Goal: Task Accomplishment & Management: Manage account settings

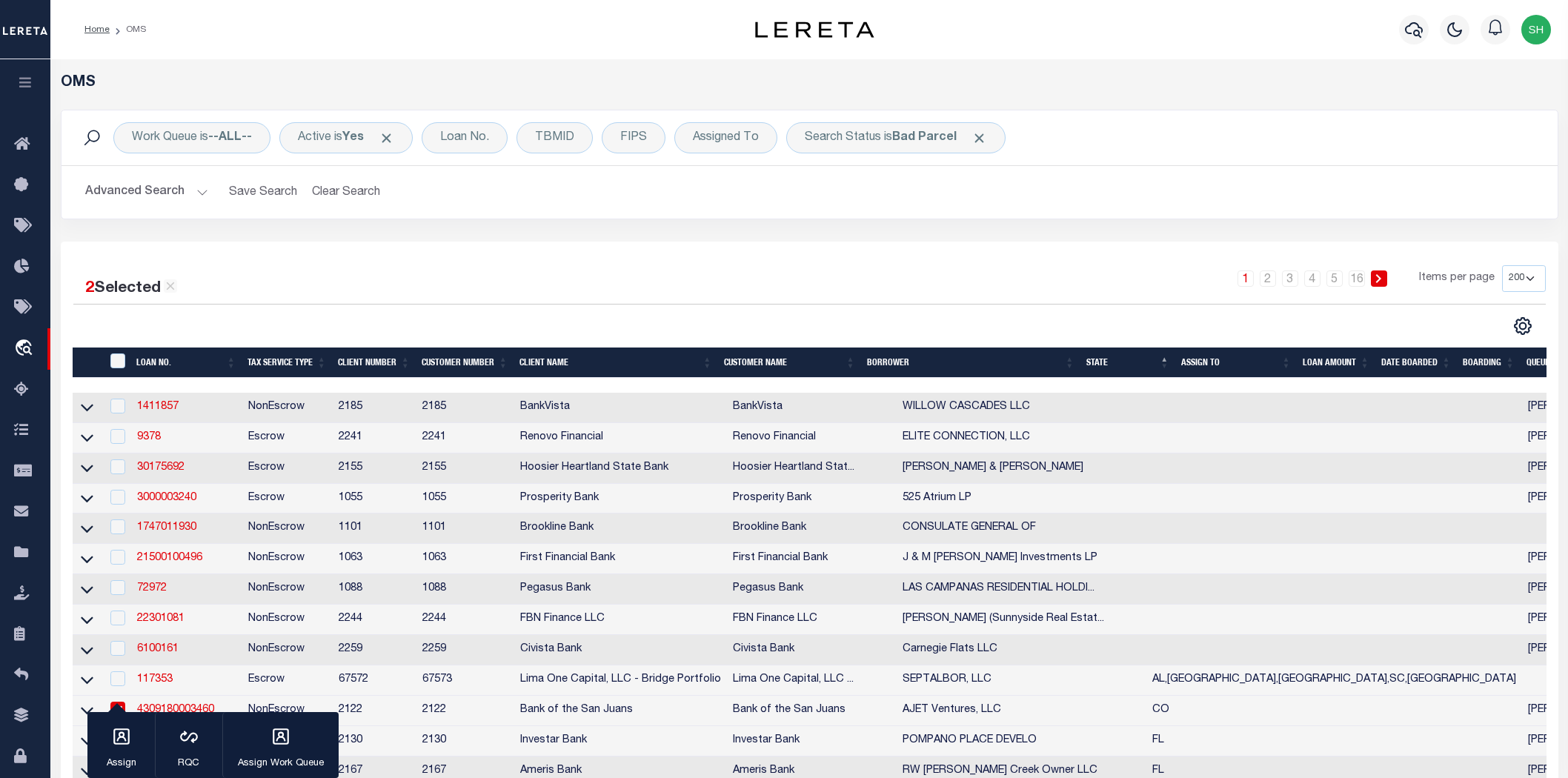
select select "200"
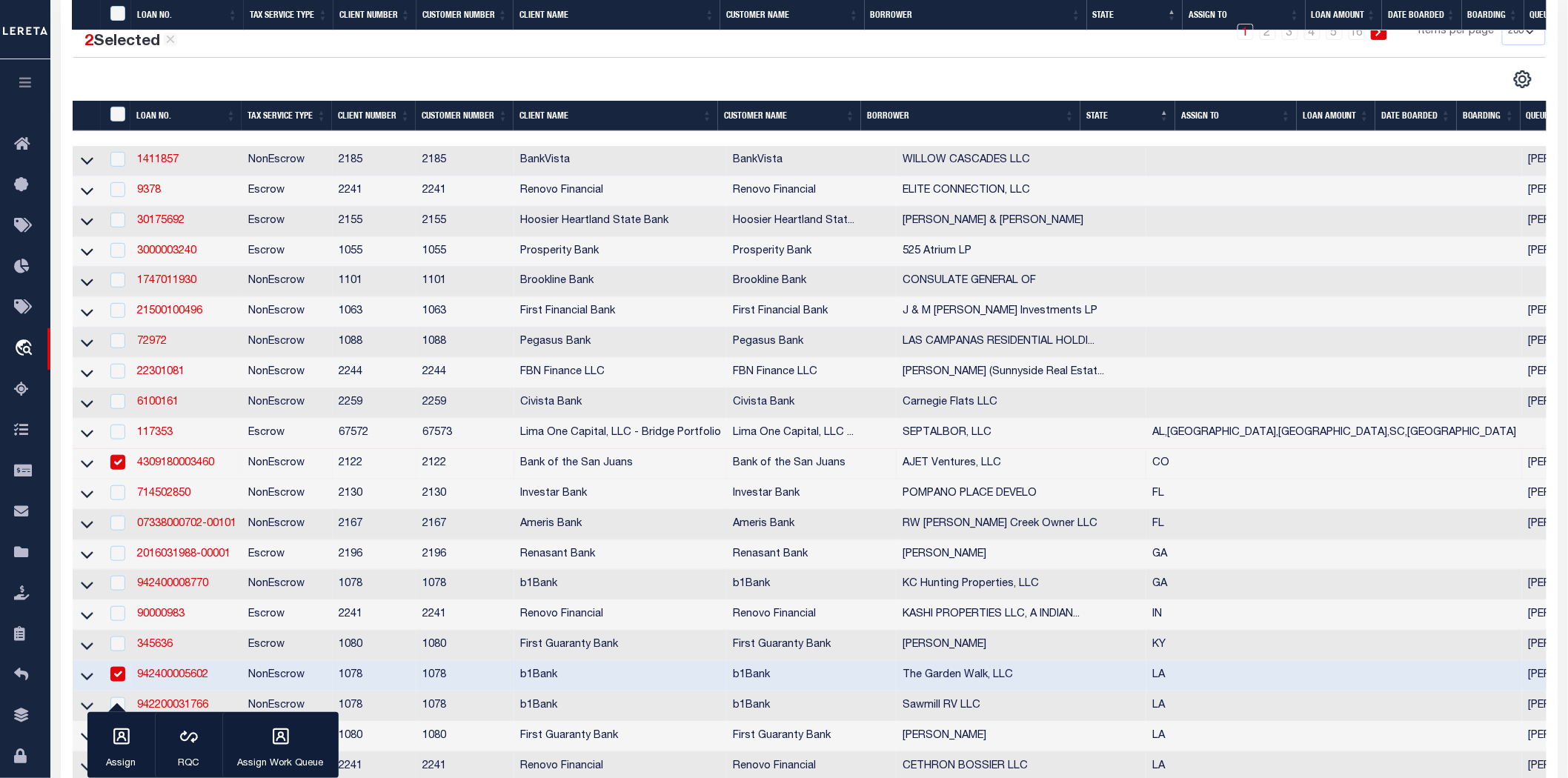
scroll to position [411, 0]
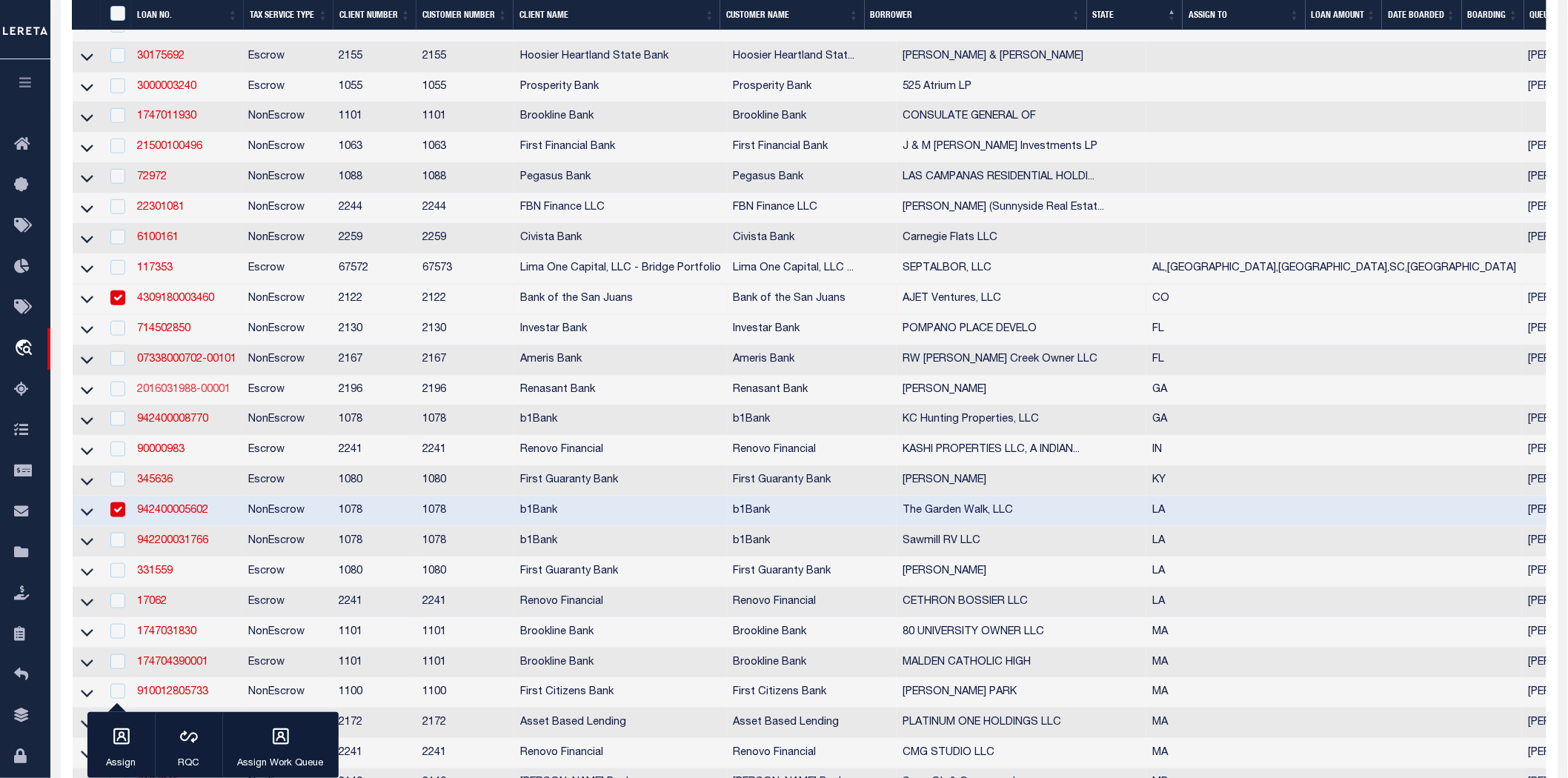
click at [190, 395] on link "2016031988-00001" at bounding box center [183, 389] width 93 height 10
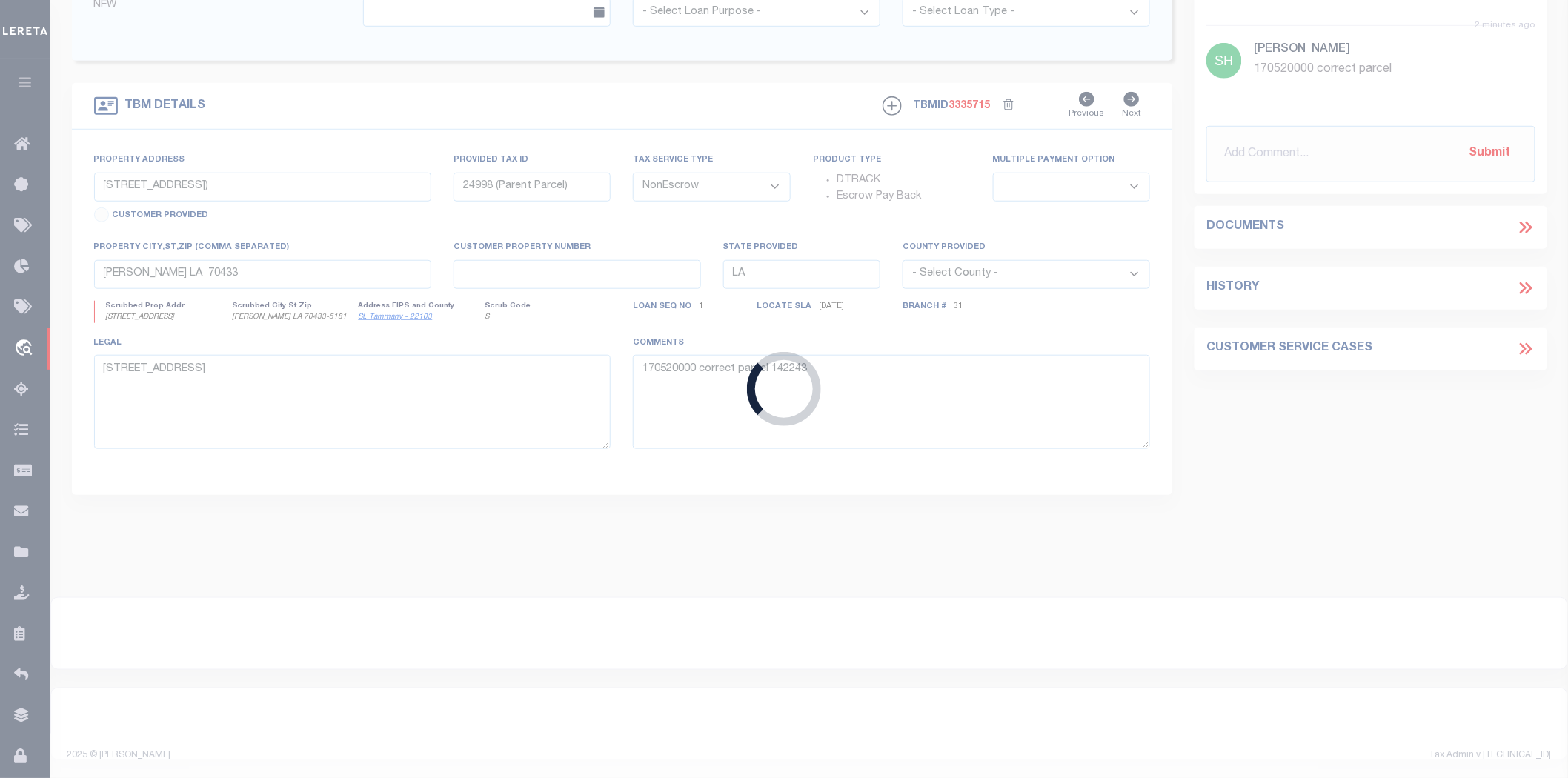
type input "2016031988-00001"
type input "[PERSON_NAME]"
select select
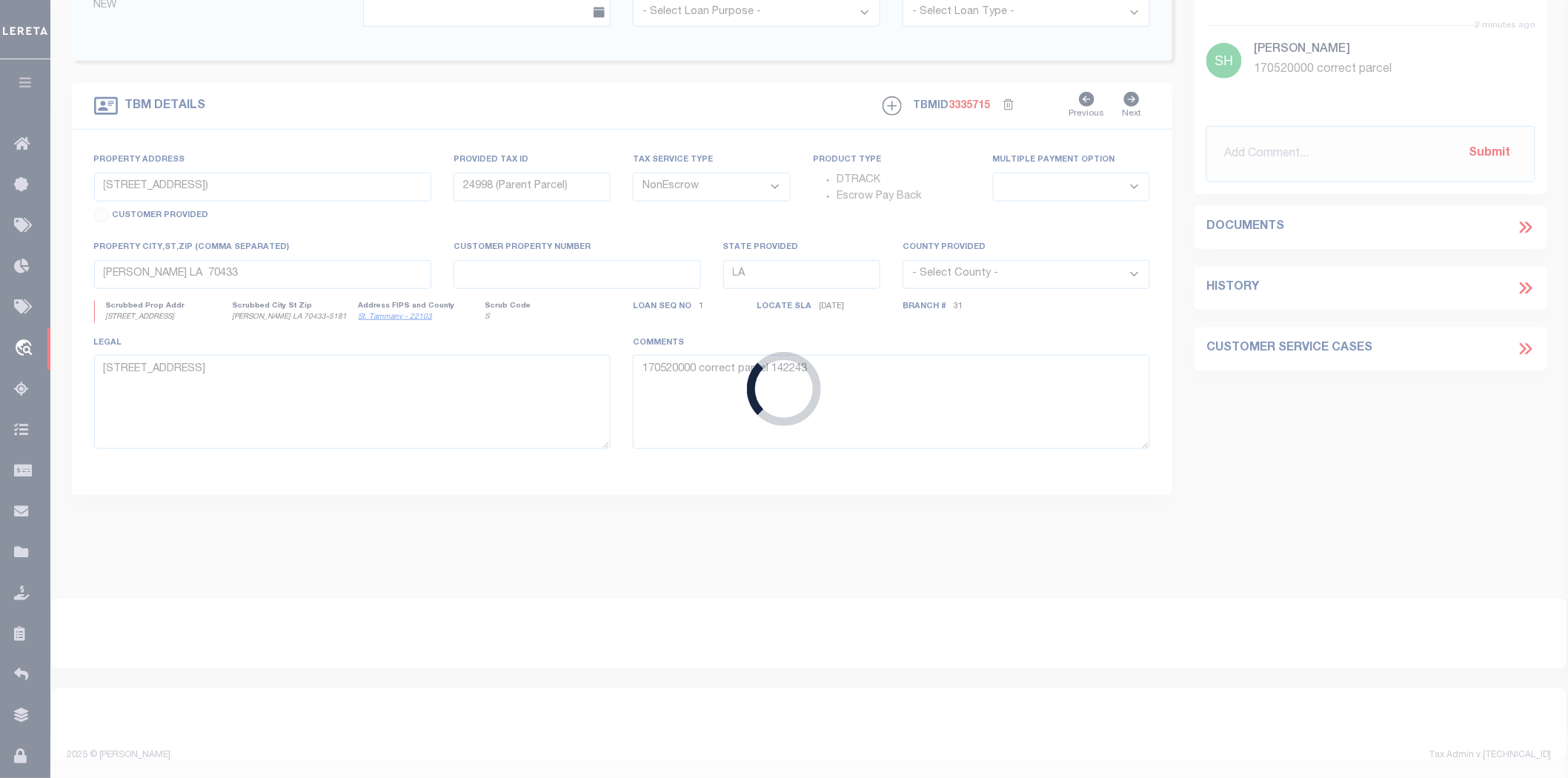
select select "10"
select select
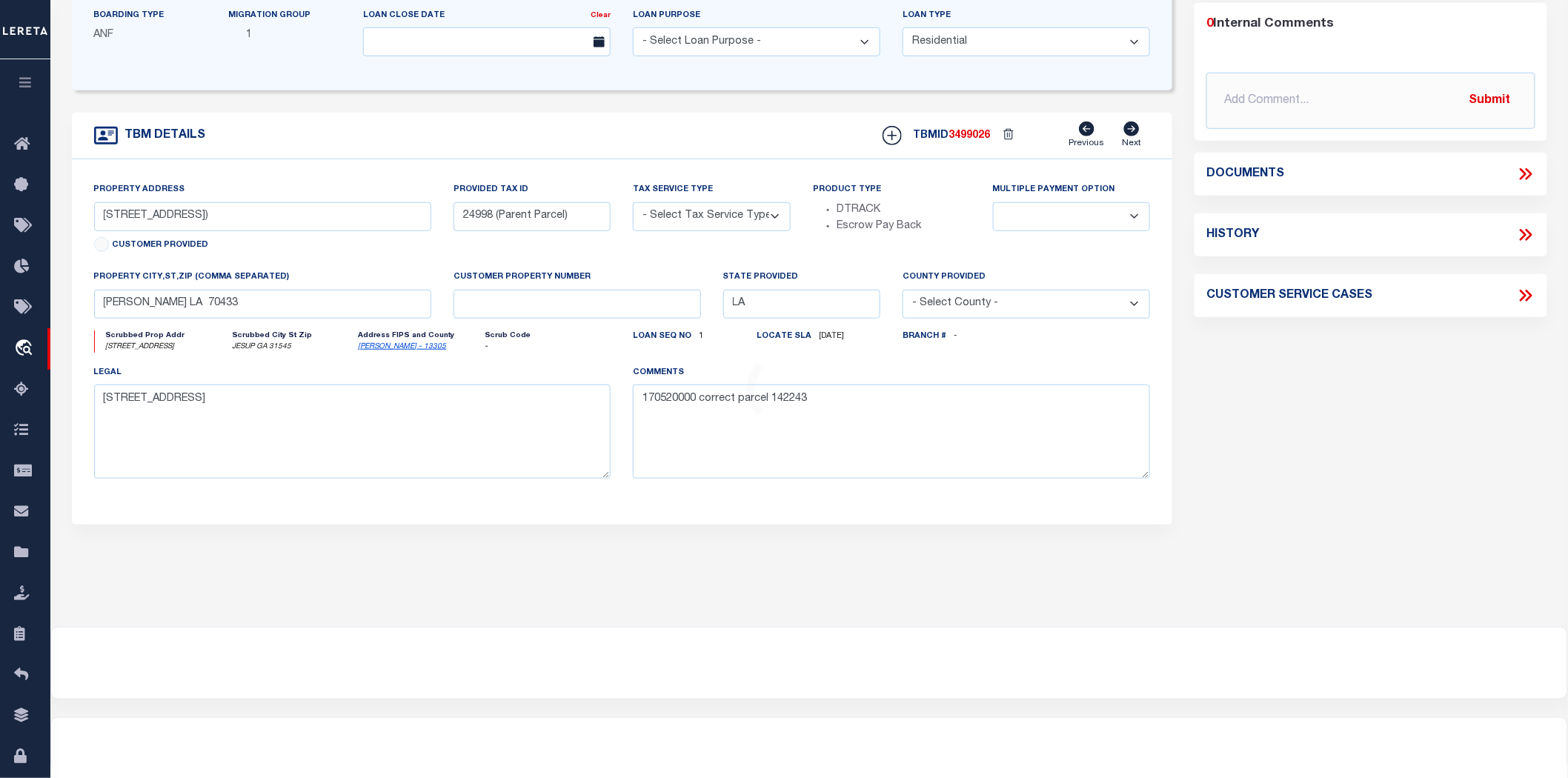
select select "4983"
type input "[STREET_ADDRESS]"
radio input "true"
select select "Escrow"
select select
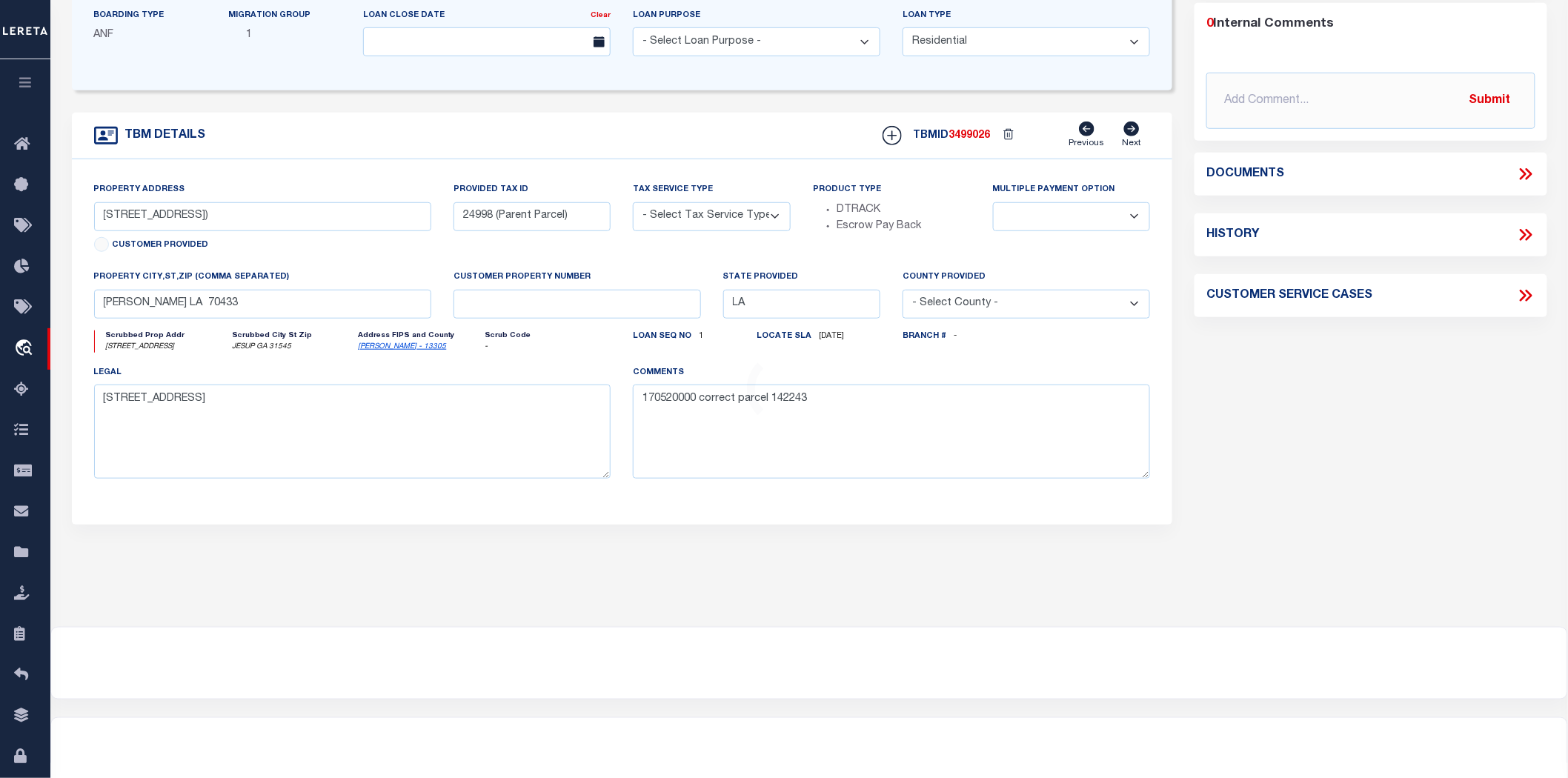
type input "JESUP GA 31545"
type input "2016031988"
type input "GA"
type textarea "PARCEL: 83-12-31"
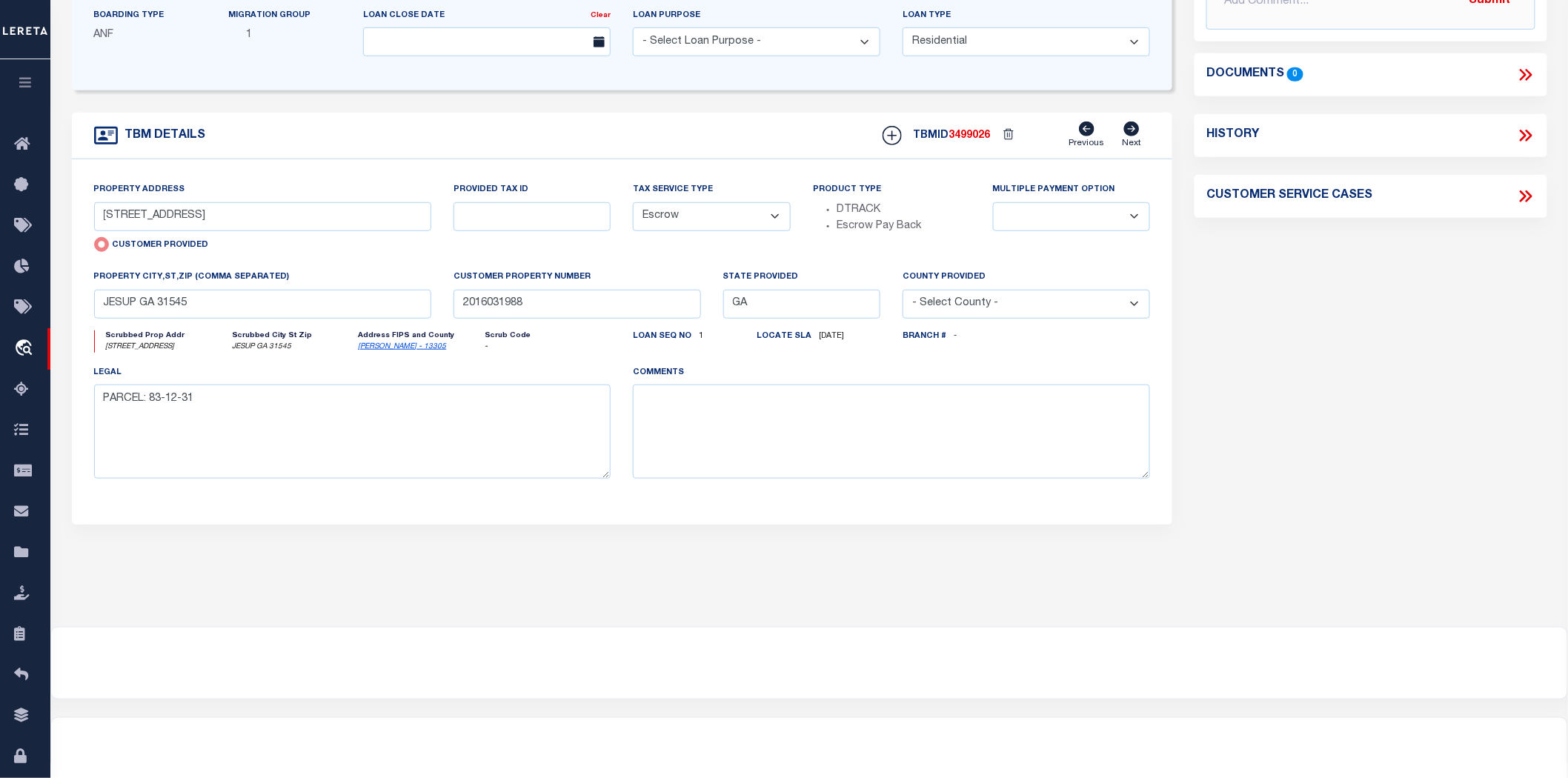
scroll to position [0, 0]
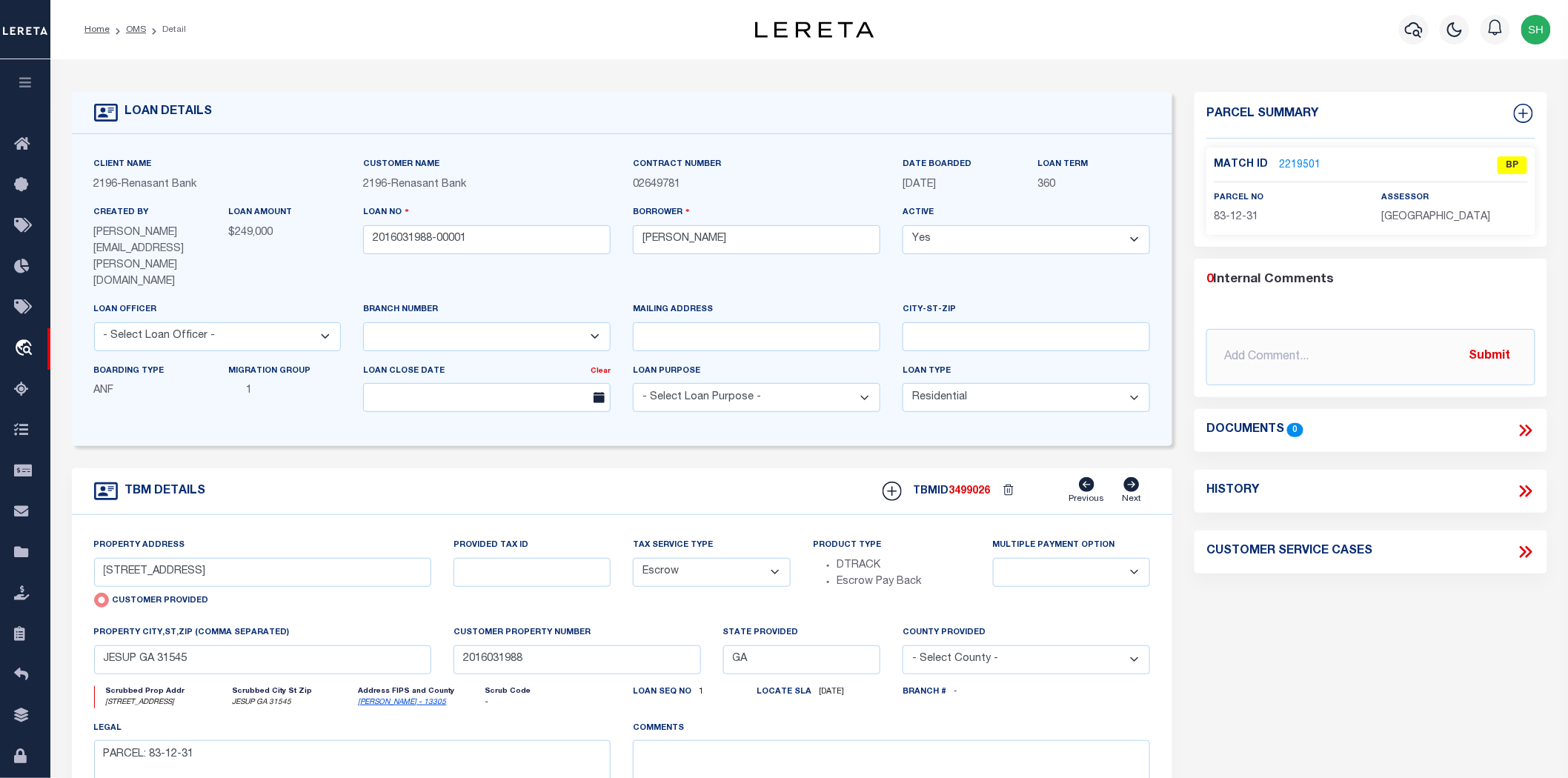
click at [1295, 164] on link "2219501" at bounding box center [1300, 166] width 42 height 16
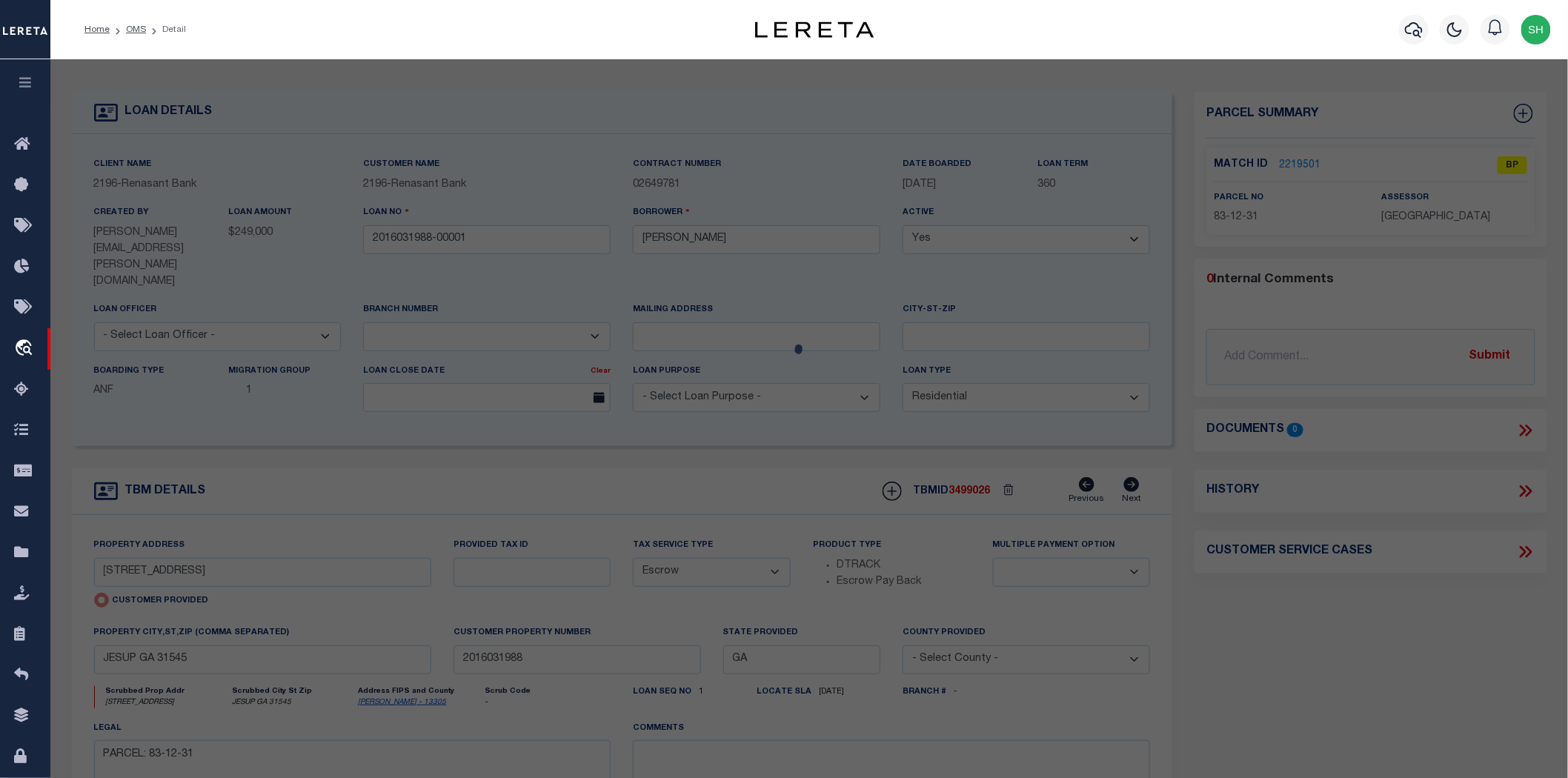
select select "AS"
select select
checkbox input "false"
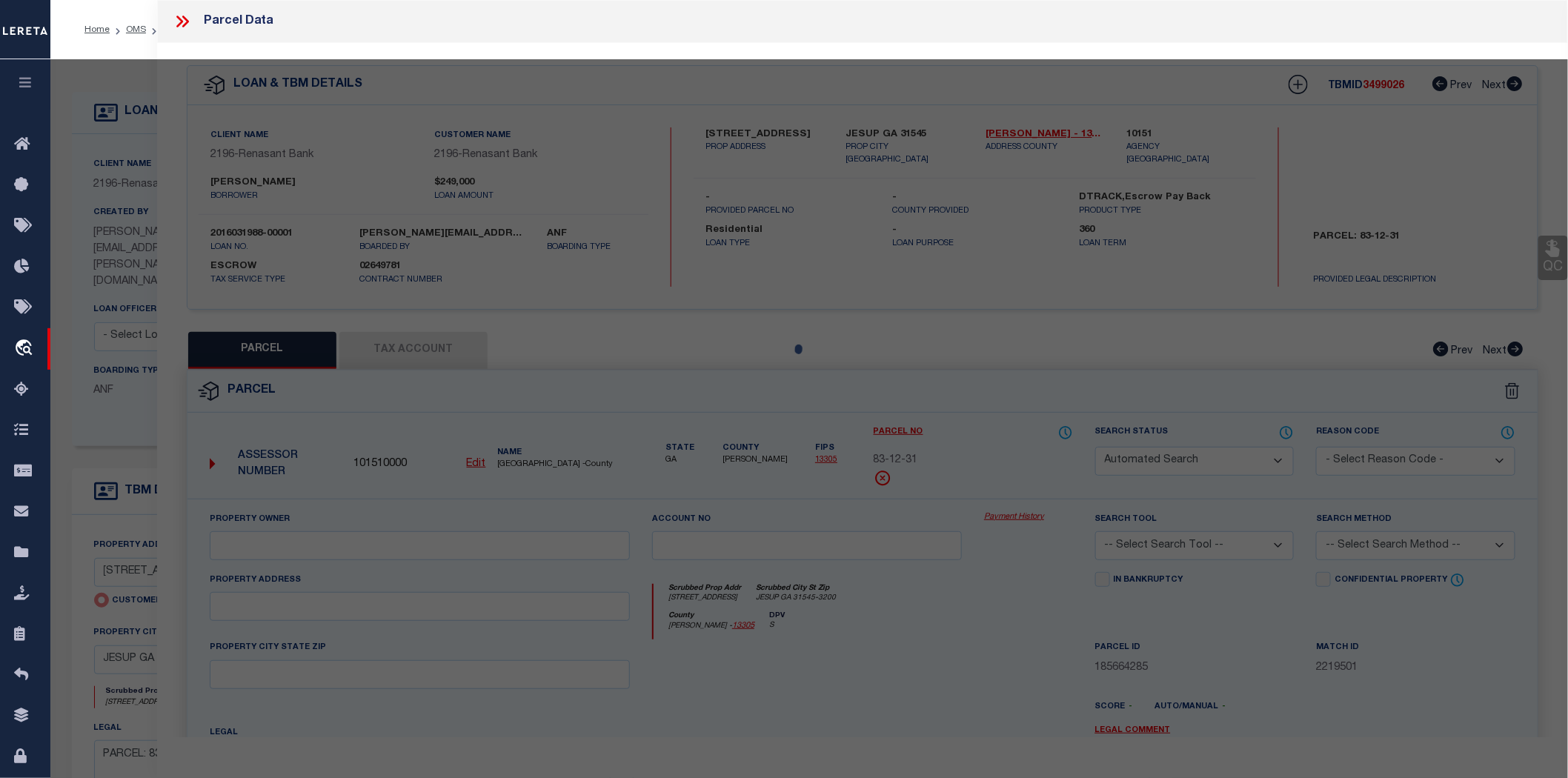
select select "BP"
type input "[PERSON_NAME] [PERSON_NAME]"
select select "AGW"
select select "ADD"
type input "[STREET_ADDRESS]"
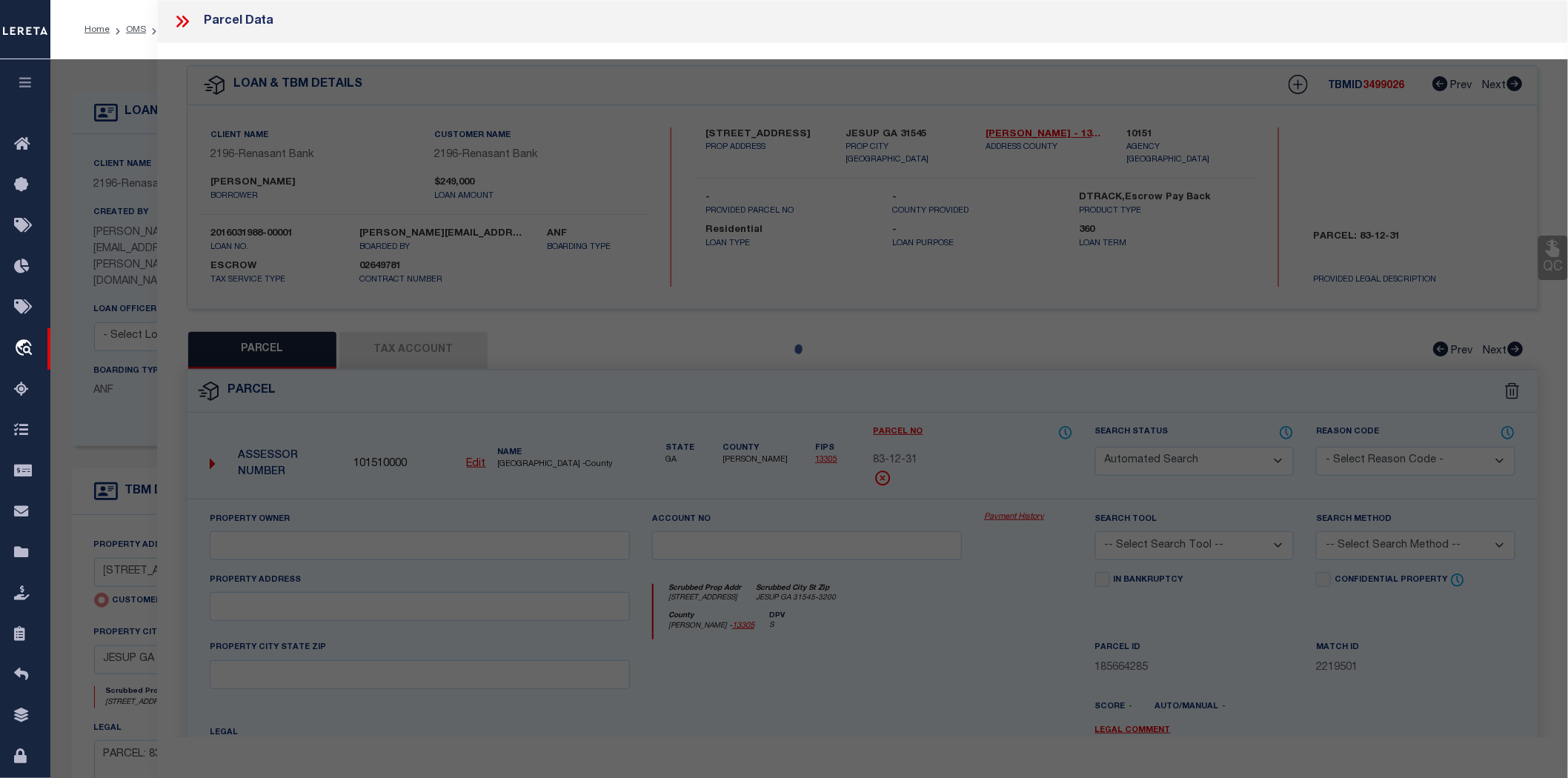
type input "JESUP GA 31545"
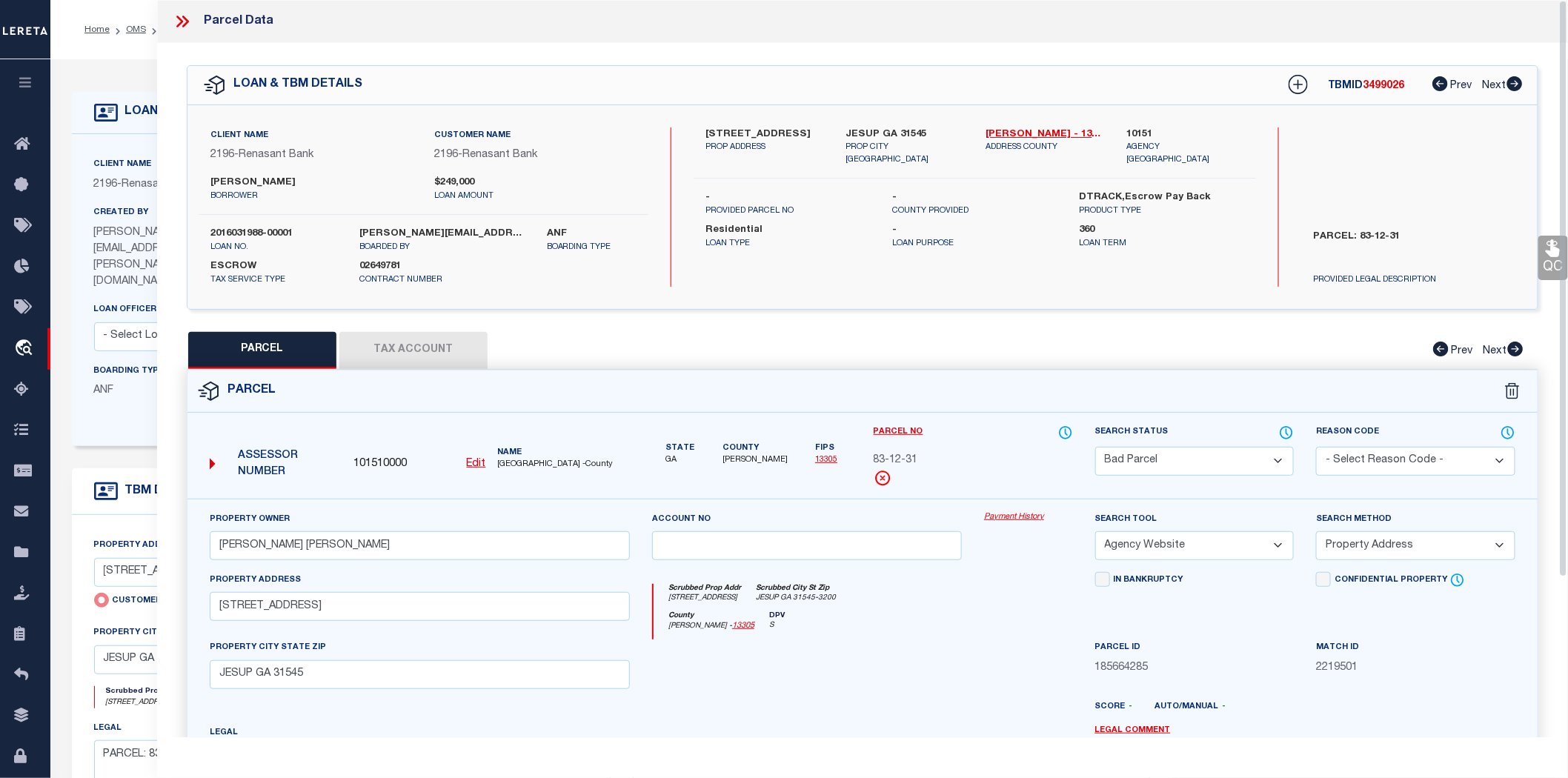
click at [383, 338] on button "Tax Account" at bounding box center [413, 350] width 149 height 37
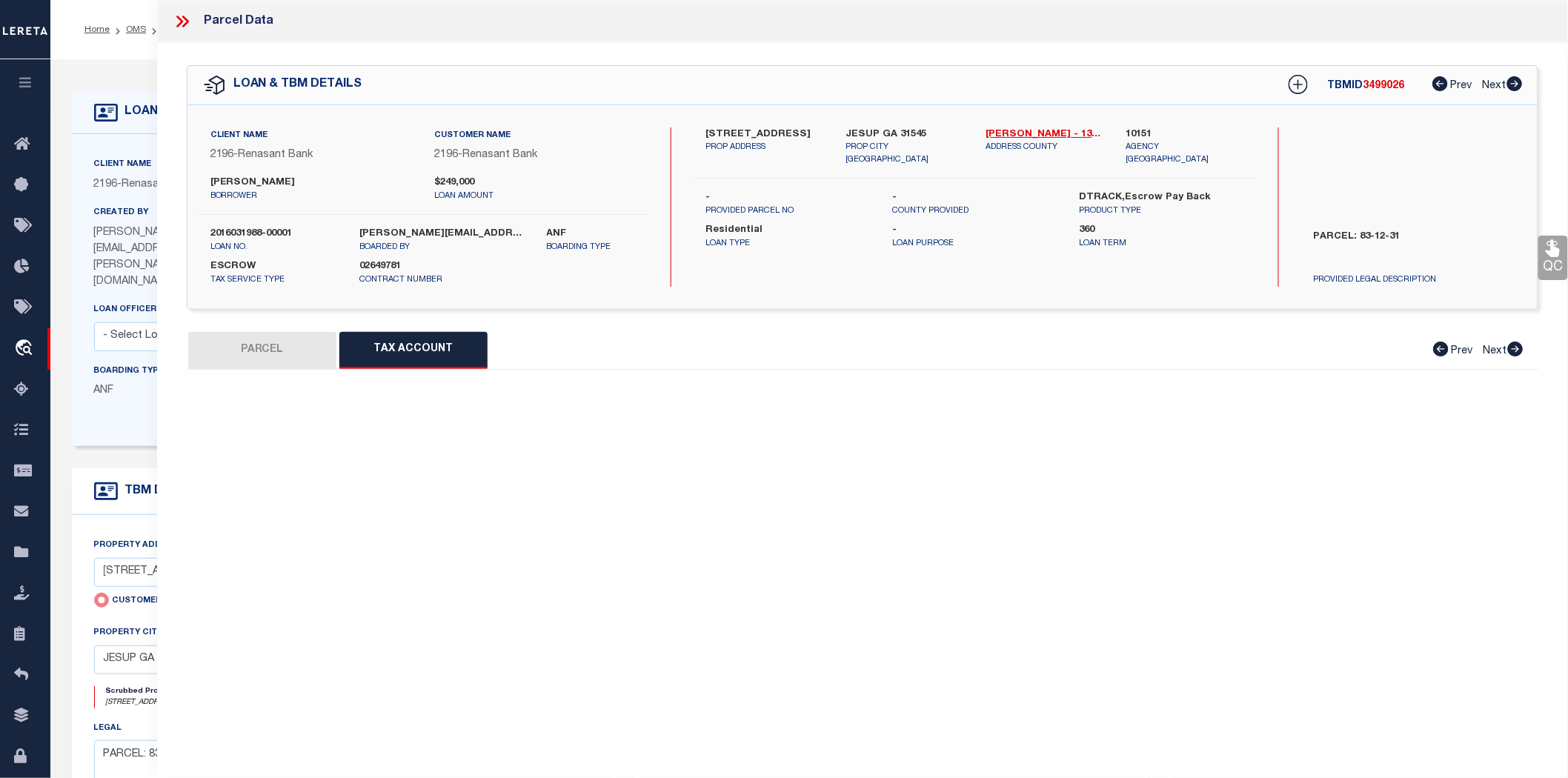
select select "100"
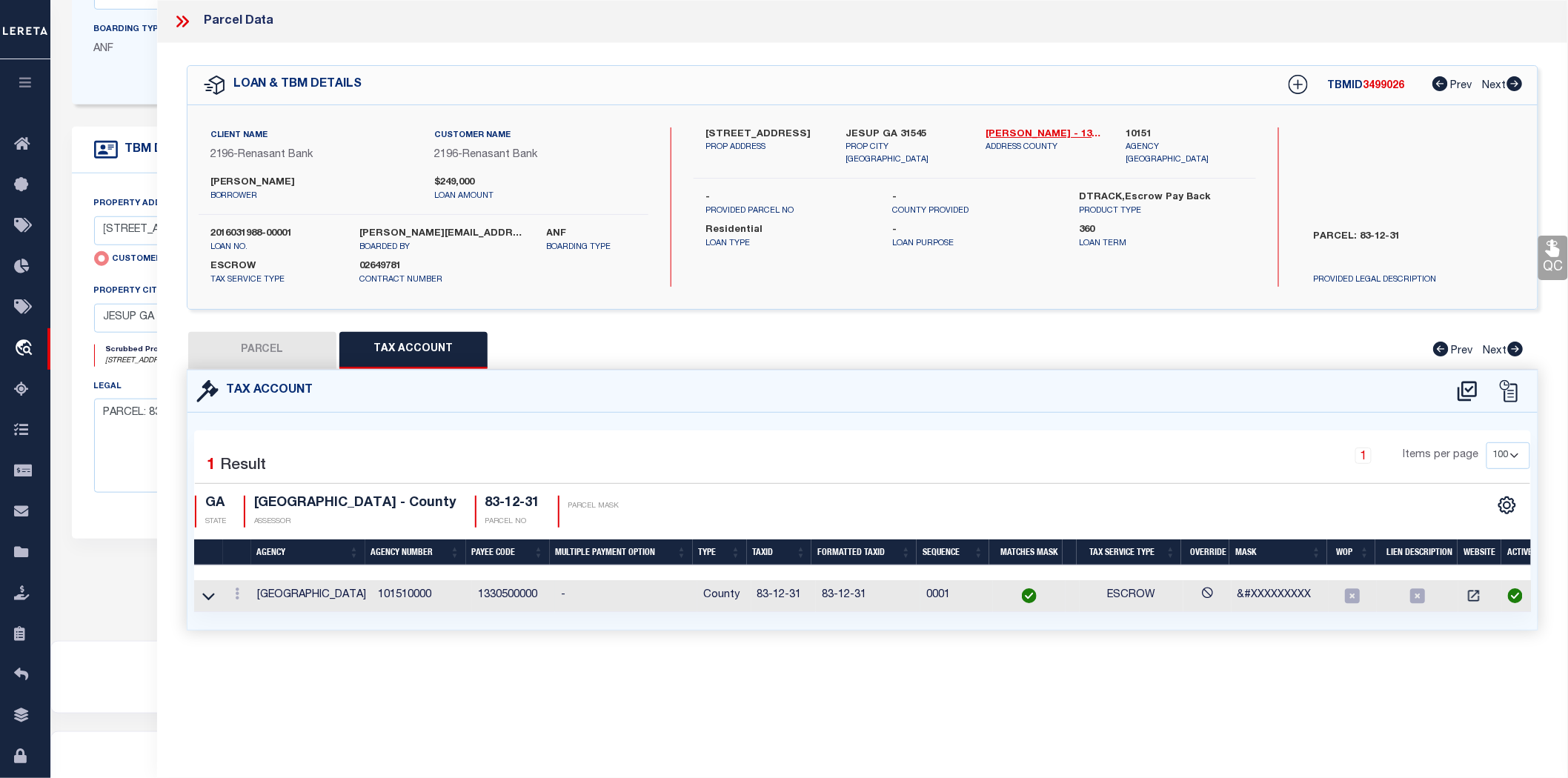
scroll to position [356, 0]
click at [233, 599] on link at bounding box center [237, 596] width 16 height 12
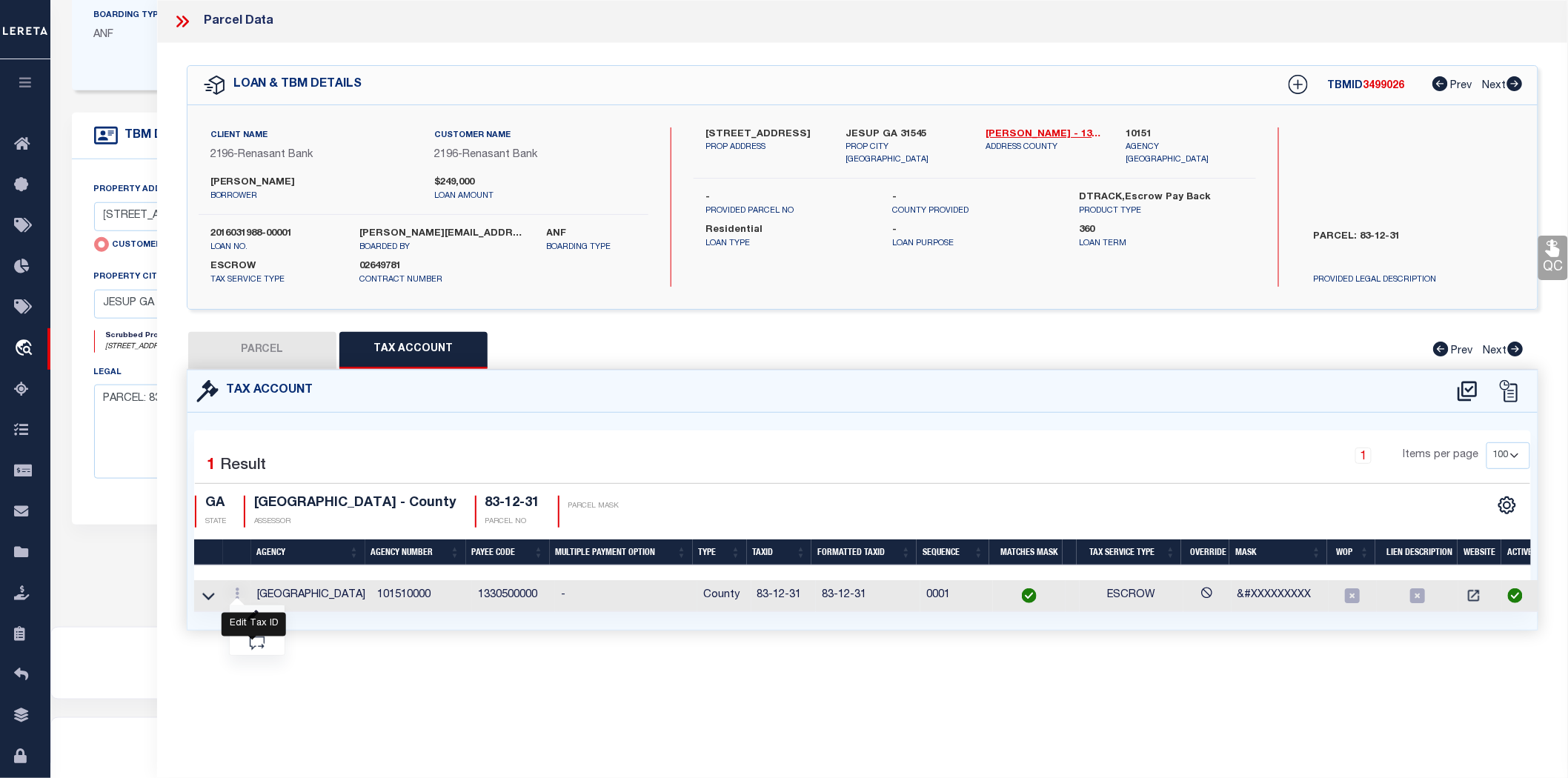
click at [253, 617] on icon "" at bounding box center [253, 615] width 11 height 11
type input "83-12-31"
type textarea "&#XXXXXXXXX"
type input "XXXXXXXXXXX*"
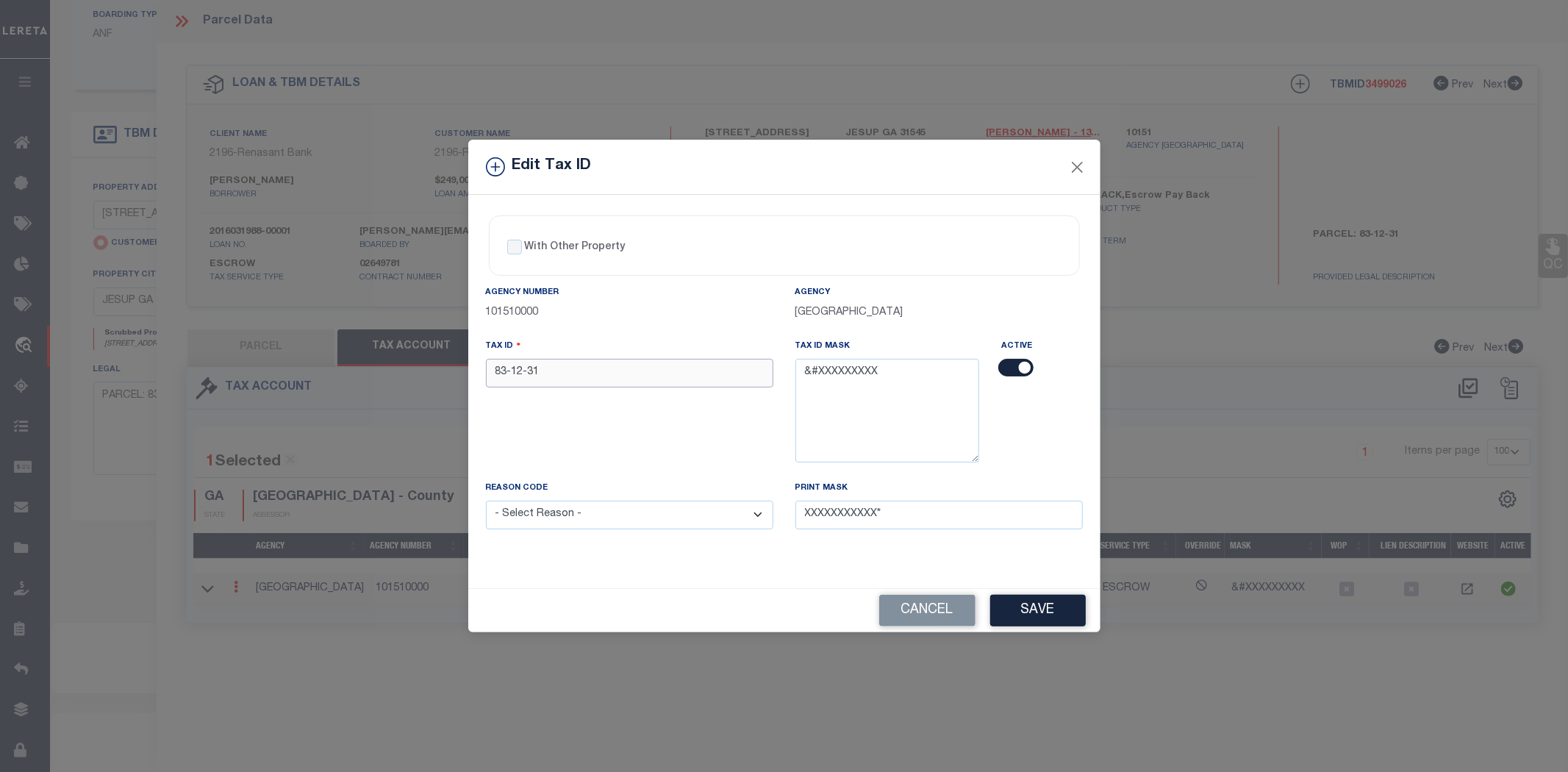
drag, startPoint x: 541, startPoint y: 372, endPoint x: 449, endPoint y: 369, distance: 92.0
click at [449, 369] on div "Edit Tax ID With Other Property With Other Property Type Temporary" at bounding box center [784, 386] width 1568 height 772
click at [503, 380] on input "83-12-31" at bounding box center [629, 373] width 287 height 29
click at [508, 376] on input "83-12-31" at bounding box center [629, 373] width 287 height 29
type input "83 12 31"
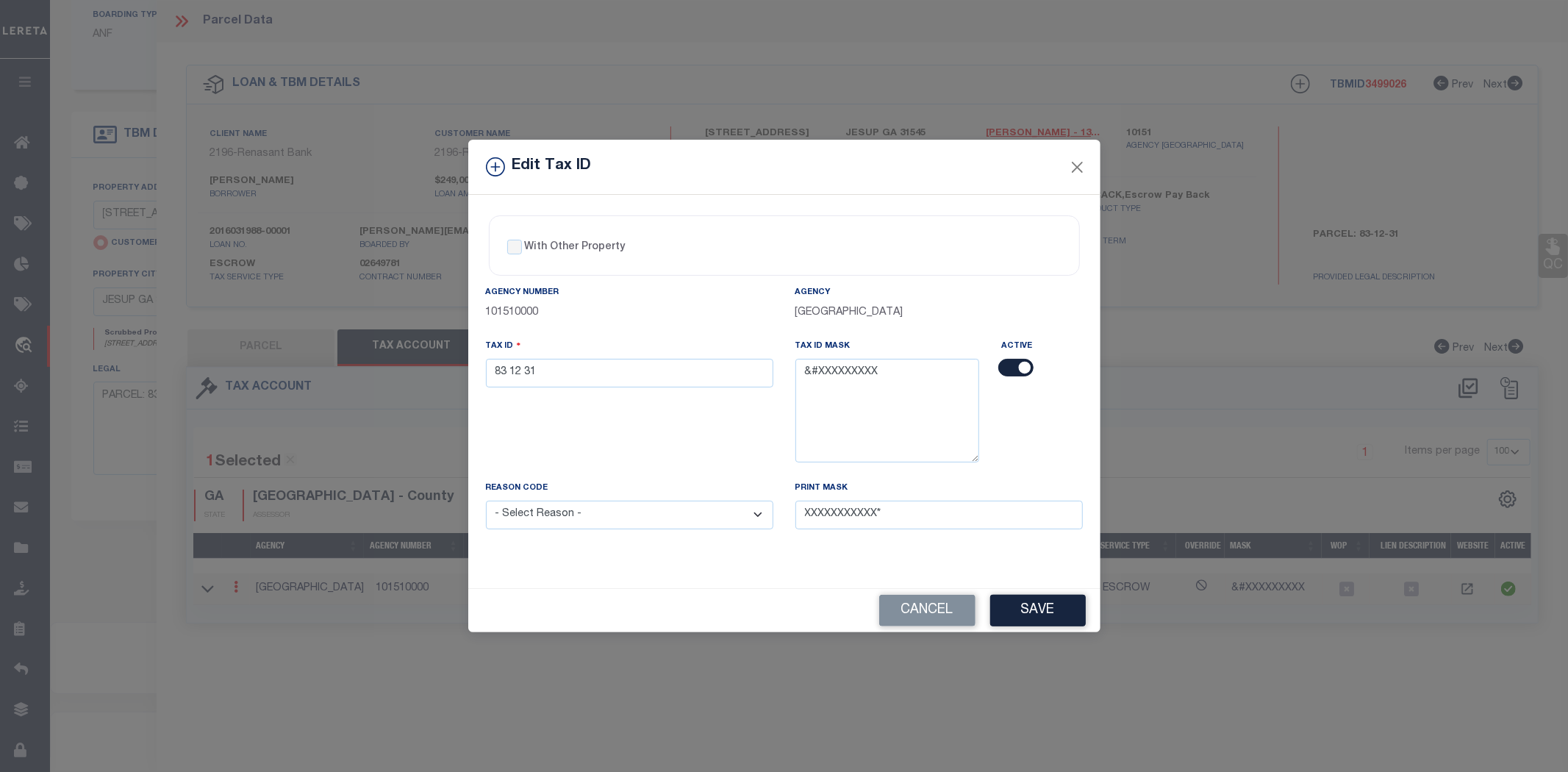
click at [510, 522] on select "- Select Reason - 099 - Other (Provide additional detail) ACT - Agency Changed …" at bounding box center [629, 514] width 287 height 29
select select "ACT"
click at [486, 502] on select "- Select Reason - 099 - Other (Provide additional detail) ACT - Agency Changed …" at bounding box center [629, 514] width 287 height 29
click at [1038, 614] on button "Save" at bounding box center [1037, 611] width 95 height 31
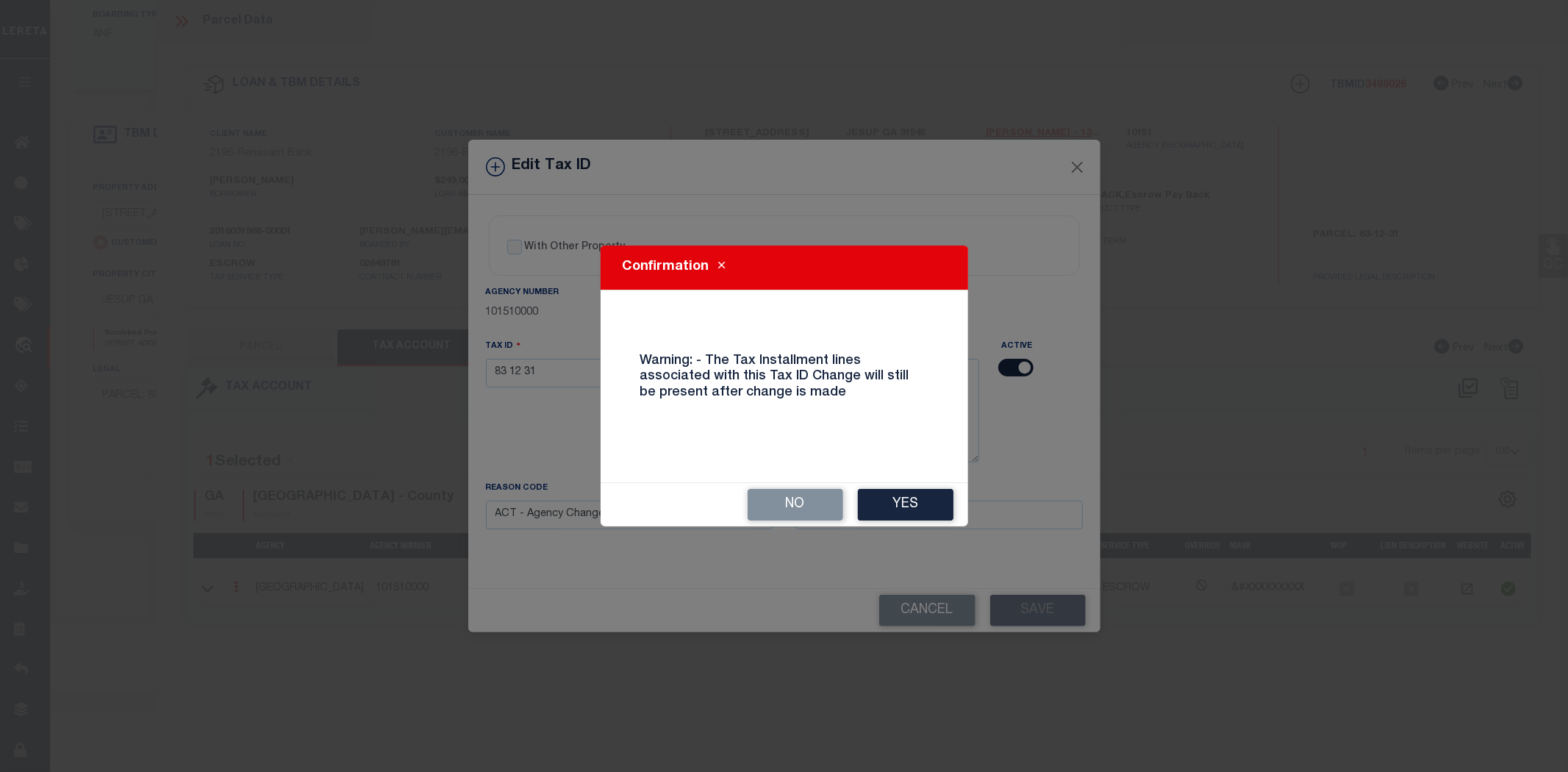
click at [881, 515] on button "Yes" at bounding box center [905, 505] width 95 height 31
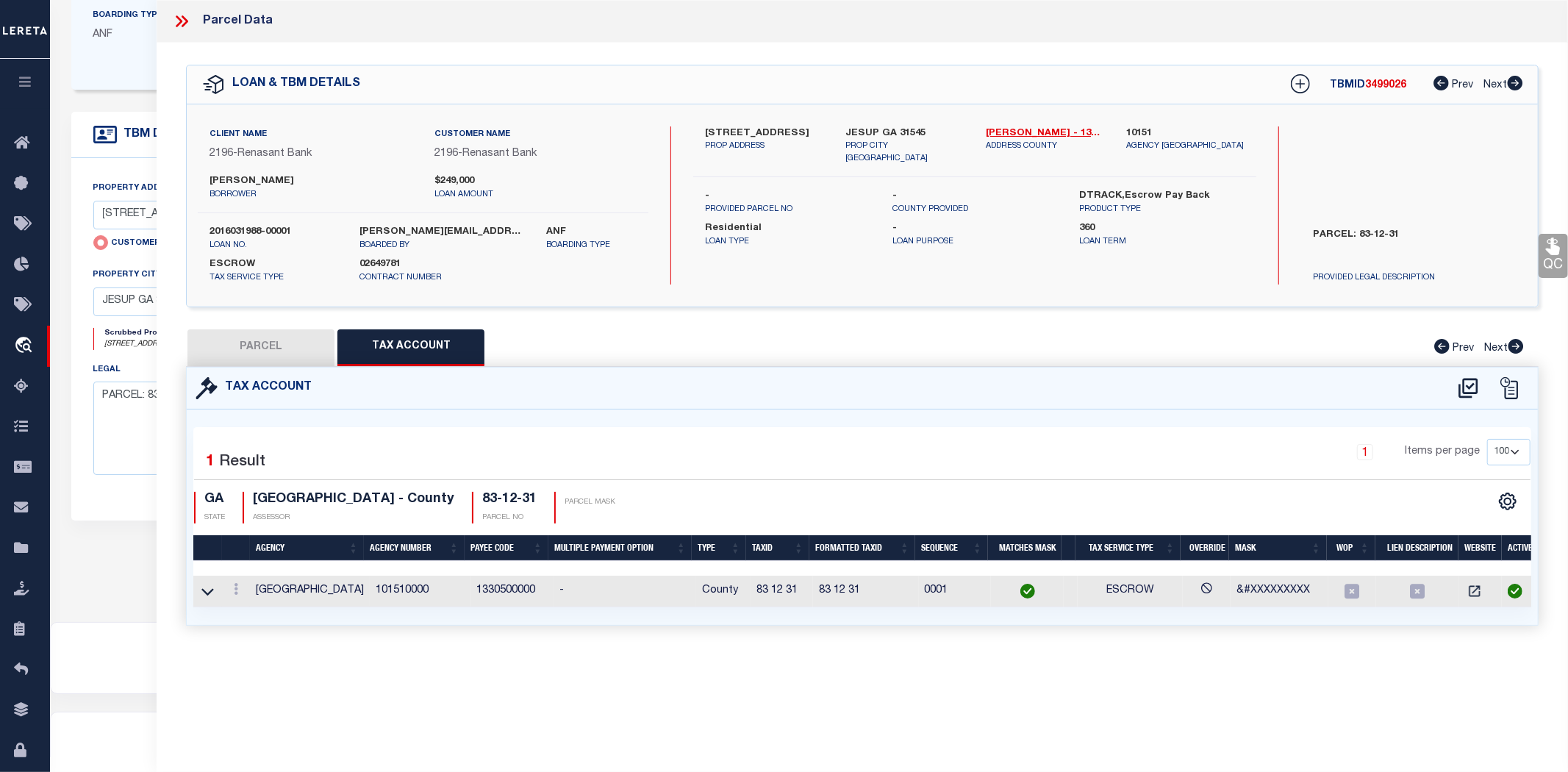
select select
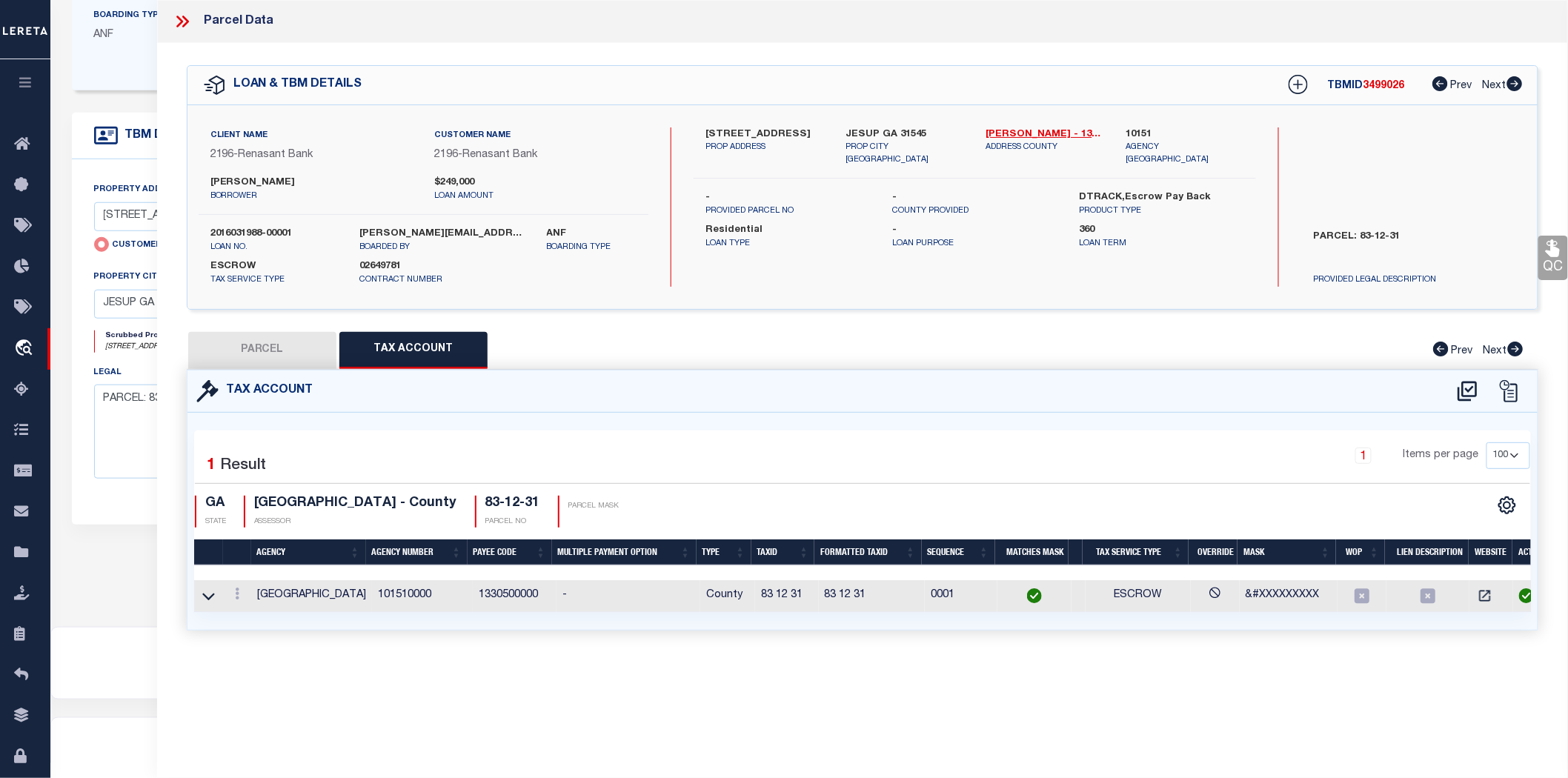
drag, startPoint x: 260, startPoint y: 345, endPoint x: 1021, endPoint y: 581, distance: 796.8
click at [258, 351] on button "PARCEL" at bounding box center [263, 350] width 149 height 37
select select "AS"
select select
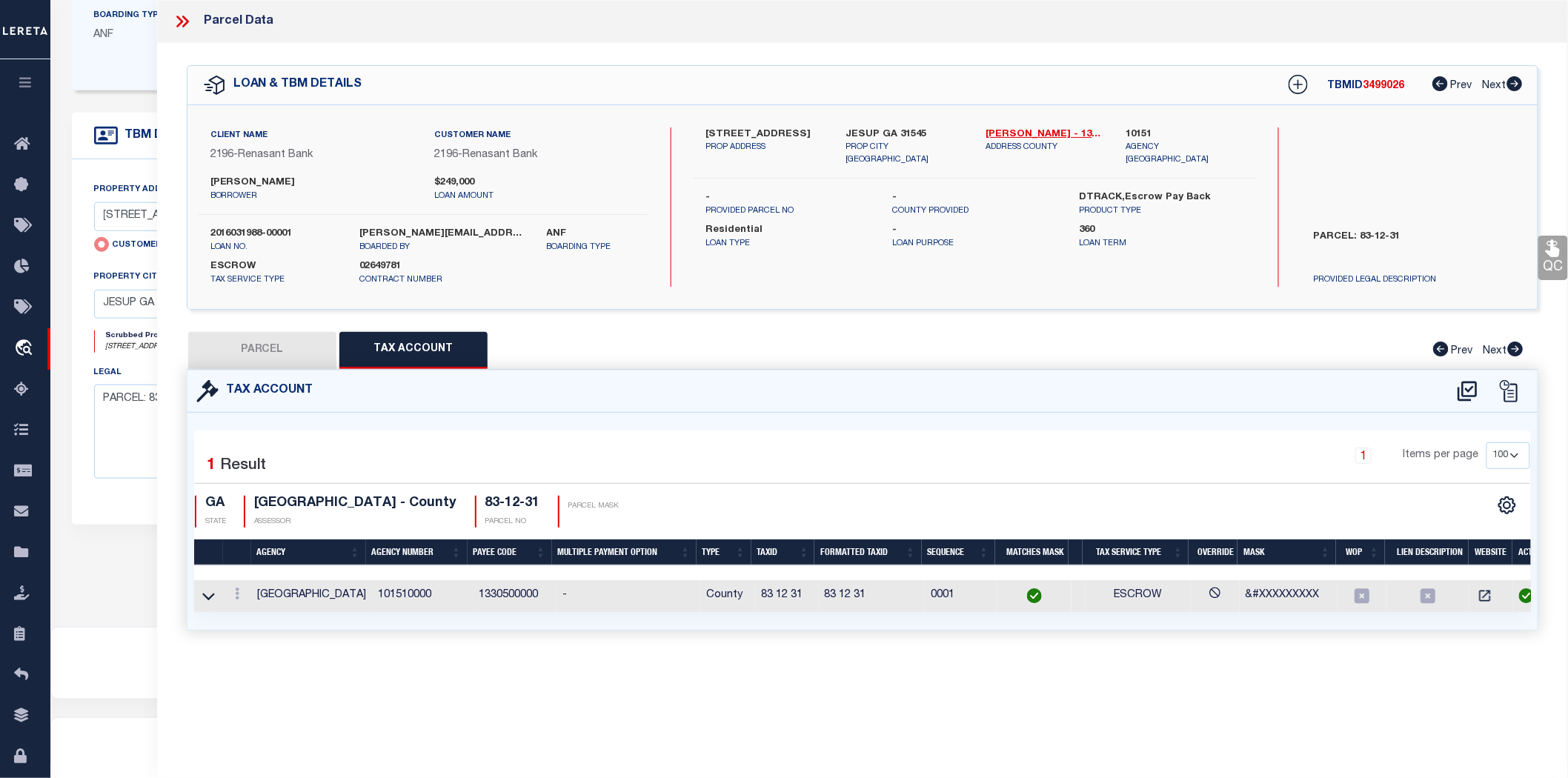
checkbox input "false"
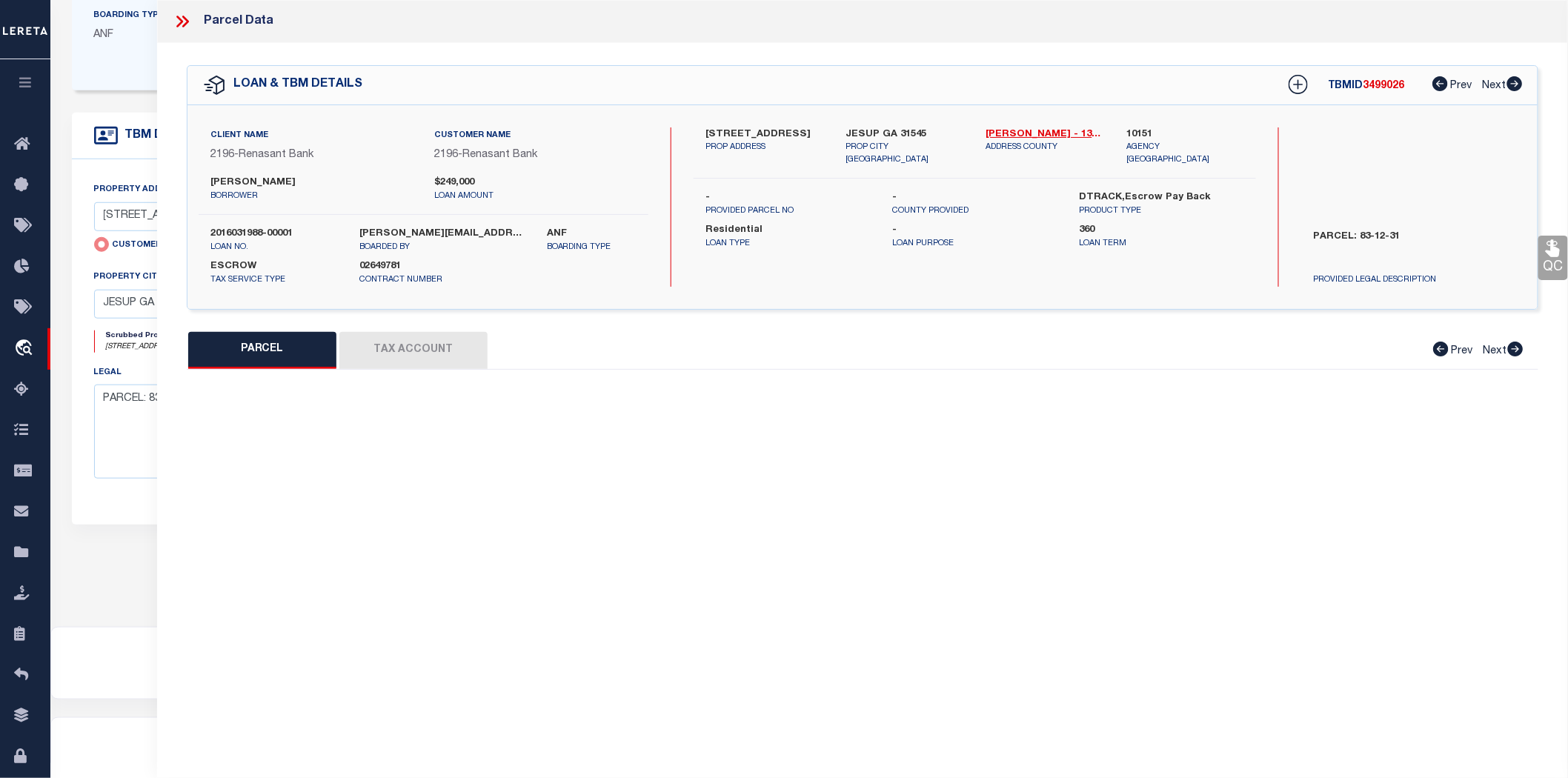
select select "BP"
type input "[PERSON_NAME] [PERSON_NAME]"
select select "AGW"
select select "ADD"
type input "[STREET_ADDRESS]"
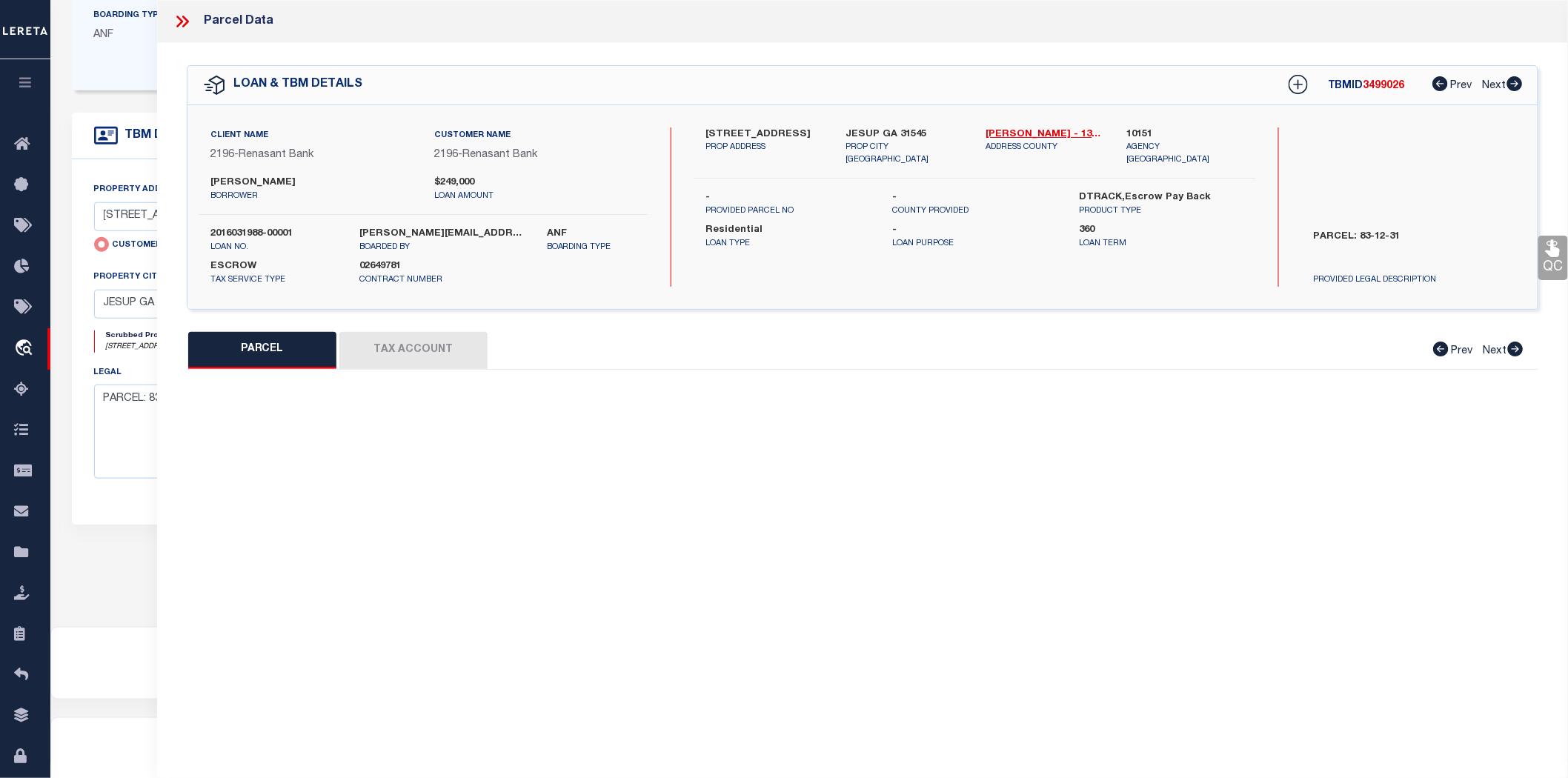
type input "JESUP GA 31545"
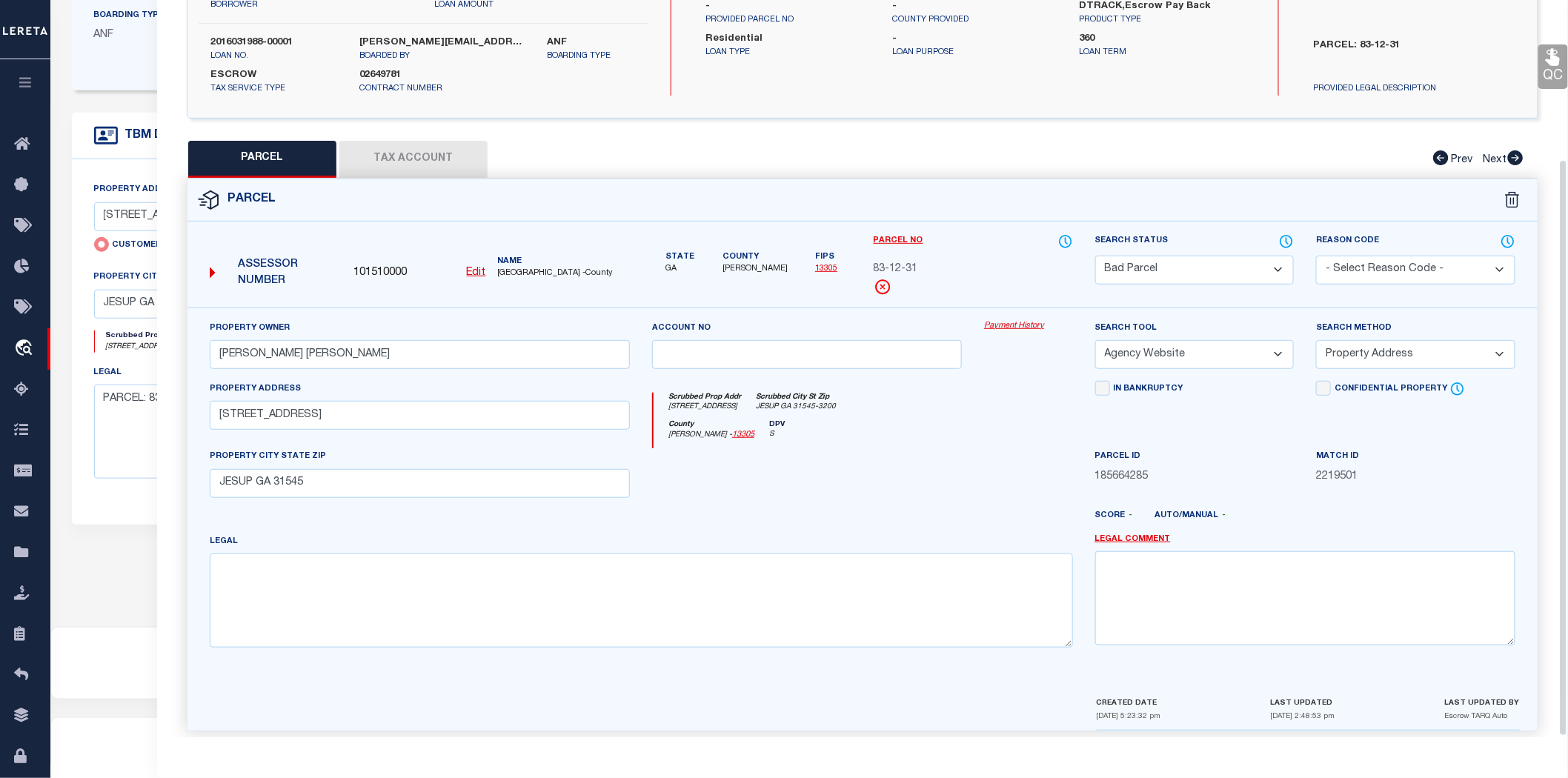
scroll to position [203, 0]
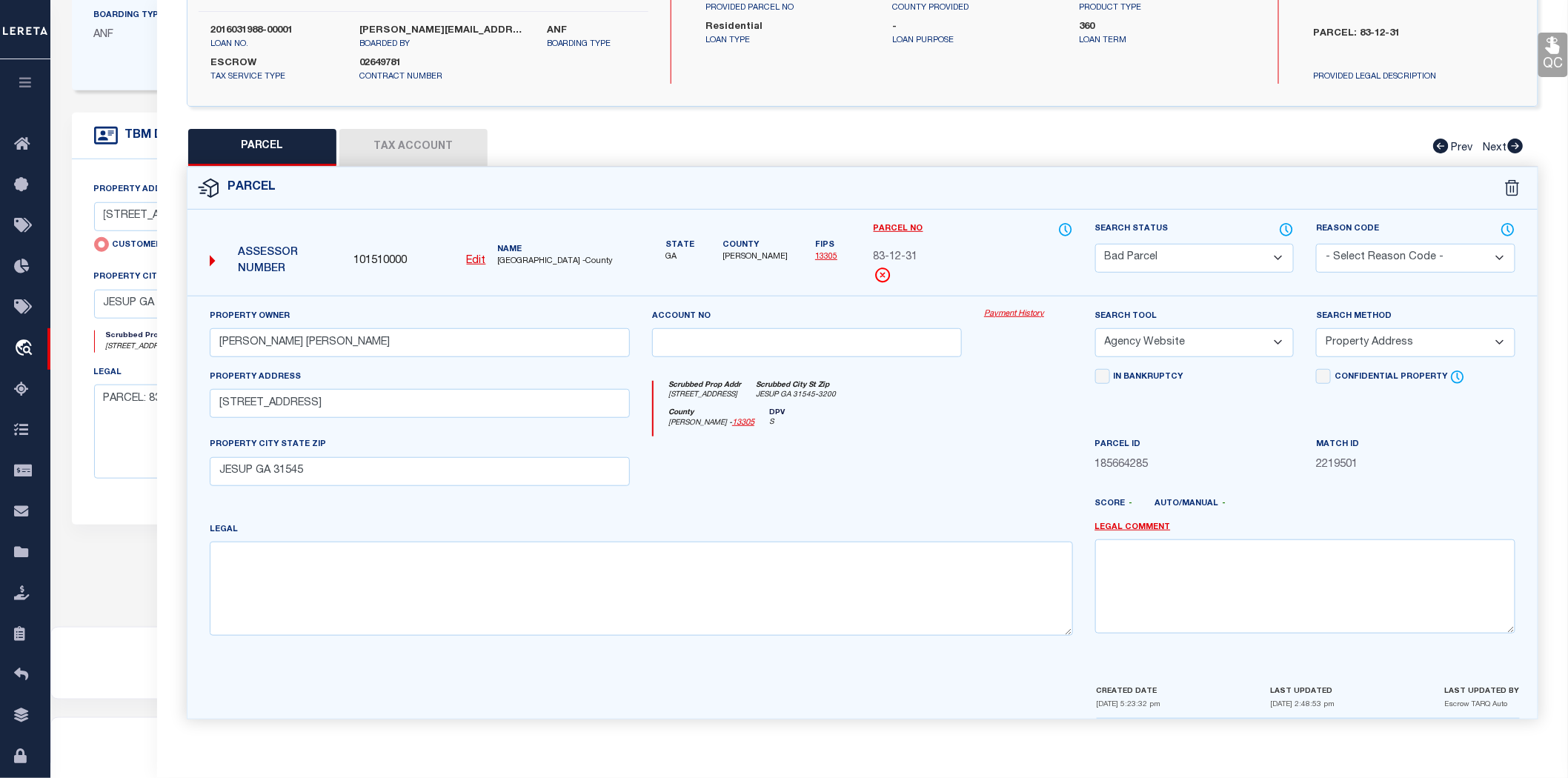
click at [1164, 254] on select "Automated Search Bad Parcel Complete Duplicate Parcel High Dollar Reporting In …" at bounding box center [1194, 258] width 199 height 29
select select "PC"
click at [1095, 244] on select "Automated Search Bad Parcel Complete Duplicate Parcel High Dollar Reporting In …" at bounding box center [1194, 258] width 199 height 29
click at [1342, 256] on select "- Select Reason Code - 099 - Other (Provide additional detail) ACT - Agency Cha…" at bounding box center [1415, 258] width 199 height 29
select select "099"
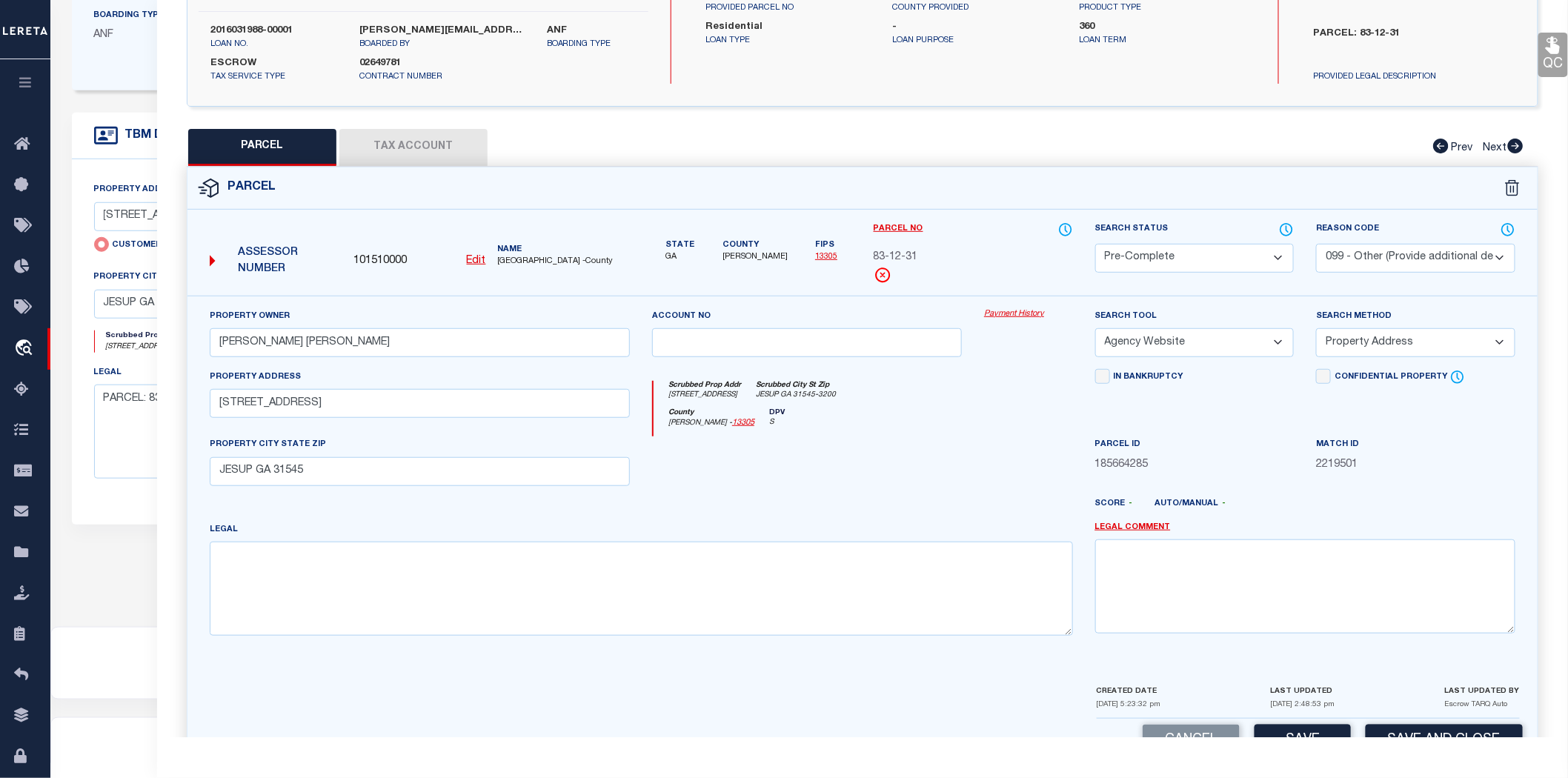
click at [1316, 244] on select "- Select Reason Code - 099 - Other (Provide additional detail) ACT - Agency Cha…" at bounding box center [1415, 258] width 199 height 29
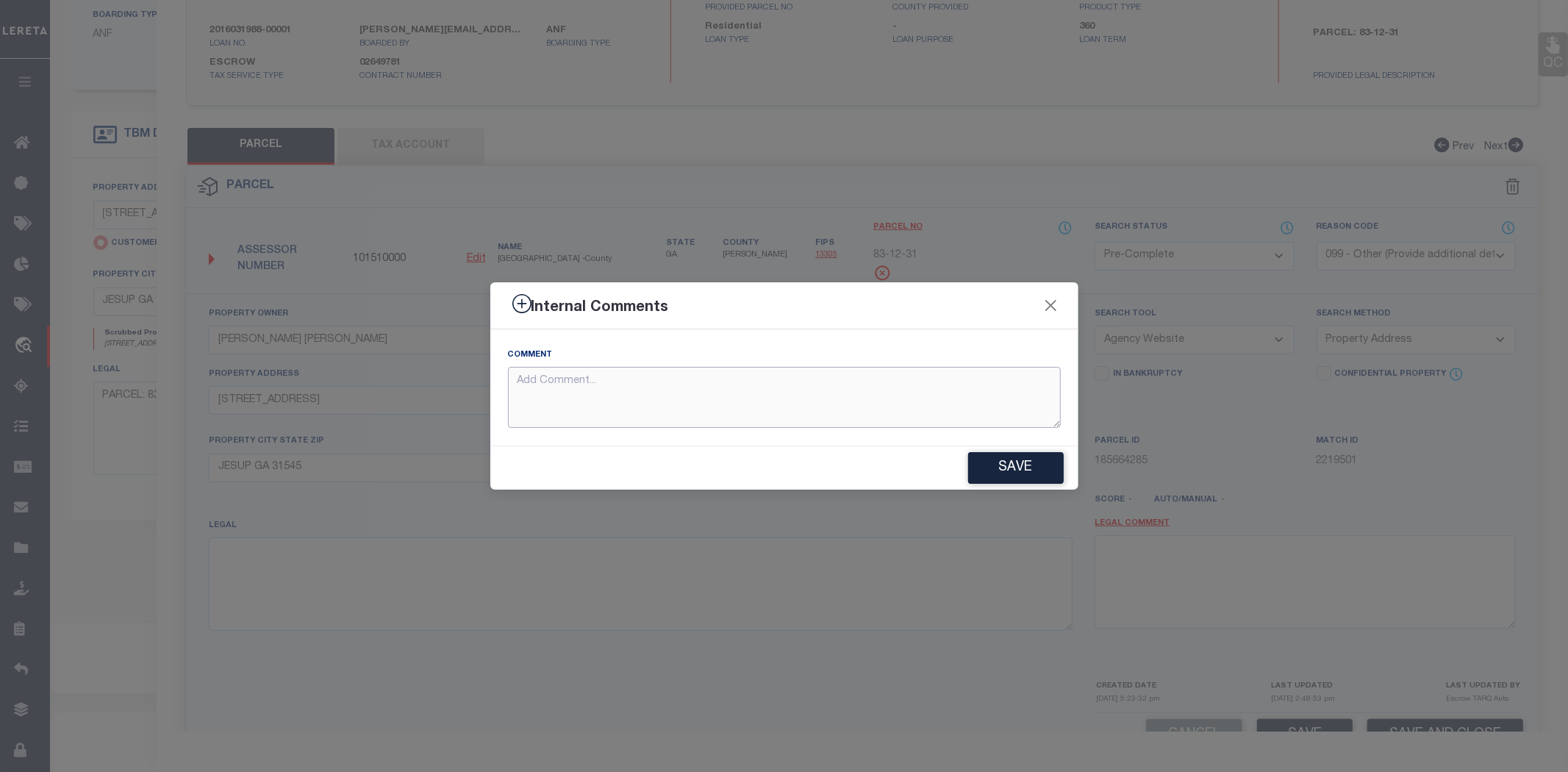
drag, startPoint x: 628, startPoint y: 398, endPoint x: 628, endPoint y: 369, distance: 29.0
click at [630, 392] on textarea at bounding box center [784, 397] width 552 height 61
paste textarea "83-12-31"
click at [679, 385] on textarea "update tax id from 83-12-31 to 83-12-31" at bounding box center [784, 397] width 552 height 61
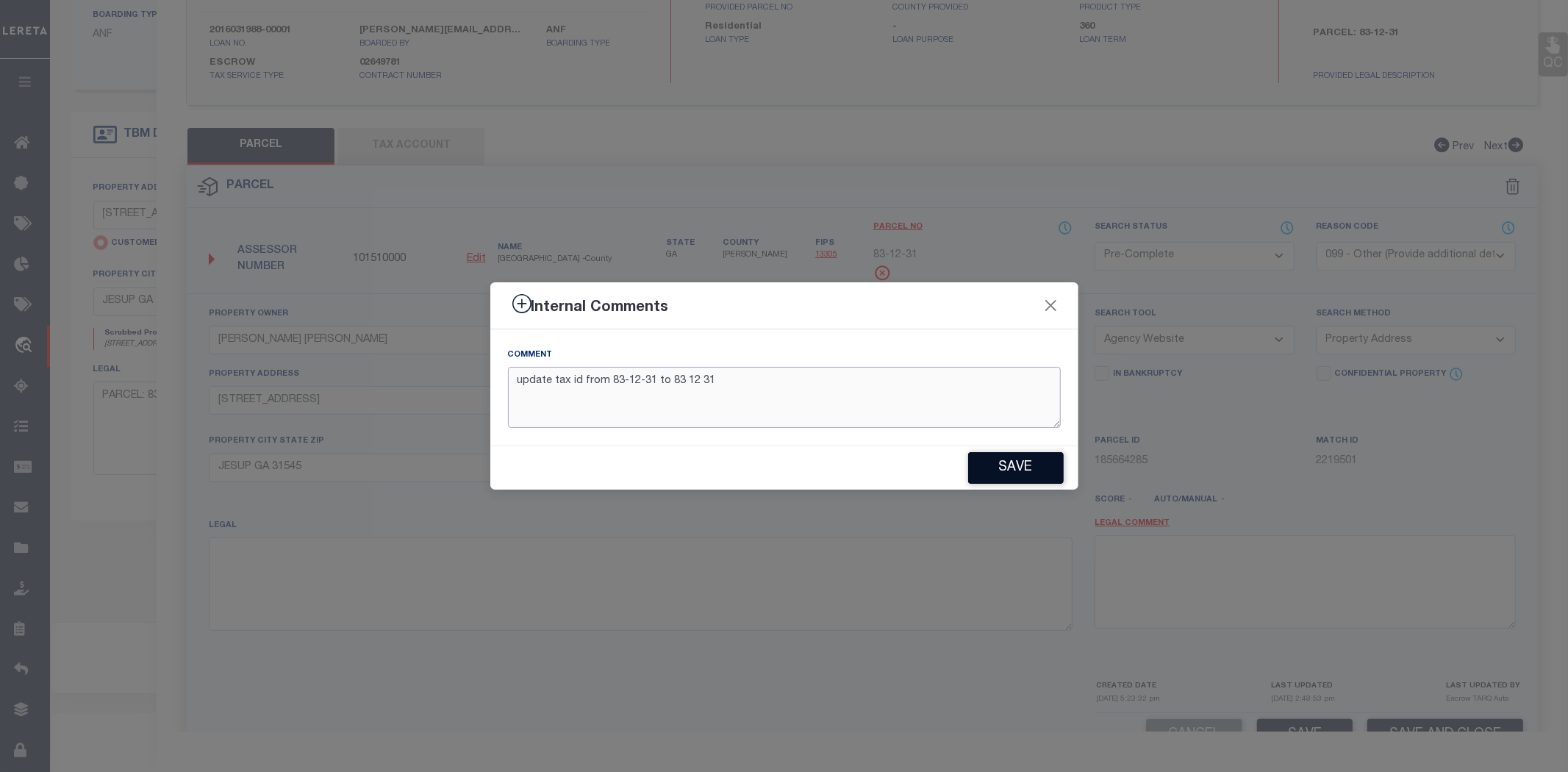
type textarea "update tax id from 83-12-31 to 83 12 31"
click at [1048, 473] on button "Save" at bounding box center [1016, 468] width 95 height 31
type textarea "update tax id from 83-12-31 to 83 12 31"
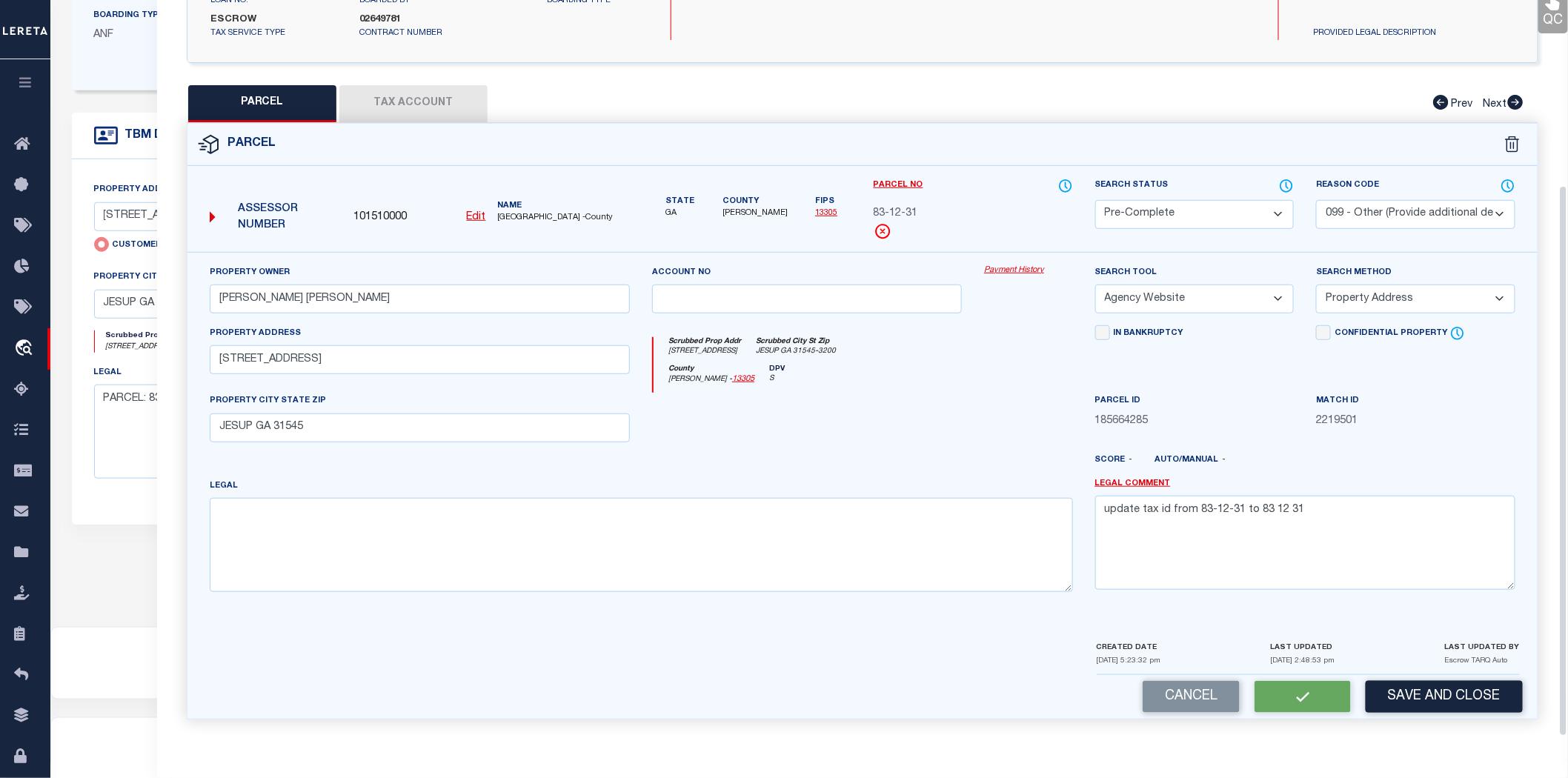
select select "AS"
select select
checkbox input "false"
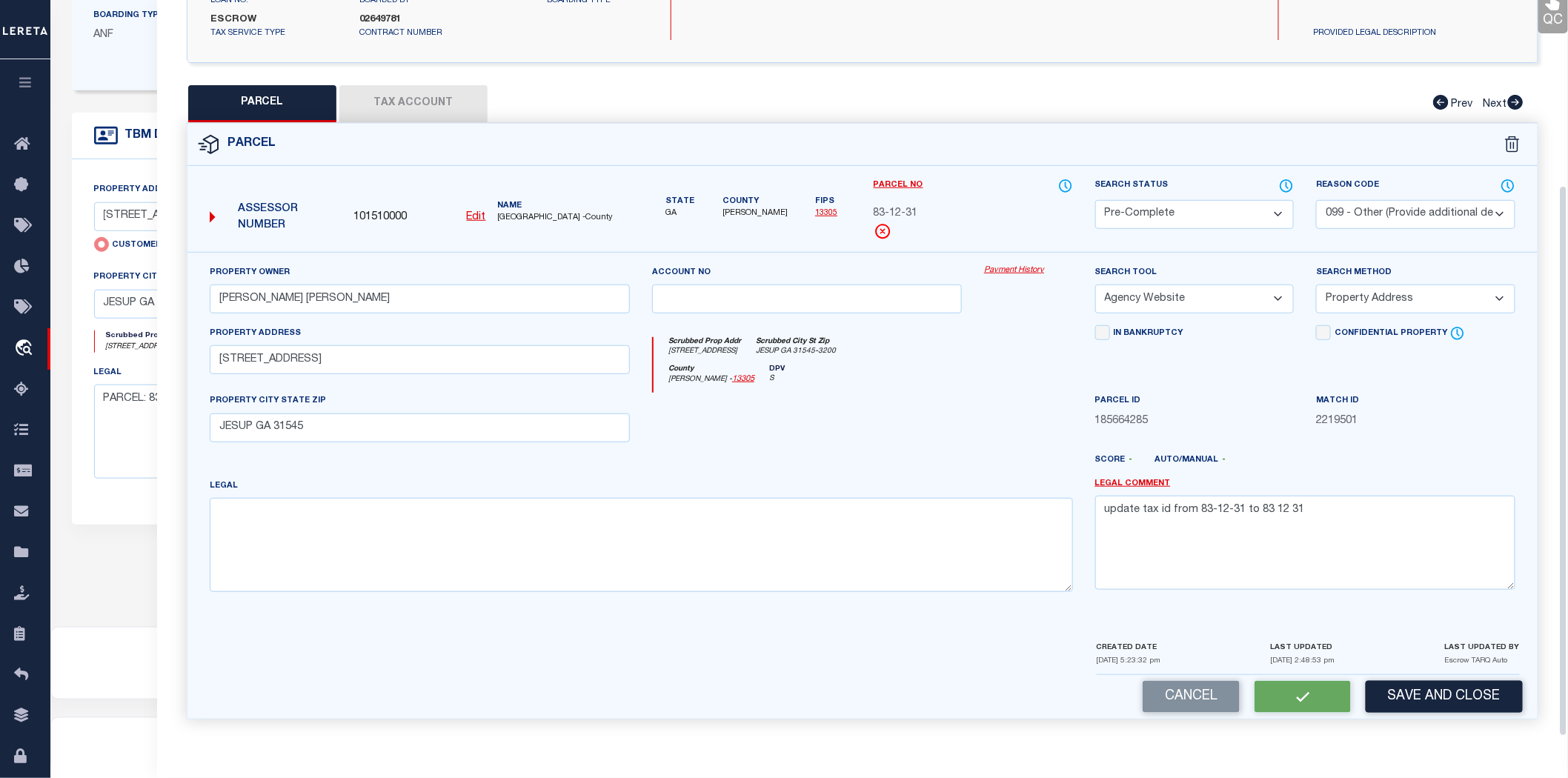
checkbox input "false"
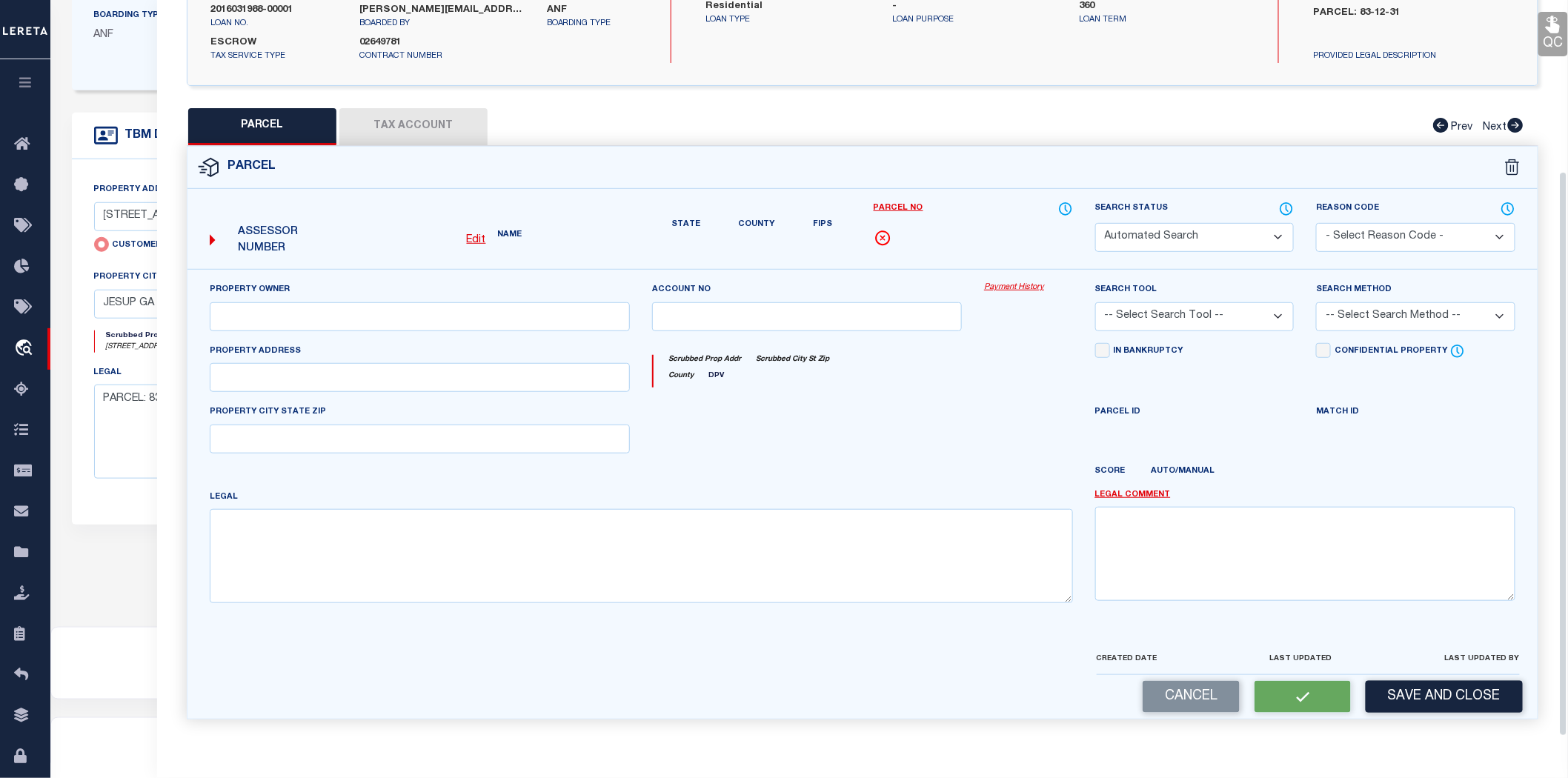
select select "PC"
select select "099"
type input "[PERSON_NAME] [PERSON_NAME]"
select select "AGW"
select select "ADD"
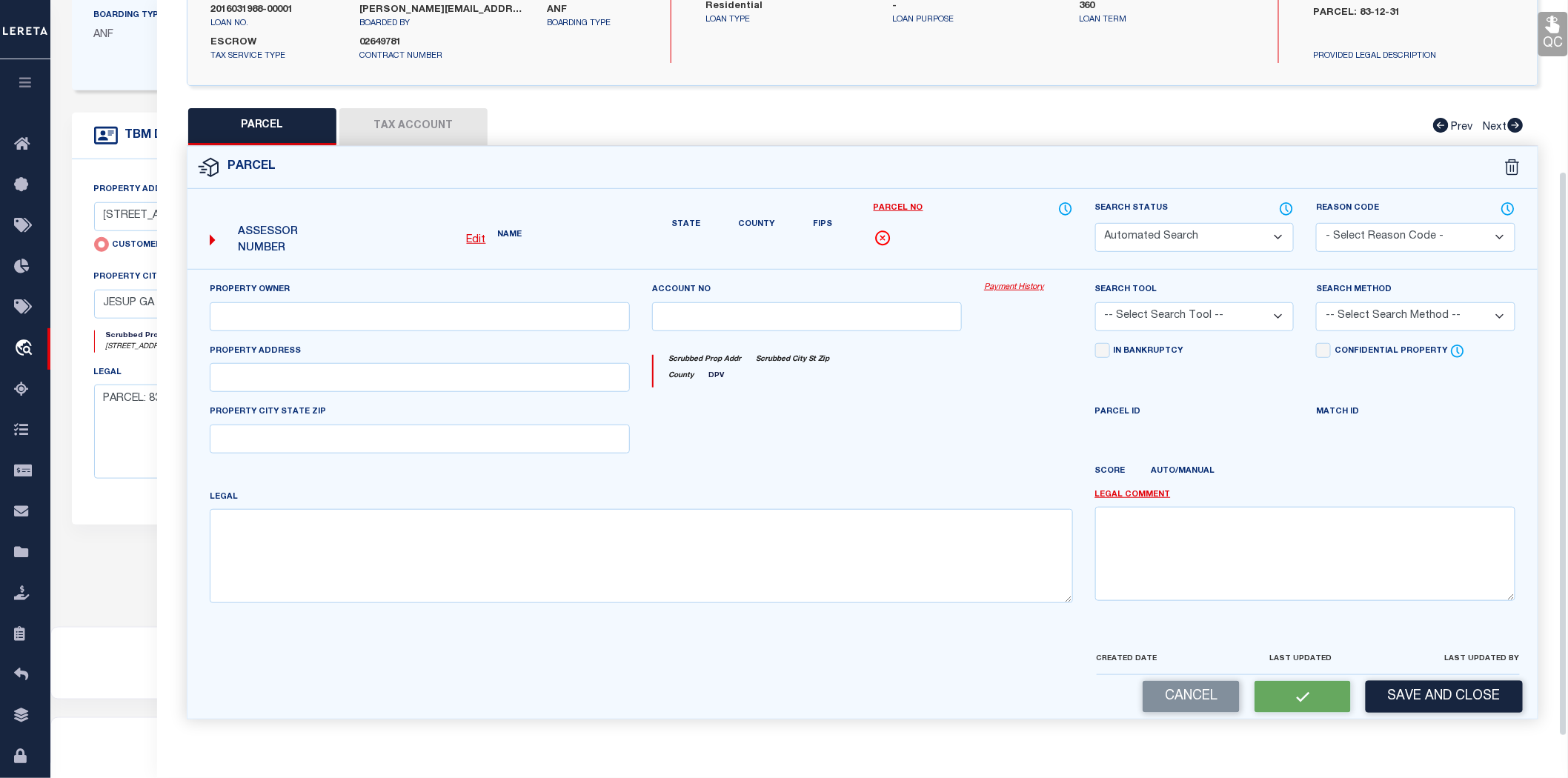
type input "[STREET_ADDRESS]"
type input "JESUP GA 31545"
type textarea "update tax id from 83-12-31 to 83 12 31"
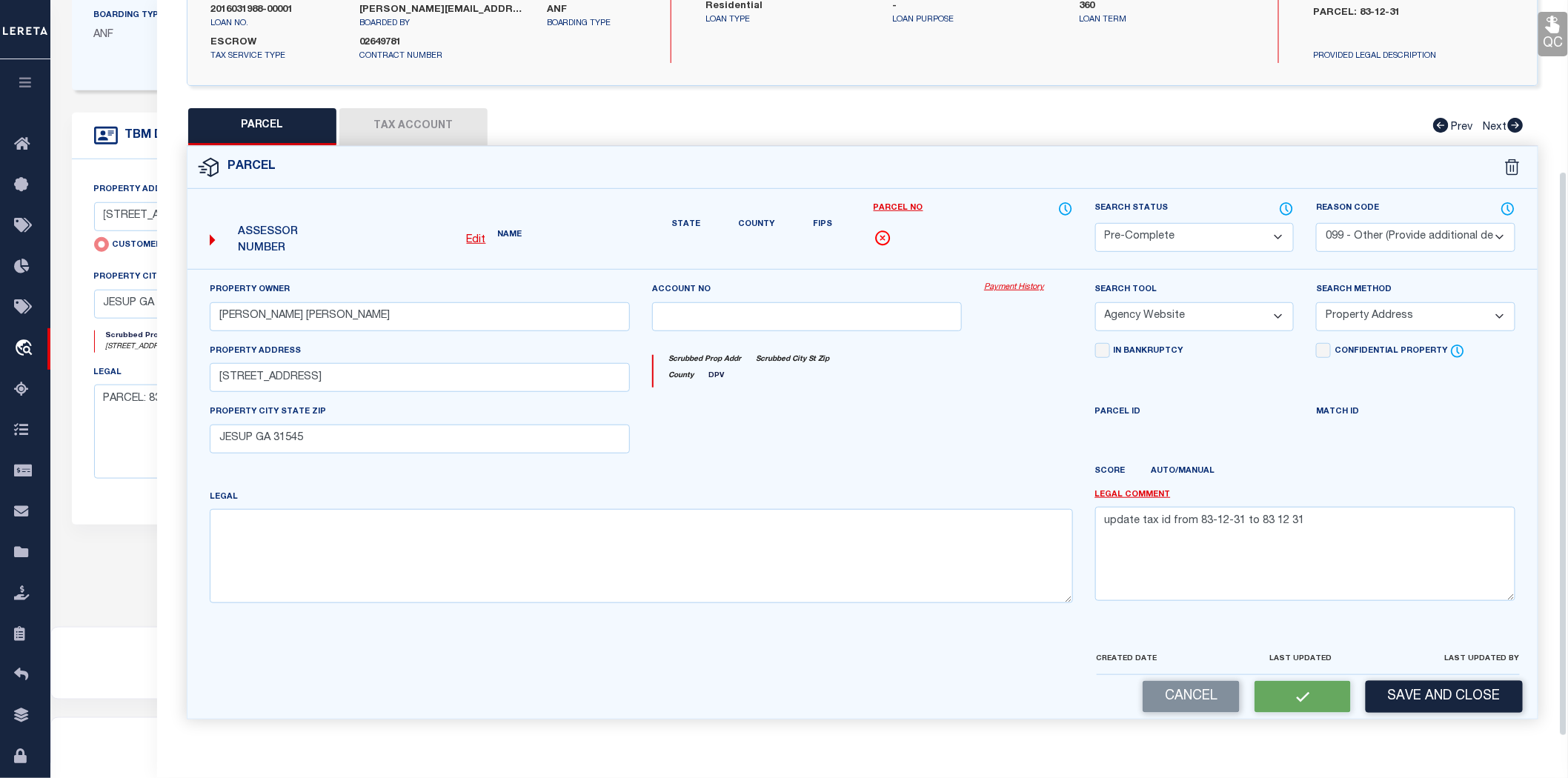
scroll to position [223, 0]
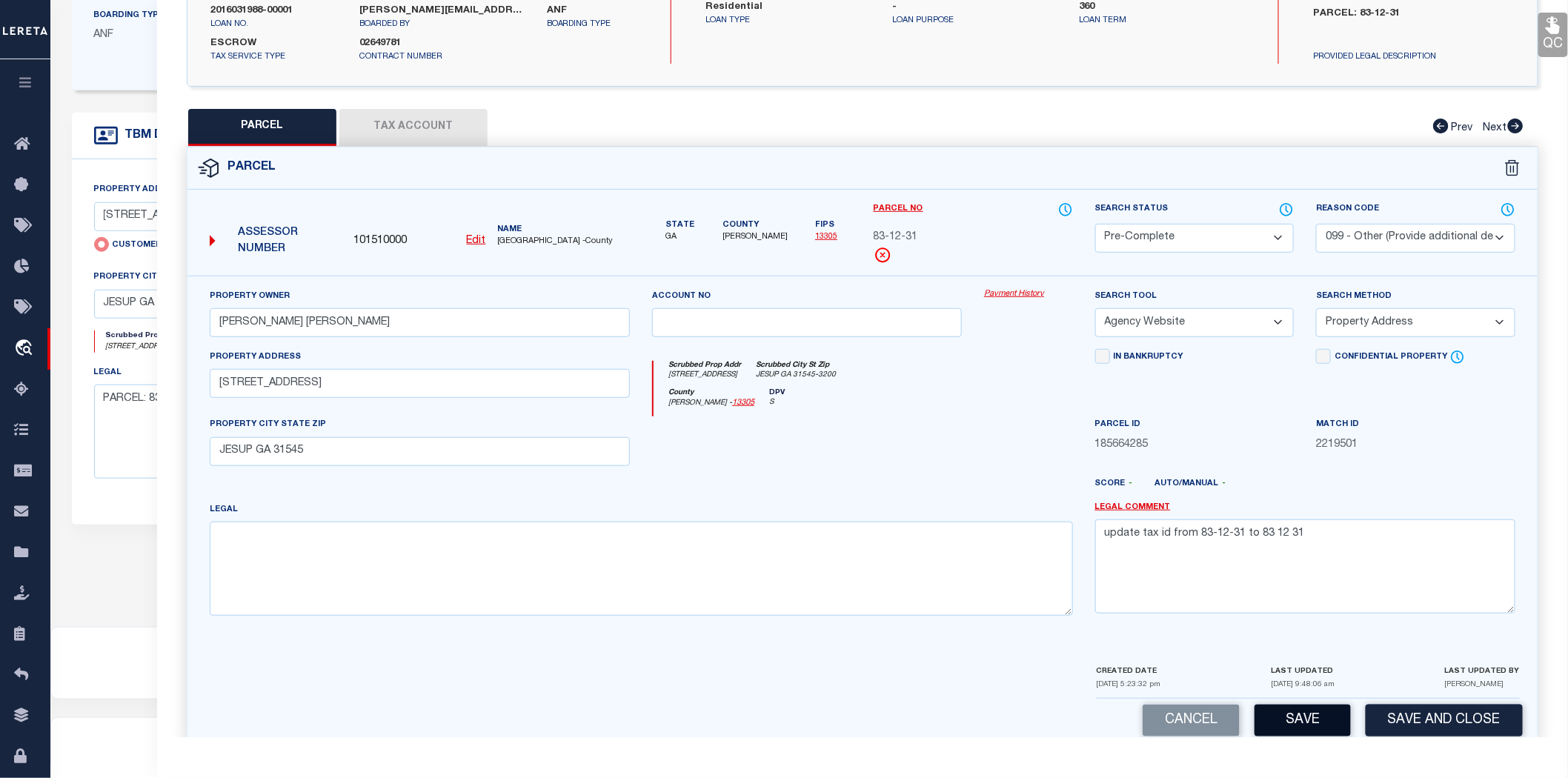
click at [1304, 722] on button "Save" at bounding box center [1302, 721] width 96 height 32
select select "AS"
select select
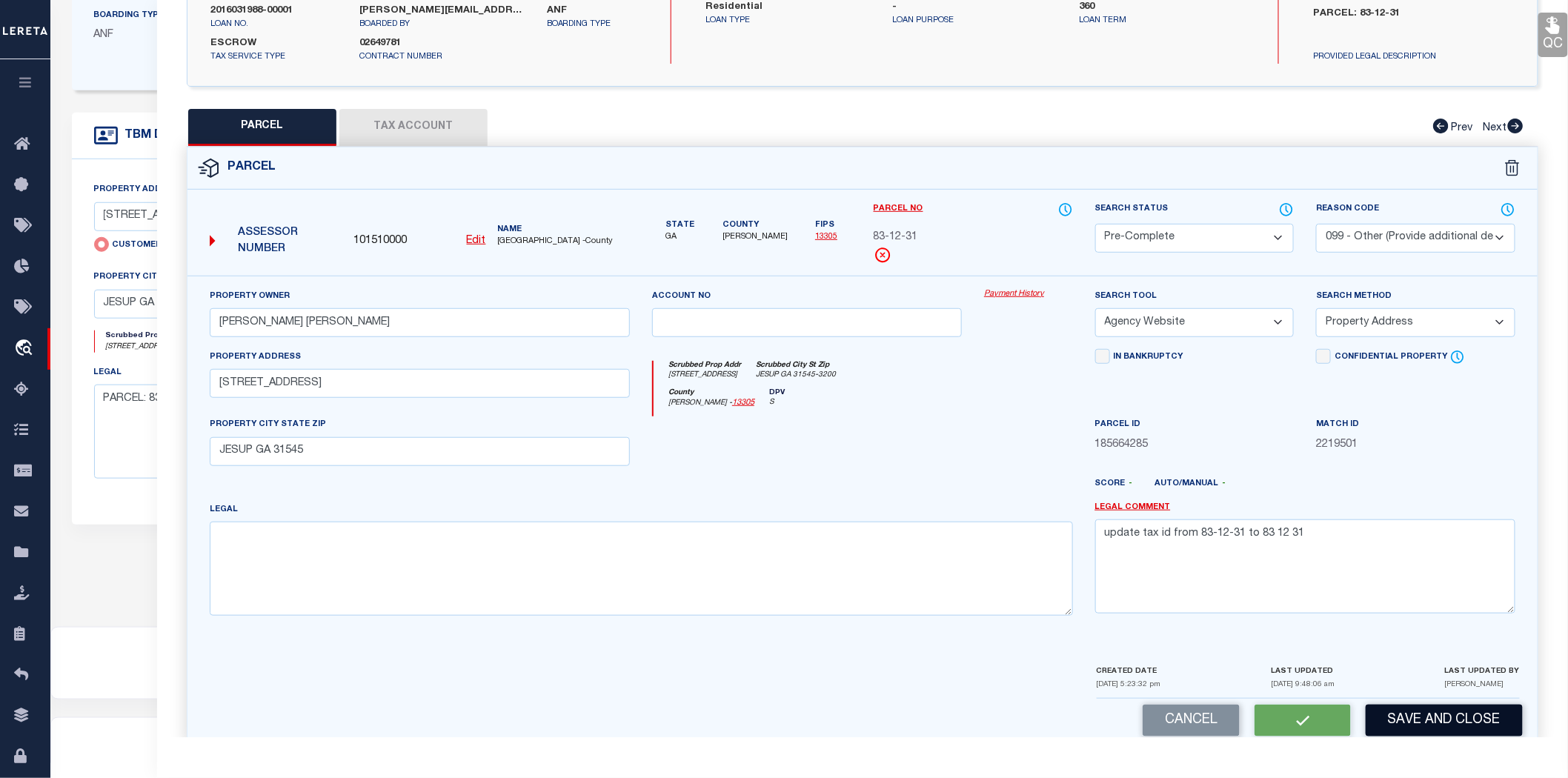
checkbox input "false"
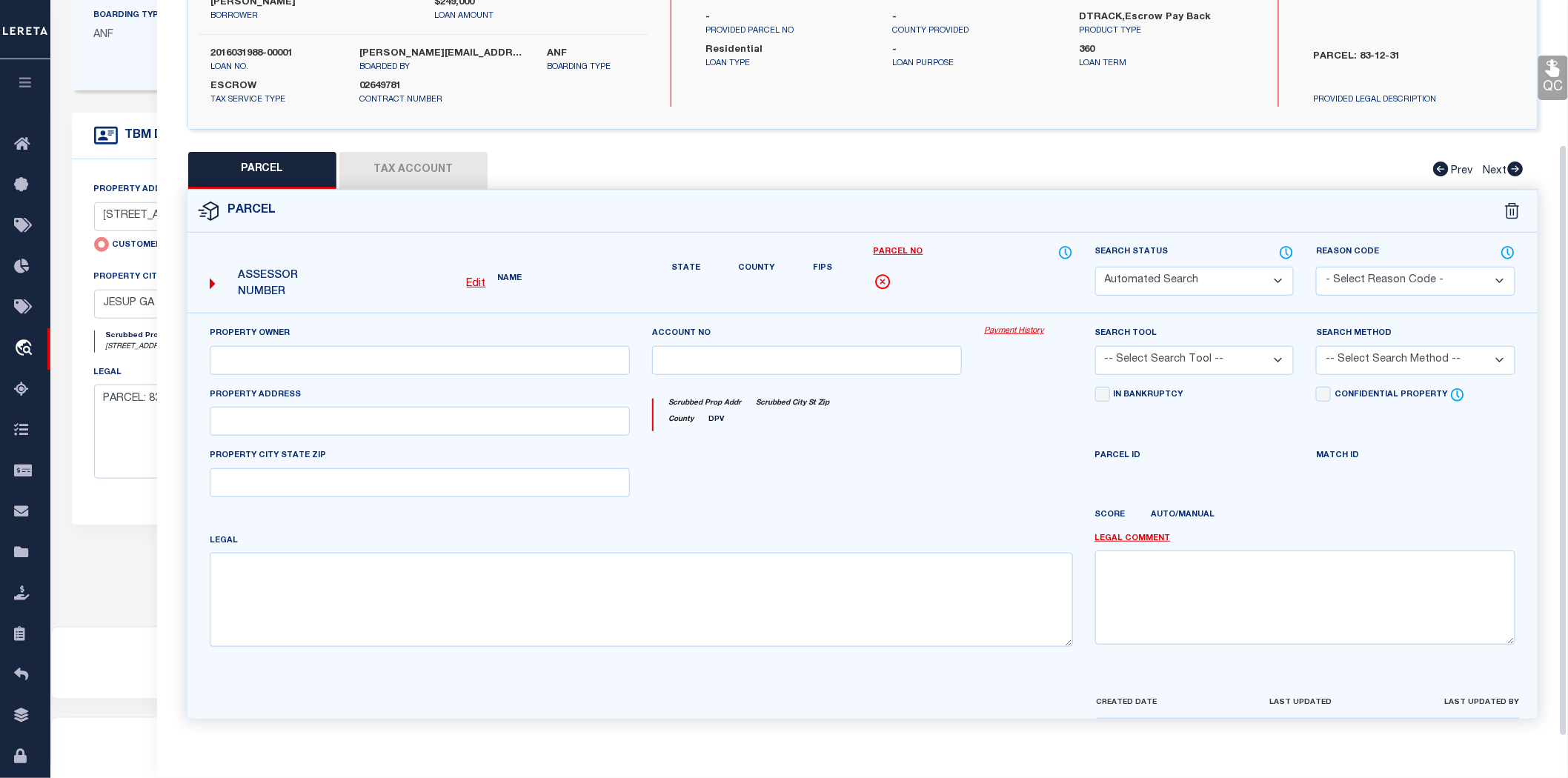
select select "PC"
select select "099"
type input "[PERSON_NAME] [PERSON_NAME]"
select select "AGW"
select select "ADD"
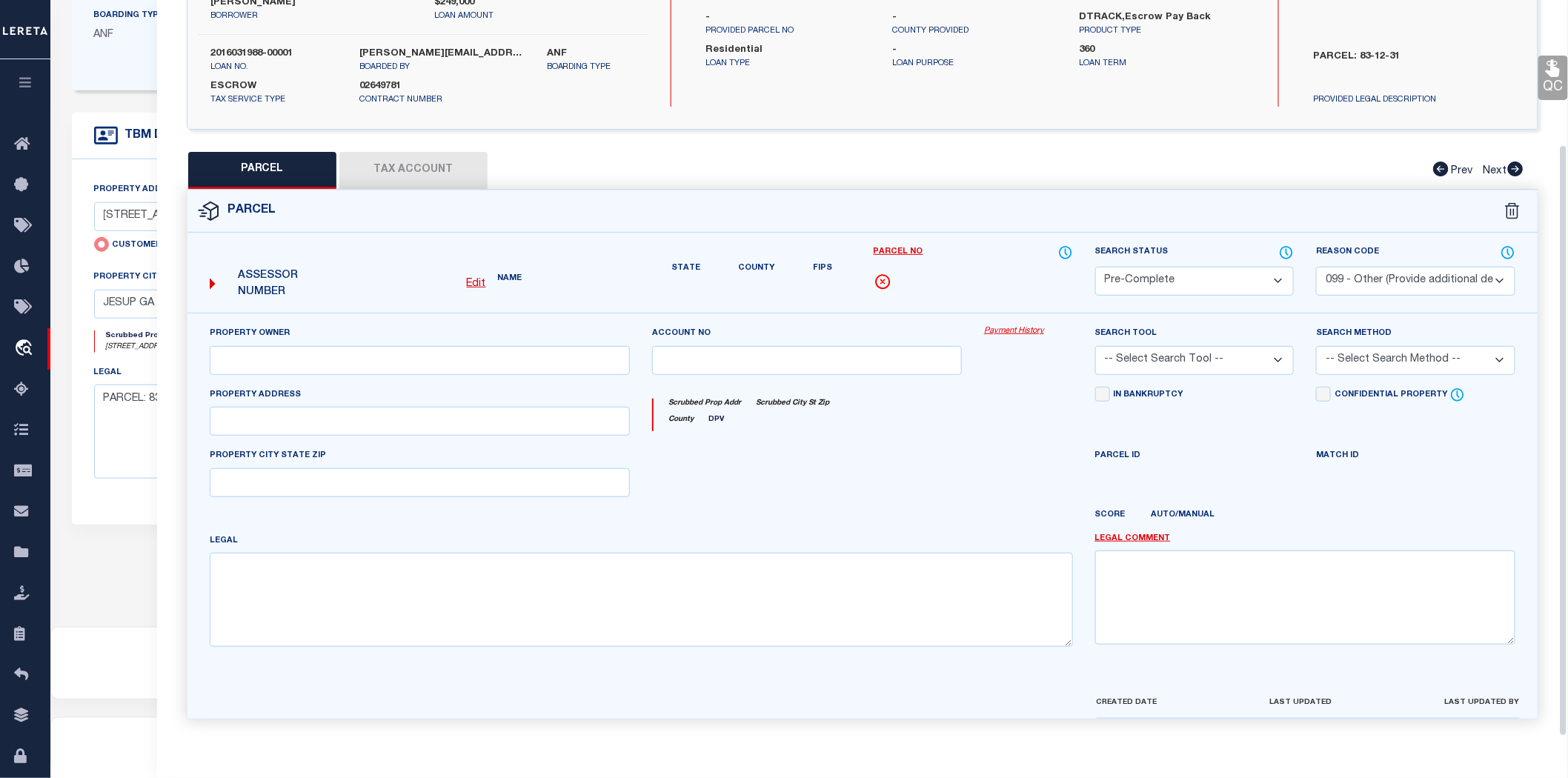
type input "[STREET_ADDRESS]"
type input "JESUP GA 31545"
type textarea "update tax id from 83-12-31 to 83 12 31"
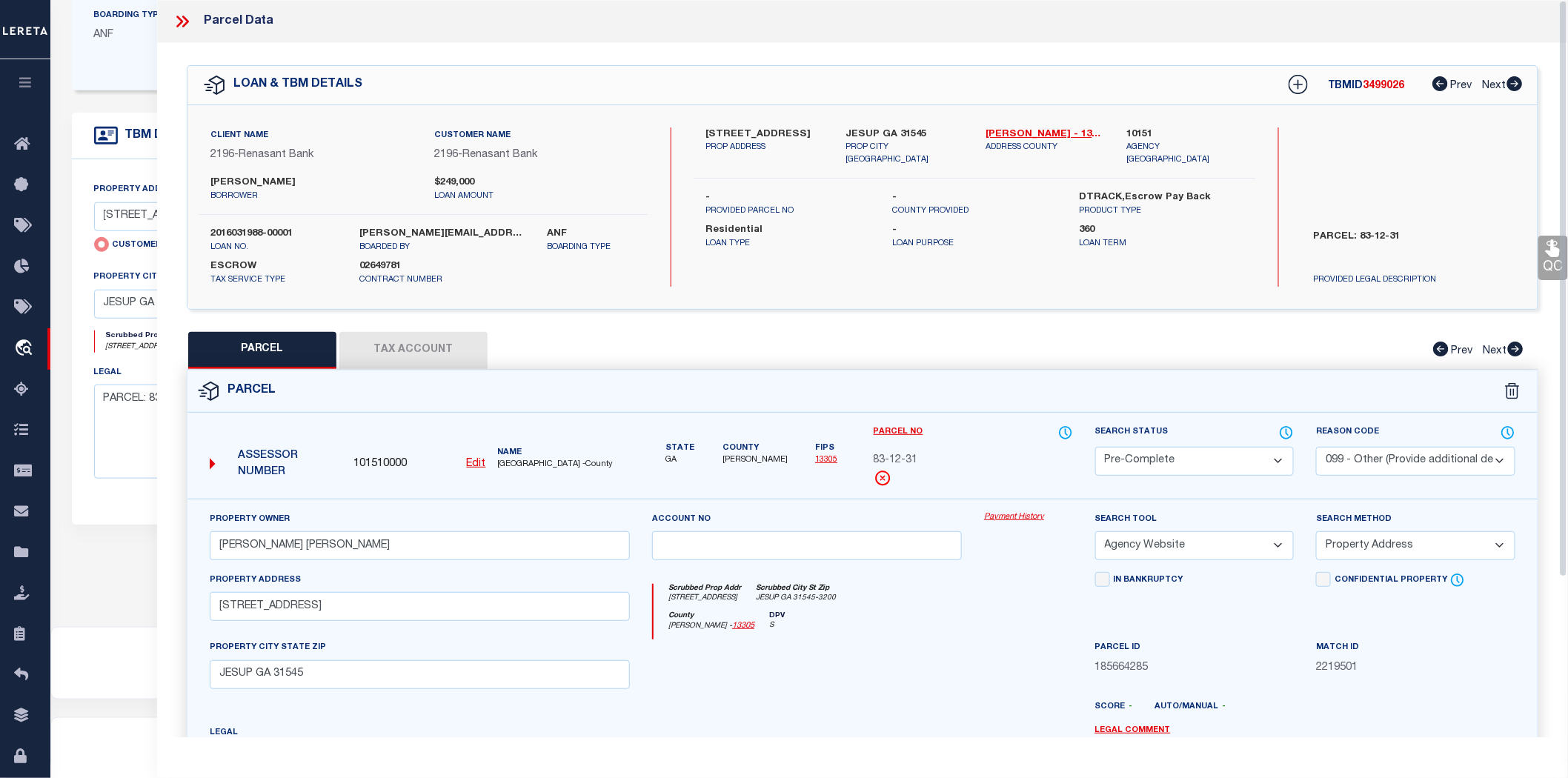
scroll to position [26, 0]
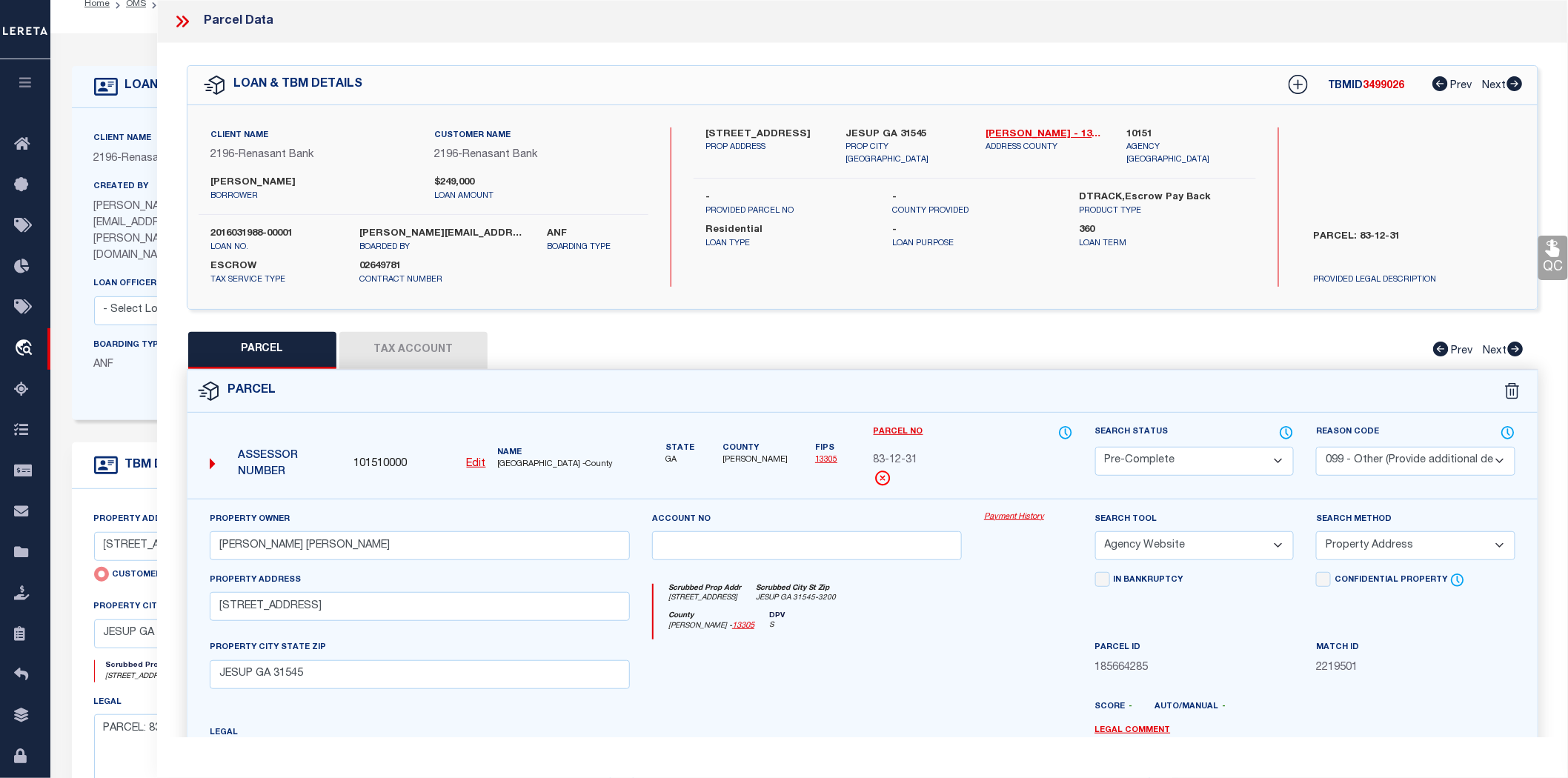
click at [186, 20] on icon at bounding box center [185, 22] width 7 height 12
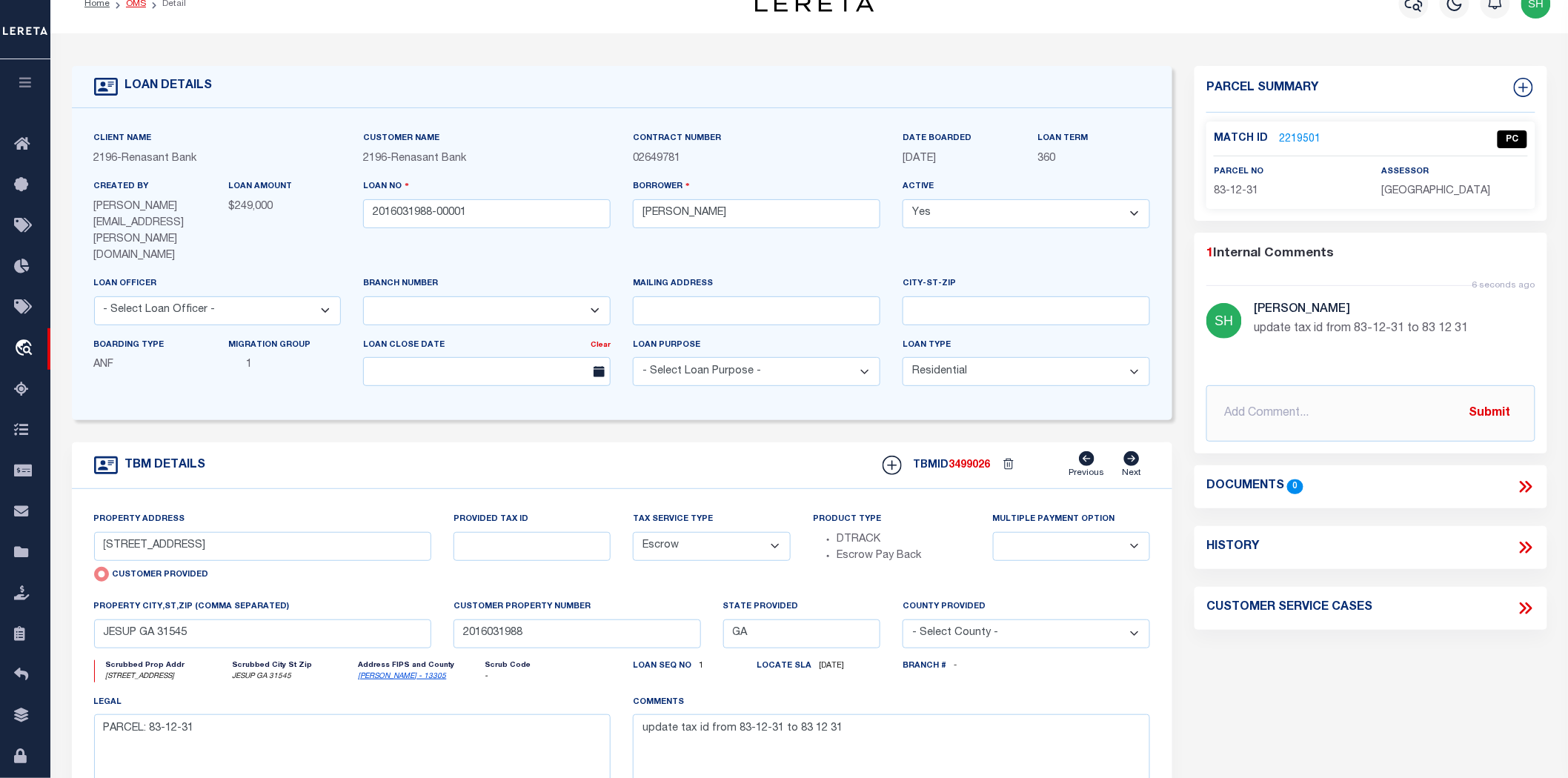
click at [134, 1] on link "OMS" at bounding box center [136, 3] width 20 height 9
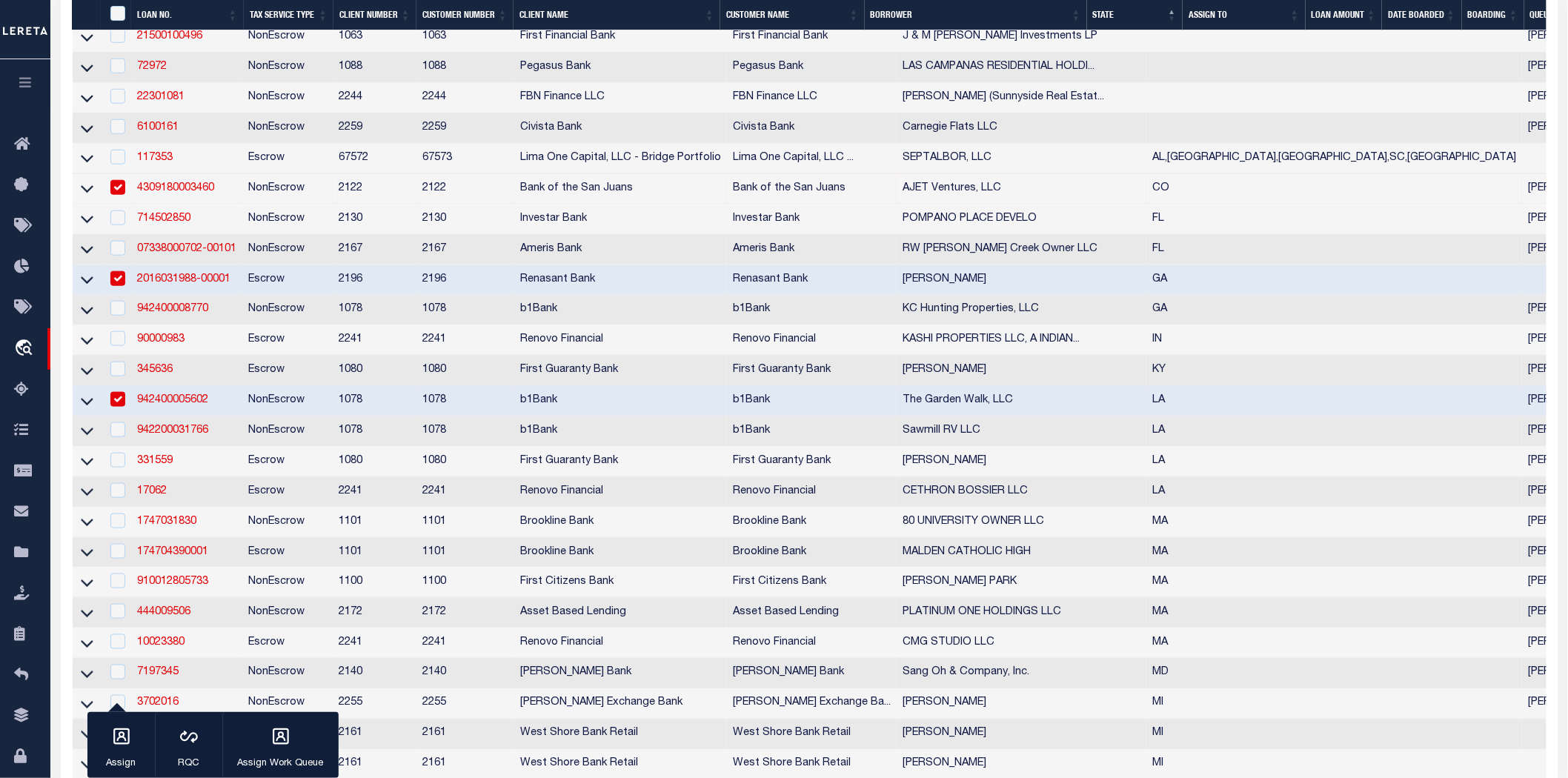
scroll to position [411, 0]
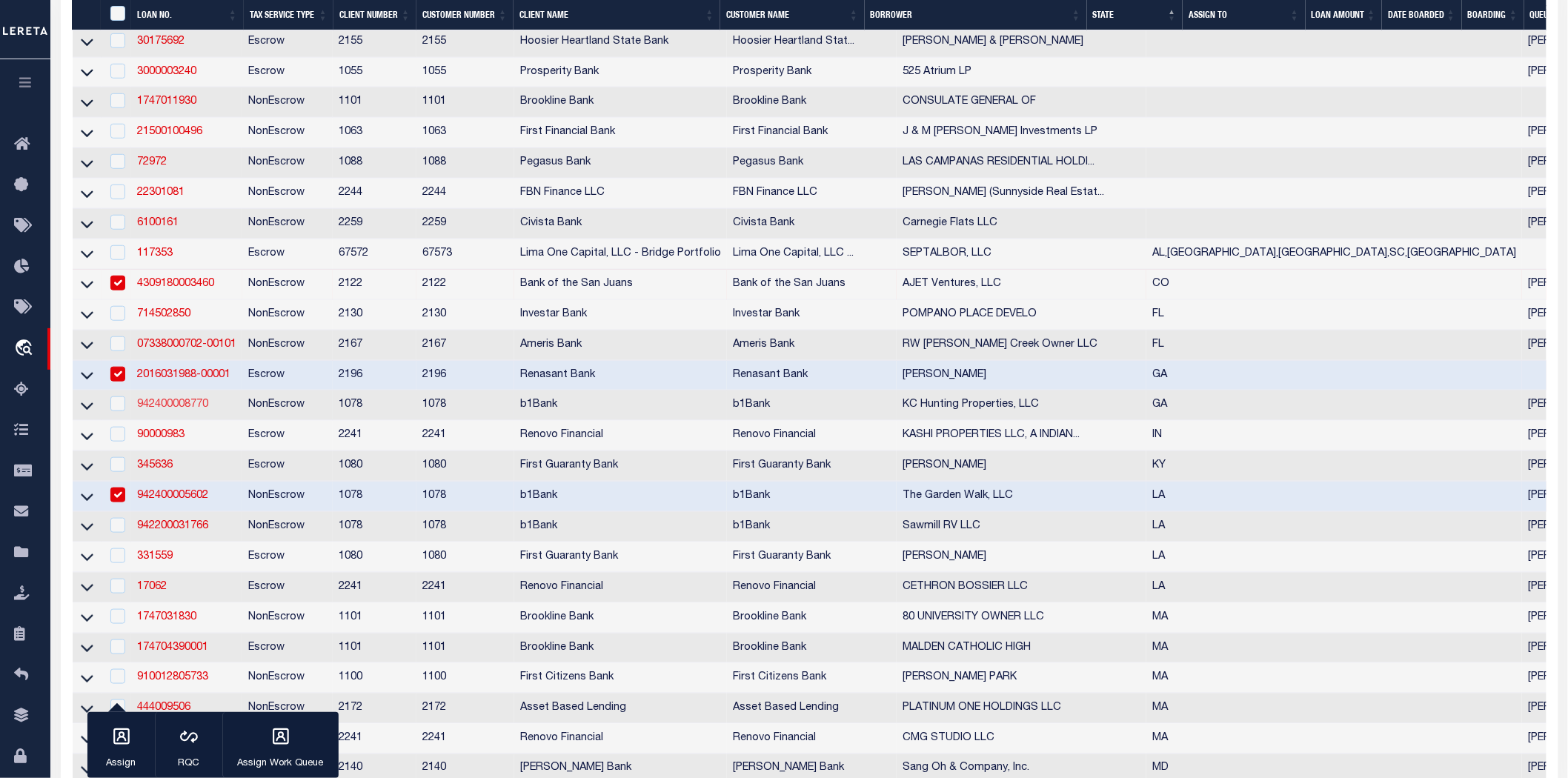
click at [188, 409] on link "942400008770" at bounding box center [172, 404] width 71 height 10
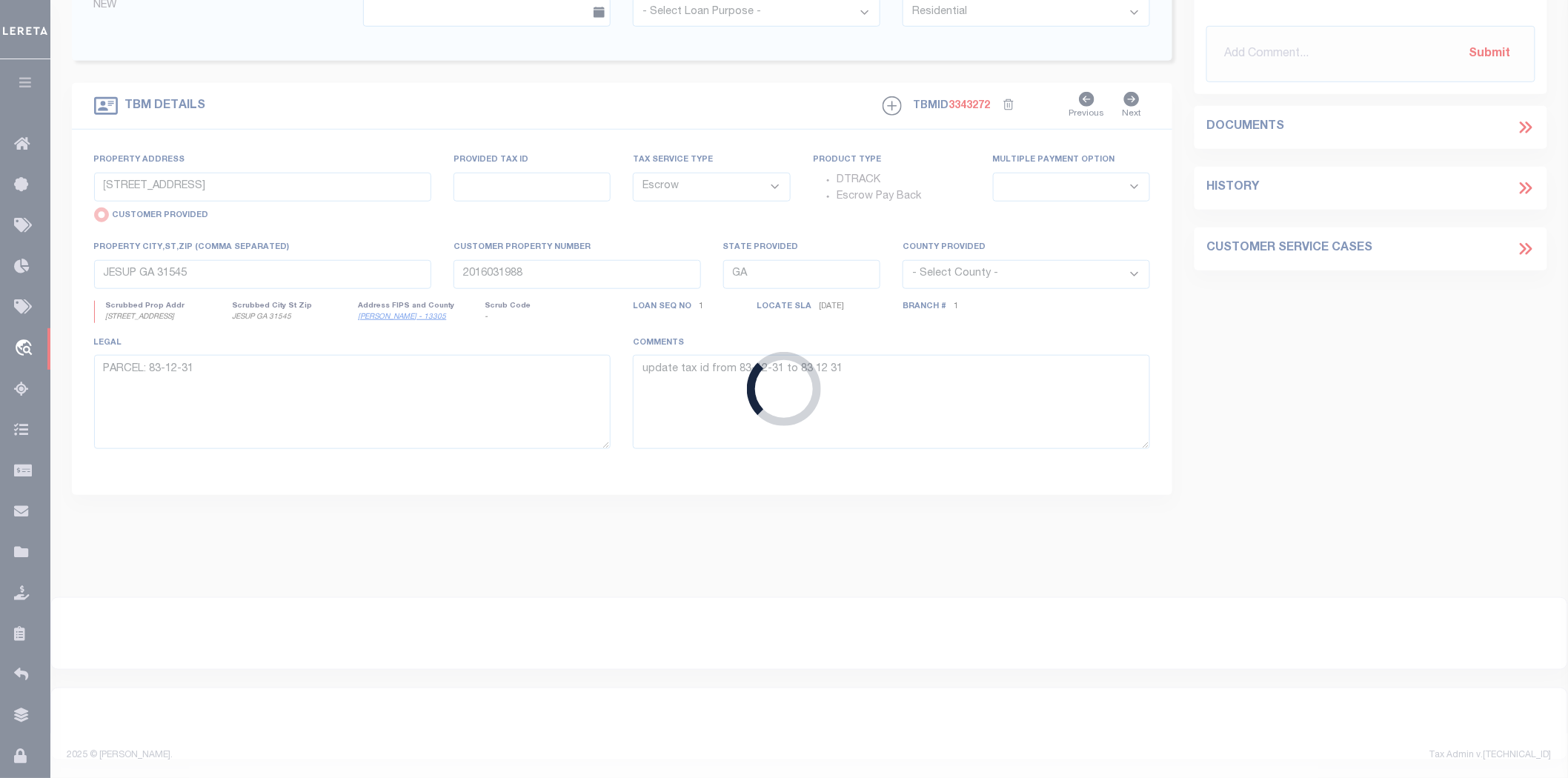
scroll to position [356, 0]
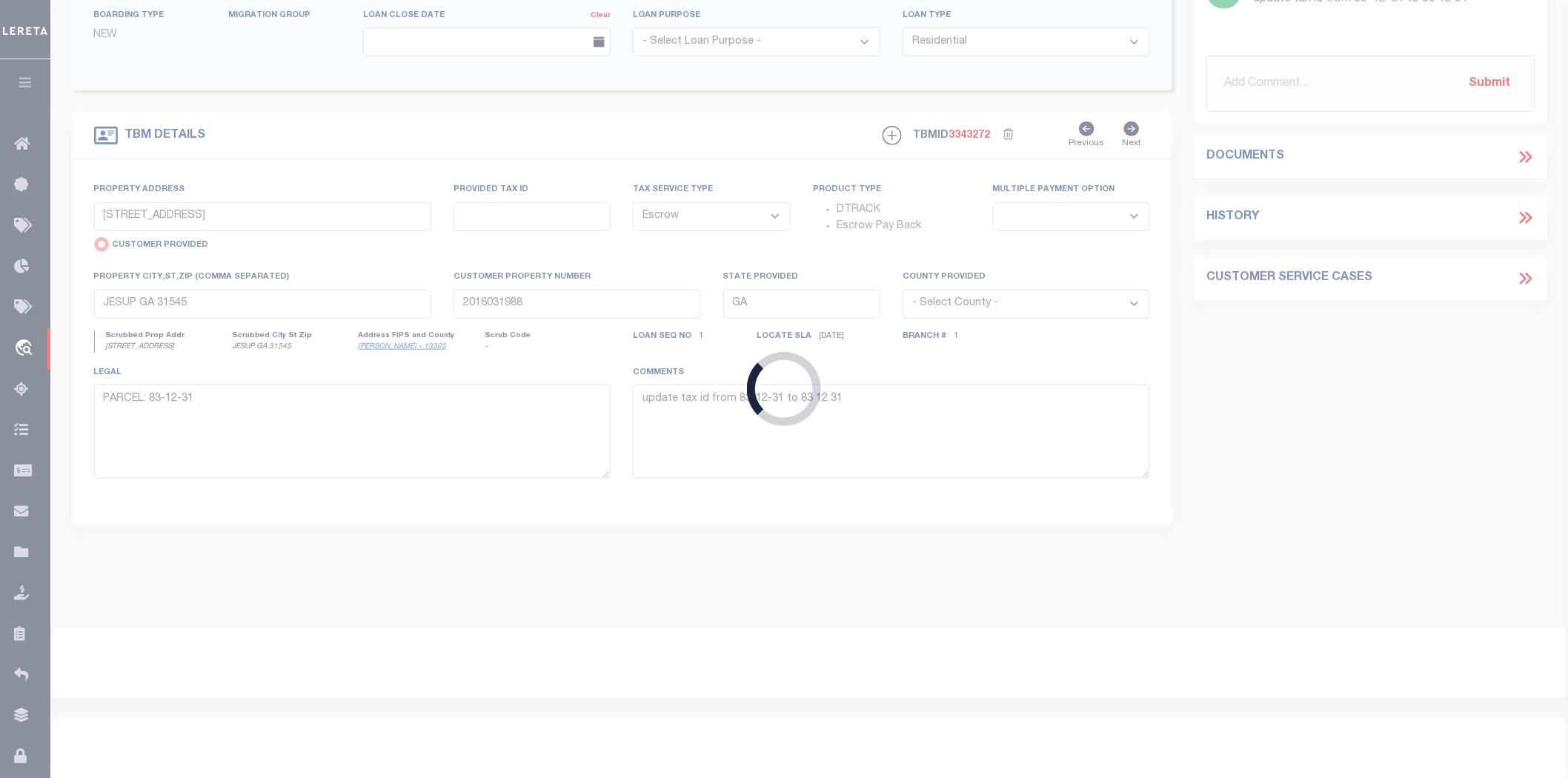
type input "942400008770"
type input "KC Hunting Properties, LLC"
select select
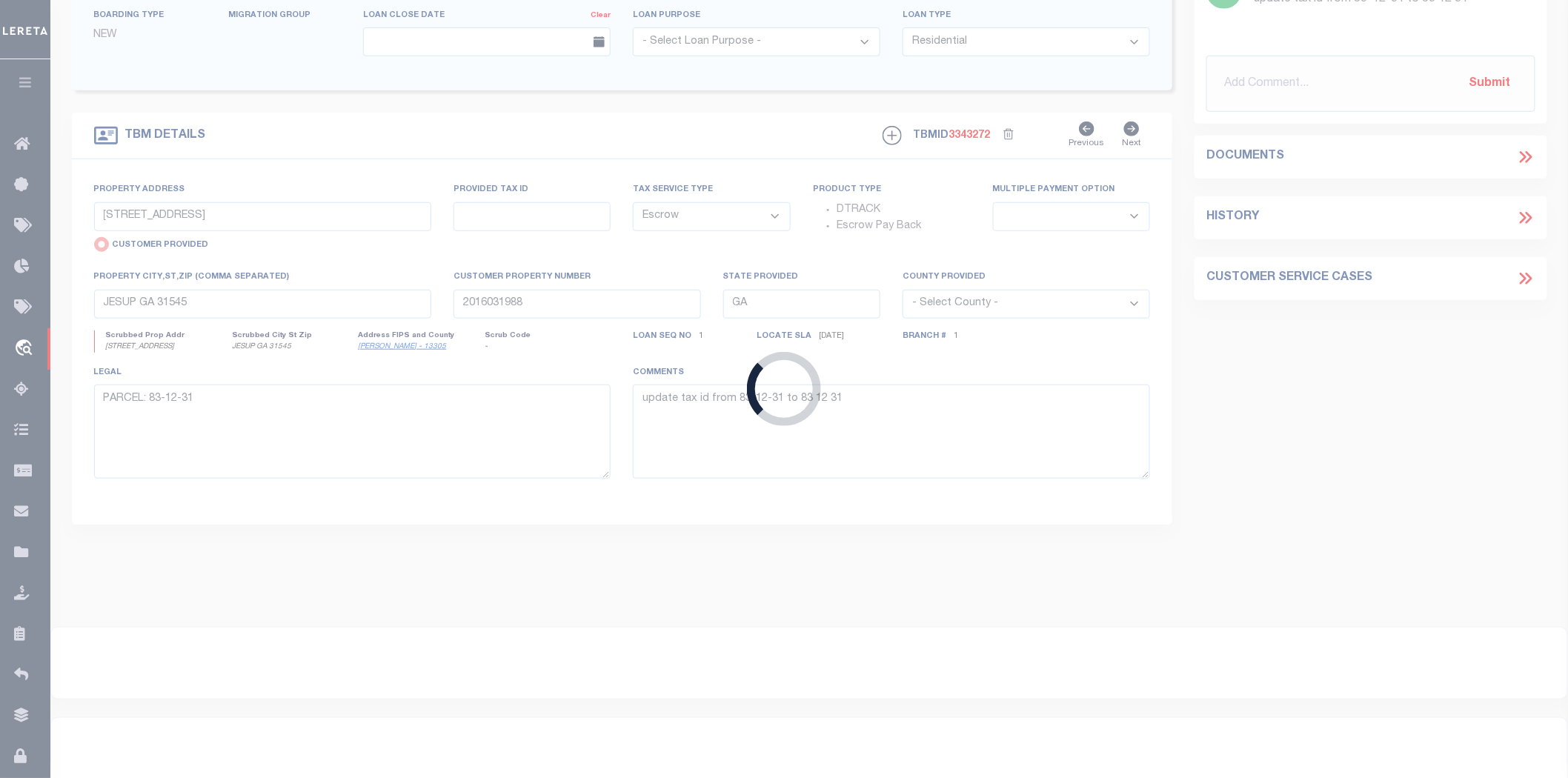
select select "NonEscrow"
type input "Timberland - Lot 102 of the 14th Land [GEOGRAPHIC_DATA],"
radio input "false"
type input "0840 000016, 0840 000017 and 0840 000018"
select select
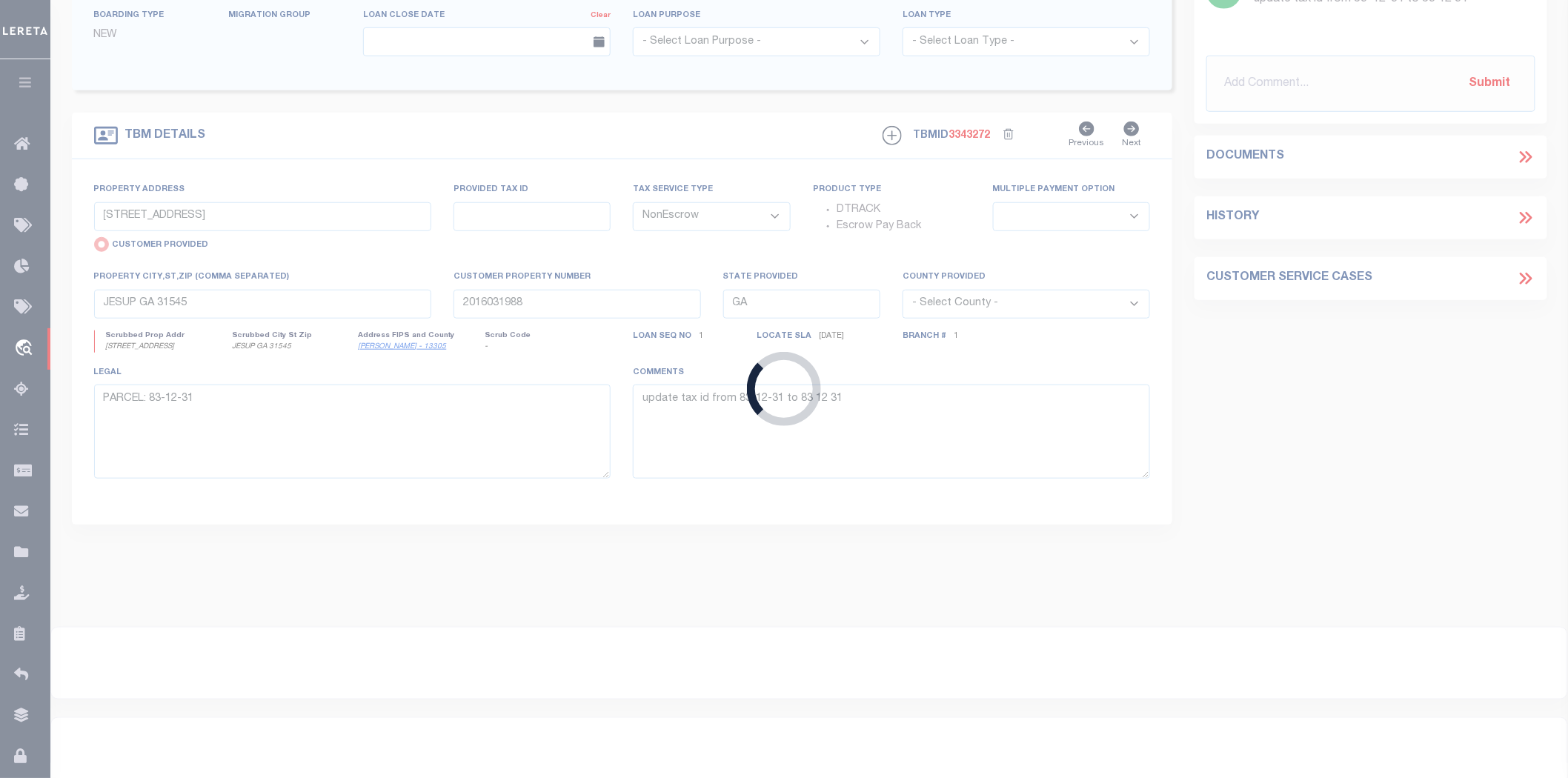
type input "LaGrange GA 30240"
select select "[PERSON_NAME]"
type textarea "Lot 102 of the 14th Land District [GEOGRAPHIC_DATA]"
select select "12403"
select select "467"
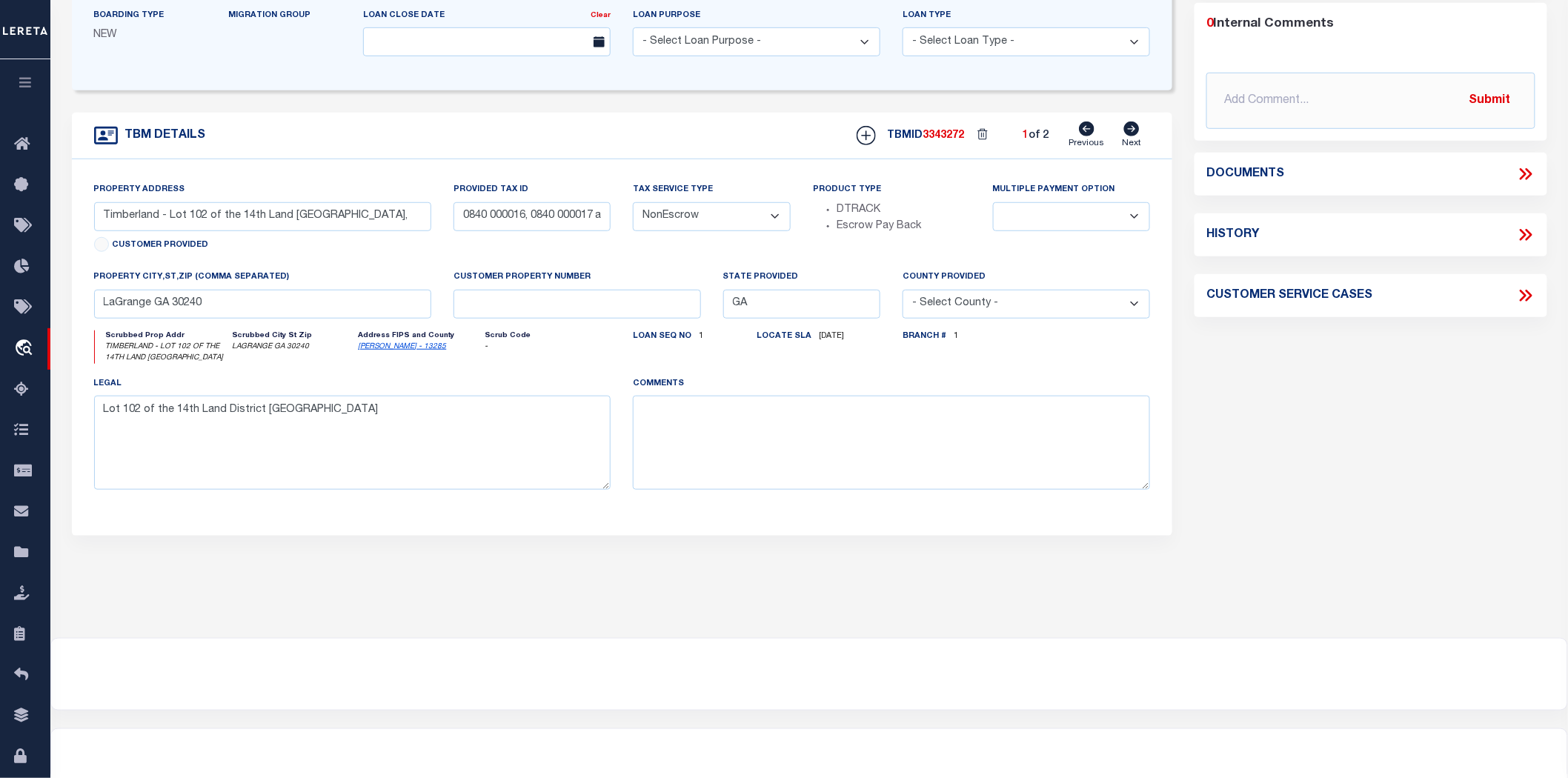
scroll to position [0, 0]
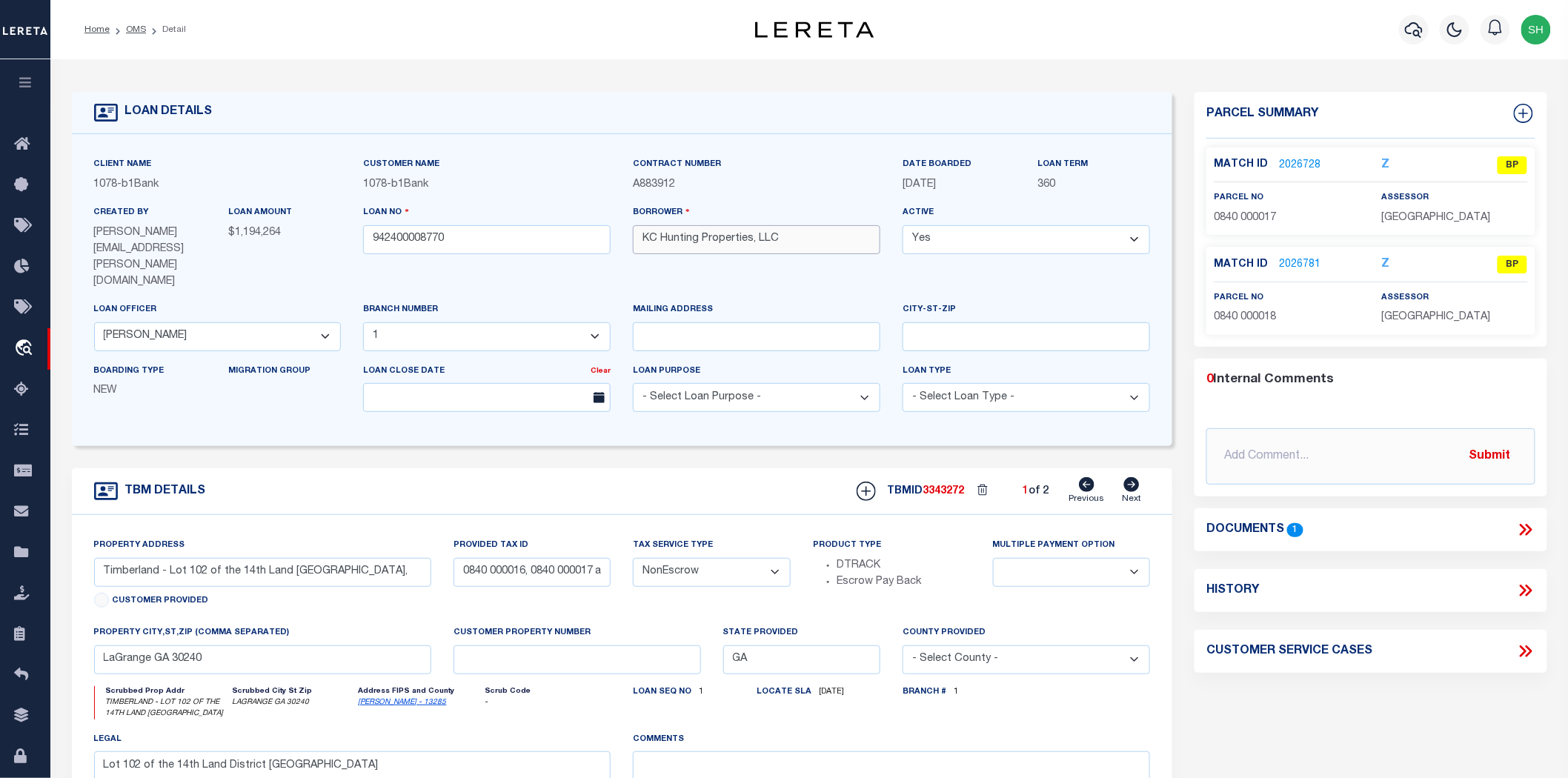
drag, startPoint x: 756, startPoint y: 240, endPoint x: 557, endPoint y: 241, distance: 199.0
click at [557, 241] on div "Client Name 1078 - b1Bank Customer Name 1078 - b1Bank" at bounding box center [622, 290] width 1079 height 268
drag, startPoint x: 463, startPoint y: 542, endPoint x: 649, endPoint y: 545, distance: 186.0
click at [649, 545] on div "Property Address [GEOGRAPHIC_DATA] - Lot 102 of the 14th Land [GEOGRAPHIC_DATA]…" at bounding box center [622, 703] width 1079 height 331
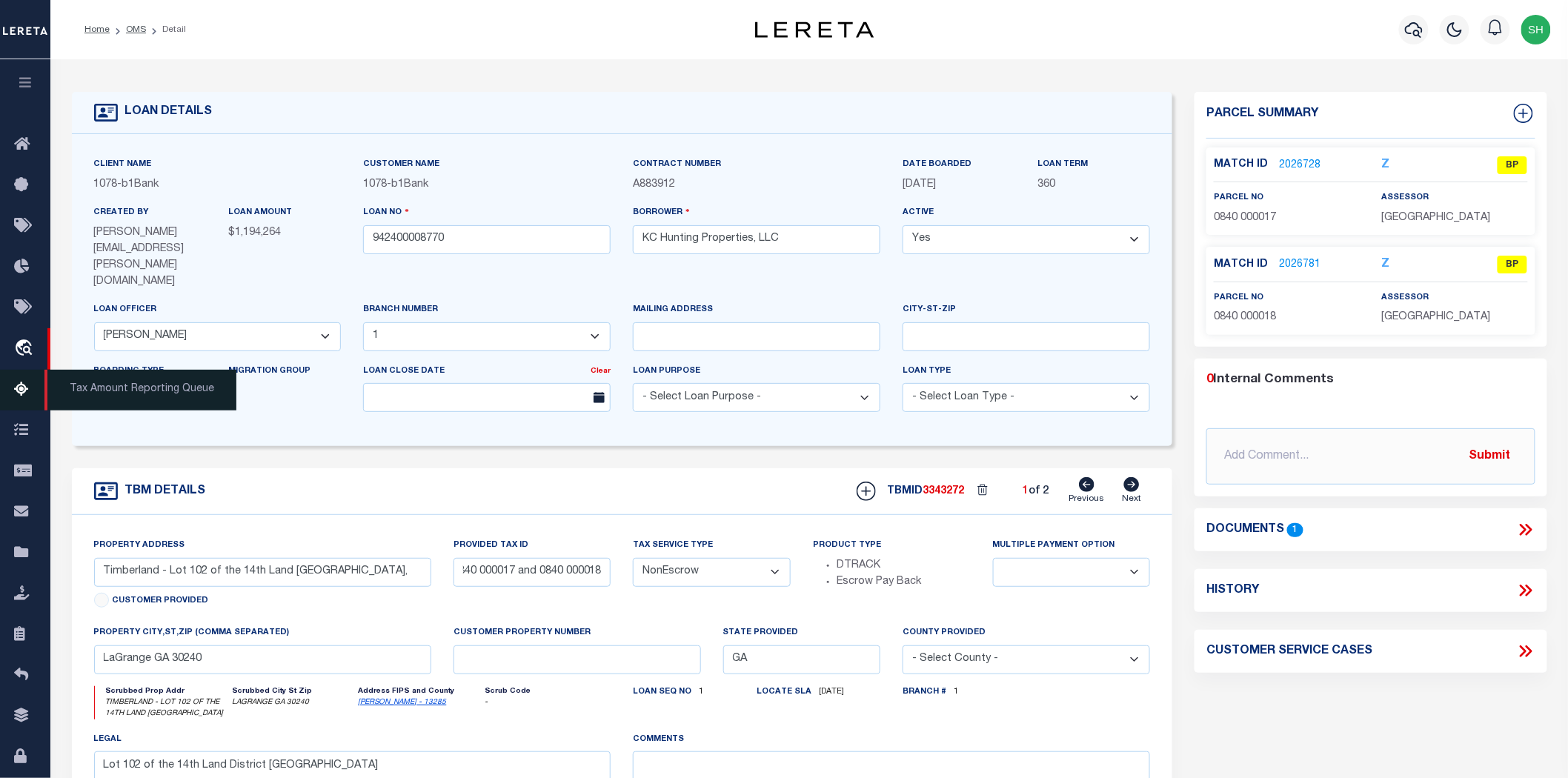
scroll to position [0, 0]
click at [1127, 478] on icon at bounding box center [1132, 485] width 16 height 15
type input "Timberland - Lot 116 of 14th Land [GEOGRAPHIC_DATA],"
select select
type textarea "Lot 116 of 14th Land District"
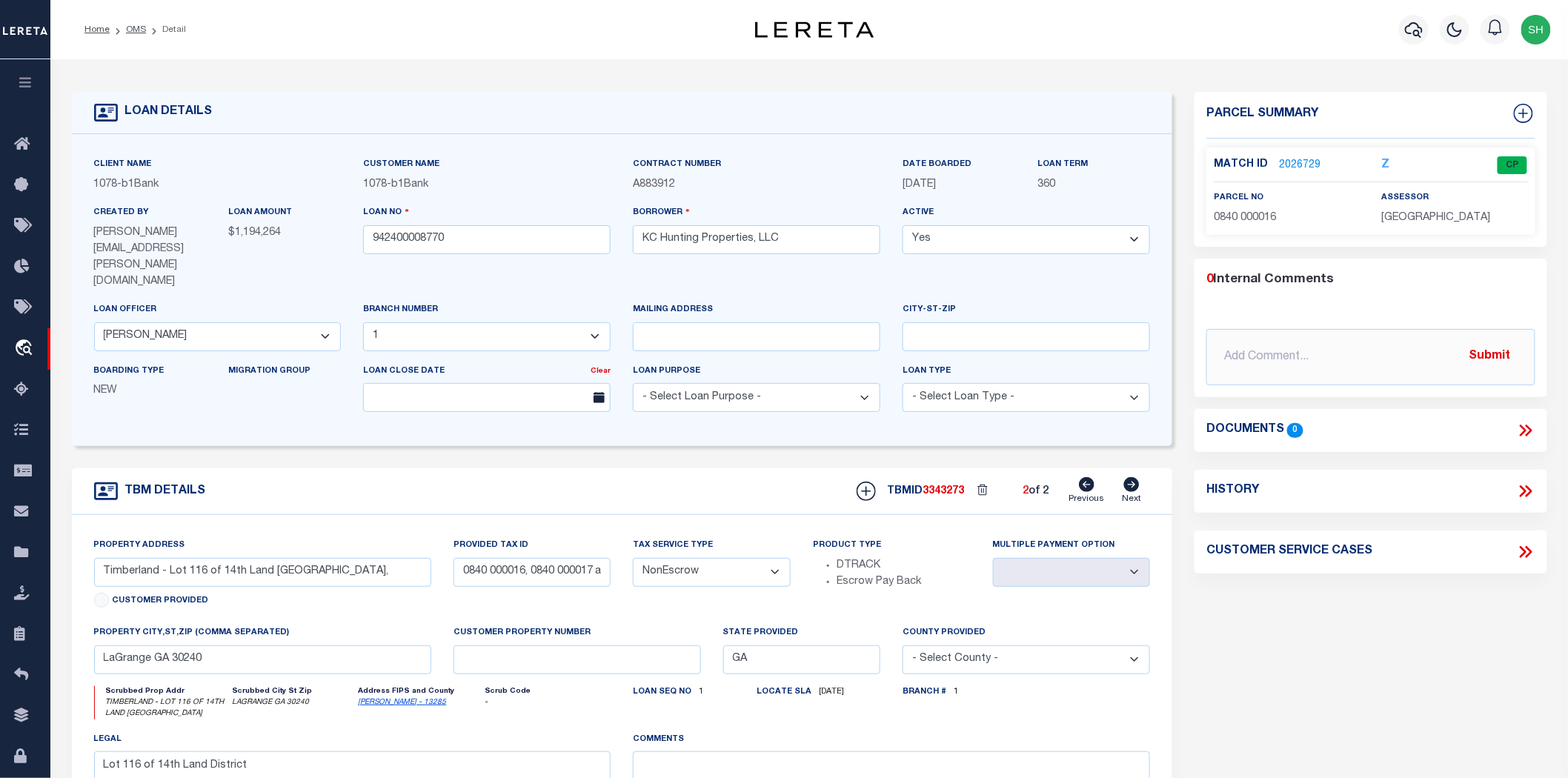
click at [1089, 478] on icon at bounding box center [1087, 485] width 16 height 15
type input "Timberland - Lot 102 of the 14th Land [GEOGRAPHIC_DATA],"
select select
type textarea "Lot 102 of the 14th Land District [GEOGRAPHIC_DATA]"
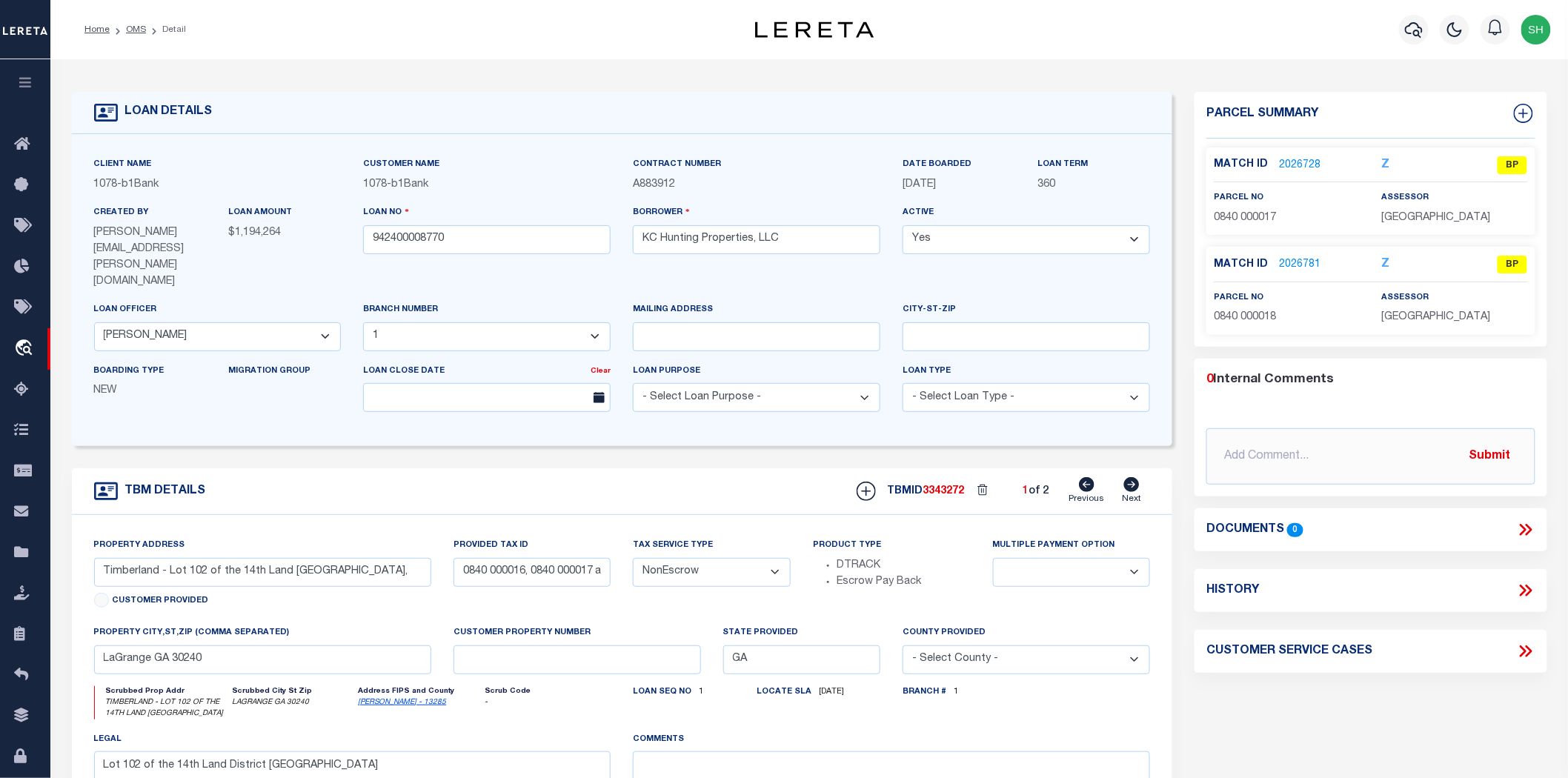
click at [1137, 478] on icon at bounding box center [1132, 485] width 16 height 15
type input "Timberland - Lot 116 of 14th Land [GEOGRAPHIC_DATA],"
select select
type textarea "Lot 116 of 14th Land District"
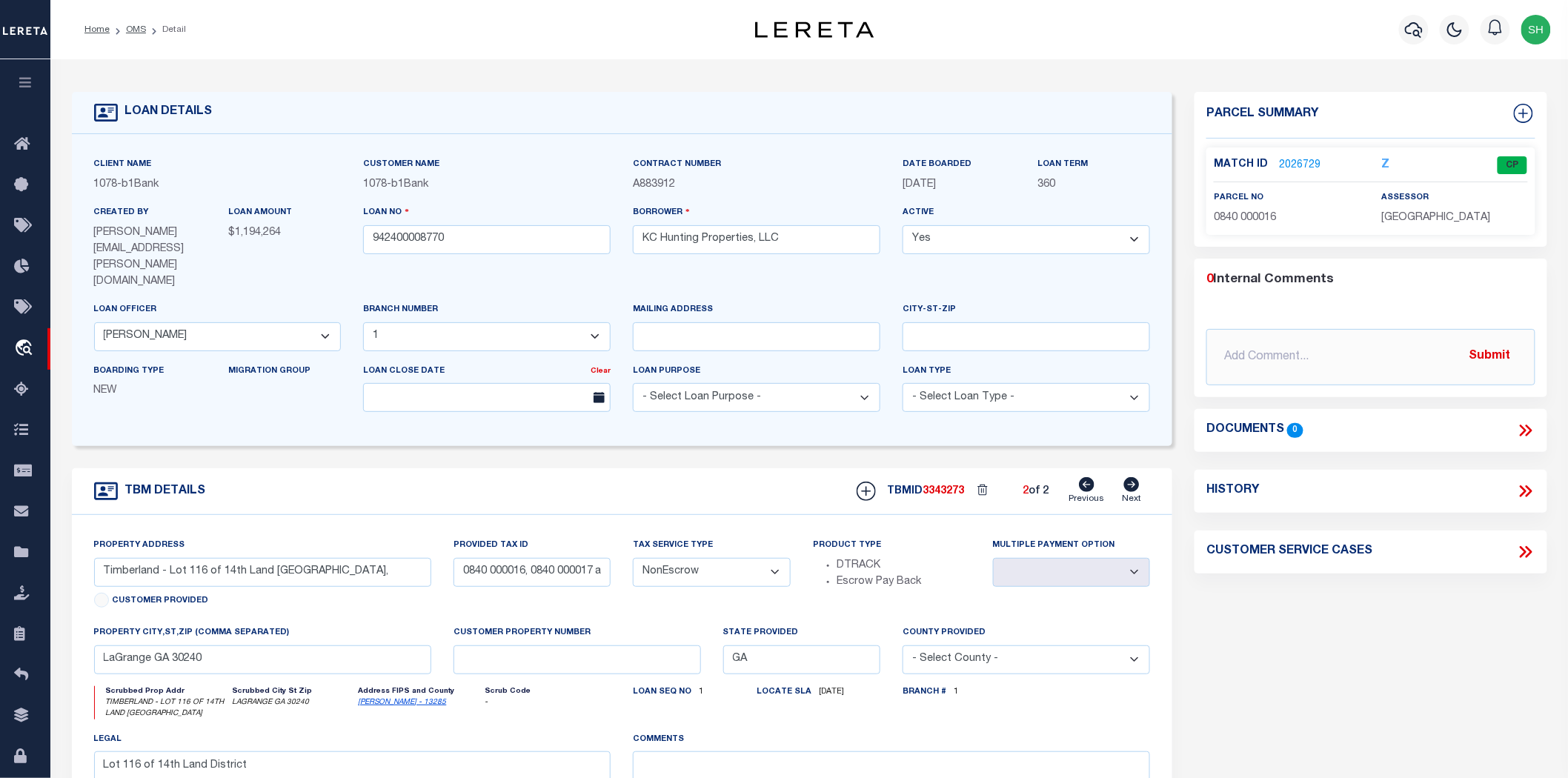
click at [1089, 478] on icon at bounding box center [1087, 485] width 16 height 15
type input "Timberland - Lot 102 of the 14th Land [GEOGRAPHIC_DATA],"
select select
type textarea "Lot 102 of the 14th Land District [GEOGRAPHIC_DATA]"
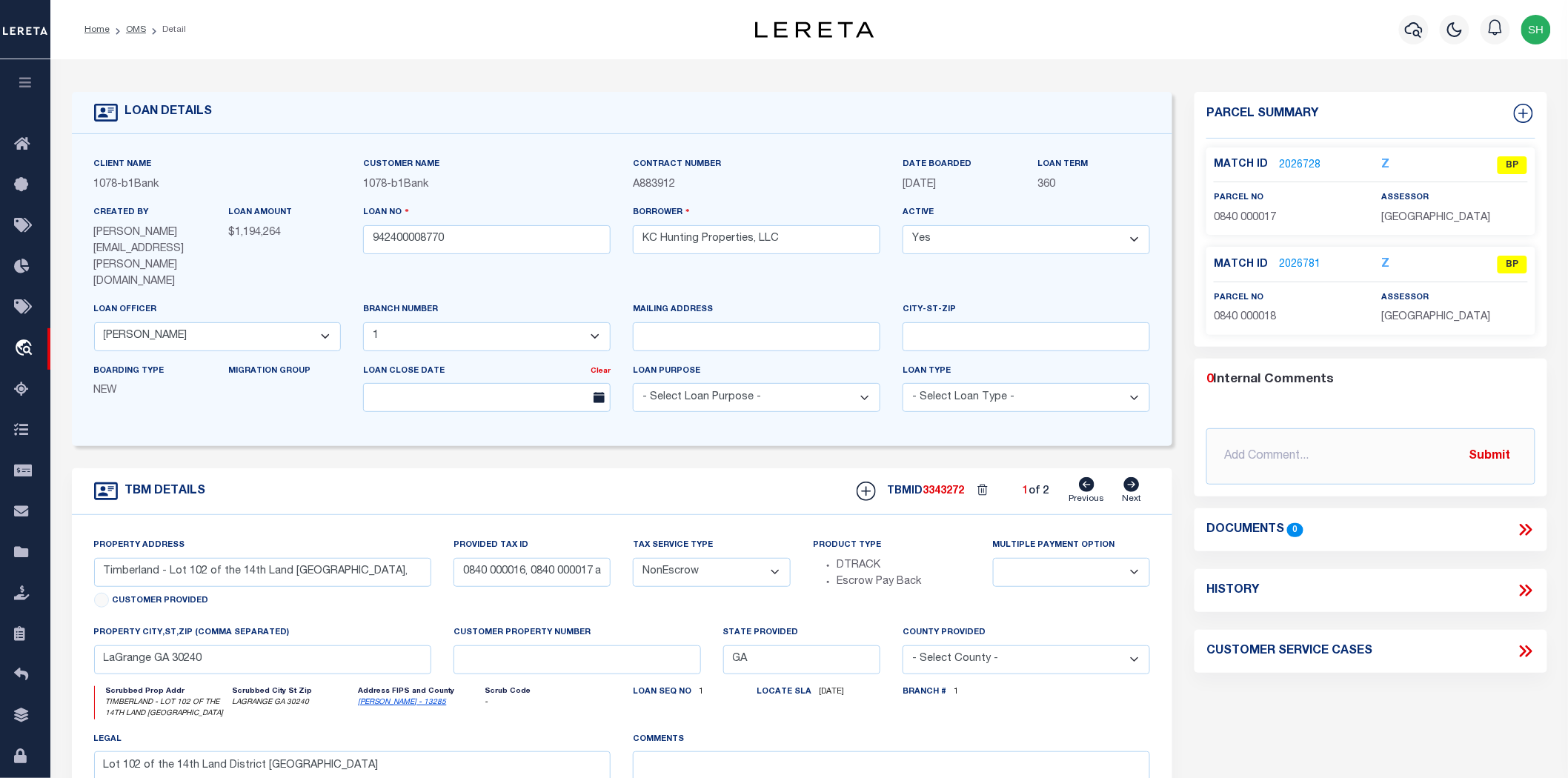
click at [1294, 164] on link "2026728" at bounding box center [1300, 166] width 42 height 16
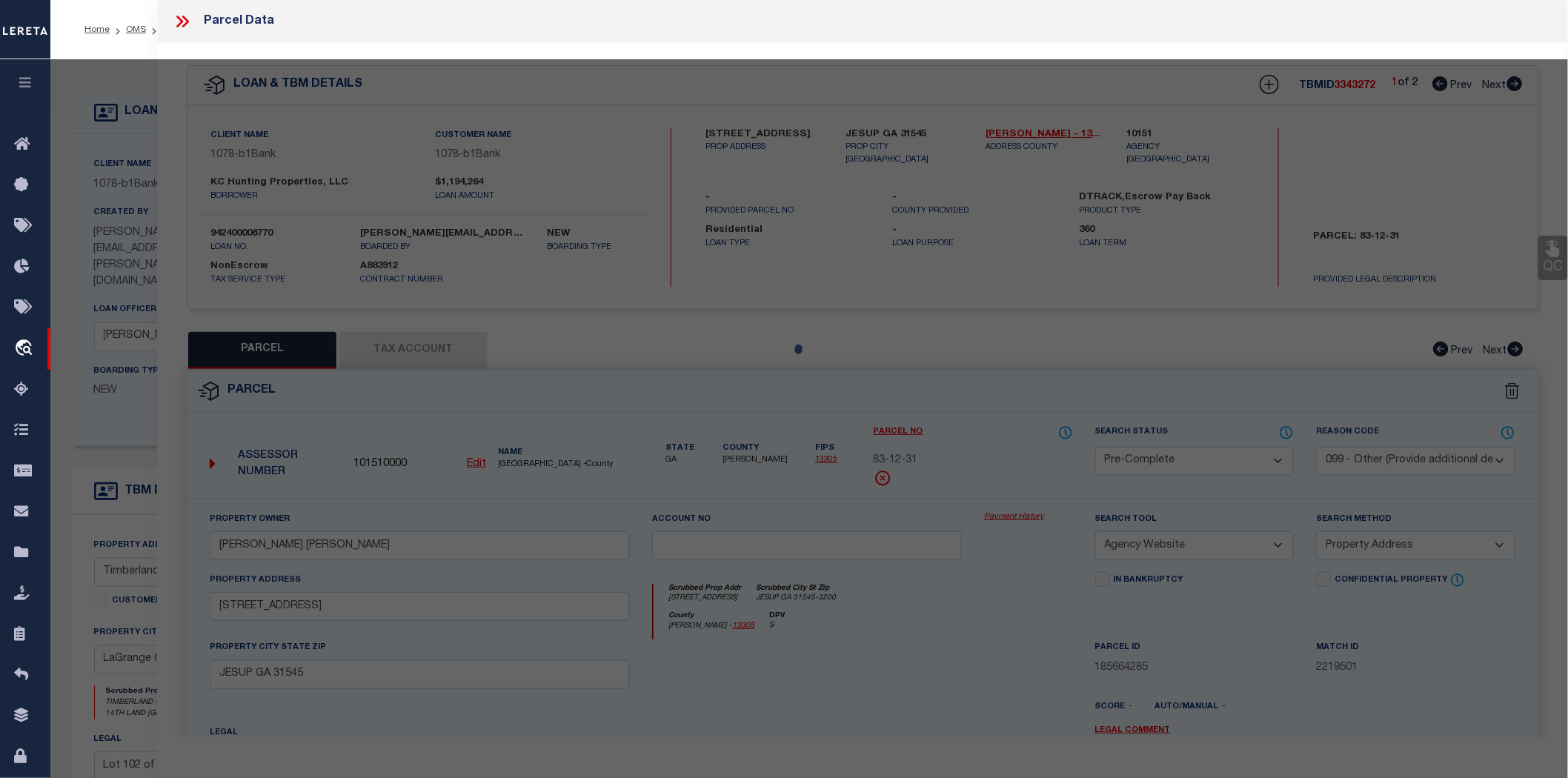
select select "AS"
select select
checkbox input "false"
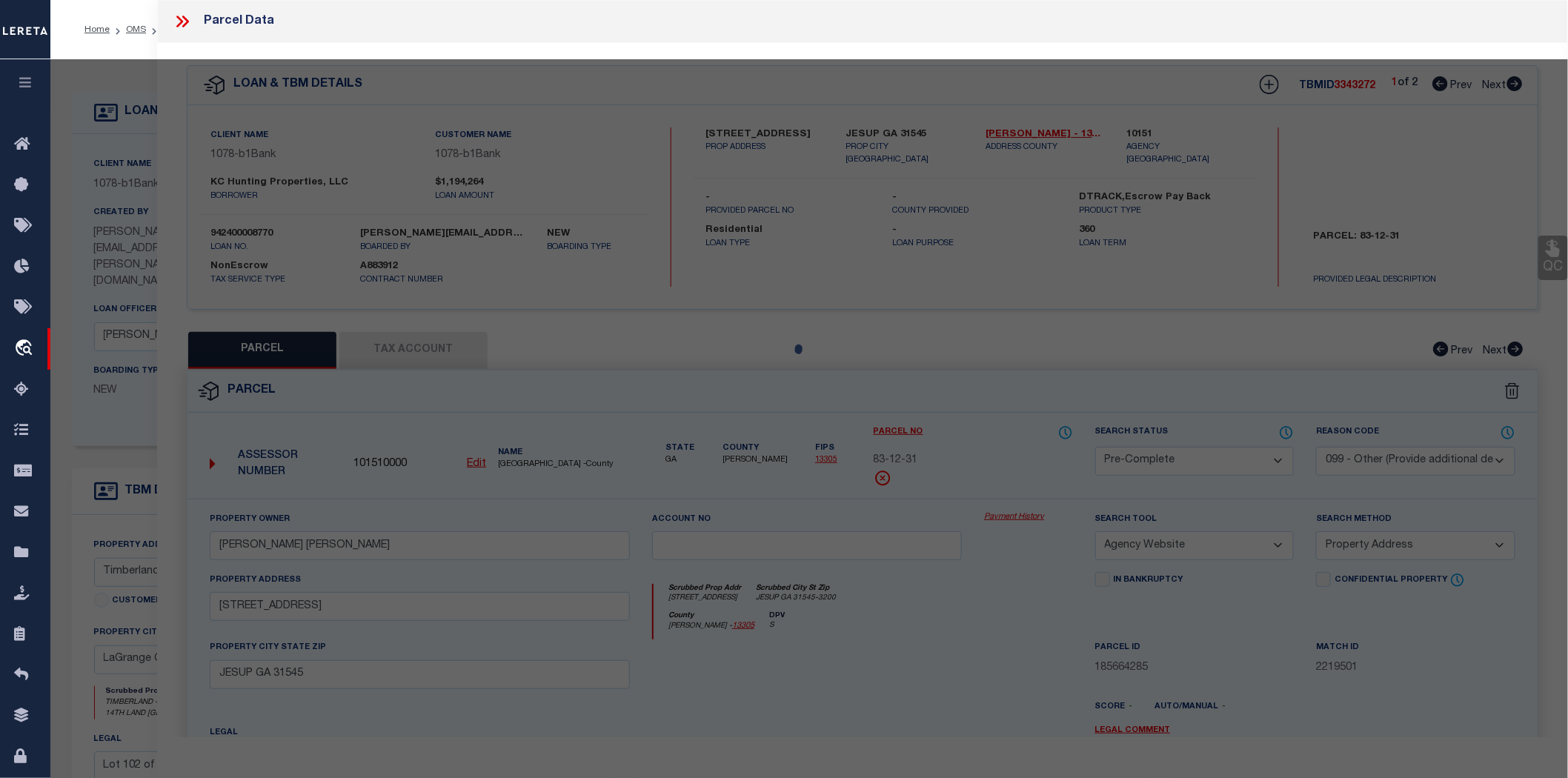
checkbox input "false"
select select "BP"
type input "[PERSON_NAME] [PERSON_NAME] III & [PERSON_NAME] & [PERSON_NAME]"
select select "AGW"
select select
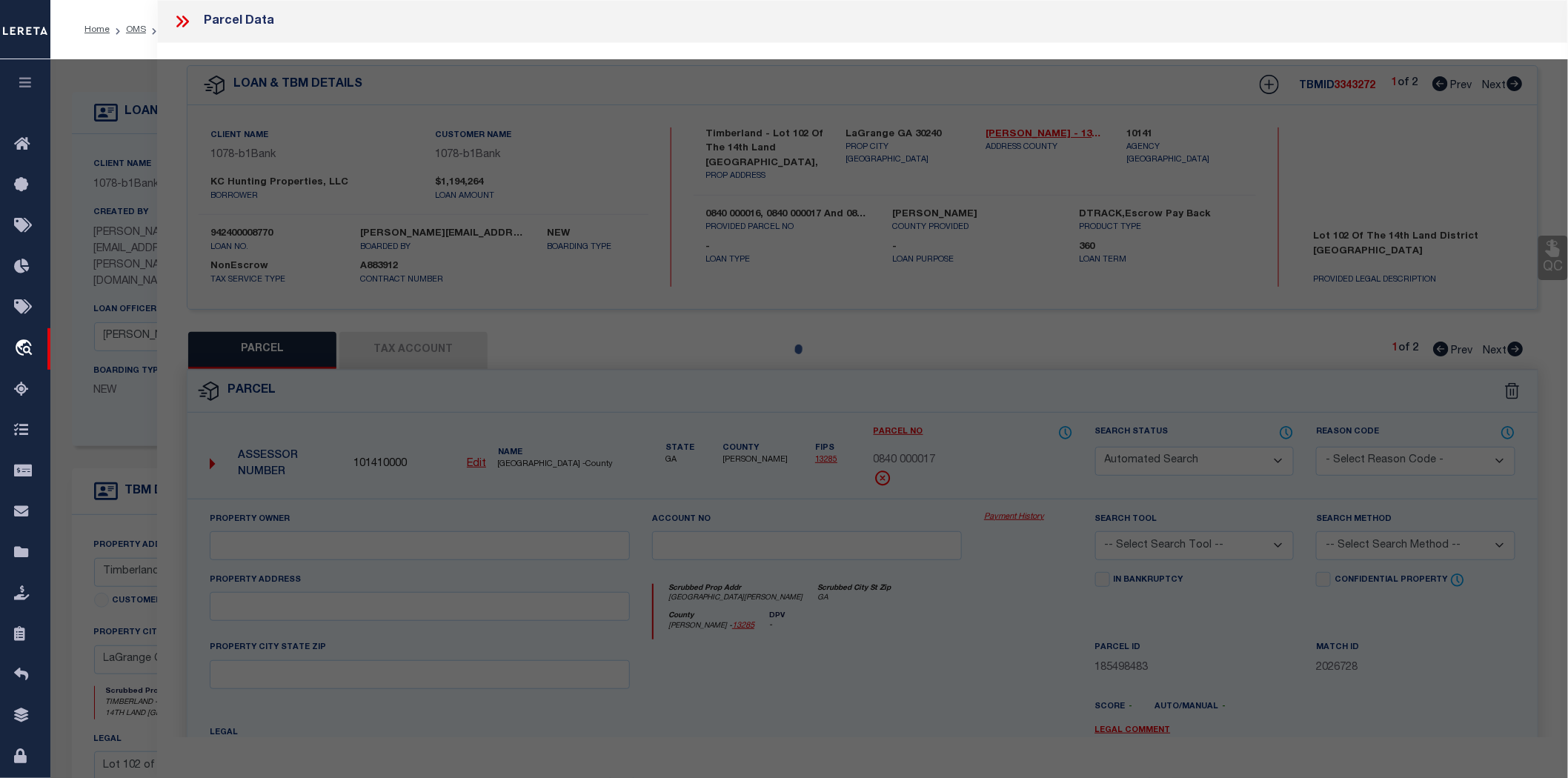
type input "[GEOGRAPHIC_DATA][PERSON_NAME]"
type input "GA"
type textarea "[GEOGRAPHIC_DATA][PERSON_NAME]/LL-[STREET_ADDRESS]"
type textarea "Cant pull up by address or owner name for this parcel (or by parcel)"
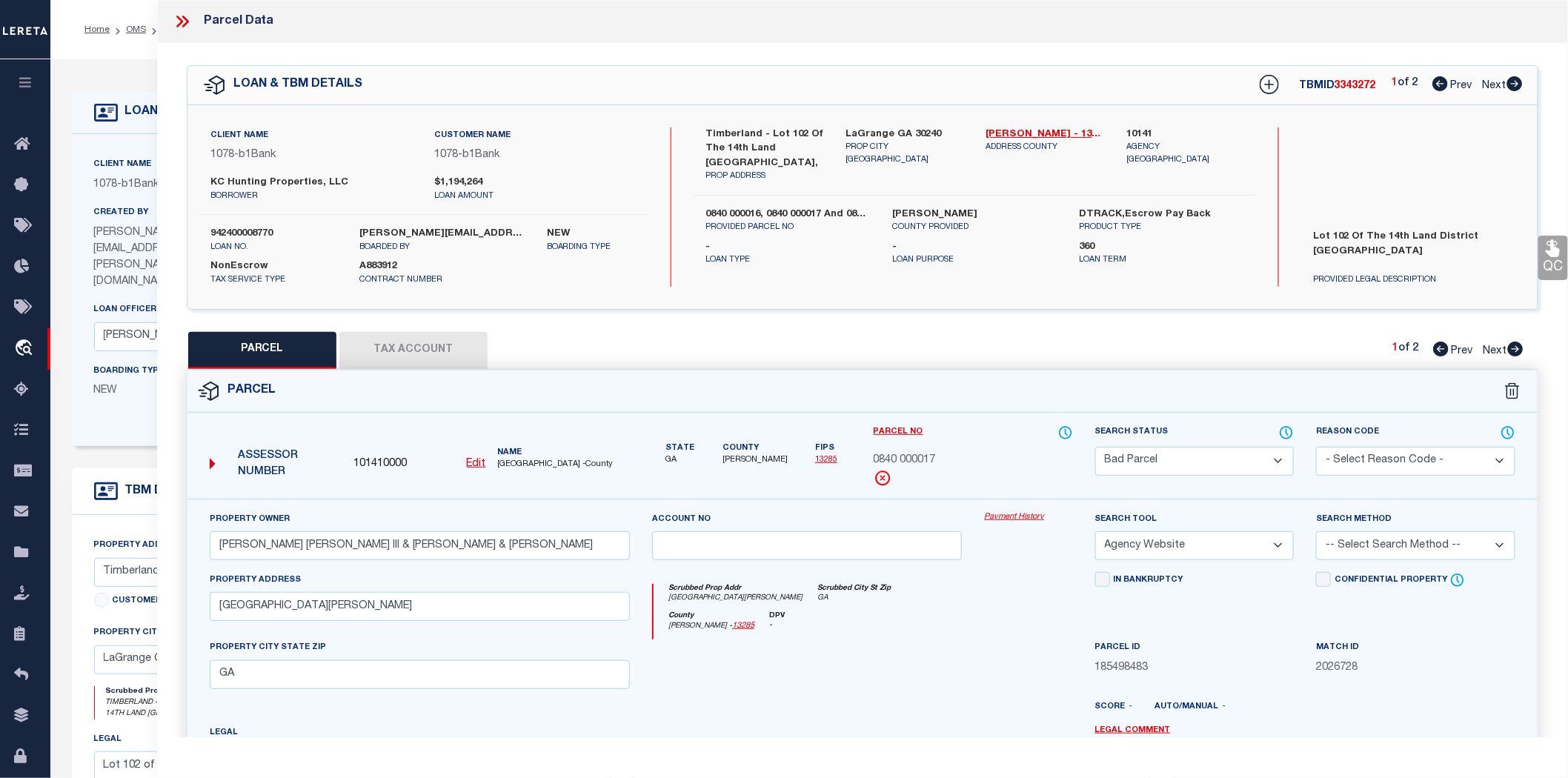
click at [177, 17] on icon at bounding box center [179, 22] width 7 height 12
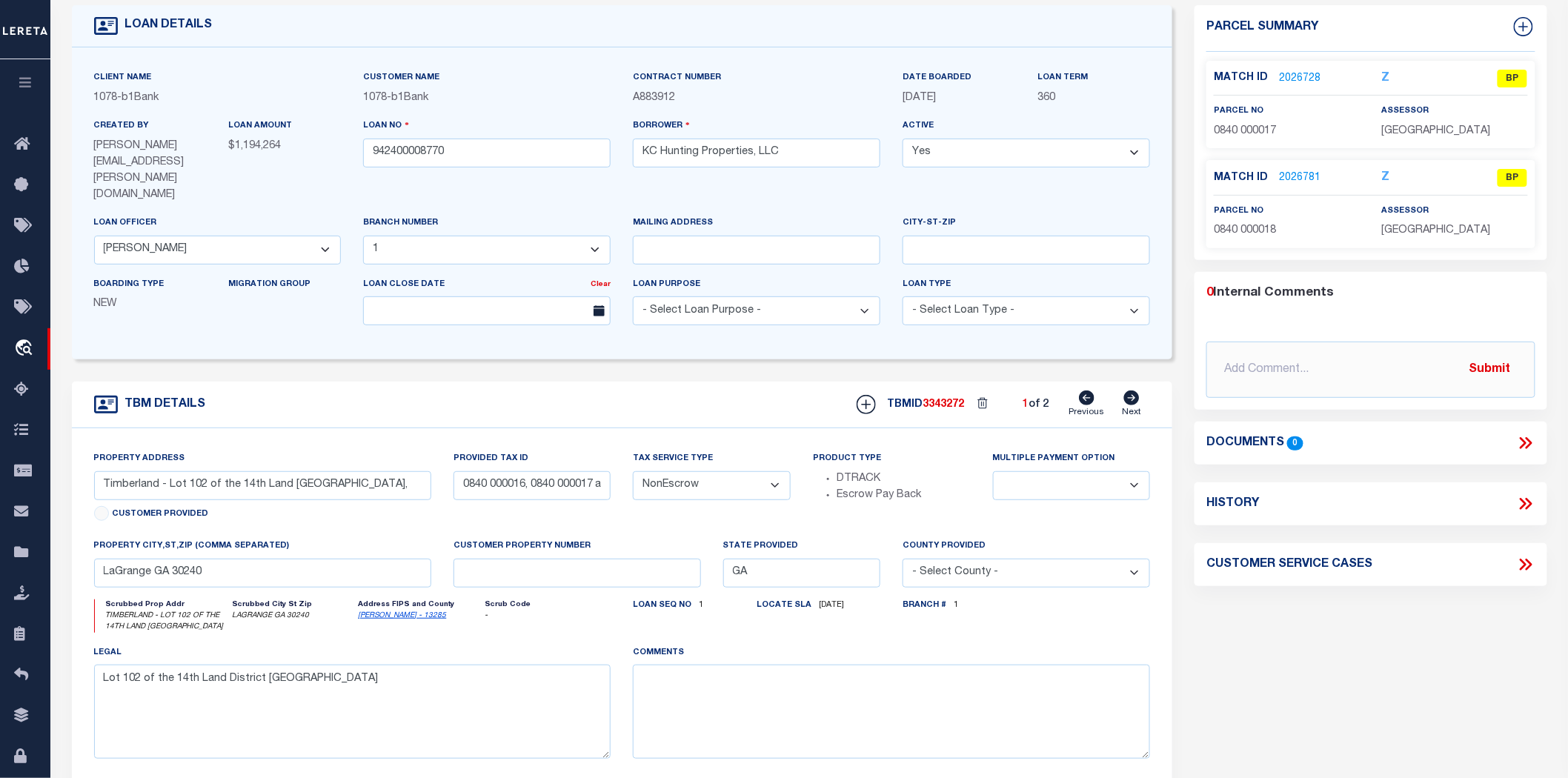
scroll to position [165, 0]
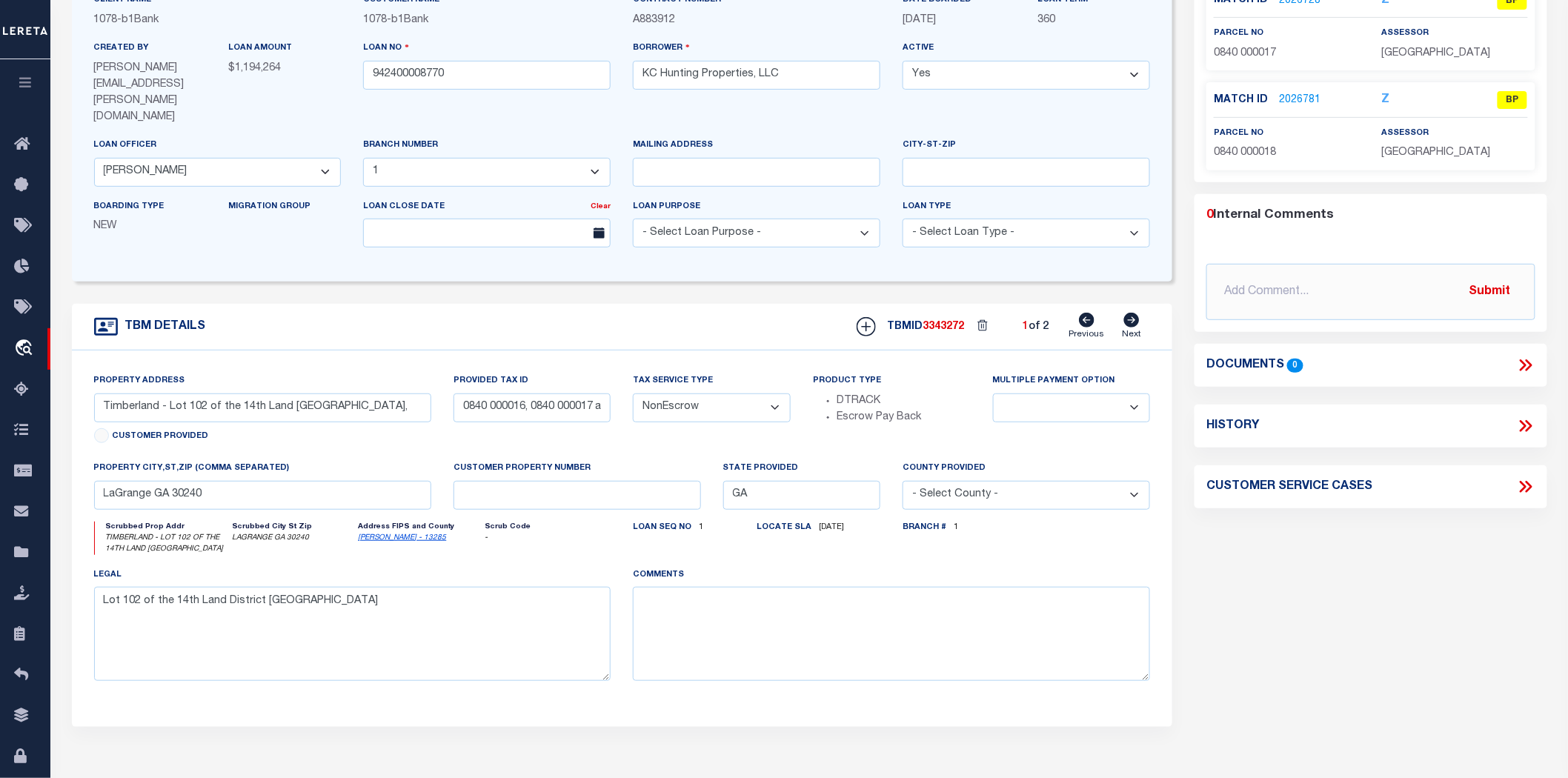
click at [1125, 313] on icon at bounding box center [1132, 320] width 16 height 15
type input "Timberland - Lot 116 of 14th Land [GEOGRAPHIC_DATA],"
select select
type textarea "Lot 116 of 14th Land District"
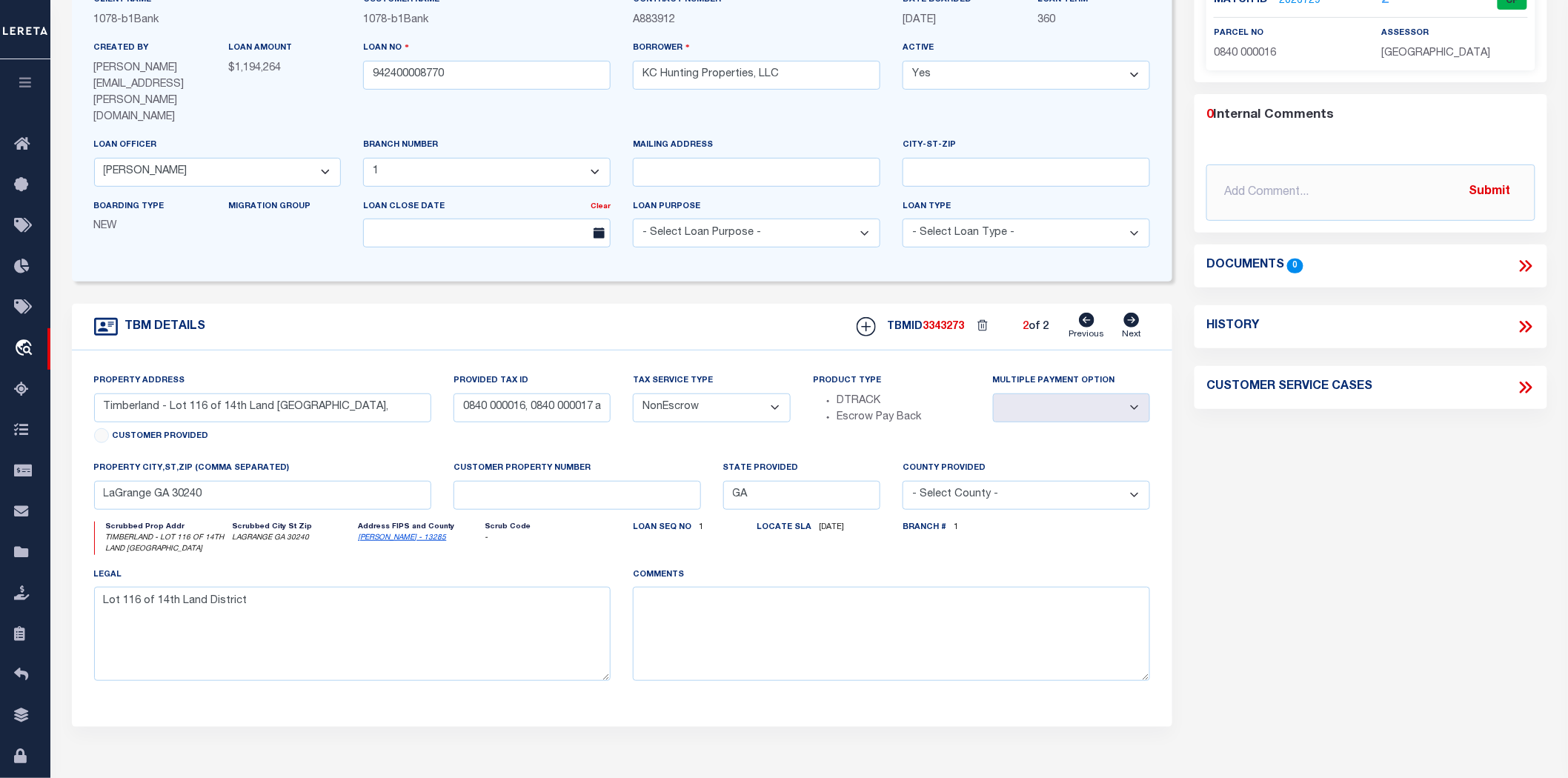
scroll to position [0, 0]
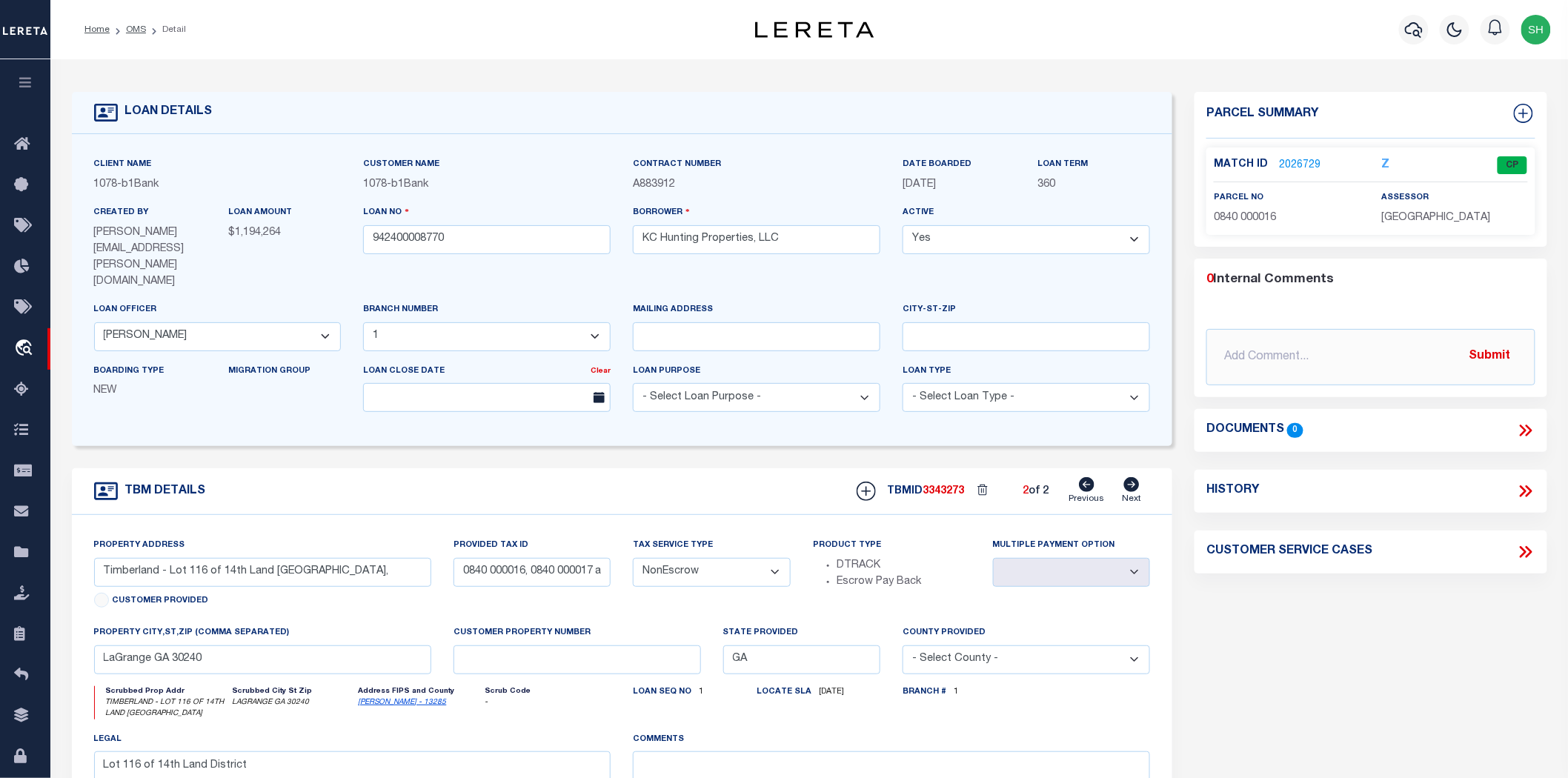
click at [1280, 158] on link "2026729" at bounding box center [1300, 166] width 42 height 16
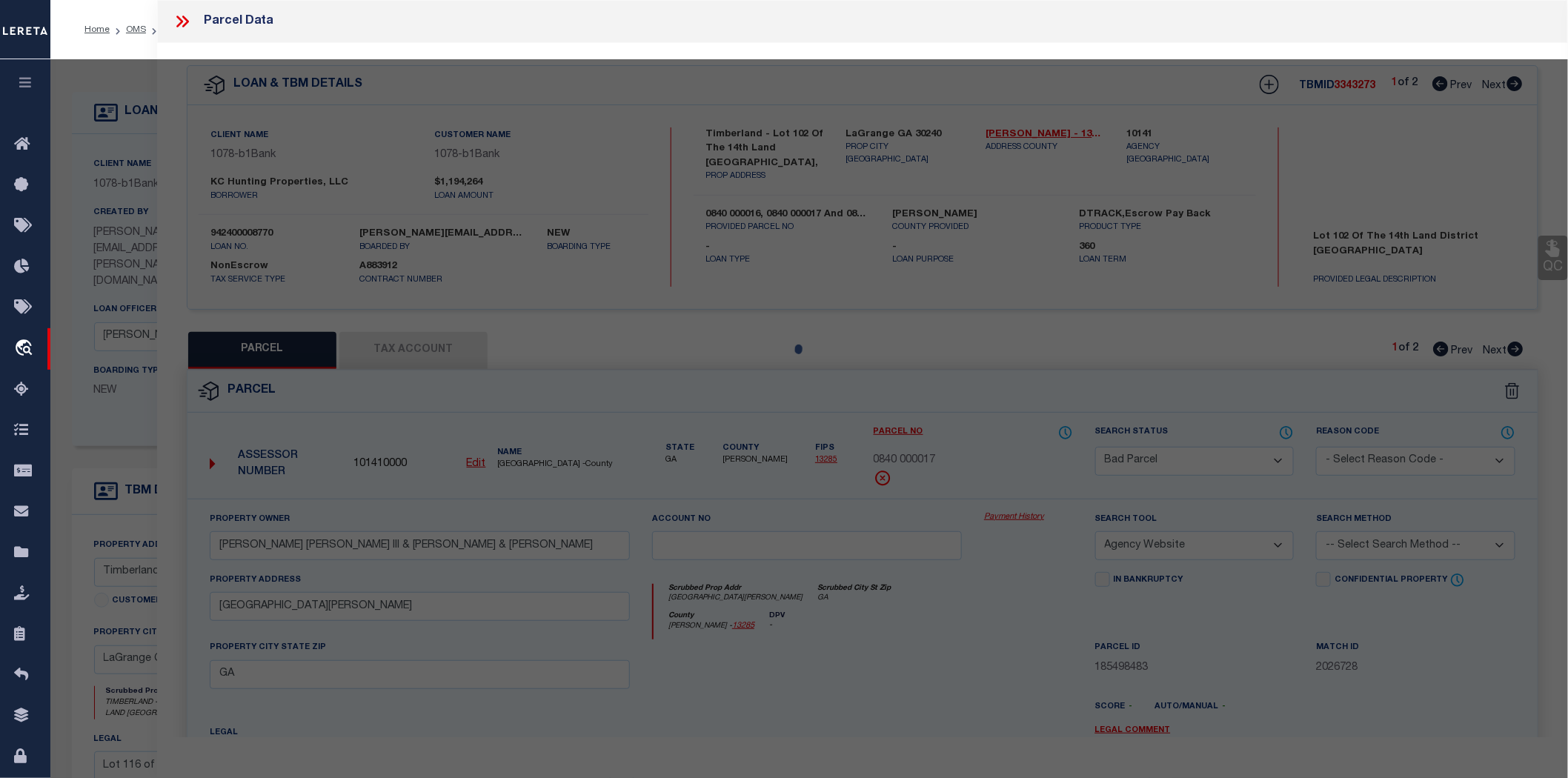
select select "AS"
select select
checkbox input "false"
select select "CP"
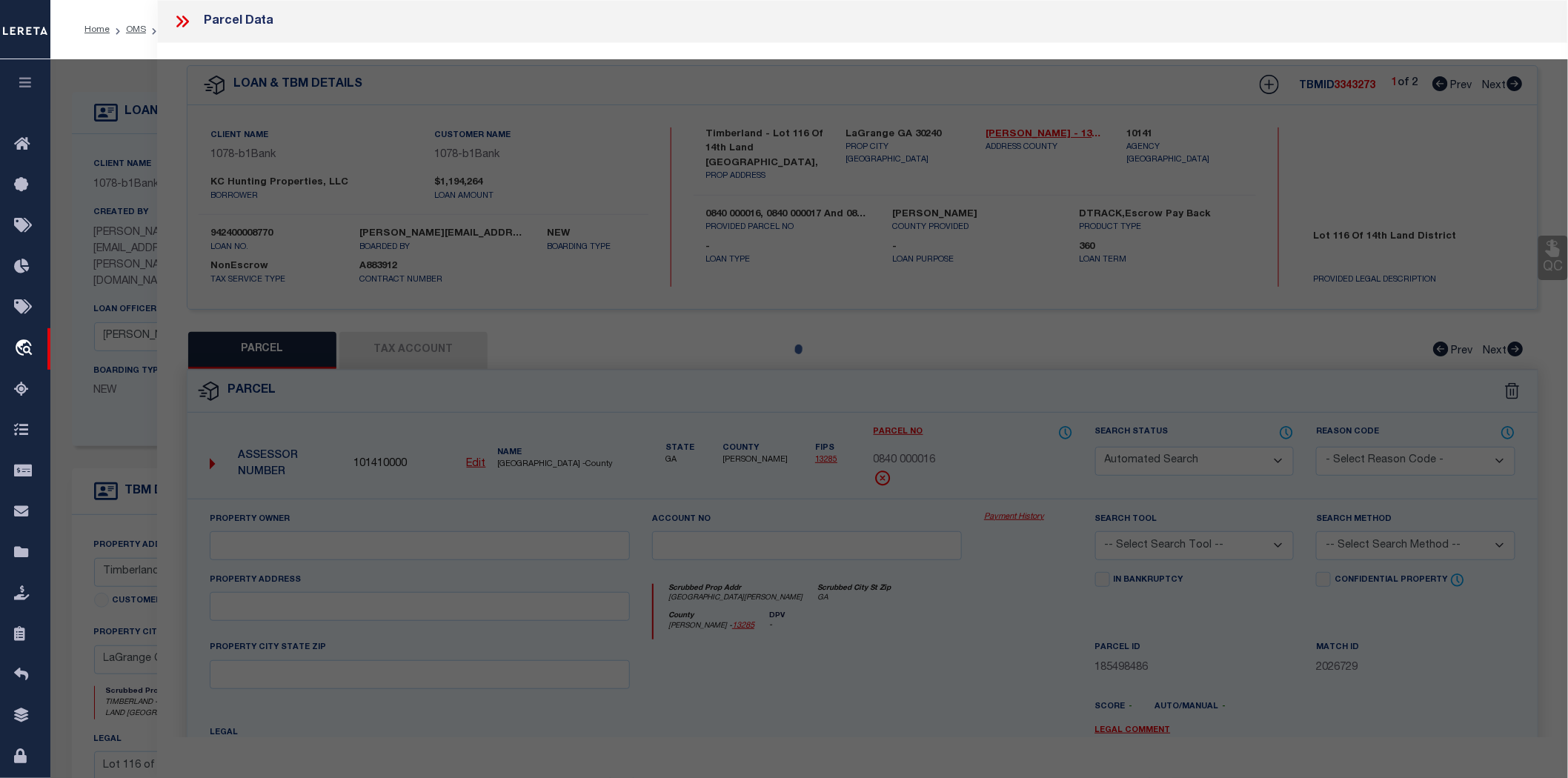
type input "[PERSON_NAME] [PERSON_NAME] III & [PERSON_NAME] & [PERSON_NAME]"
select select "AGW"
select select
type input "[GEOGRAPHIC_DATA][PERSON_NAME]"
type input "GA"
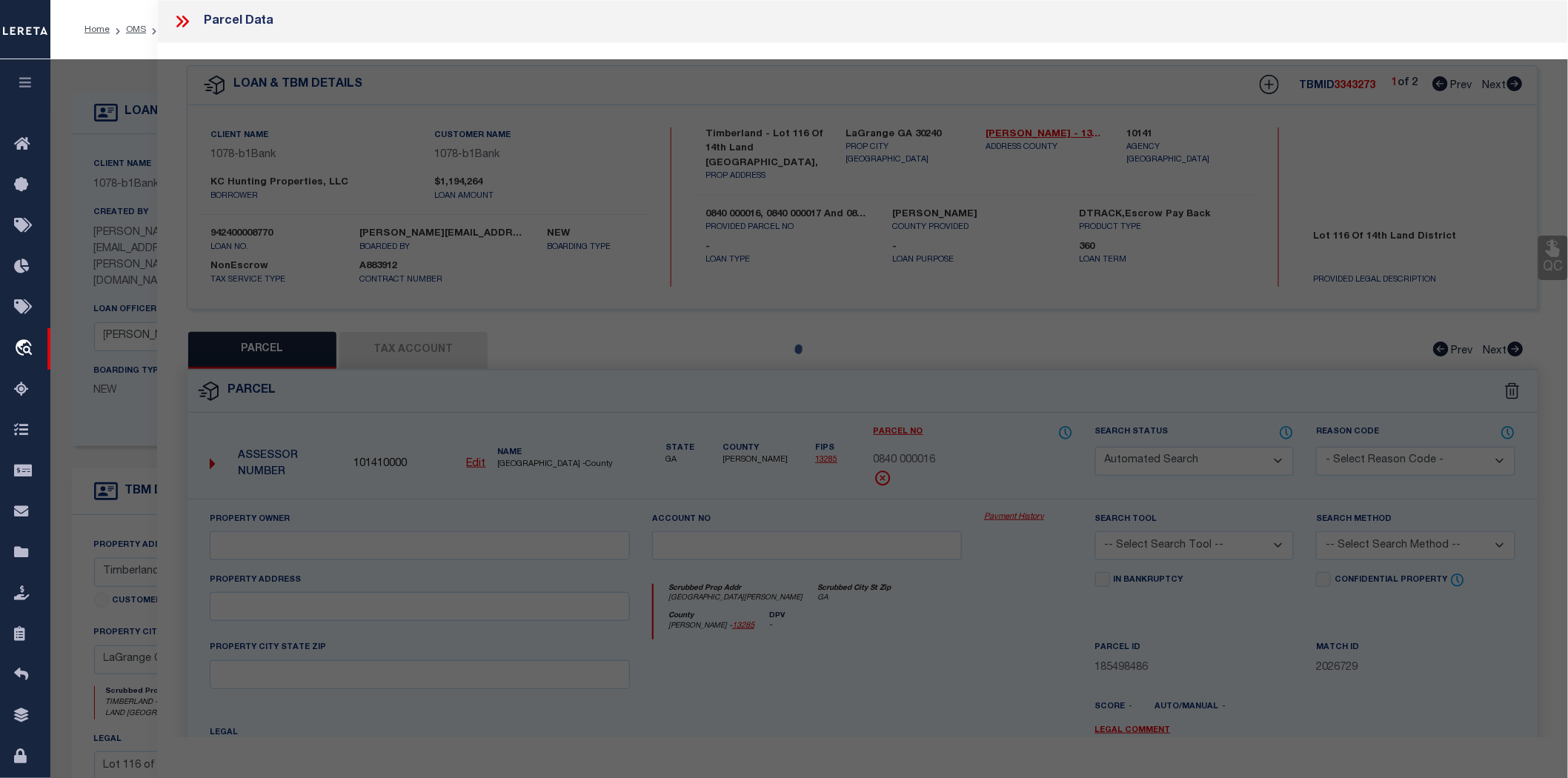
type textarea "[GEOGRAPHIC_DATA][PERSON_NAME]/LL-[STREET_ADDRESS]"
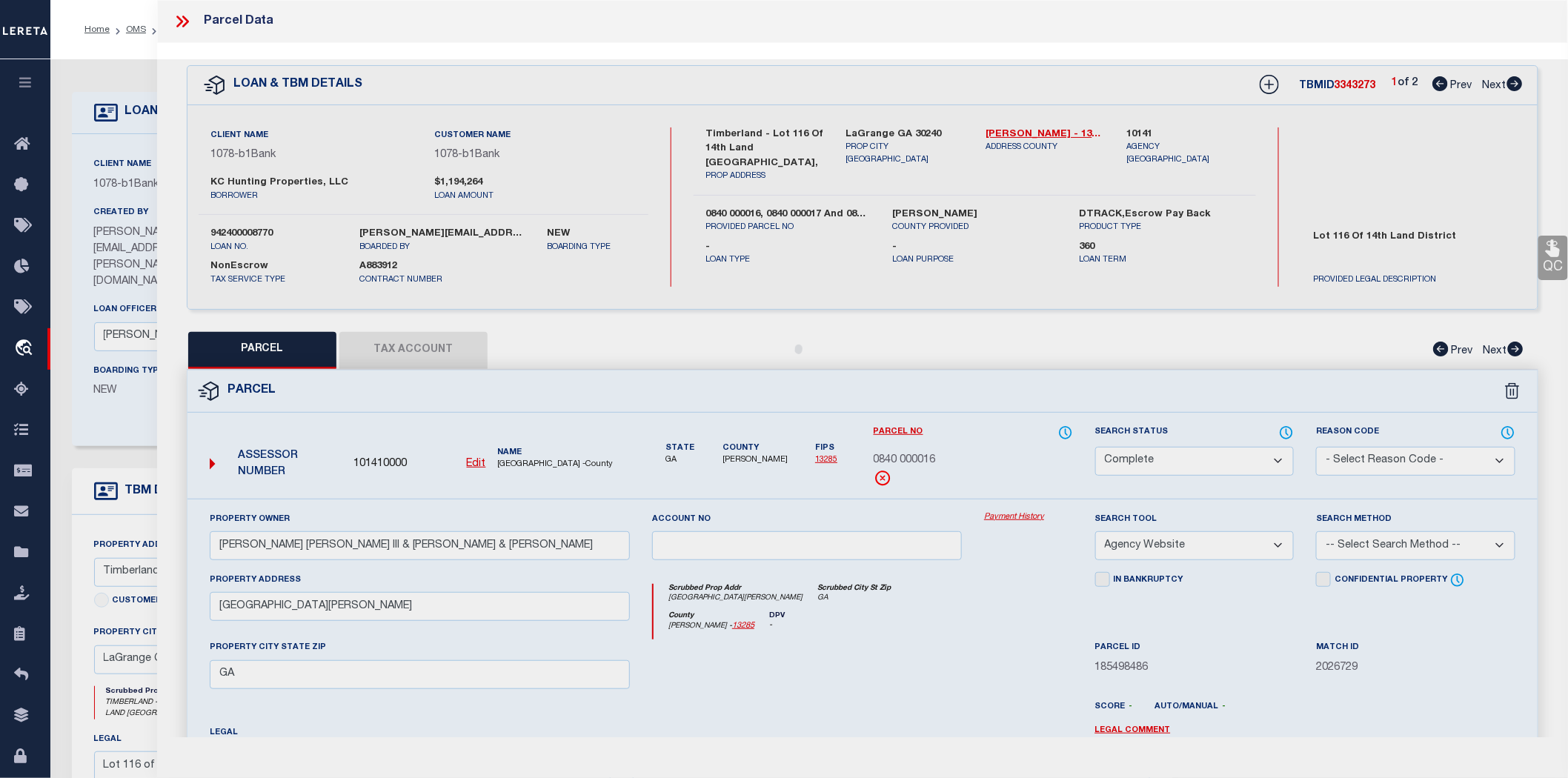
scroll to position [165, 0]
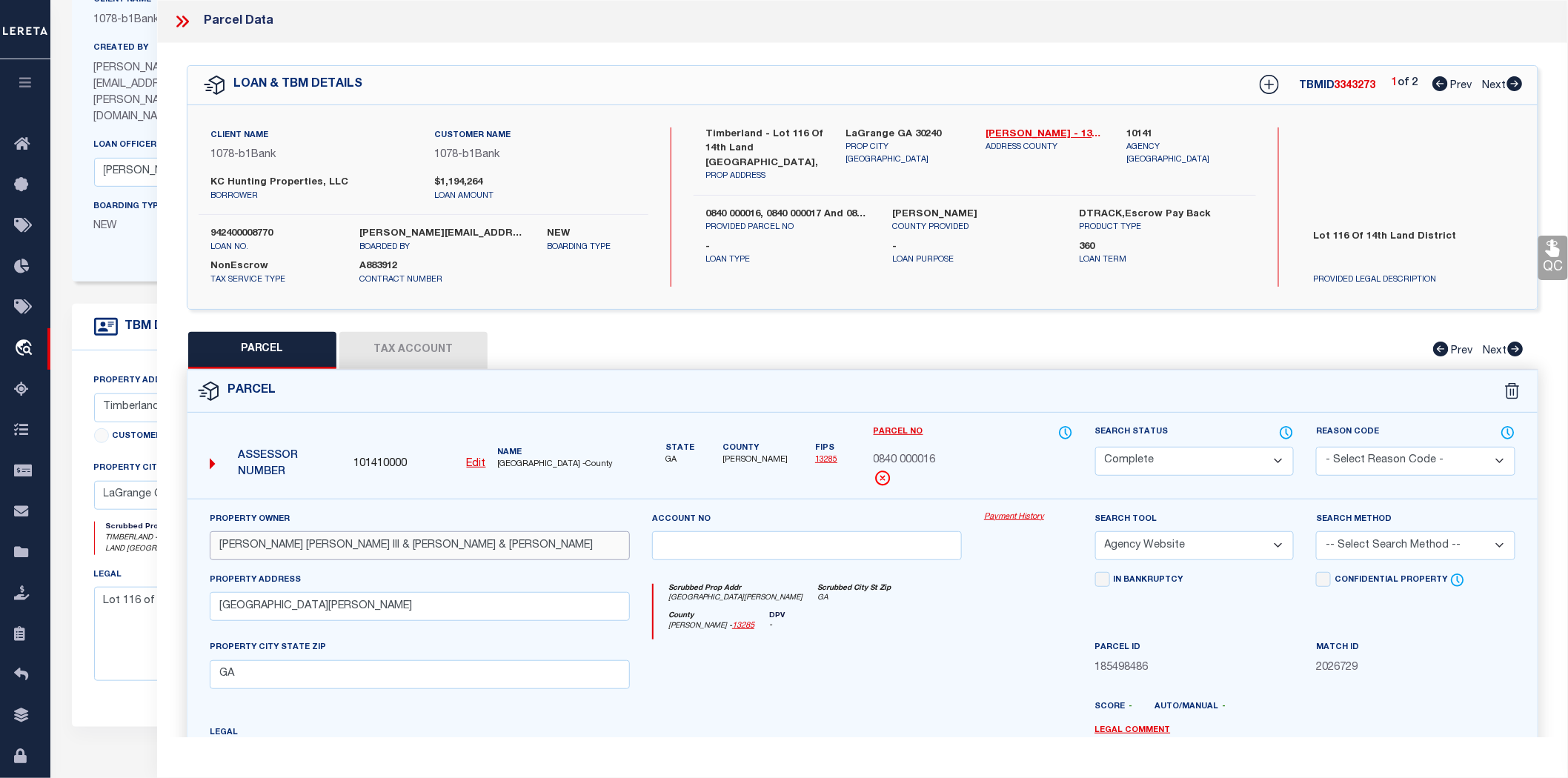
drag, startPoint x: 344, startPoint y: 545, endPoint x: 219, endPoint y: 545, distance: 125.0
click at [219, 545] on input "[PERSON_NAME] [PERSON_NAME] III & [PERSON_NAME] & [PERSON_NAME]" at bounding box center [420, 545] width 420 height 29
click at [186, 21] on icon at bounding box center [185, 22] width 7 height 12
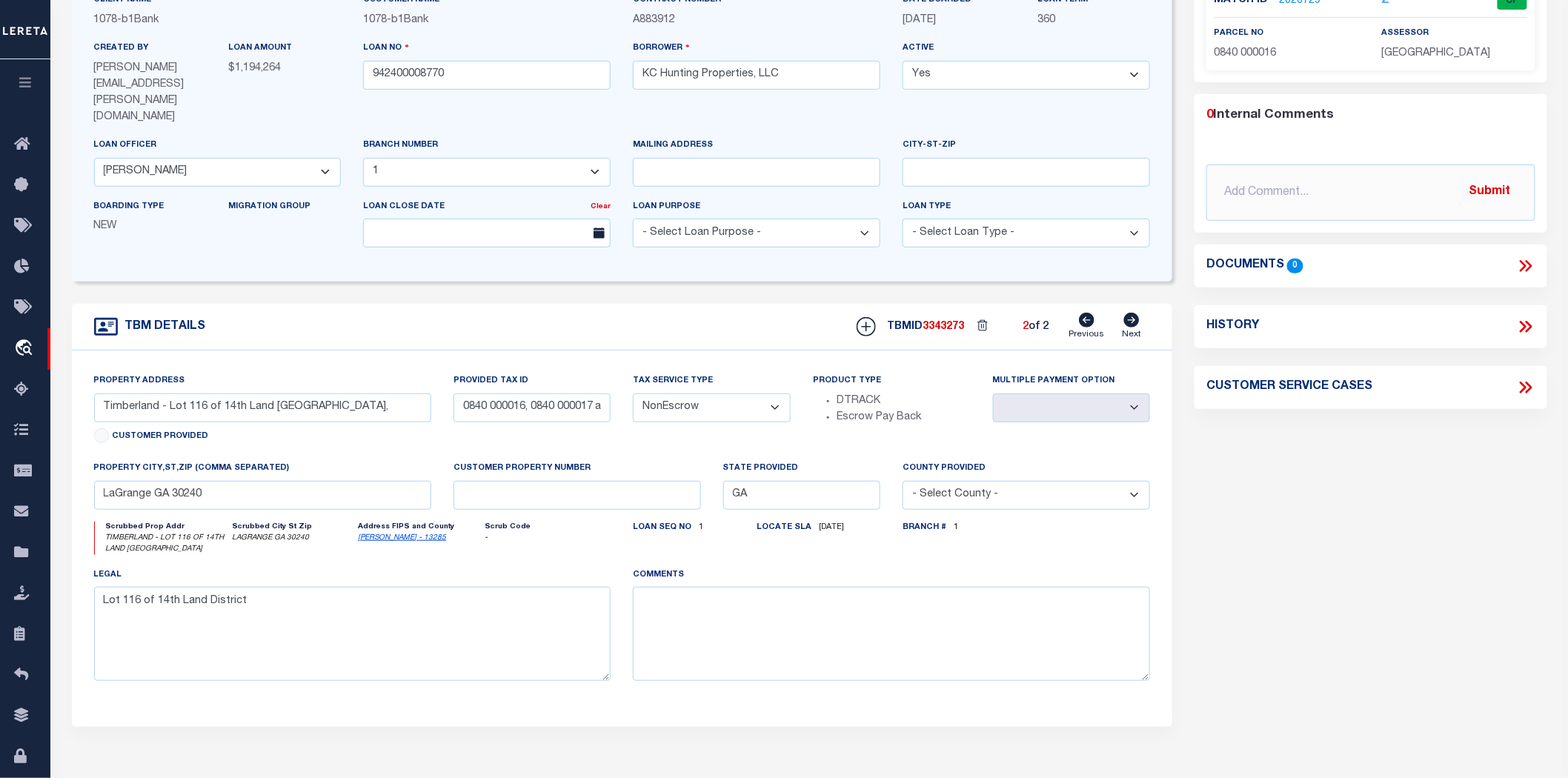
scroll to position [82, 0]
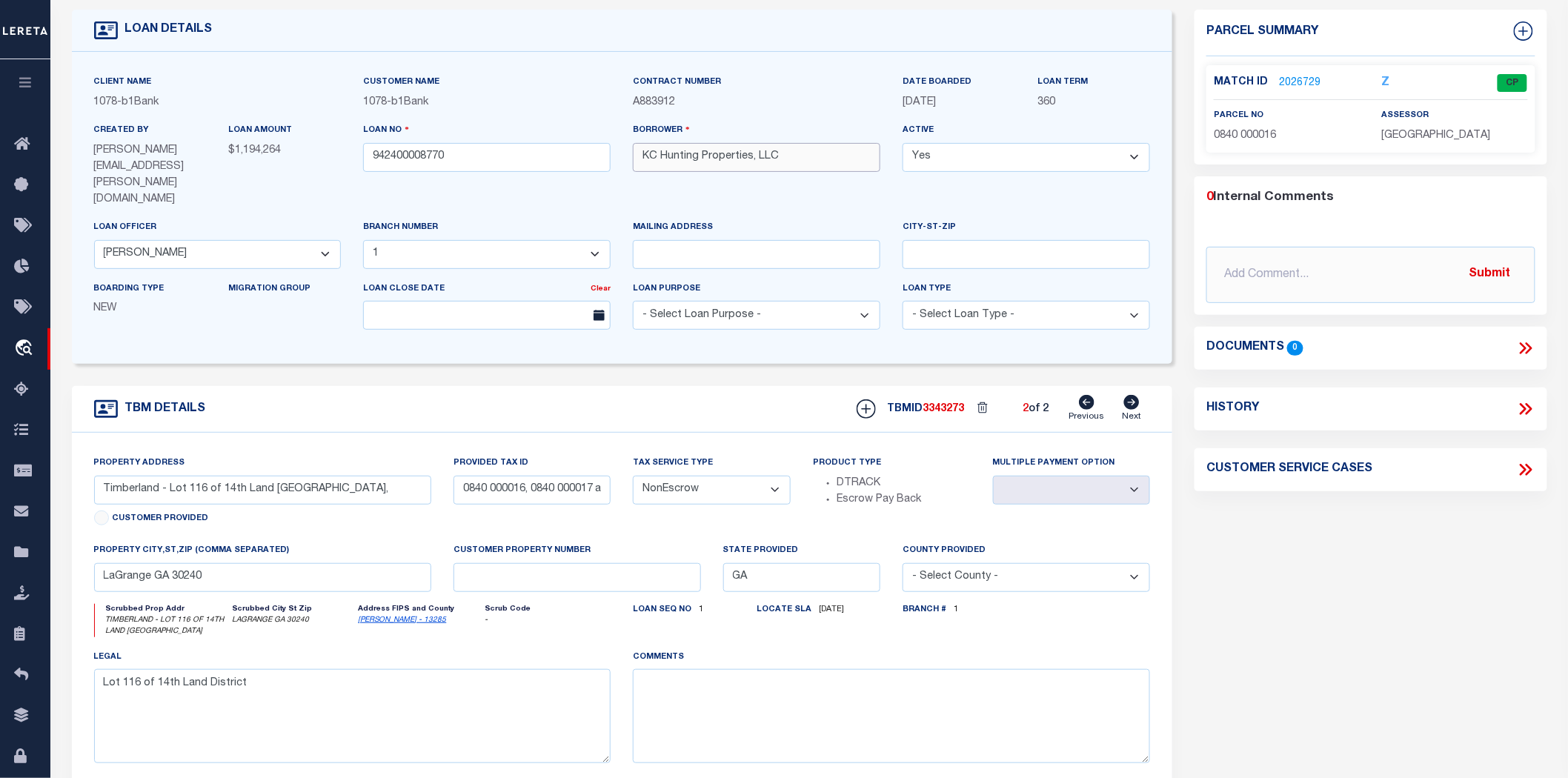
drag, startPoint x: 695, startPoint y: 162, endPoint x: 619, endPoint y: 170, distance: 76.4
click at [619, 170] on div "Client Name 1078 - b1Bank Customer Name 1078 - b1Bank" at bounding box center [622, 208] width 1079 height 268
drag, startPoint x: 702, startPoint y: 165, endPoint x: 641, endPoint y: 164, distance: 61.0
click at [641, 164] on input "KC Hunting Properties, LLC" at bounding box center [757, 157] width 248 height 29
click at [1092, 395] on icon at bounding box center [1087, 402] width 16 height 15
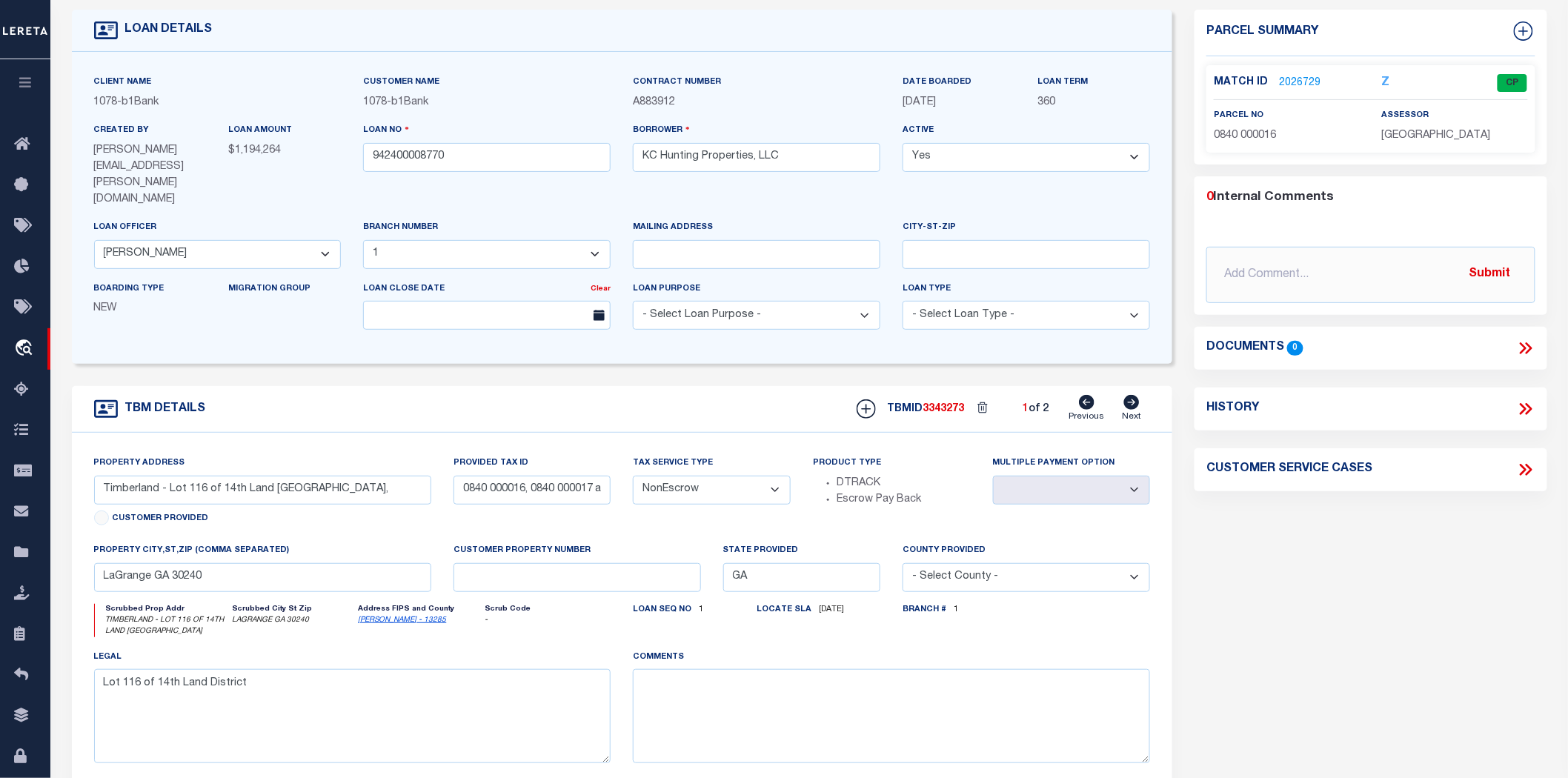
select select
click at [1138, 395] on icon at bounding box center [1132, 402] width 16 height 15
type input "Timberland - Lot 102 of the 14th Land [GEOGRAPHIC_DATA],"
select select
type textarea "Lot 102 of the 14th Land District [GEOGRAPHIC_DATA]"
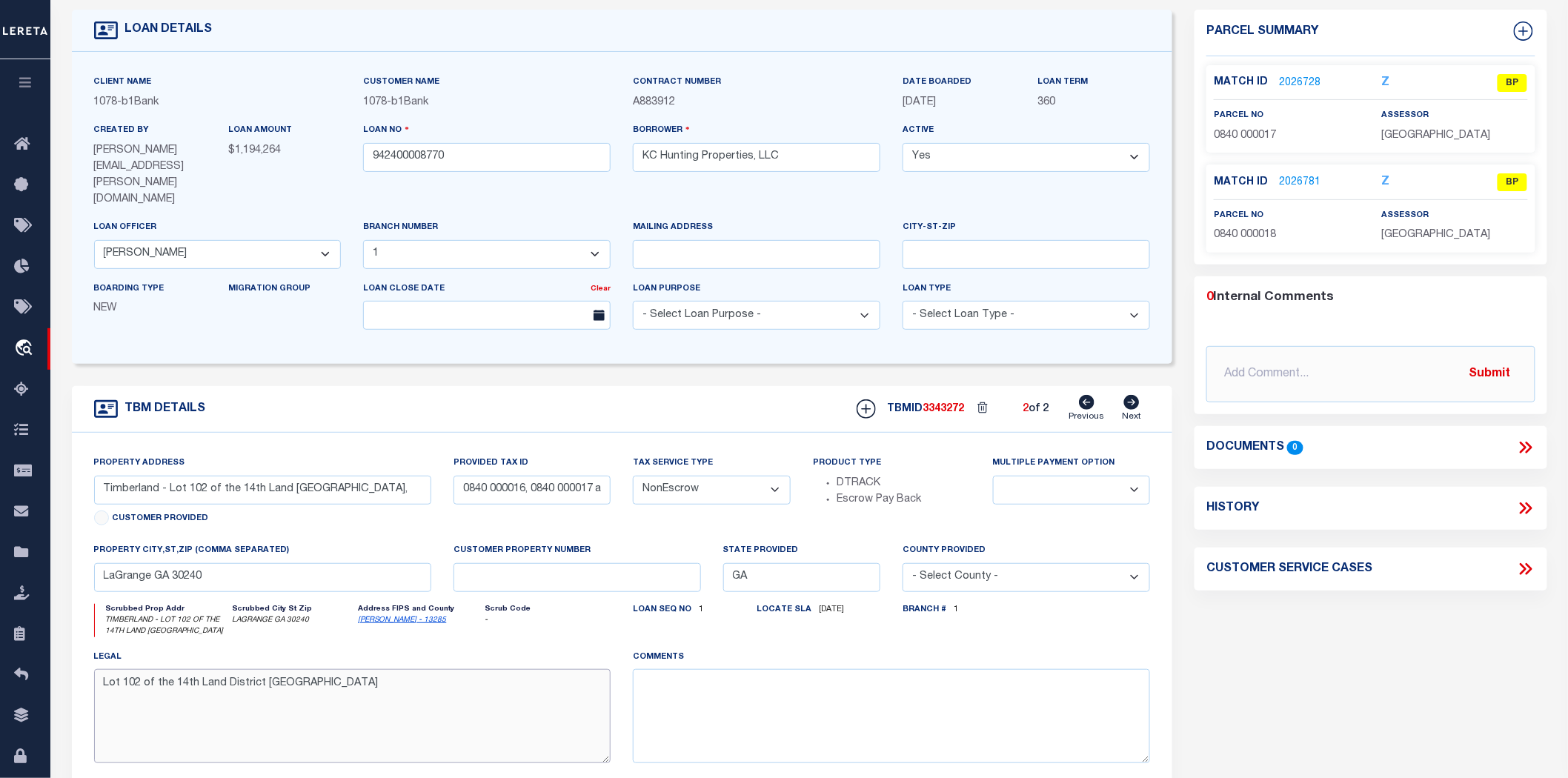
drag, startPoint x: 348, startPoint y: 651, endPoint x: 106, endPoint y: 651, distance: 242.0
click at [106, 669] on textarea "Lot 102 of the 14th Land District [GEOGRAPHIC_DATA]" at bounding box center [353, 716] width 517 height 93
drag, startPoint x: 750, startPoint y: 152, endPoint x: 622, endPoint y: 156, distance: 128.1
click at [601, 164] on div "Client Name 1078 - b1Bank Customer Name 1078 - b1Bank" at bounding box center [622, 208] width 1079 height 268
click at [1246, 365] on input "text" at bounding box center [1370, 374] width 328 height 56
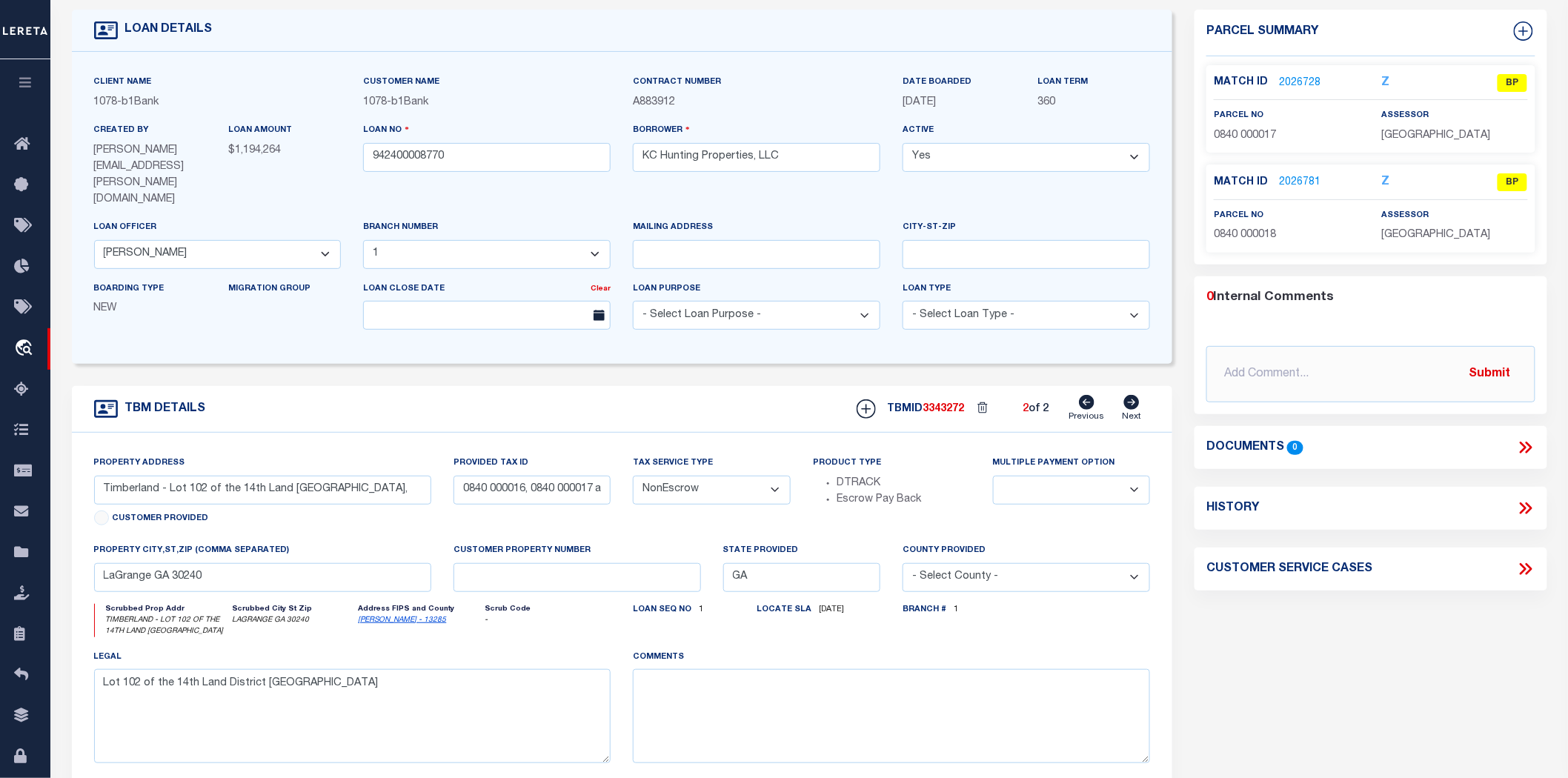
click at [1292, 75] on link "2026728" at bounding box center [1300, 83] width 42 height 16
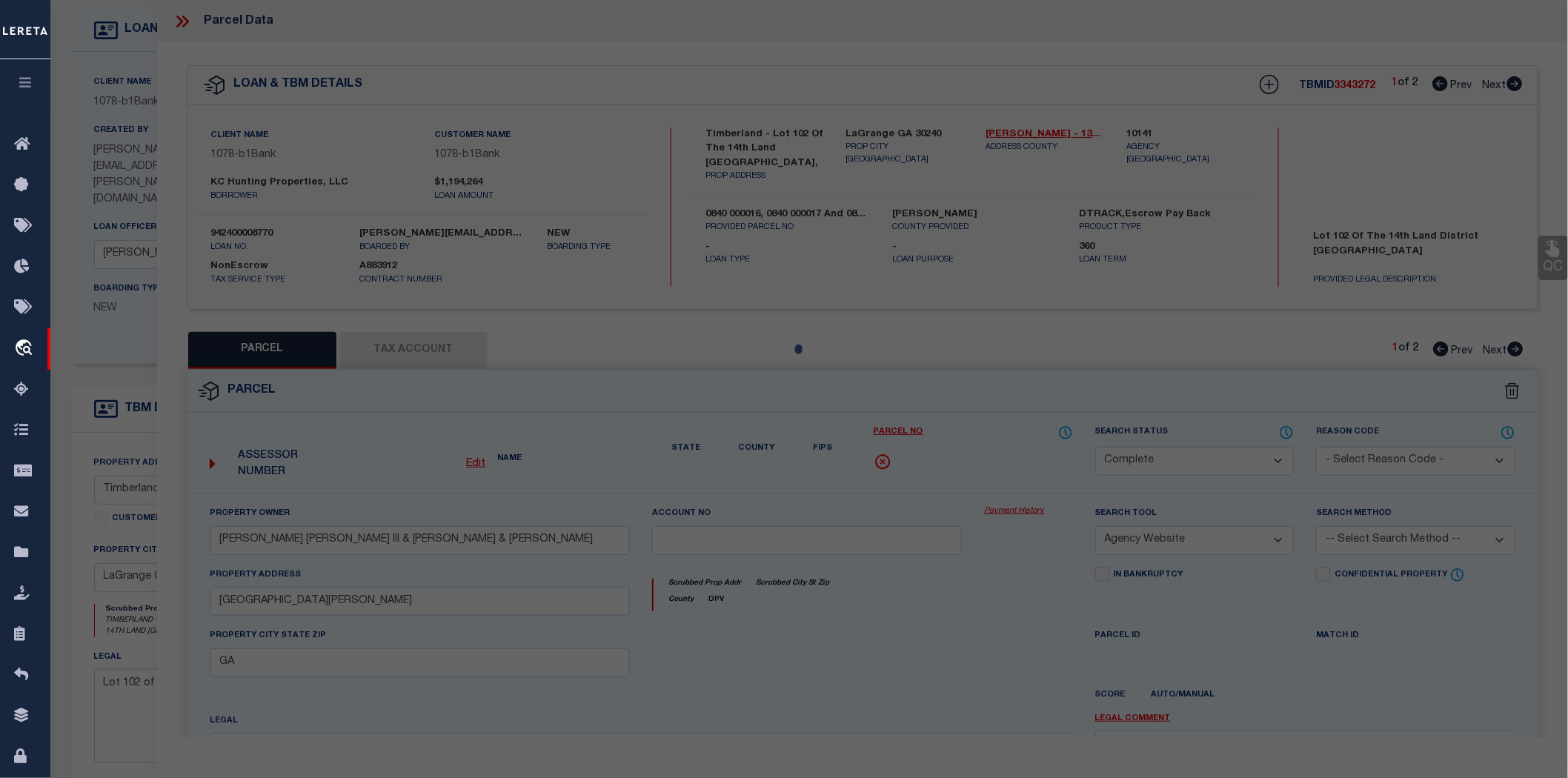
select select "AS"
select select
checkbox input "false"
select select "BP"
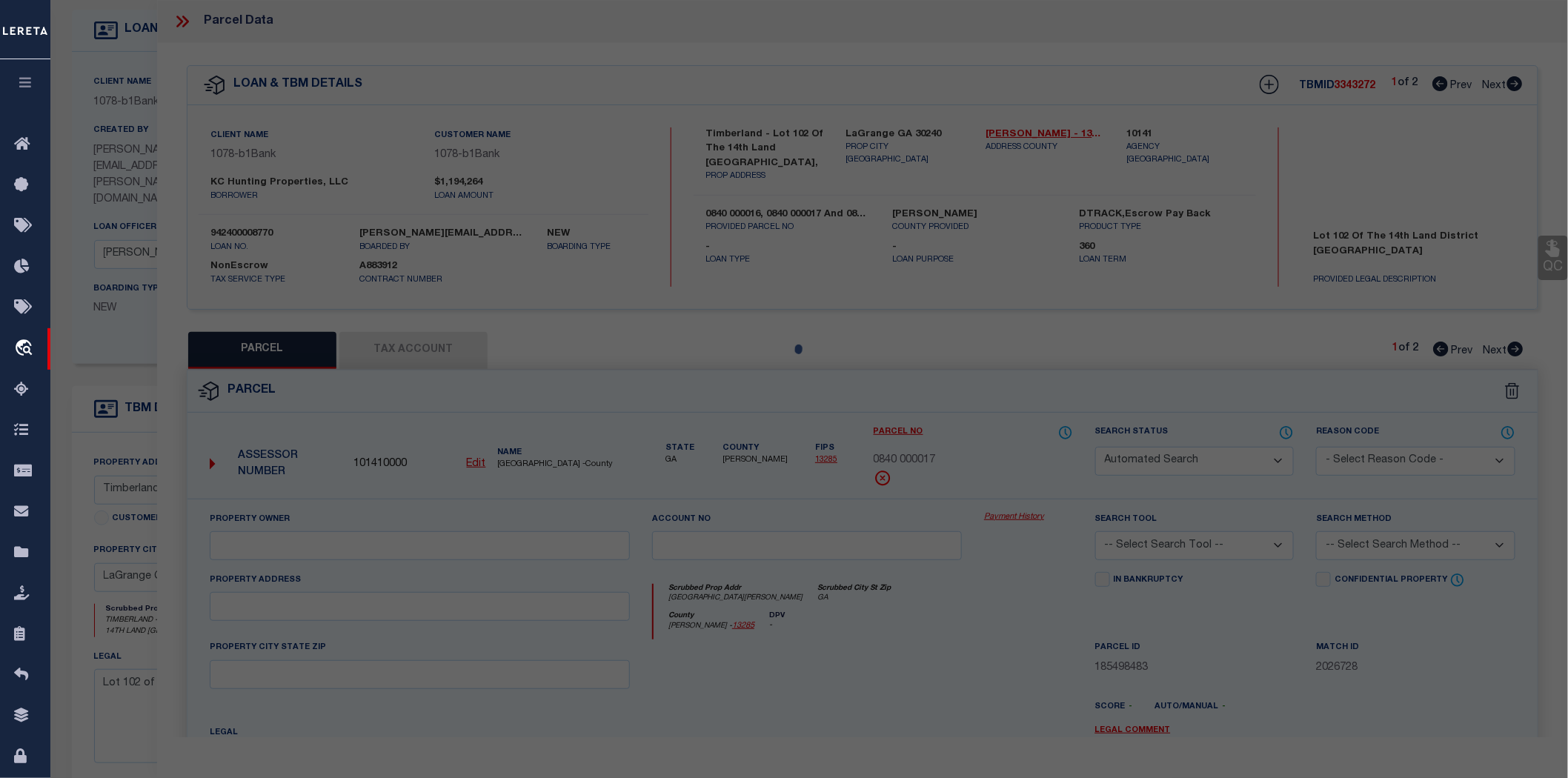
type input "[PERSON_NAME] [PERSON_NAME] III & [PERSON_NAME] & [PERSON_NAME]"
select select "AGW"
select select
type input "[GEOGRAPHIC_DATA][PERSON_NAME]"
type input "GA"
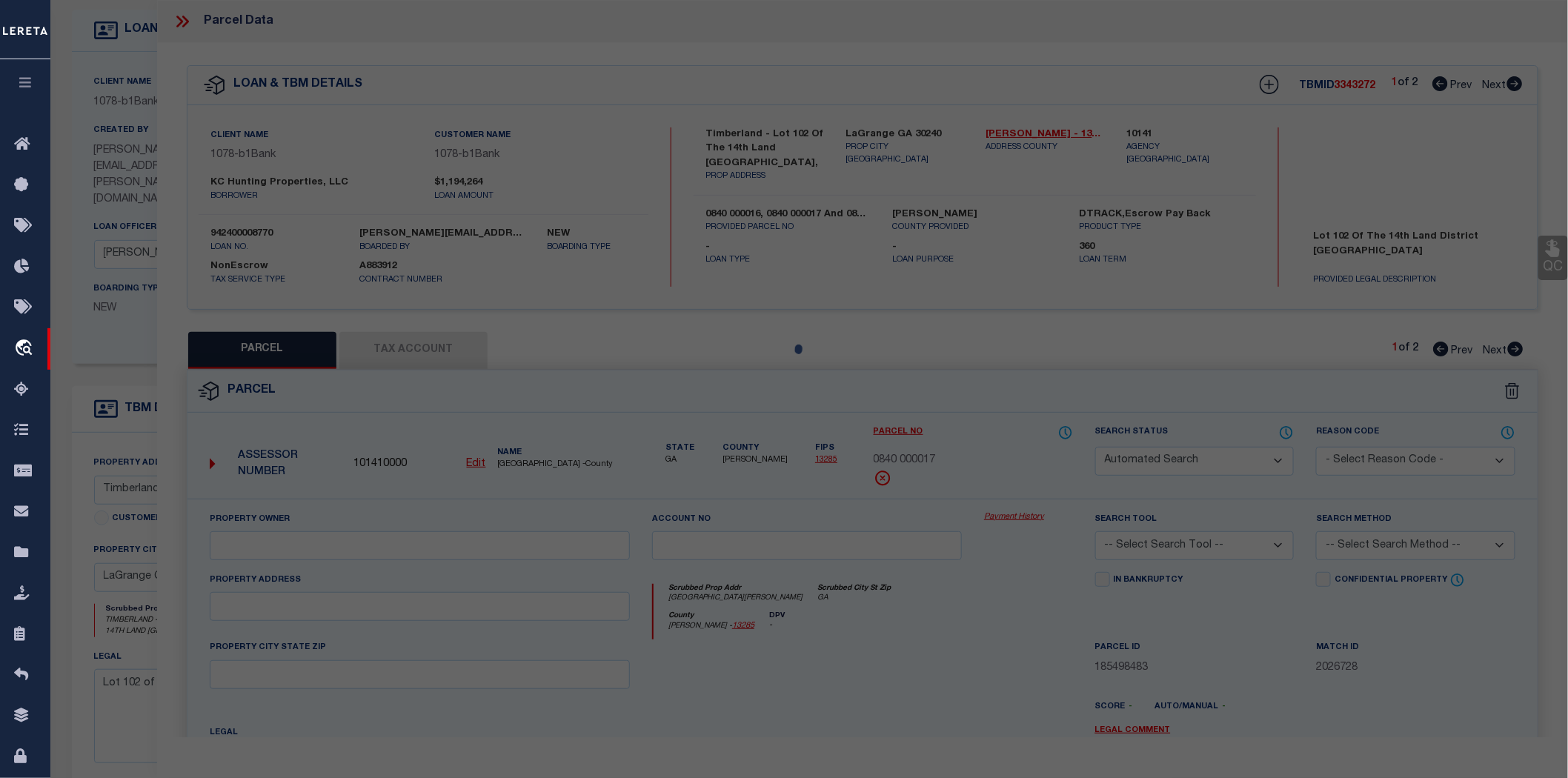
type textarea "[GEOGRAPHIC_DATA][PERSON_NAME]/LL-[STREET_ADDRESS]"
type textarea "Cant pull up by address or owner name for this parcel (or by parcel)"
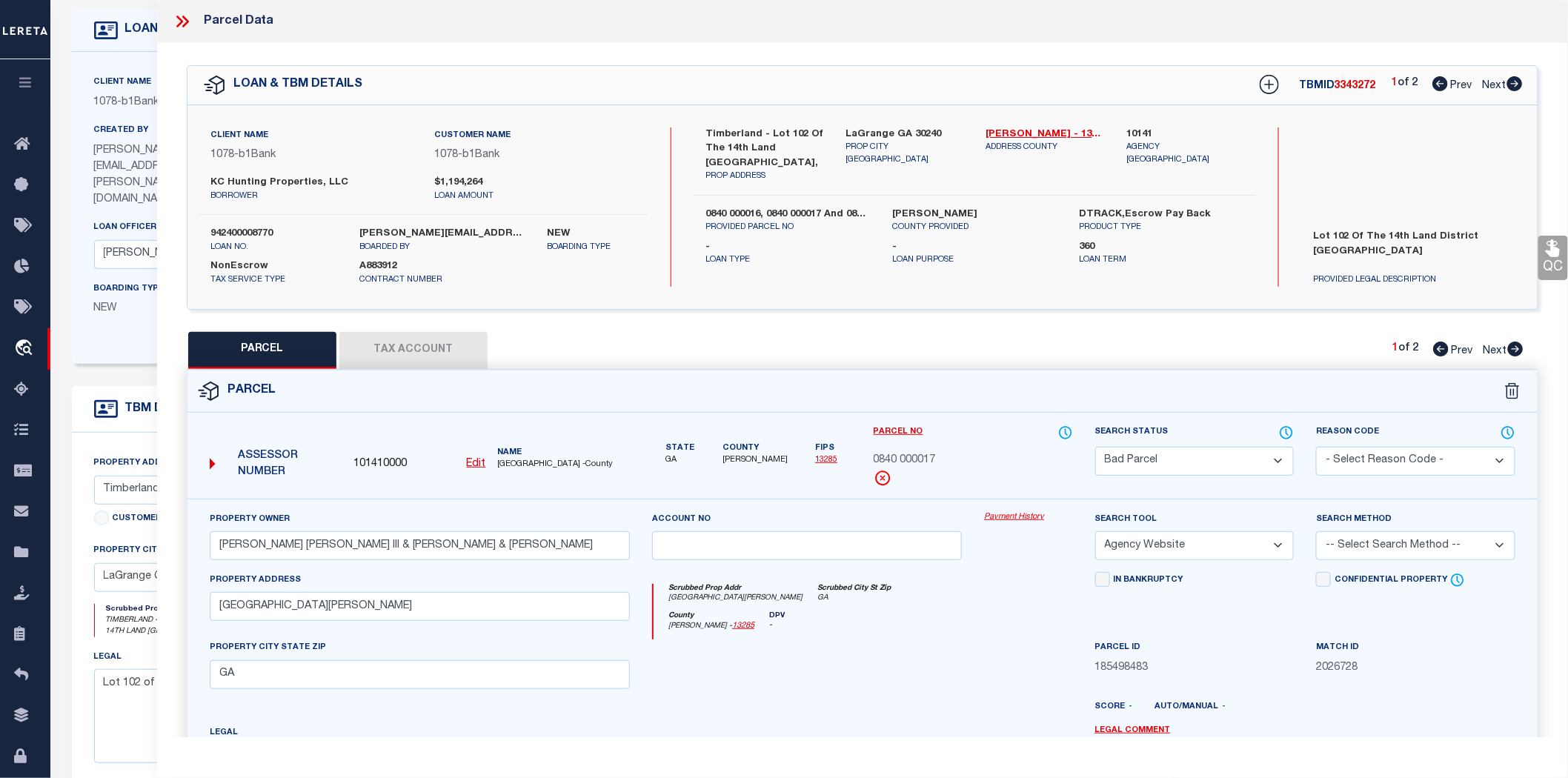
click at [1139, 467] on select "Automated Search Bad Parcel Complete Duplicate Parcel High Dollar Reporting In …" at bounding box center [1194, 461] width 199 height 29
select select "PR"
click at [1095, 447] on select "Automated Search Bad Parcel Complete Duplicate Parcel High Dollar Reporting In …" at bounding box center [1194, 461] width 199 height 29
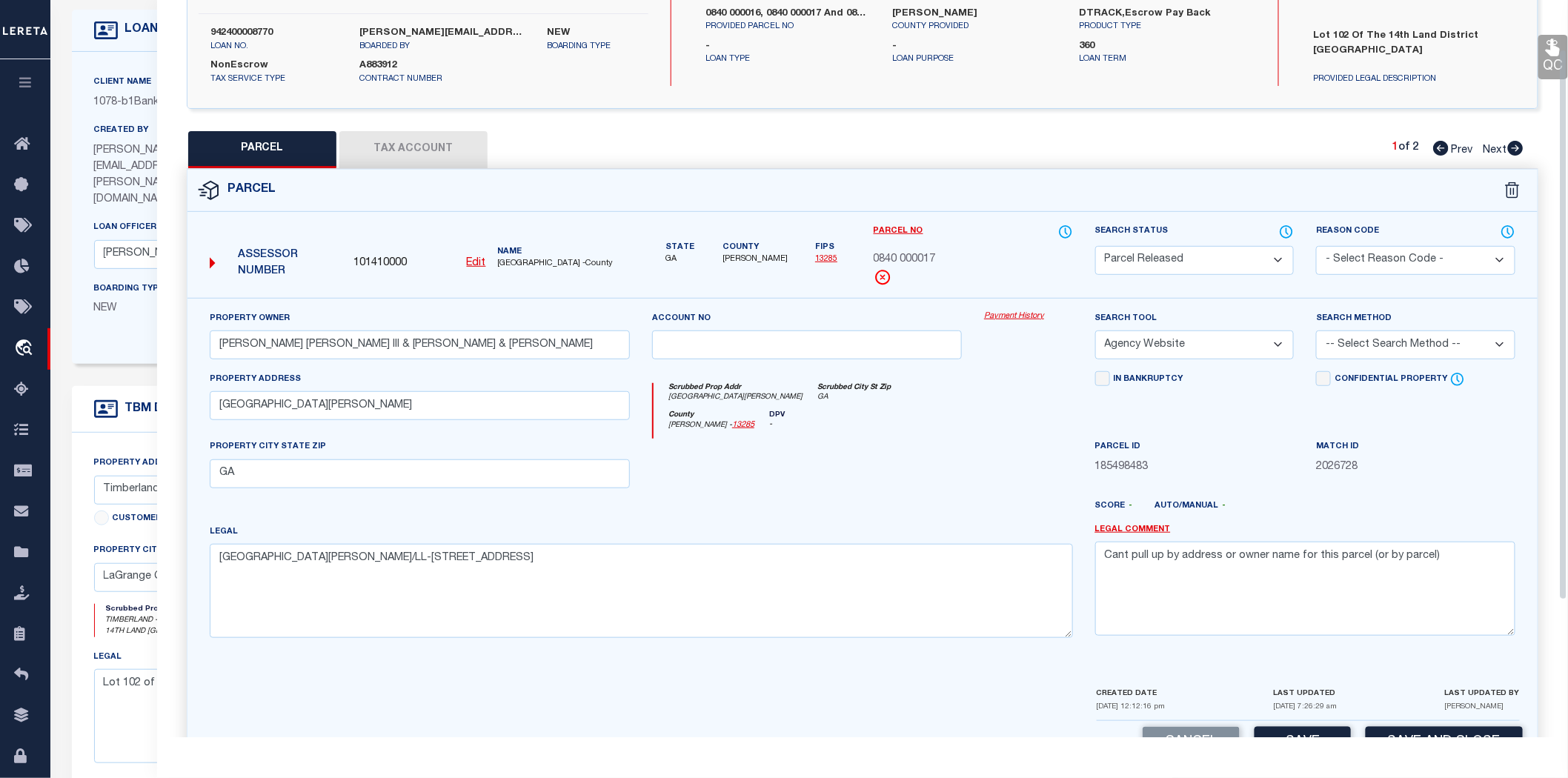
scroll to position [247, 0]
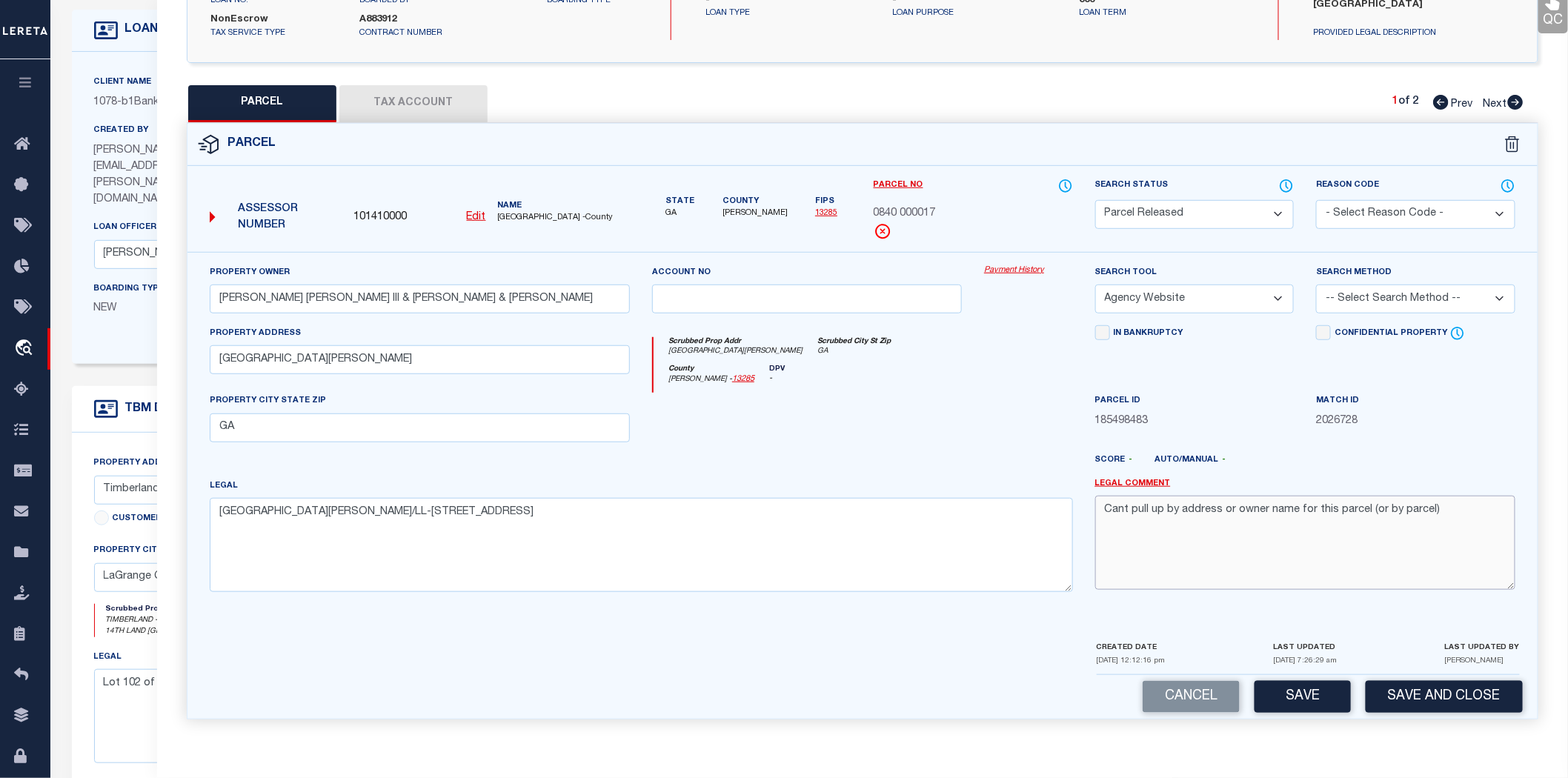
click at [1102, 509] on textarea "Cant pull up by address or owner name for this parcel (or by parcel)" at bounding box center [1305, 542] width 420 height 93
paste textarea "0840 000 016"
click at [1191, 504] on textarea "Legal call for Cant pull up by address or owner name for this parcel (or by par…" at bounding box center [1305, 542] width 420 height 93
click at [1182, 509] on textarea "Legal call for Cant pull up by address or owner name for this parcel (or by par…" at bounding box center [1305, 542] width 420 height 93
drag, startPoint x: 1216, startPoint y: 521, endPoint x: 1092, endPoint y: 514, distance: 124.2
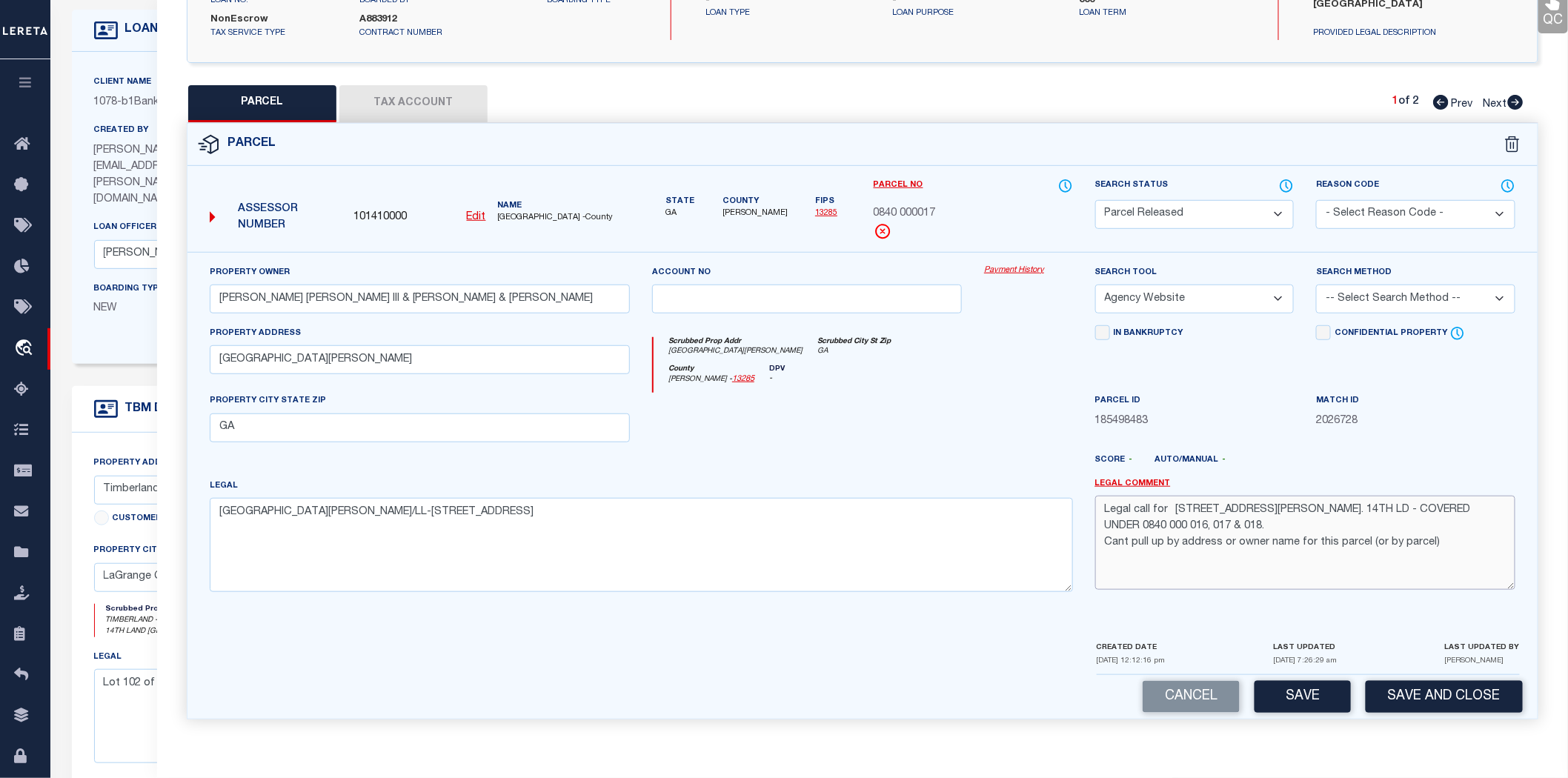
click at [1092, 514] on div "Legal Comment Legal call for [STREET_ADDRESS][PERSON_NAME]. 14TH LD - COVERED U…" at bounding box center [1305, 540] width 442 height 126
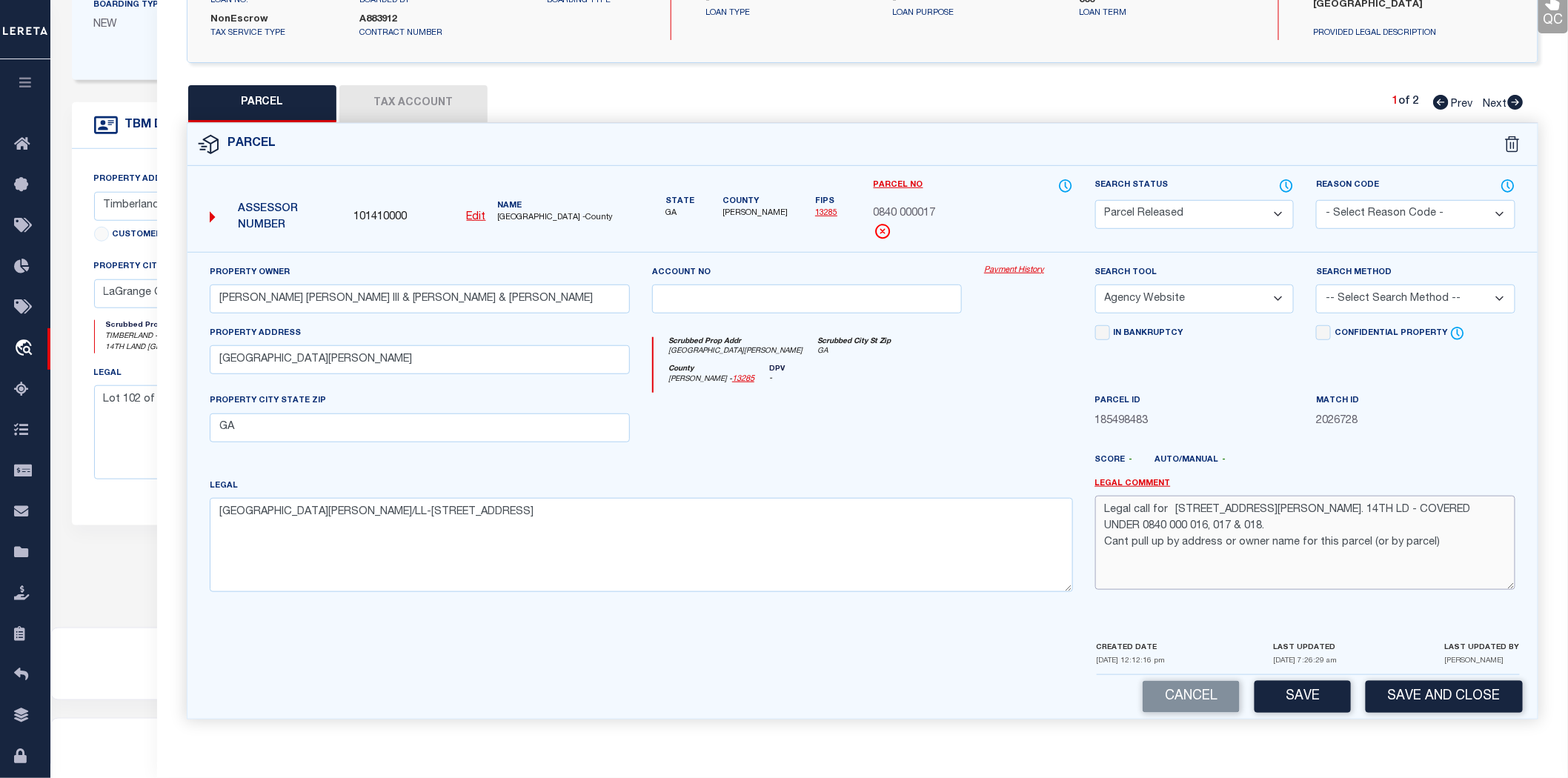
click at [1228, 524] on textarea "Legal call for [STREET_ADDRESS][PERSON_NAME]. 14TH LD - COVERED UNDER 0840 000 …" at bounding box center [1305, 542] width 420 height 93
click at [1427, 504] on textarea "Legal call for [STREET_ADDRESS][PERSON_NAME]. 14TH LD - COVERED UNDER 0840 000 …" at bounding box center [1305, 542] width 420 height 93
paste textarea "Legal call for [STREET_ADDRESS][PERSON_NAME]. 14TH LD - COVERED UNDER 0840 000 …"
click at [1286, 520] on textarea "Legal call for [STREET_ADDRESS][PERSON_NAME]. 14TH LD - COVERED PARCEL 0840 000…" at bounding box center [1305, 542] width 420 height 93
click at [1151, 534] on textarea "Legal call for [STREET_ADDRESS][PERSON_NAME]. 14TH LD - COVERED PARCEL 0840 000…" at bounding box center [1305, 542] width 420 height 93
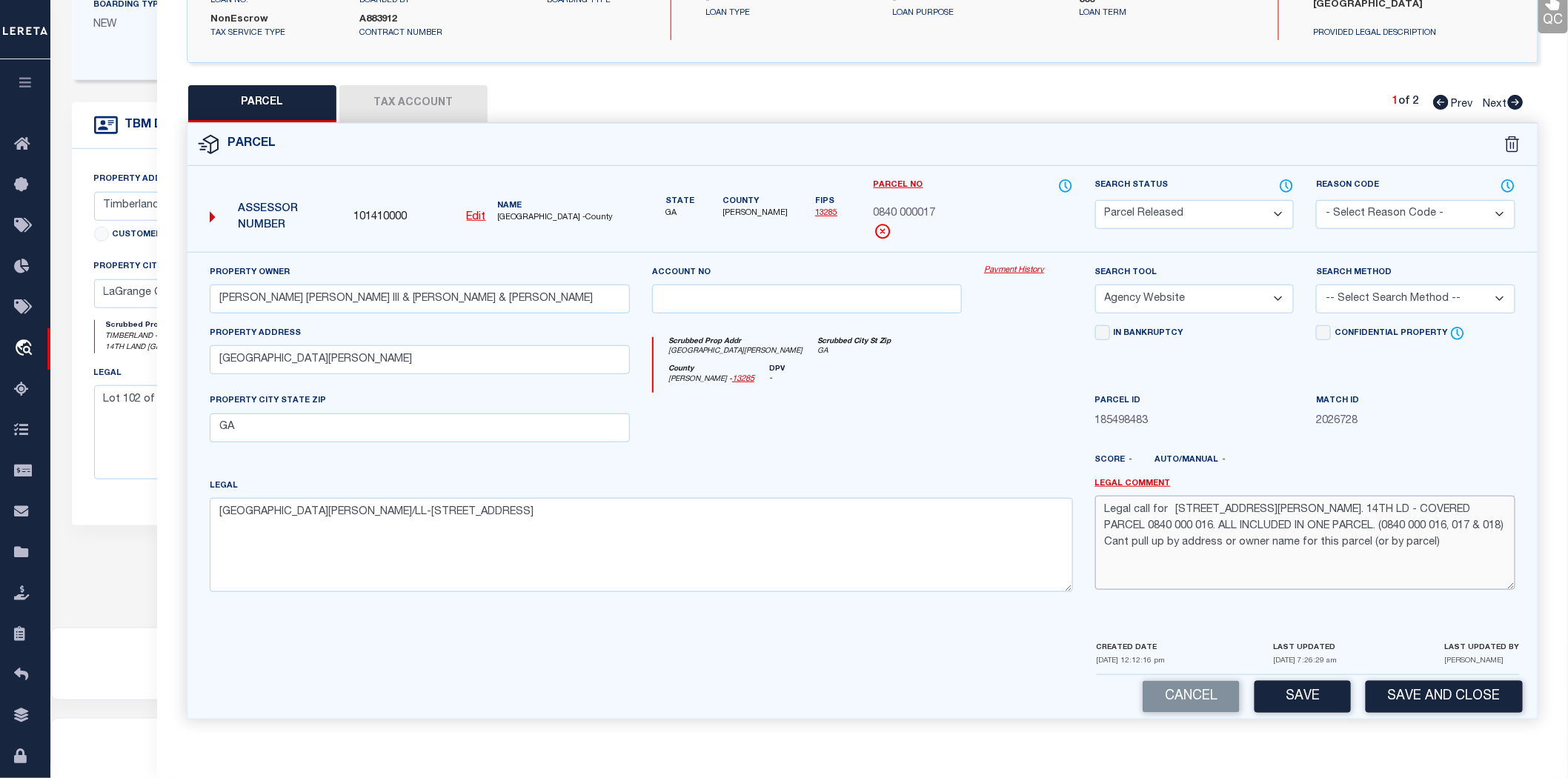
drag, startPoint x: 1445, startPoint y: 527, endPoint x: 1076, endPoint y: 501, distance: 369.9
click at [1076, 501] on div "Property Owner [PERSON_NAME] [PERSON_NAME] III & [PERSON_NAME] & [PERSON_NAME] …" at bounding box center [862, 434] width 1328 height 339
type textarea "Legal call for [STREET_ADDRESS][PERSON_NAME]. 14TH LD - COVERED PARCEL 0840 000…"
click at [1309, 686] on button "Save" at bounding box center [1302, 697] width 96 height 32
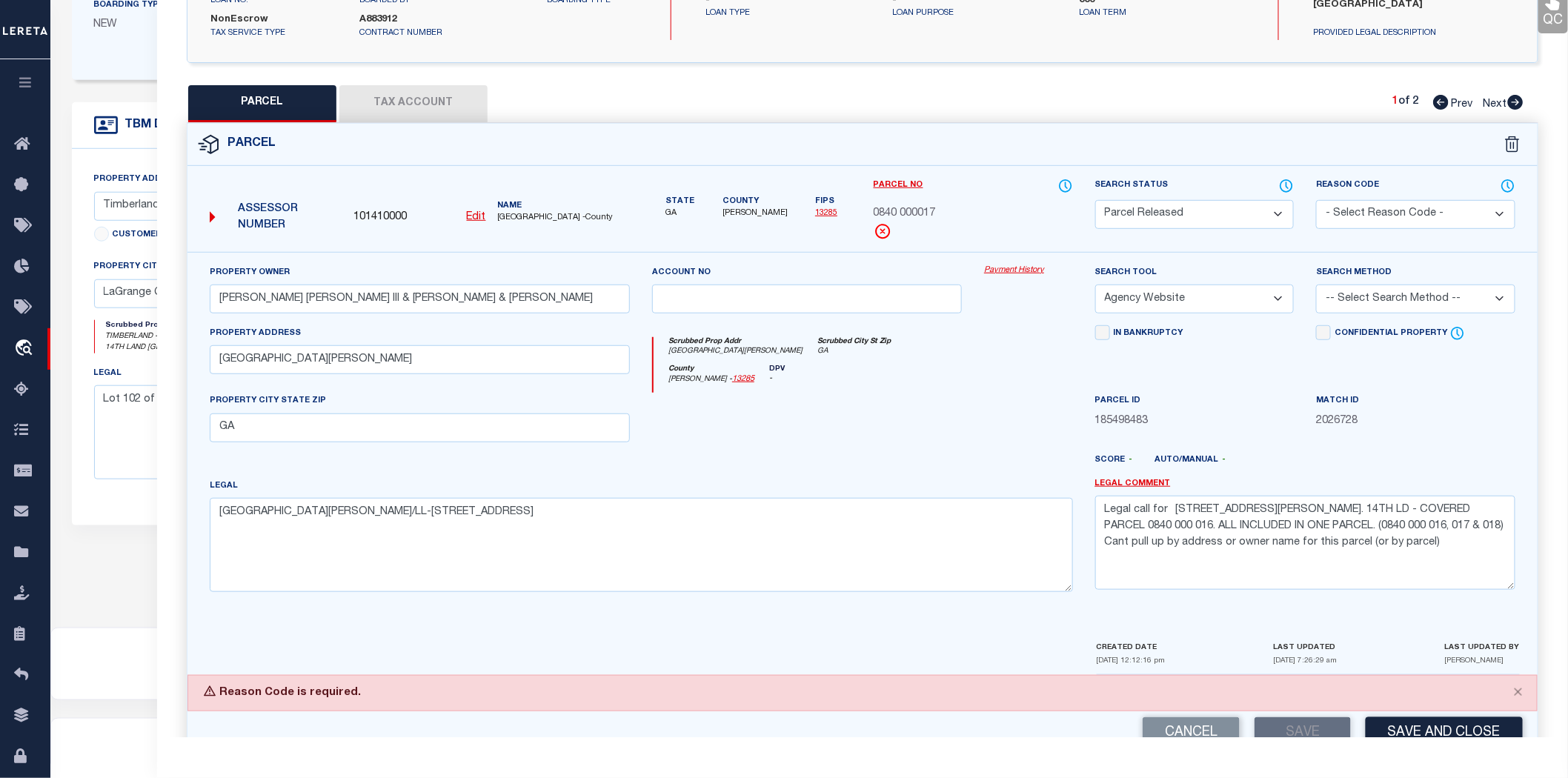
click at [1369, 206] on select "- Select Reason Code - 099 - Other (Provide additional detail) ACT - Agency Cha…" at bounding box center [1415, 214] width 199 height 29
select select "099"
click at [1316, 200] on select "- Select Reason Code - 099 - Other (Provide additional detail) ACT - Agency Cha…" at bounding box center [1415, 214] width 199 height 29
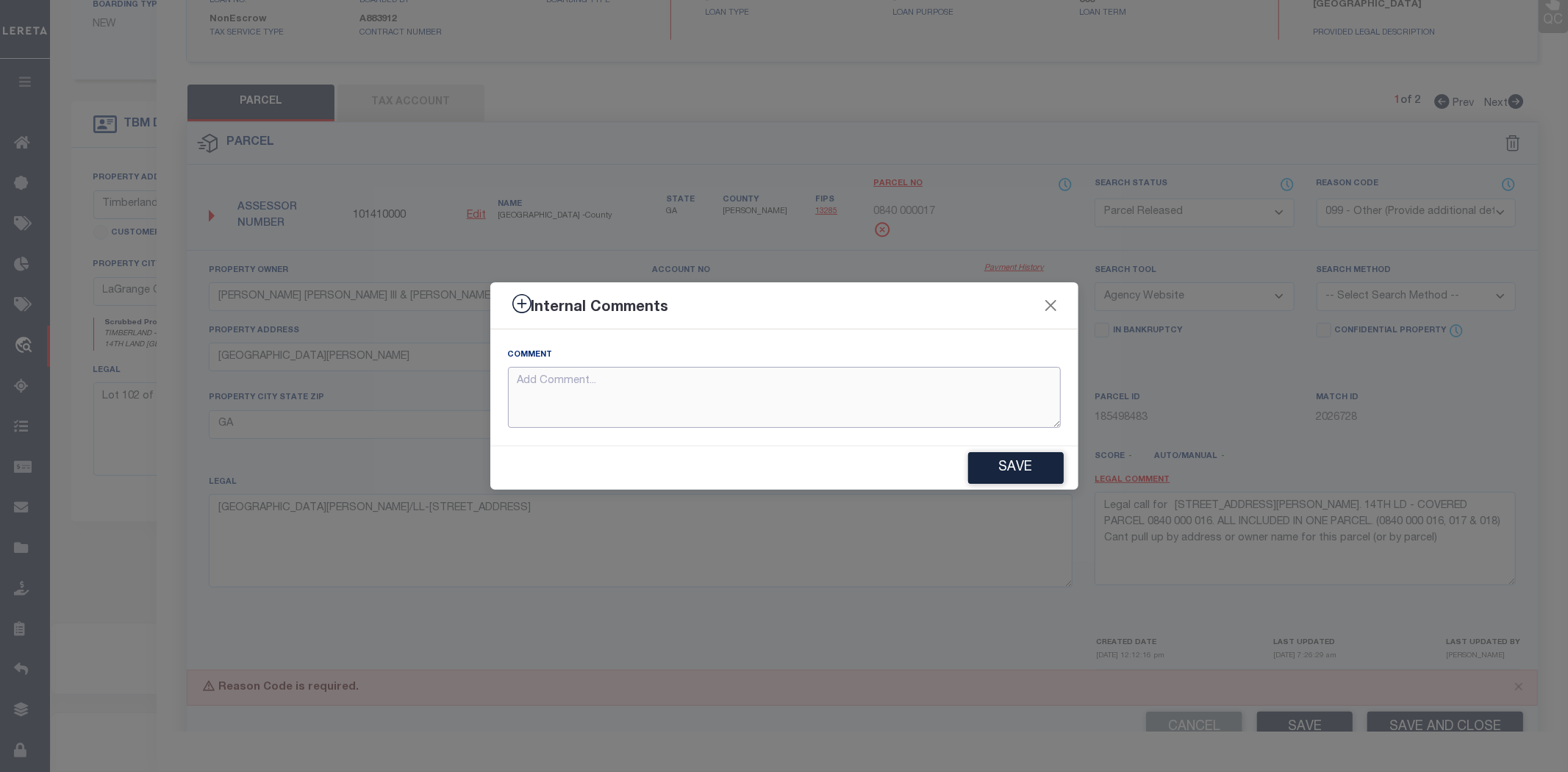
click at [747, 387] on textarea at bounding box center [784, 397] width 552 height 61
paste textarea "Legal call for [STREET_ADDRESS][PERSON_NAME]. 14TH LD - COVERED PARCEL 0840 000…"
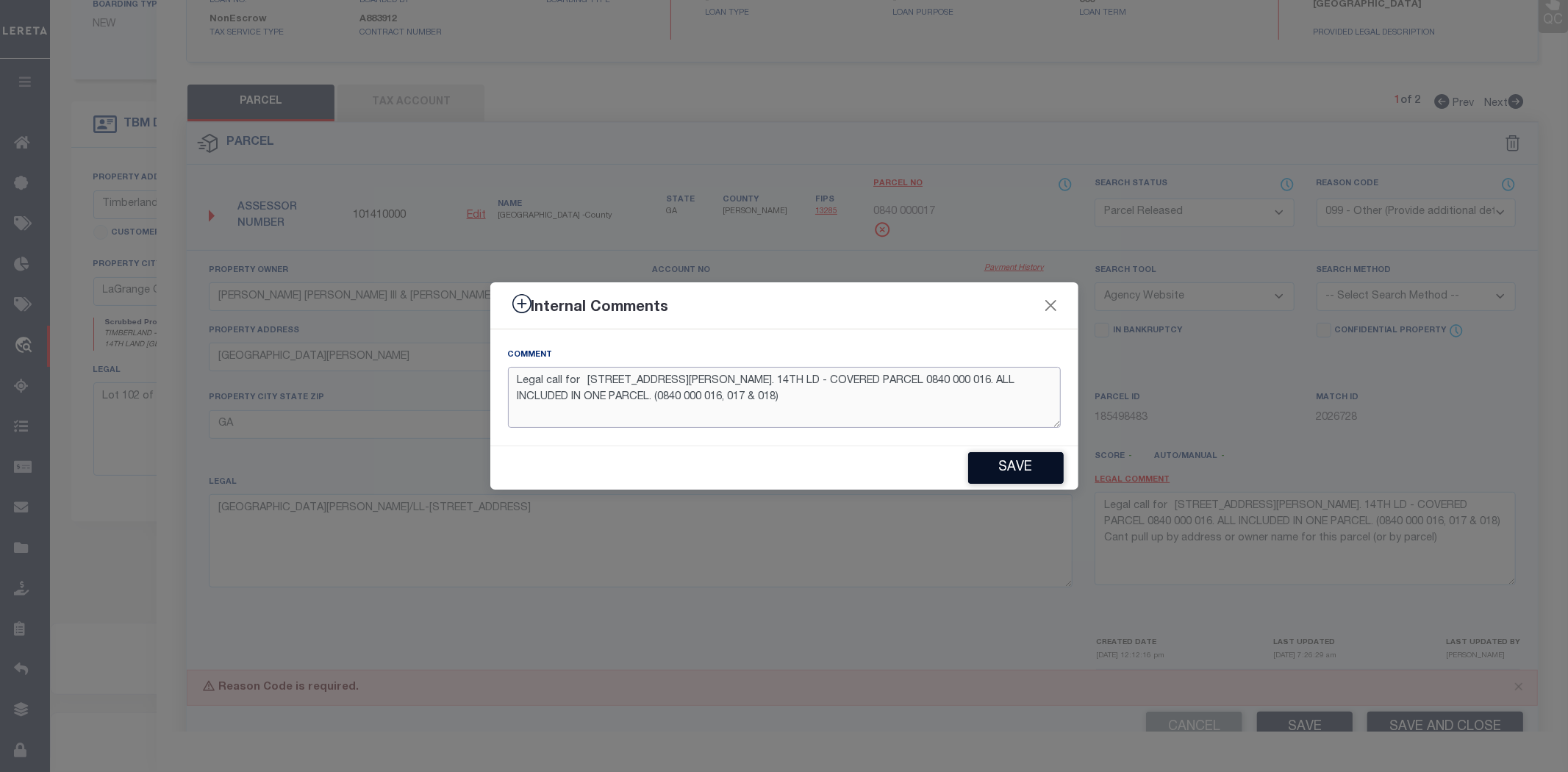
type textarea "Legal call for [STREET_ADDRESS][PERSON_NAME]. 14TH LD - COVERED PARCEL 0840 000…"
click at [1018, 474] on button "Save" at bounding box center [1016, 468] width 95 height 31
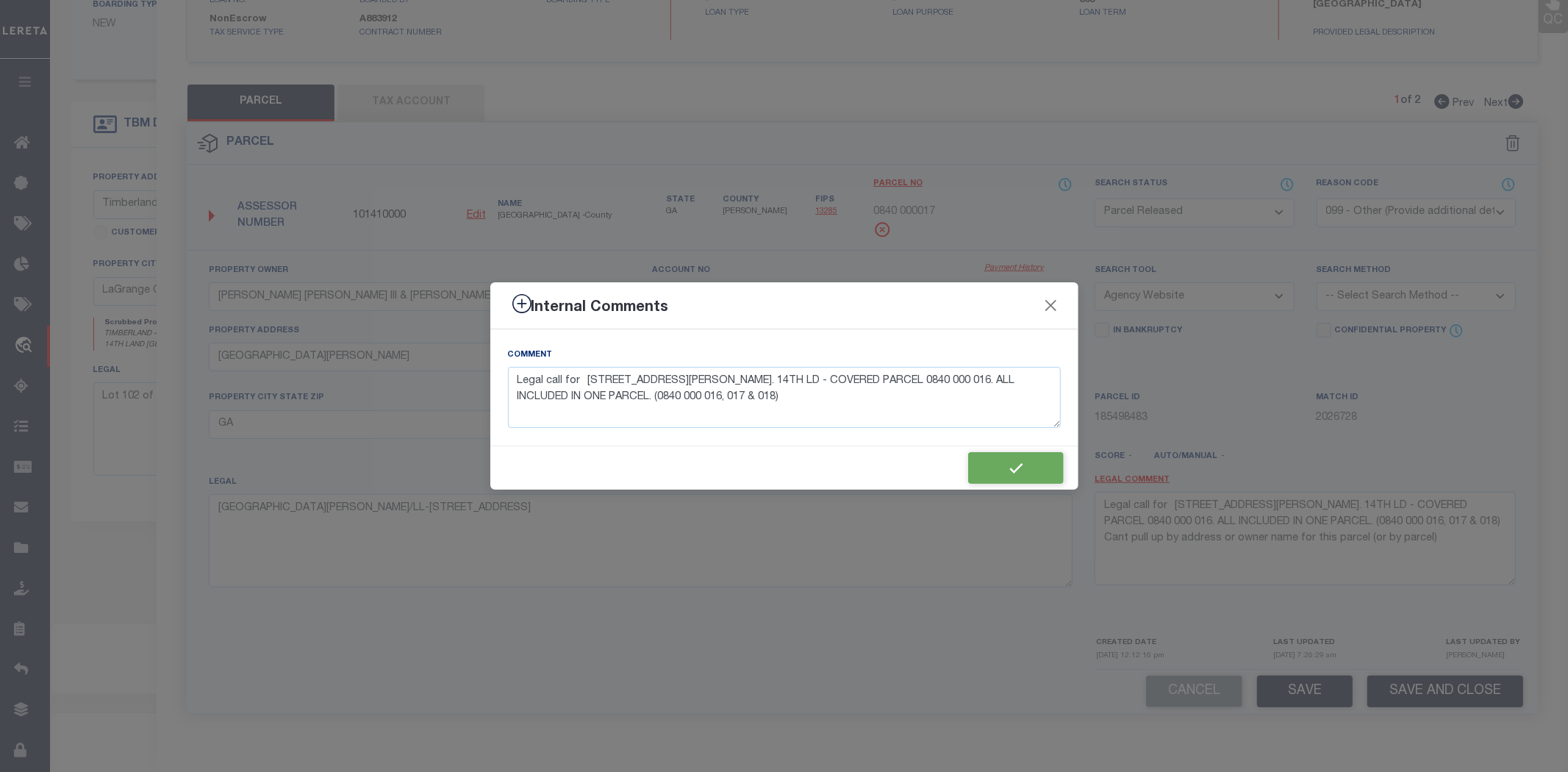
type textarea "Legal call for [STREET_ADDRESS][PERSON_NAME]. 14TH LD - COVERED PARCEL 0840 000…"
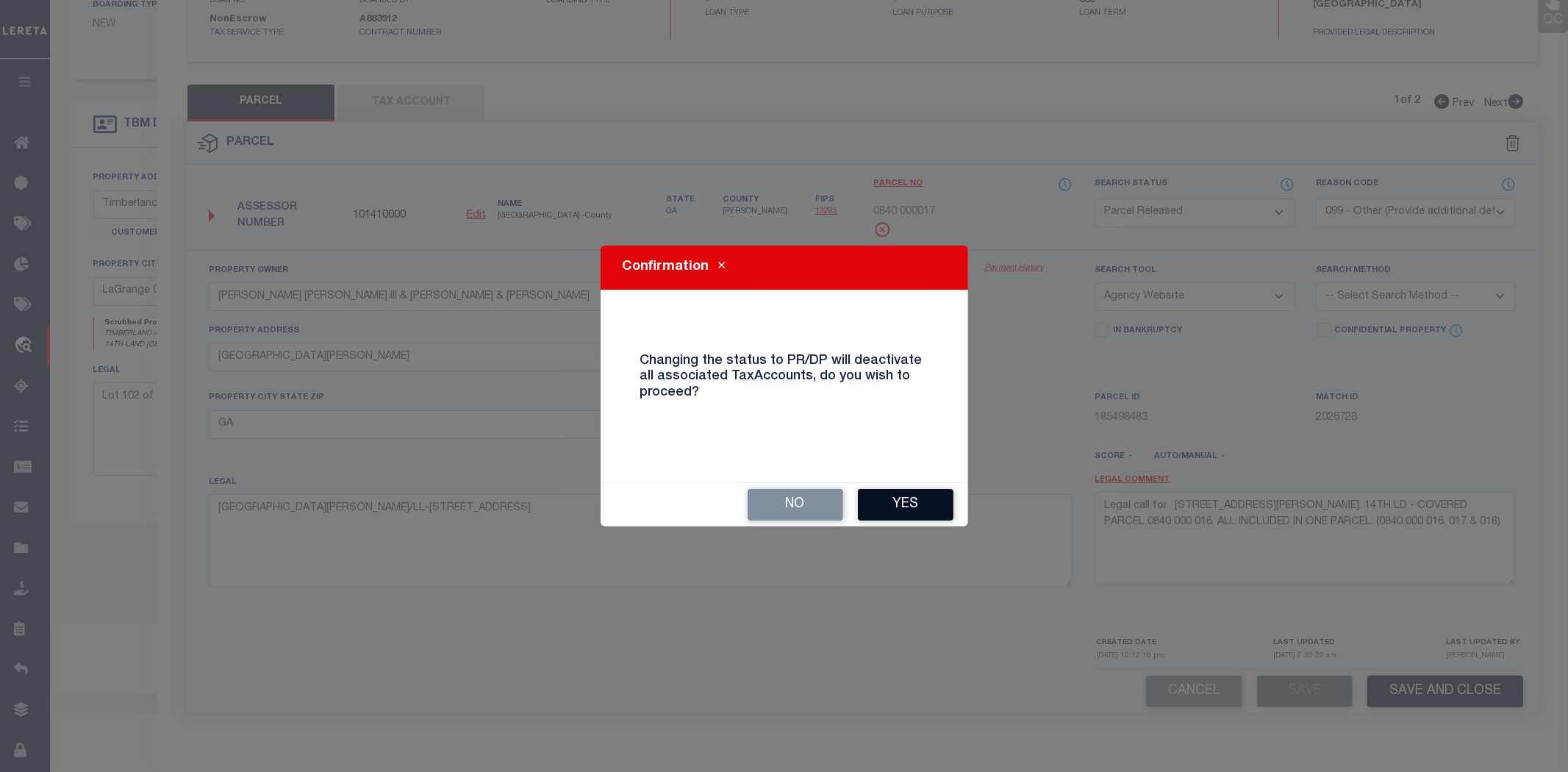
click at [934, 493] on button "Yes" at bounding box center [905, 505] width 95 height 31
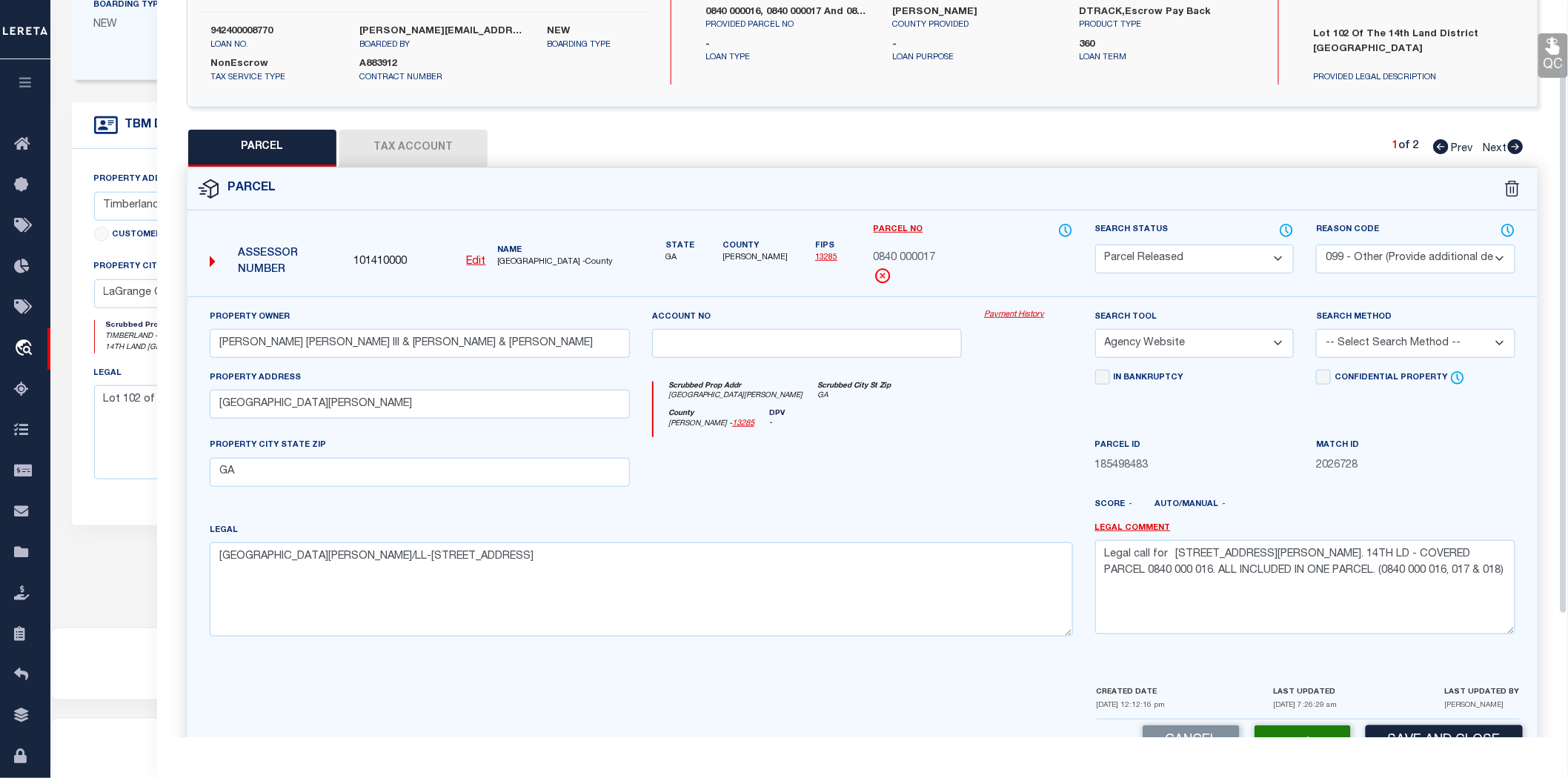
scroll to position [82, 0]
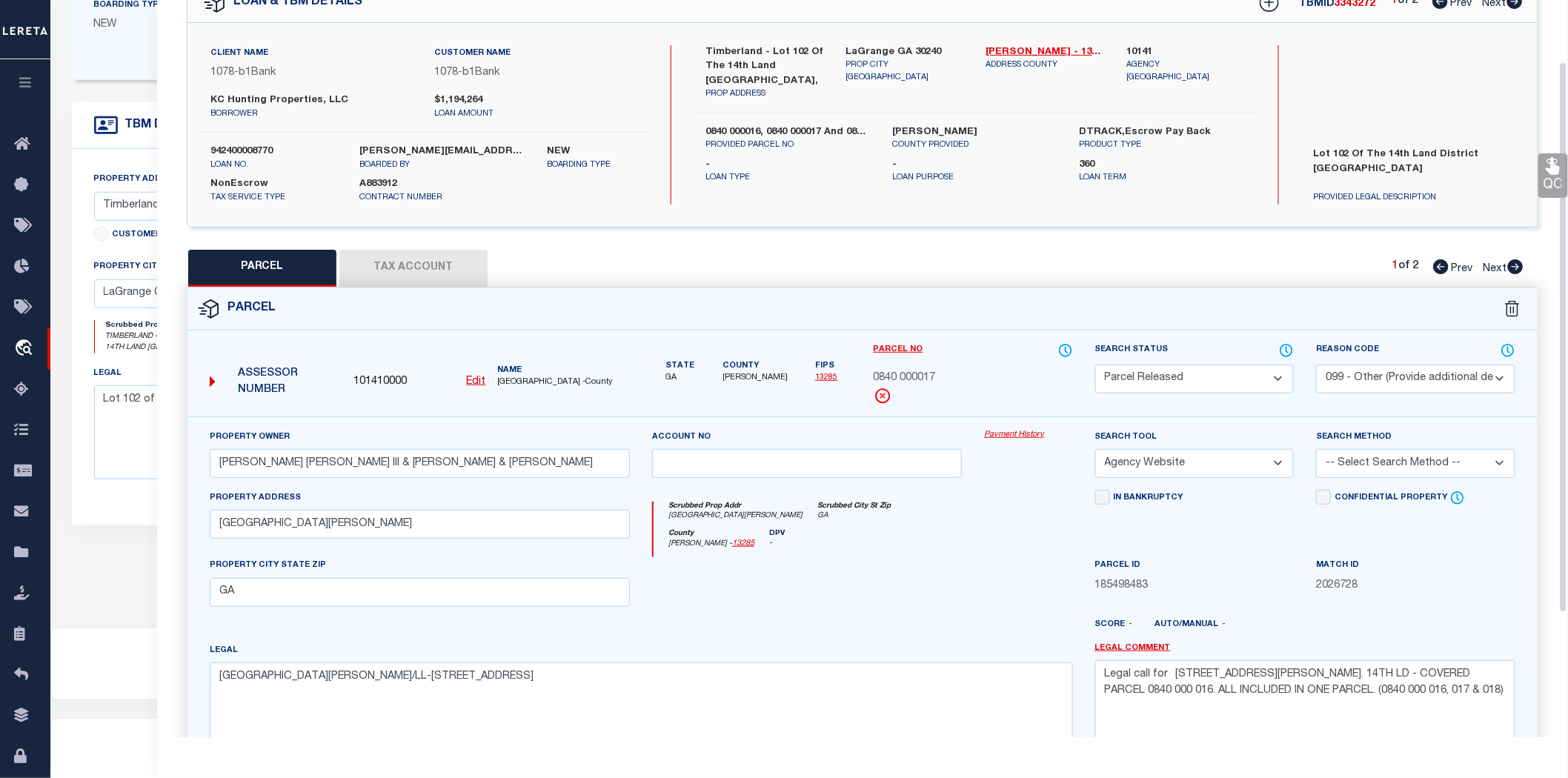
select select "AS"
select select
checkbox input "false"
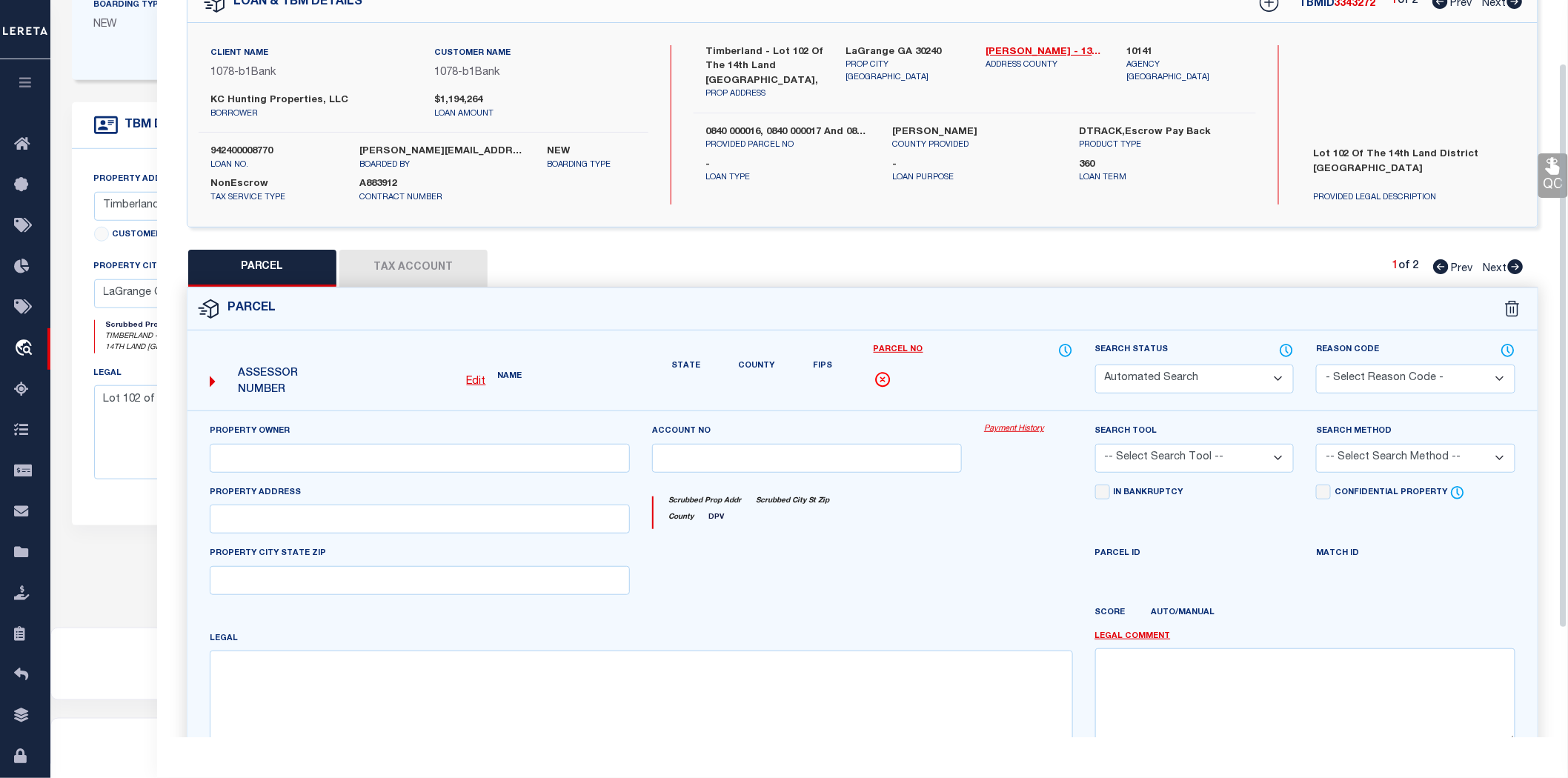
select select "PR"
select select "099"
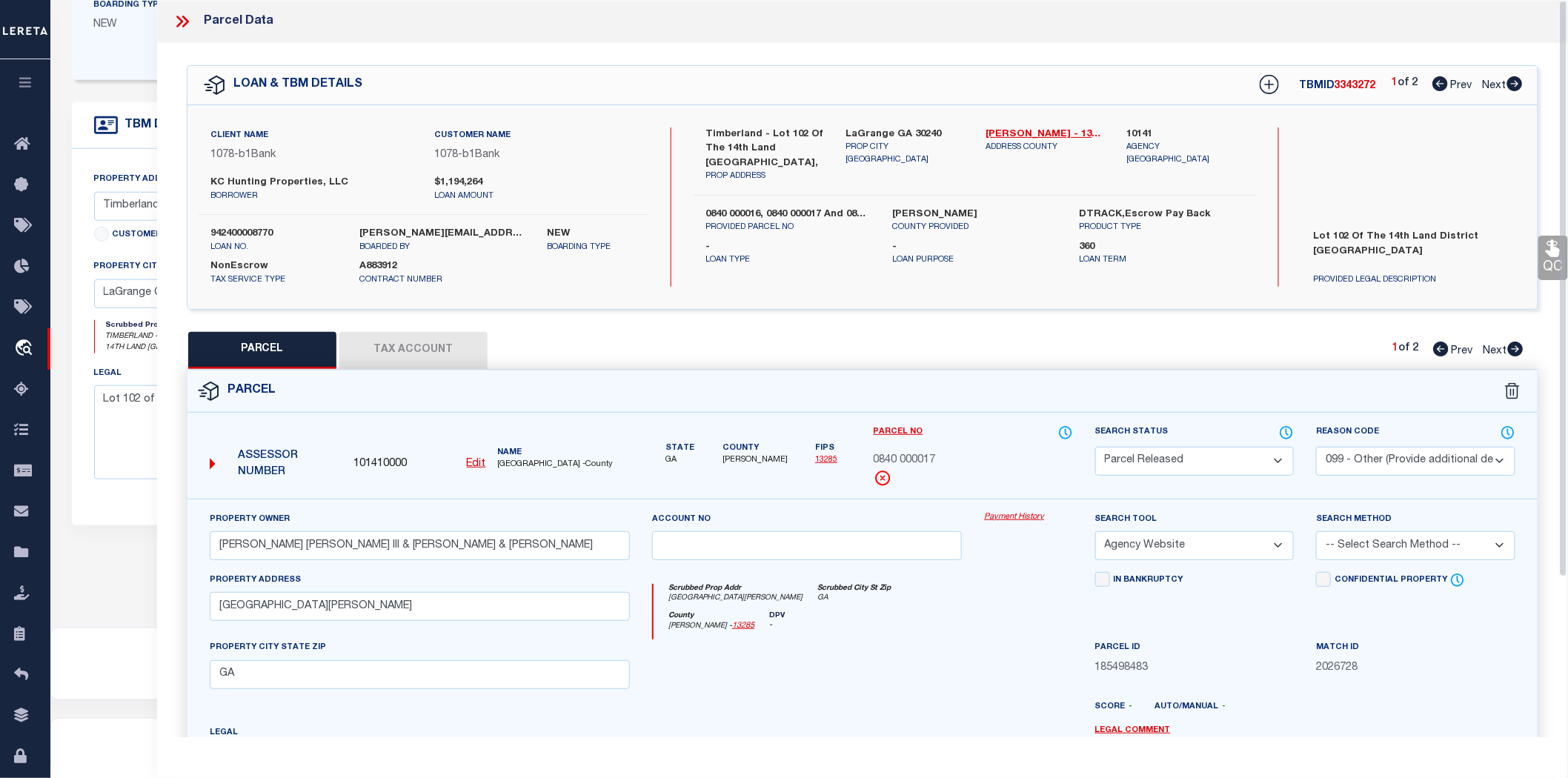
scroll to position [37, 0]
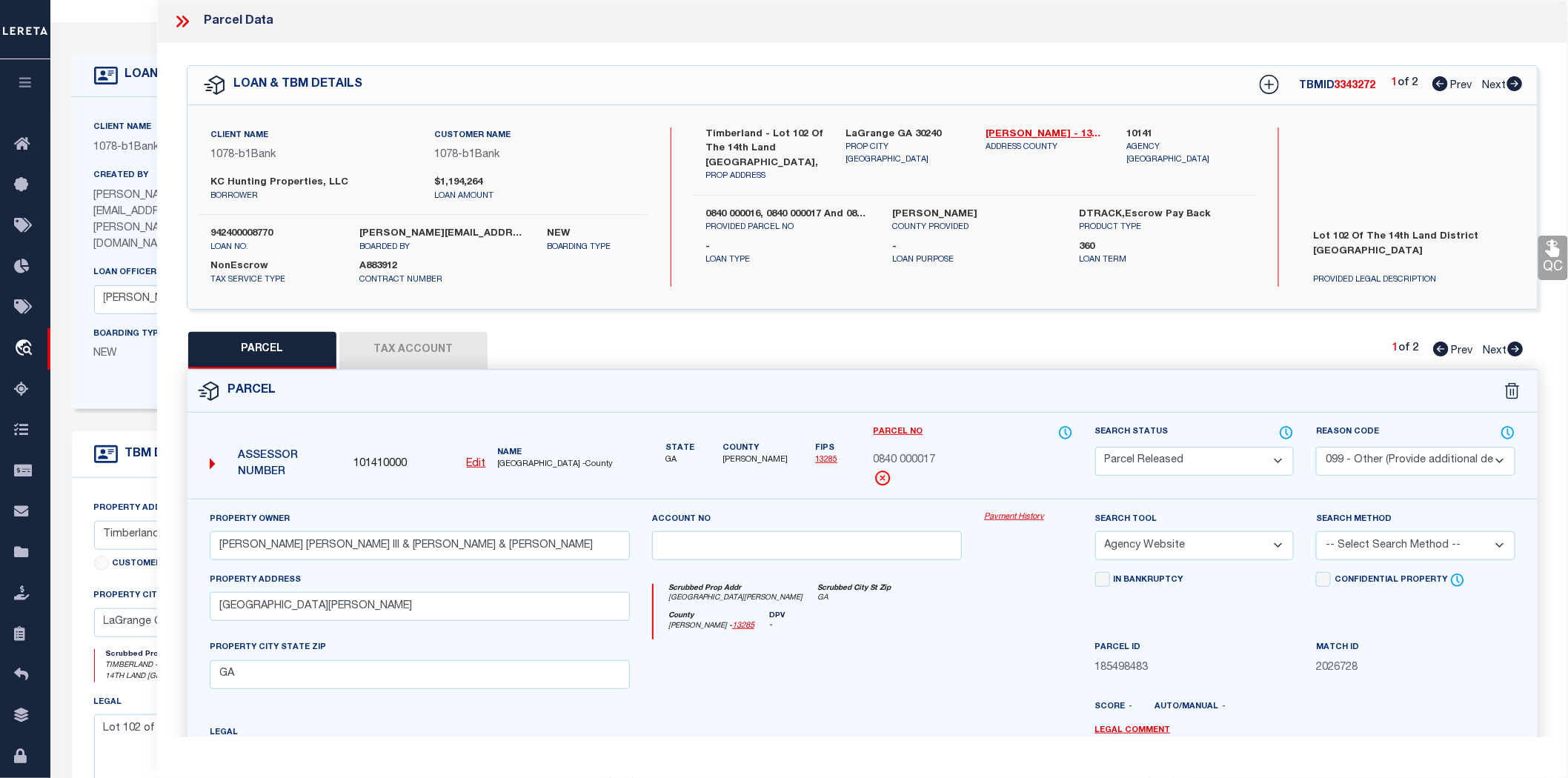
click at [191, 19] on div at bounding box center [187, 21] width 31 height 19
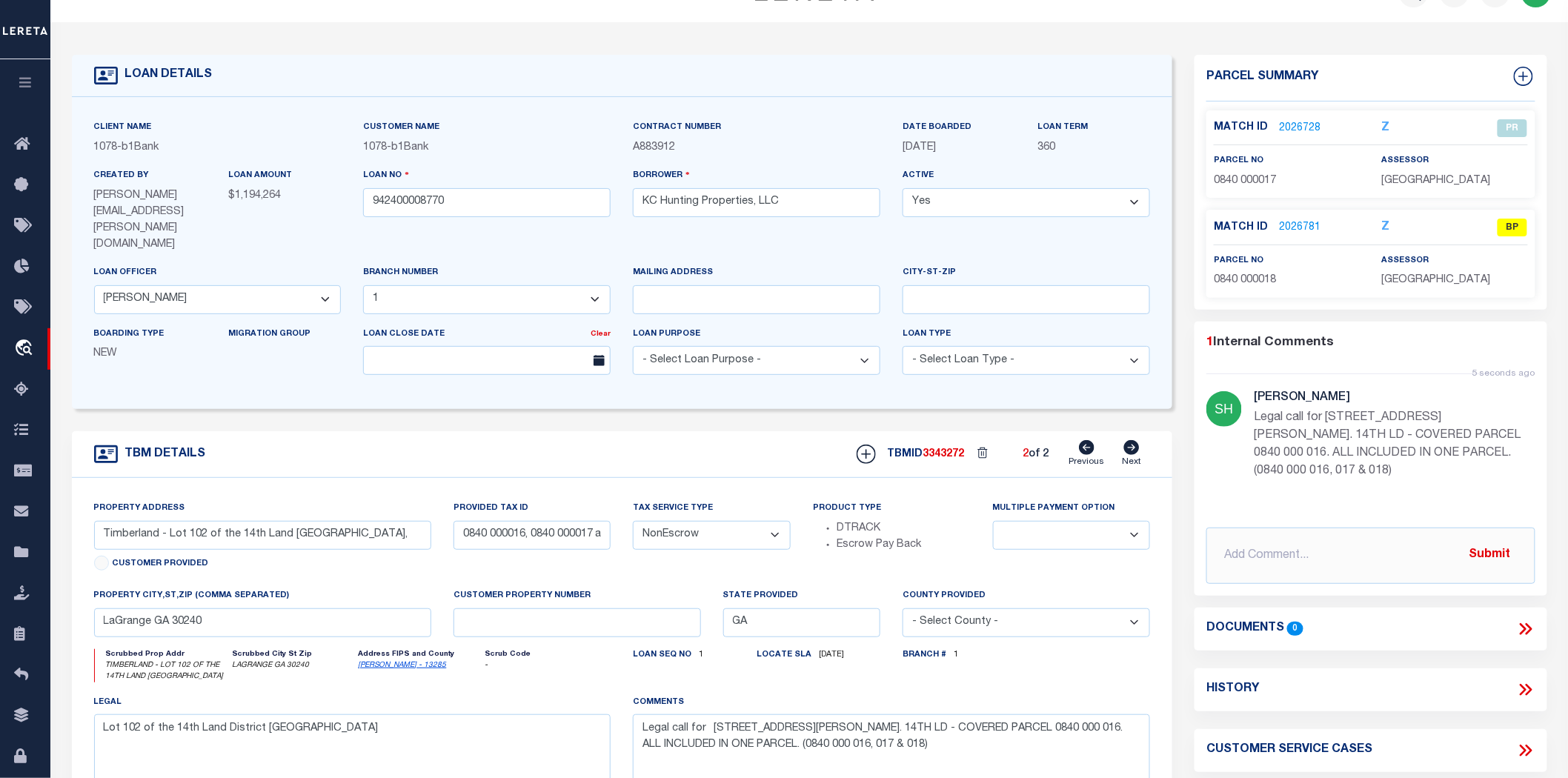
click at [1286, 224] on link "2026781" at bounding box center [1300, 228] width 42 height 16
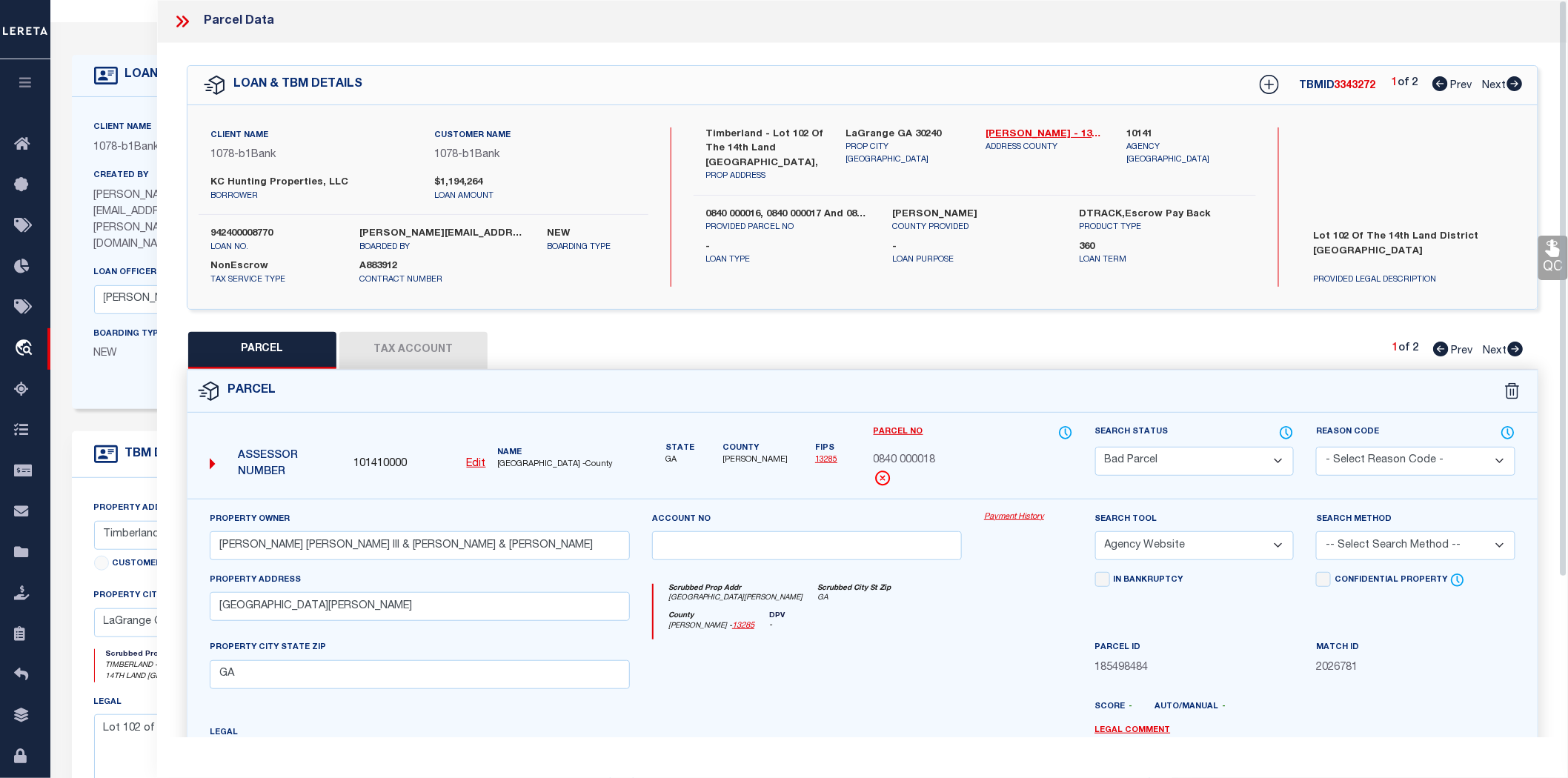
click at [1122, 454] on select "Automated Search Bad Parcel Complete Duplicate Parcel High Dollar Reporting In …" at bounding box center [1194, 461] width 199 height 29
click at [1095, 447] on select "Automated Search Bad Parcel Complete Duplicate Parcel High Dollar Reporting In …" at bounding box center [1194, 461] width 199 height 29
click at [1425, 450] on select "- Select Reason Code - 099 - Other (Provide additional detail) ACT - Agency Cha…" at bounding box center [1415, 461] width 199 height 29
click at [1316, 447] on select "- Select Reason Code - 099 - Other (Provide additional detail) ACT - Agency Cha…" at bounding box center [1415, 461] width 199 height 29
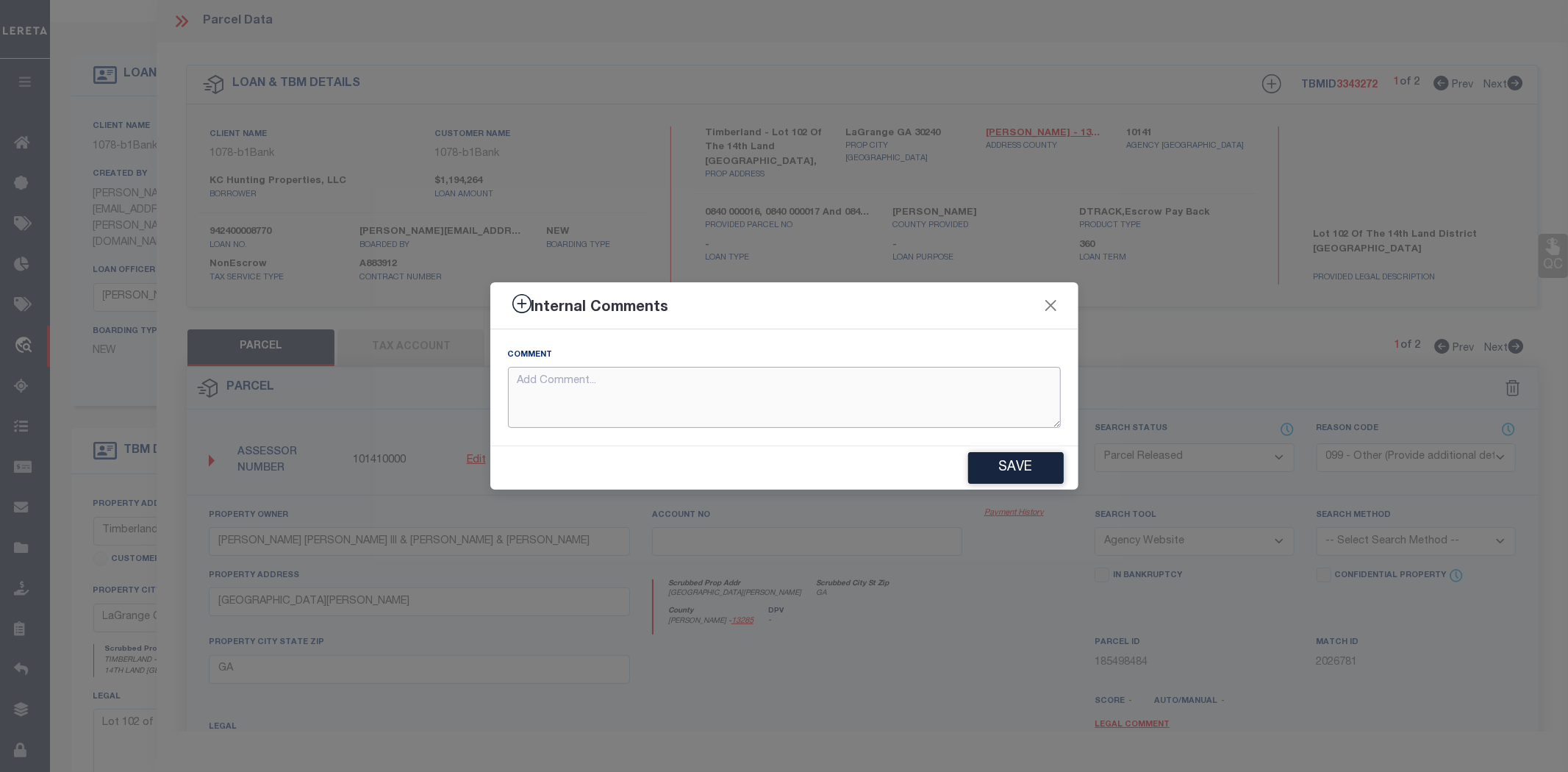
click at [550, 380] on textarea at bounding box center [784, 397] width 552 height 61
click at [1038, 462] on button "Save" at bounding box center [1016, 468] width 95 height 31
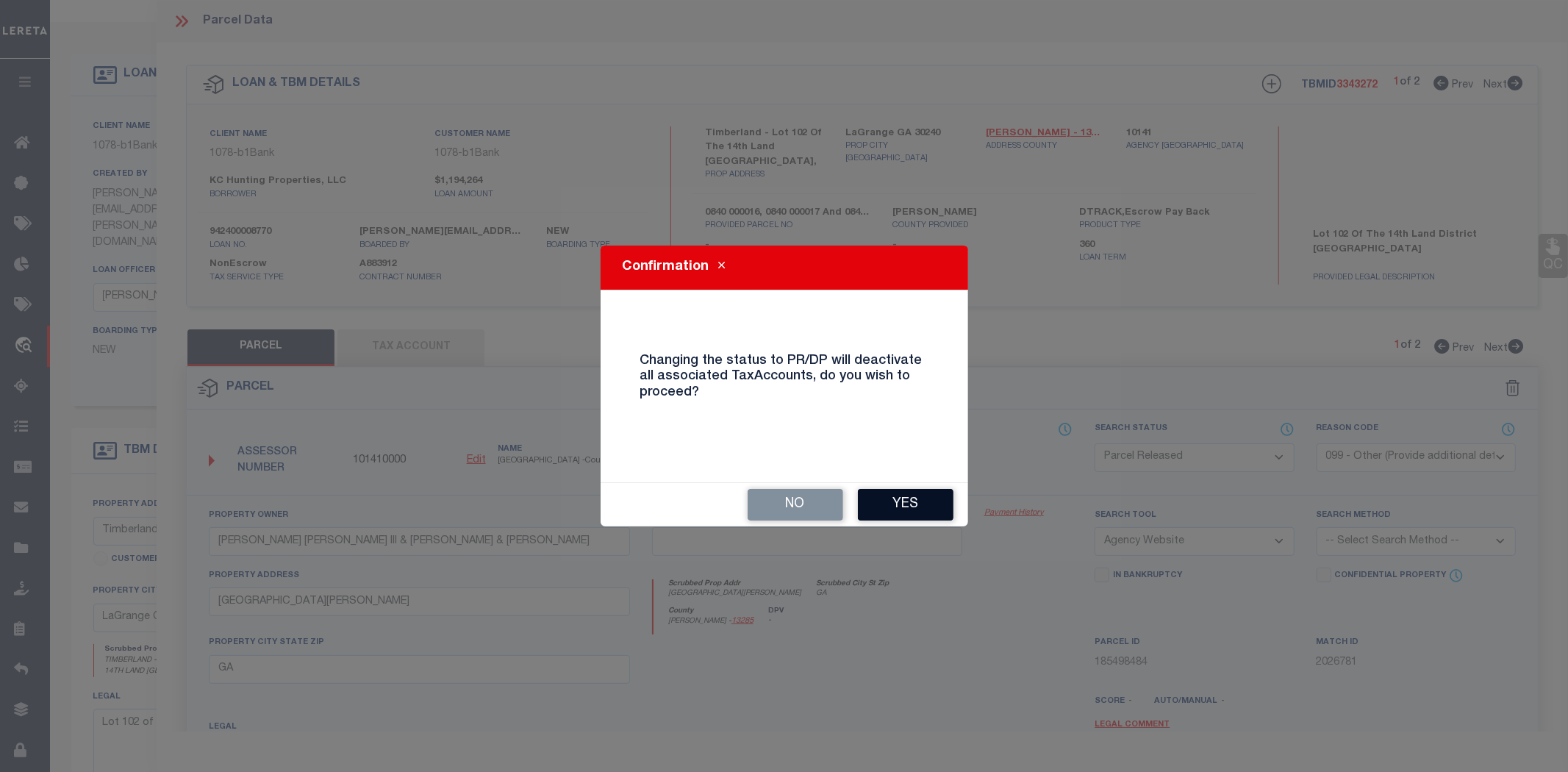
click at [888, 508] on button "Yes" at bounding box center [905, 505] width 95 height 31
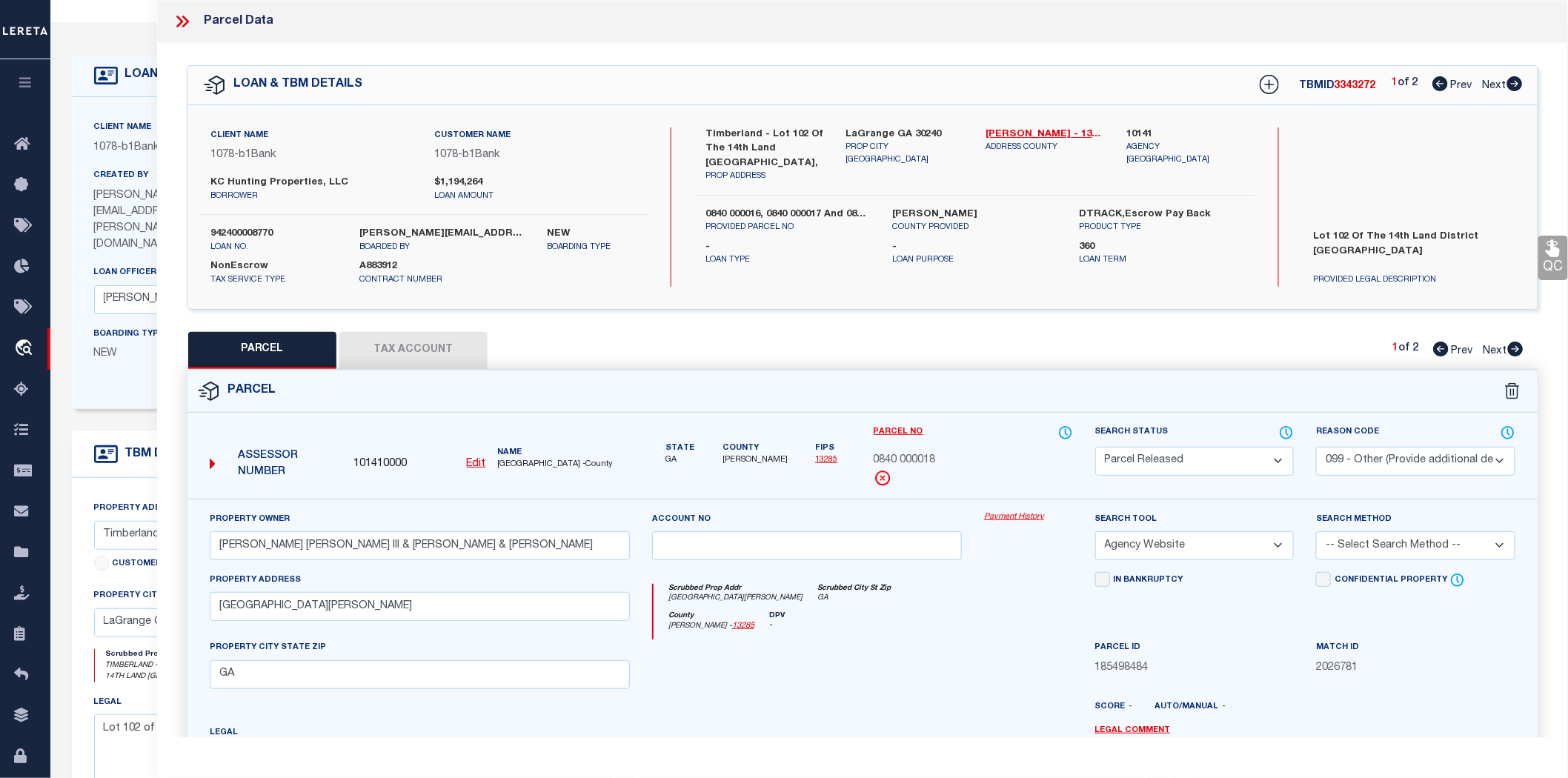
click at [172, 12] on icon at bounding box center [181, 21] width 19 height 19
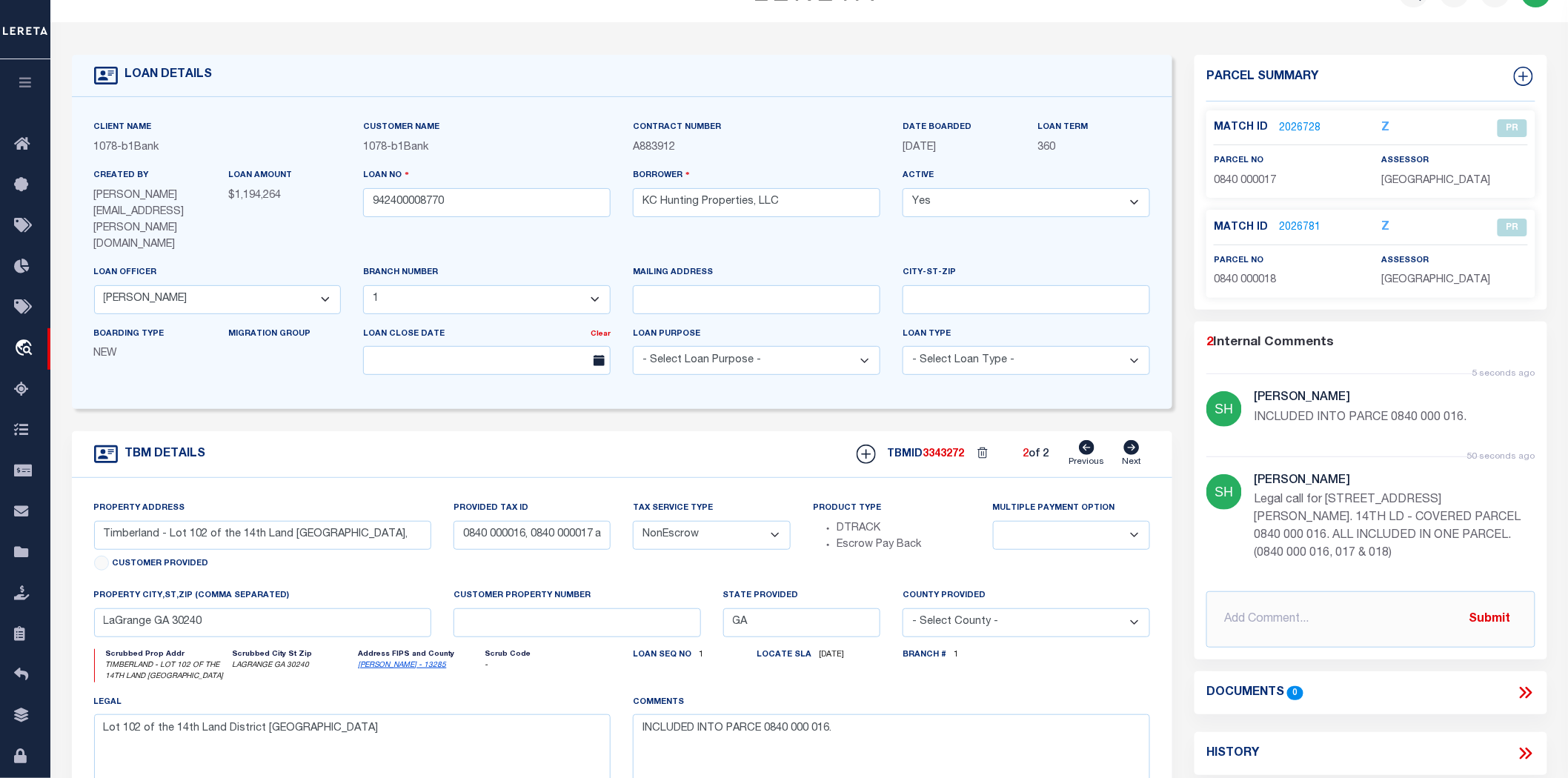
click at [1083, 440] on icon at bounding box center [1087, 447] width 16 height 15
click at [1132, 440] on icon at bounding box center [1132, 447] width 16 height 15
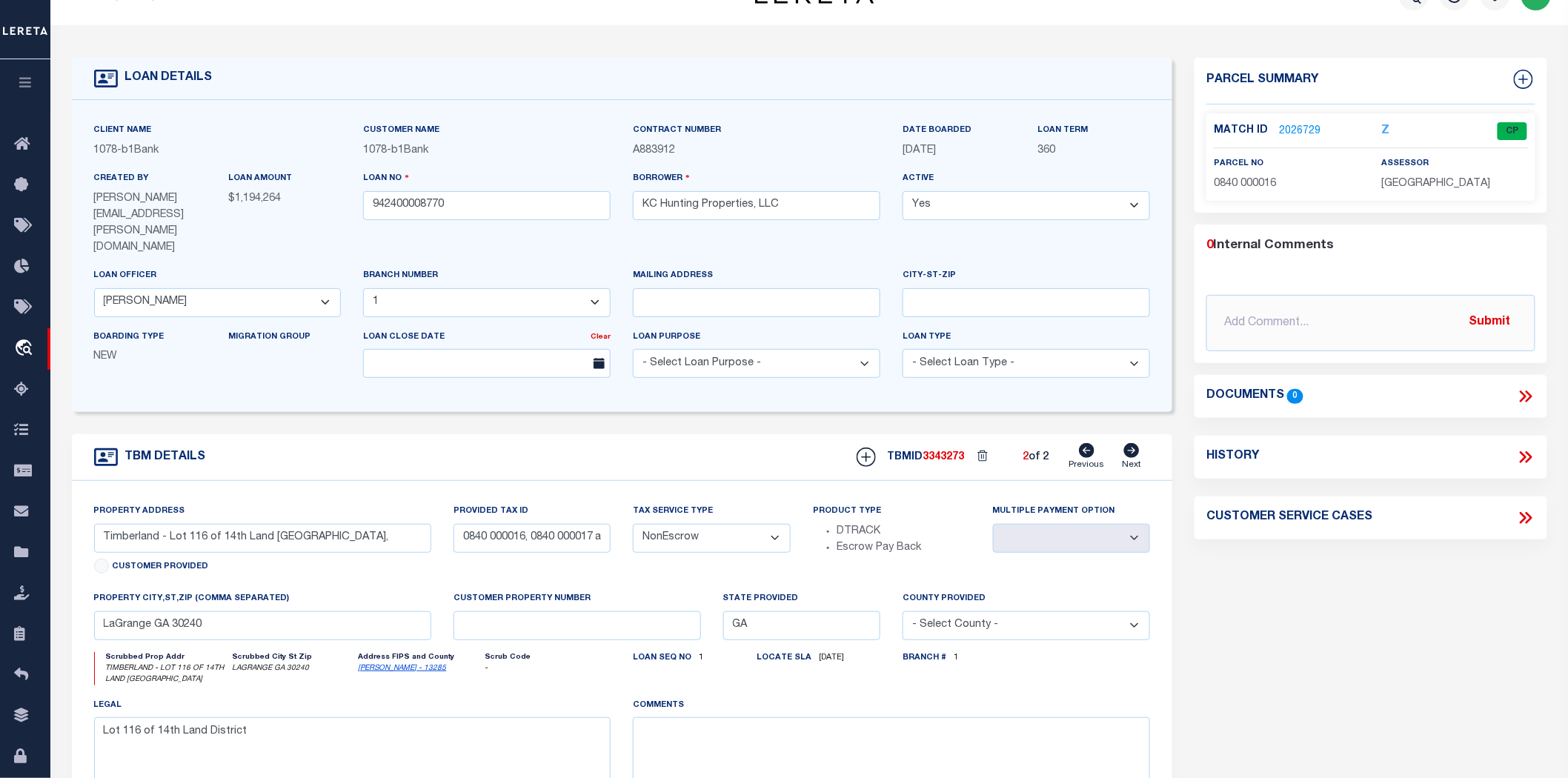
scroll to position [0, 0]
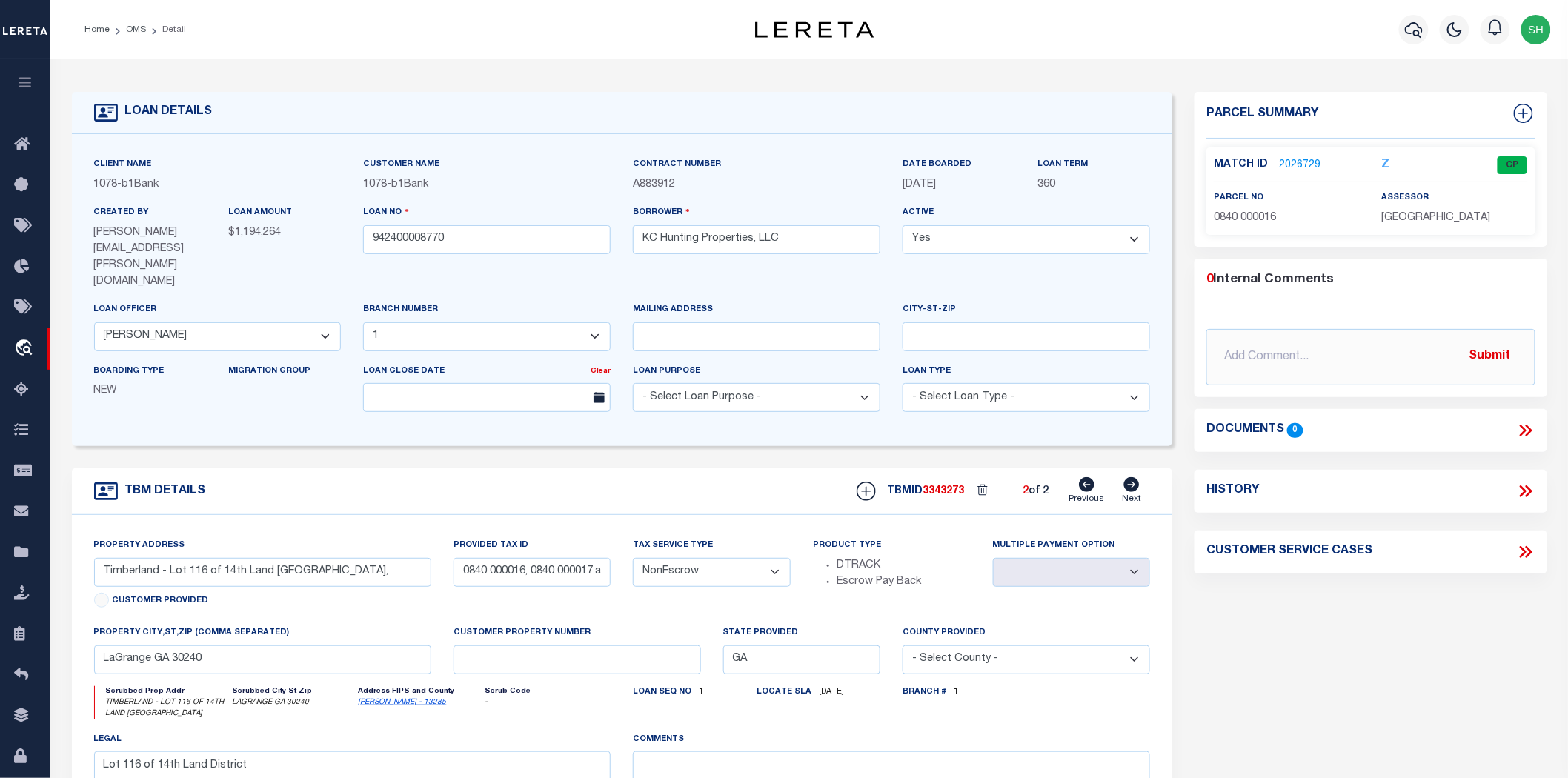
click at [139, 23] on li "OMS" at bounding box center [128, 29] width 37 height 13
click at [136, 31] on link "OMS" at bounding box center [136, 29] width 20 height 9
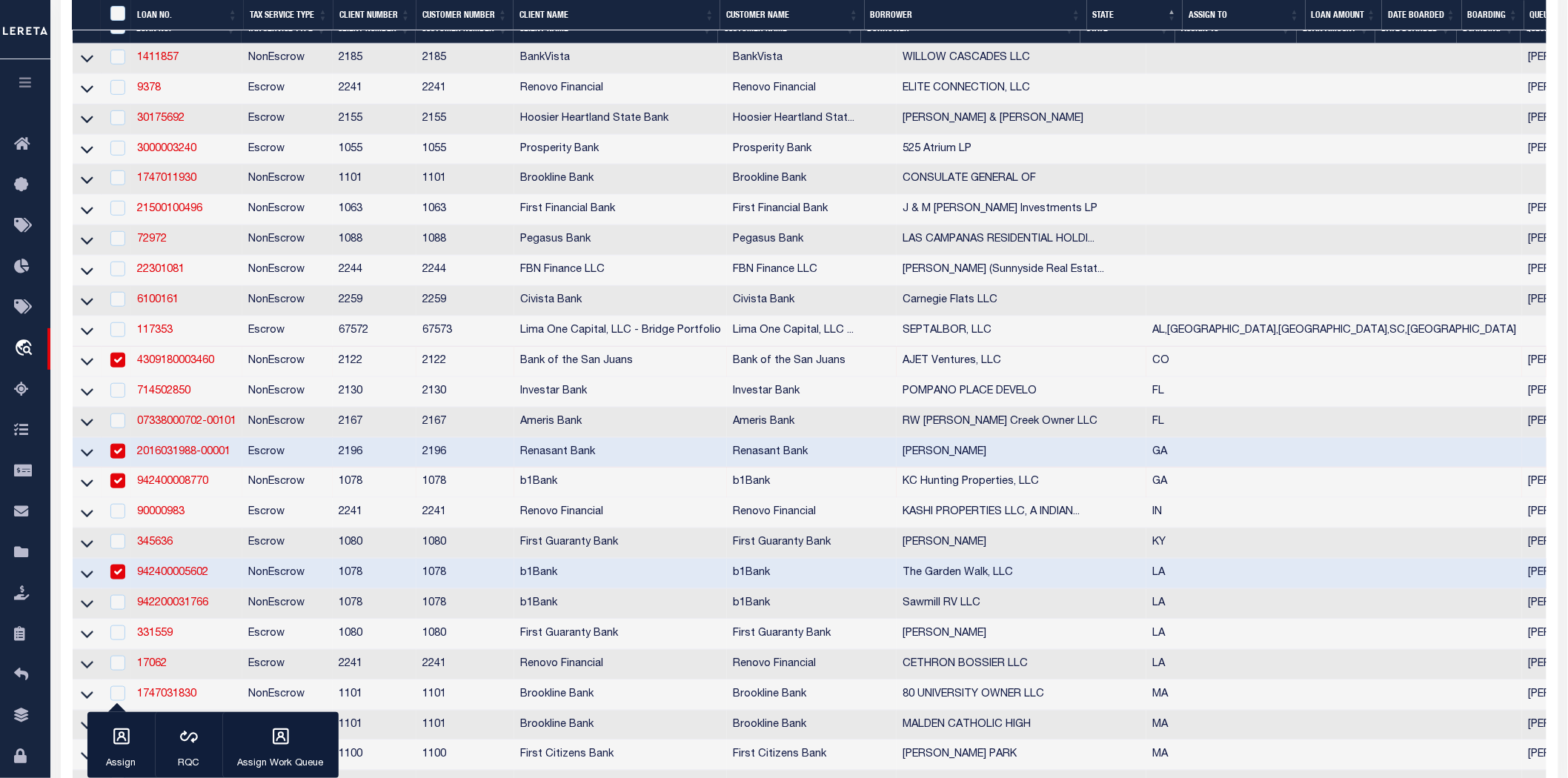
scroll to position [411, 0]
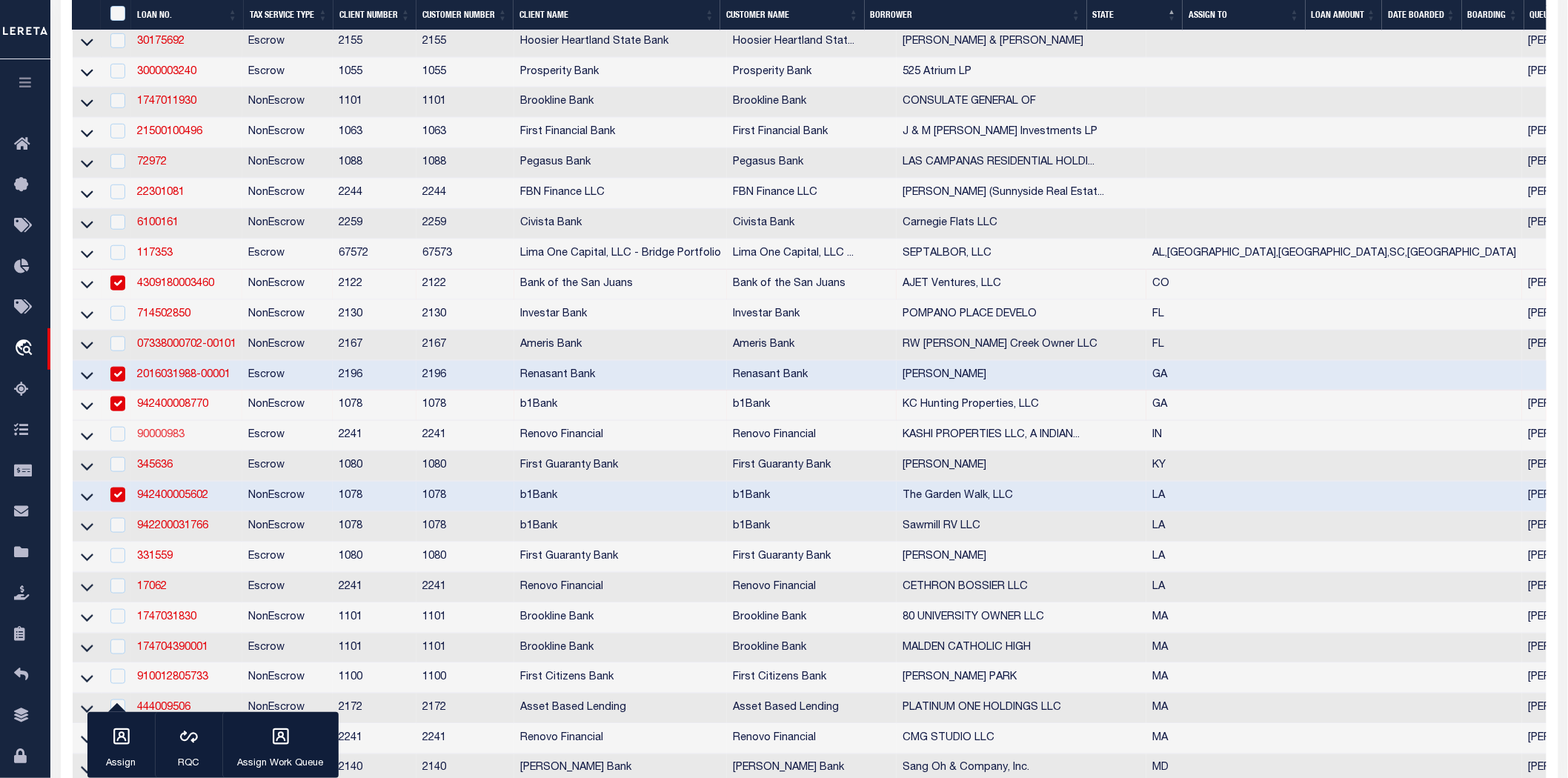
click at [165, 440] on link "90000983" at bounding box center [161, 435] width 48 height 10
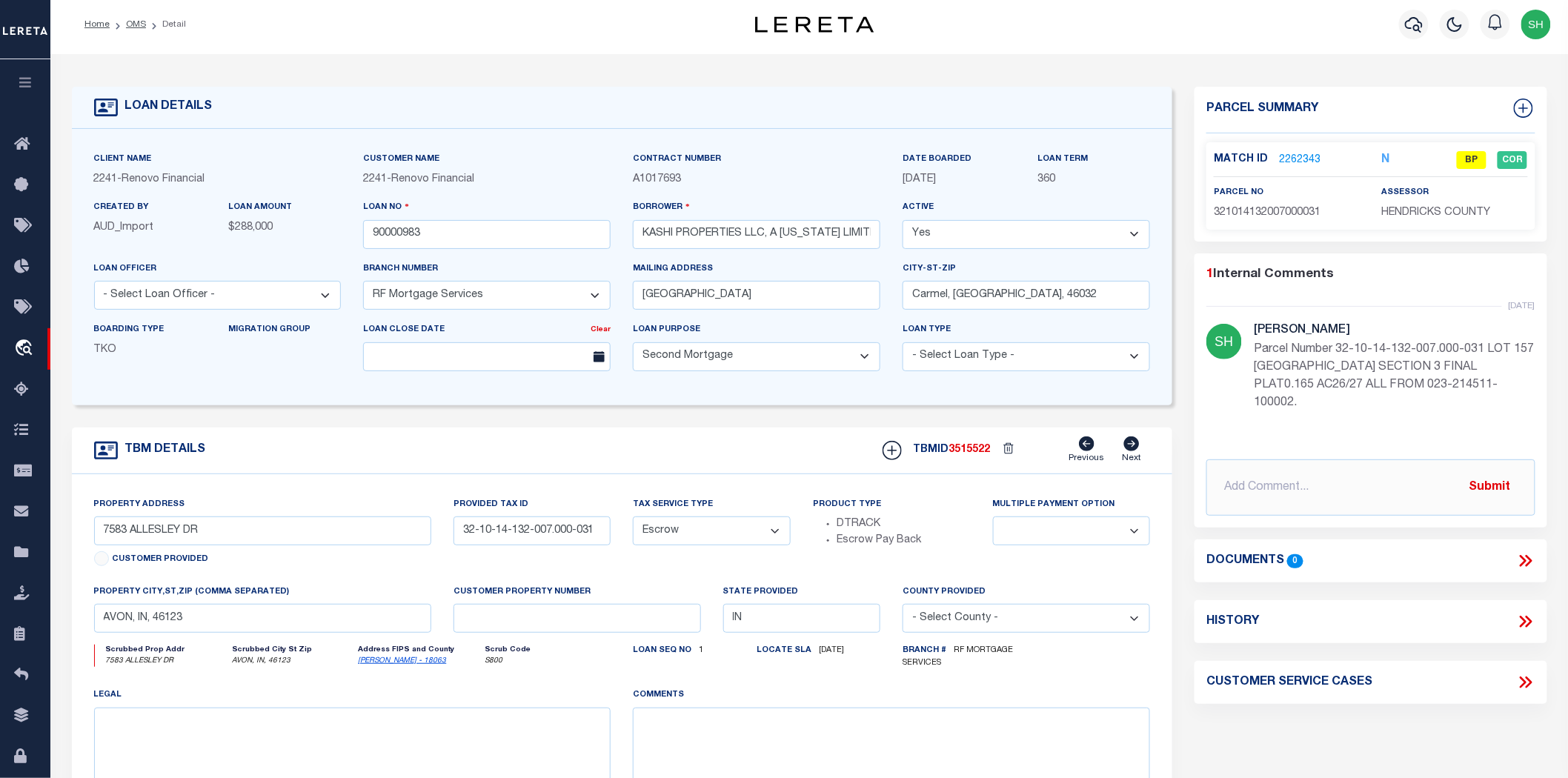
scroll to position [82, 0]
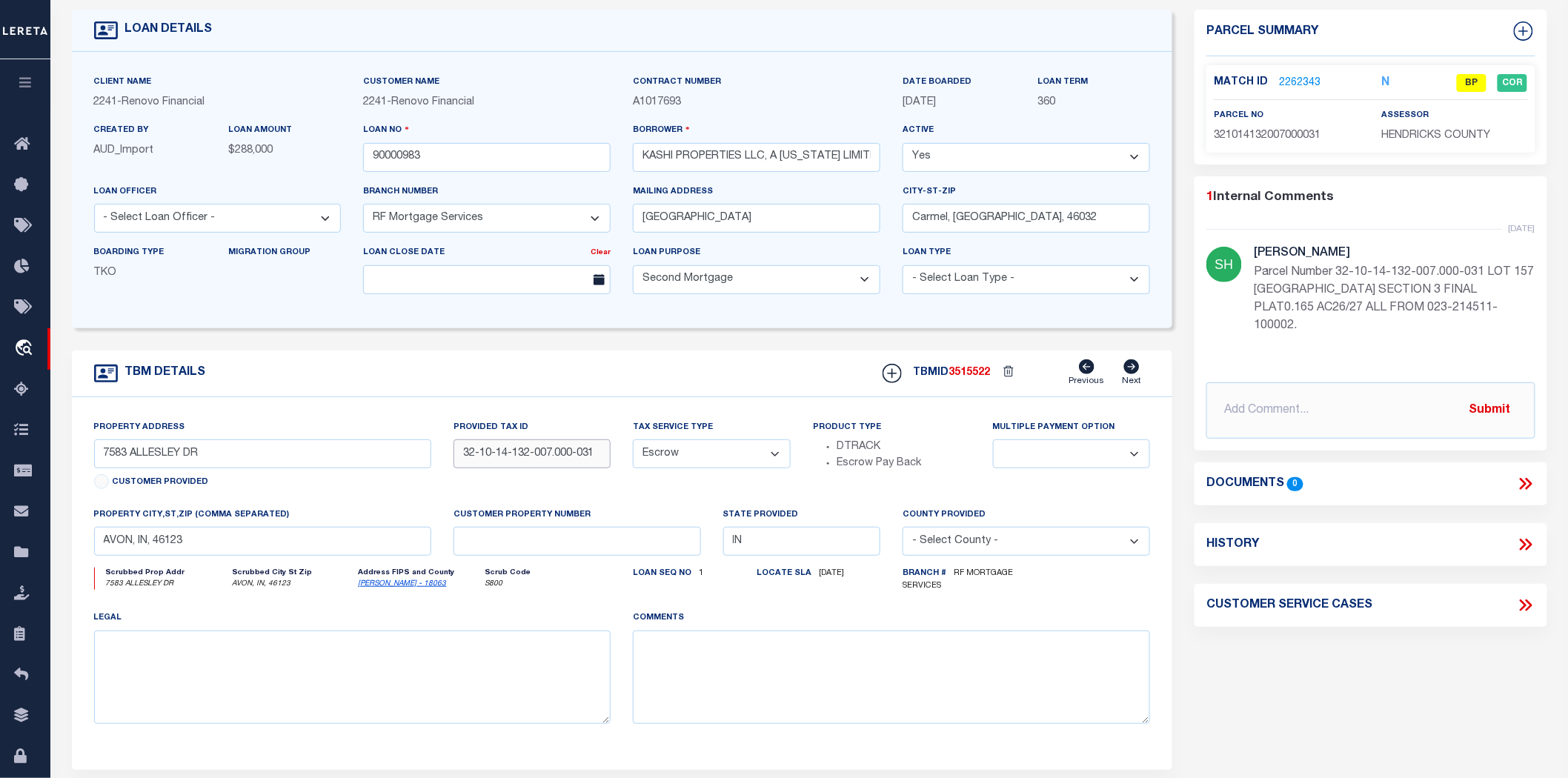
drag, startPoint x: 597, startPoint y: 455, endPoint x: 456, endPoint y: 453, distance: 141.0
click at [456, 453] on input "32-10-14-132-007.000-031" at bounding box center [532, 453] width 158 height 29
click at [391, 587] on link "[PERSON_NAME] - 18063" at bounding box center [401, 584] width 88 height 7
drag, startPoint x: 210, startPoint y: 461, endPoint x: 66, endPoint y: 452, distance: 144.3
click at [66, 452] on div "TBM DETAILS TBMID 3515522" at bounding box center [622, 560] width 1124 height 419
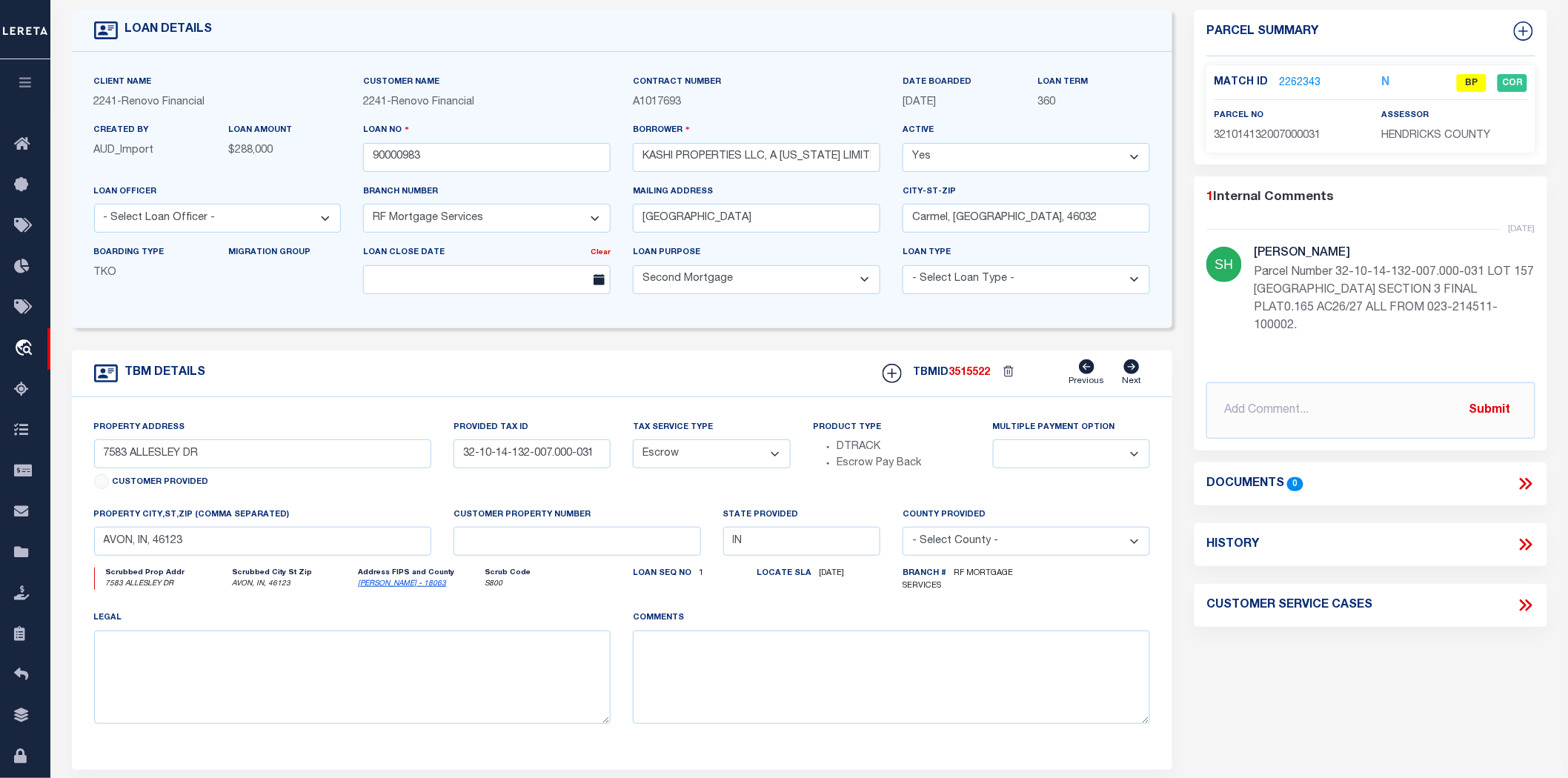
scroll to position [0, 0]
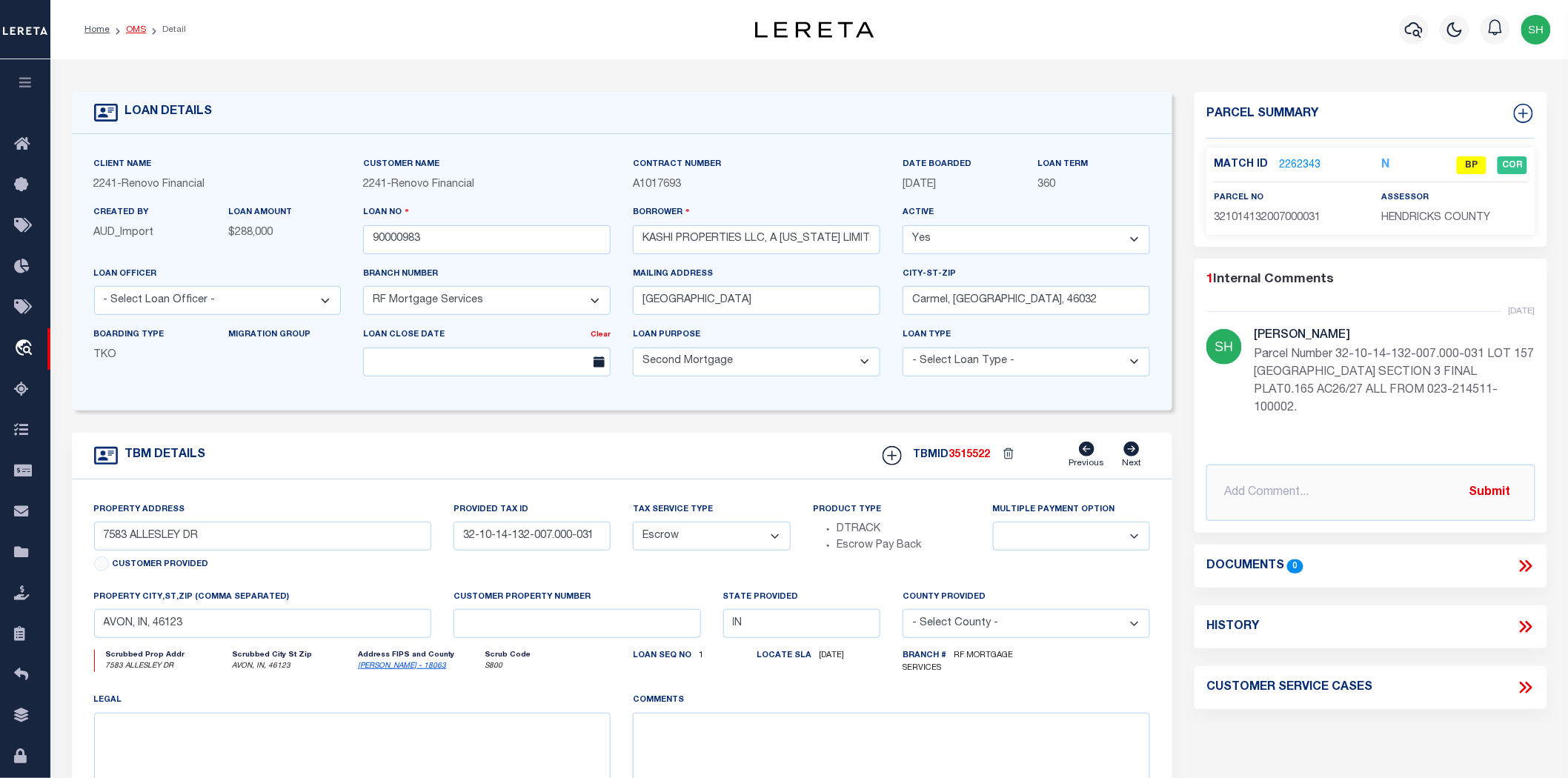
click at [134, 28] on link "OMS" at bounding box center [136, 29] width 20 height 9
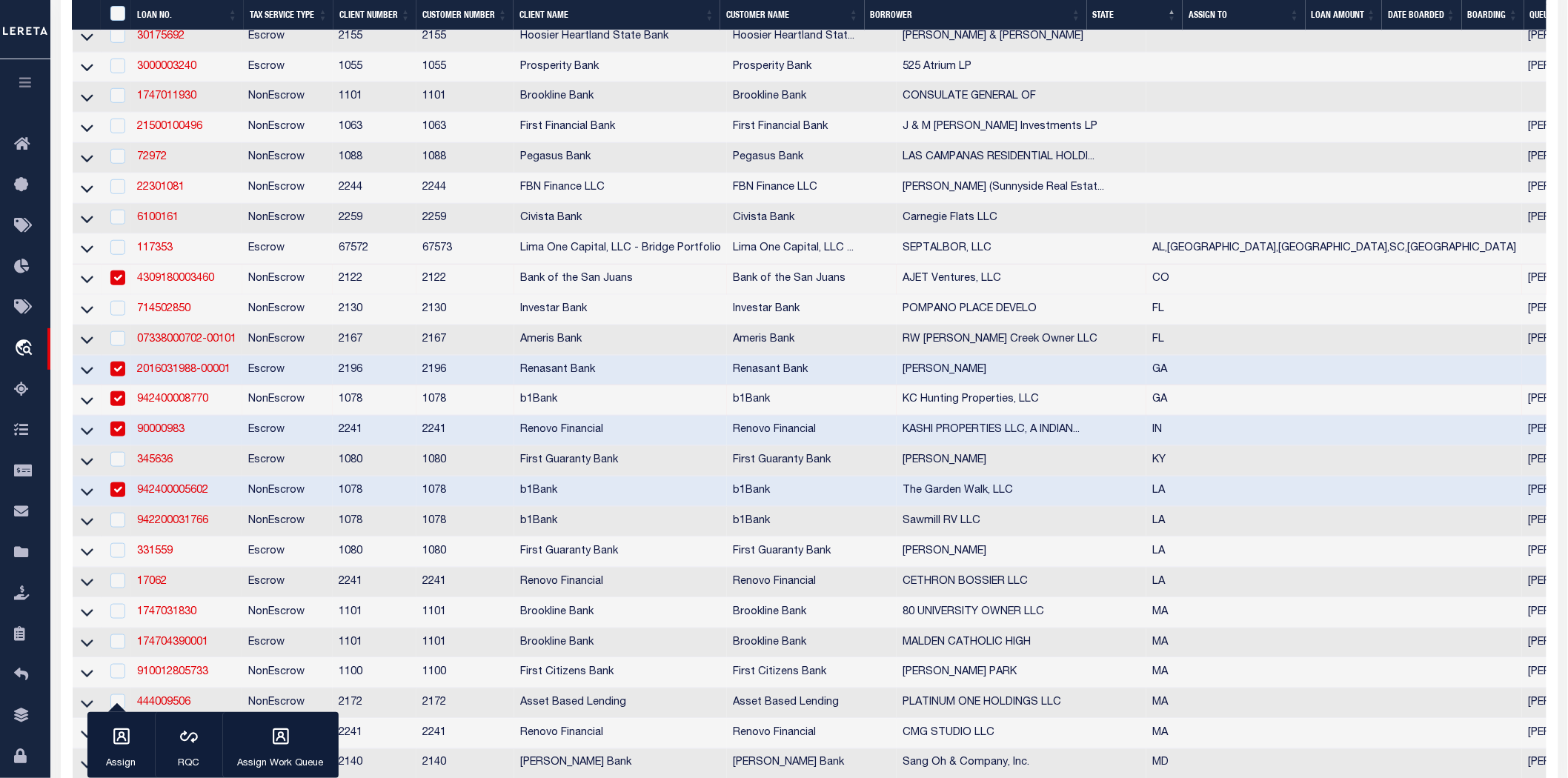
scroll to position [658, 0]
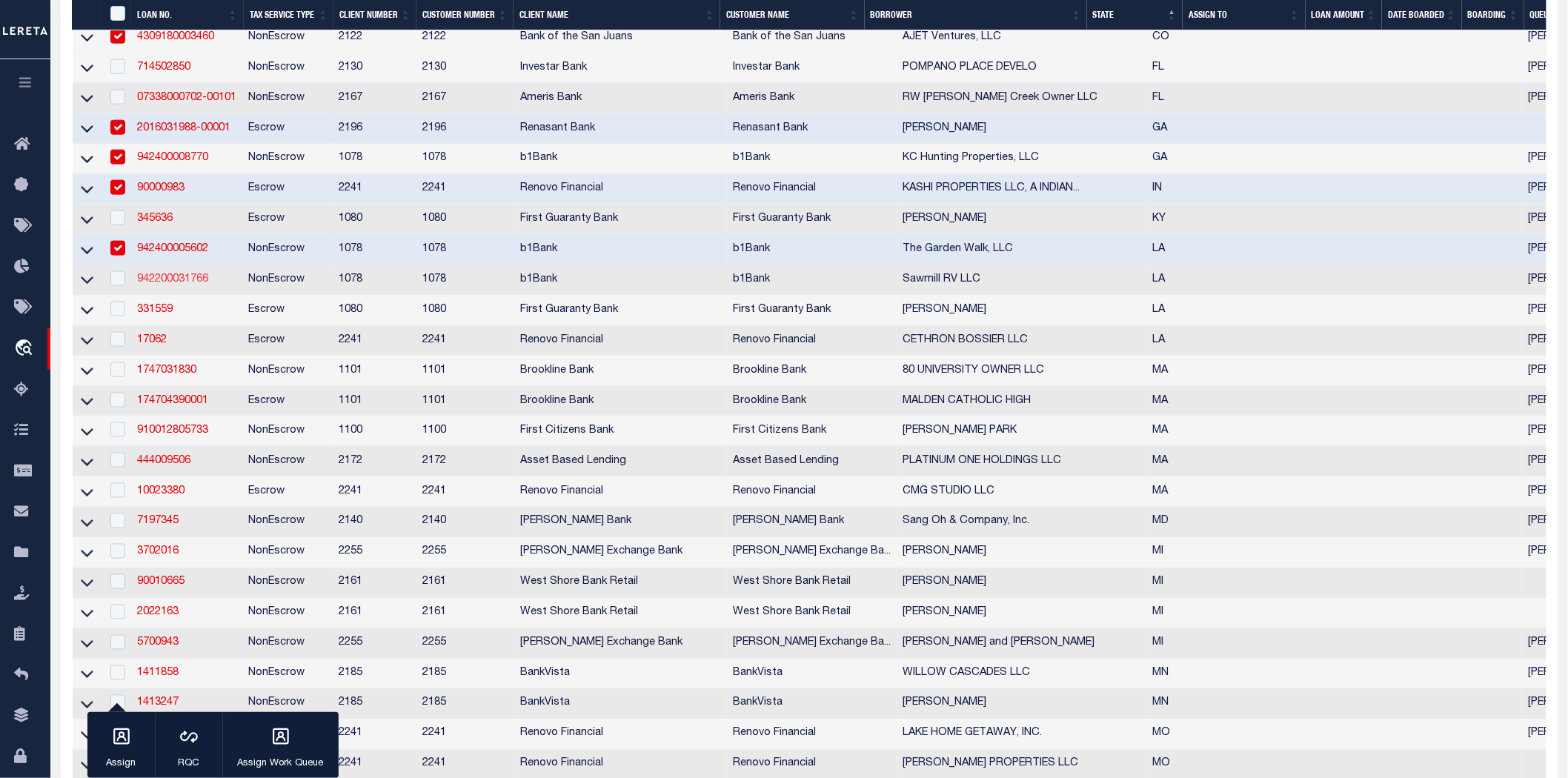
click at [189, 284] on link "942200031766" at bounding box center [172, 279] width 71 height 10
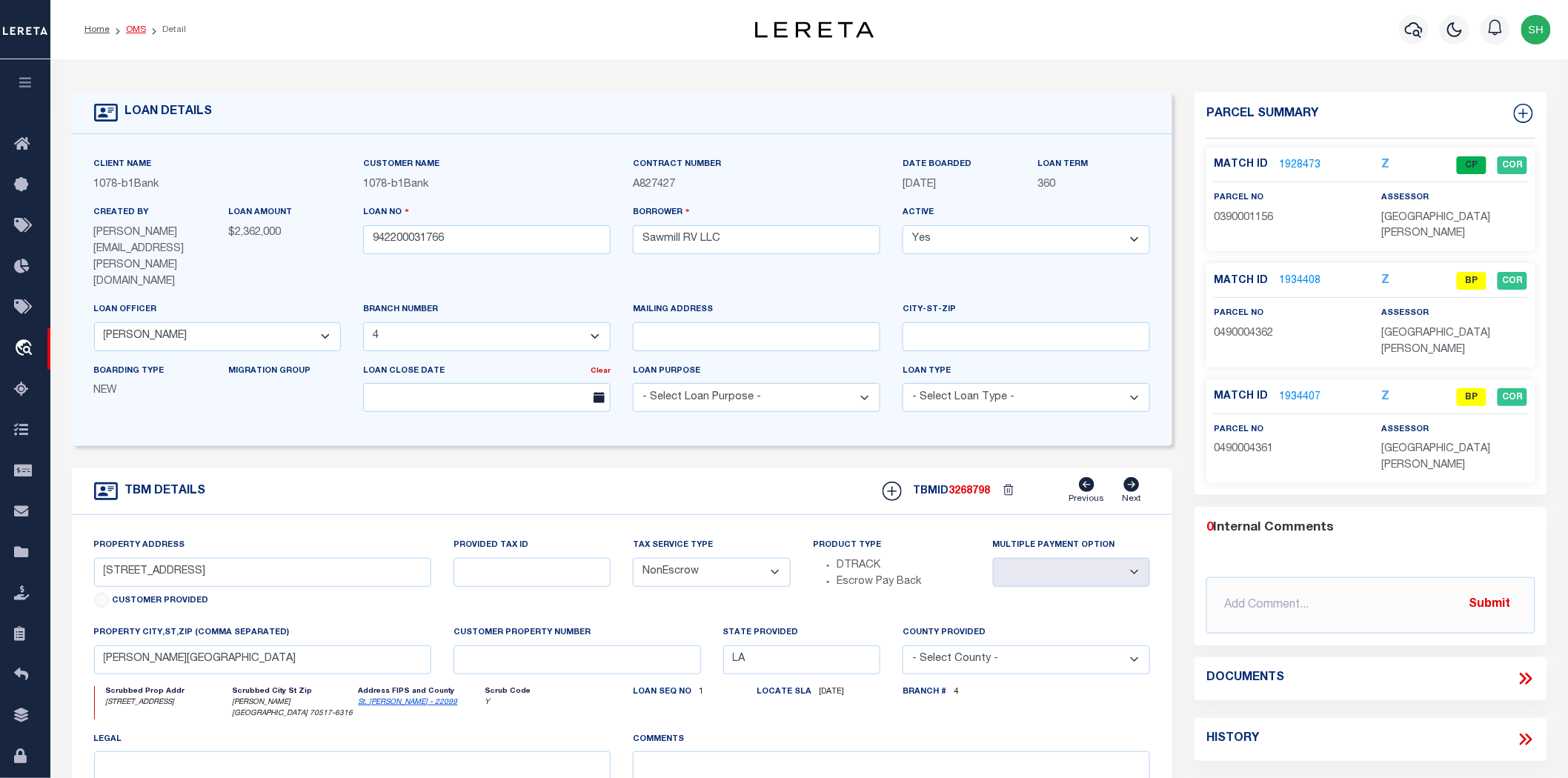
click at [130, 28] on link "OMS" at bounding box center [136, 29] width 20 height 9
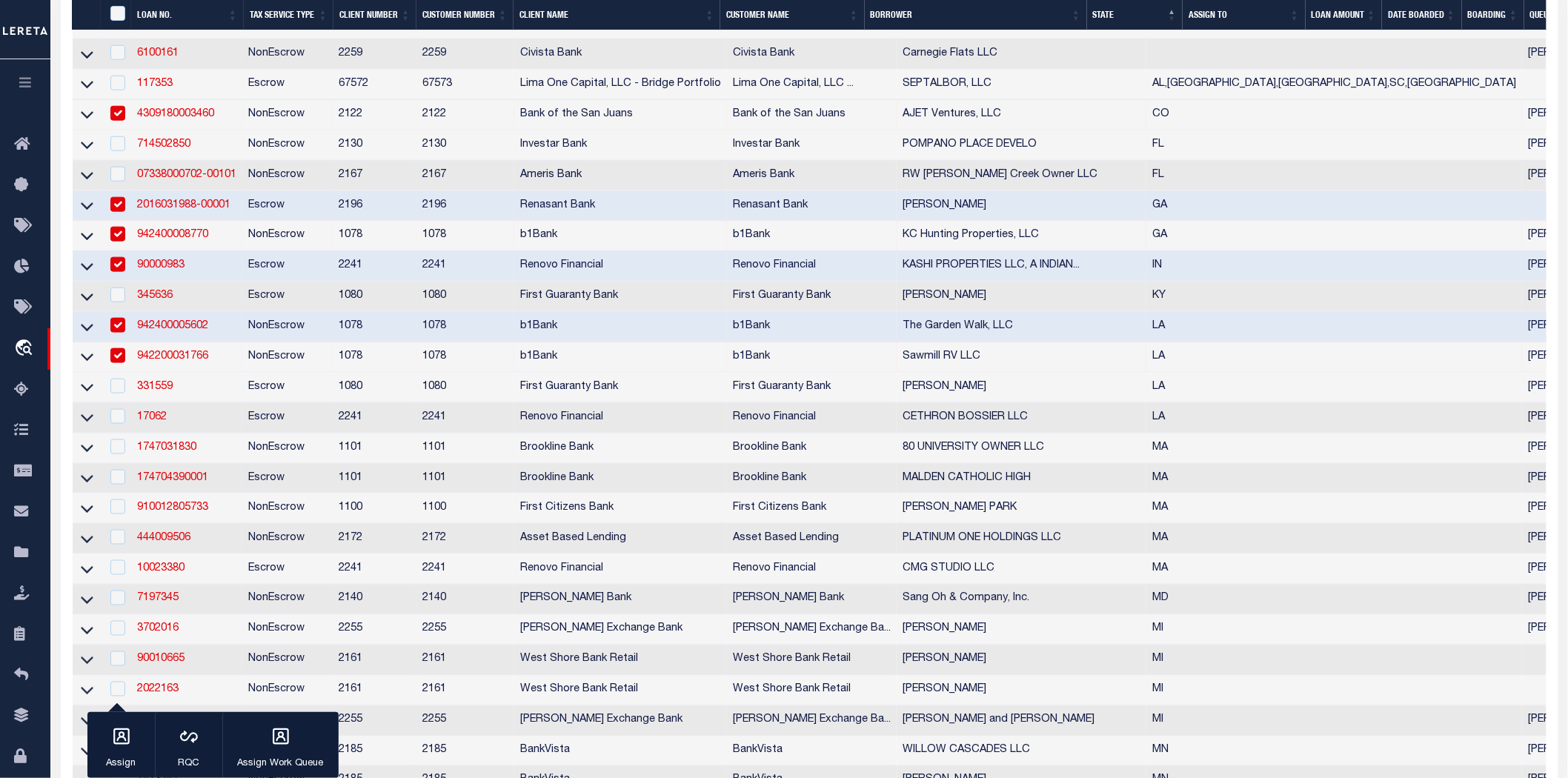
scroll to position [741, 0]
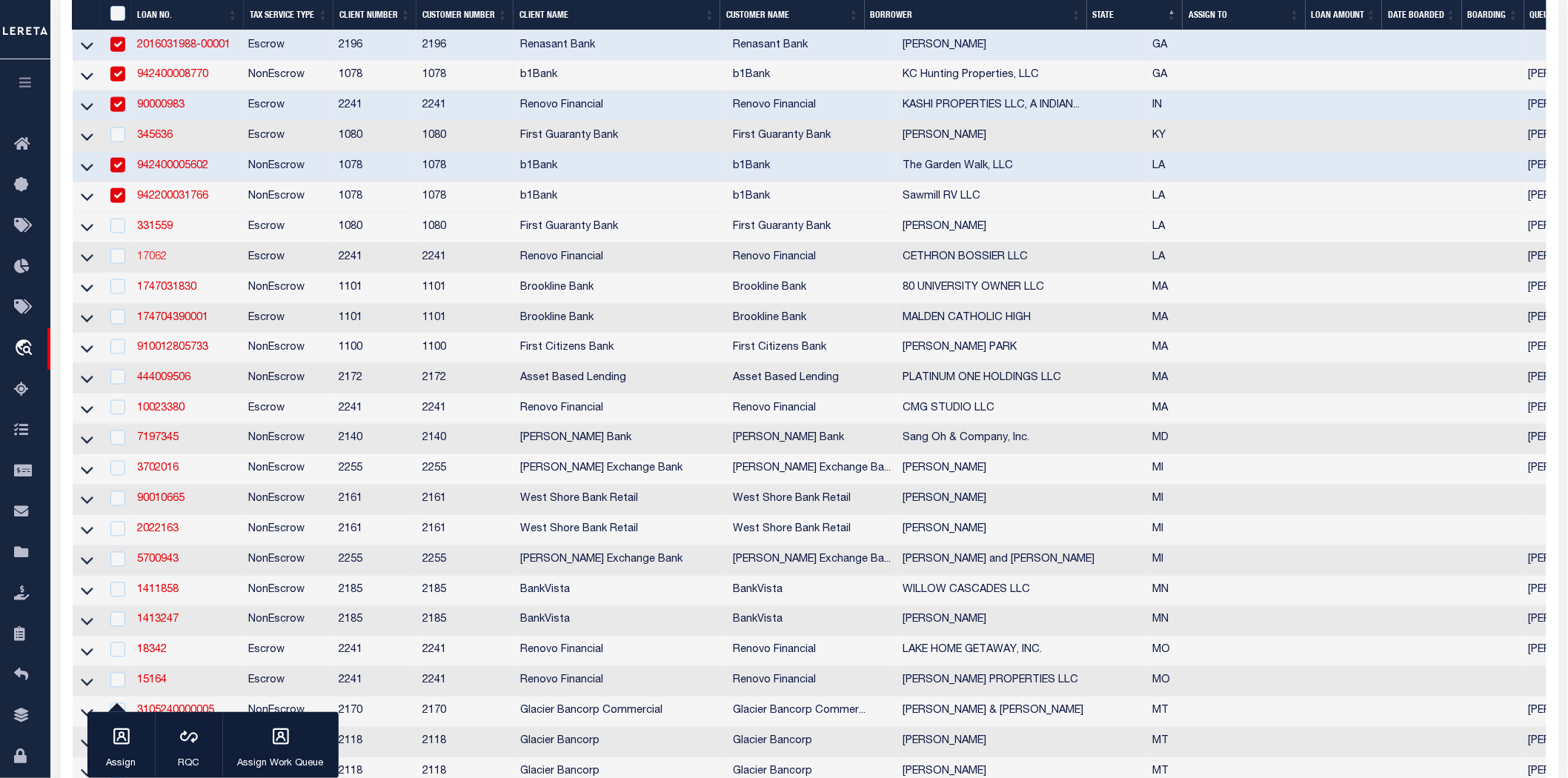
click at [143, 263] on link "17062" at bounding box center [152, 257] width 30 height 10
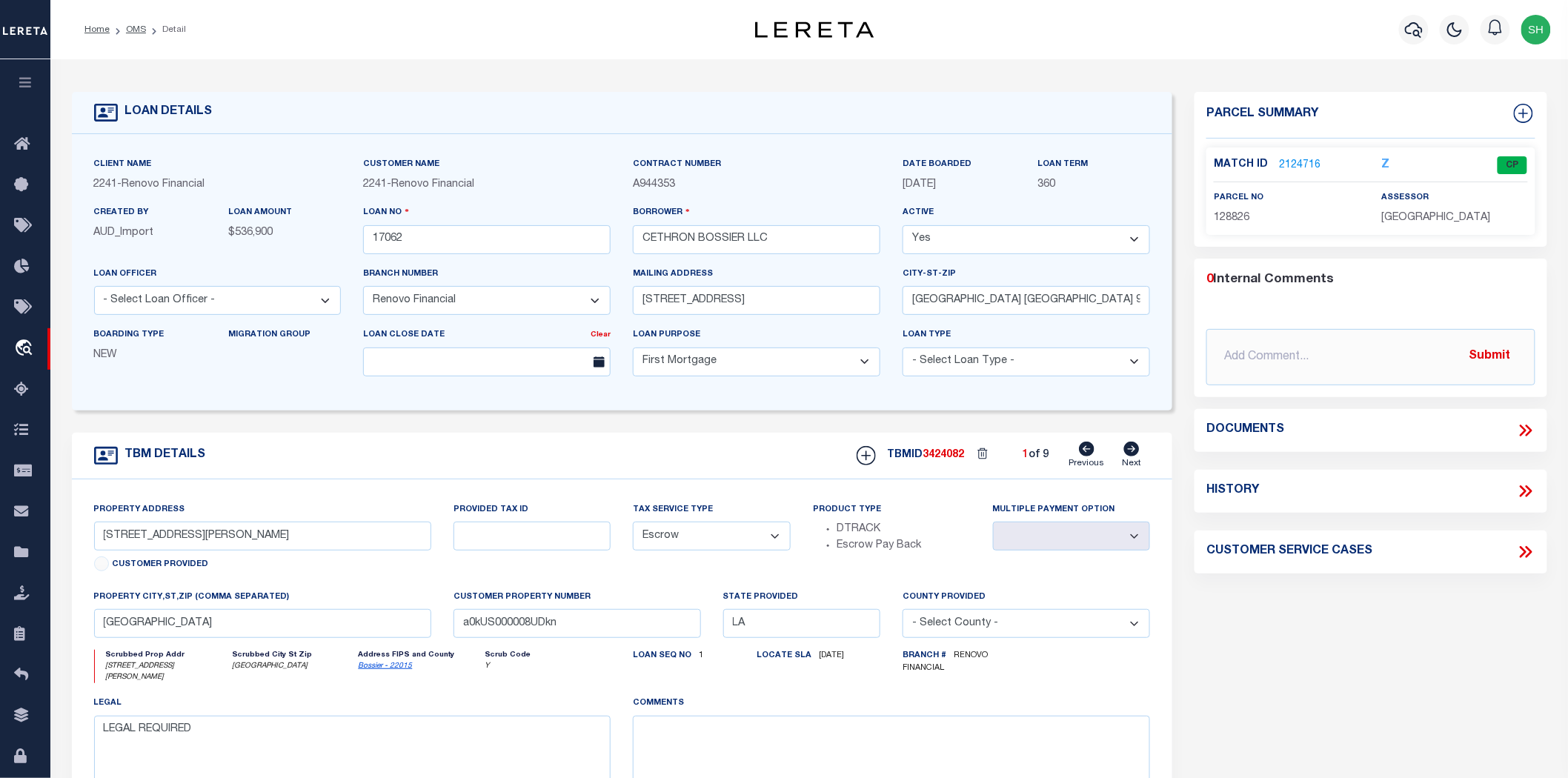
click at [1124, 449] on icon at bounding box center [1132, 449] width 16 height 15
click at [1125, 449] on icon at bounding box center [1132, 449] width 16 height 15
click at [131, 31] on link "OMS" at bounding box center [136, 29] width 20 height 9
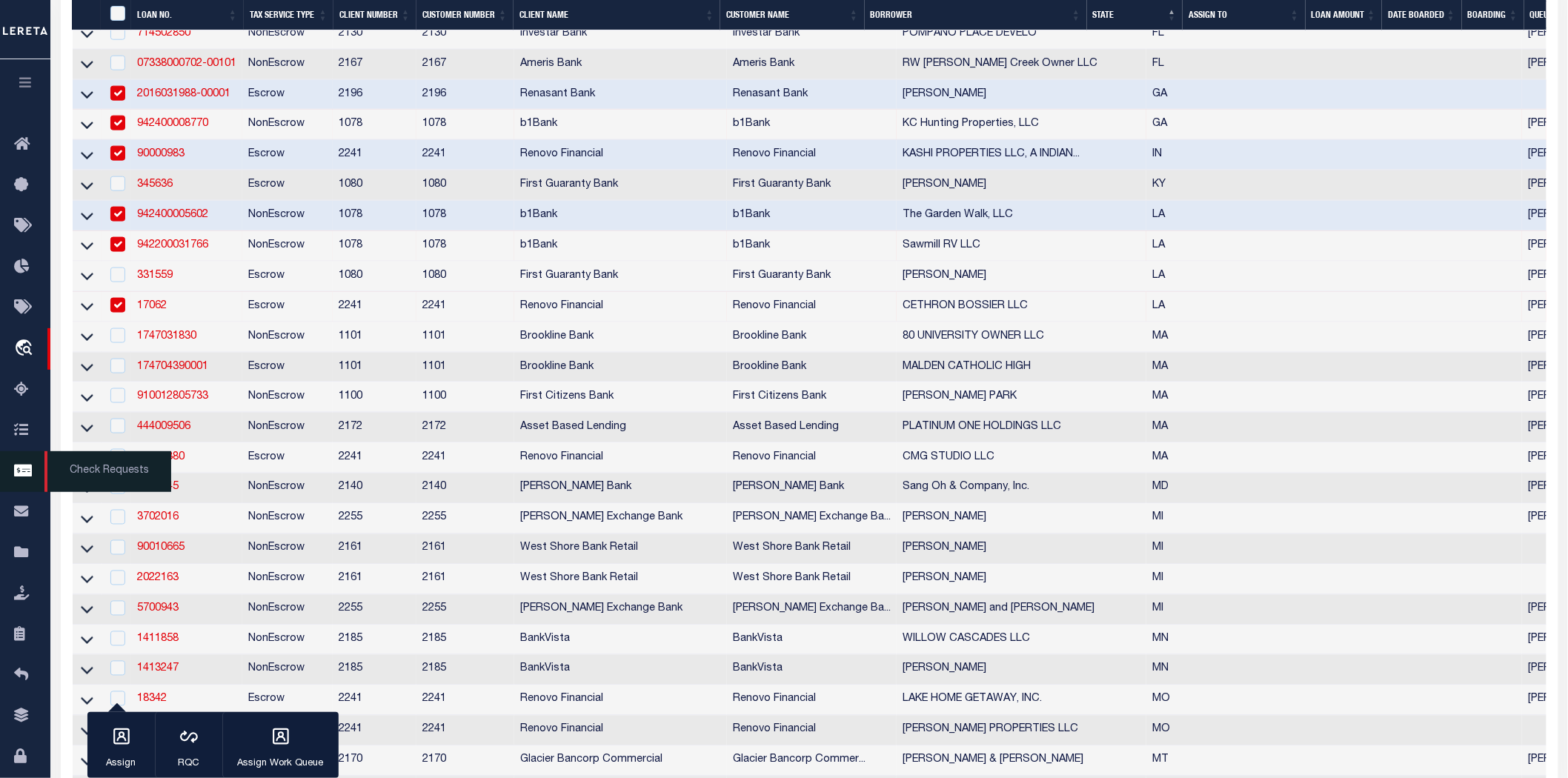
scroll to position [824, 0]
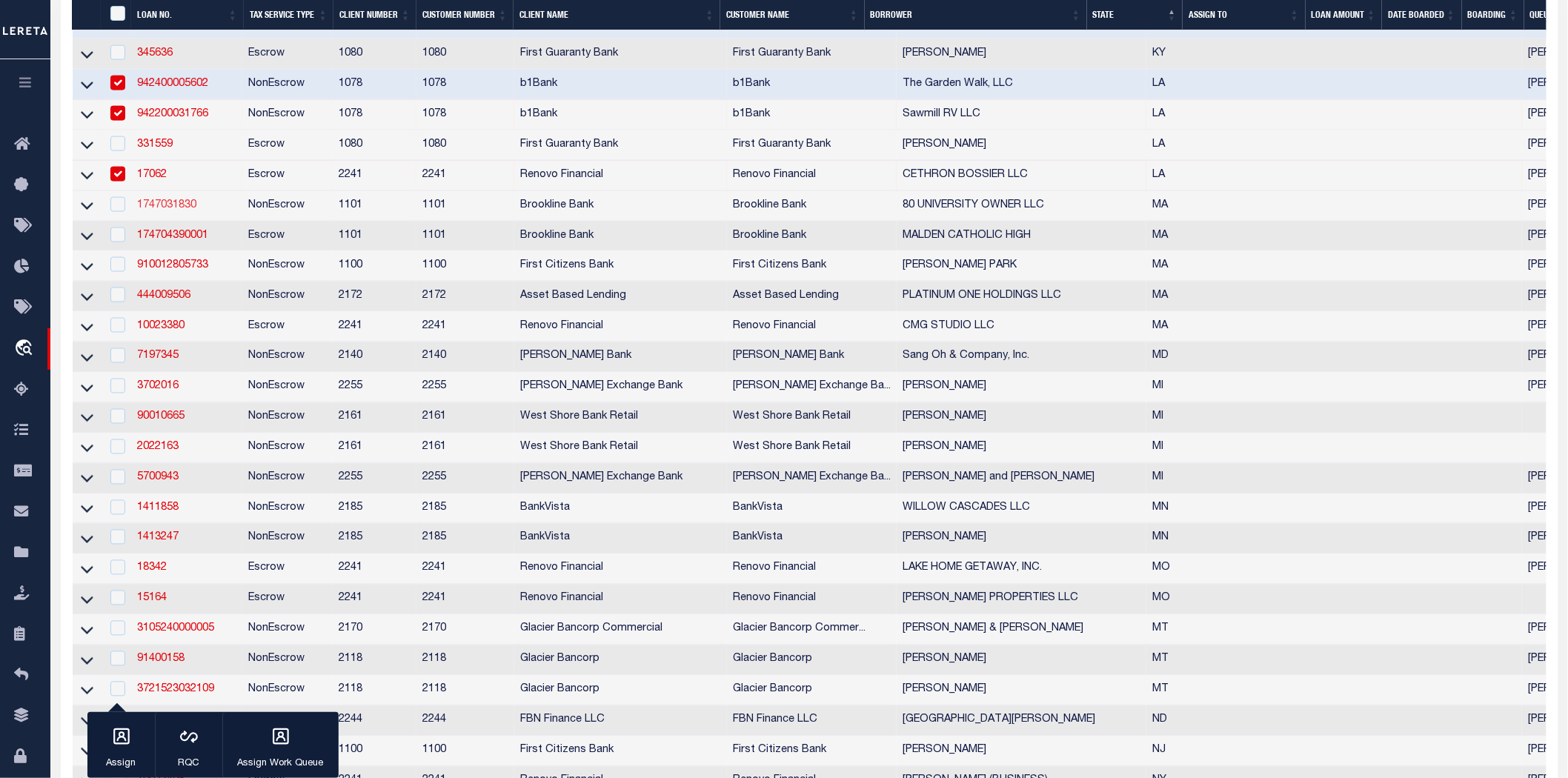
click at [151, 210] on link "1747031830" at bounding box center [167, 205] width 59 height 10
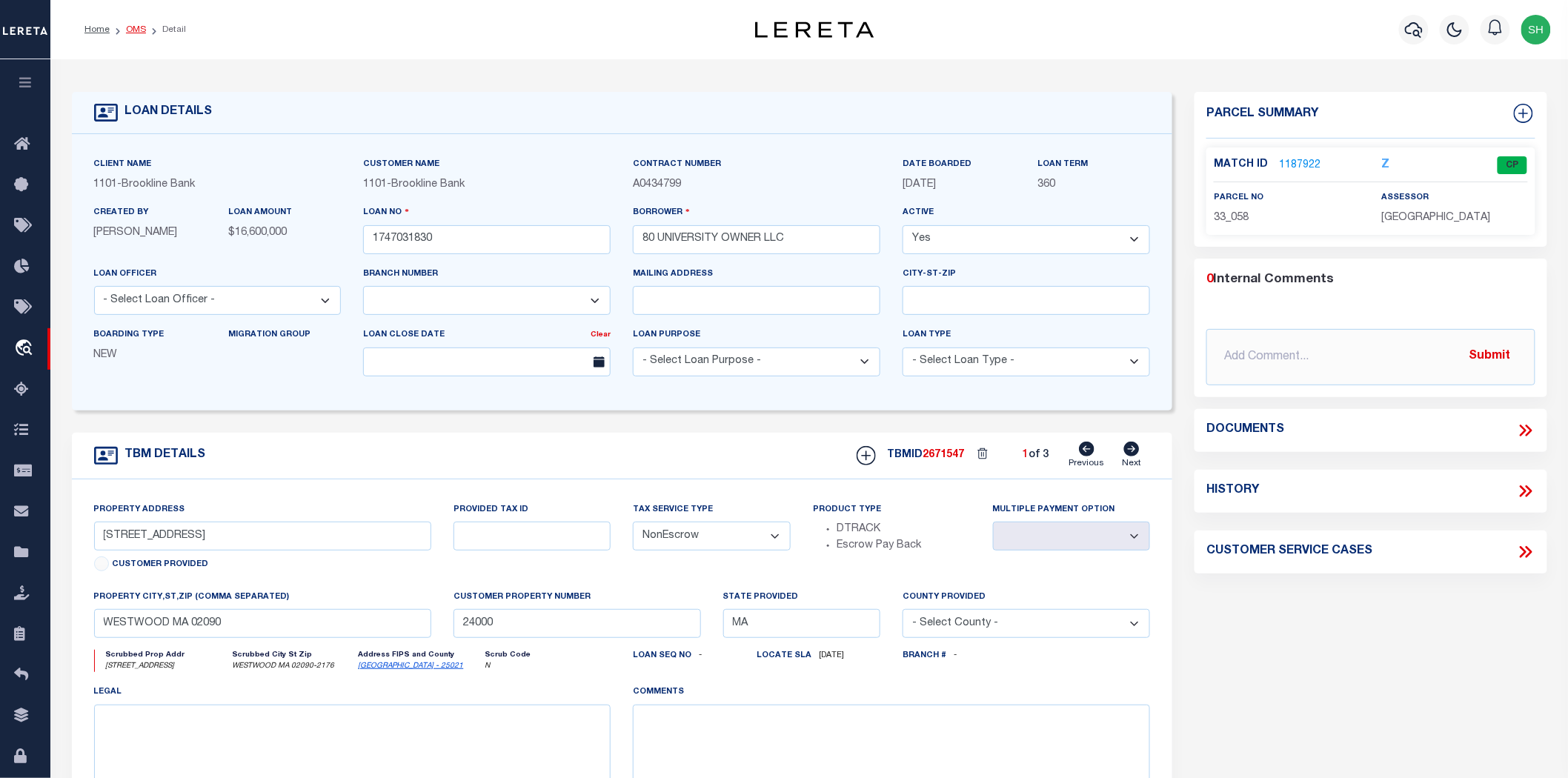
click at [132, 31] on link "OMS" at bounding box center [136, 29] width 20 height 9
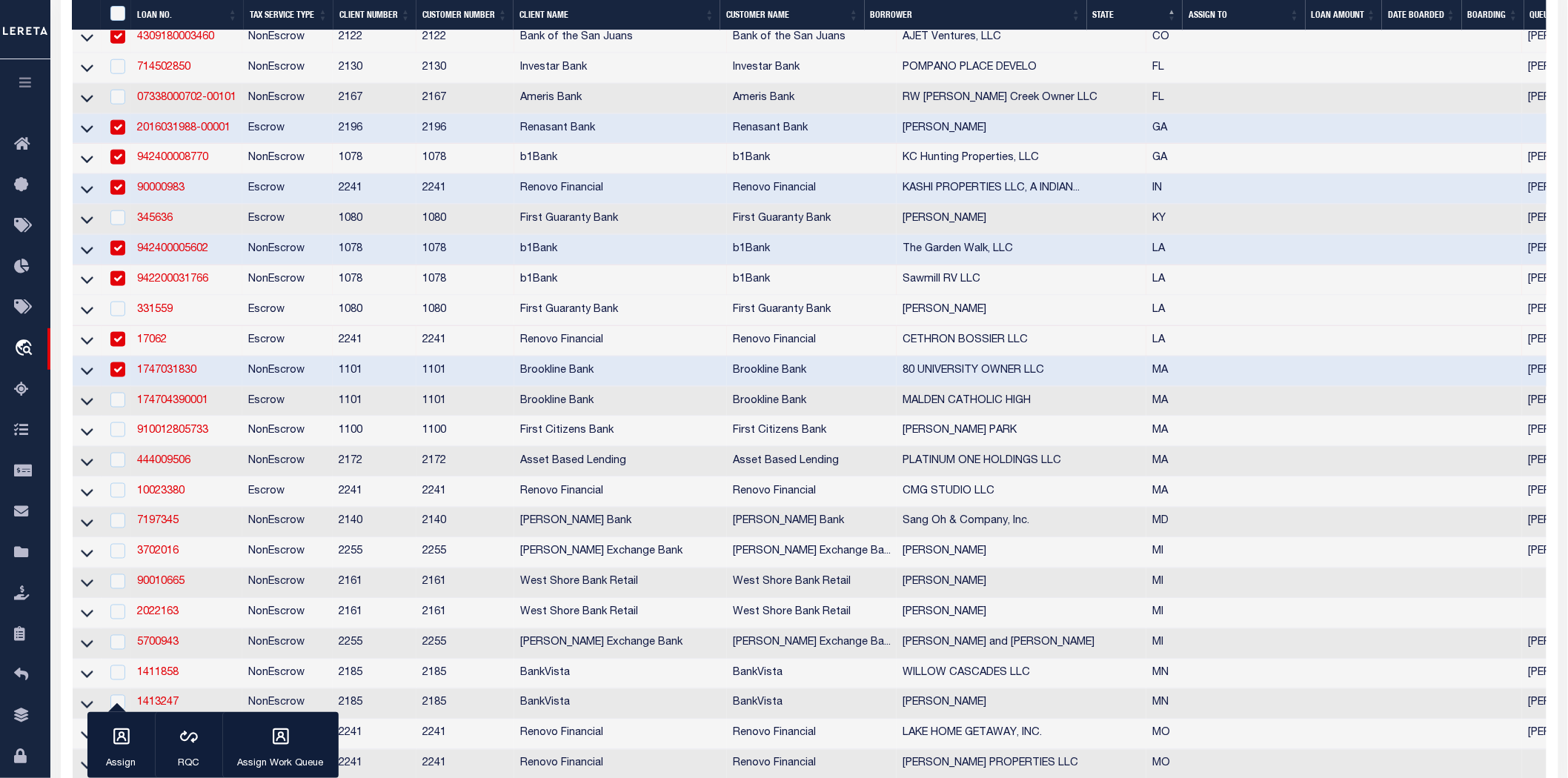
scroll to position [741, 0]
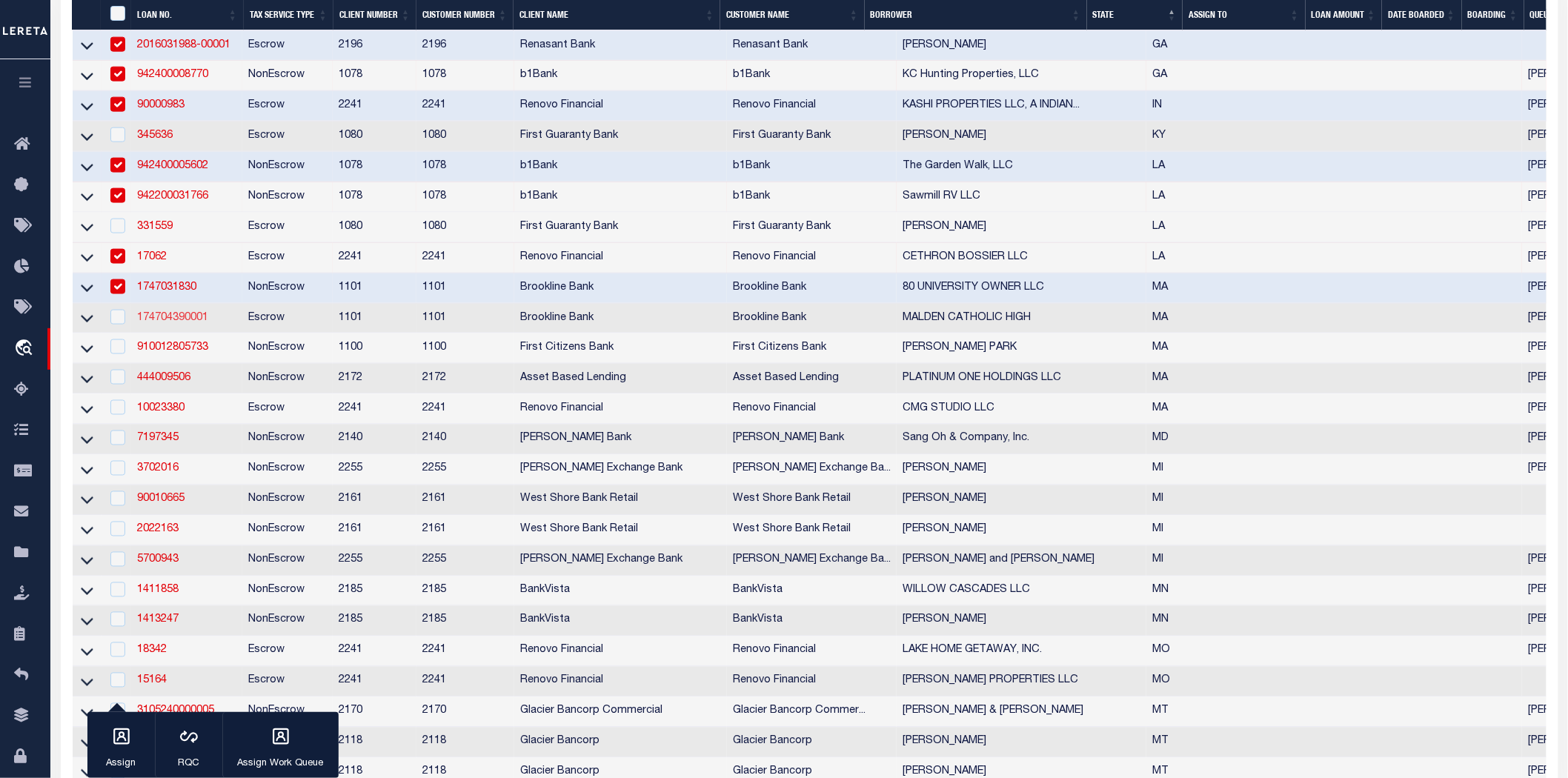
click at [179, 323] on link "174704390001" at bounding box center [172, 318] width 71 height 10
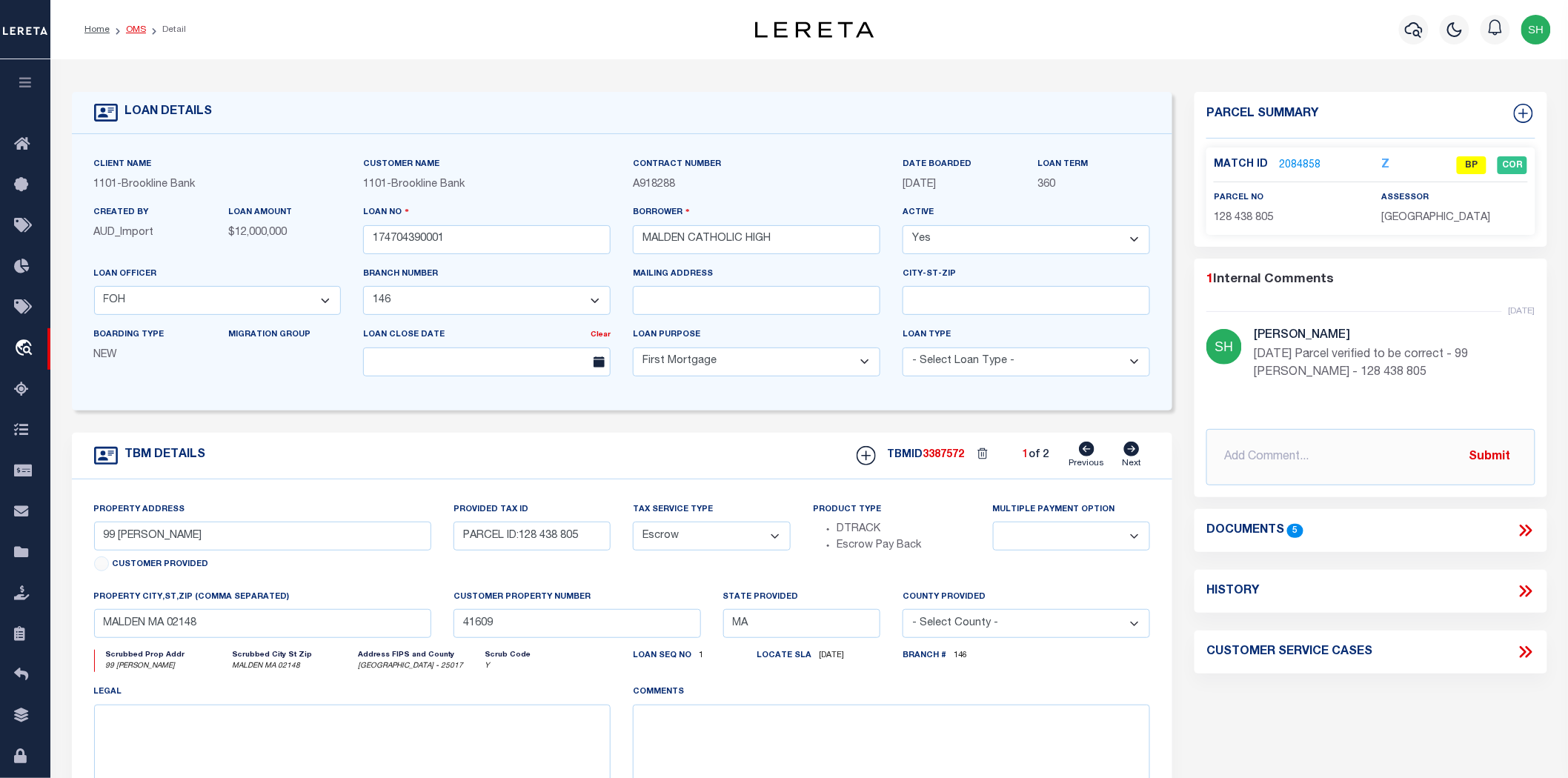
click at [126, 30] on link "OMS" at bounding box center [136, 29] width 20 height 9
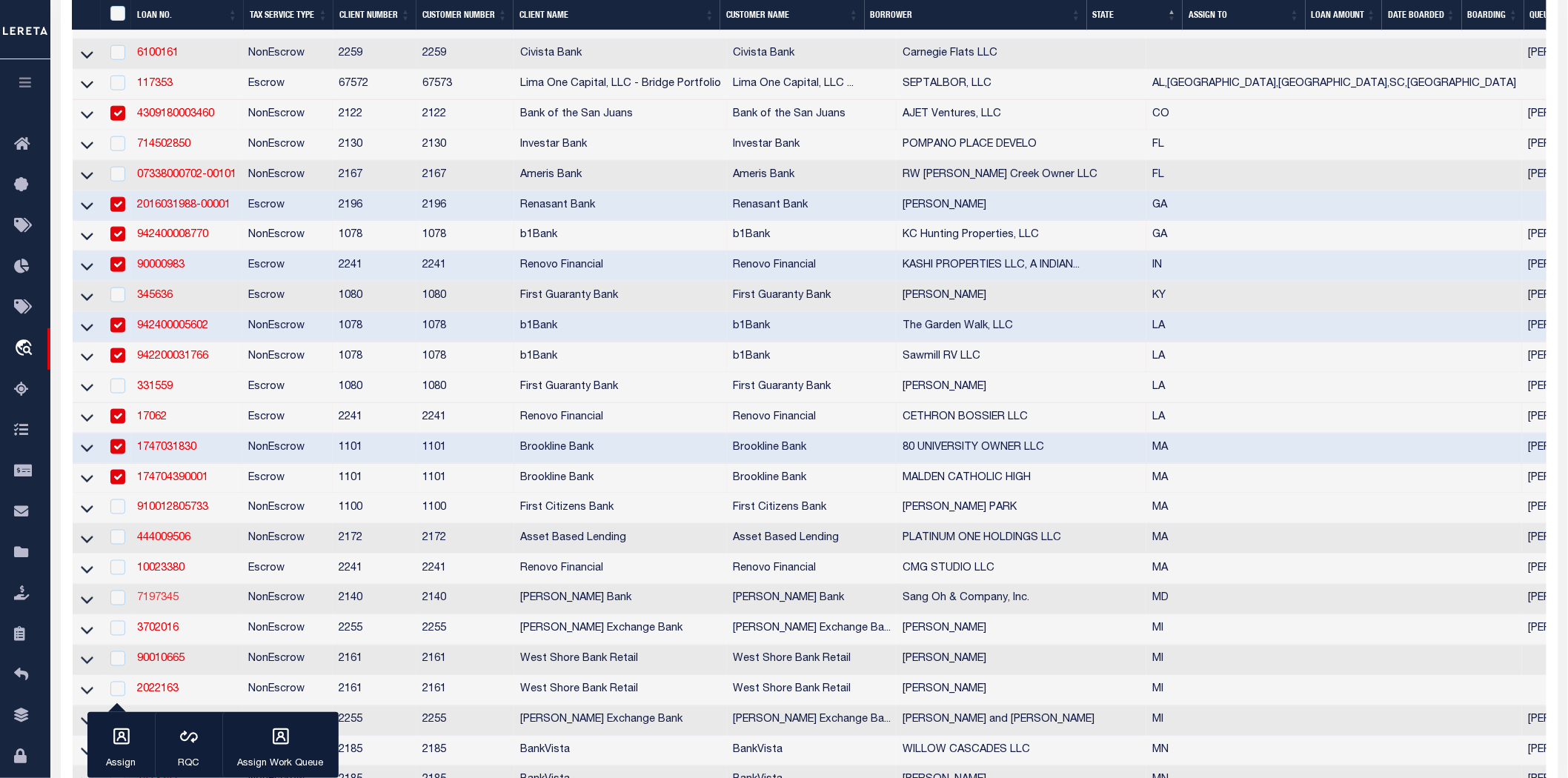
scroll to position [741, 0]
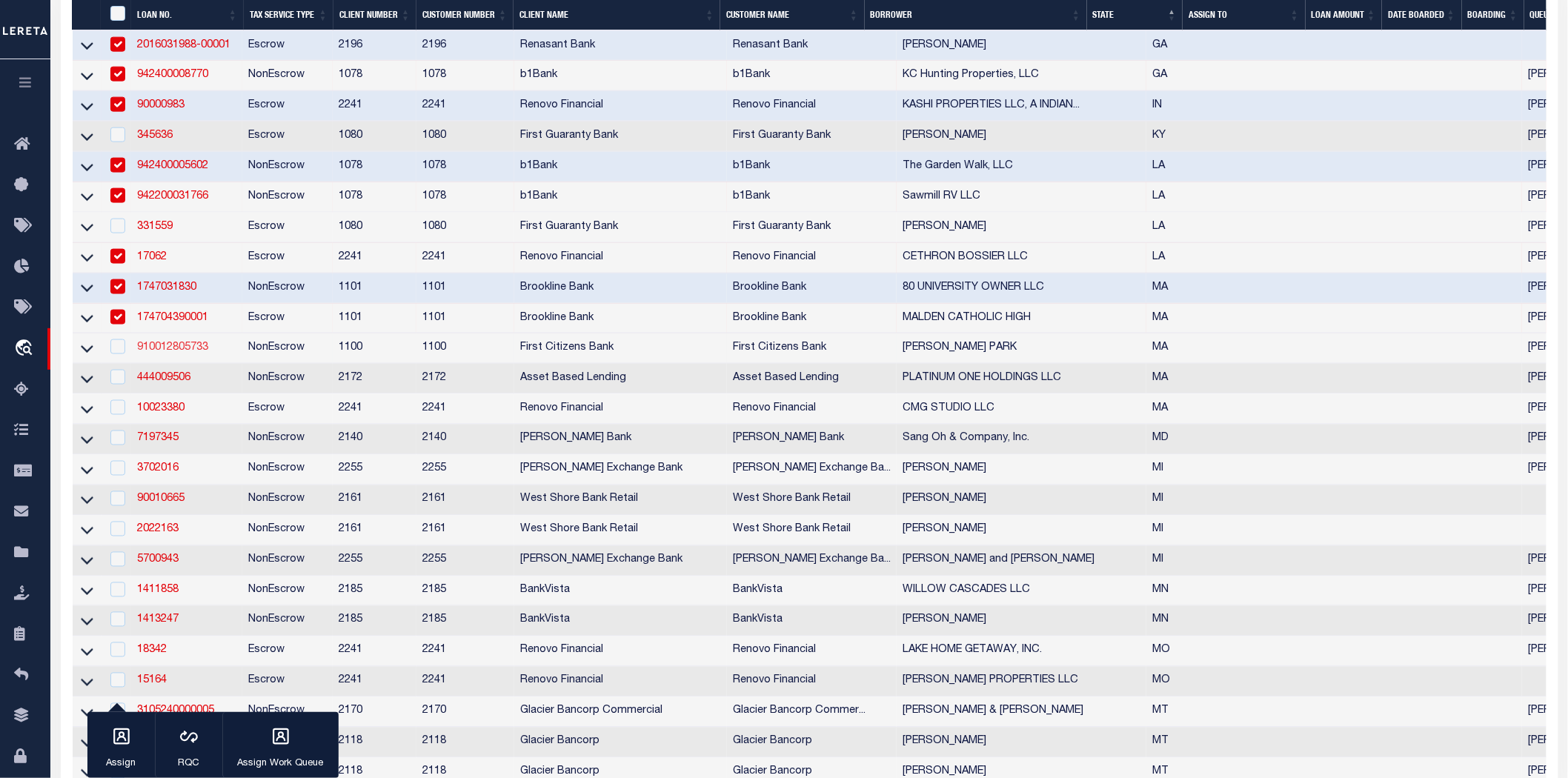
click at [162, 353] on link "910012805733" at bounding box center [172, 347] width 71 height 10
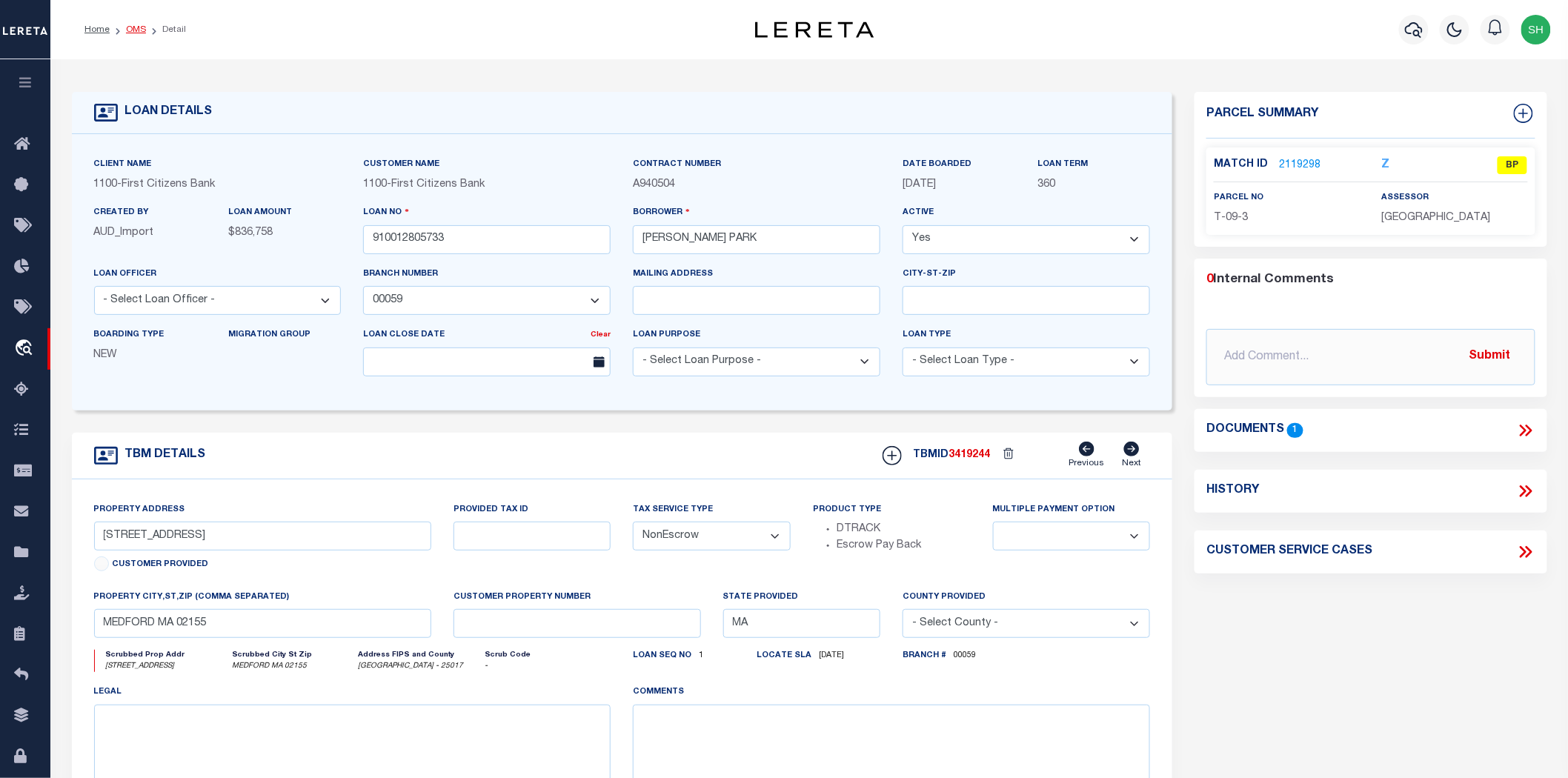
click at [128, 25] on link "OMS" at bounding box center [136, 29] width 20 height 9
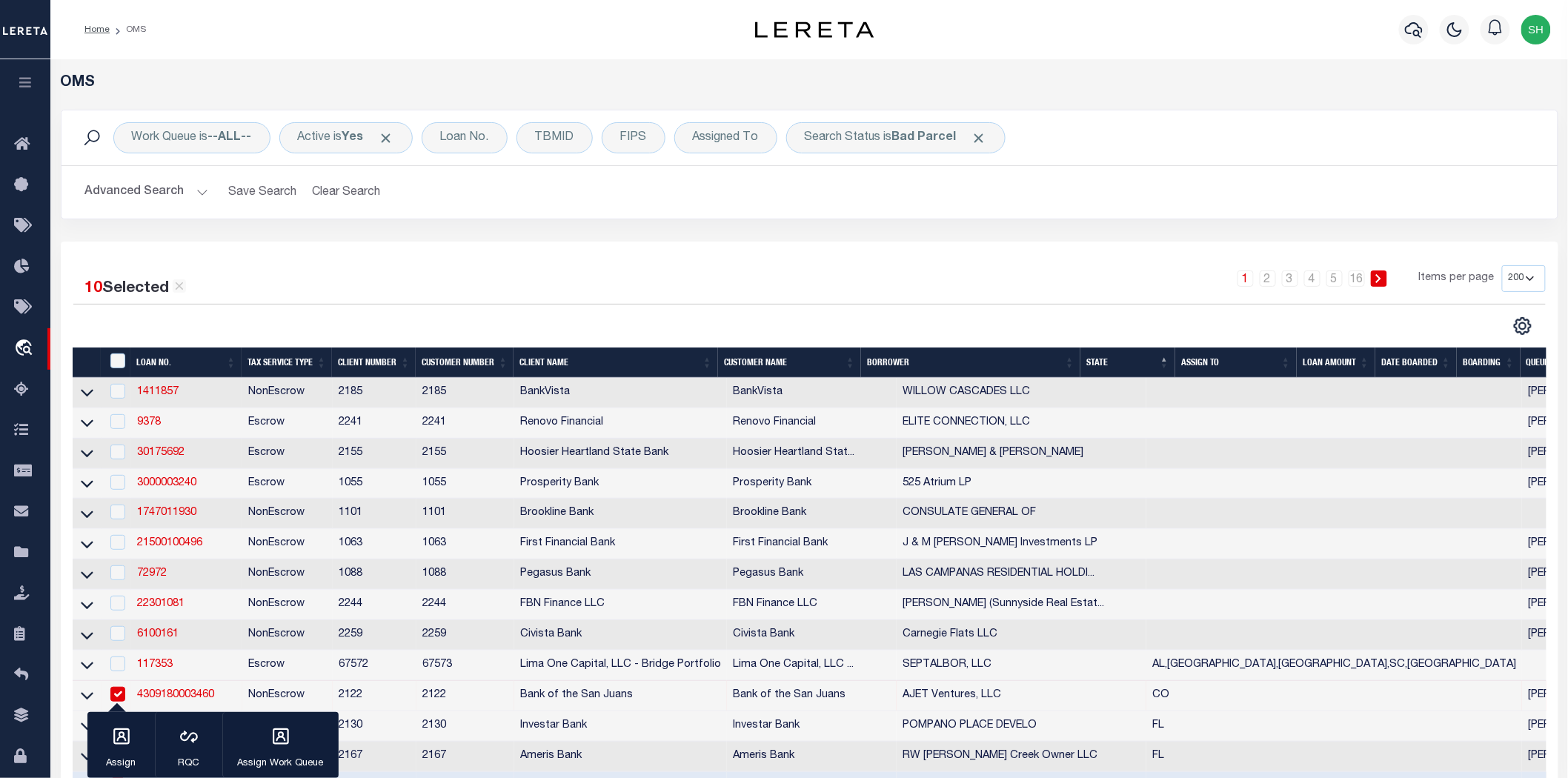
scroll to position [741, 0]
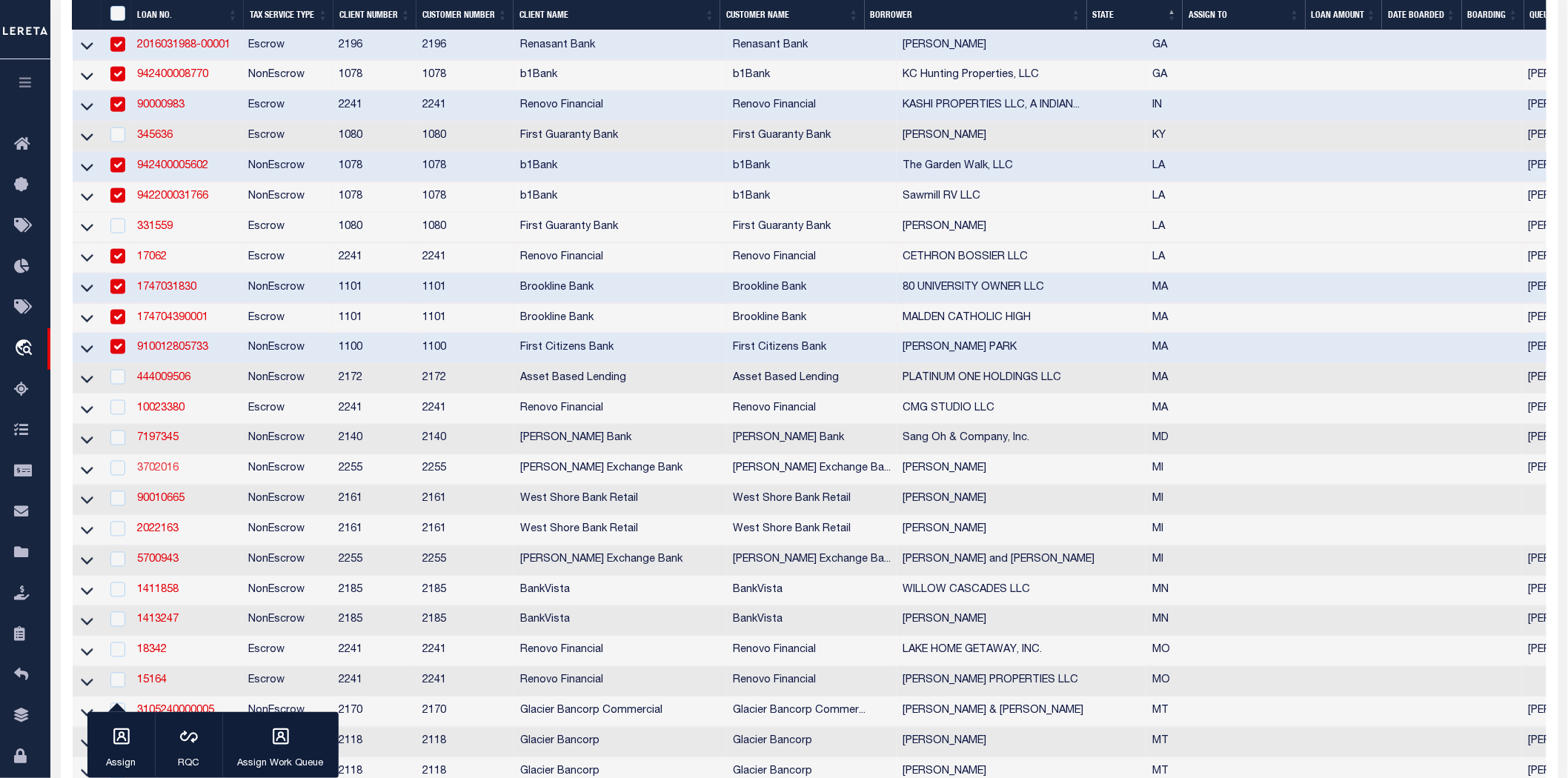
click at [171, 475] on link "3702016" at bounding box center [158, 469] width 42 height 10
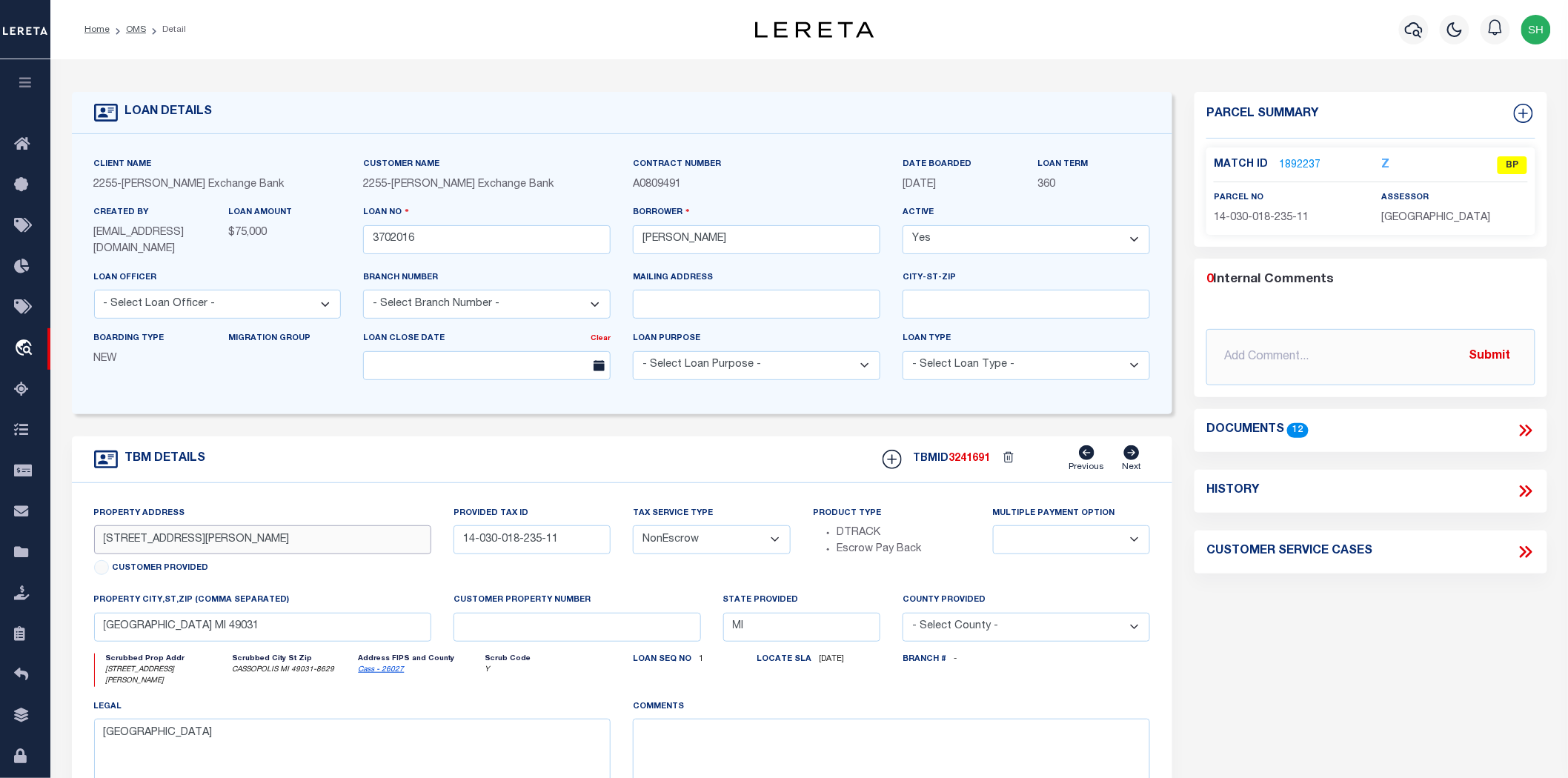
drag, startPoint x: 168, startPoint y: 545, endPoint x: 84, endPoint y: 546, distance: 84.0
click at [84, 546] on div "Property Address [STREET_ADDRESS][PERSON_NAME] Customer Provided" at bounding box center [263, 549] width 360 height 87
drag, startPoint x: 716, startPoint y: 239, endPoint x: 684, endPoint y: 237, distance: 32.1
click at [677, 235] on input "[PERSON_NAME]" at bounding box center [757, 239] width 248 height 29
drag, startPoint x: 675, startPoint y: 238, endPoint x: 592, endPoint y: 237, distance: 83.0
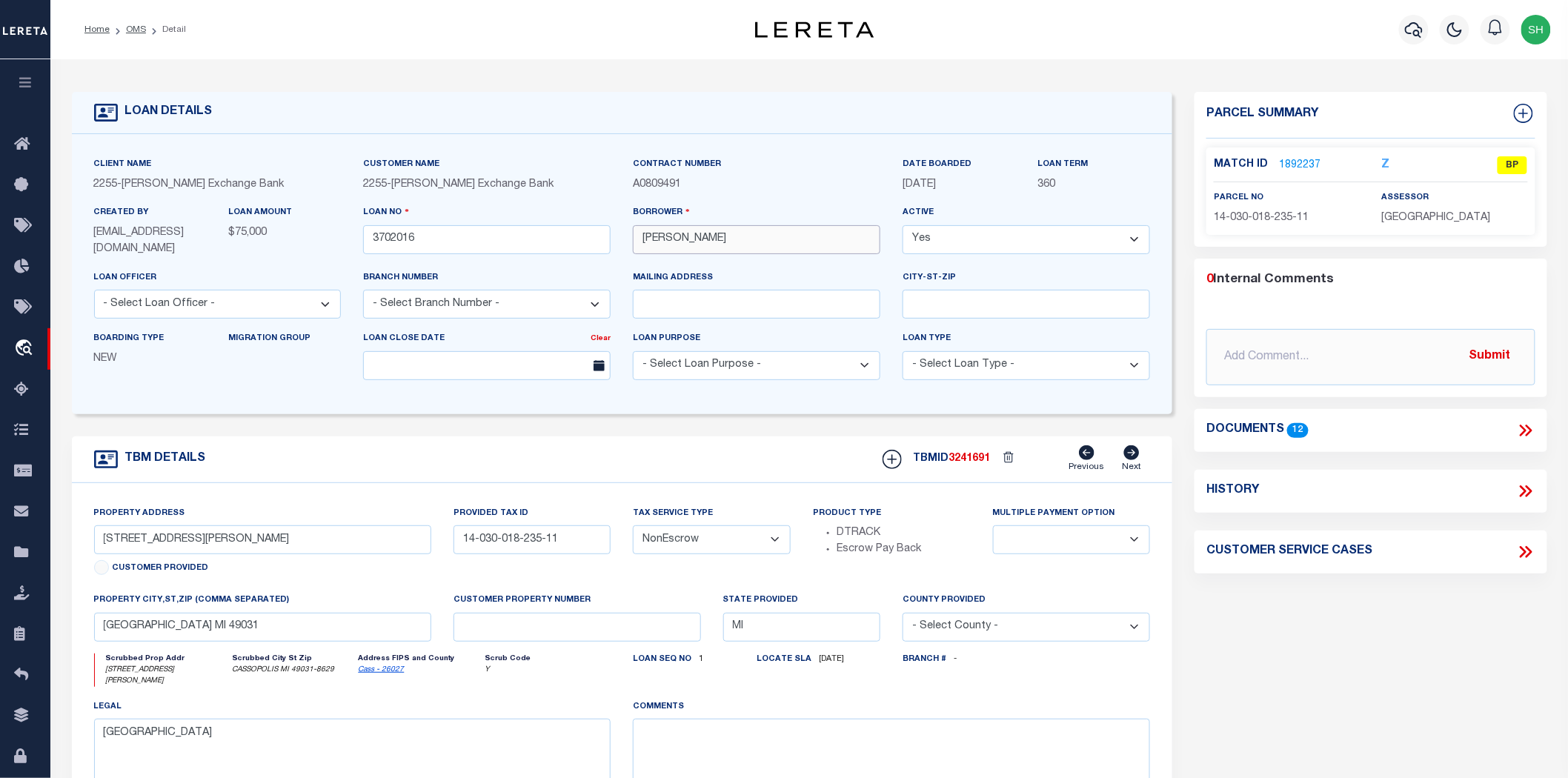
click at [592, 237] on div "Client Name 2255 - [PERSON_NAME] Exchange Bank Customer Name 2255 - [PERSON_NAM…" at bounding box center [622, 275] width 1079 height 236
drag, startPoint x: 164, startPoint y: 543, endPoint x: 94, endPoint y: 539, distance: 70.1
click at [94, 539] on input "[STREET_ADDRESS][PERSON_NAME]" at bounding box center [263, 539] width 337 height 29
drag, startPoint x: 714, startPoint y: 231, endPoint x: 677, endPoint y: 241, distance: 38.3
click at [677, 241] on input "[PERSON_NAME]" at bounding box center [757, 239] width 248 height 29
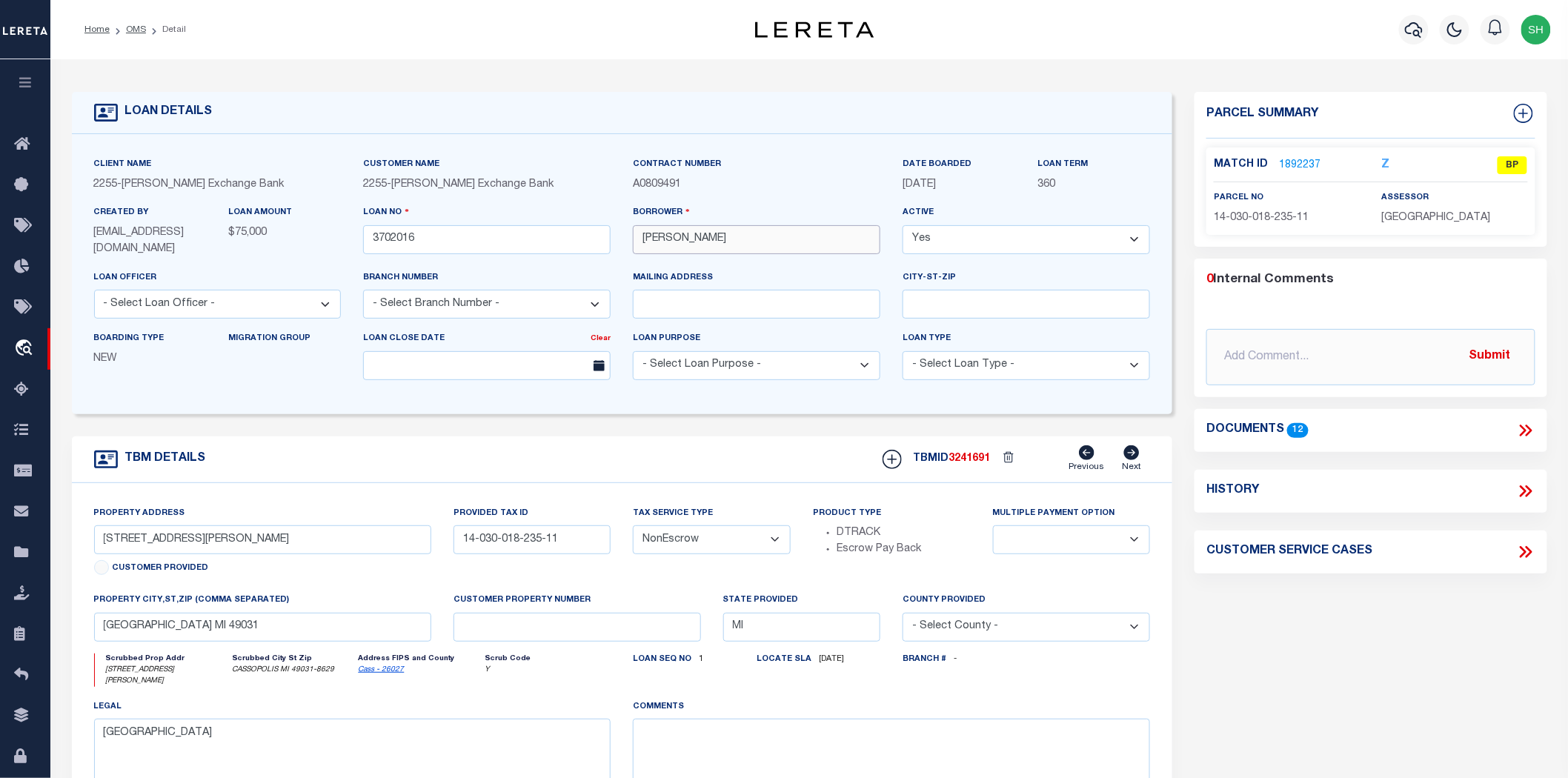
drag, startPoint x: 671, startPoint y: 243, endPoint x: 642, endPoint y: 246, distance: 29.2
click at [642, 246] on input "[PERSON_NAME]" at bounding box center [757, 239] width 248 height 29
drag, startPoint x: 673, startPoint y: 240, endPoint x: 638, endPoint y: 240, distance: 35.0
click at [638, 240] on input "[PERSON_NAME]" at bounding box center [757, 239] width 248 height 29
drag, startPoint x: 1309, startPoint y: 212, endPoint x: 1209, endPoint y: 215, distance: 100.0
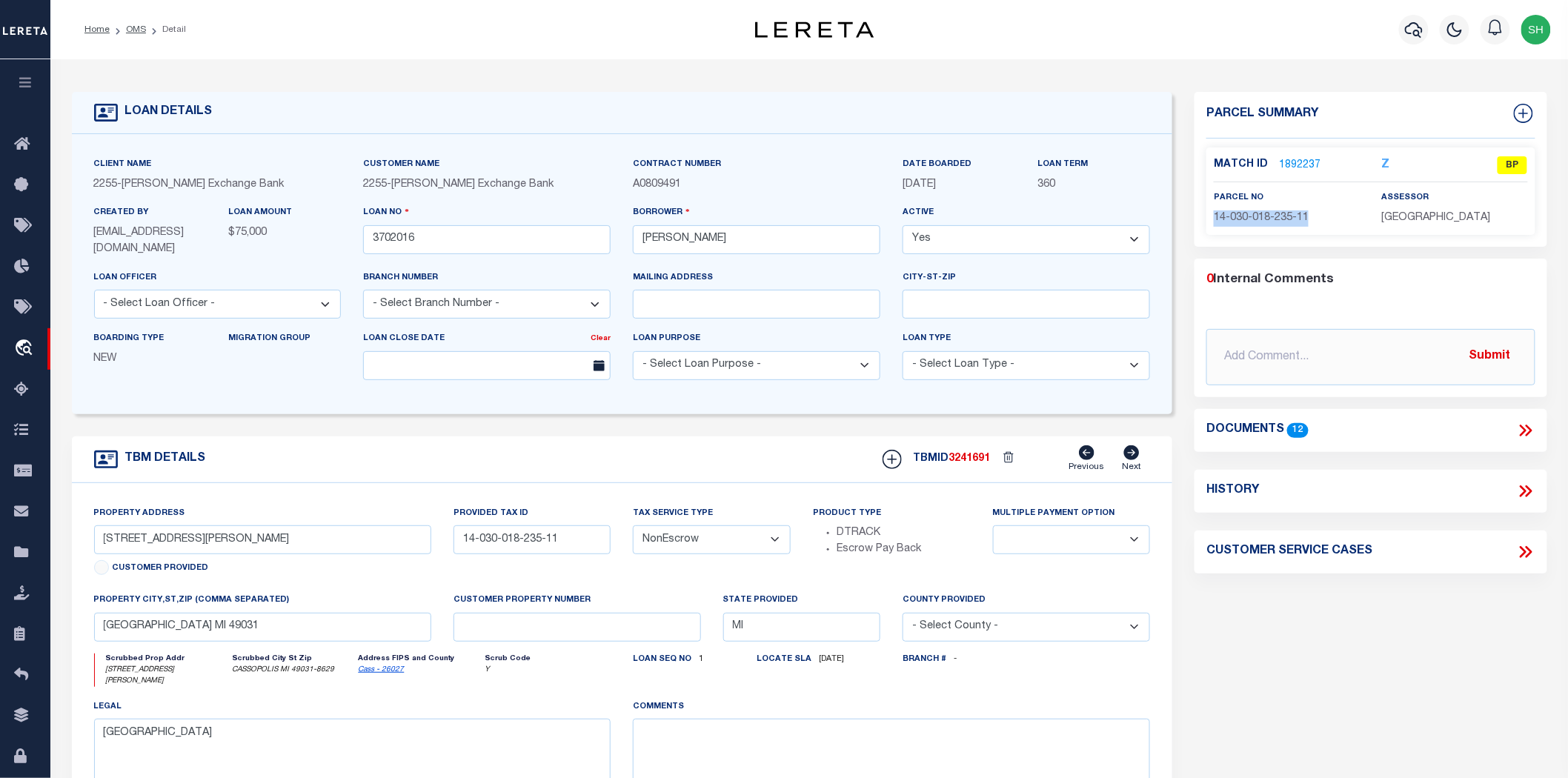
click at [1209, 215] on div "parcel no 14-030-018-235-11" at bounding box center [1288, 207] width 168 height 37
copy span "14-030-018-235-11"
drag, startPoint x: 714, startPoint y: 243, endPoint x: 677, endPoint y: 246, distance: 37.1
click at [677, 246] on input "[PERSON_NAME]" at bounding box center [757, 239] width 248 height 29
drag, startPoint x: 673, startPoint y: 243, endPoint x: 630, endPoint y: 243, distance: 43.0
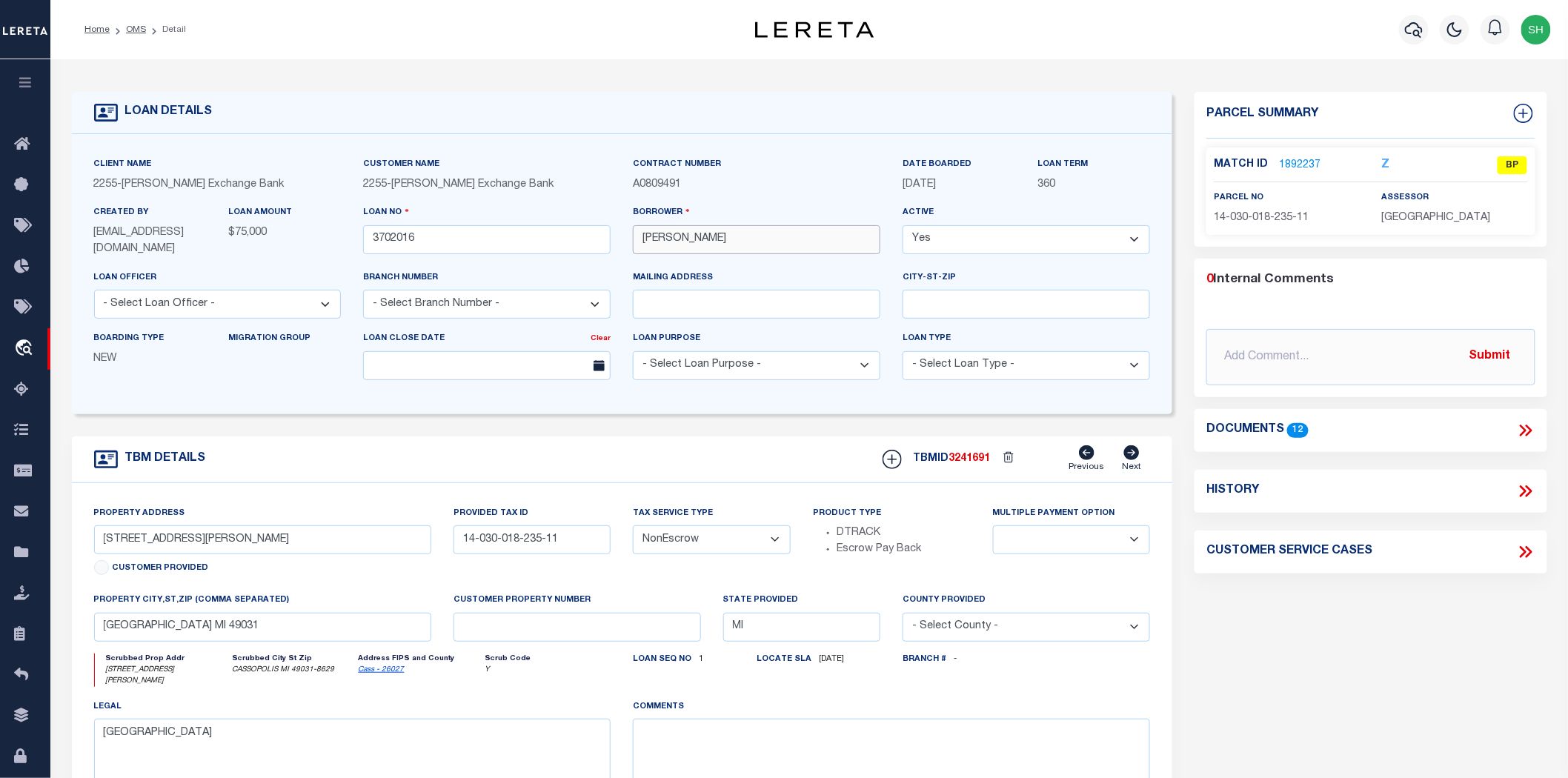
click at [630, 243] on div "Borrower [PERSON_NAME]" at bounding box center [756, 236] width 270 height 64
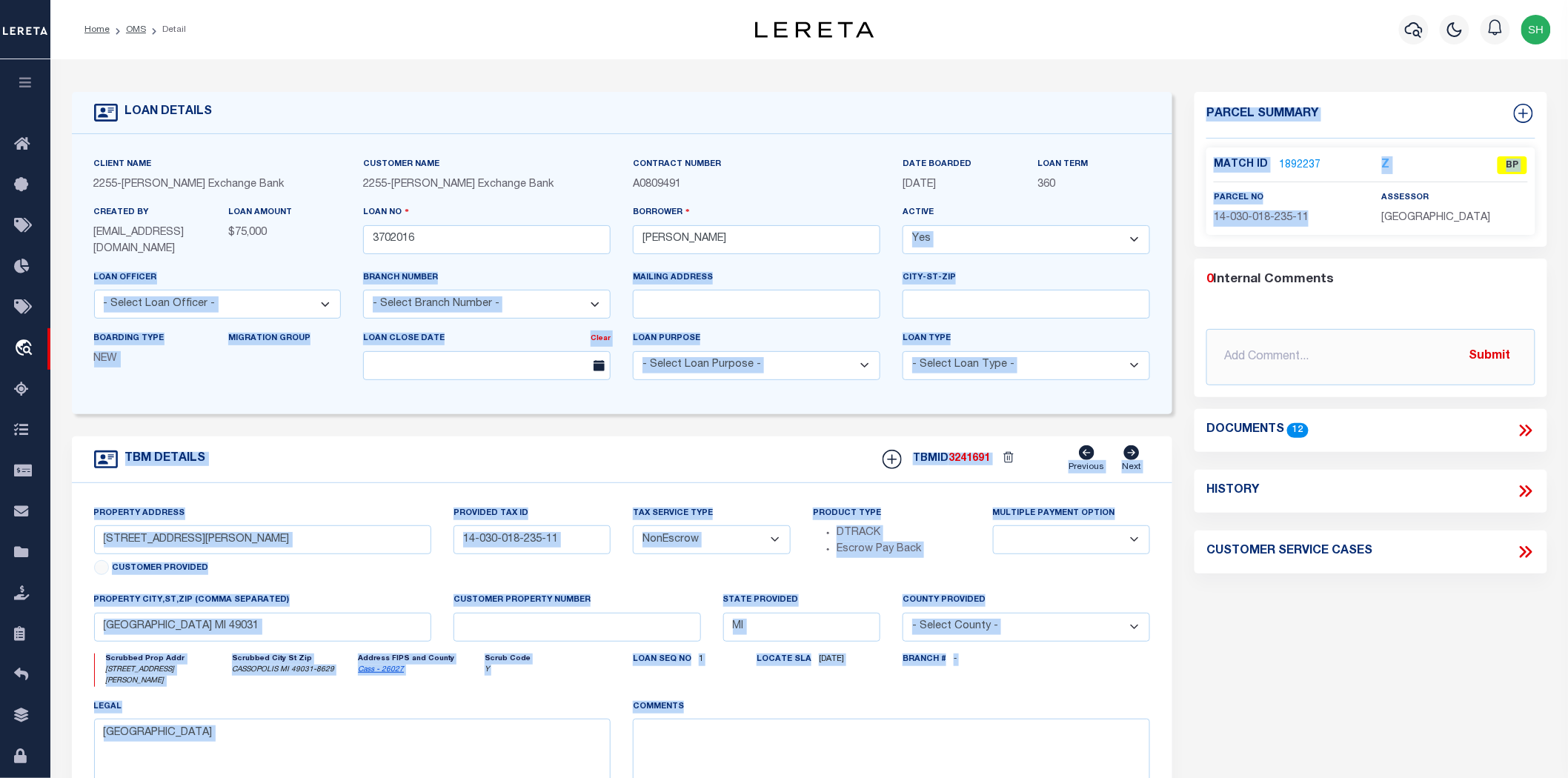
drag, startPoint x: 1283, startPoint y: 213, endPoint x: 1170, endPoint y: 218, distance: 113.1
click at [1170, 218] on div "LOAN DETAILS Client Name 2255 - [PERSON_NAME] Exchange Bank" at bounding box center [809, 496] width 1498 height 842
click at [1283, 219] on span "14-030-018-235-11" at bounding box center [1262, 218] width 95 height 10
click at [1342, 216] on p "14-030-018-235-11" at bounding box center [1287, 218] width 146 height 16
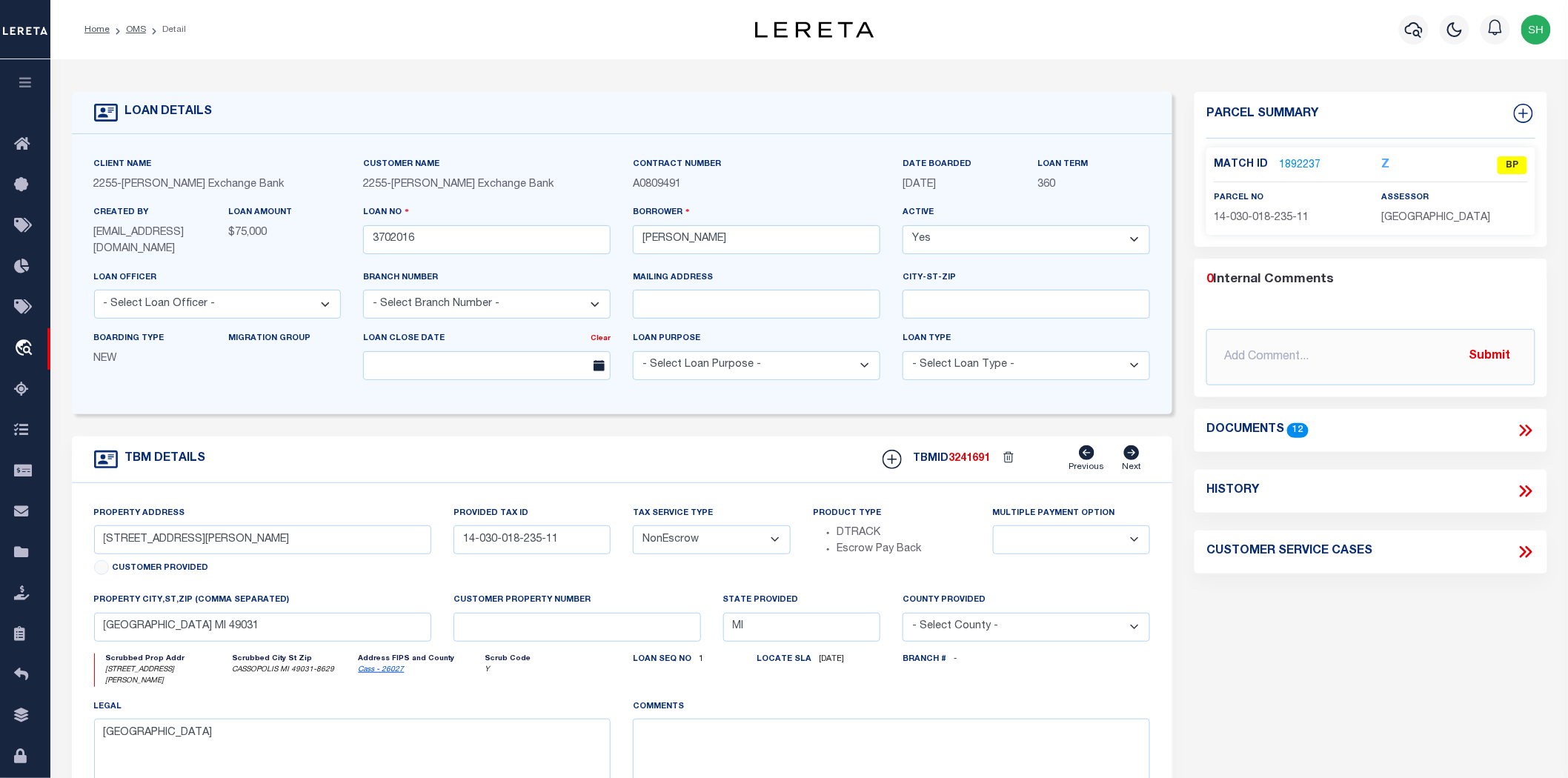
click at [1336, 217] on p "14-030-018-235-11" at bounding box center [1287, 218] width 146 height 16
drag, startPoint x: 1302, startPoint y: 204, endPoint x: 1212, endPoint y: 218, distance: 91.1
click at [1212, 218] on div "parcel no 14-030-018-235-11" at bounding box center [1288, 207] width 168 height 37
copy span "14-030-018-235-11"
drag, startPoint x: 168, startPoint y: 542, endPoint x: 92, endPoint y: 543, distance: 76.0
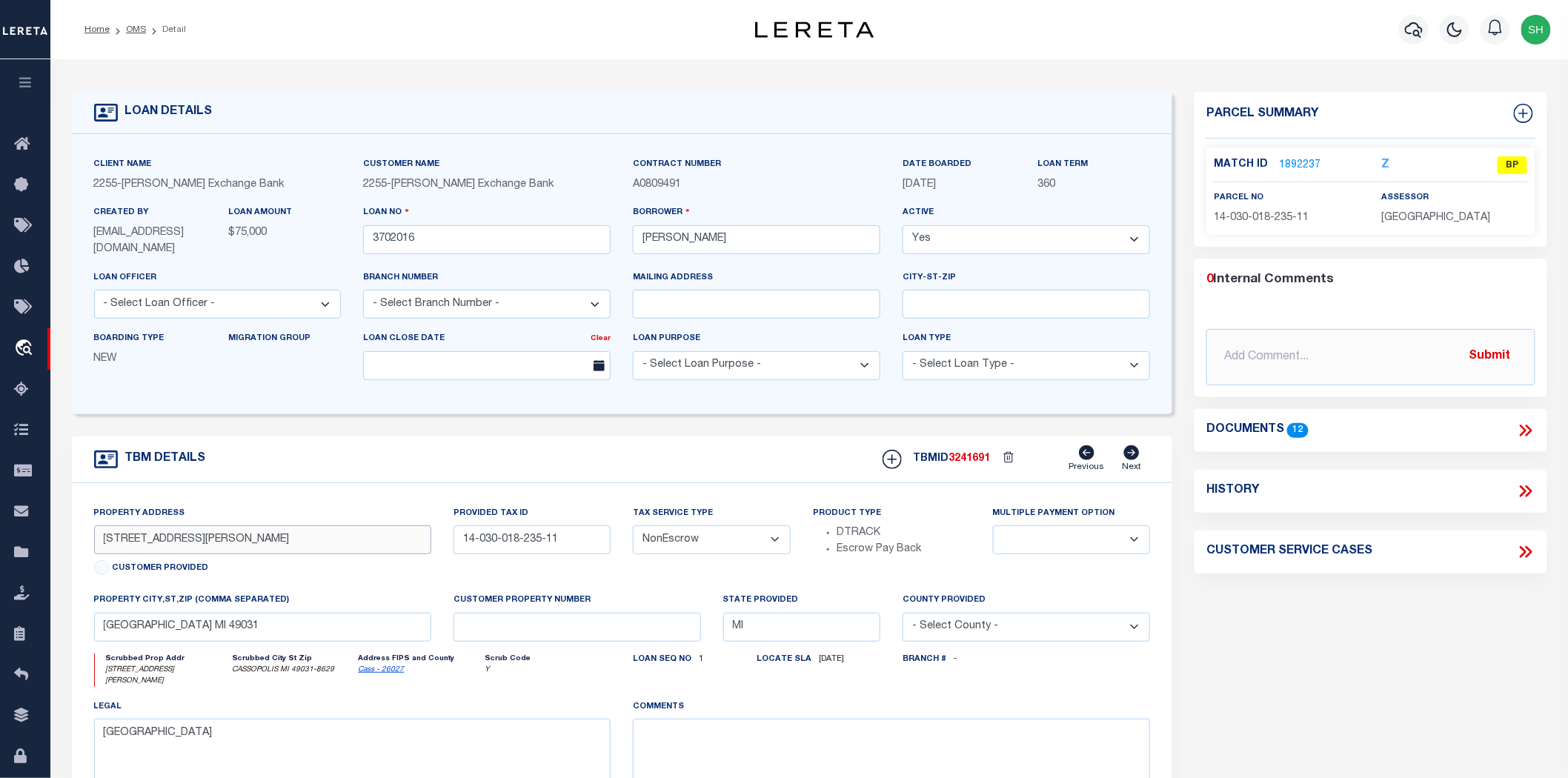
click at [92, 543] on div "Property Address [STREET_ADDRESS][PERSON_NAME] Customer Provided" at bounding box center [263, 549] width 360 height 87
click at [702, 243] on input "[PERSON_NAME]" at bounding box center [757, 239] width 248 height 29
click at [581, 548] on input "14-030-018-235-11" at bounding box center [532, 539] width 158 height 29
drag, startPoint x: 738, startPoint y: 243, endPoint x: 684, endPoint y: 242, distance: 54.0
click at [587, 243] on div "Client Name 2255 - [PERSON_NAME] Exchange Bank Customer Name 2255 - [PERSON_NAM…" at bounding box center [622, 275] width 1079 height 236
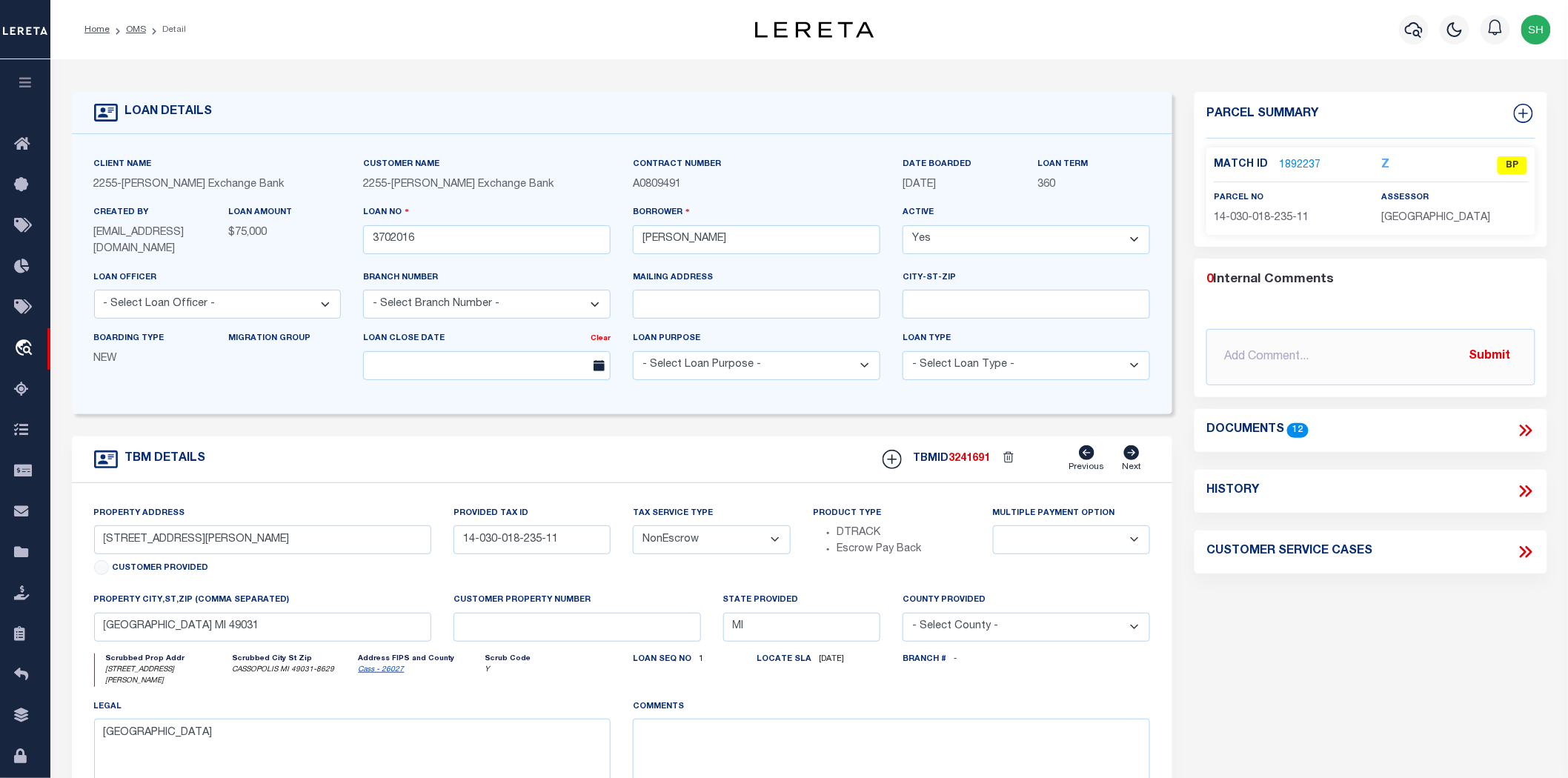
drag, startPoint x: 131, startPoint y: 27, endPoint x: 245, endPoint y: 67, distance: 120.8
click at [131, 27] on link "OMS" at bounding box center [136, 29] width 20 height 9
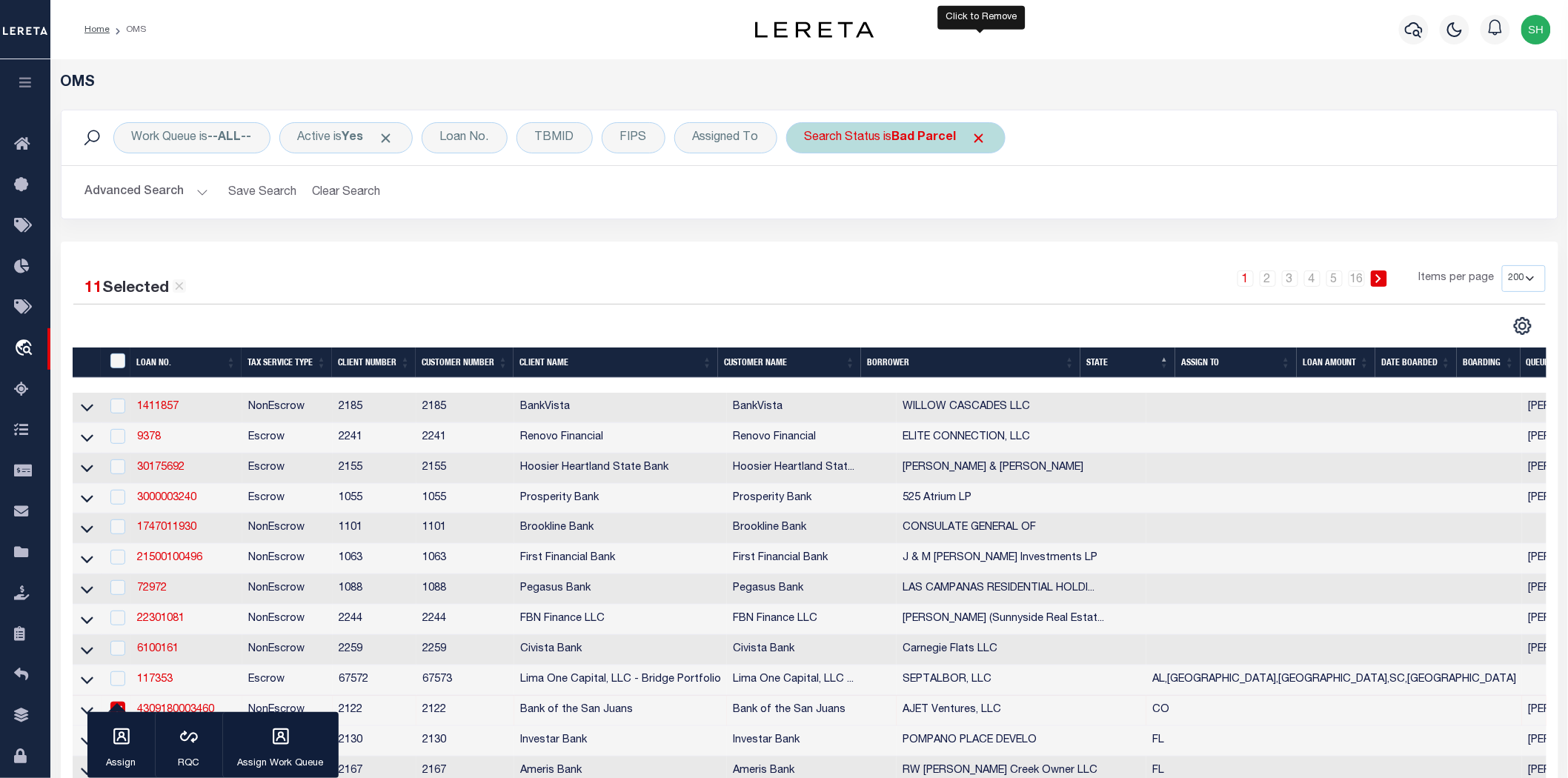
click at [977, 134] on span "Click to Remove" at bounding box center [979, 139] width 16 height 16
click at [834, 138] on div "Search Status" at bounding box center [842, 137] width 113 height 31
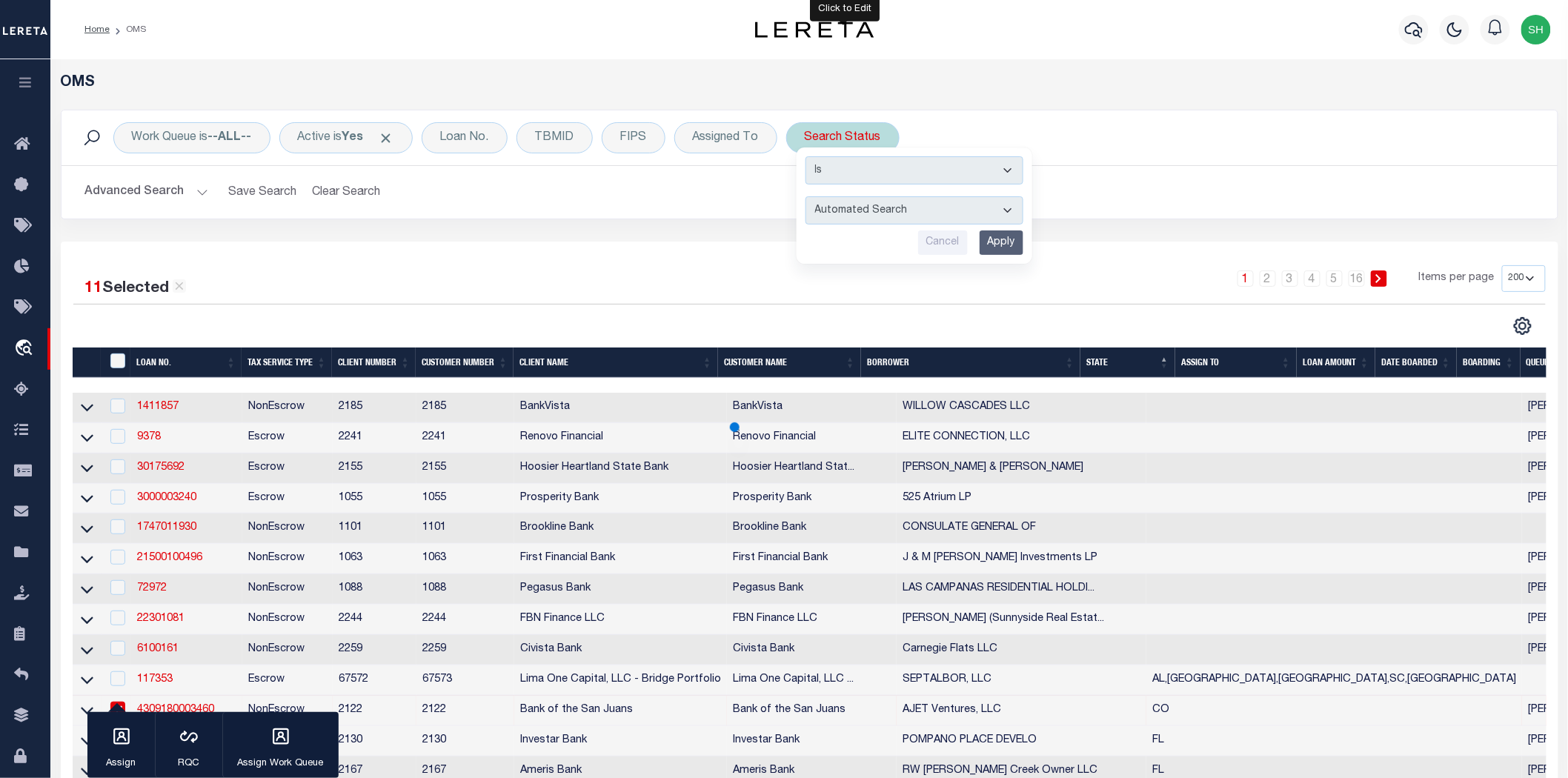
click at [937, 201] on select "Automated Search Bad Parcel Complete Duplicate Parcel High Dollar Reporting In …" at bounding box center [915, 210] width 218 height 28
click at [807, 196] on select "Automated Search Bad Parcel Complete Duplicate Parcel High Dollar Reporting In …" at bounding box center [915, 210] width 218 height 28
click at [1012, 238] on input "Apply" at bounding box center [1002, 243] width 44 height 25
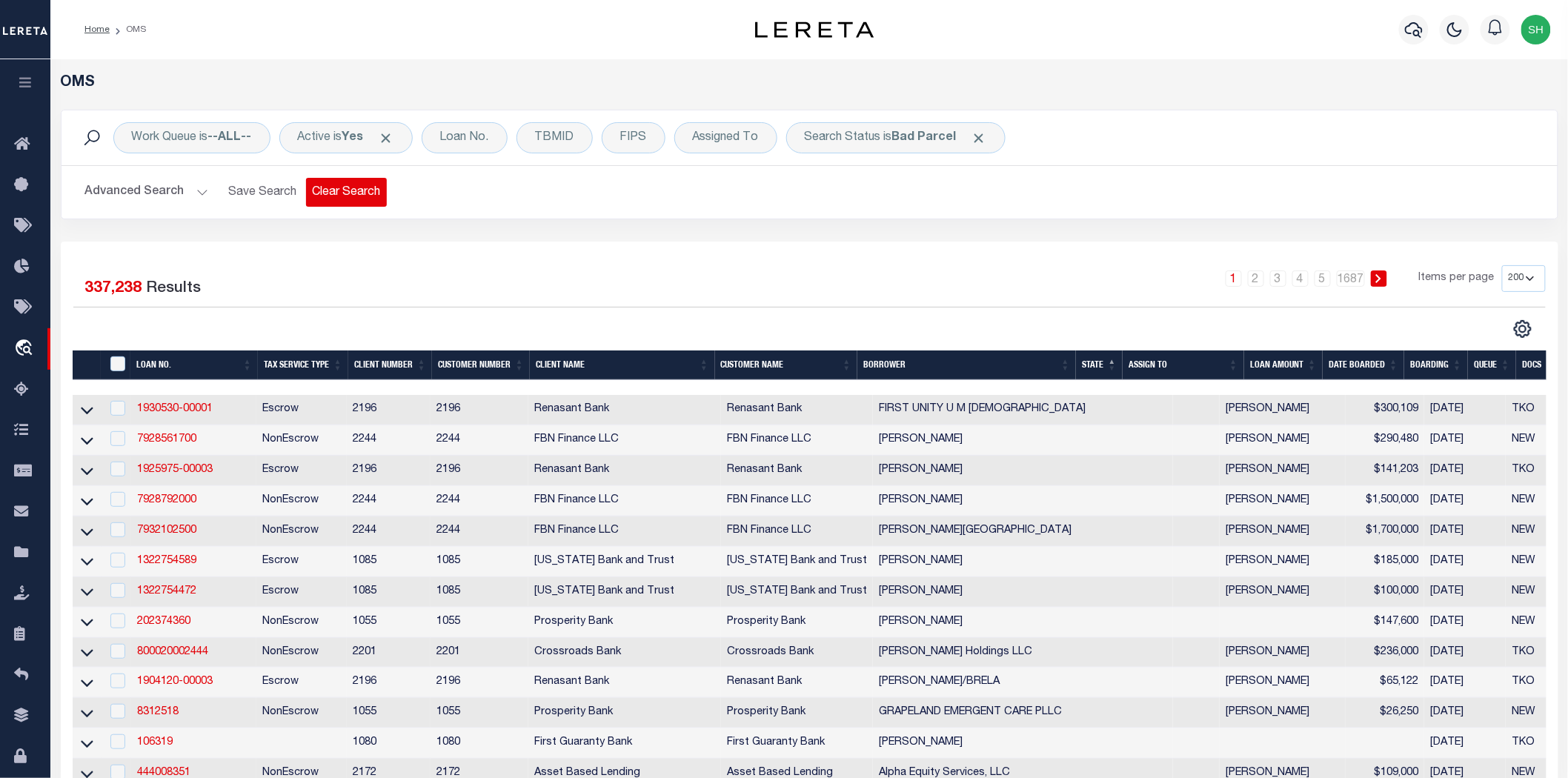
click at [365, 194] on button "Clear Search" at bounding box center [347, 191] width 81 height 29
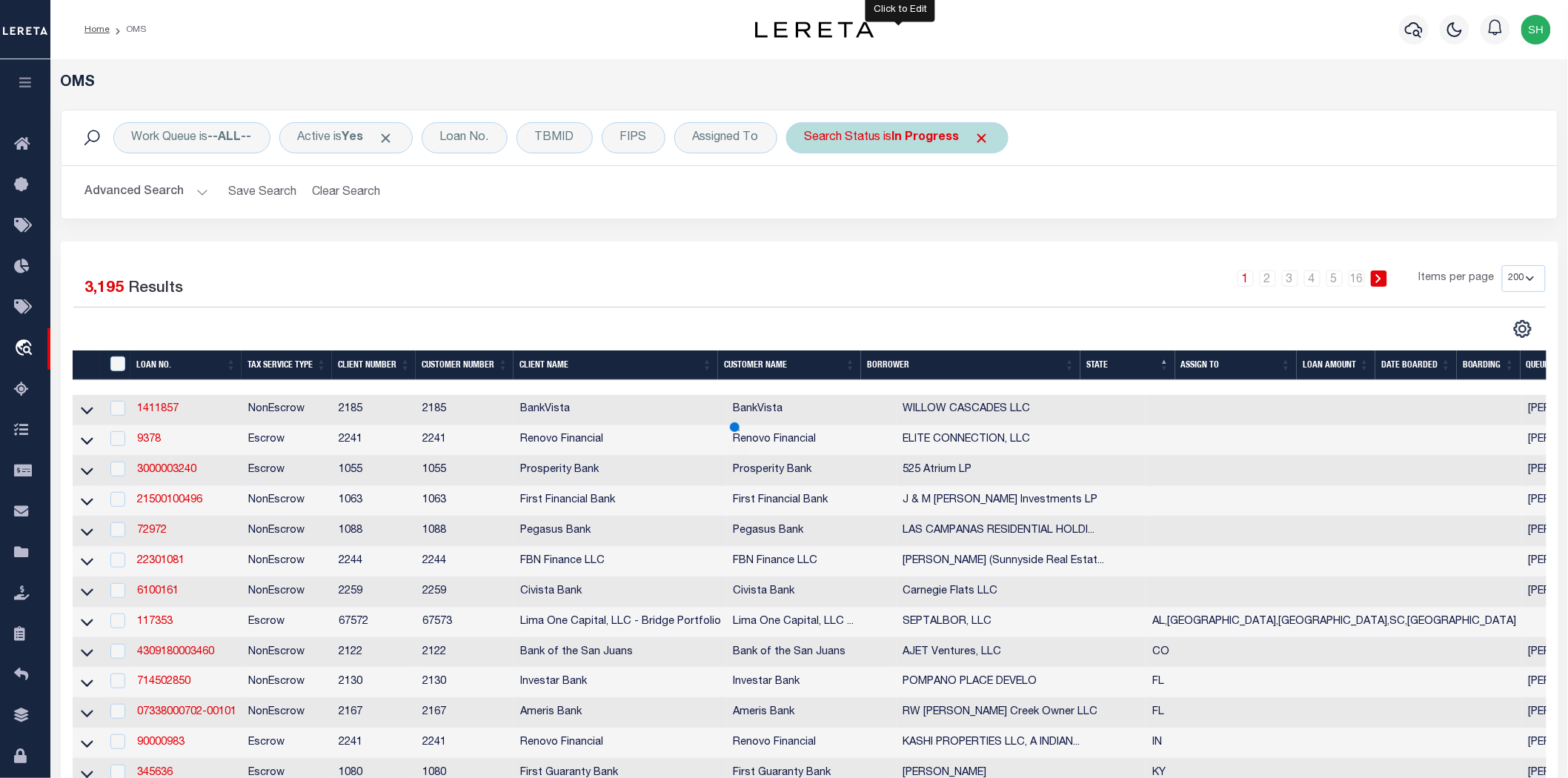
click at [861, 143] on div "Search Status is In Progress" at bounding box center [897, 137] width 222 height 31
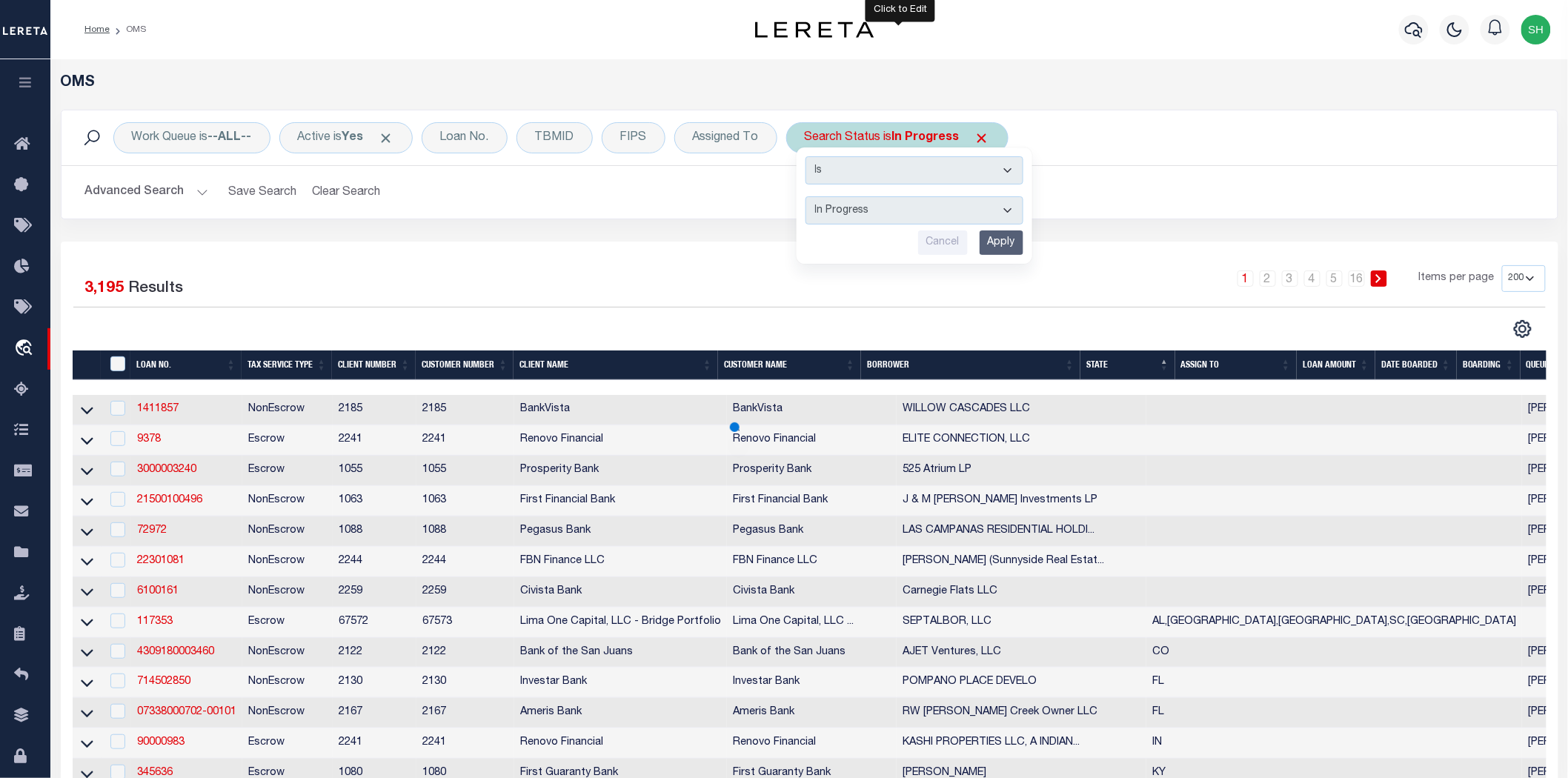
click at [872, 216] on select "Automated Search Bad Parcel Complete Duplicate Parcel High Dollar Reporting In …" at bounding box center [915, 210] width 218 height 28
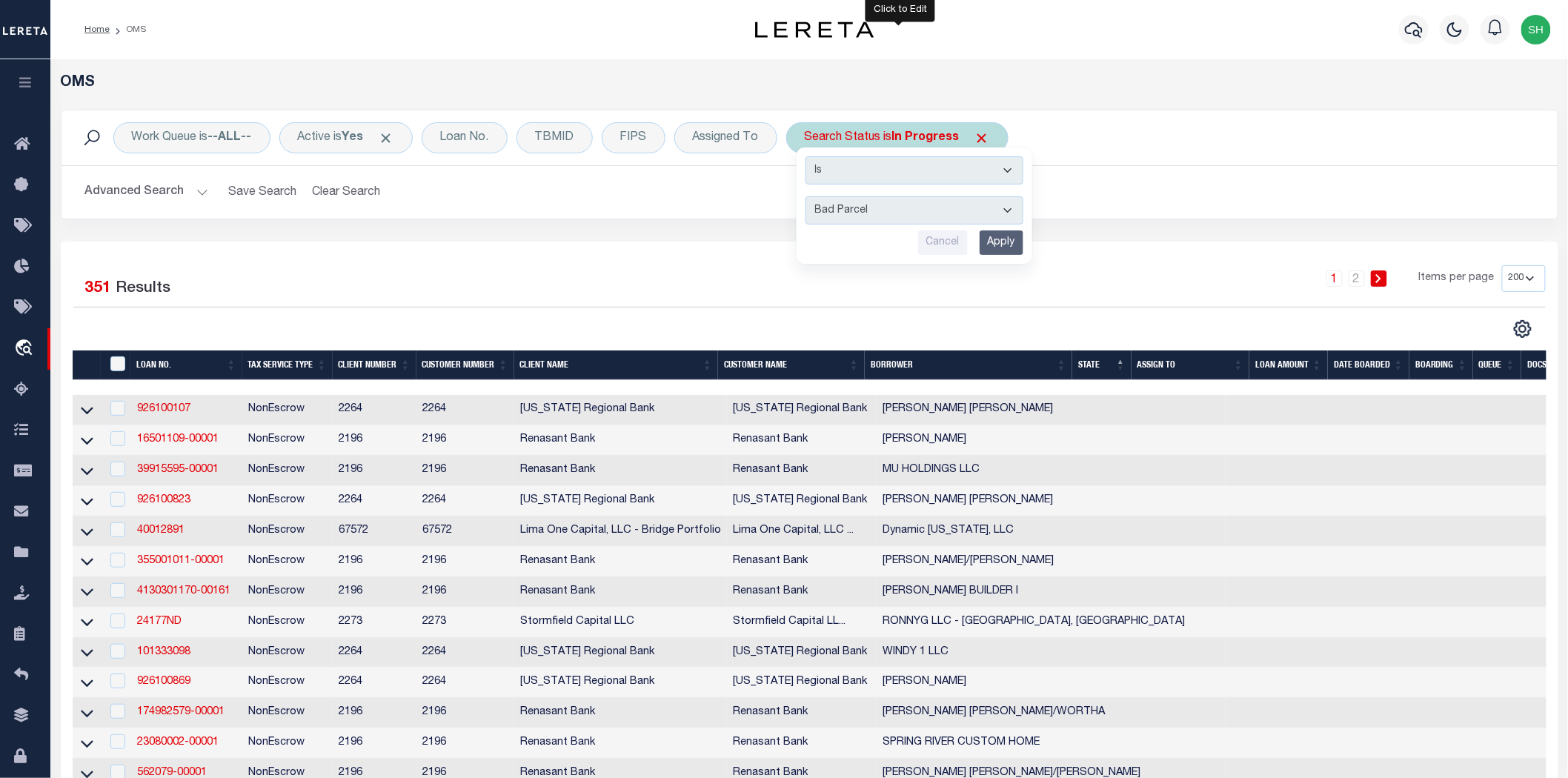
click at [807, 196] on select "Automated Search Bad Parcel Complete Duplicate Parcel High Dollar Reporting In …" at bounding box center [915, 210] width 218 height 28
click at [1020, 243] on input "Apply" at bounding box center [1002, 243] width 44 height 25
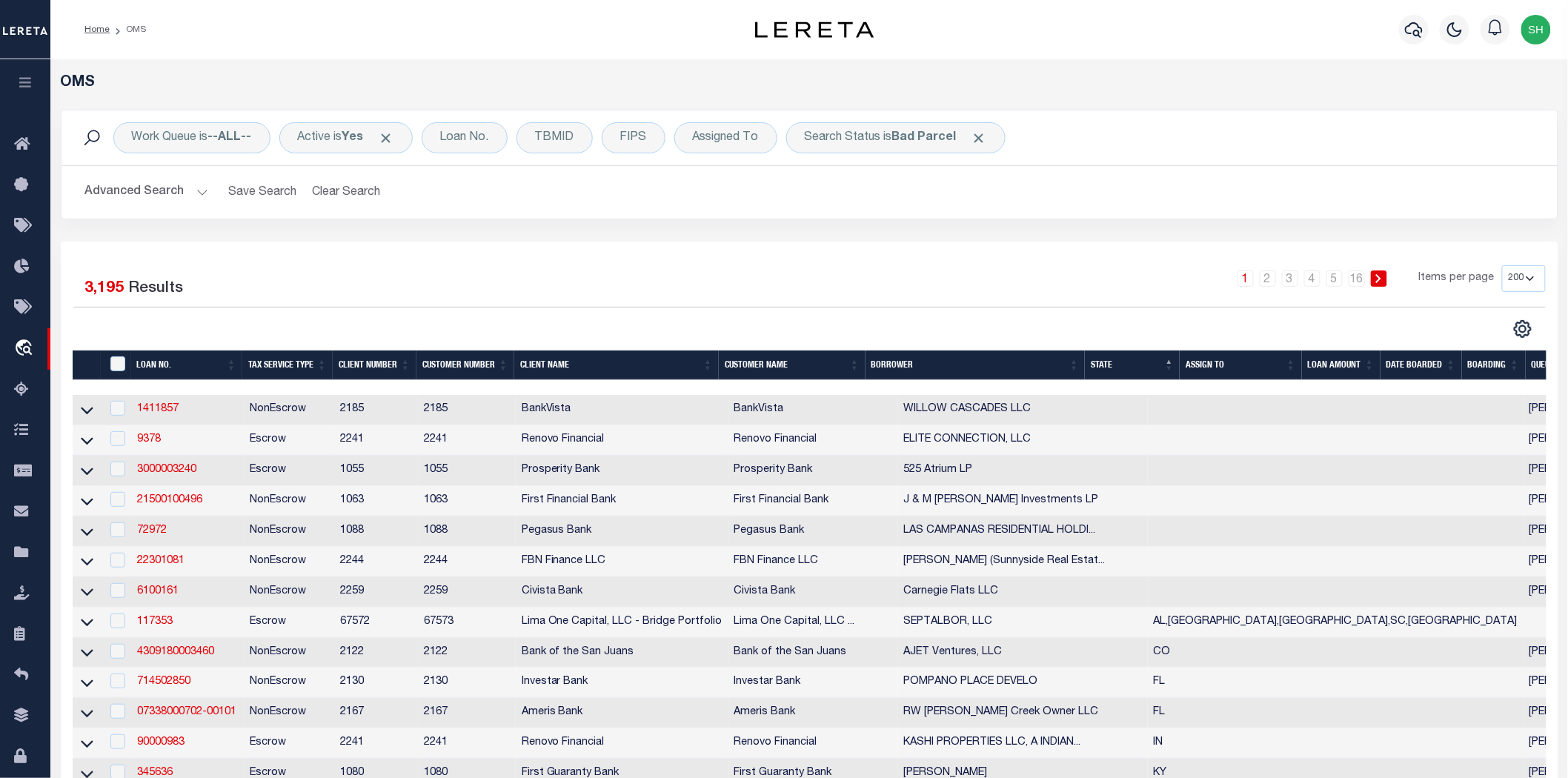
scroll to position [165, 0]
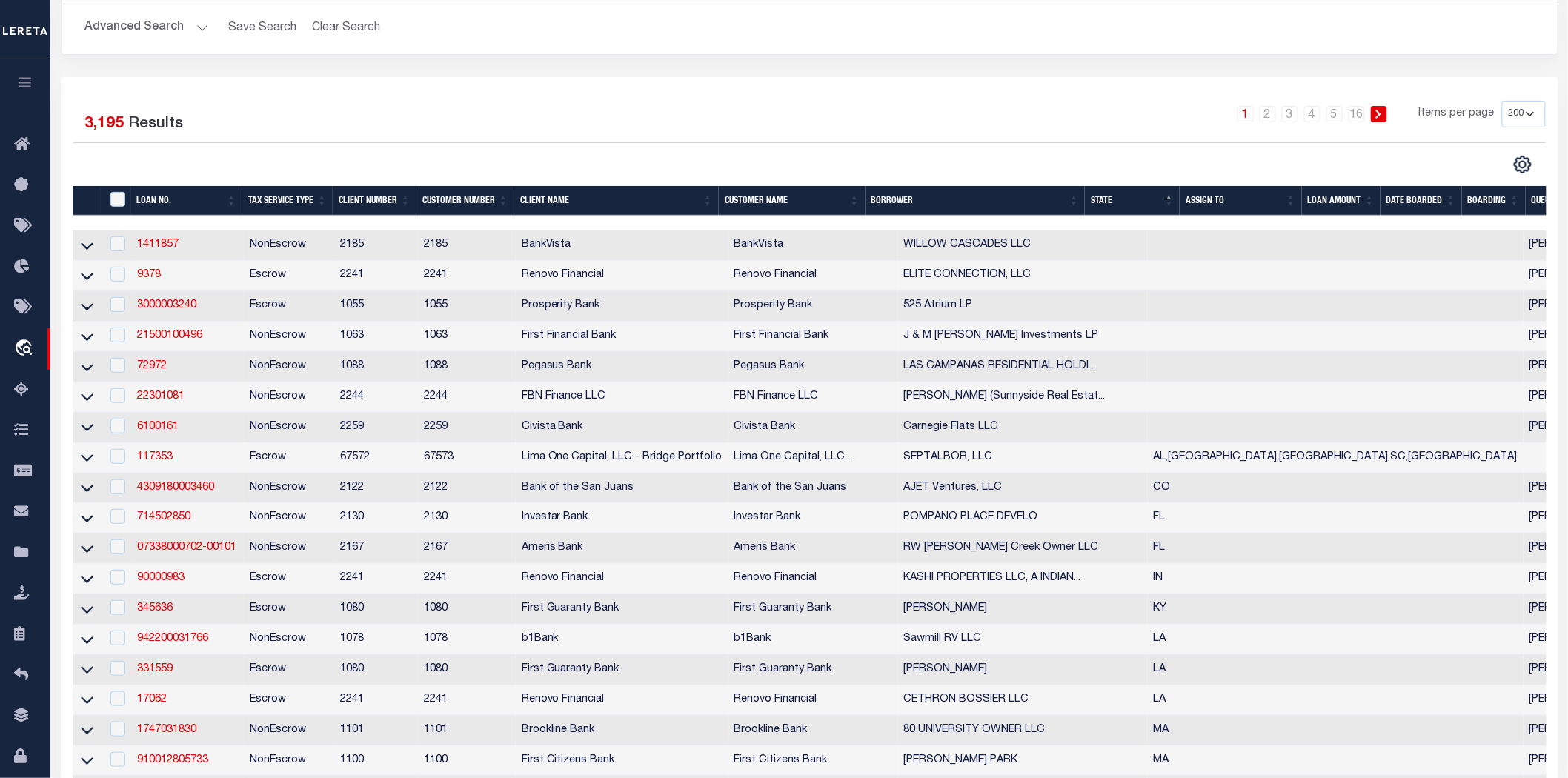
click at [1082, 196] on th "BORROWER" at bounding box center [975, 201] width 220 height 31
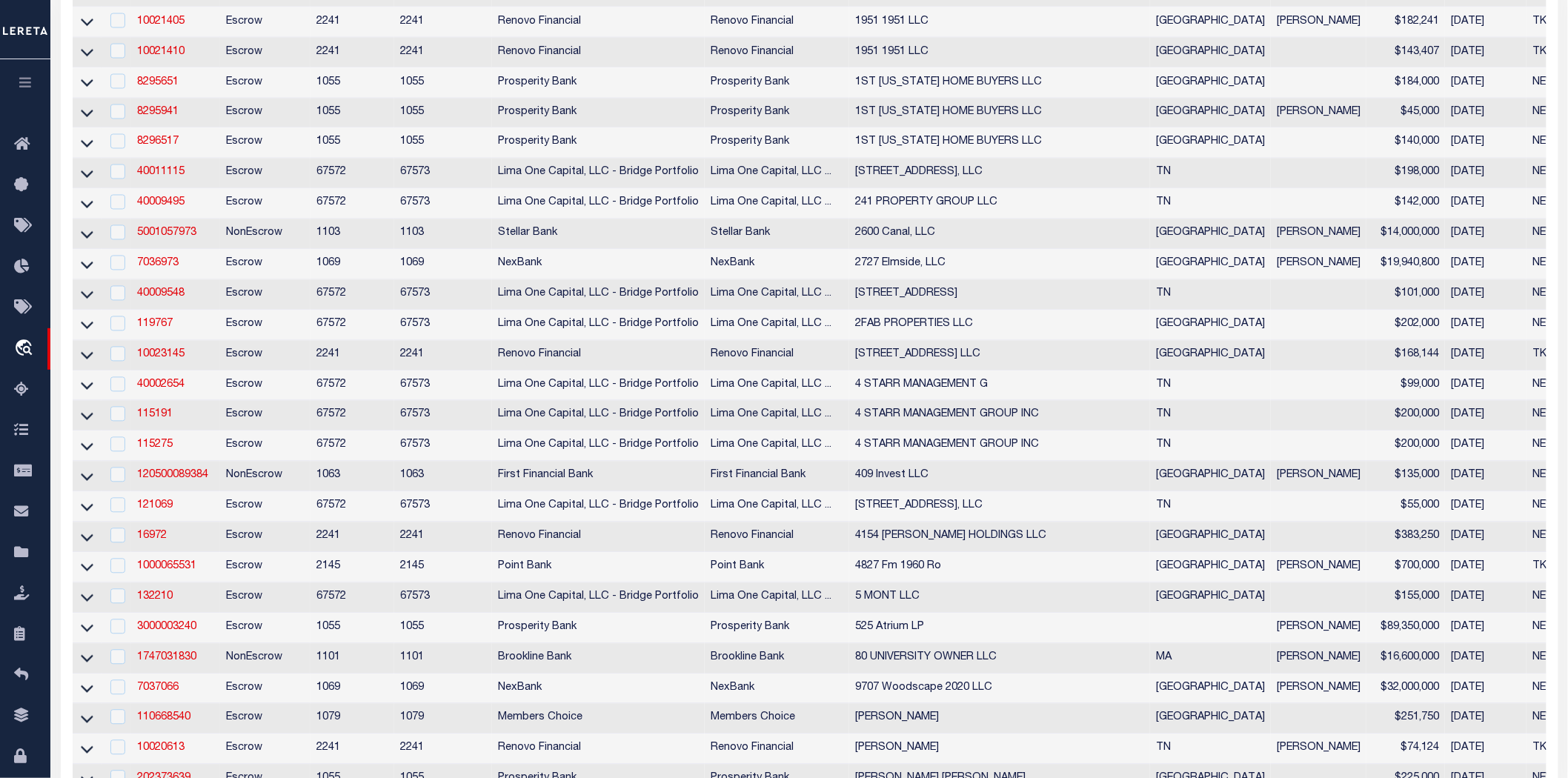
scroll to position [0, 0]
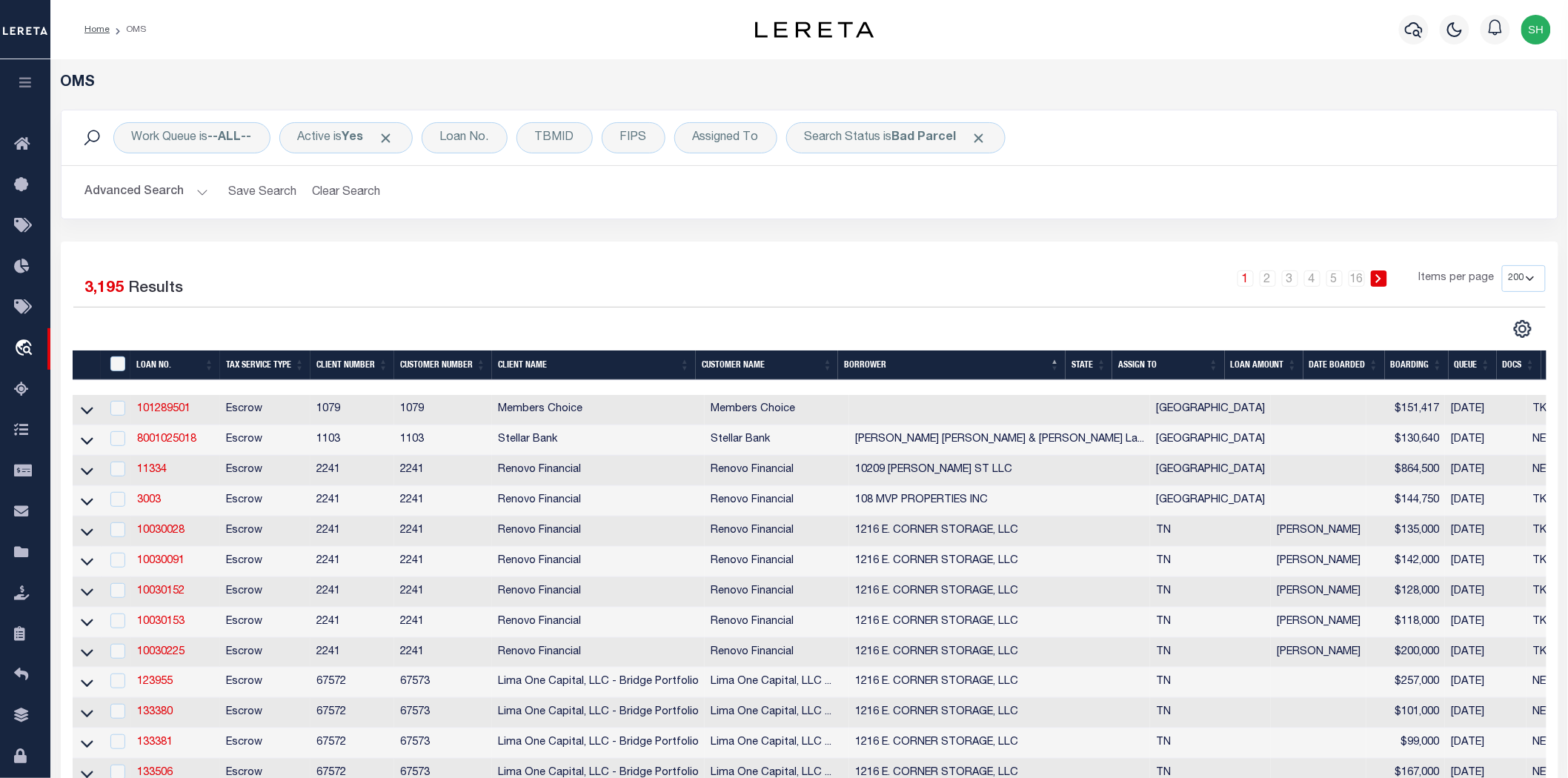
click at [1083, 363] on th "State" at bounding box center [1088, 366] width 47 height 31
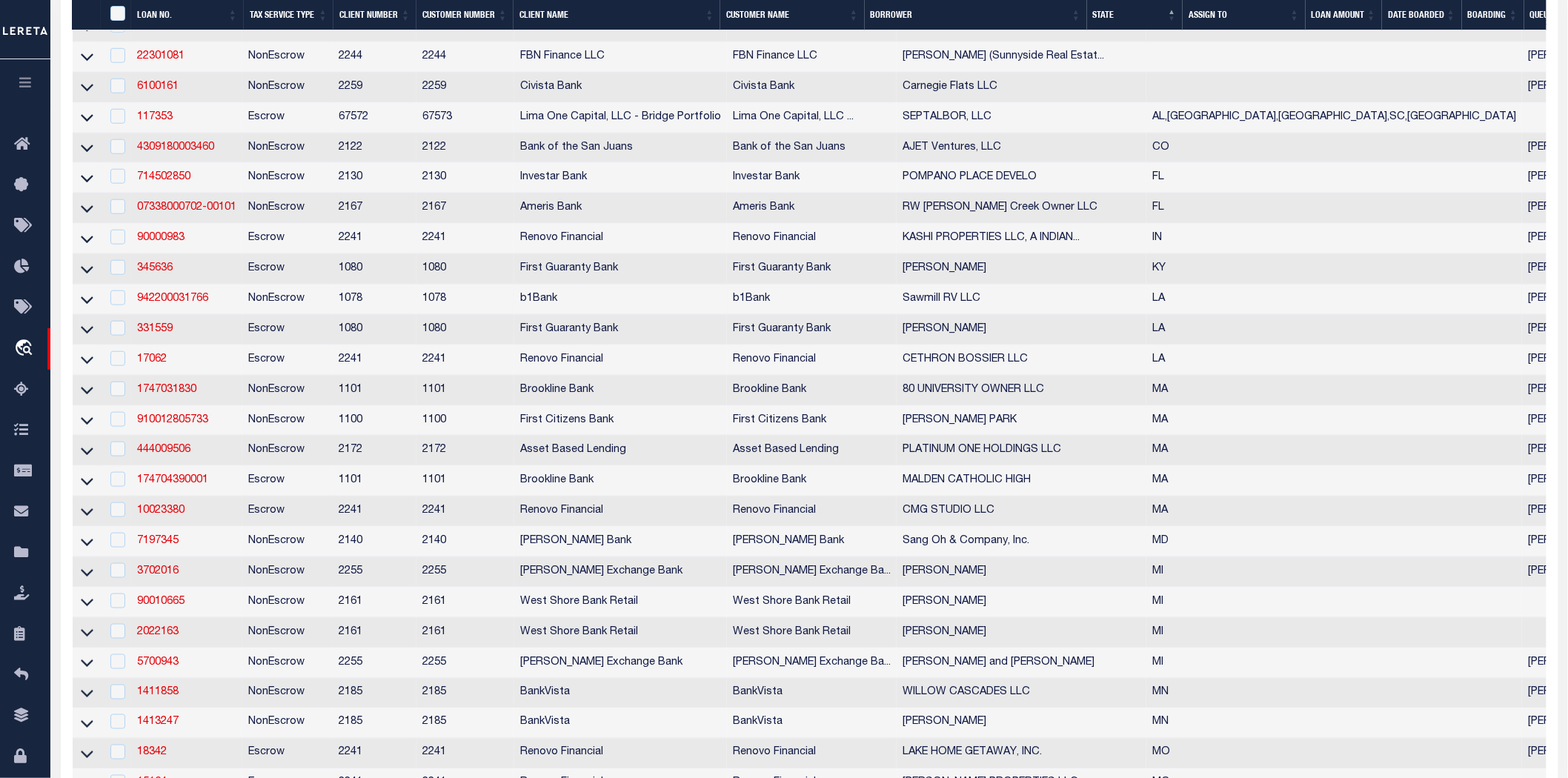
scroll to position [494, 0]
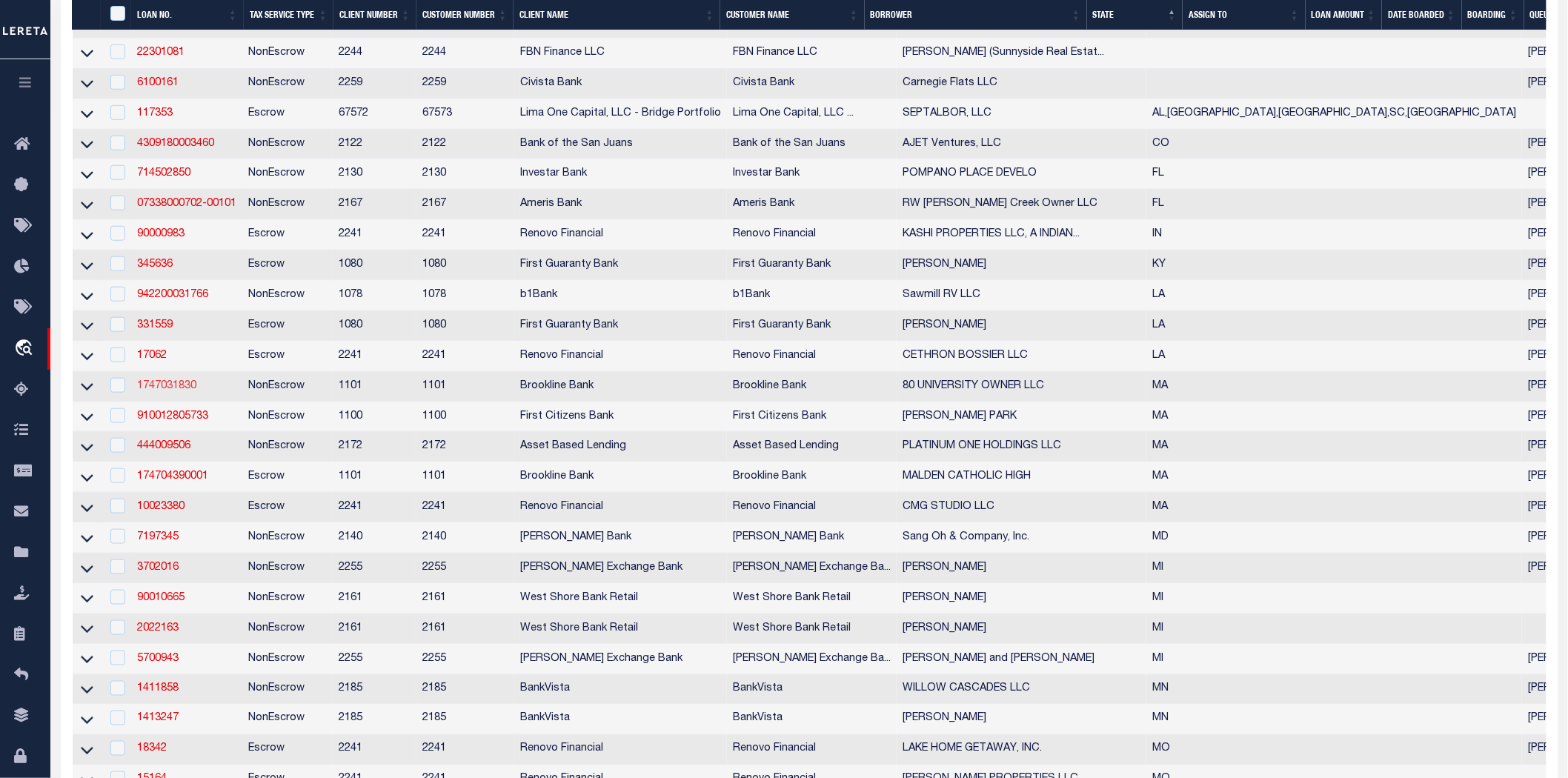
click at [183, 391] on link "1747031830" at bounding box center [167, 386] width 59 height 10
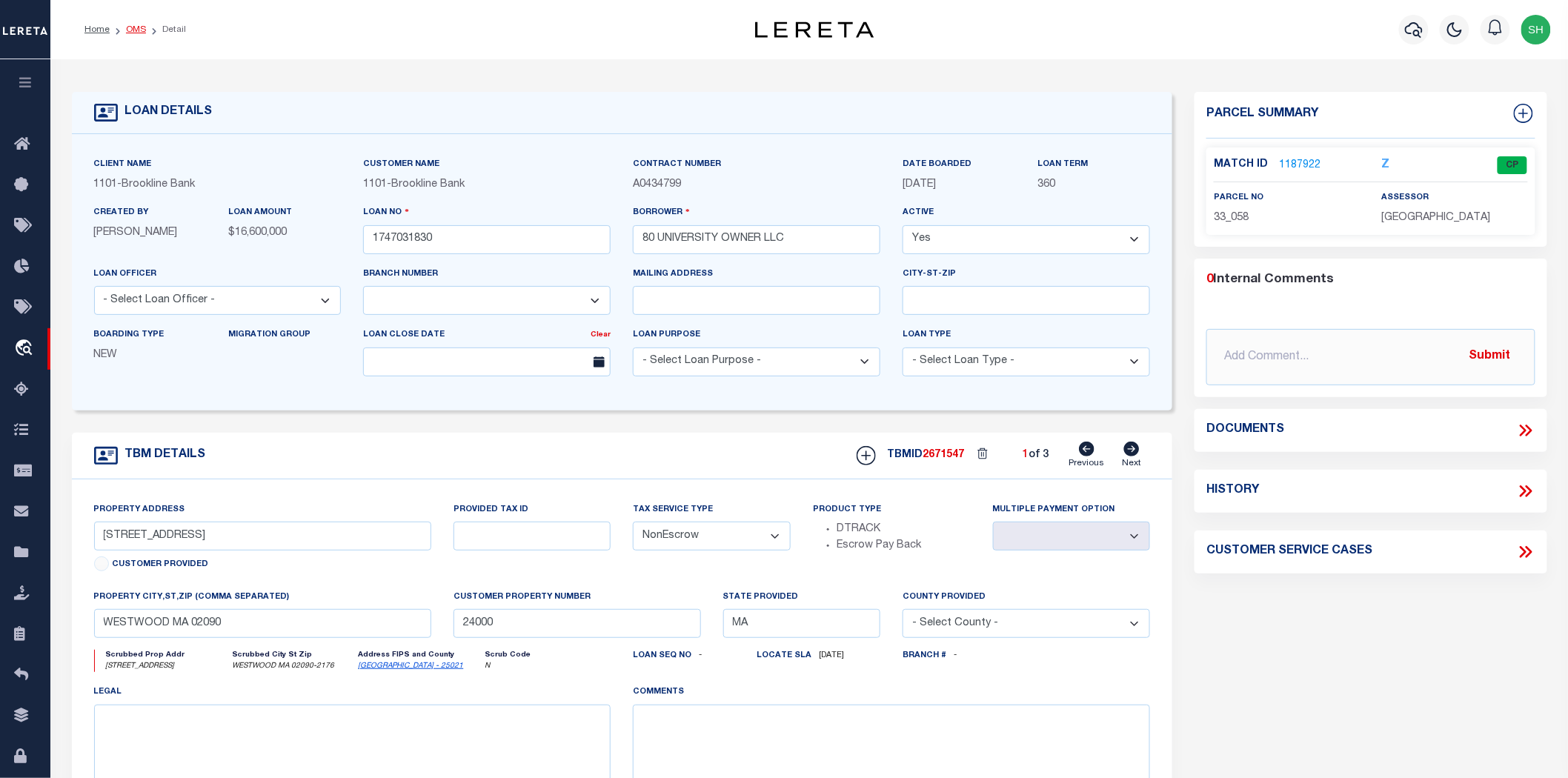
click at [140, 28] on link "OMS" at bounding box center [136, 29] width 20 height 9
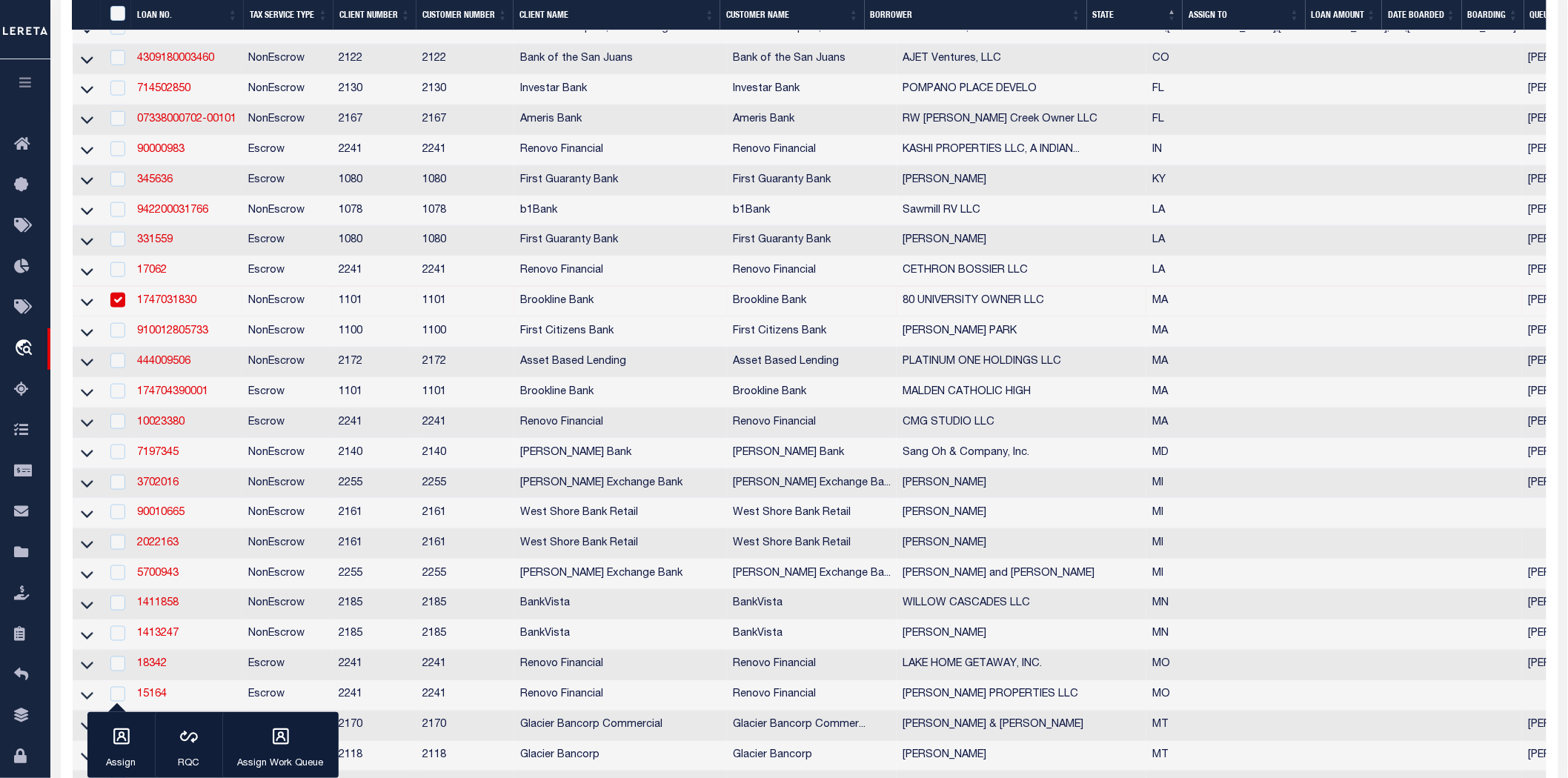
scroll to position [741, 0]
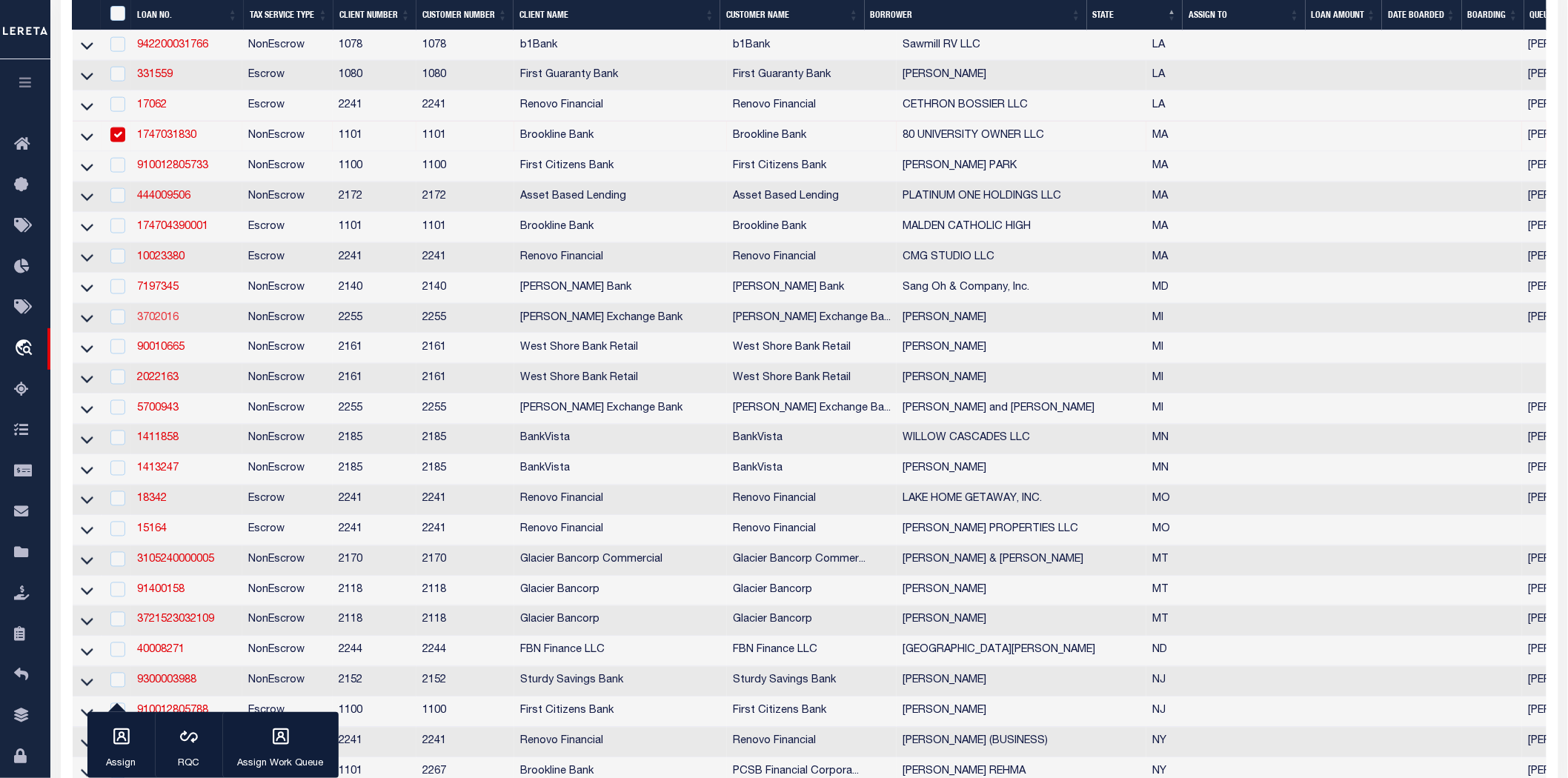
click at [167, 323] on link "3702016" at bounding box center [158, 318] width 42 height 10
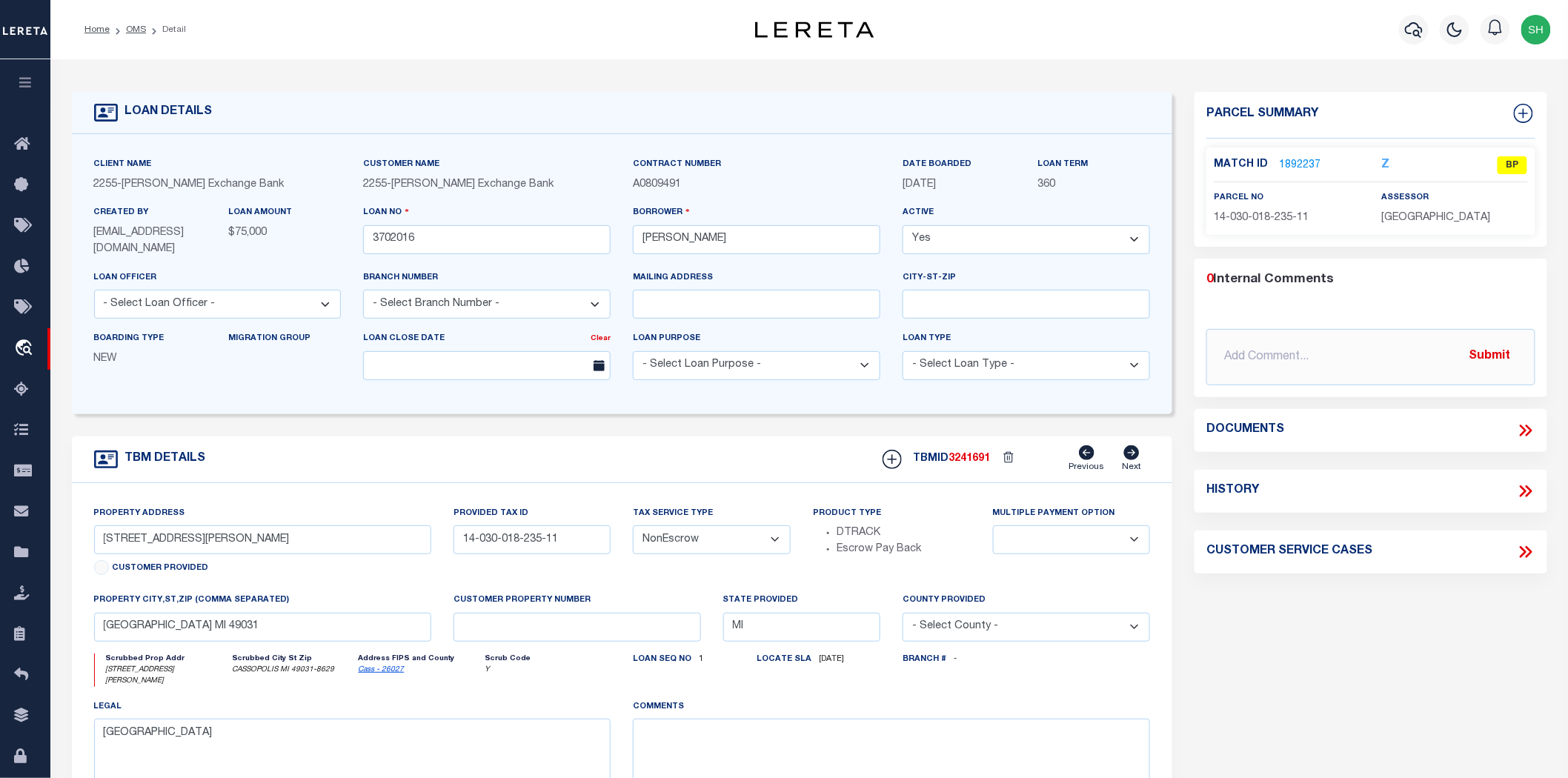
click at [136, 34] on li "OMS" at bounding box center [128, 29] width 37 height 13
click at [136, 31] on link "OMS" at bounding box center [136, 29] width 20 height 9
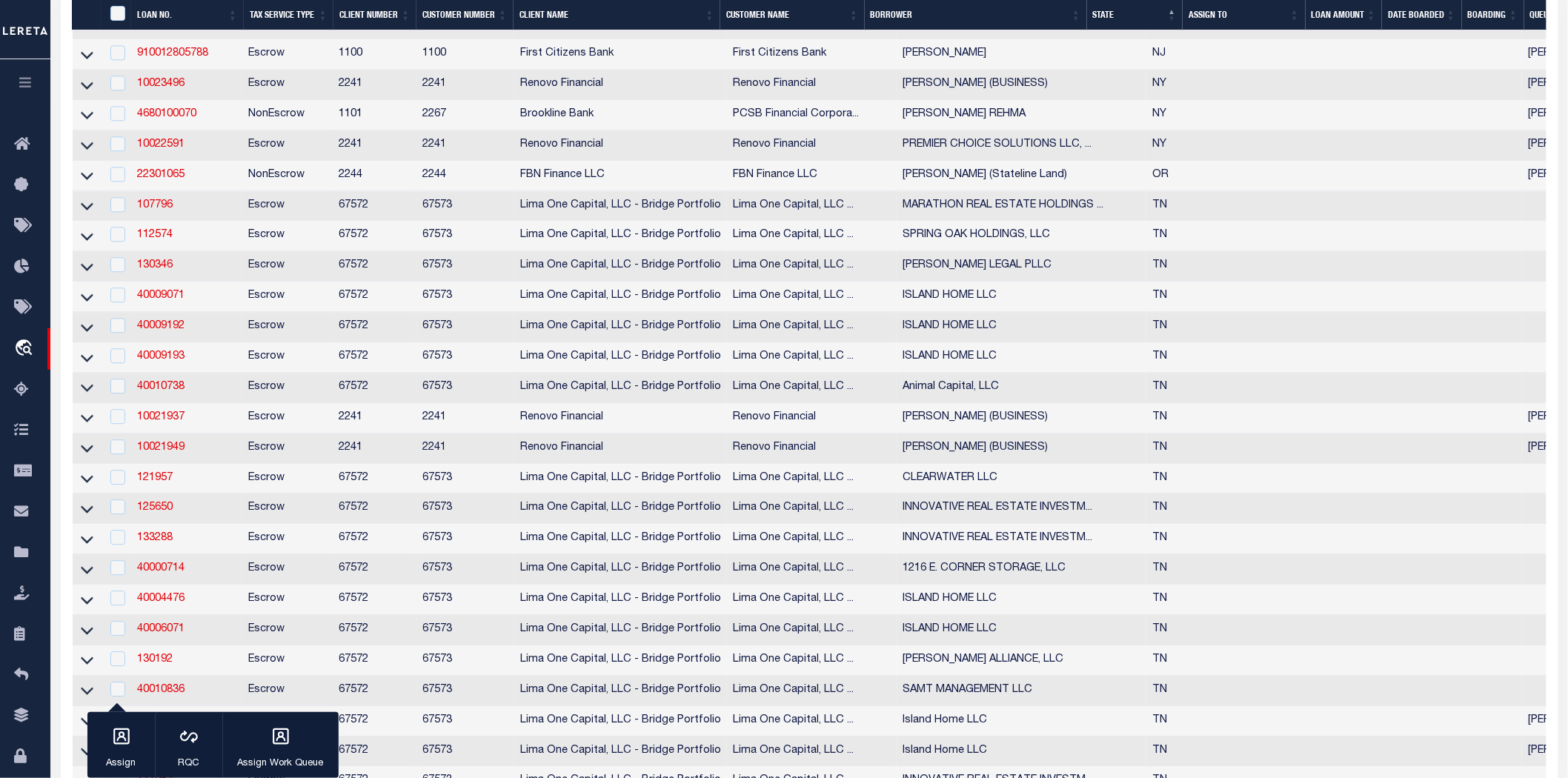
scroll to position [1317, 0]
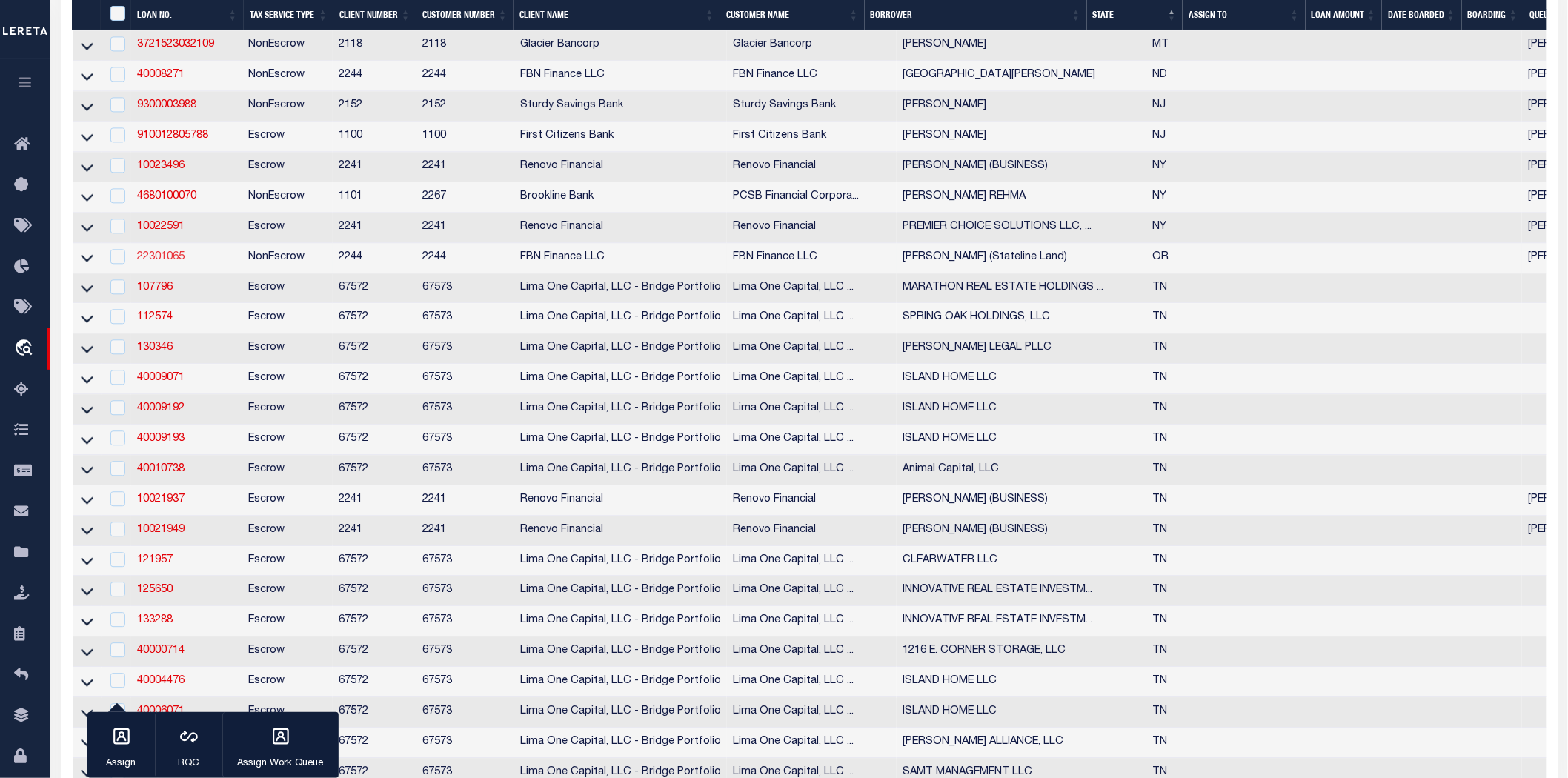
click at [158, 263] on link "22301065" at bounding box center [161, 257] width 48 height 10
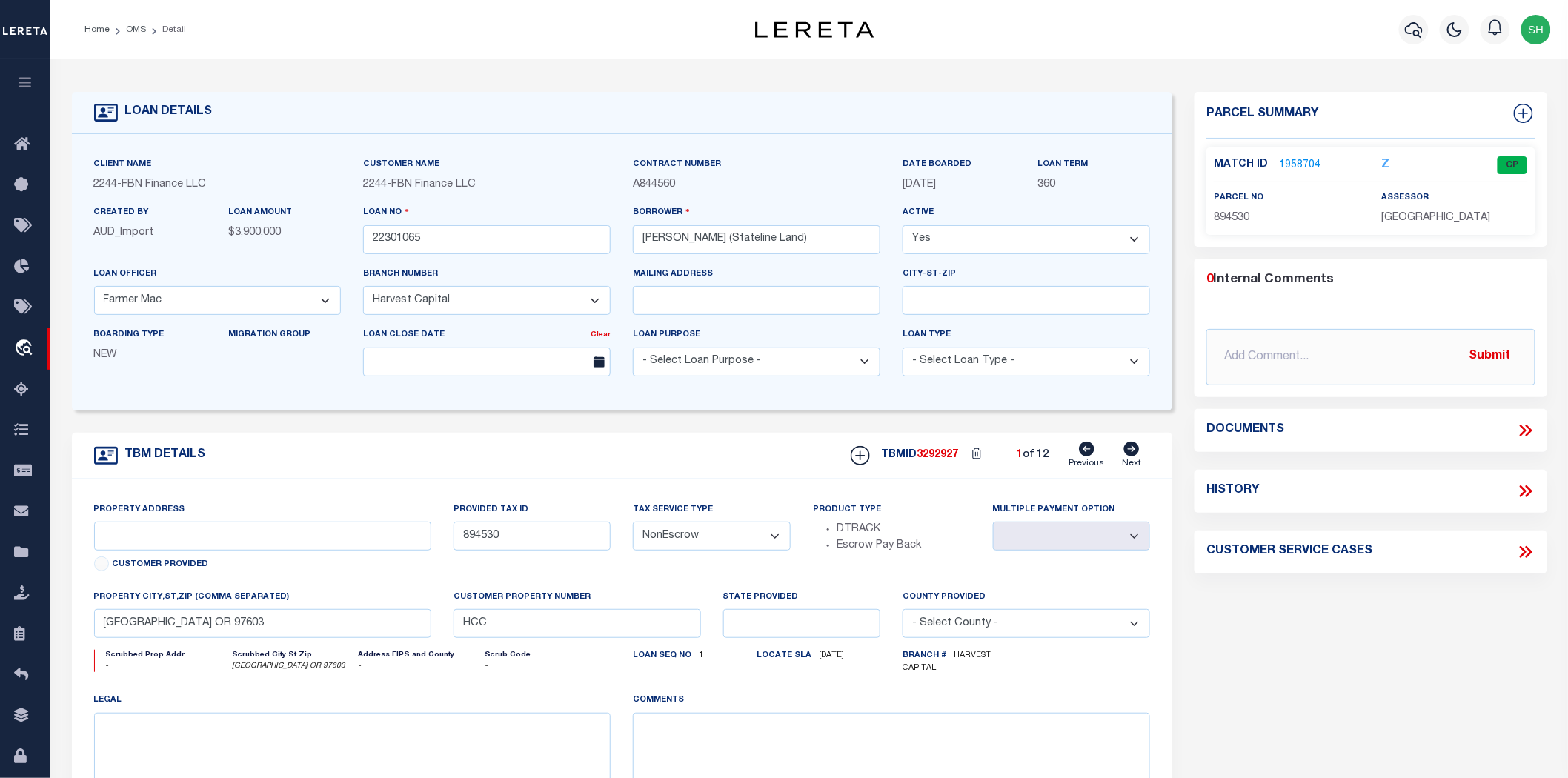
click at [1127, 442] on icon at bounding box center [1132, 449] width 16 height 15
click at [1136, 452] on icon at bounding box center [1132, 449] width 16 height 15
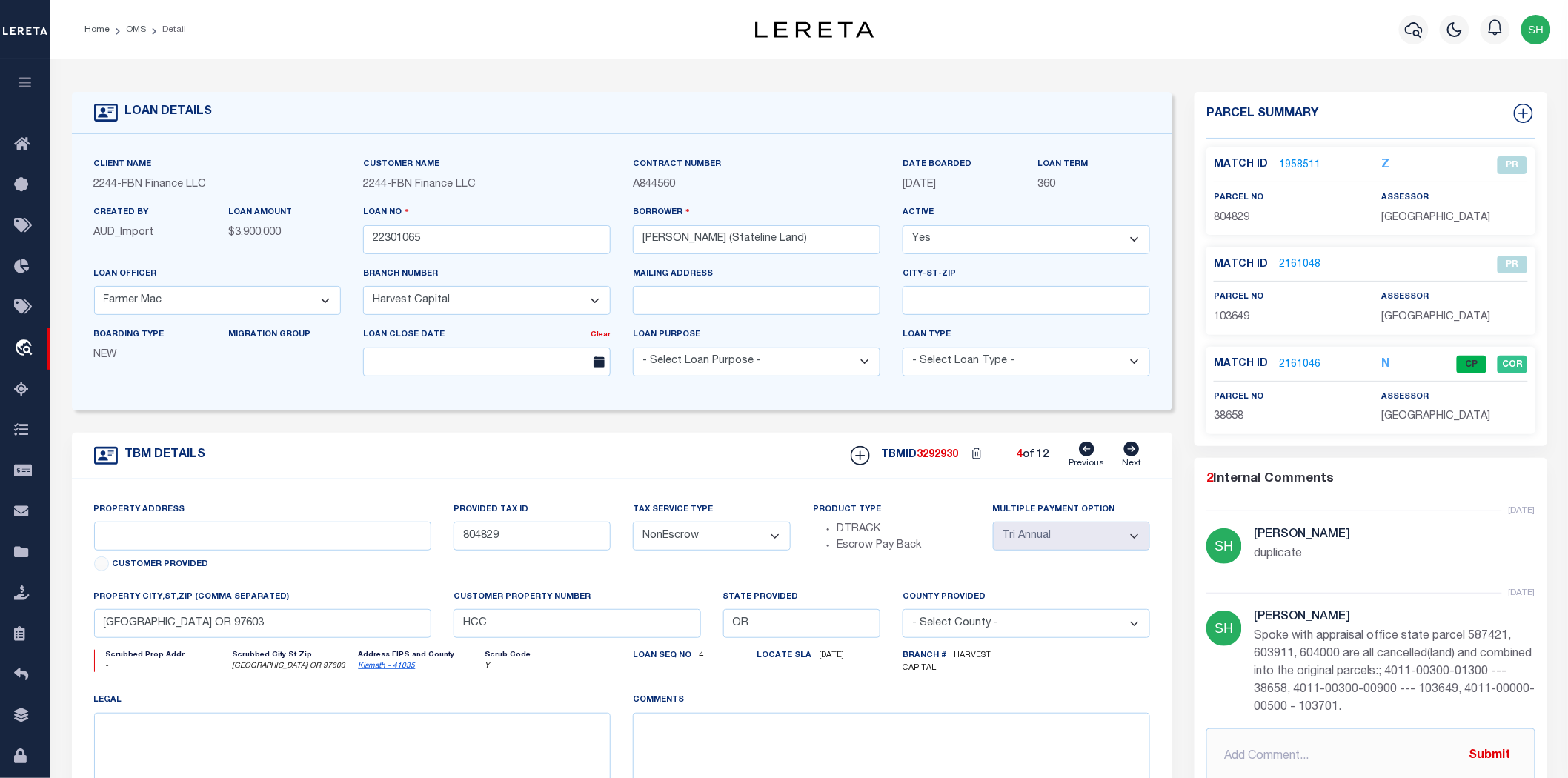
click at [1136, 452] on icon at bounding box center [1132, 449] width 16 height 15
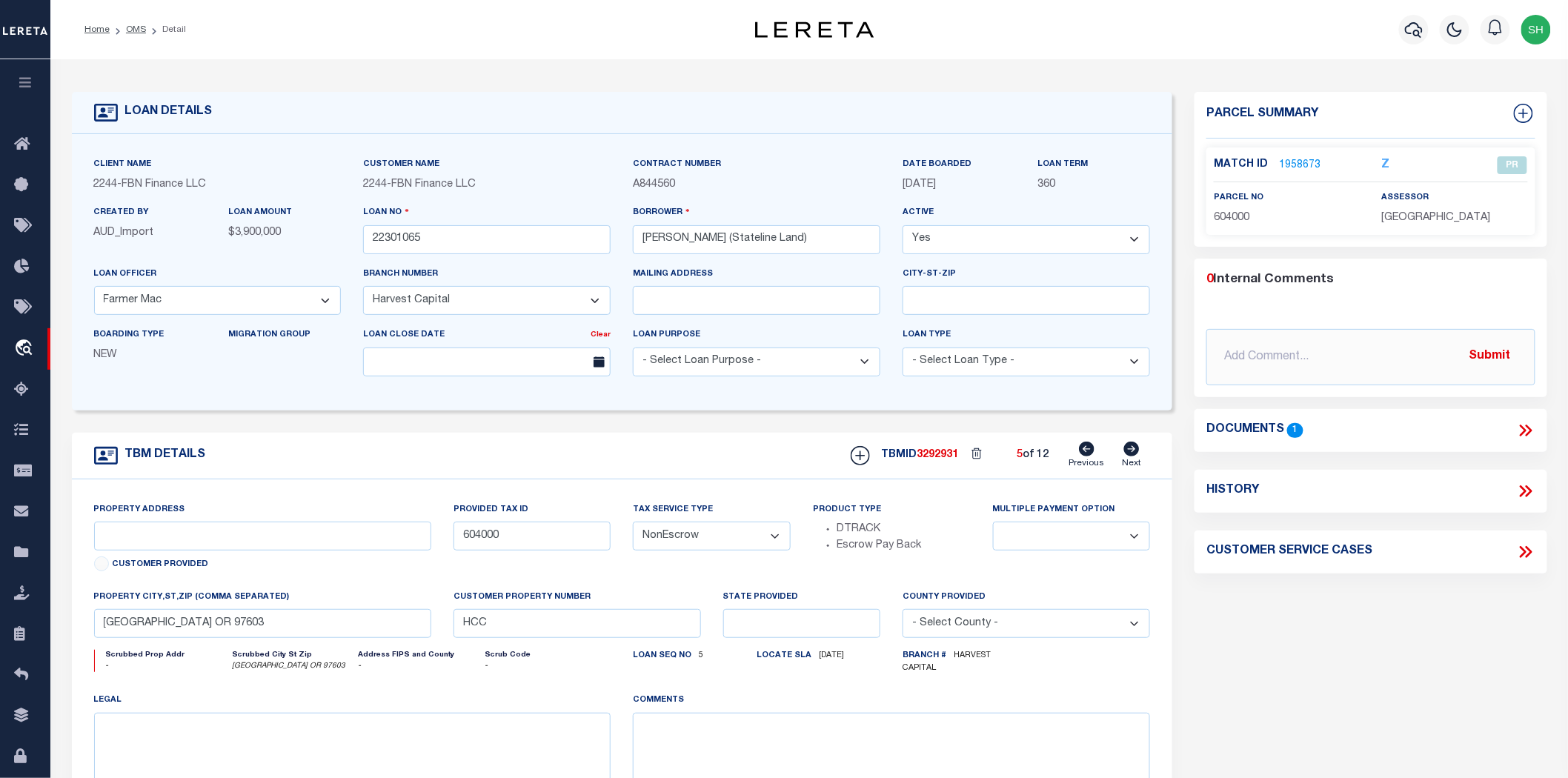
click at [1136, 452] on icon at bounding box center [1132, 449] width 16 height 15
click at [1092, 454] on icon at bounding box center [1087, 449] width 16 height 15
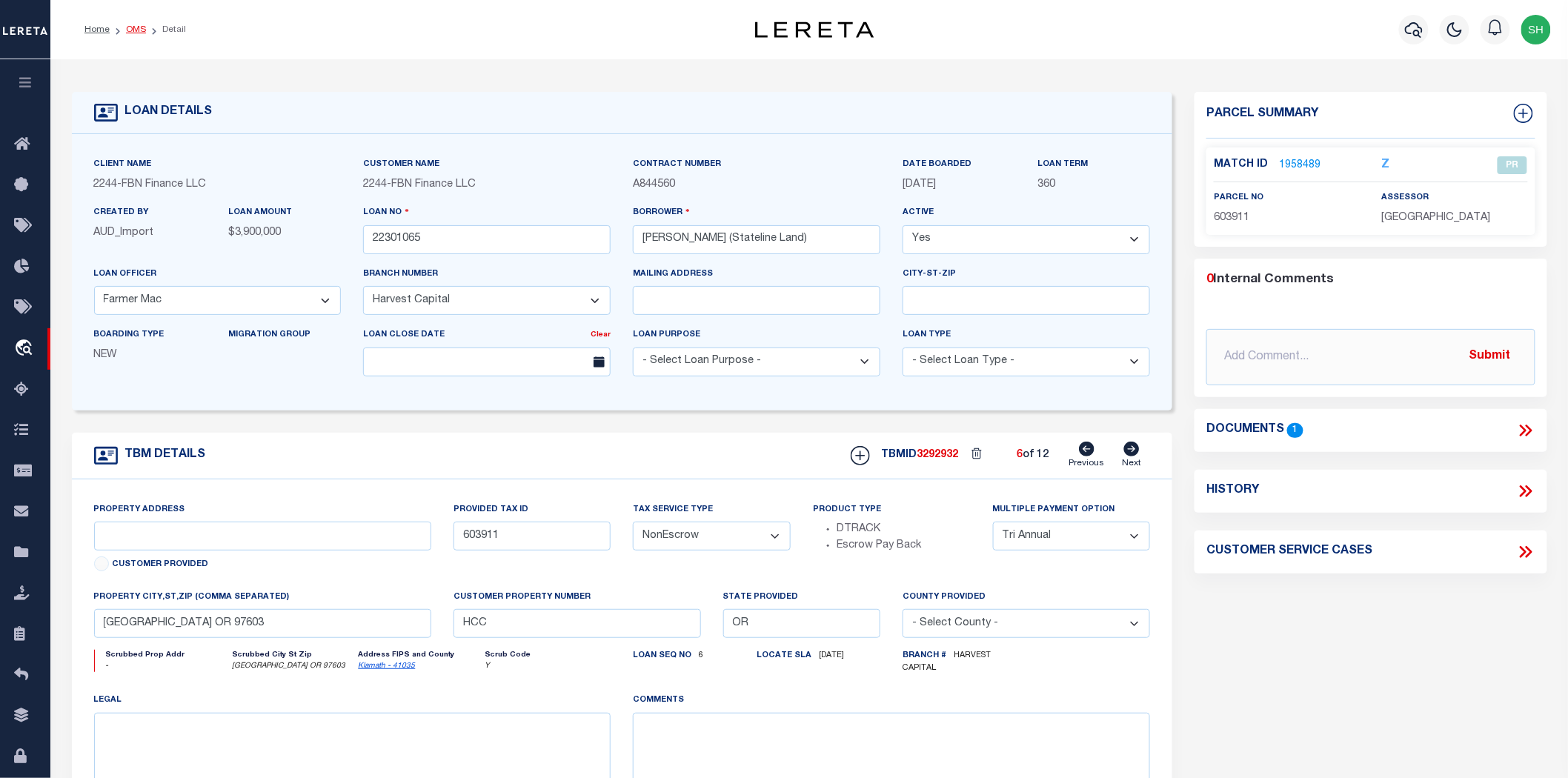
click at [128, 26] on link "OMS" at bounding box center [136, 29] width 20 height 9
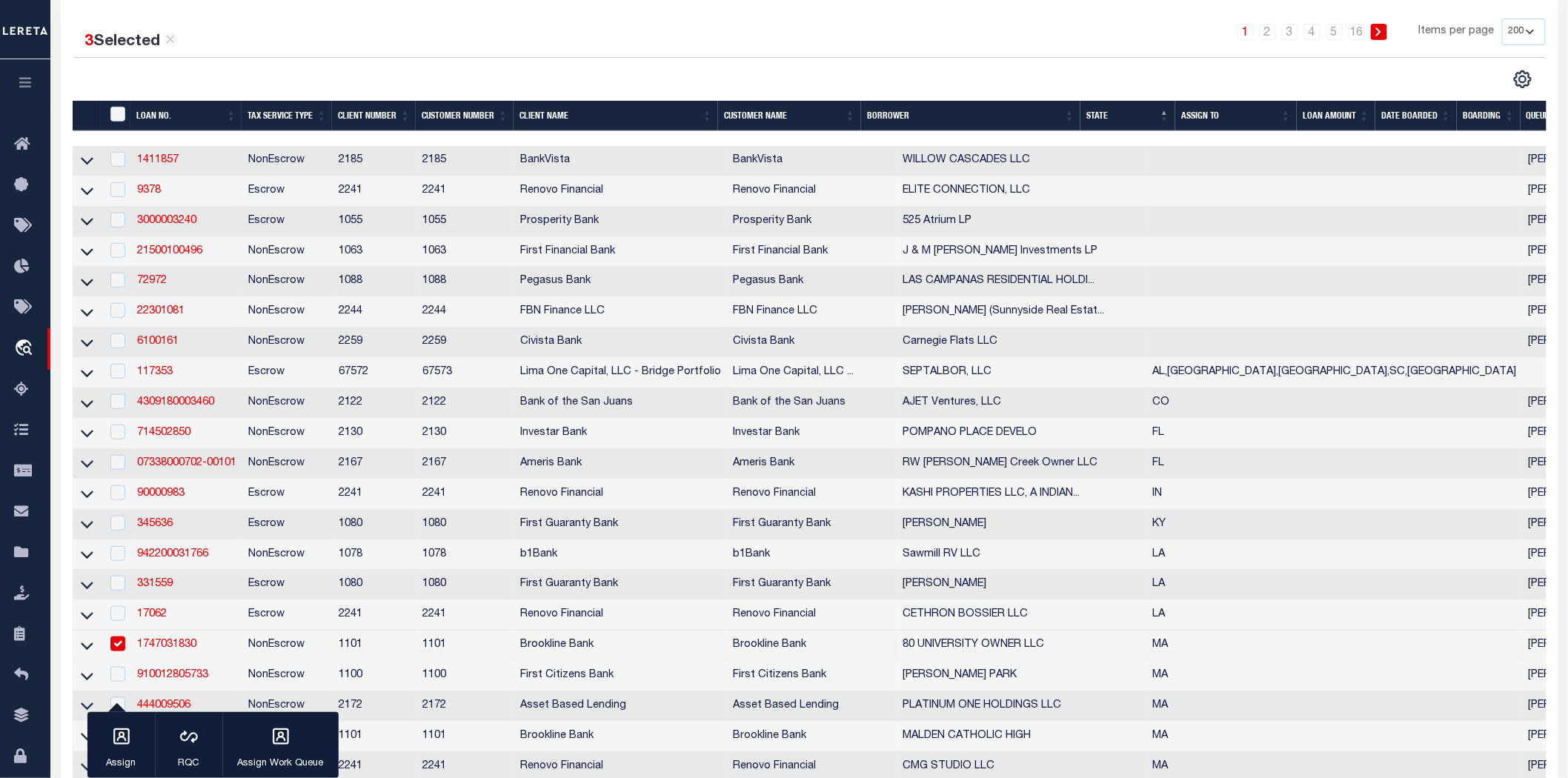
scroll to position [165, 0]
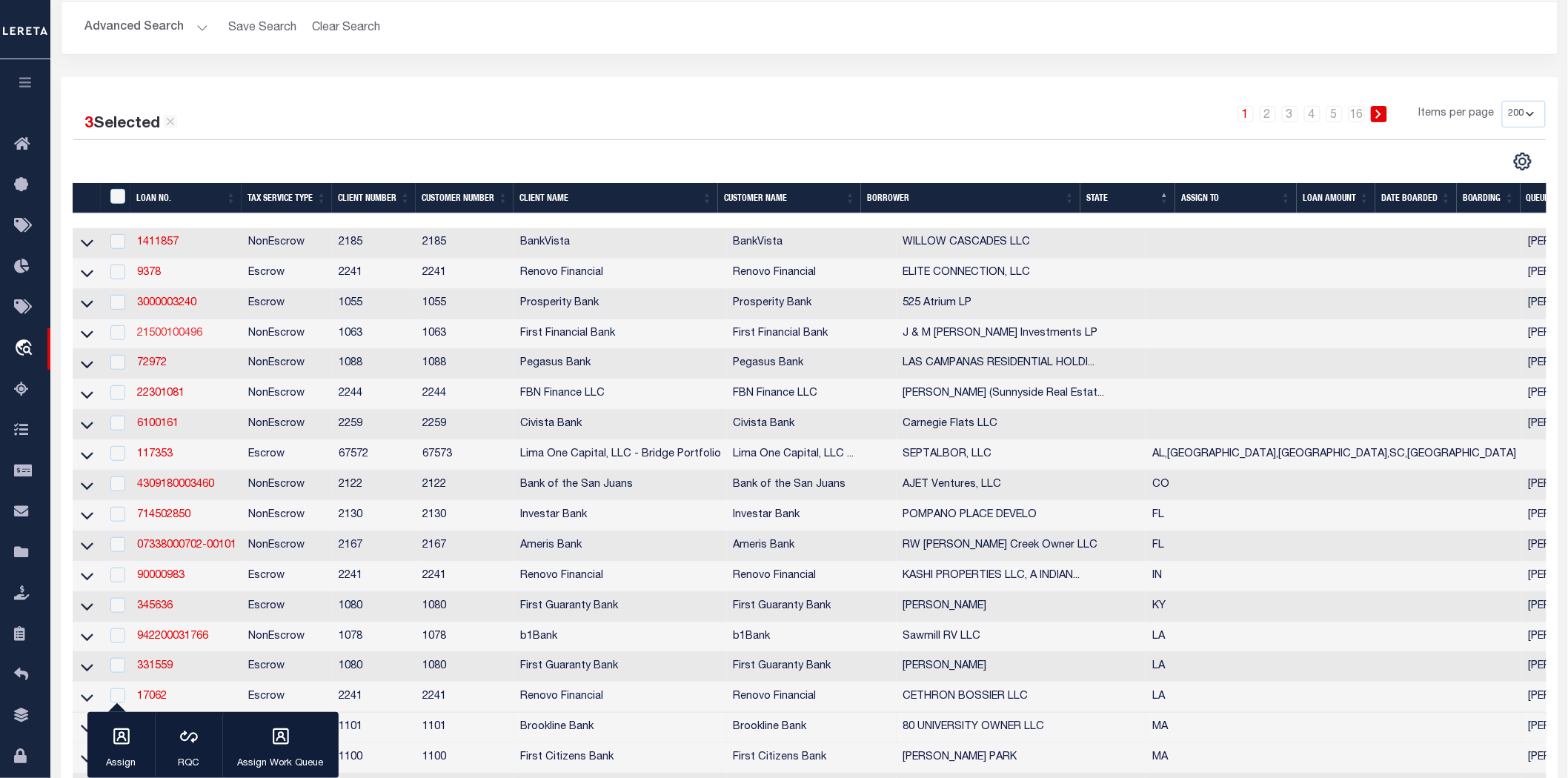
click at [188, 336] on link "21500100496" at bounding box center [169, 333] width 65 height 10
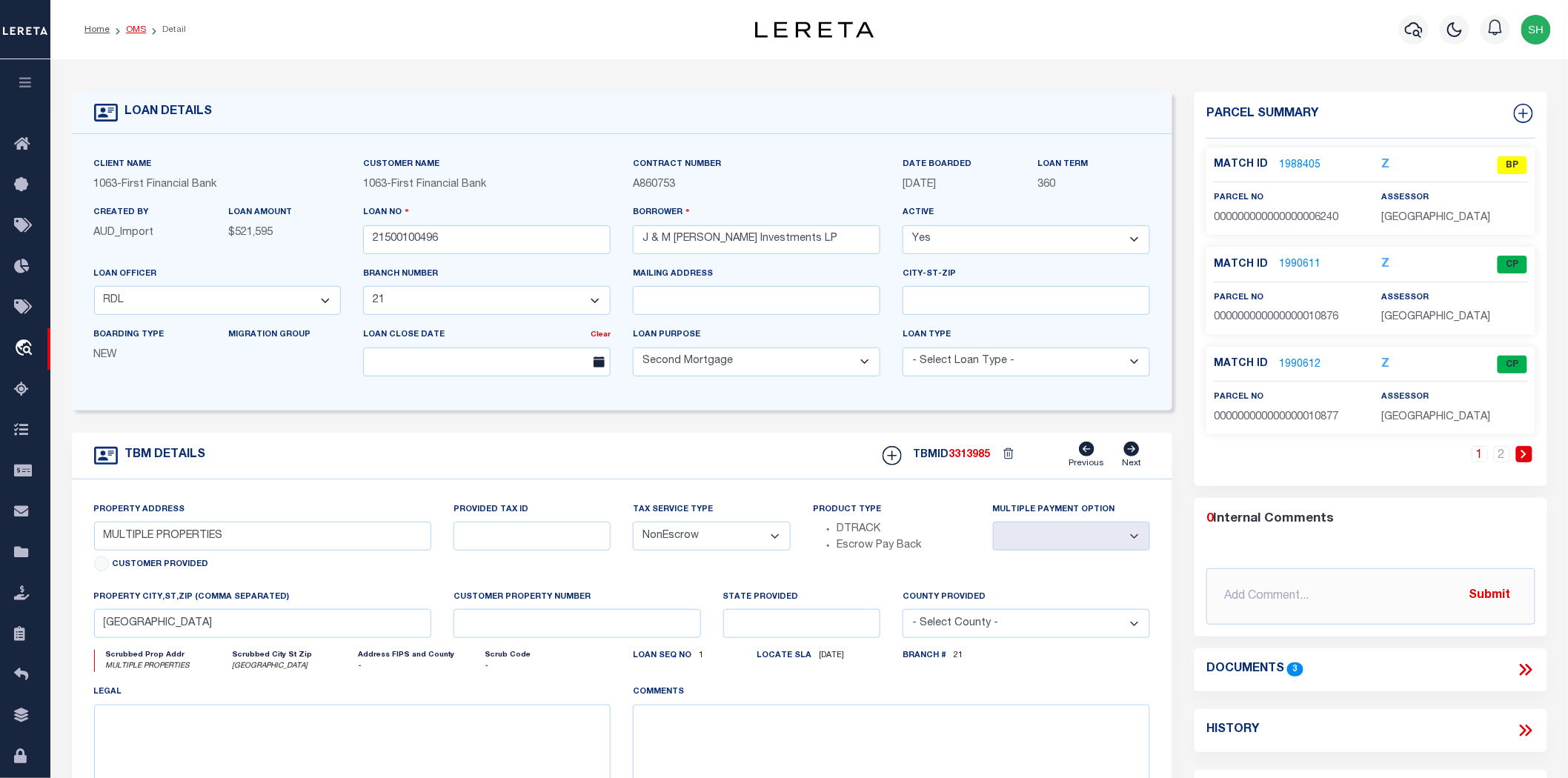
click at [143, 32] on link "OMS" at bounding box center [136, 29] width 20 height 9
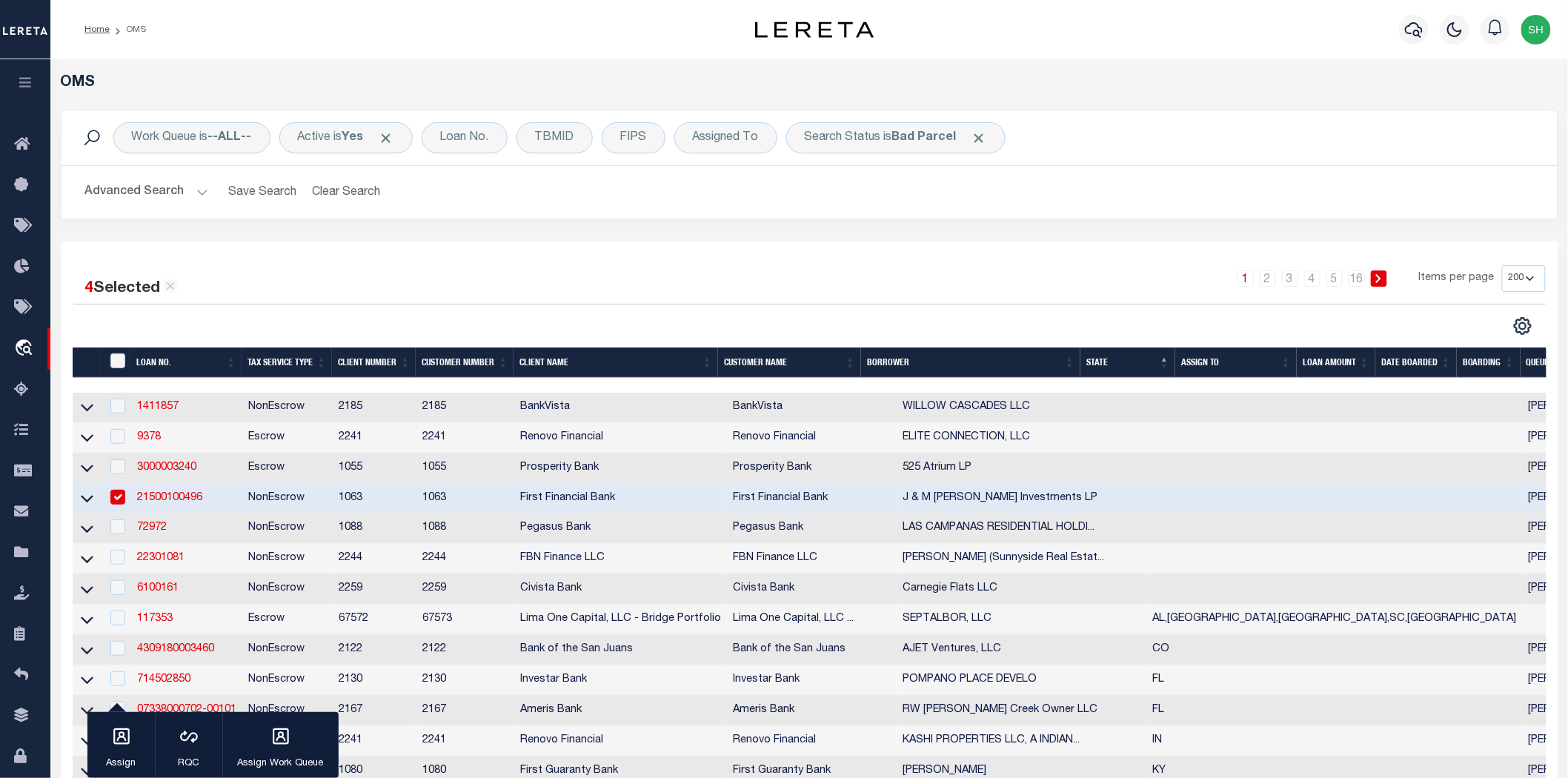
scroll to position [247, 0]
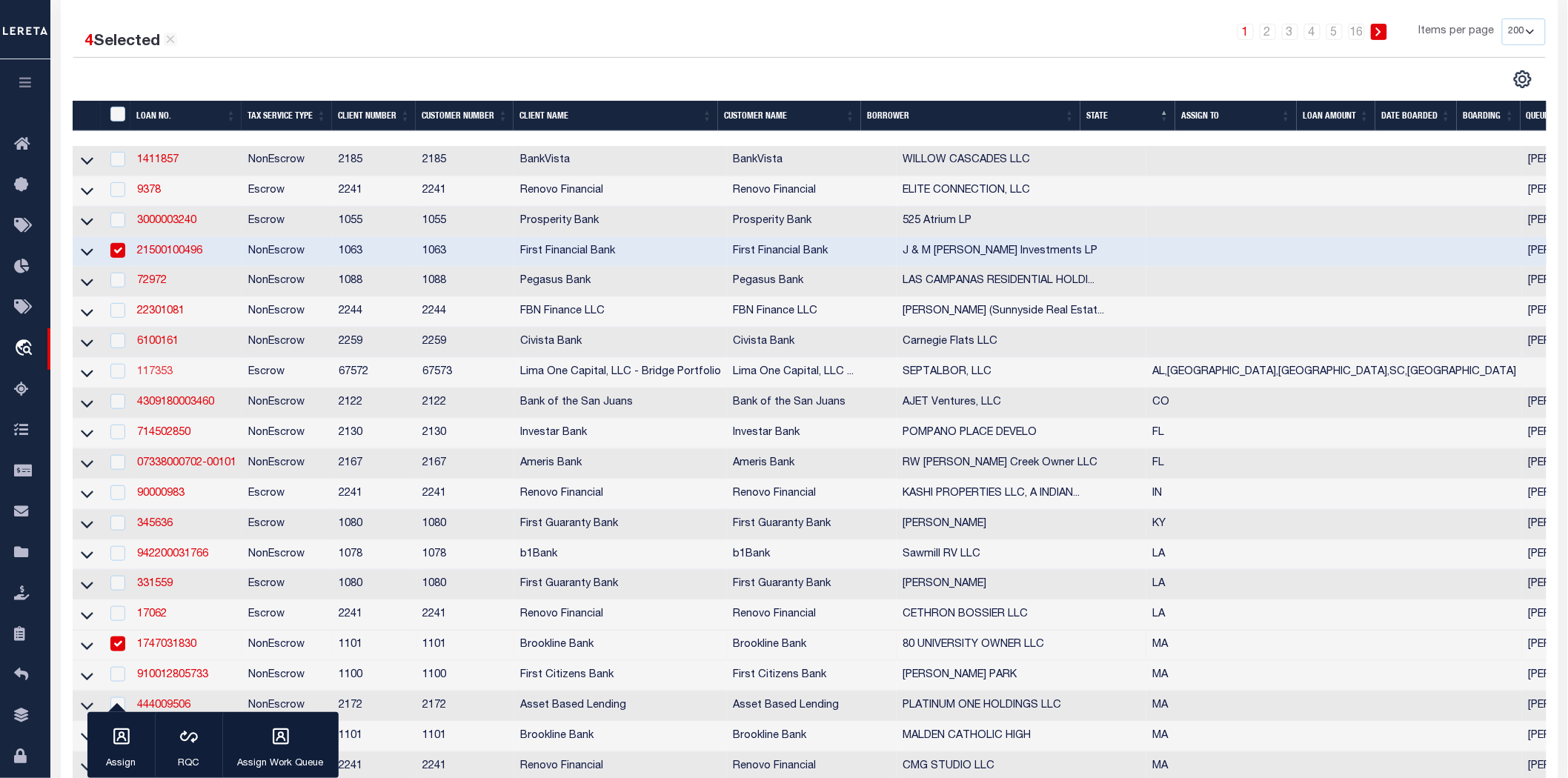
click at [144, 377] on link "117353" at bounding box center [155, 372] width 36 height 10
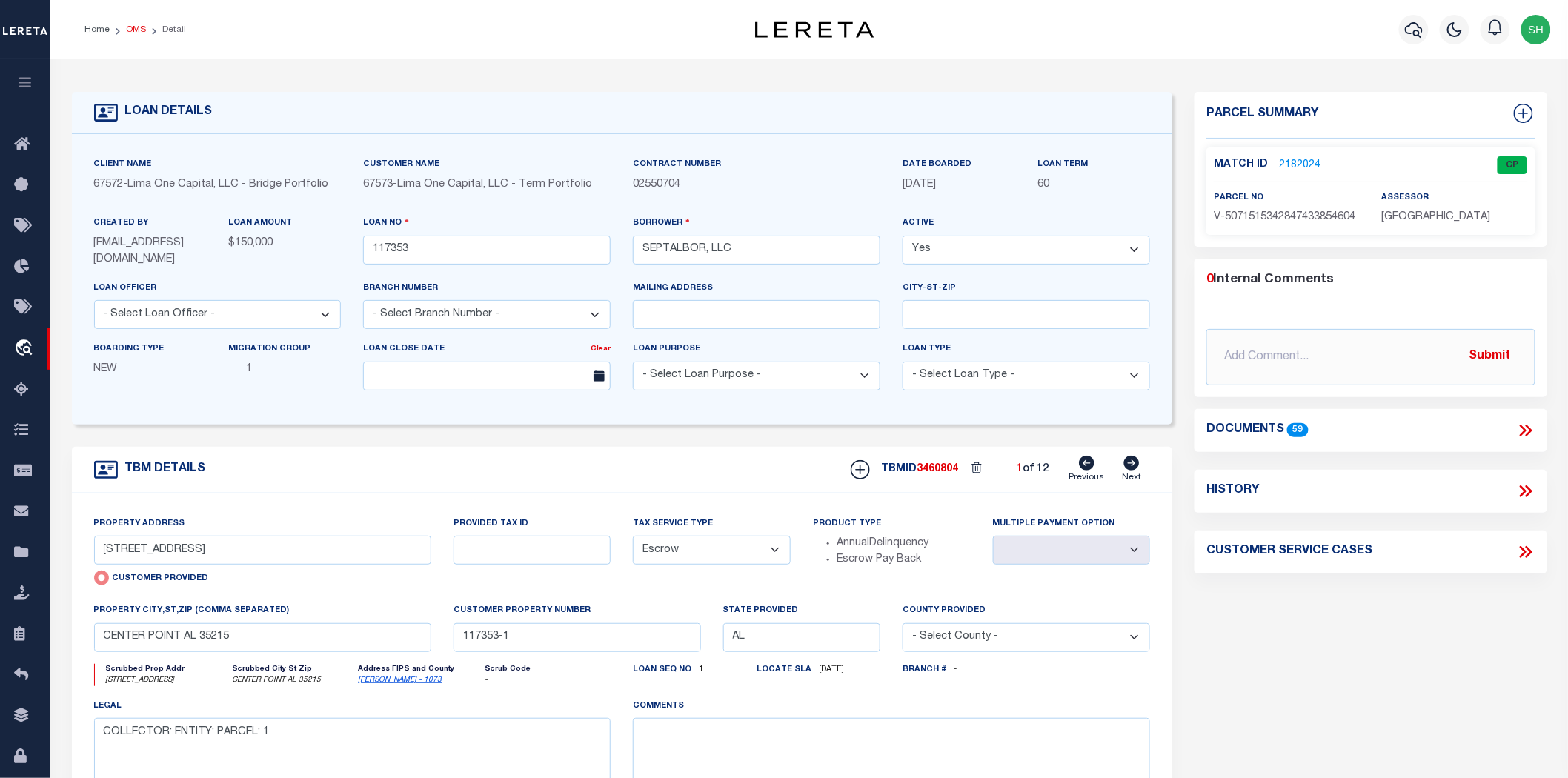
click at [134, 25] on link "OMS" at bounding box center [136, 29] width 20 height 9
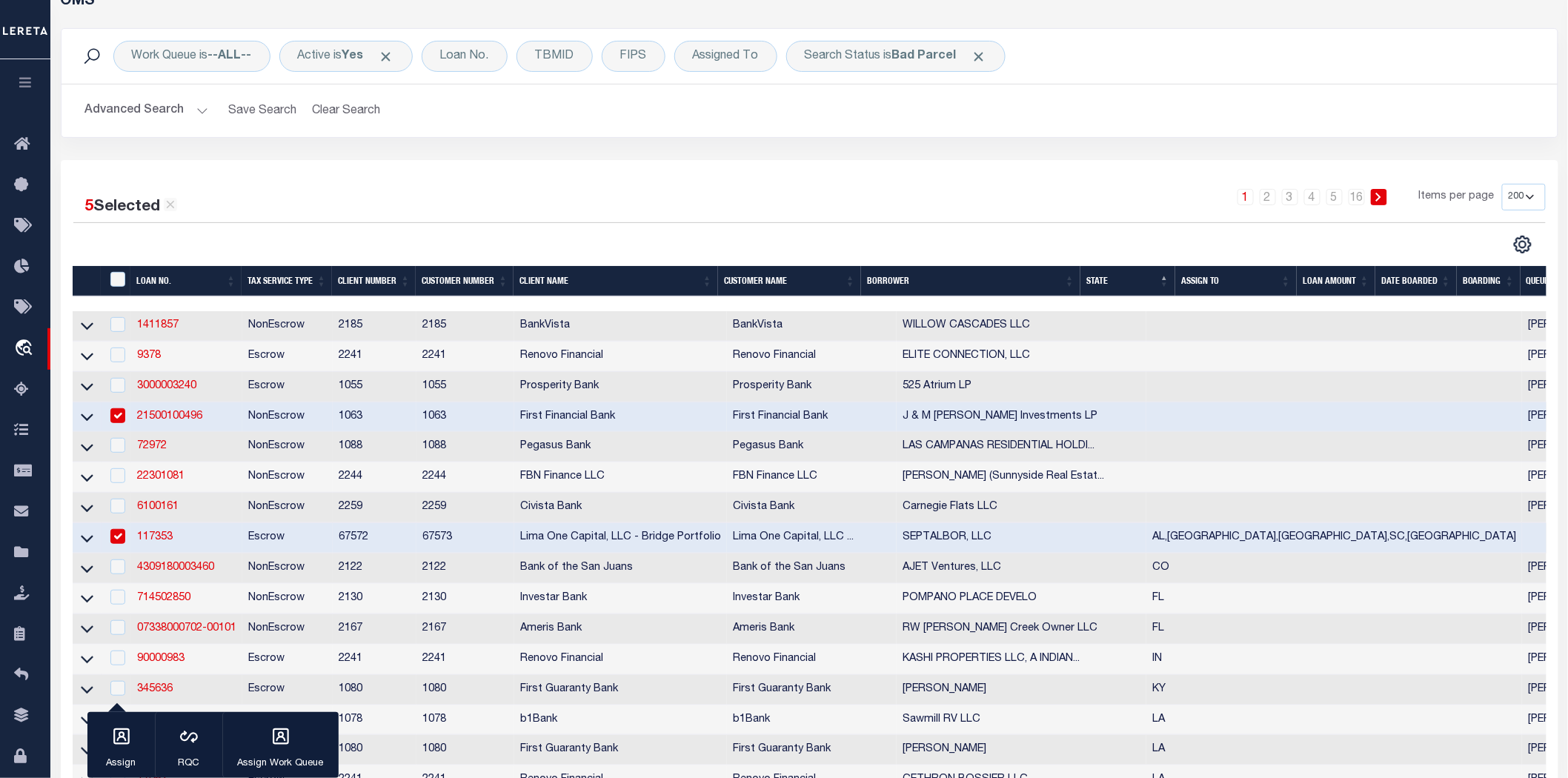
scroll to position [247, 0]
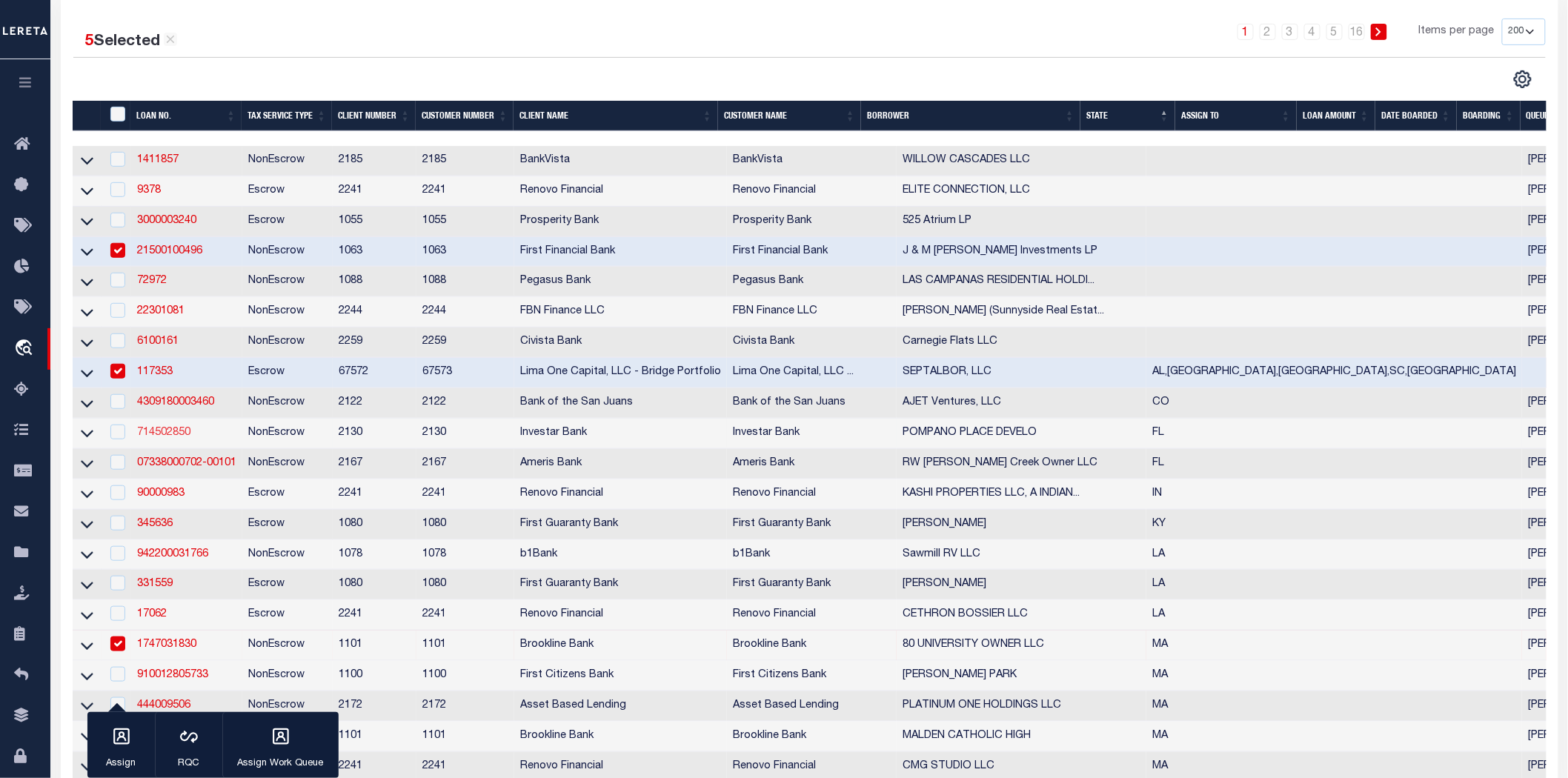
click at [175, 437] on link "714502850" at bounding box center [164, 432] width 54 height 10
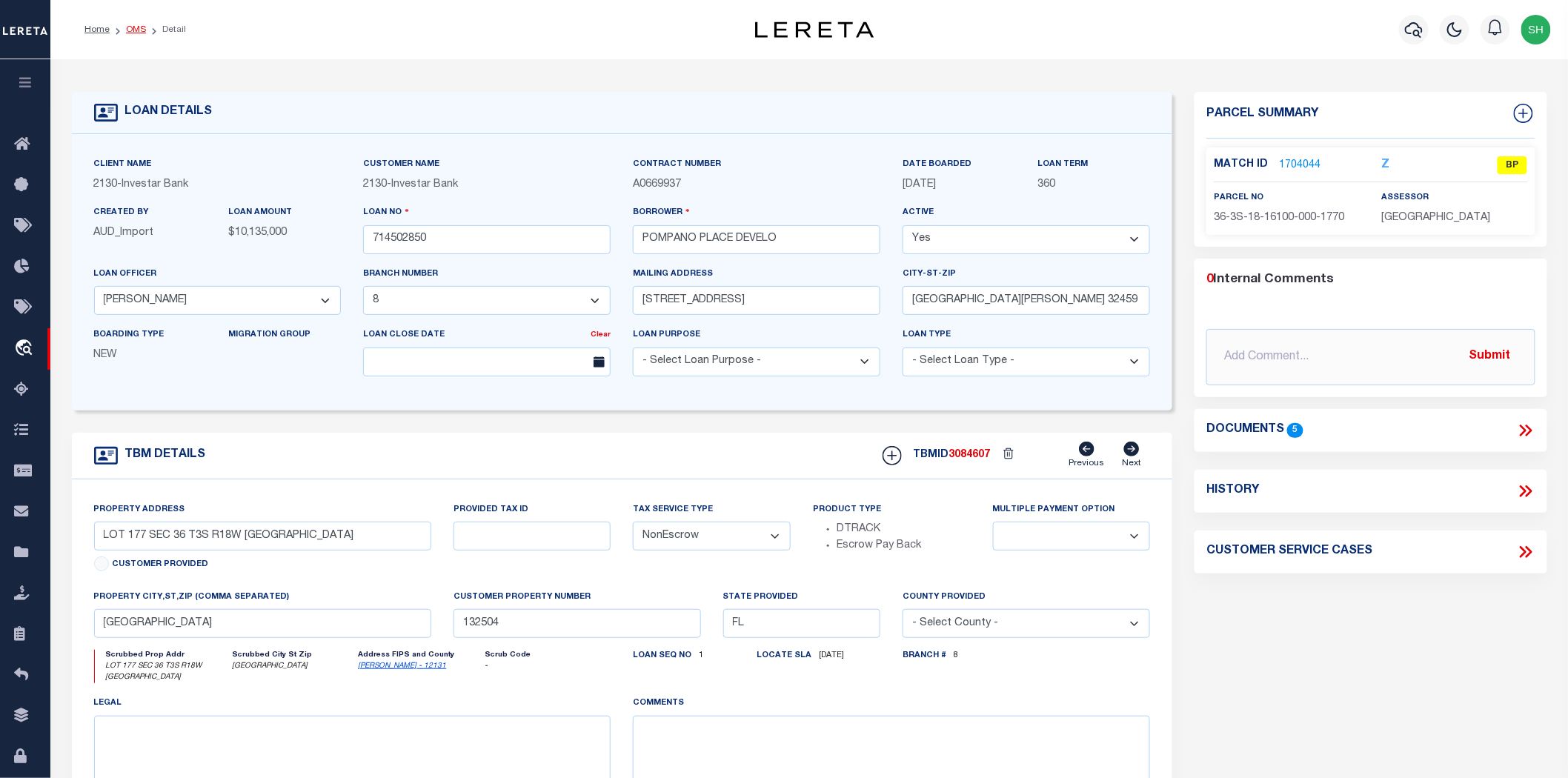
click at [142, 25] on link "OMS" at bounding box center [136, 29] width 20 height 9
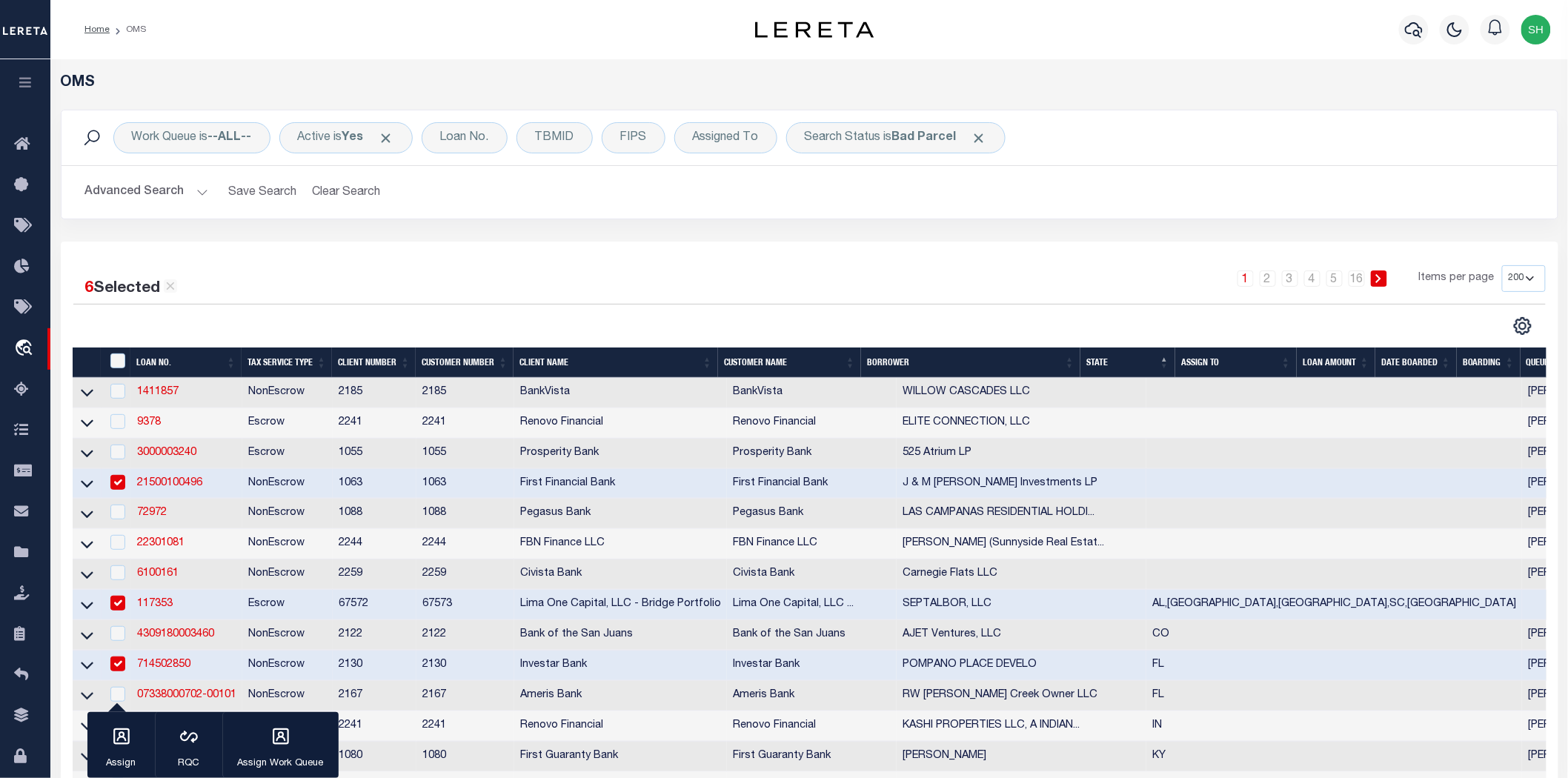
scroll to position [658, 0]
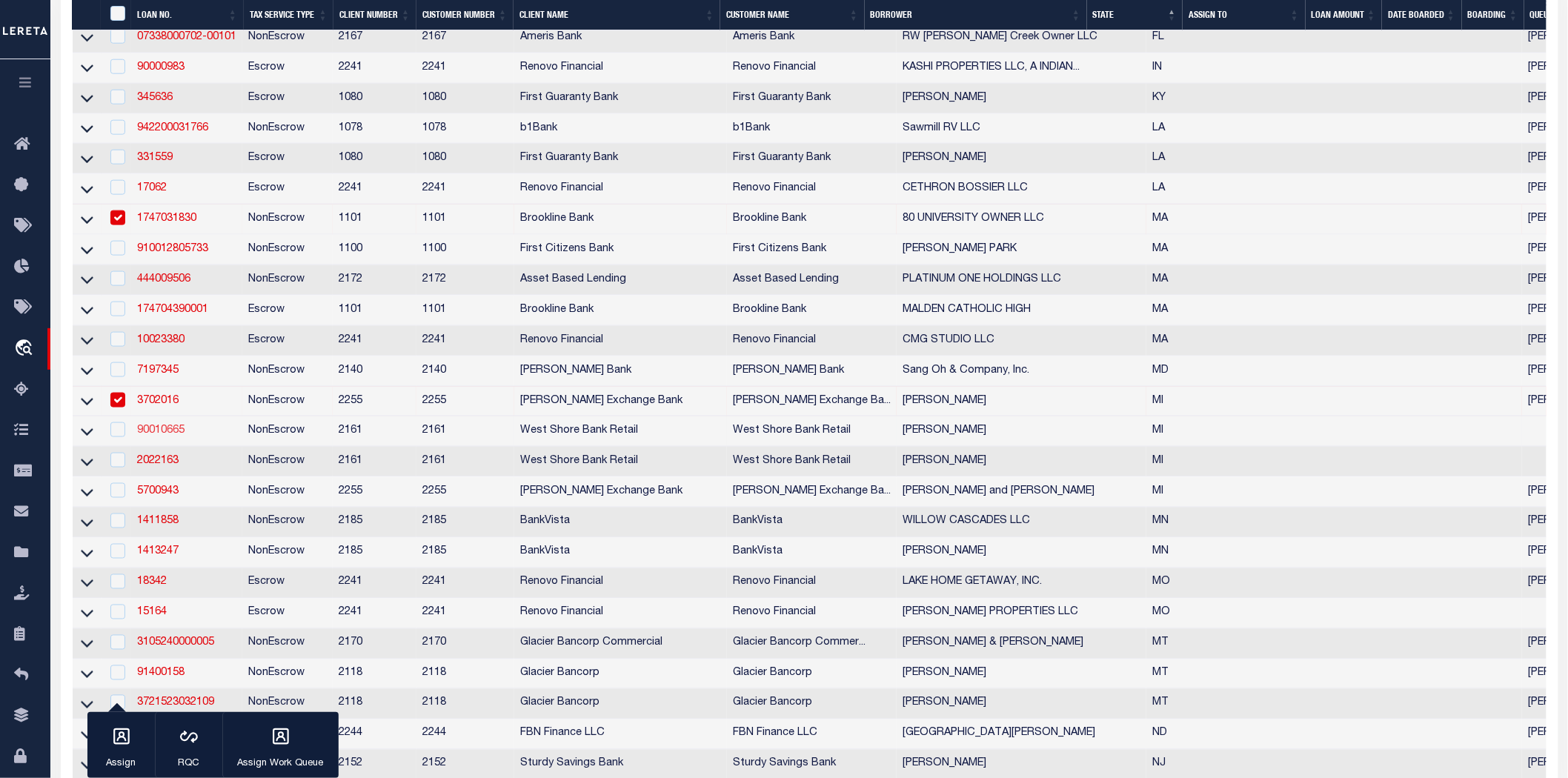
click at [158, 436] on link "90010665" at bounding box center [161, 430] width 48 height 10
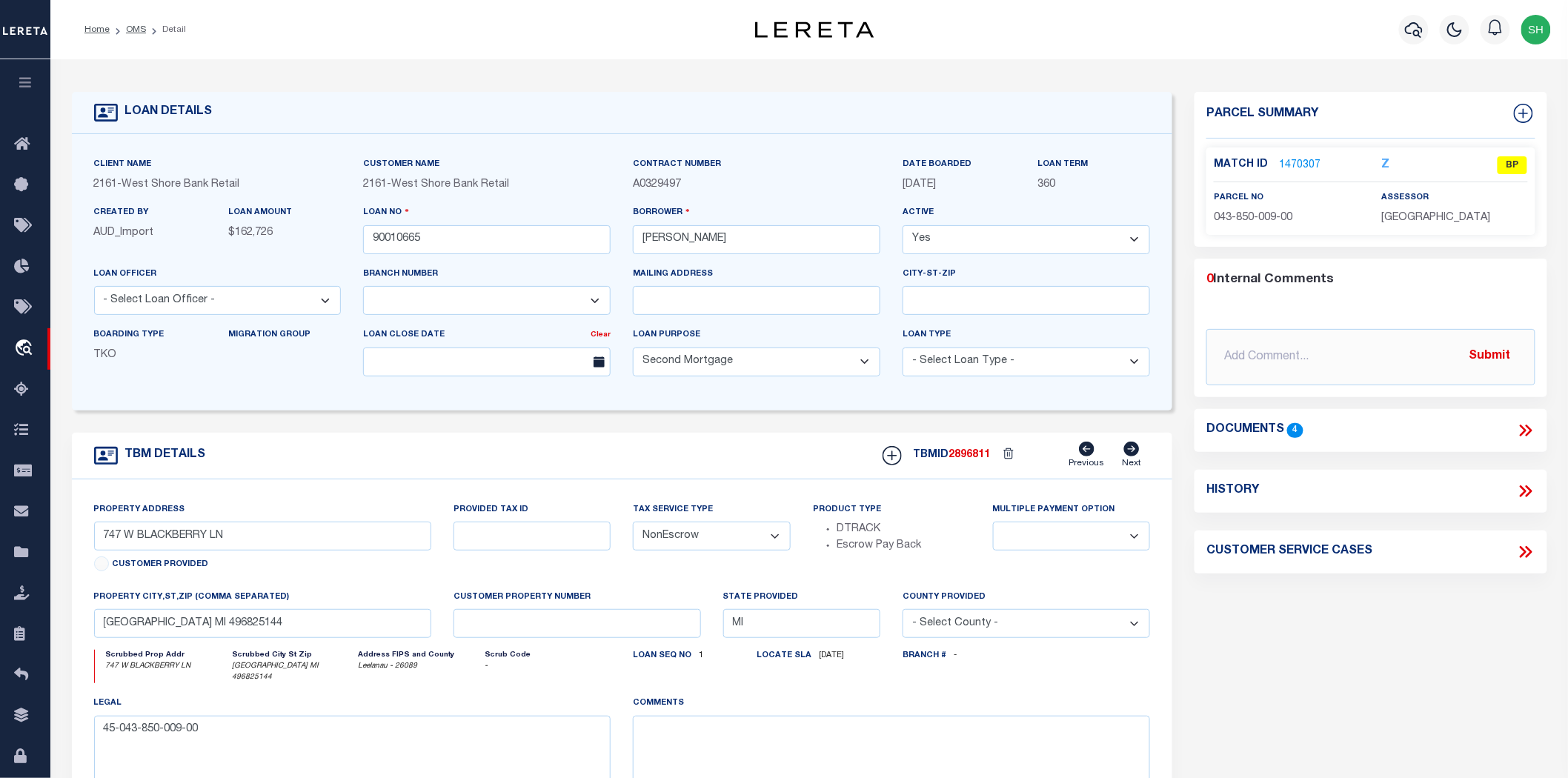
click at [149, 30] on li "Detail" at bounding box center [166, 29] width 40 height 13
click at [137, 31] on link "OMS" at bounding box center [136, 29] width 20 height 9
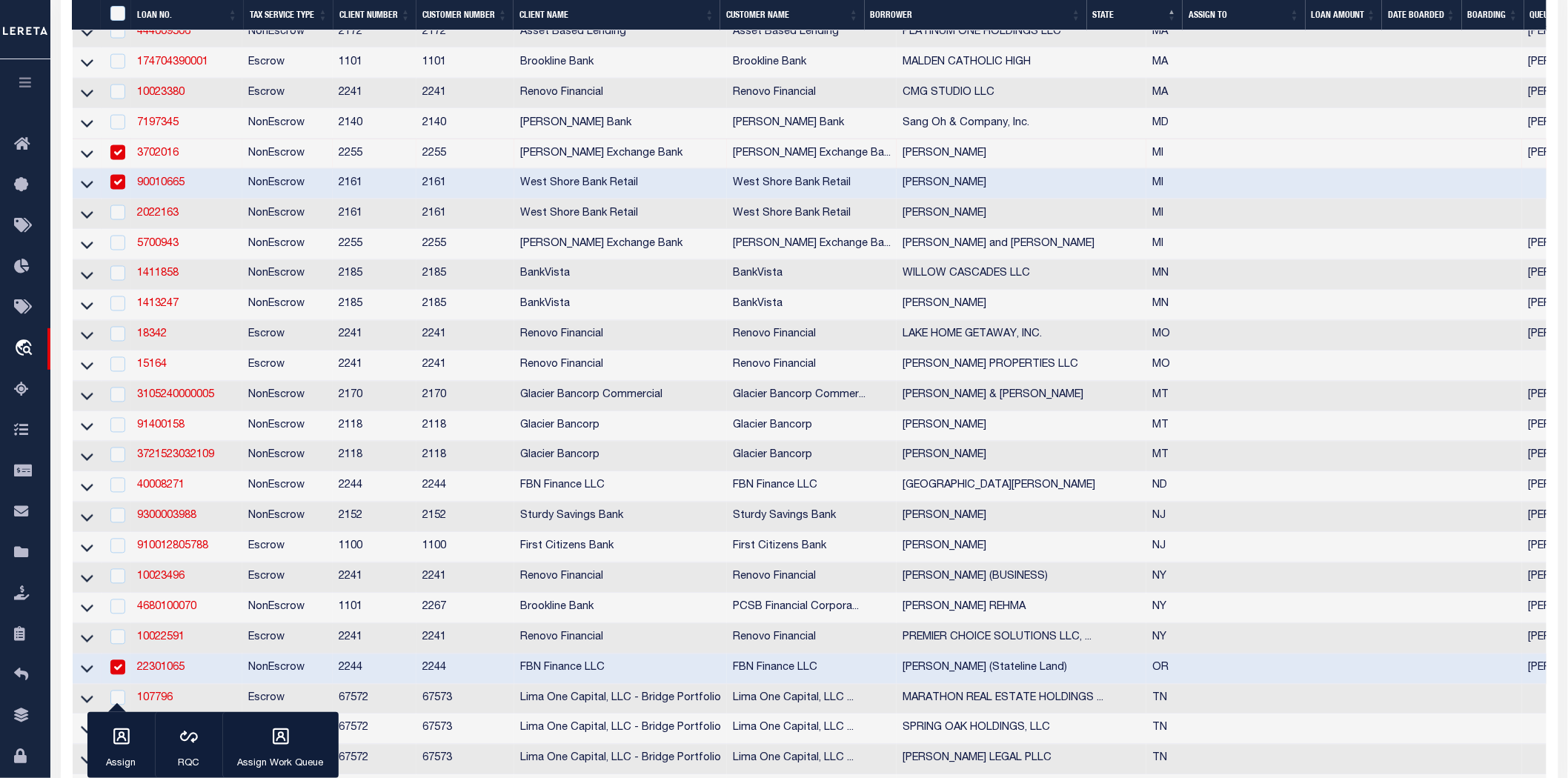
scroll to position [1153, 0]
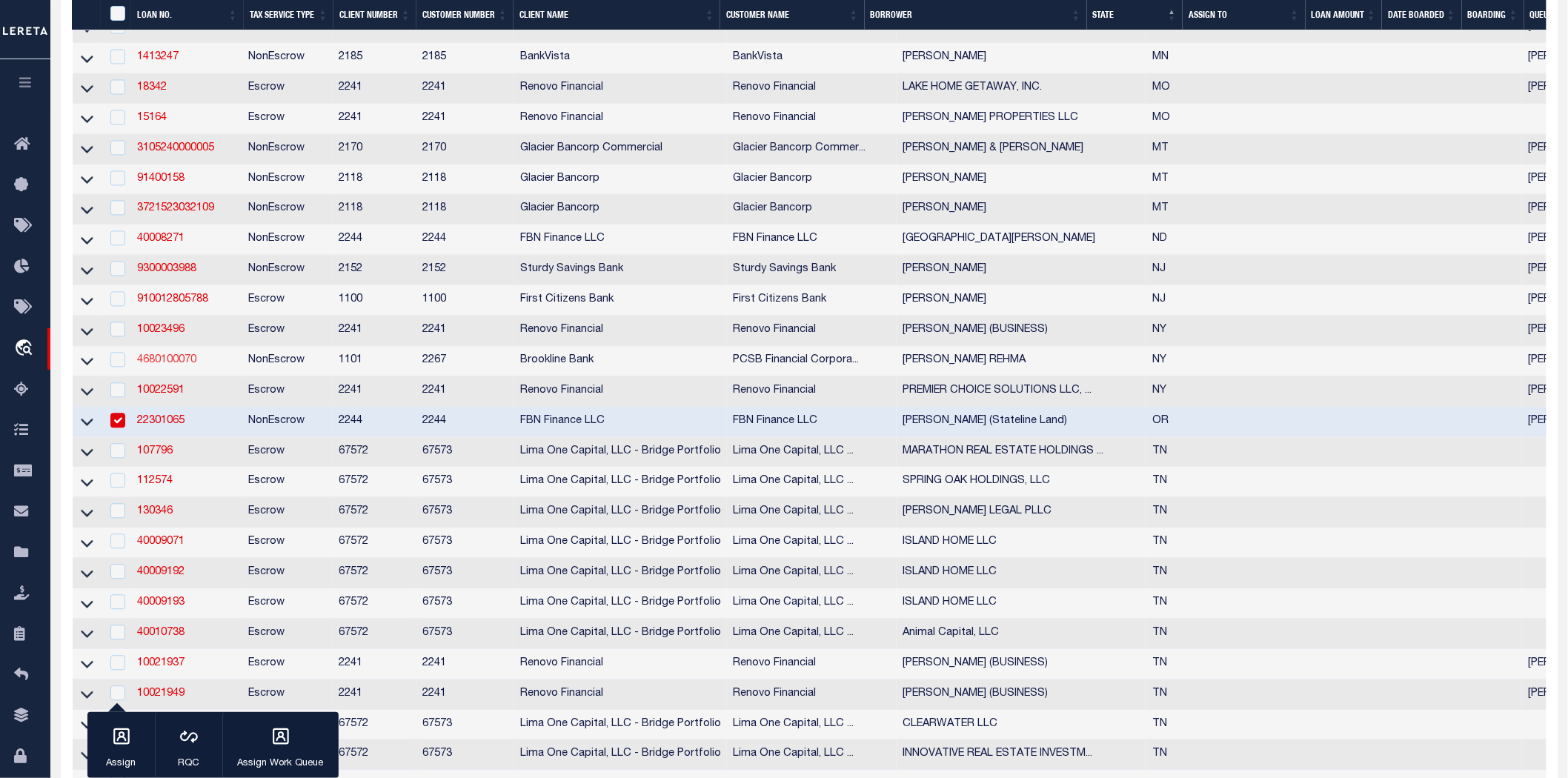
click at [180, 366] on link "4680100070" at bounding box center [167, 361] width 59 height 10
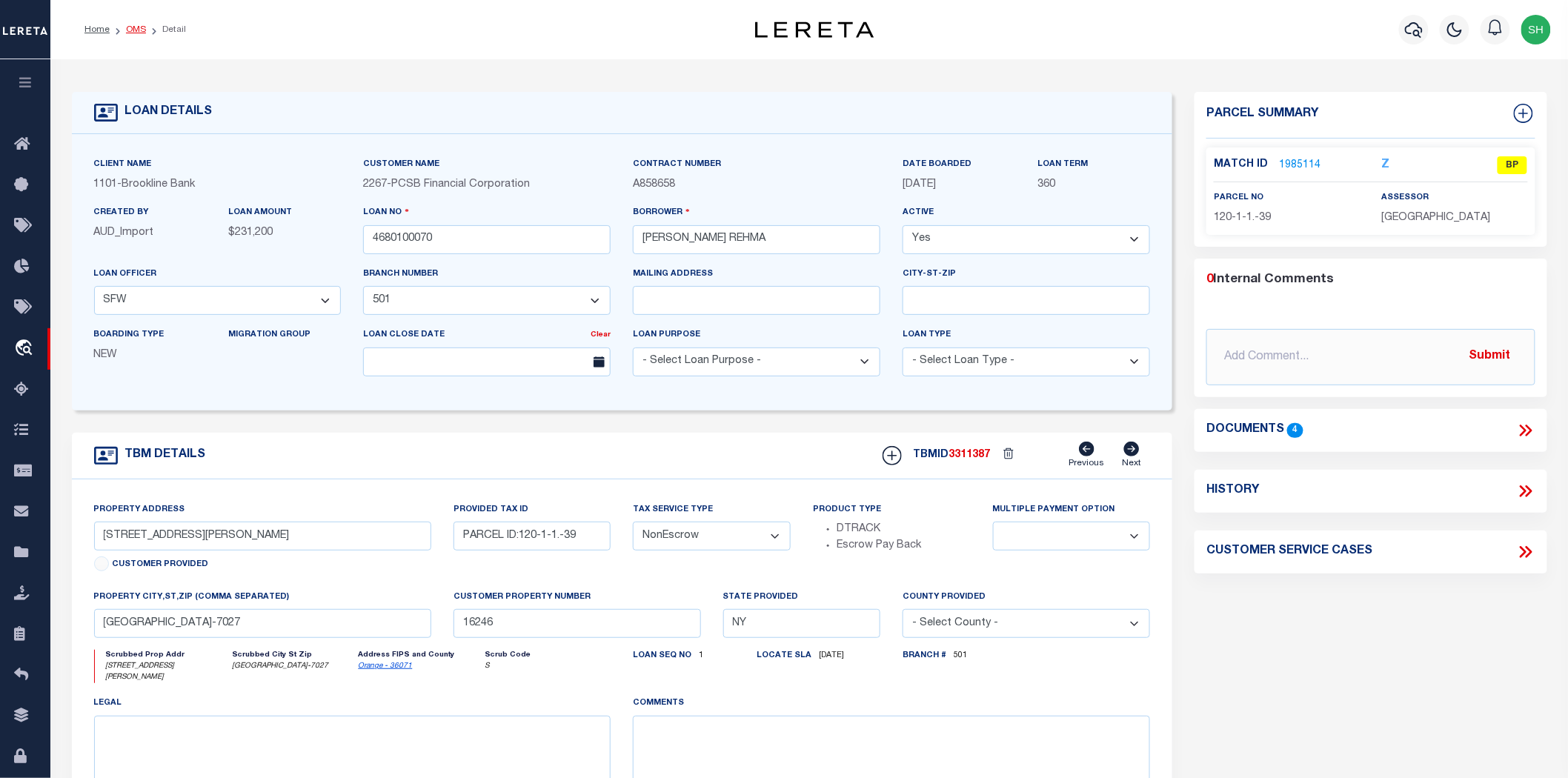
click at [134, 32] on link "OMS" at bounding box center [136, 29] width 20 height 9
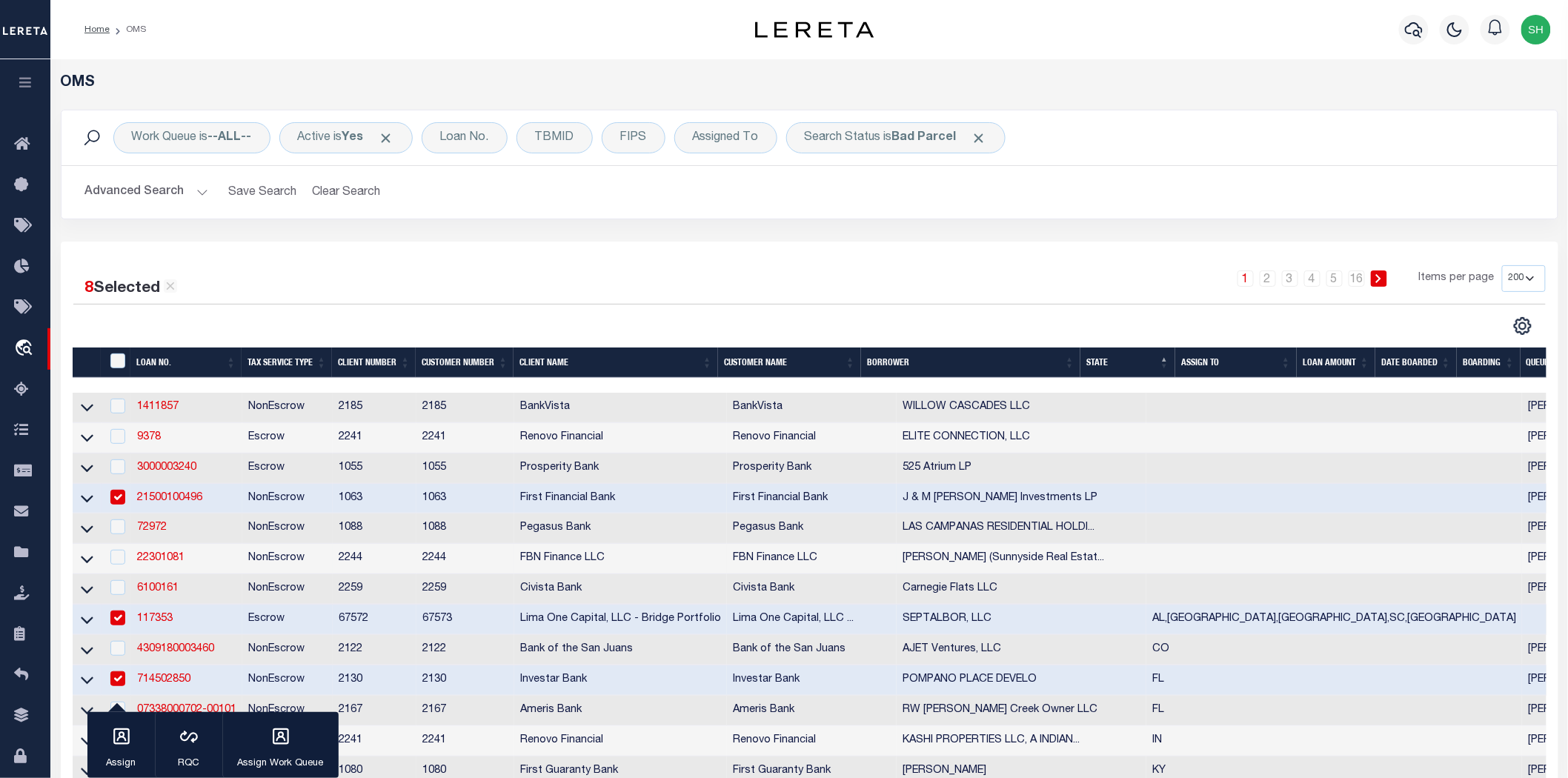
scroll to position [165, 0]
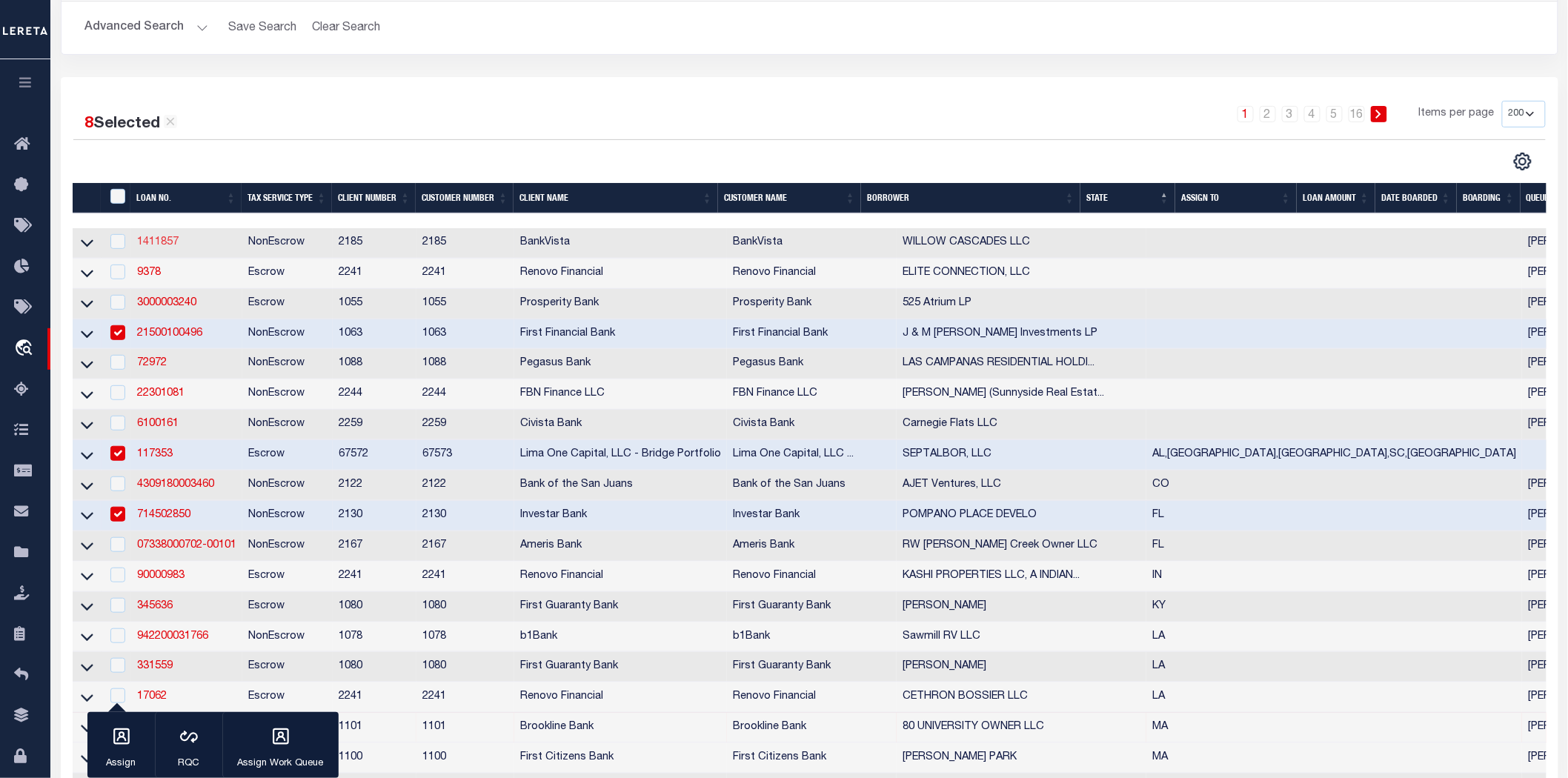
click at [167, 242] on link "1411857" at bounding box center [158, 242] width 42 height 10
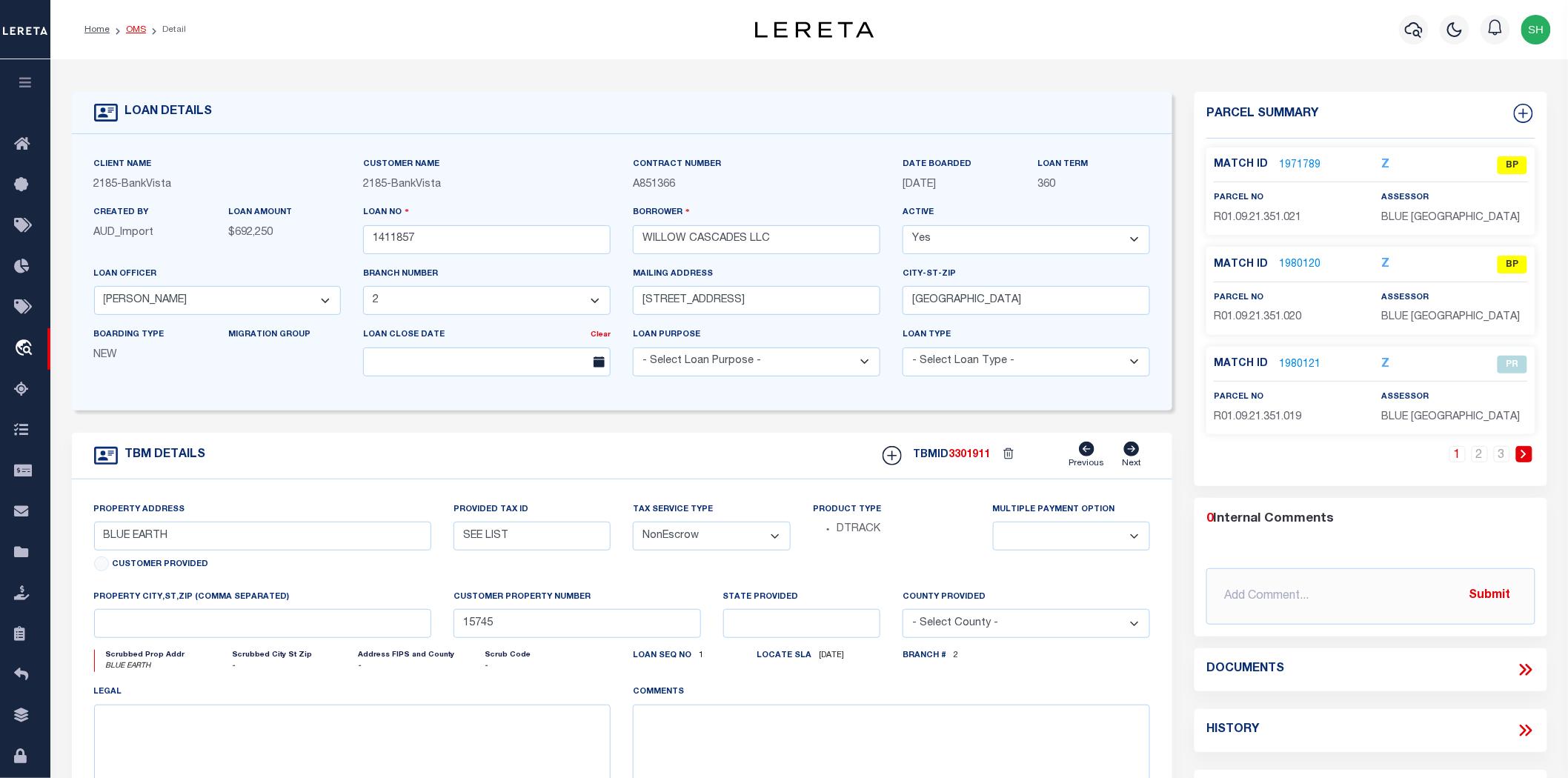
click at [129, 26] on link "OMS" at bounding box center [136, 29] width 20 height 9
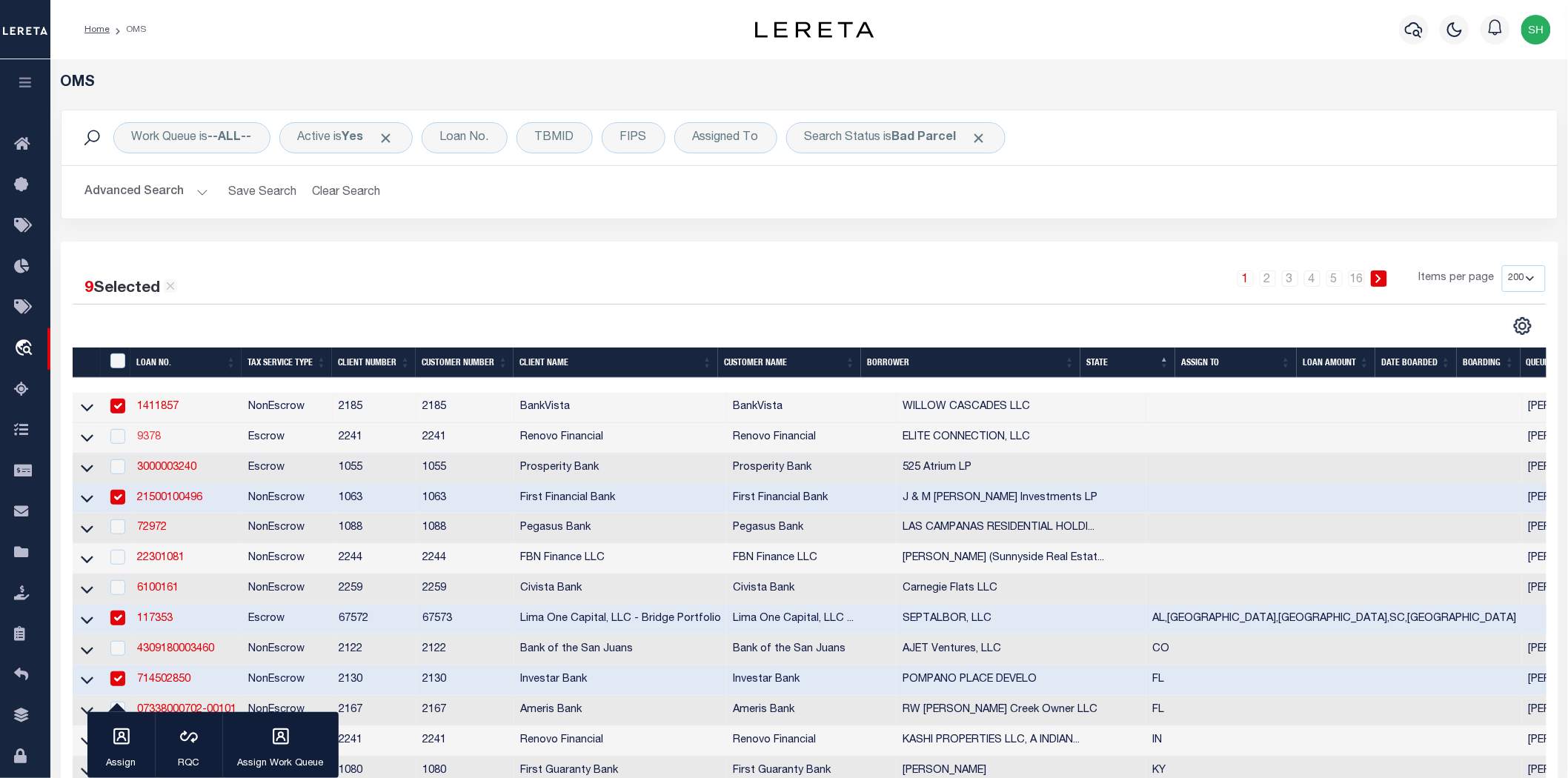
click at [146, 439] on link "9378" at bounding box center [149, 437] width 24 height 10
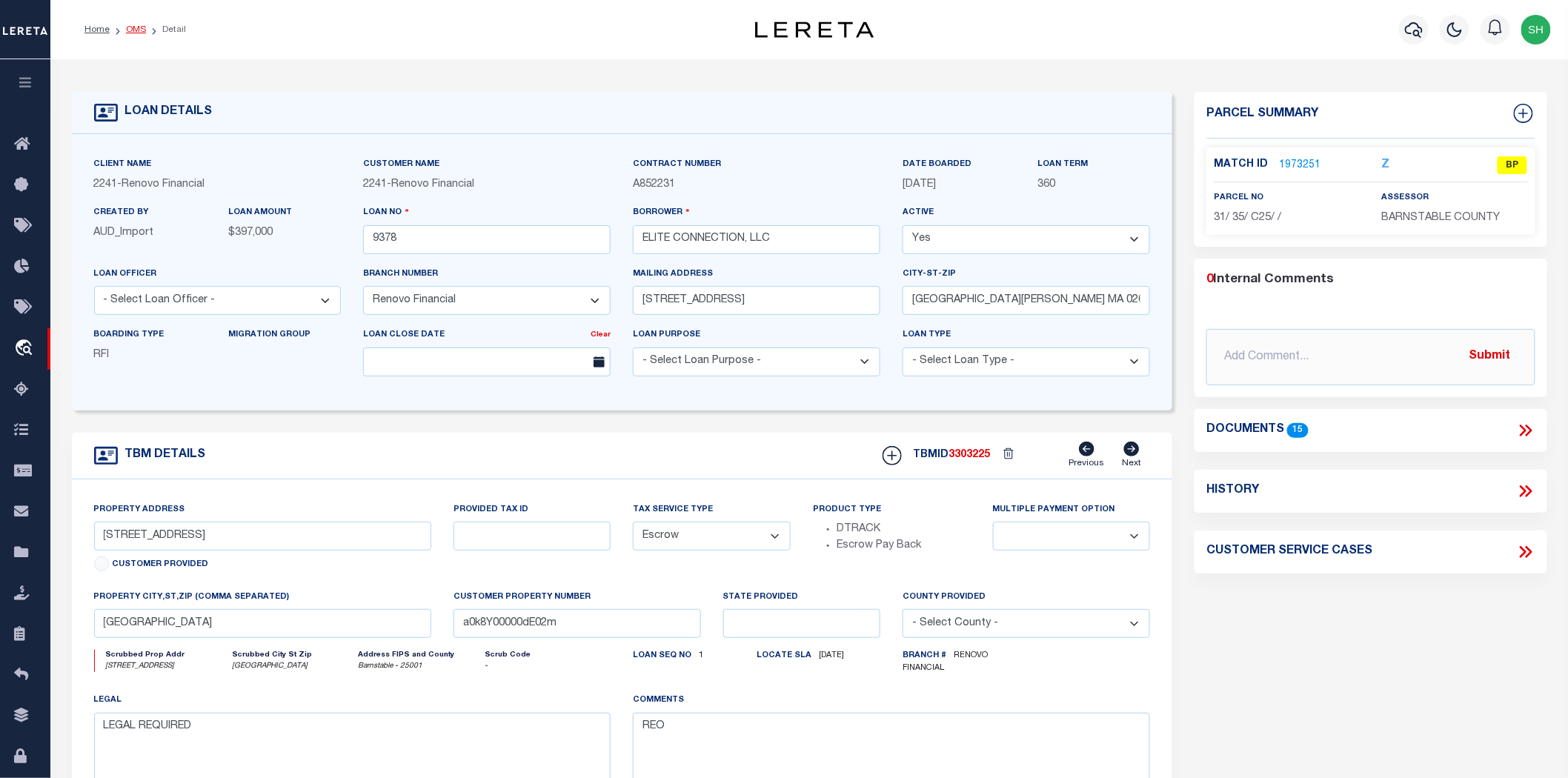
click at [136, 32] on link "OMS" at bounding box center [136, 29] width 20 height 9
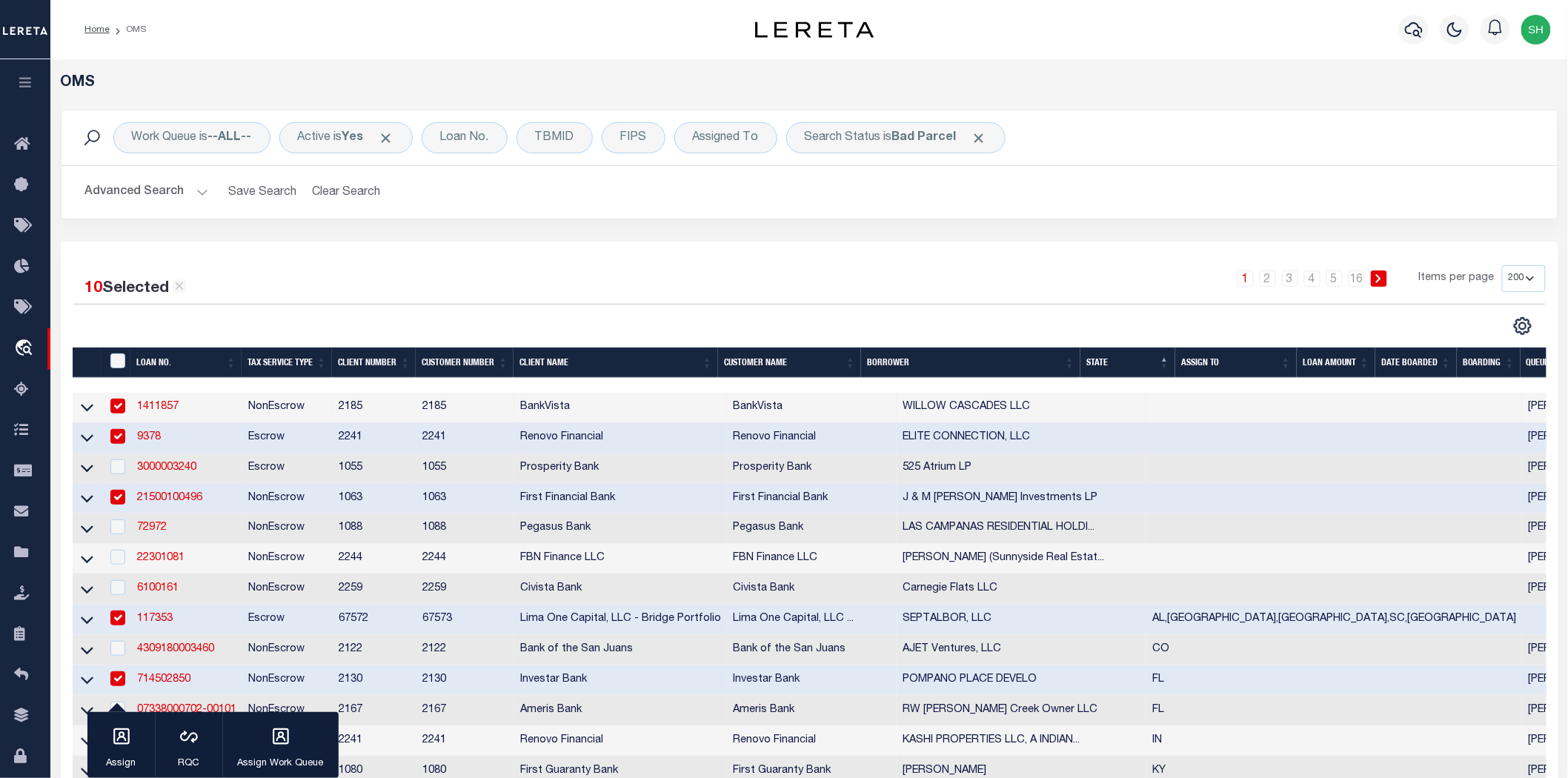
scroll to position [165, 0]
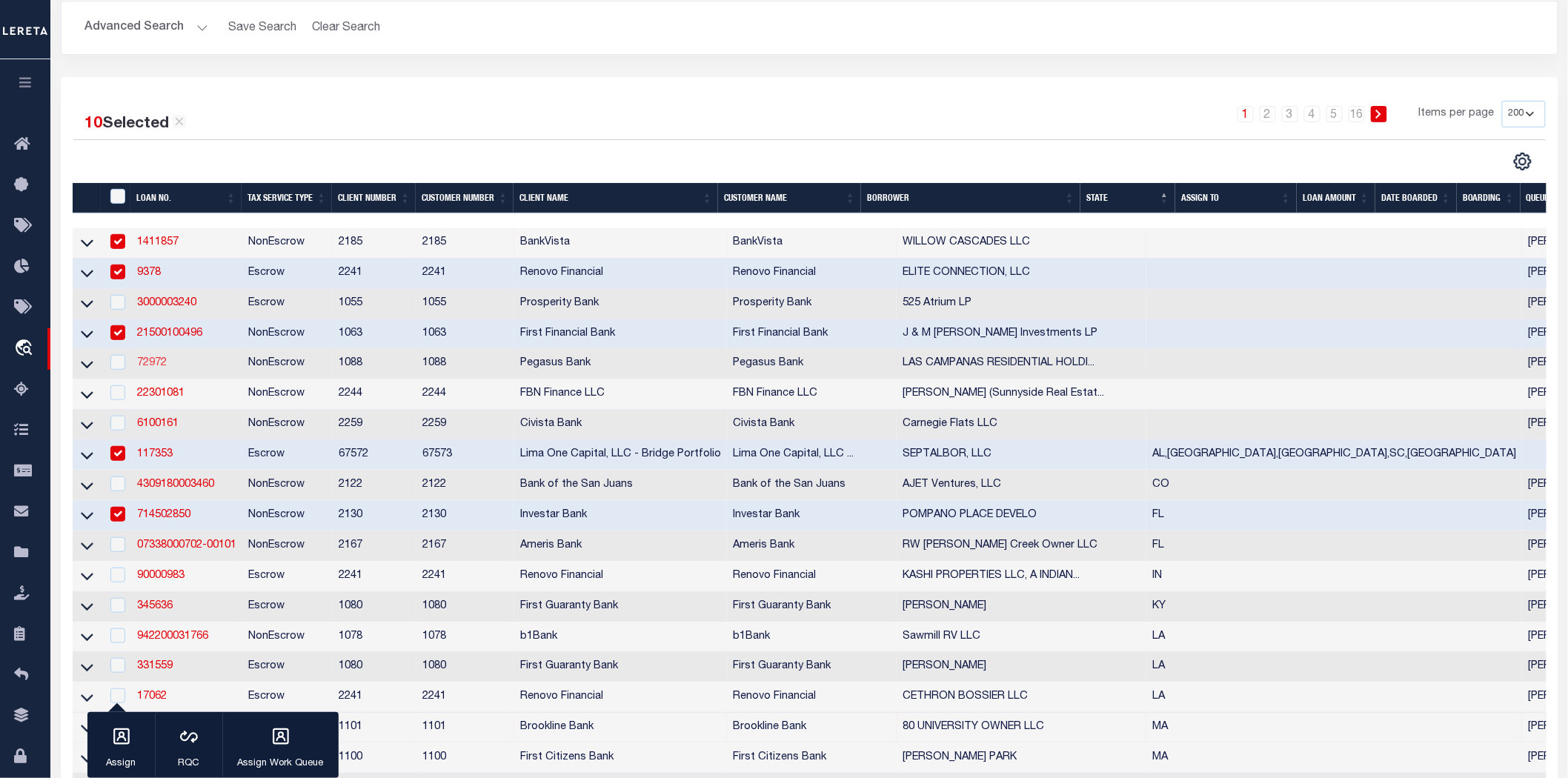
click at [153, 365] on link "72972" at bounding box center [152, 363] width 30 height 10
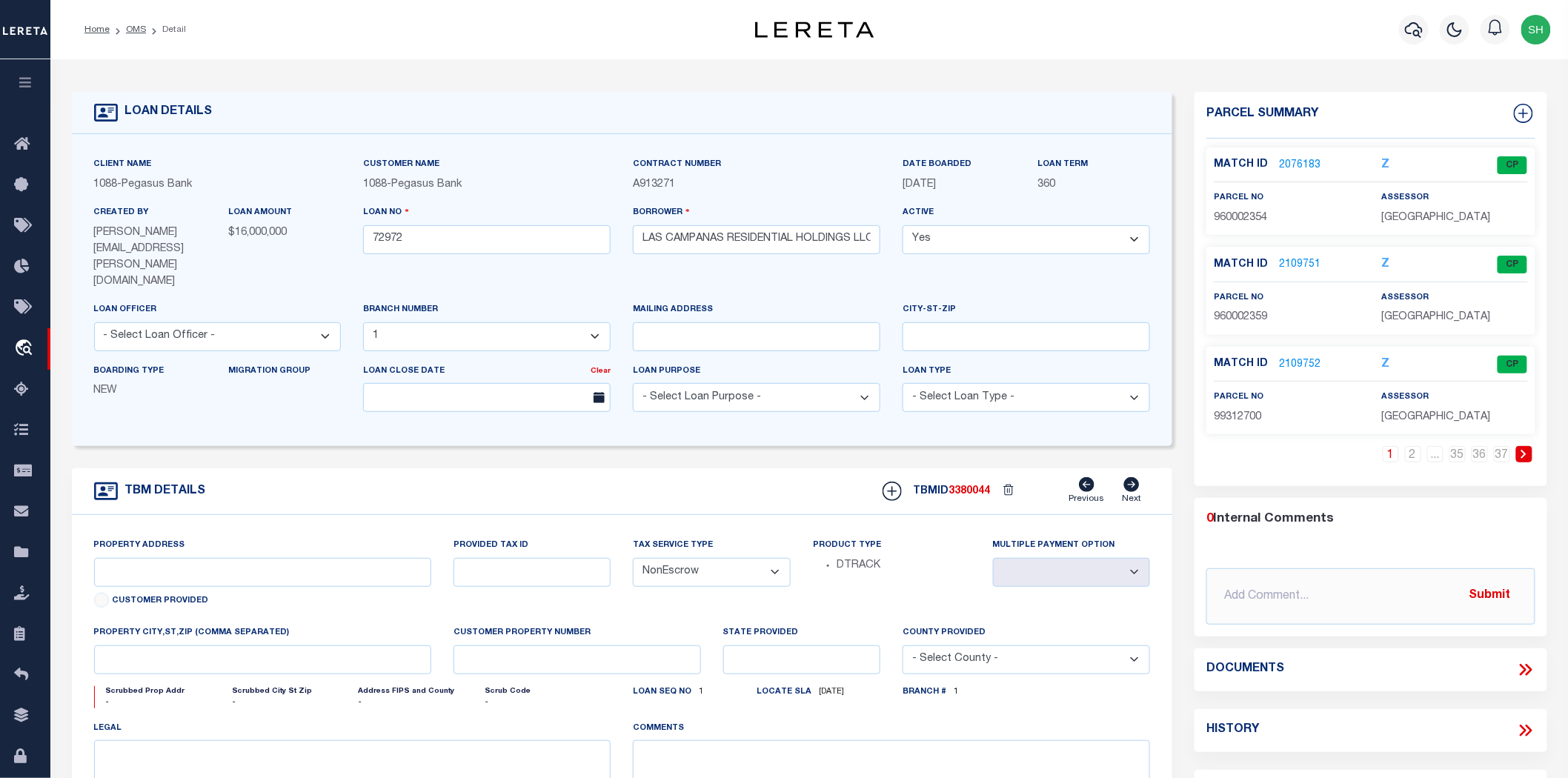
click at [139, 23] on li "OMS" at bounding box center [128, 29] width 37 height 13
click at [137, 31] on link "OMS" at bounding box center [136, 29] width 20 height 9
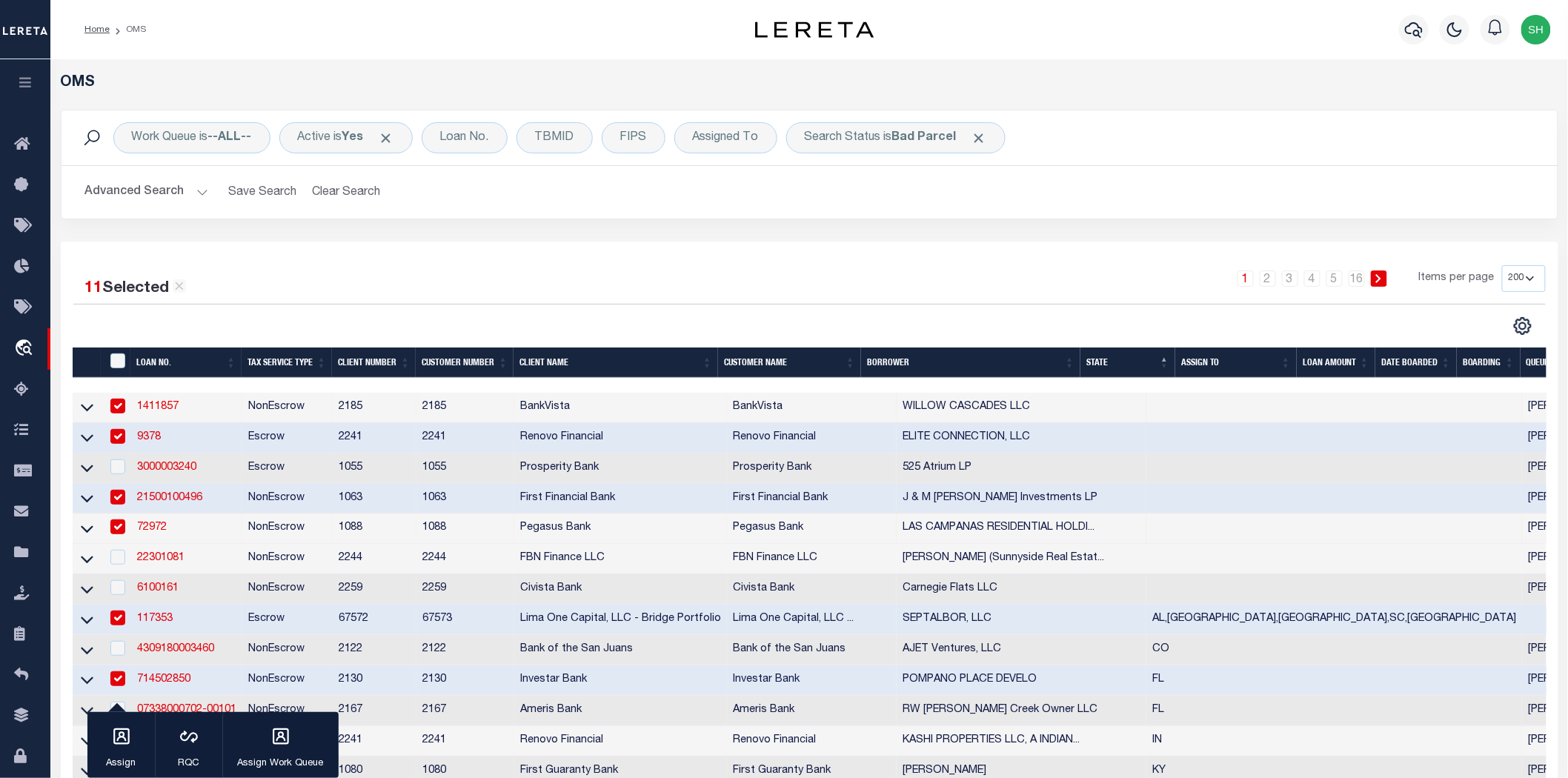
scroll to position [329, 0]
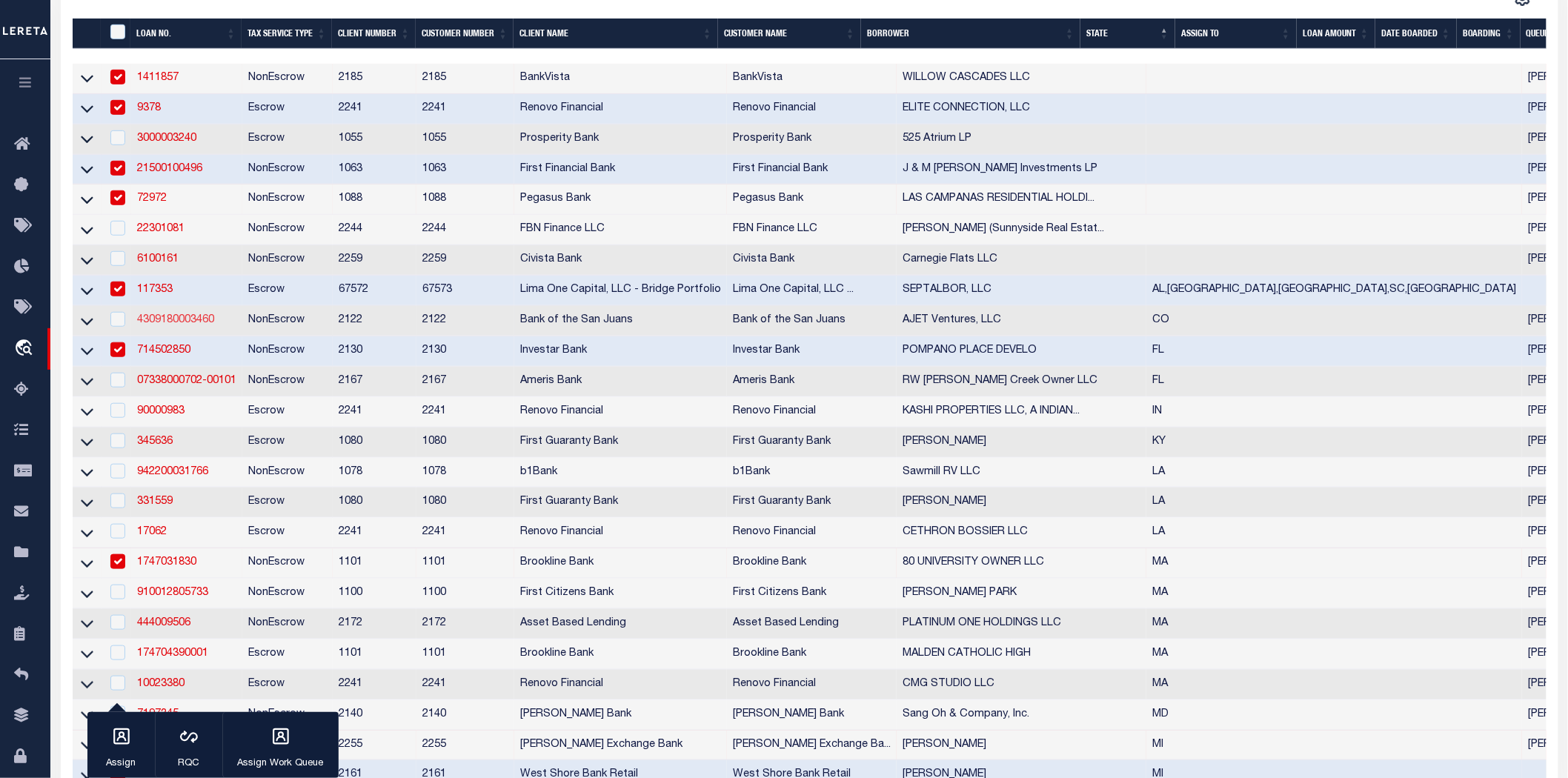
click at [161, 320] on link "4309180003460" at bounding box center [175, 320] width 77 height 10
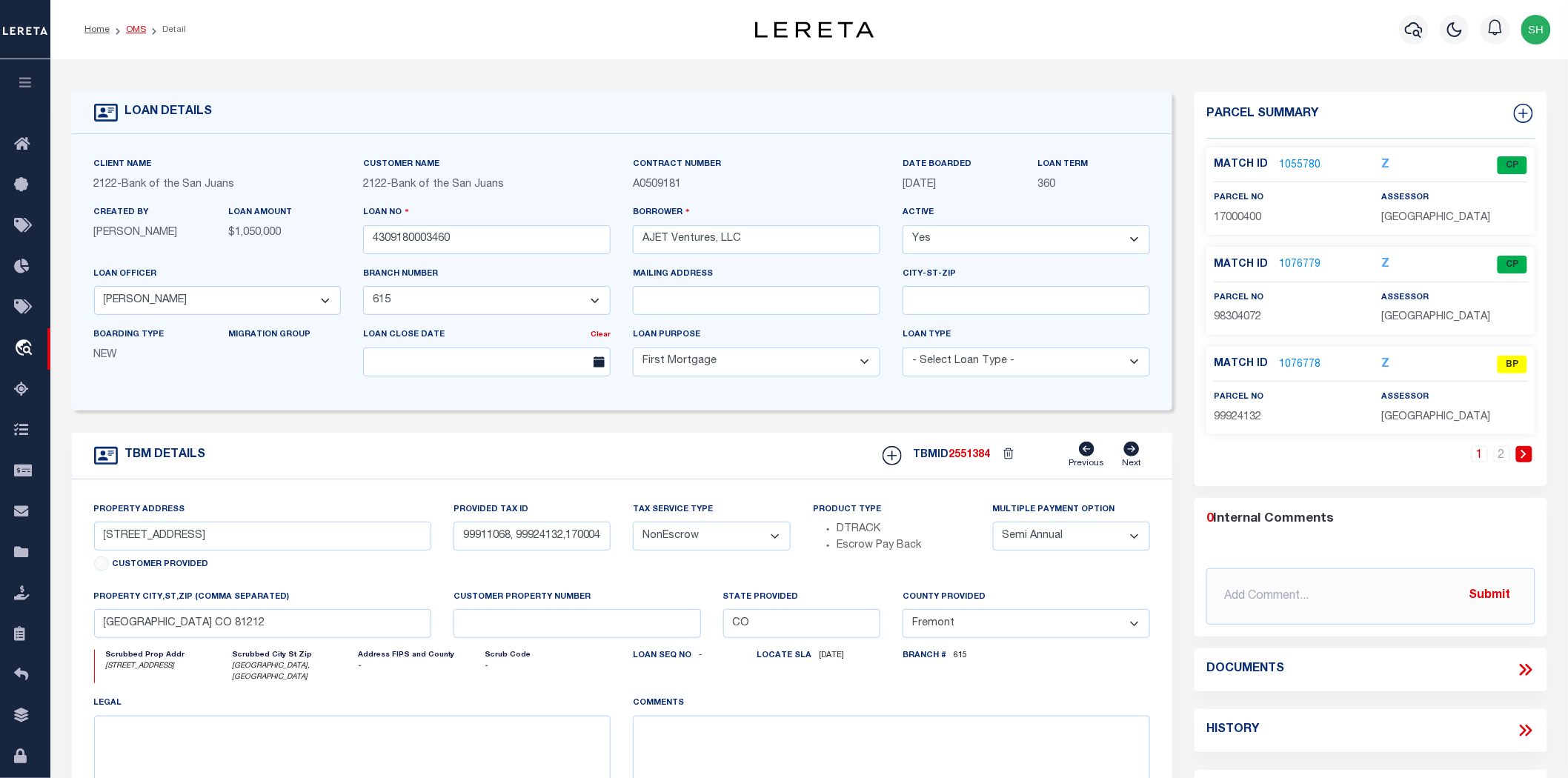
click at [131, 25] on link "OMS" at bounding box center [136, 29] width 20 height 9
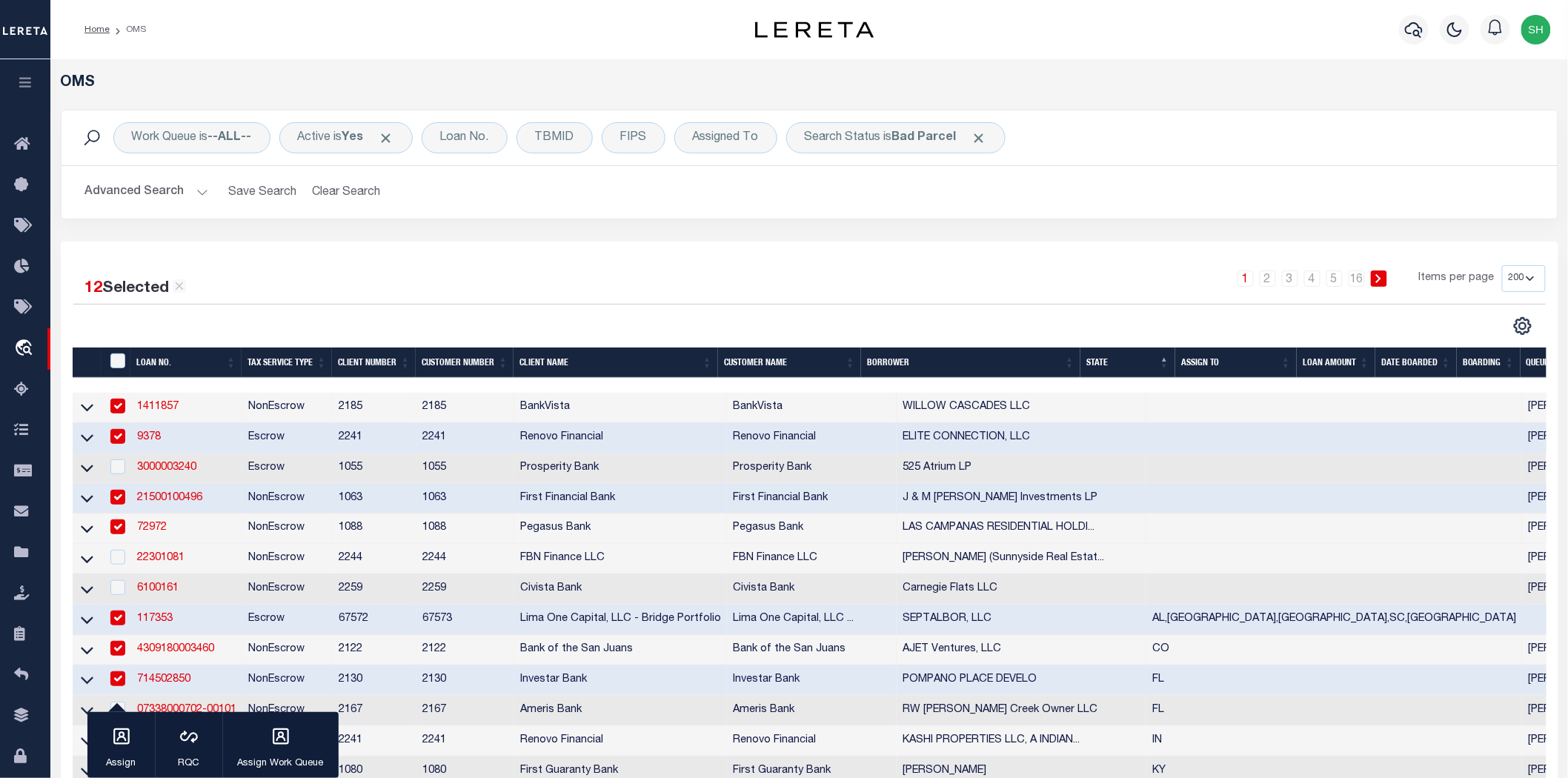
scroll to position [329, 0]
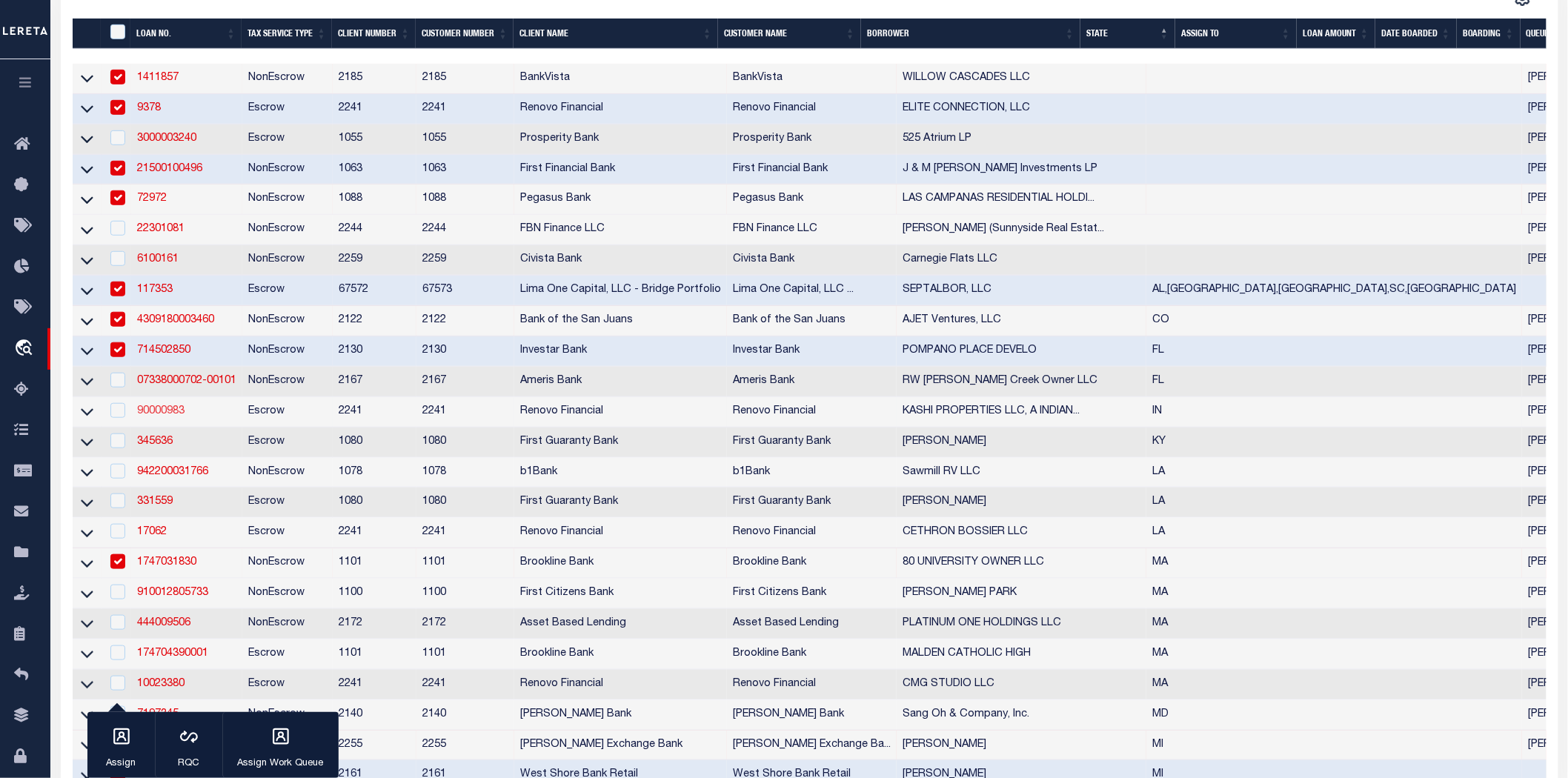
click at [160, 416] on link "90000983" at bounding box center [161, 411] width 48 height 10
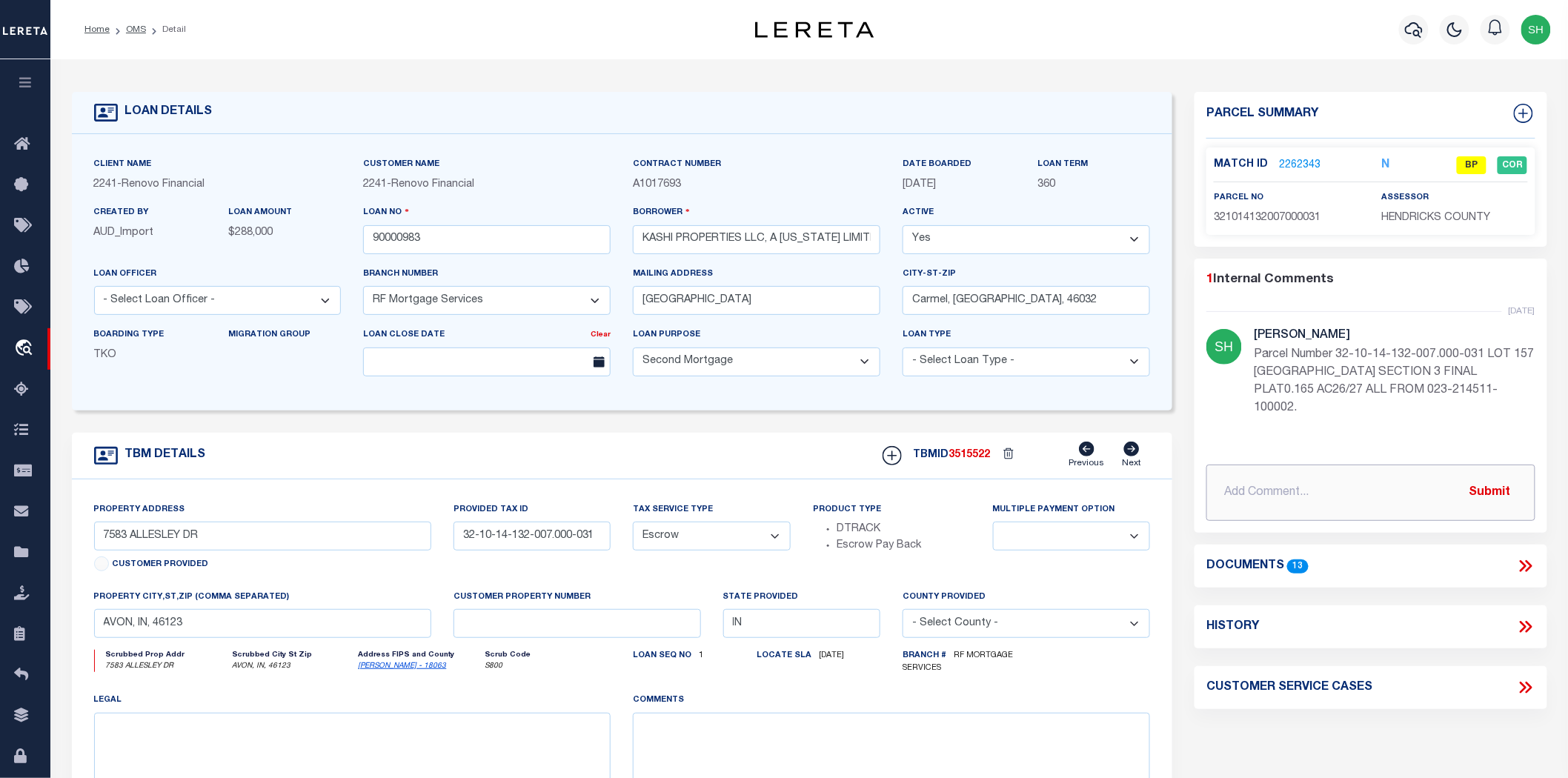
click at [1239, 465] on input "text" at bounding box center [1370, 493] width 328 height 56
click at [1498, 478] on button "Submit" at bounding box center [1490, 493] width 60 height 31
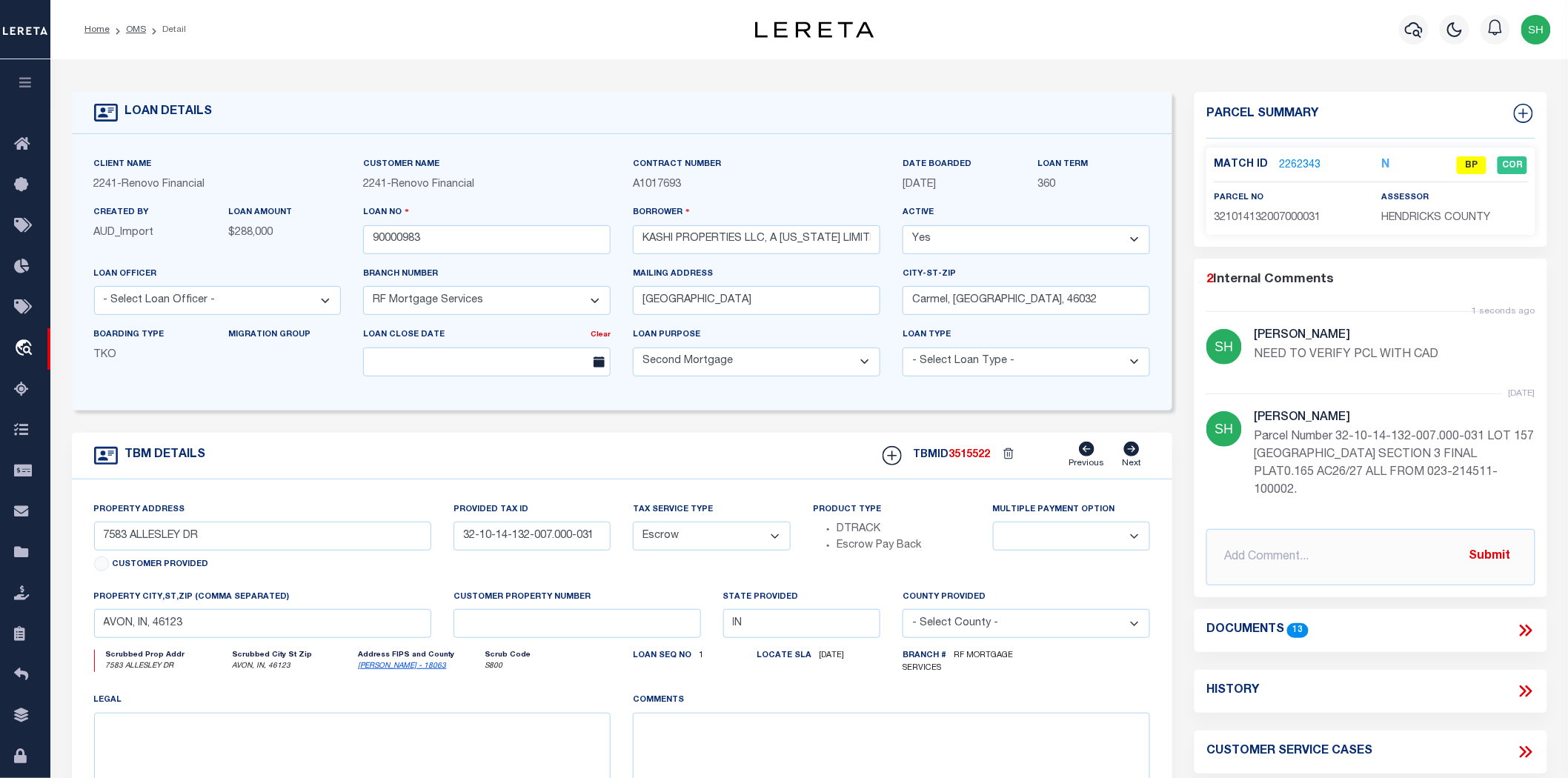
drag, startPoint x: 137, startPoint y: 28, endPoint x: 864, endPoint y: 249, distance: 759.8
click at [137, 28] on link "OMS" at bounding box center [136, 29] width 20 height 9
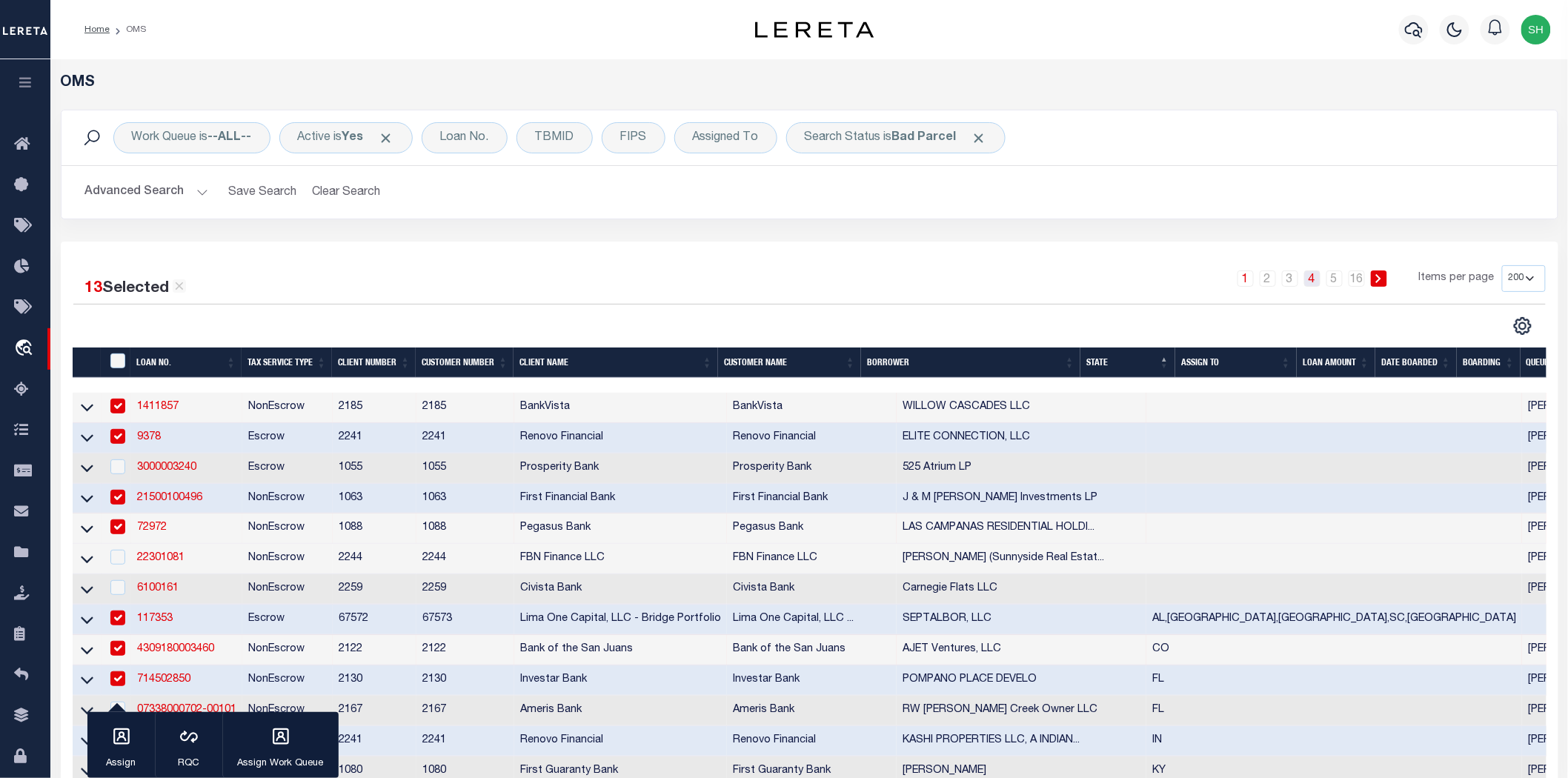
click at [1306, 277] on link "4" at bounding box center [1312, 278] width 16 height 16
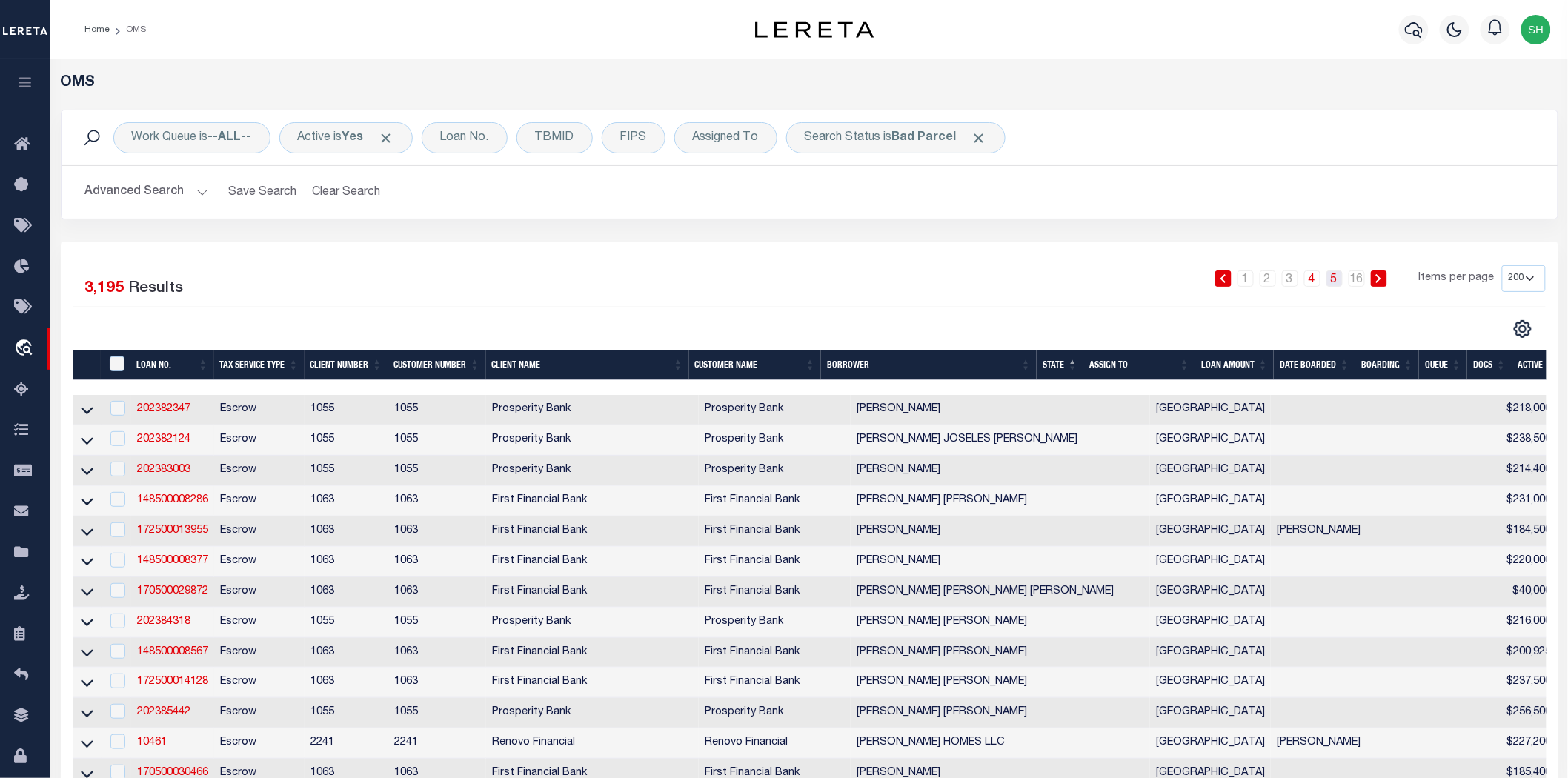
click at [1330, 281] on link "5" at bounding box center [1335, 278] width 16 height 16
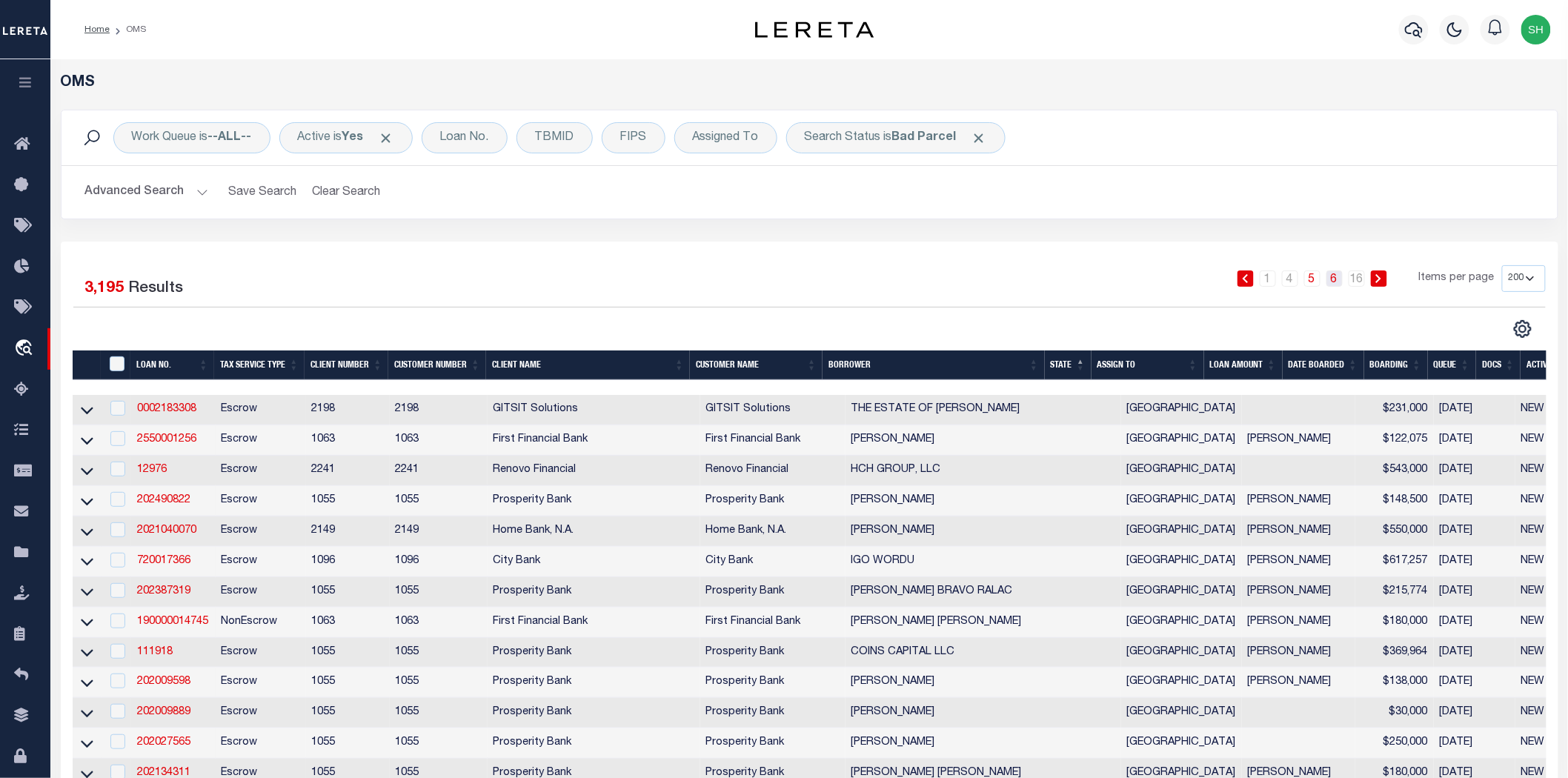
click at [1333, 278] on link "6" at bounding box center [1335, 278] width 16 height 16
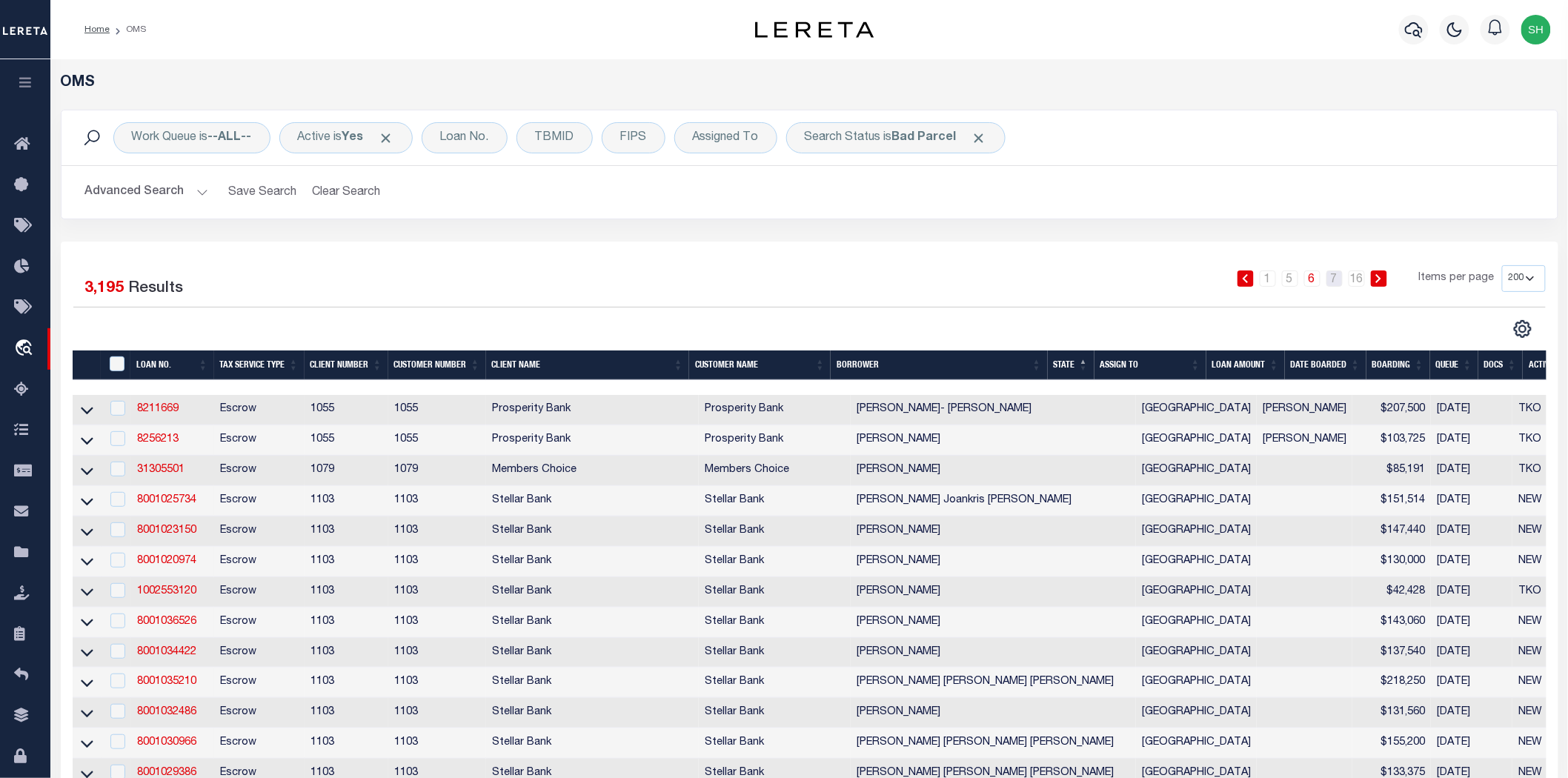
drag, startPoint x: 1331, startPoint y: 275, endPoint x: 1324, endPoint y: 286, distance: 13.0
click at [1332, 275] on link "7" at bounding box center [1335, 278] width 16 height 16
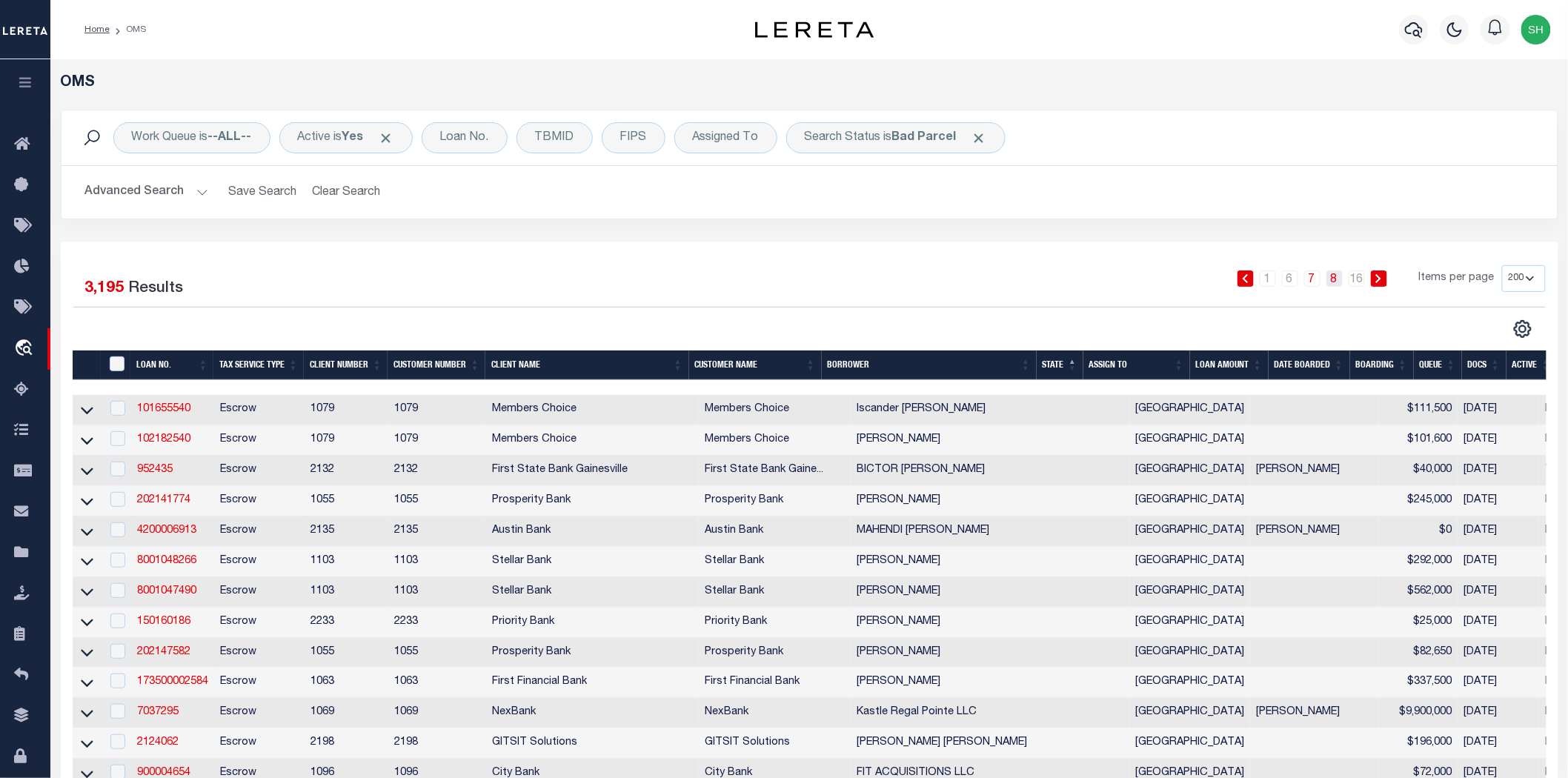
click at [1333, 278] on link "8" at bounding box center [1335, 278] width 16 height 16
click at [1357, 280] on link "16" at bounding box center [1357, 278] width 16 height 16
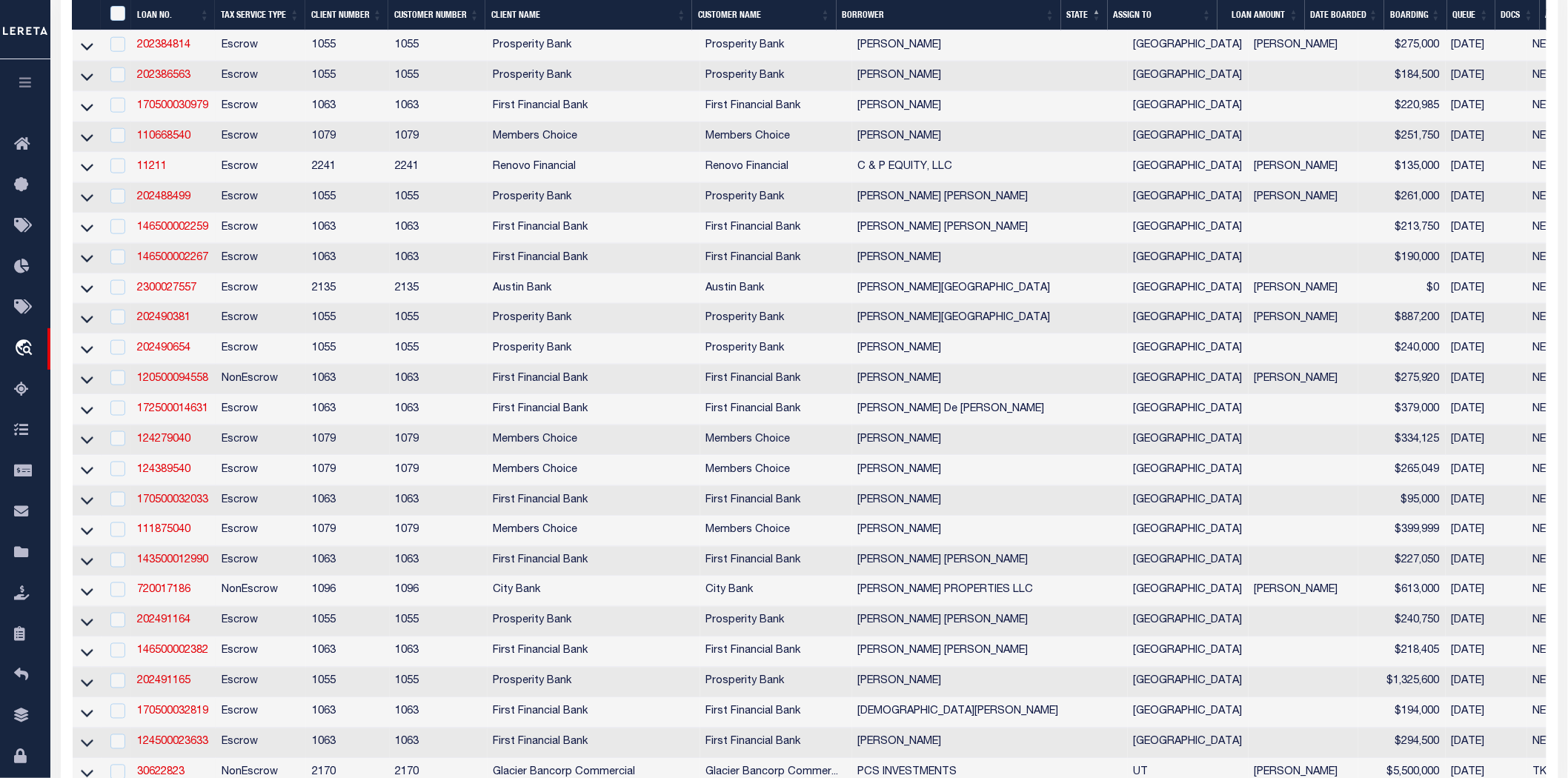
scroll to position [5877, 0]
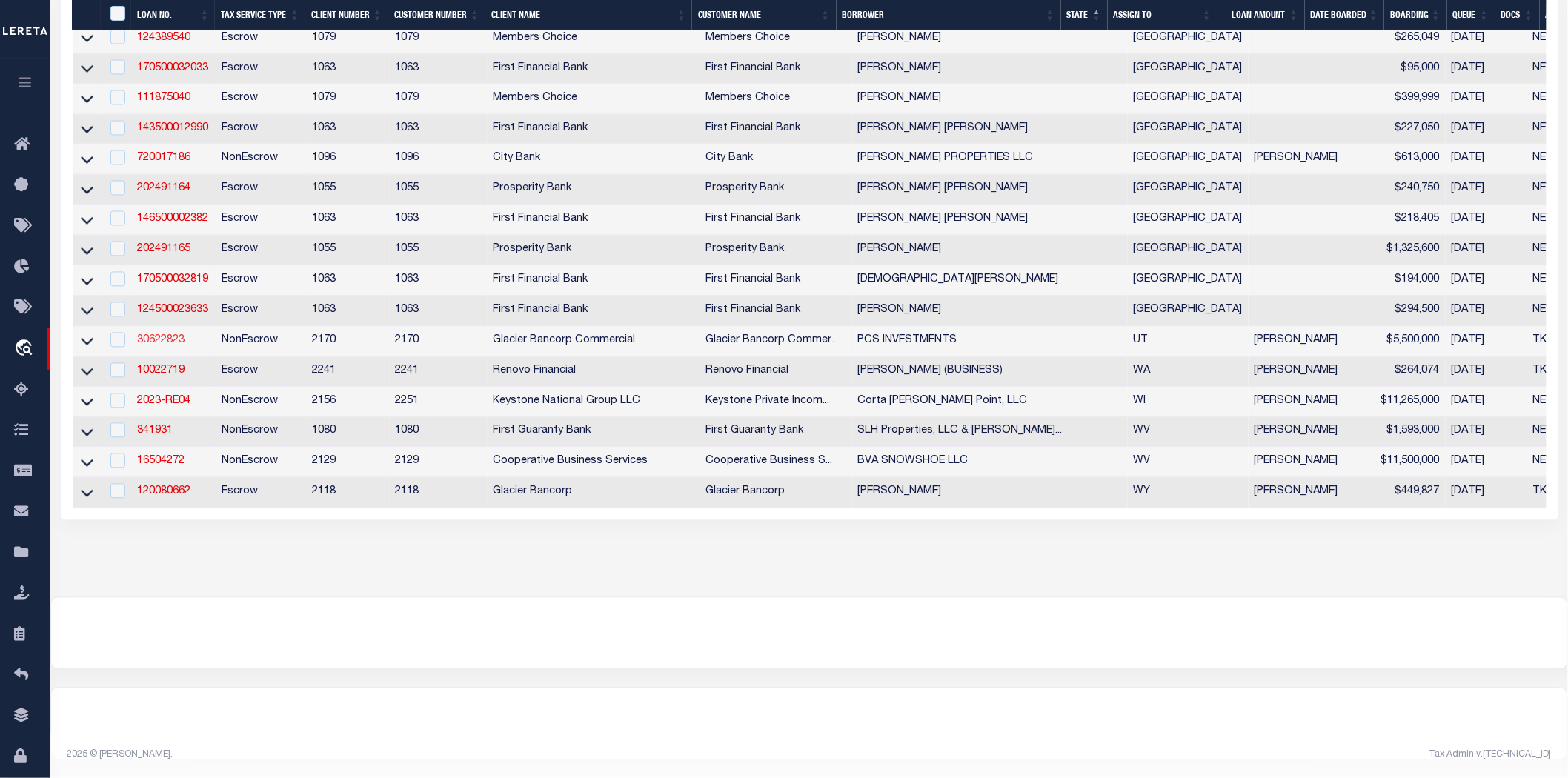
click at [174, 336] on link "30622823" at bounding box center [161, 341] width 48 height 10
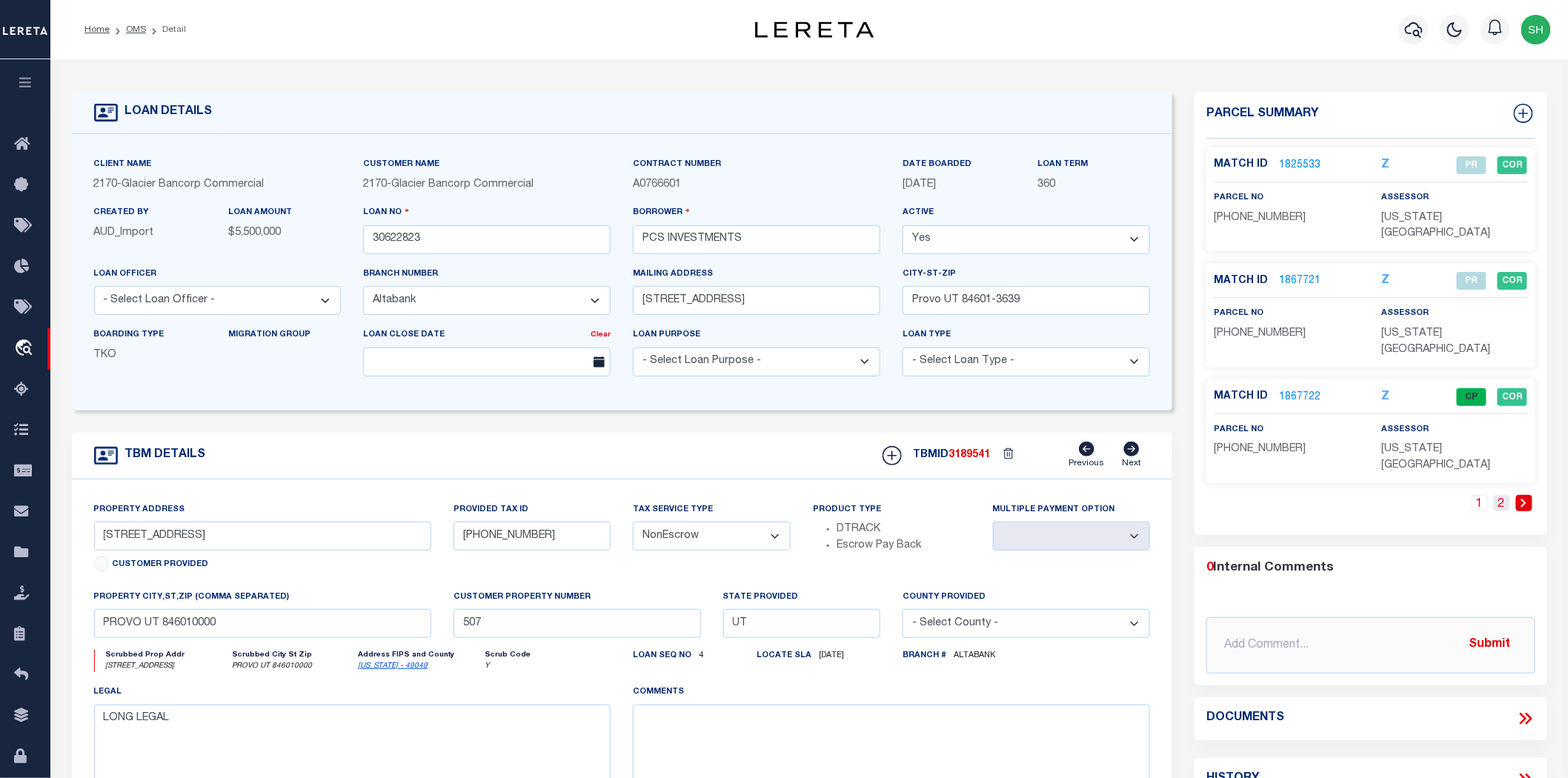
click at [1507, 496] on link "2" at bounding box center [1503, 503] width 16 height 16
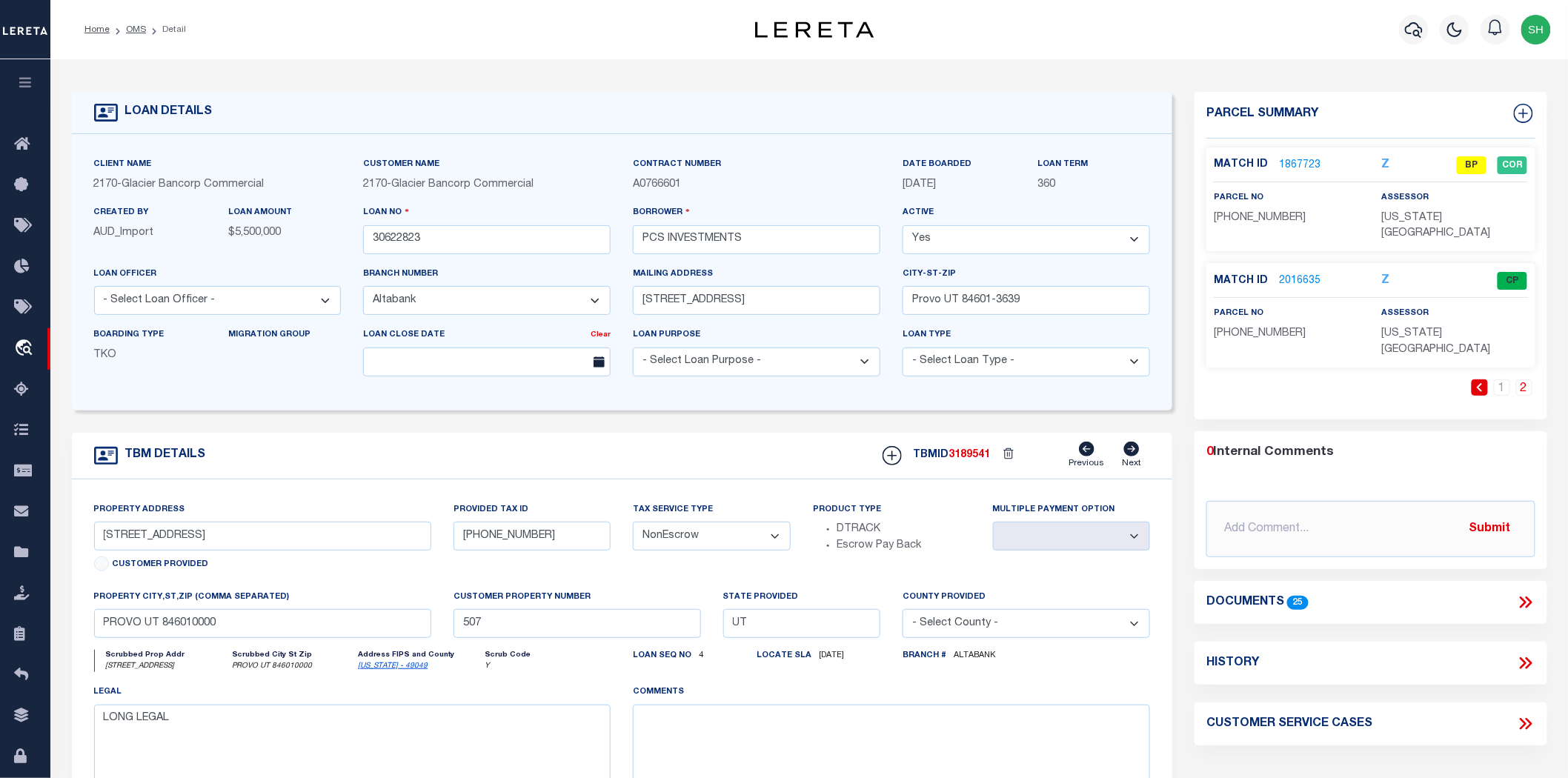
click at [1286, 166] on link "1867723" at bounding box center [1300, 166] width 42 height 16
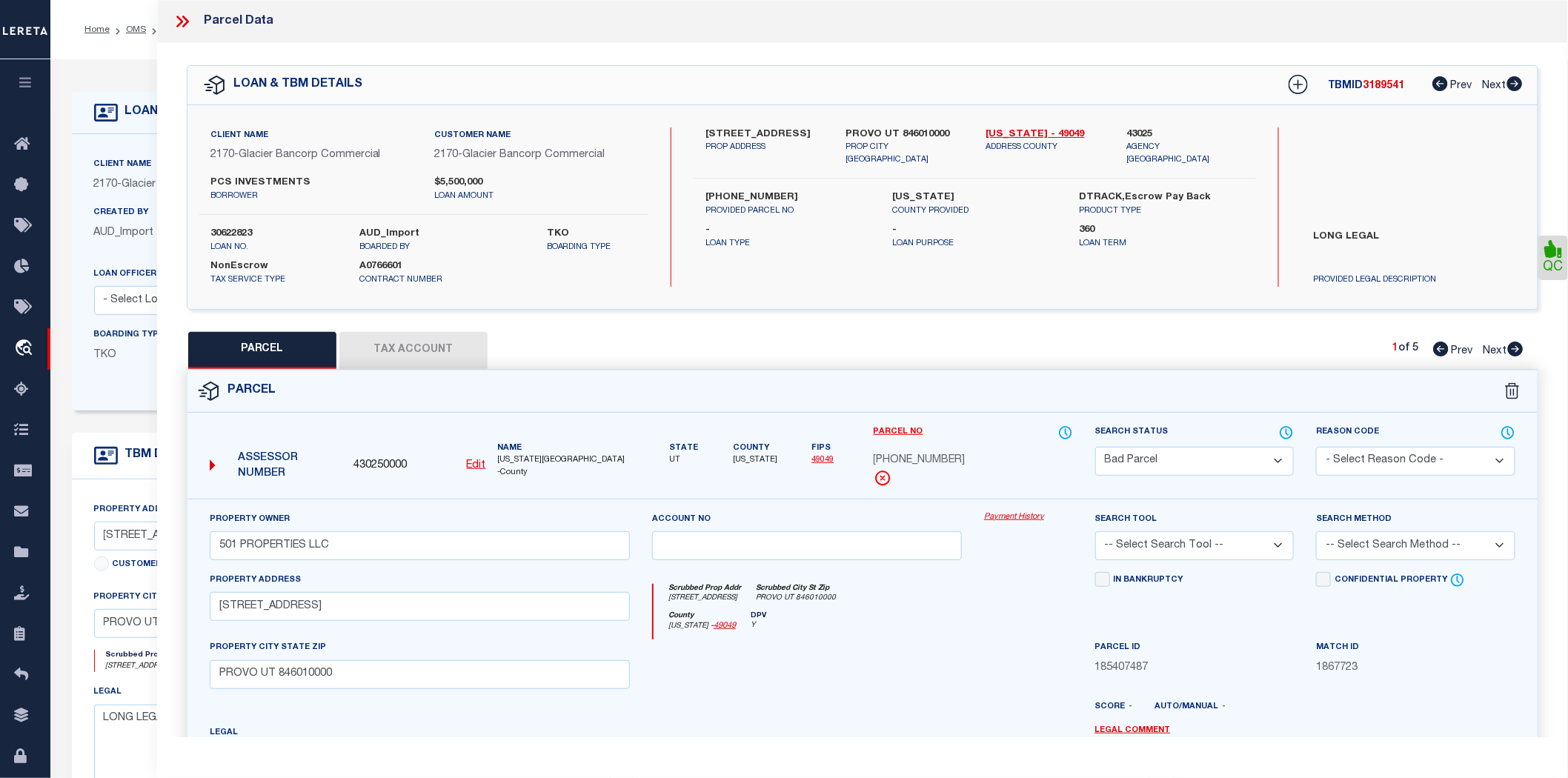
click at [186, 18] on icon at bounding box center [181, 21] width 19 height 19
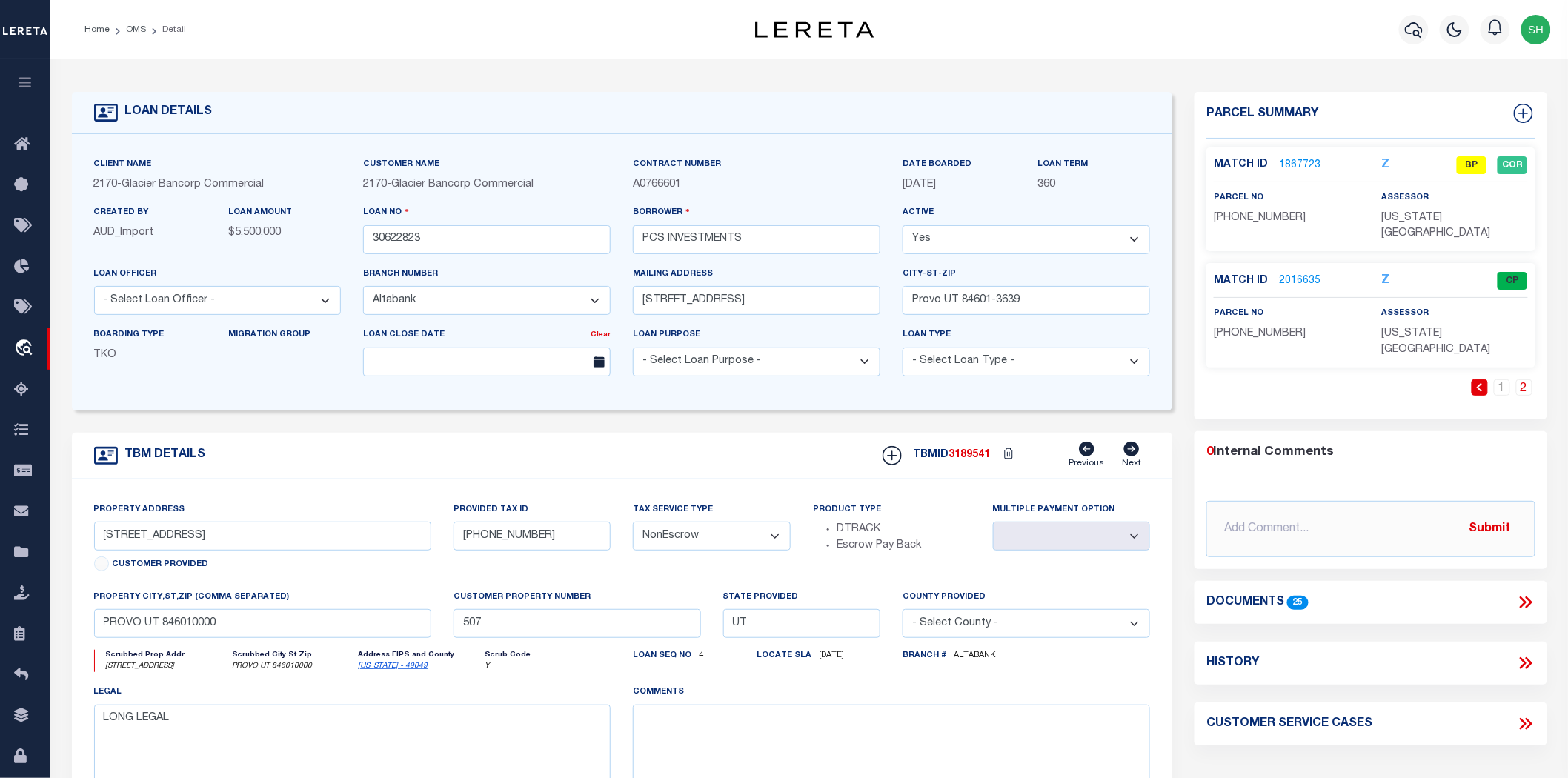
click at [1295, 162] on link "1867723" at bounding box center [1300, 166] width 42 height 16
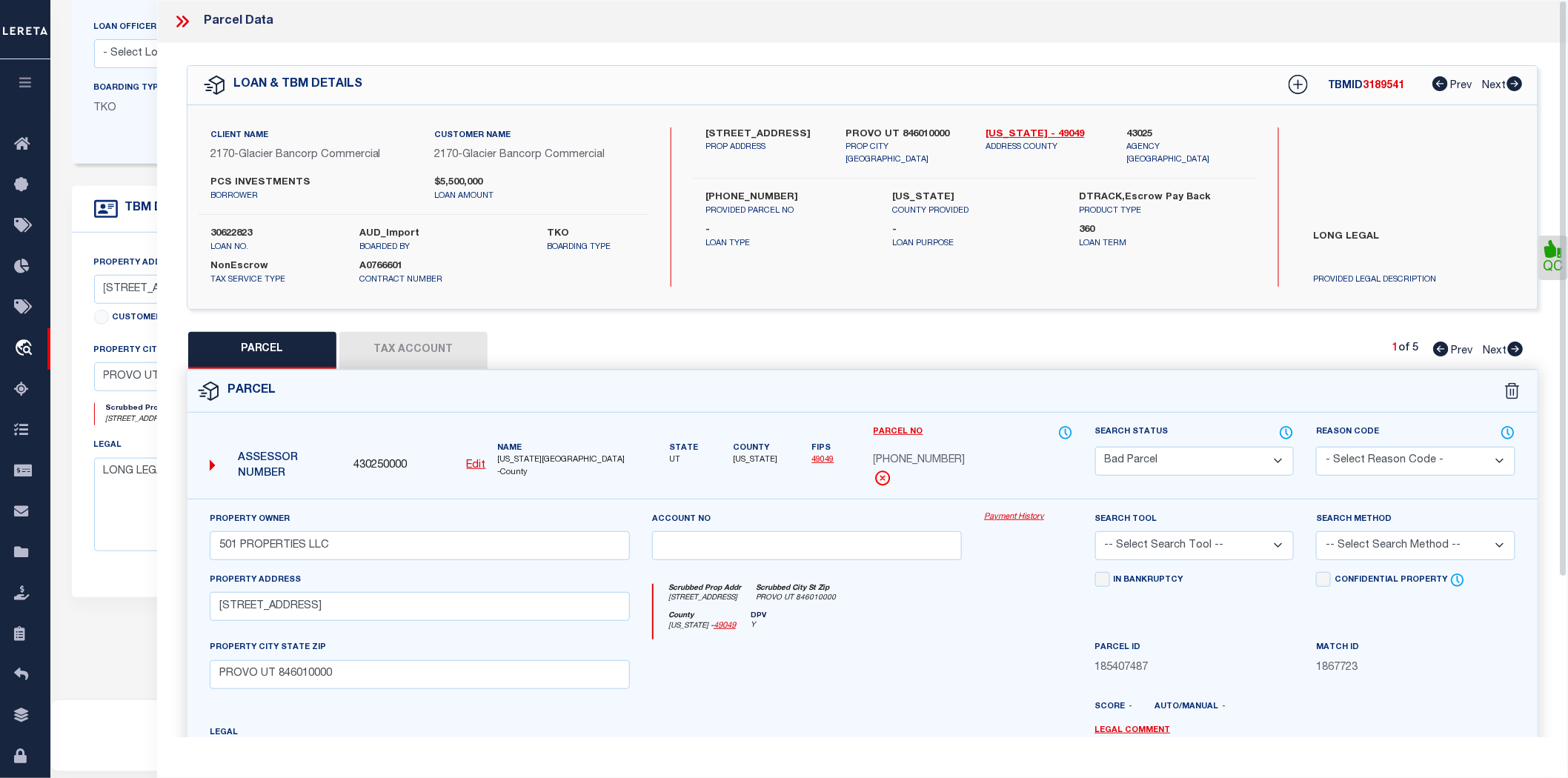
click at [183, 26] on icon at bounding box center [185, 22] width 7 height 12
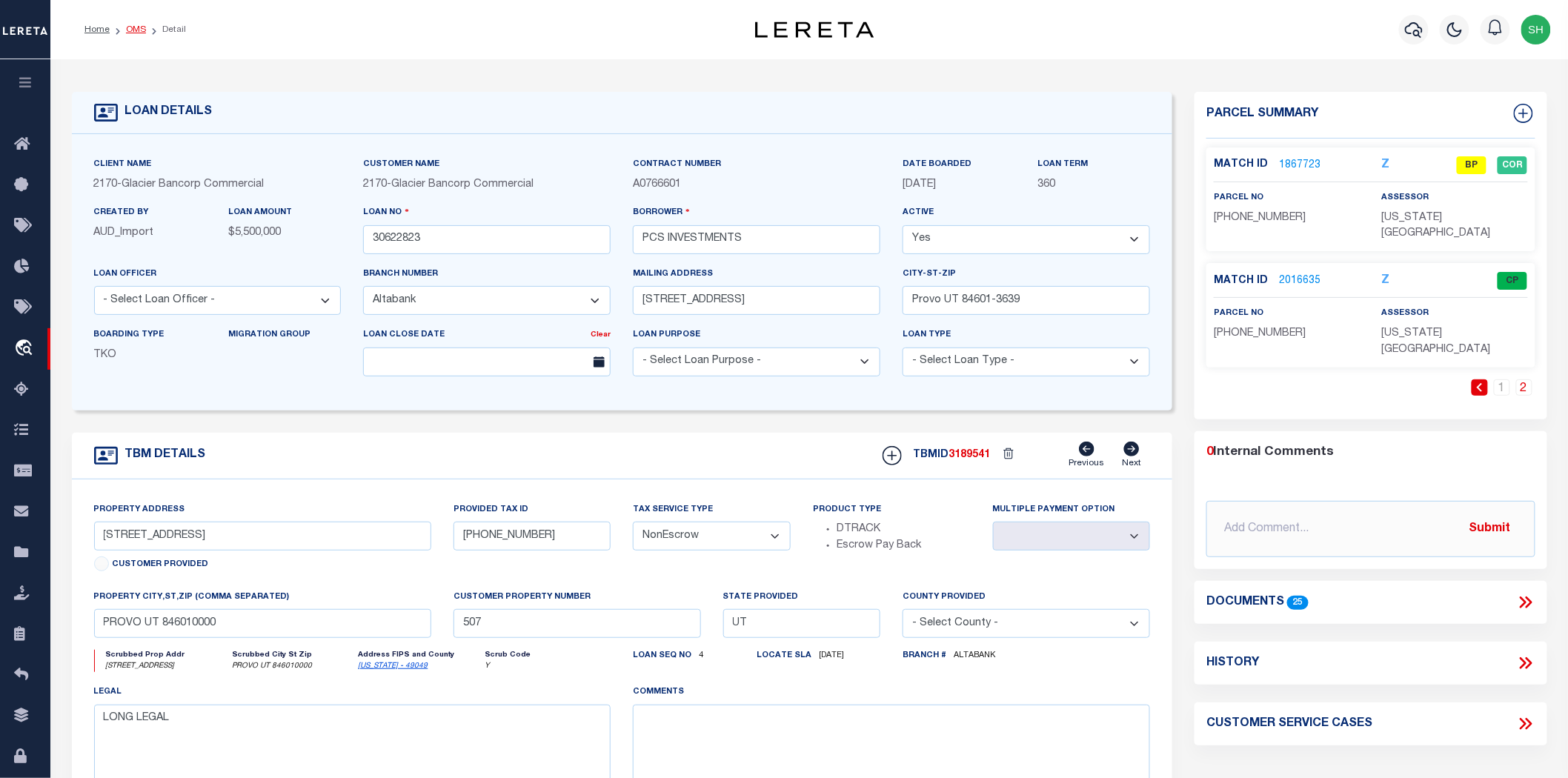
click at [137, 30] on link "OMS" at bounding box center [136, 29] width 20 height 9
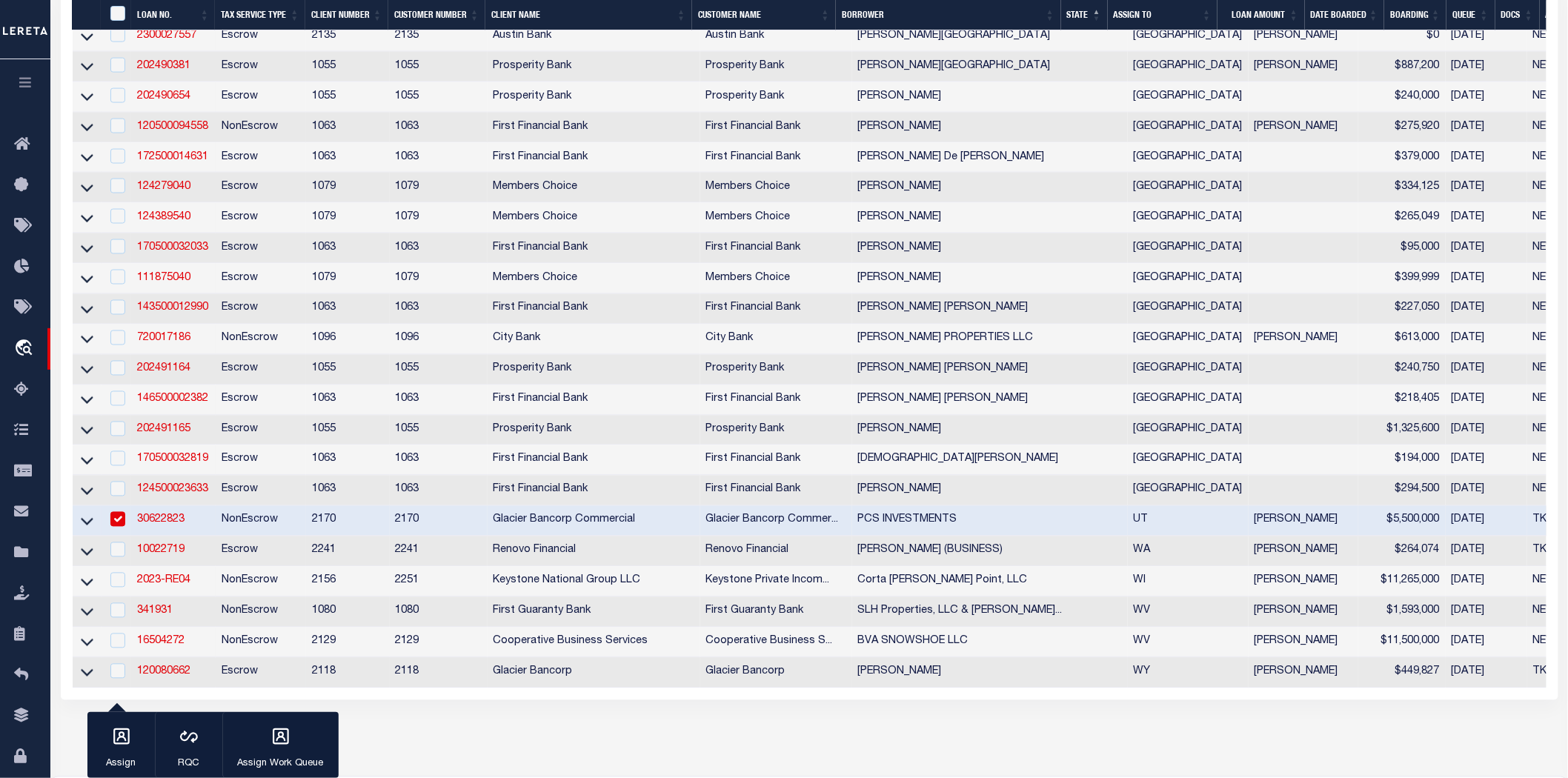
scroll to position [5874, 0]
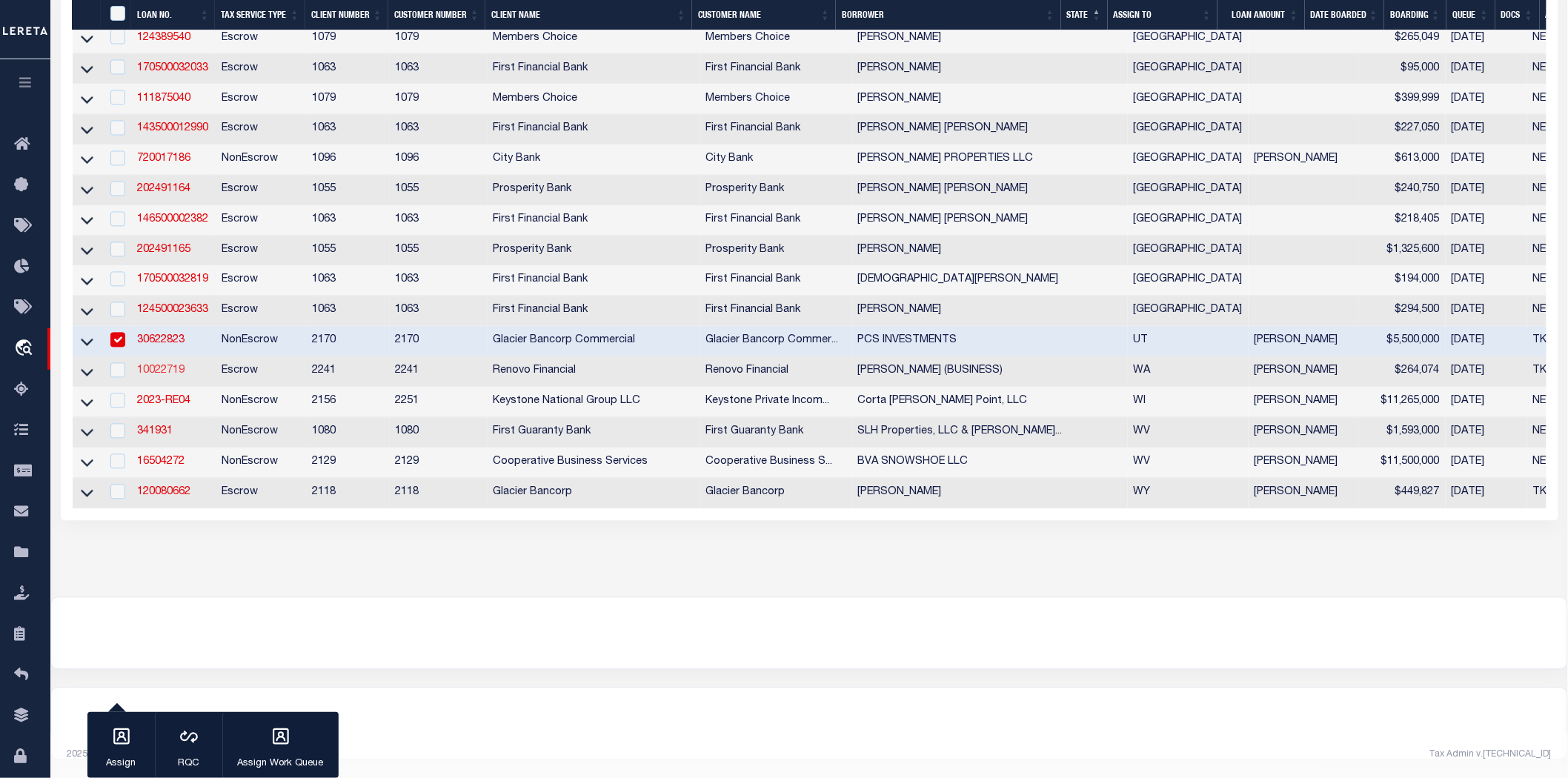
click at [162, 366] on link "10022719" at bounding box center [161, 371] width 48 height 10
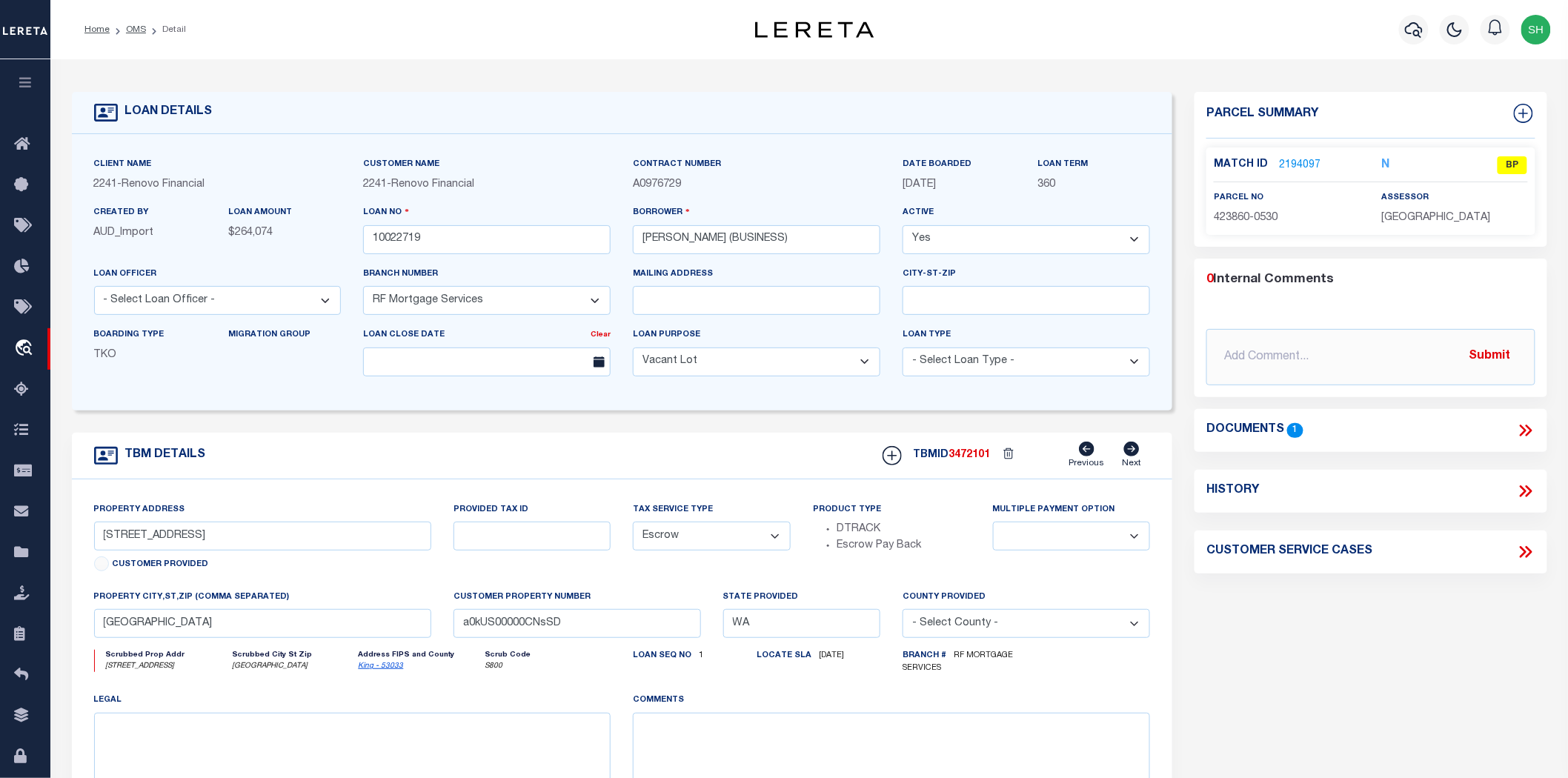
click at [1292, 164] on link "2194097" at bounding box center [1300, 166] width 42 height 16
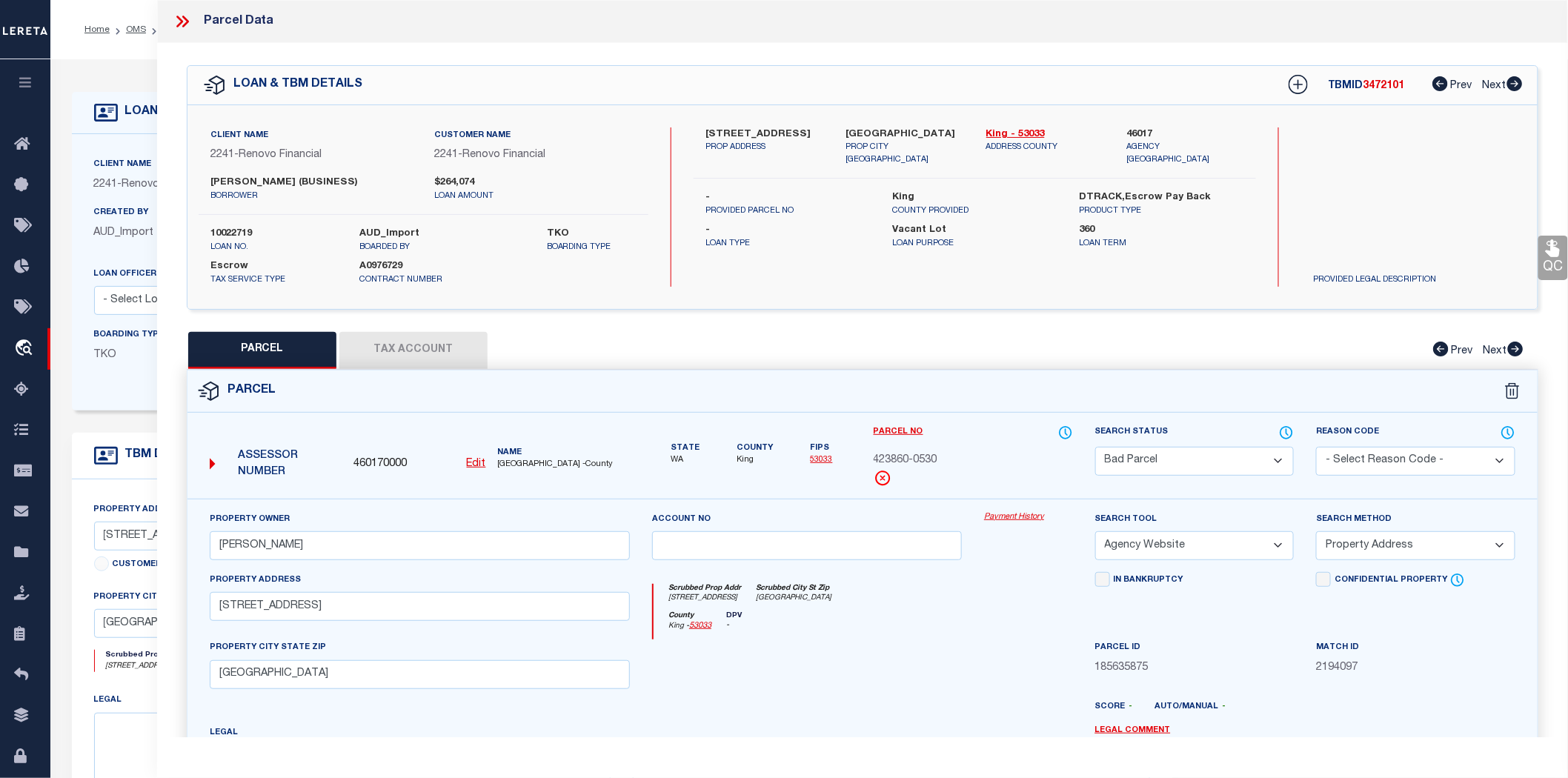
click at [175, 19] on icon at bounding box center [181, 21] width 19 height 19
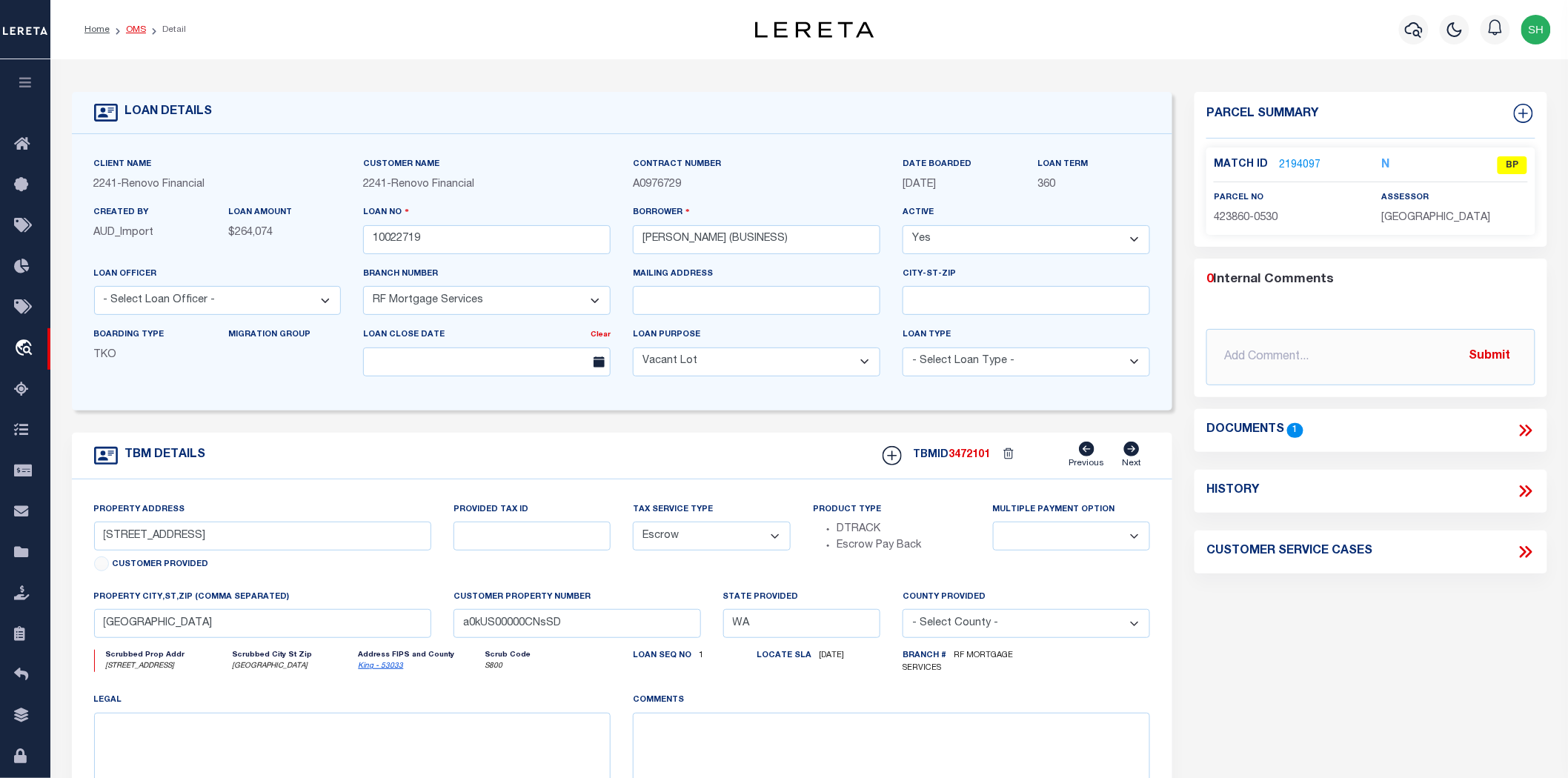
click at [142, 31] on link "OMS" at bounding box center [136, 29] width 20 height 9
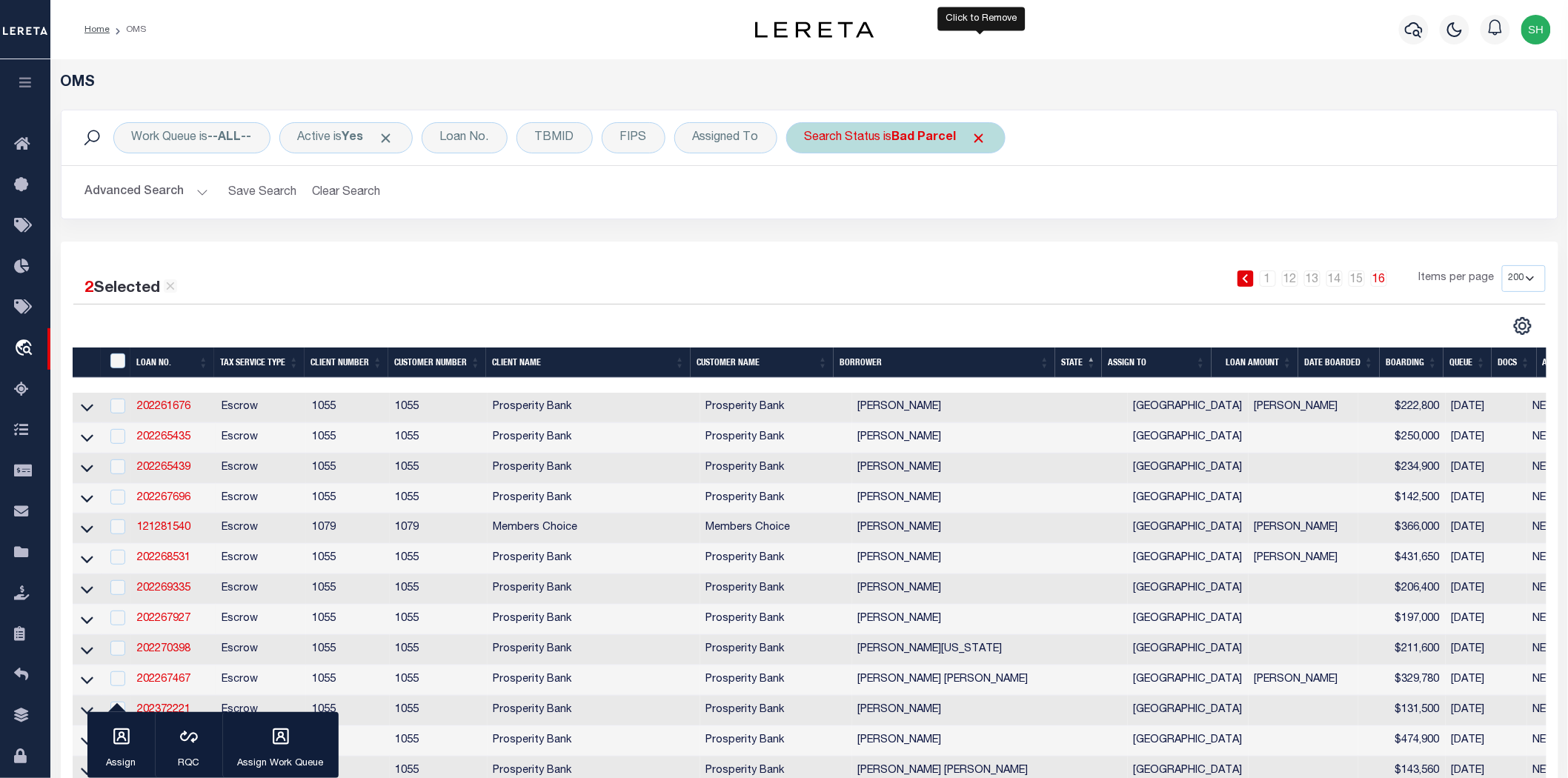
click at [984, 132] on span "Click to Remove" at bounding box center [979, 139] width 16 height 16
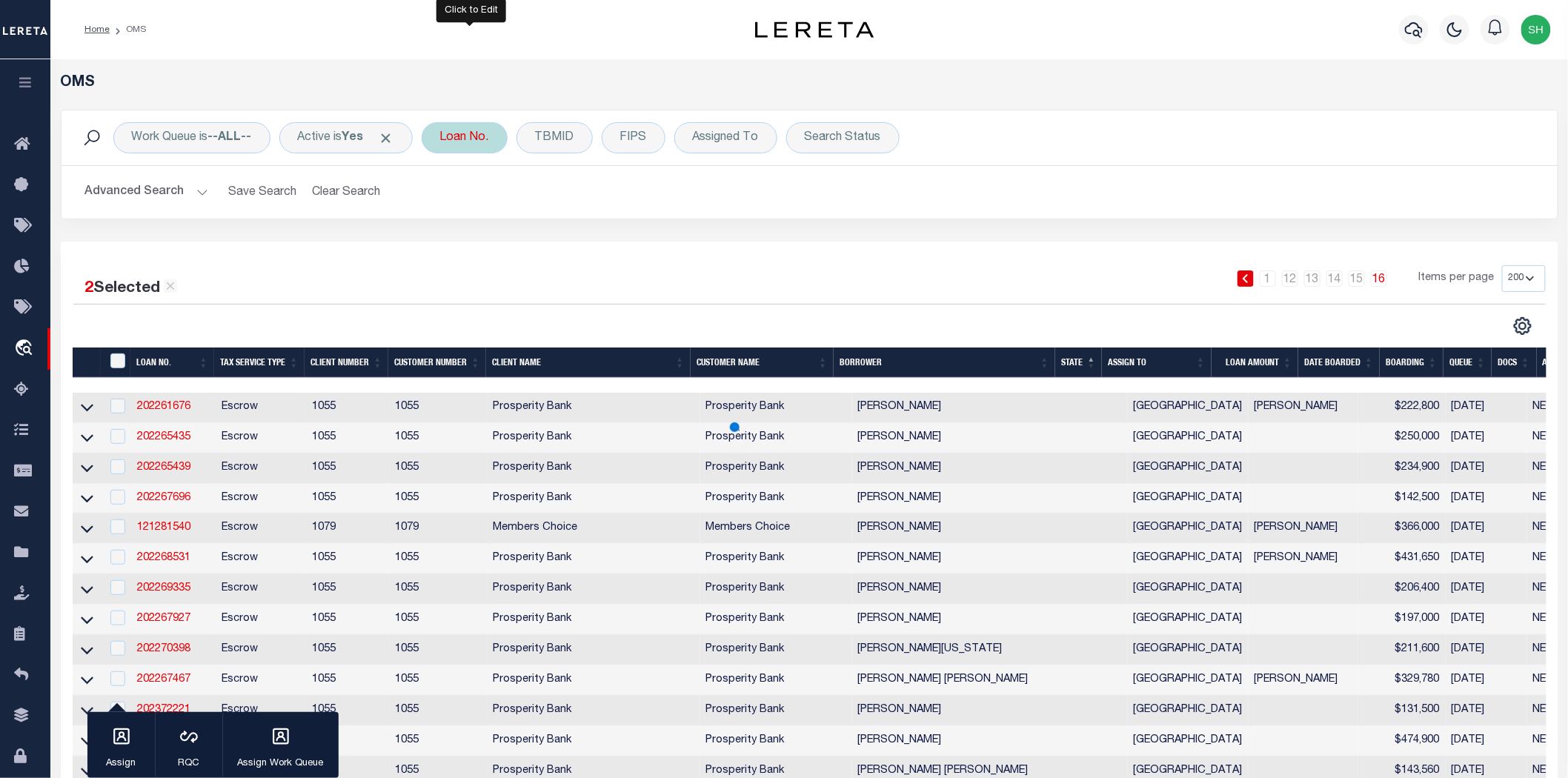
click at [496, 146] on div "Loan No." at bounding box center [465, 137] width 86 height 31
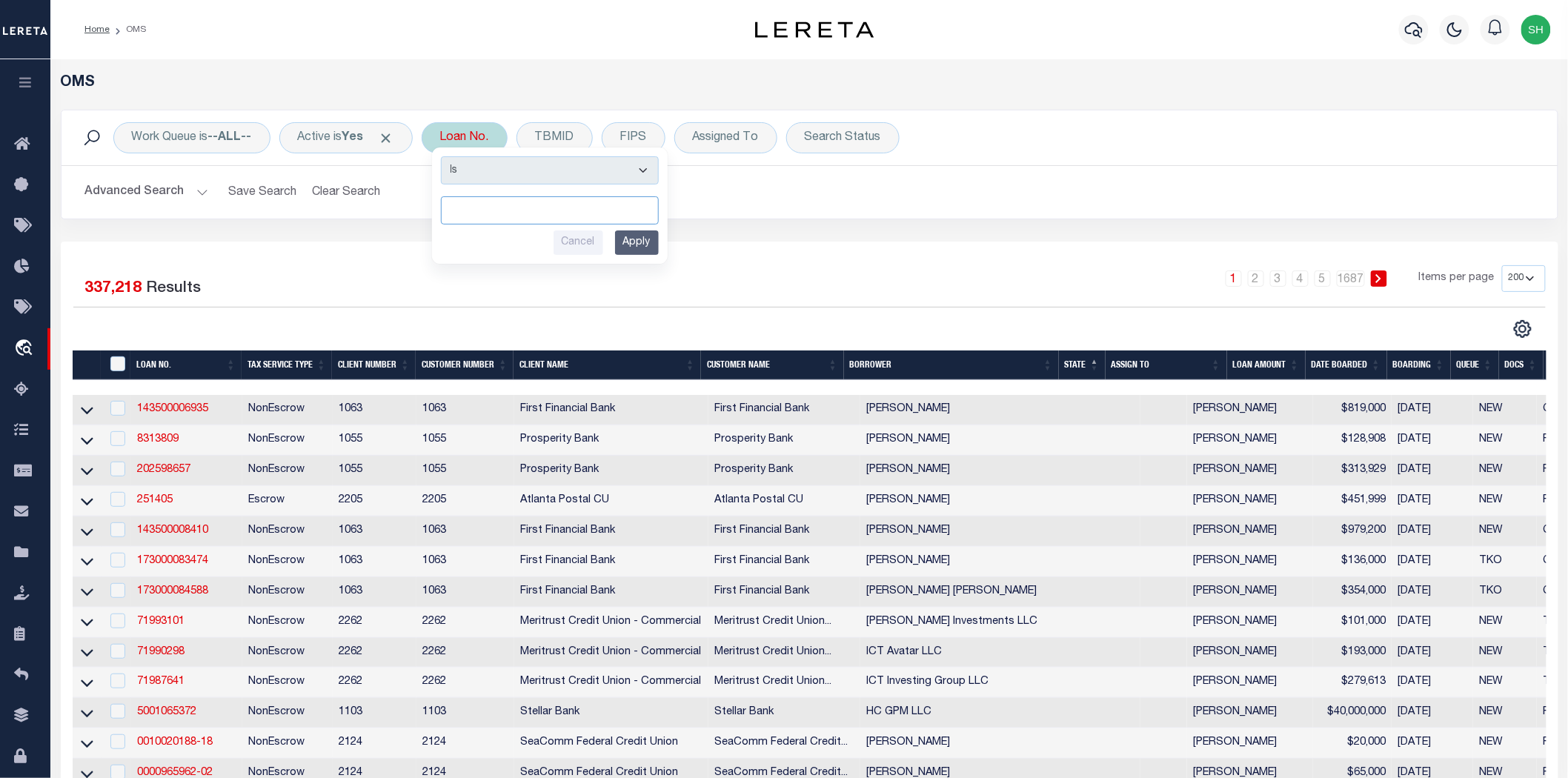
paste input "A0962029"
click at [647, 232] on input "Apply" at bounding box center [637, 243] width 44 height 25
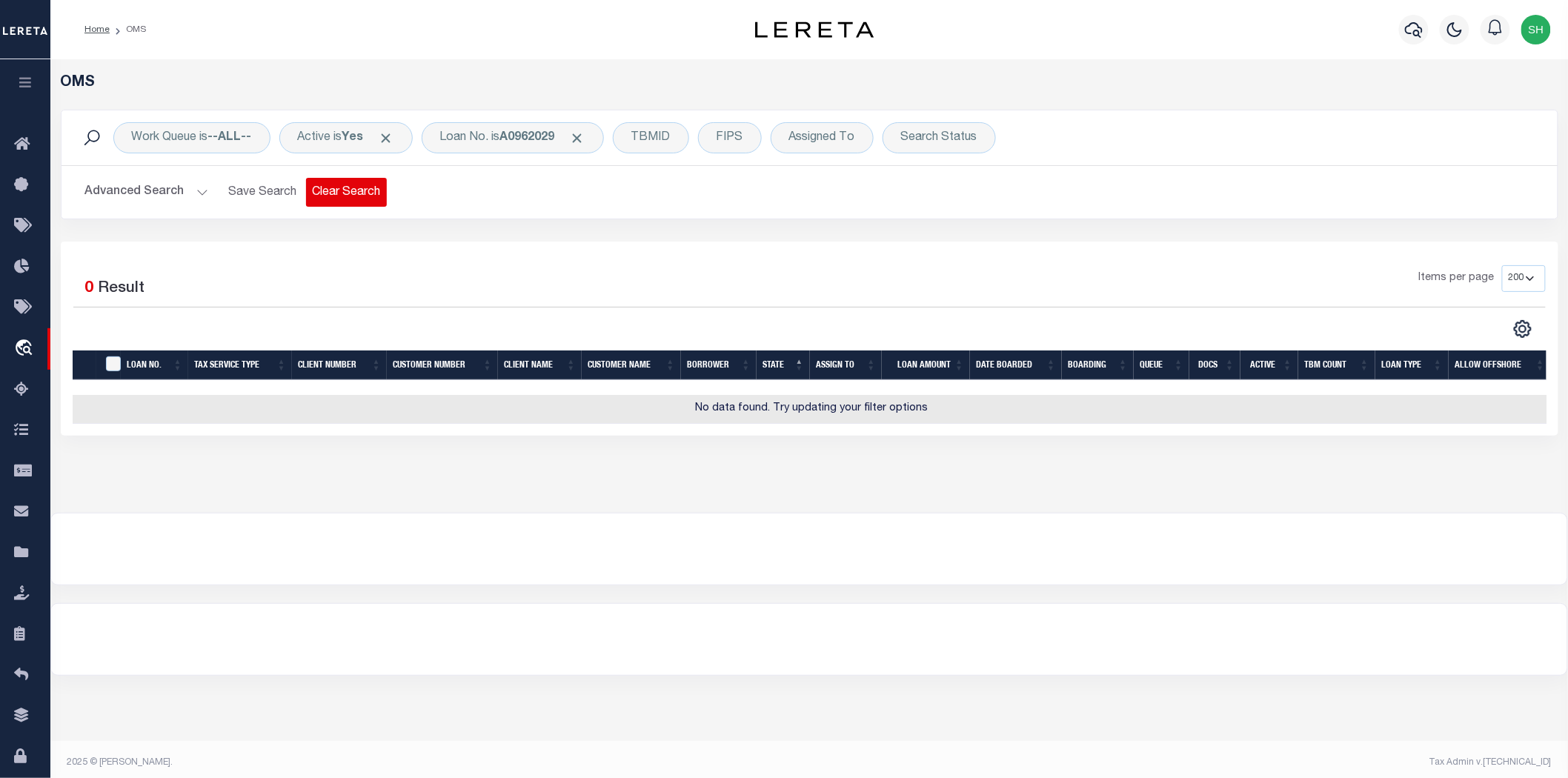
click at [369, 188] on button "Clear Search" at bounding box center [347, 191] width 81 height 29
click at [438, 144] on div "Loan No." at bounding box center [465, 137] width 86 height 31
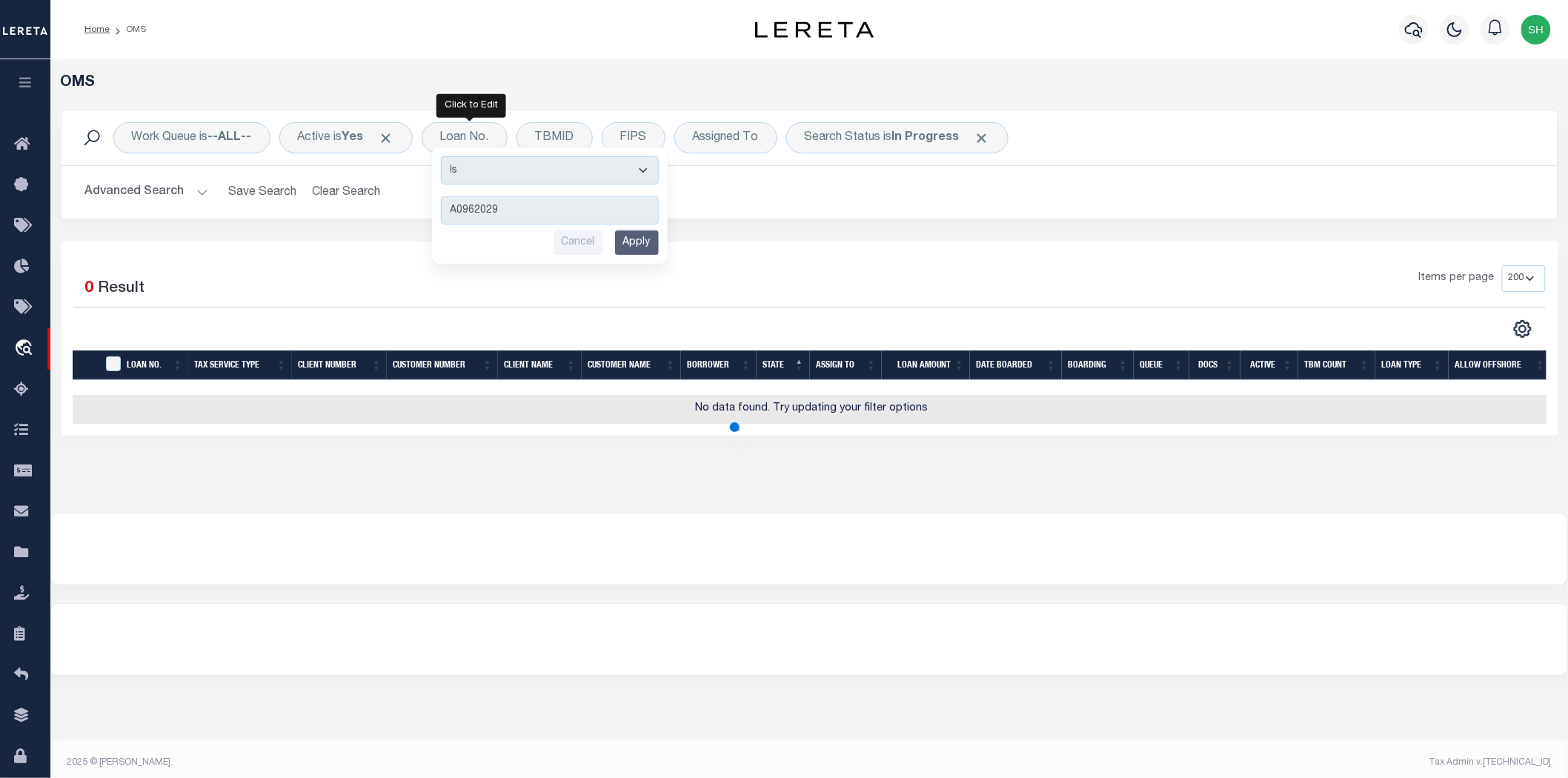
click at [645, 239] on input "Apply" at bounding box center [637, 243] width 44 height 25
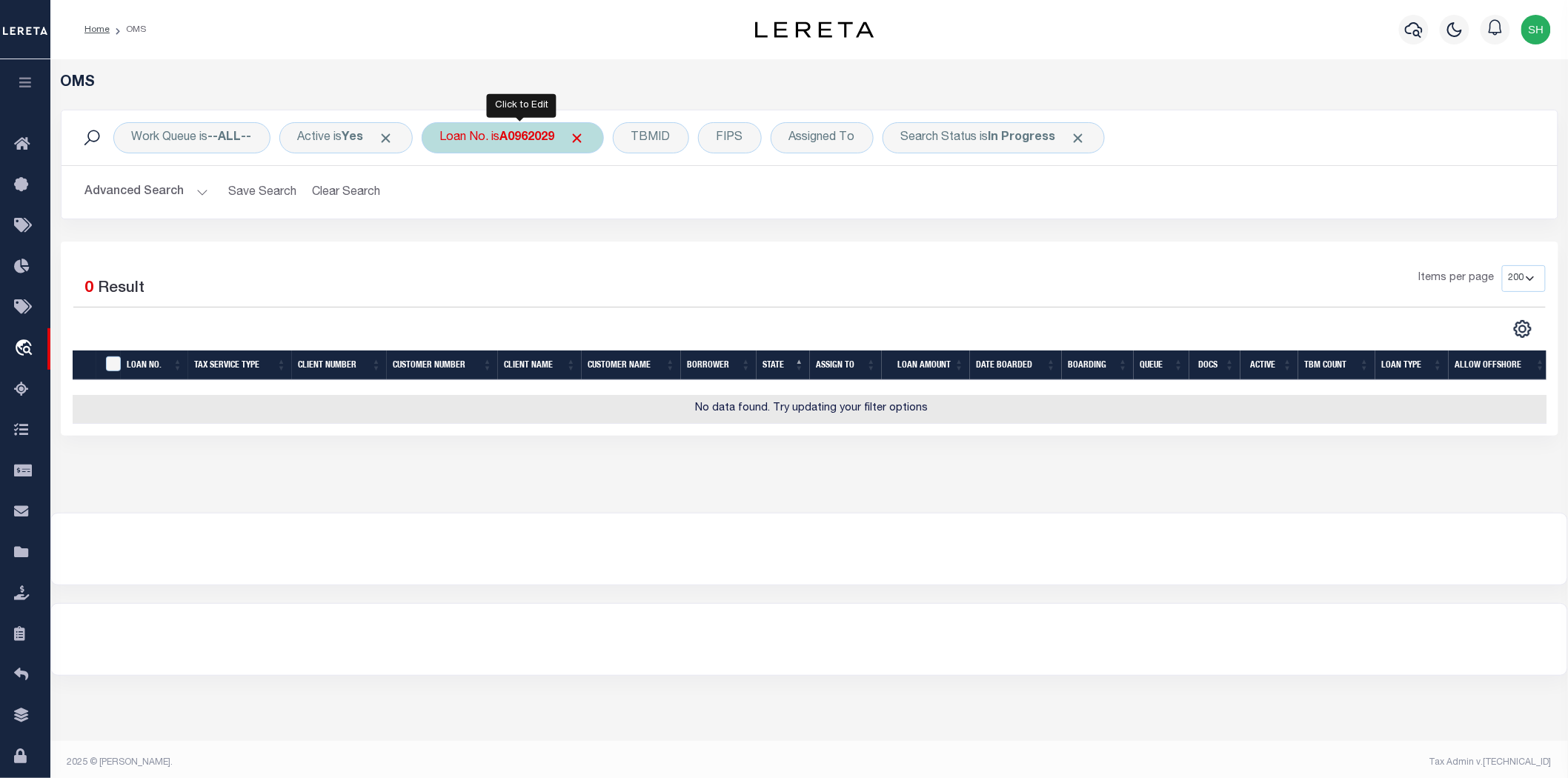
click at [500, 129] on div "Loan No. is A0962029" at bounding box center [513, 137] width 182 height 31
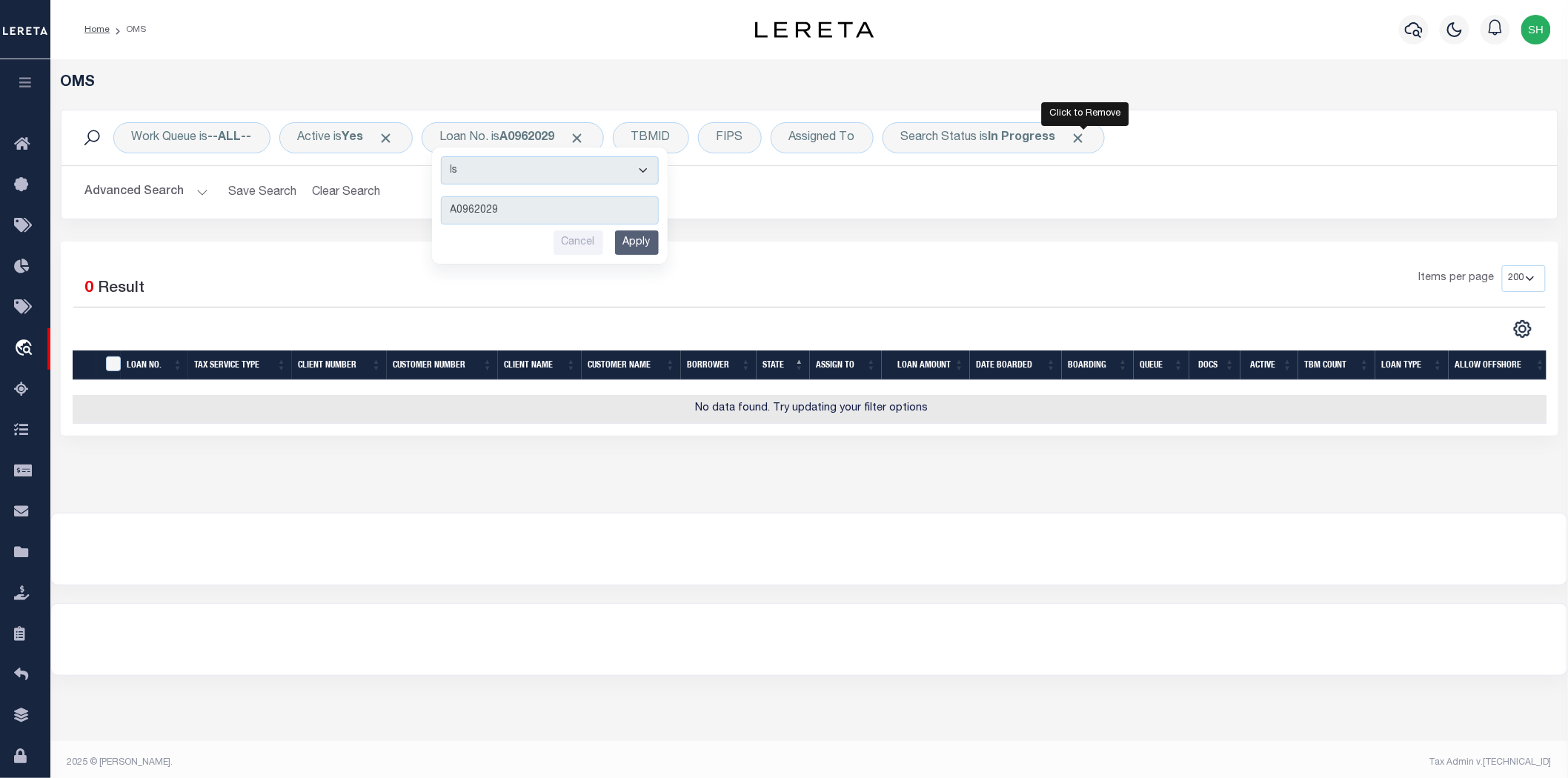
click at [1086, 134] on span "Click to Remove" at bounding box center [1079, 139] width 16 height 16
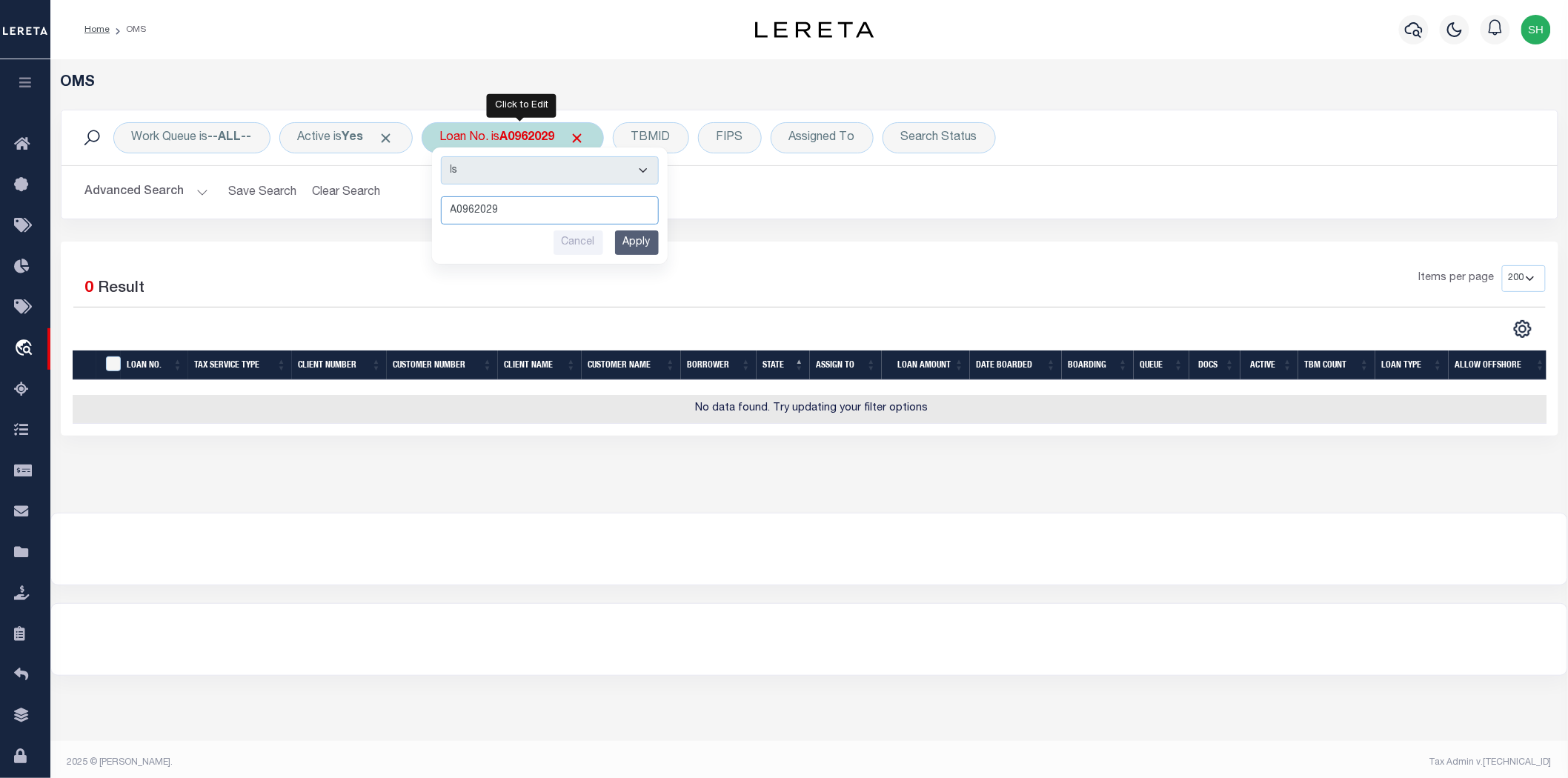
click at [448, 210] on input "A0962029" at bounding box center [550, 210] width 218 height 28
drag, startPoint x: 509, startPoint y: 202, endPoint x: 512, endPoint y: 211, distance: 9.5
click at [509, 203] on input "A0962029" at bounding box center [550, 210] width 218 height 28
click at [633, 241] on input "Apply" at bounding box center [637, 243] width 44 height 25
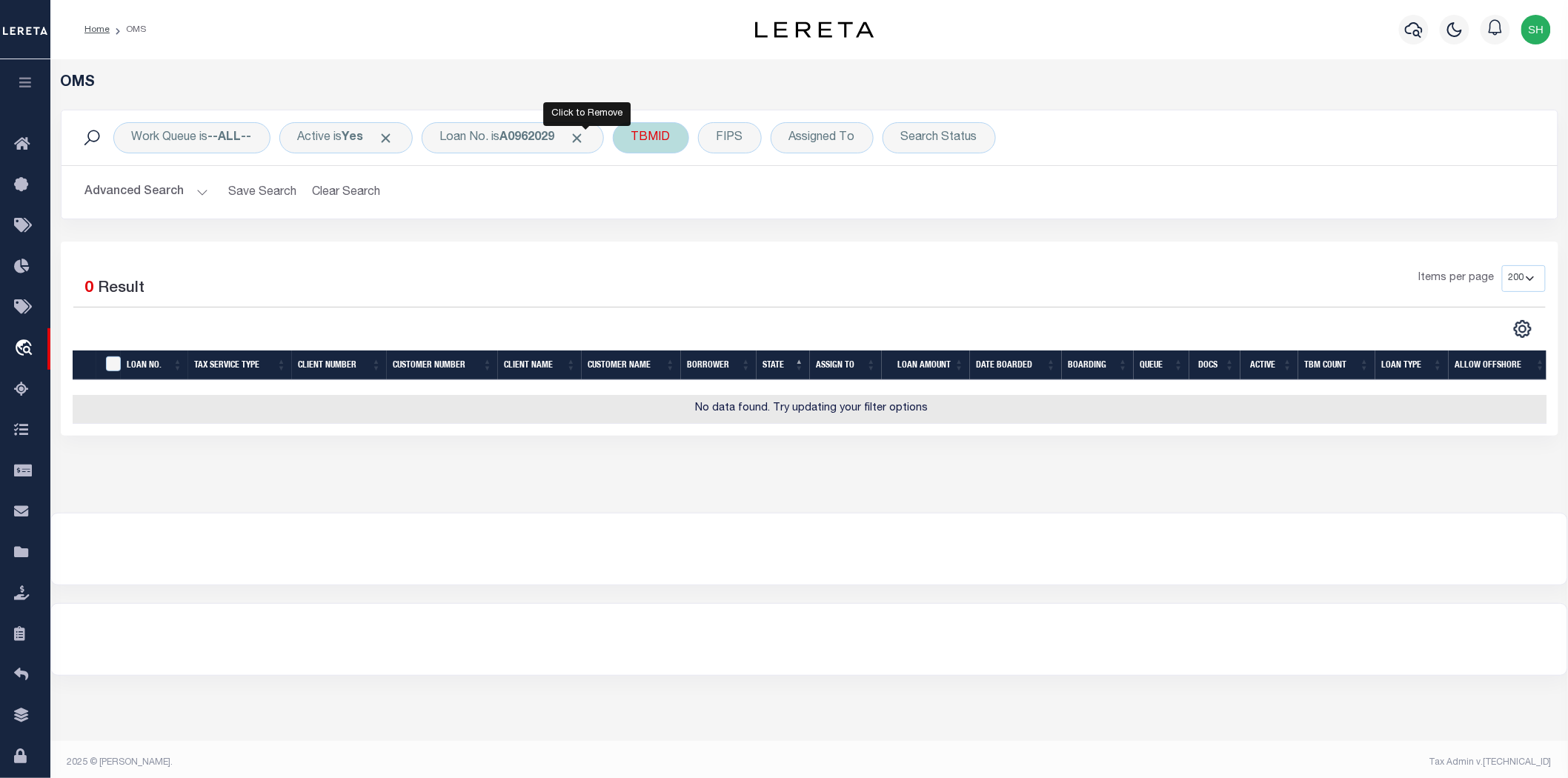
click at [586, 134] on span "Click to Remove" at bounding box center [578, 139] width 16 height 16
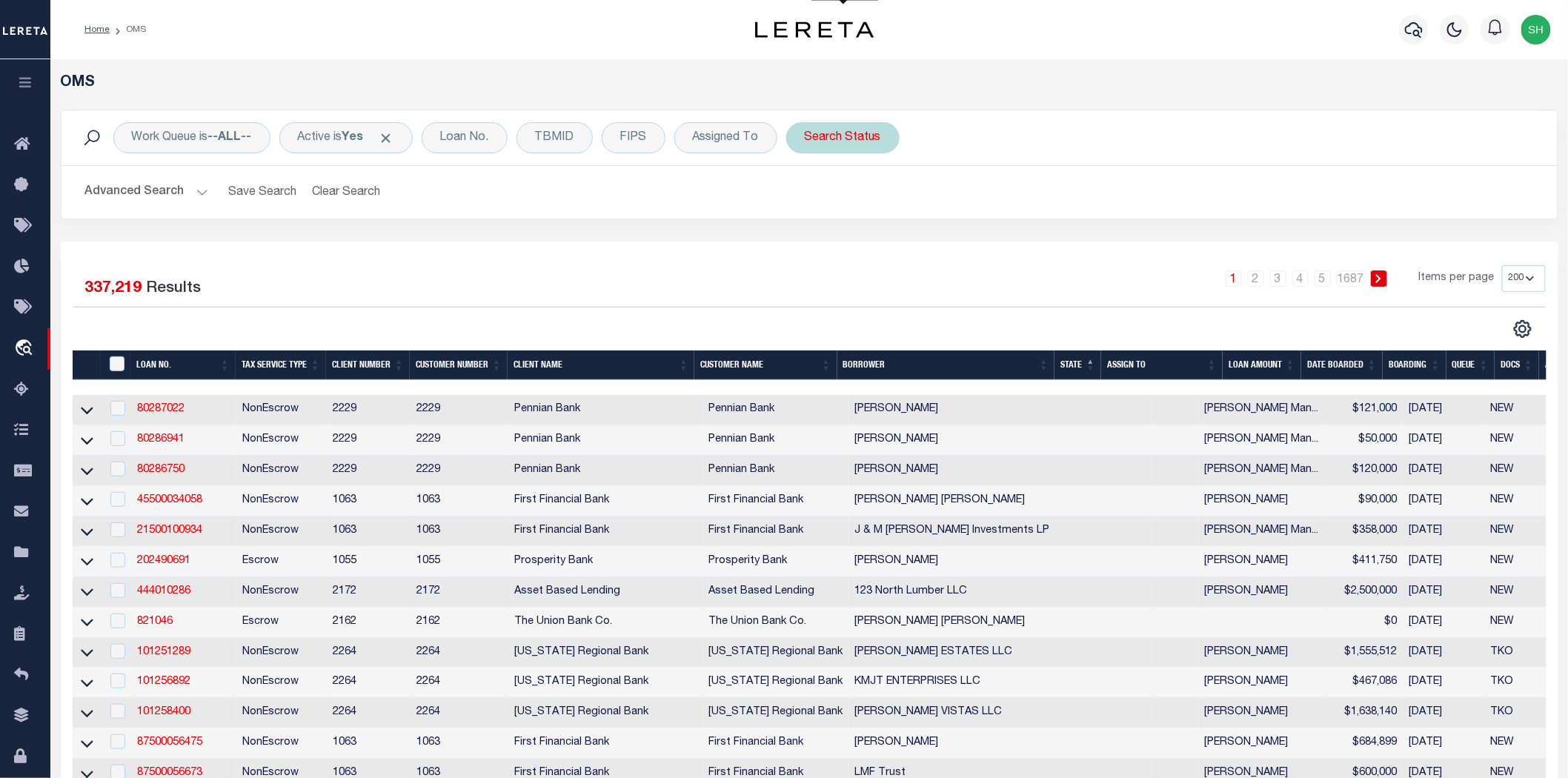
click at [856, 143] on div "Search Status" at bounding box center [842, 137] width 113 height 31
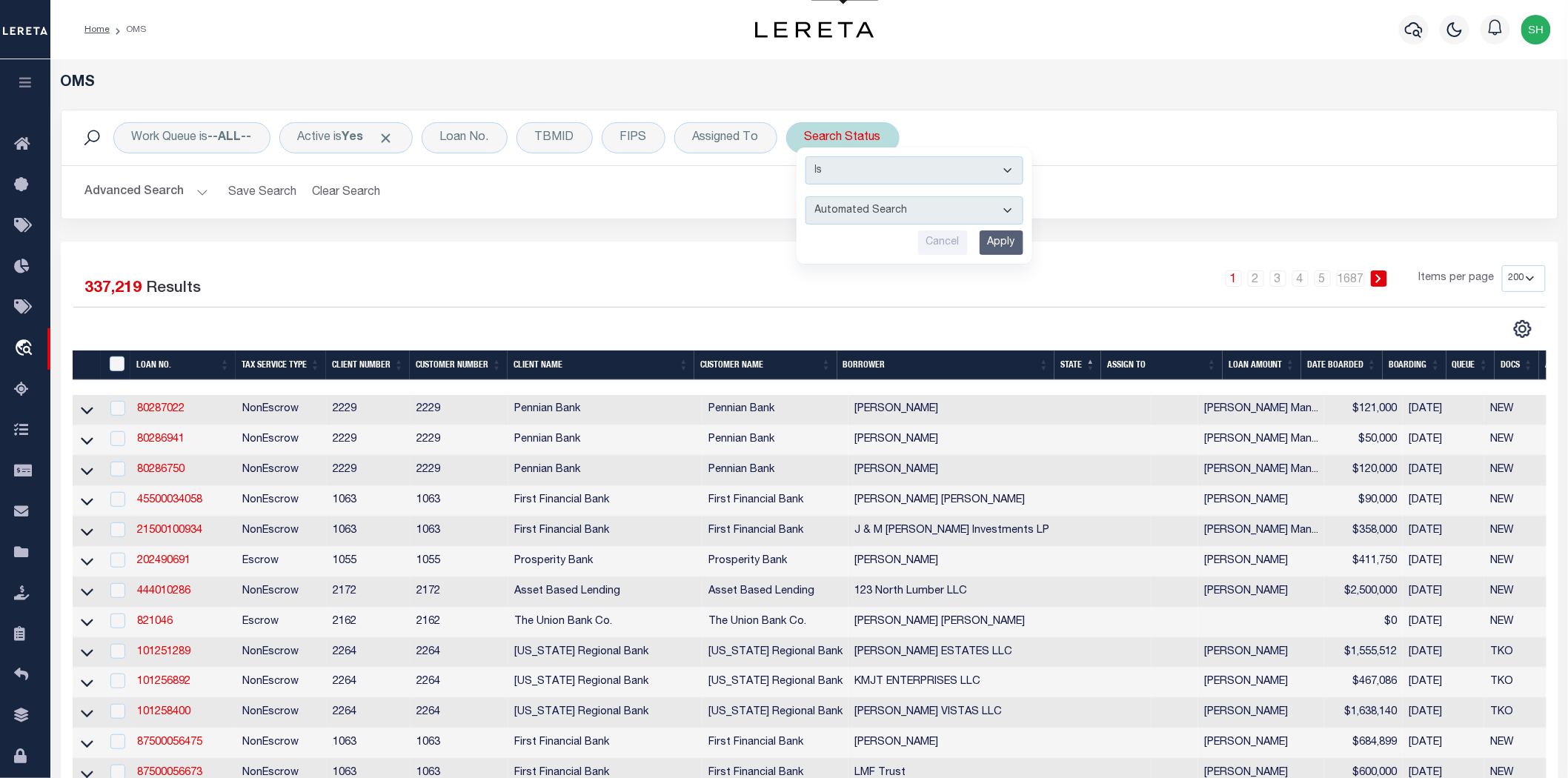
click at [853, 211] on select "Automated Search Bad Parcel Complete Duplicate Parcel High Dollar Reporting In …" at bounding box center [915, 210] width 218 height 28
click at [807, 196] on select "Automated Search Bad Parcel Complete Duplicate Parcel High Dollar Reporting In …" at bounding box center [915, 210] width 218 height 28
click at [1001, 247] on input "Apply" at bounding box center [1002, 243] width 44 height 25
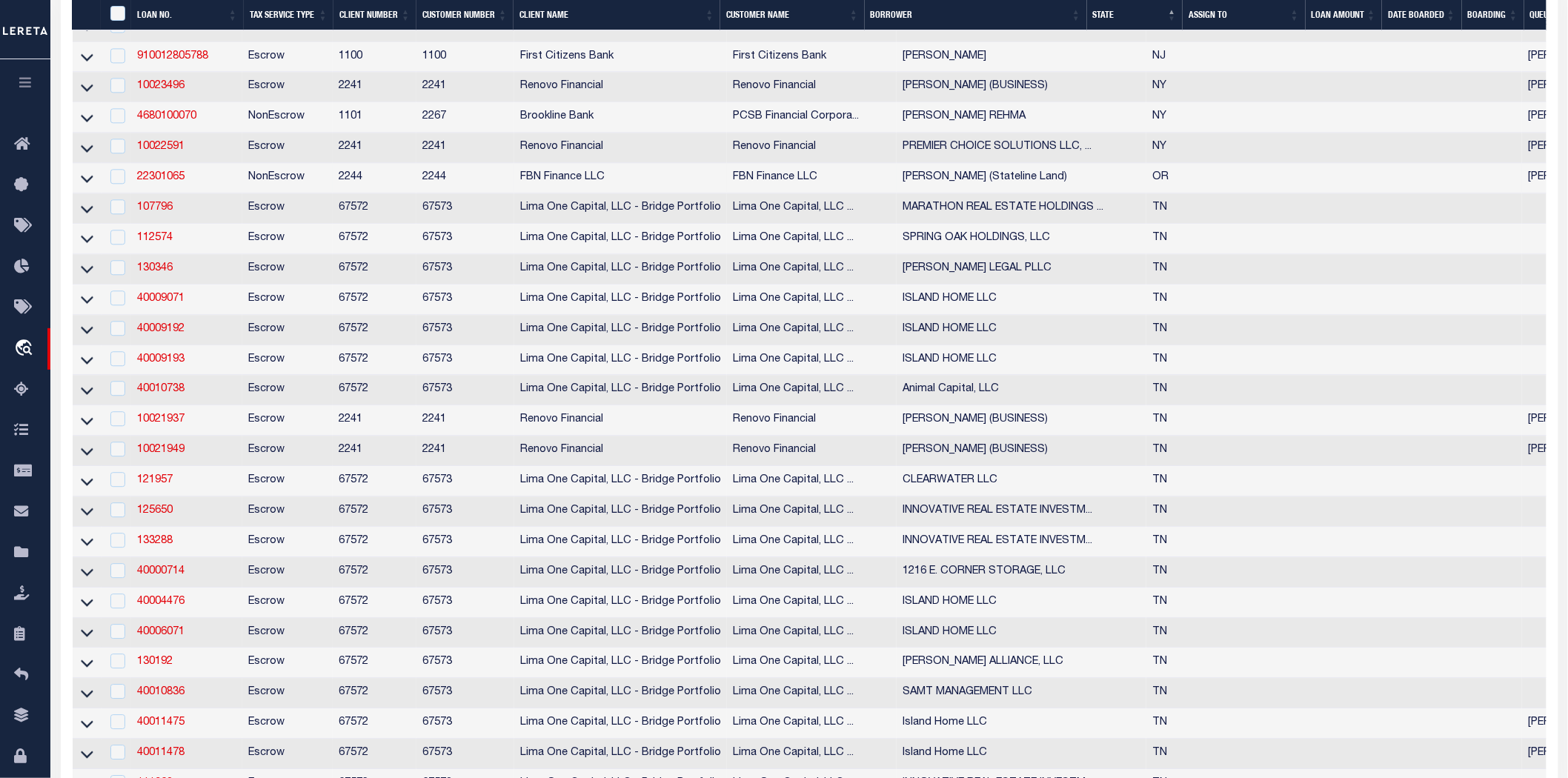
scroll to position [1317, 0]
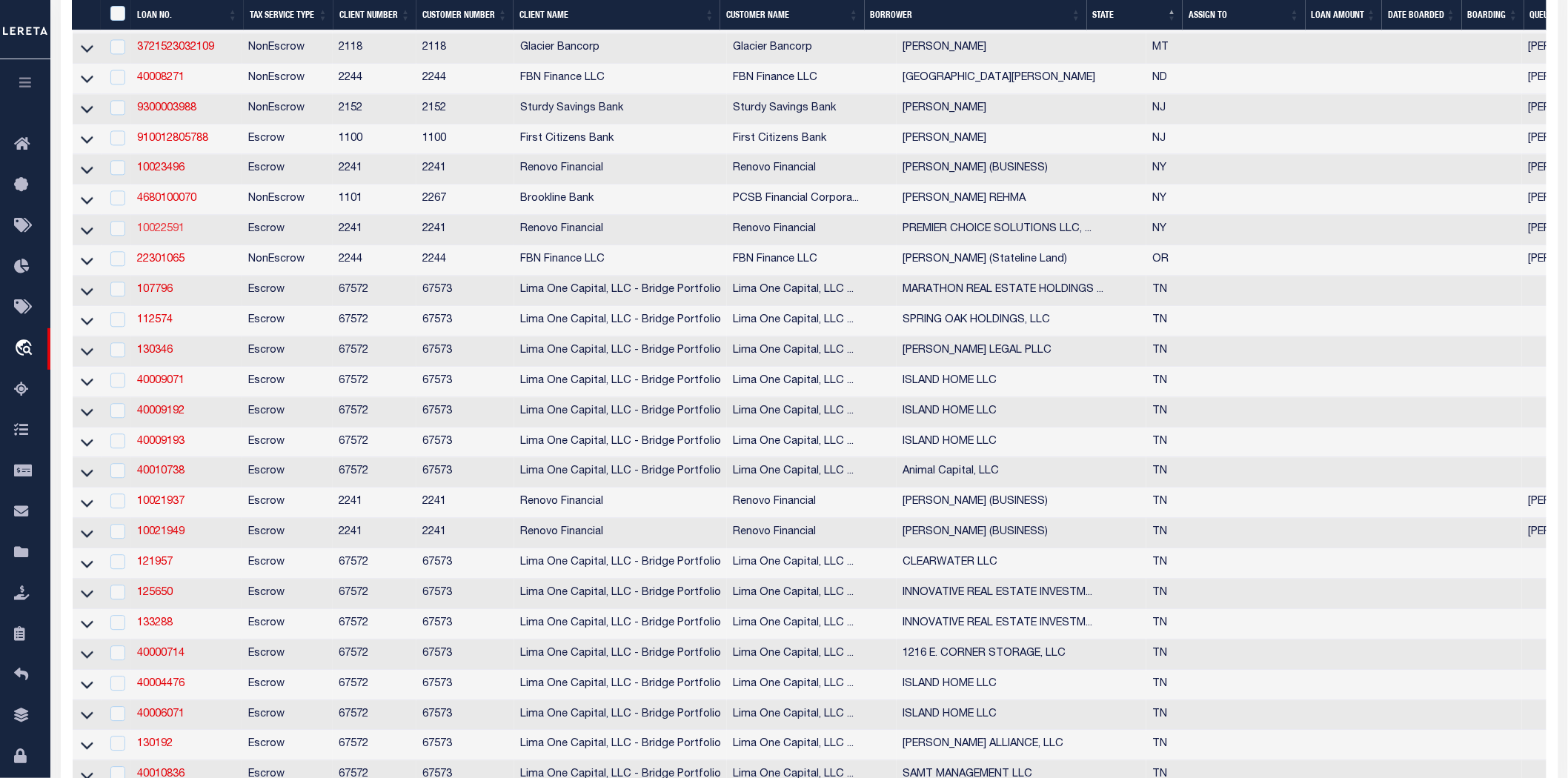
click at [146, 234] on link "10022591" at bounding box center [161, 229] width 48 height 10
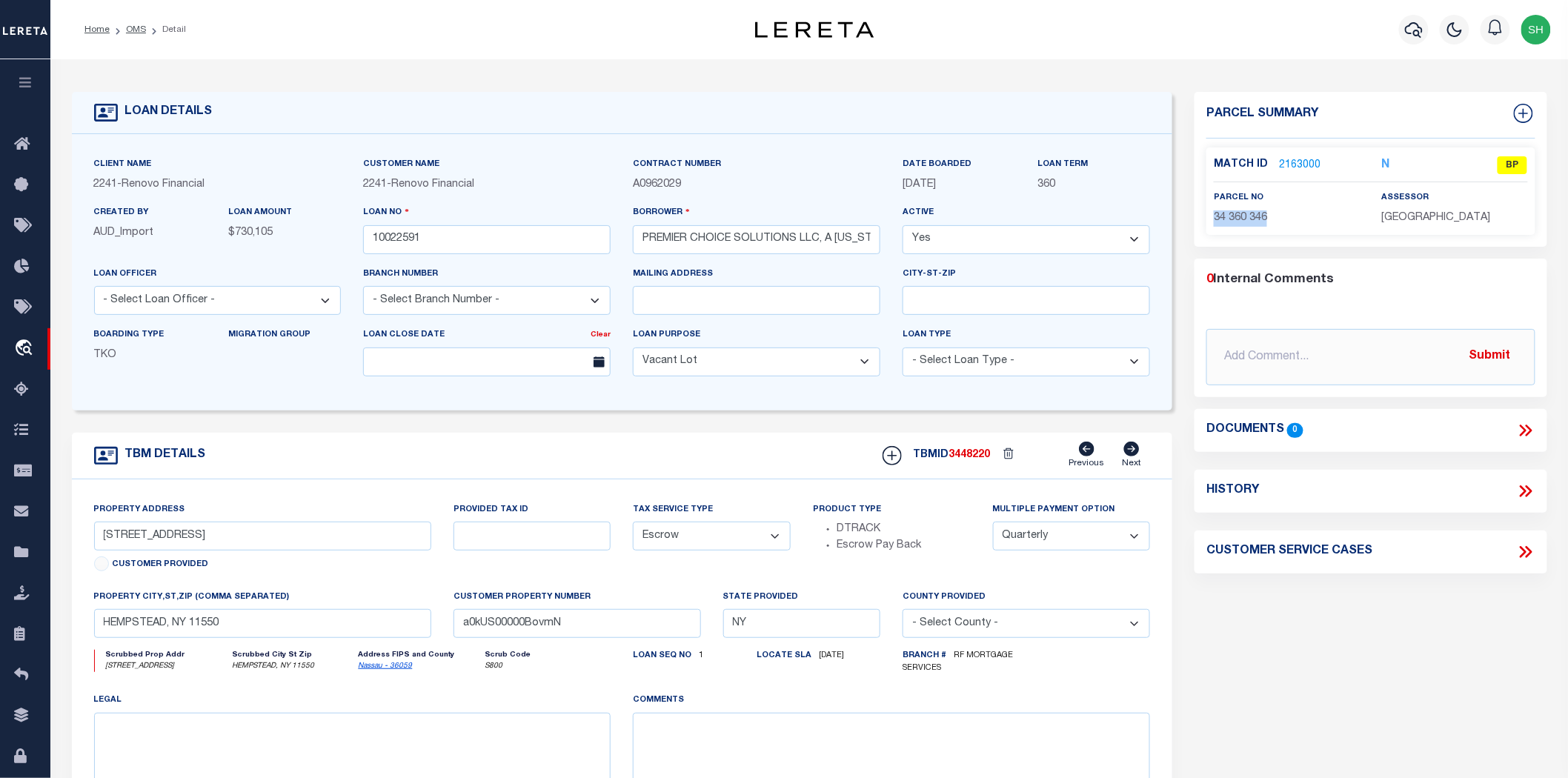
drag, startPoint x: 1288, startPoint y: 216, endPoint x: 1211, endPoint y: 216, distance: 77.0
click at [1211, 216] on div "parcel no 34 360 346" at bounding box center [1288, 207] width 168 height 37
copy span "34 360 346"
click at [1294, 161] on link "2163000" at bounding box center [1300, 166] width 42 height 16
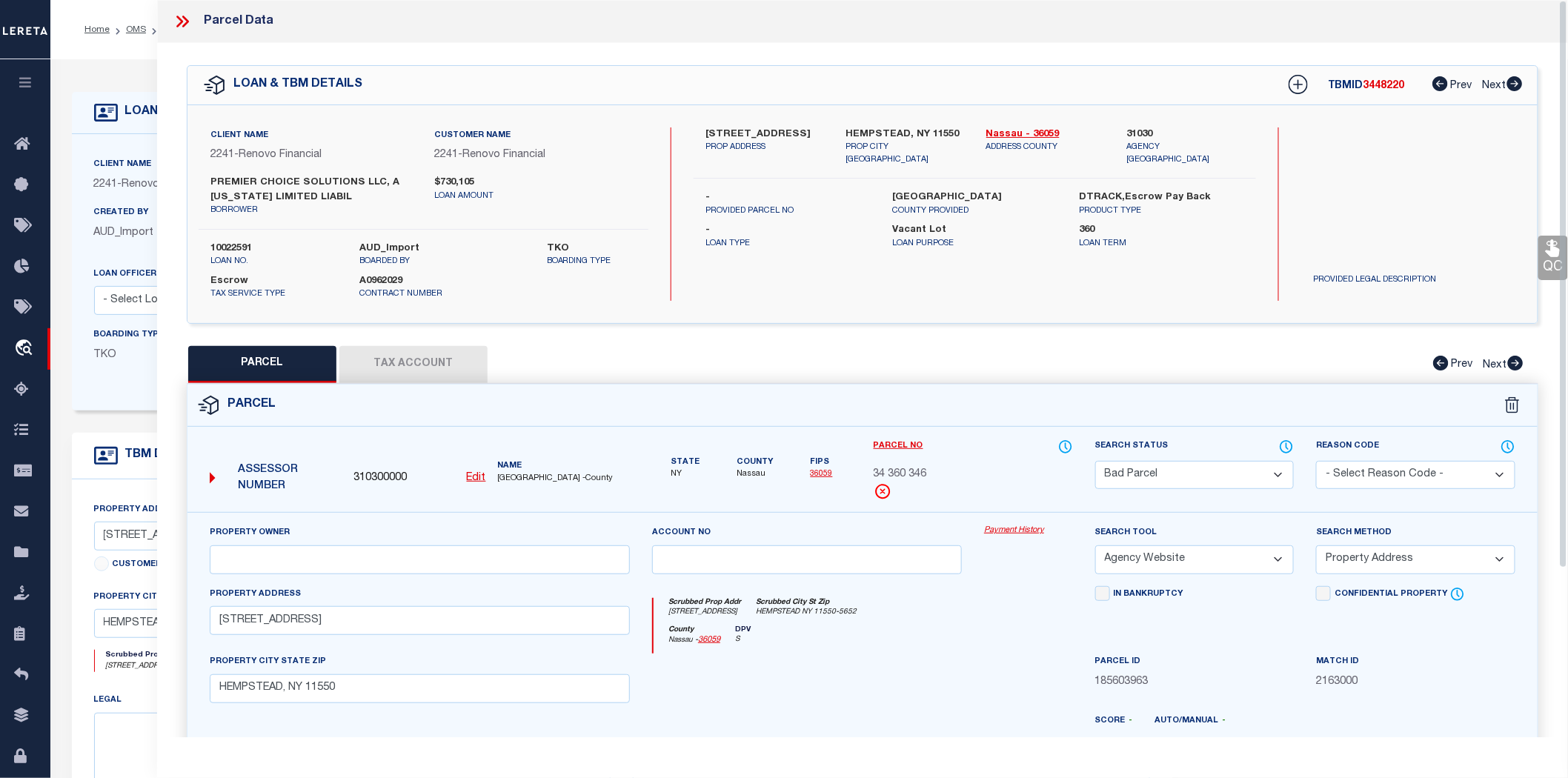
click at [453, 351] on button "Tax Account" at bounding box center [413, 364] width 149 height 37
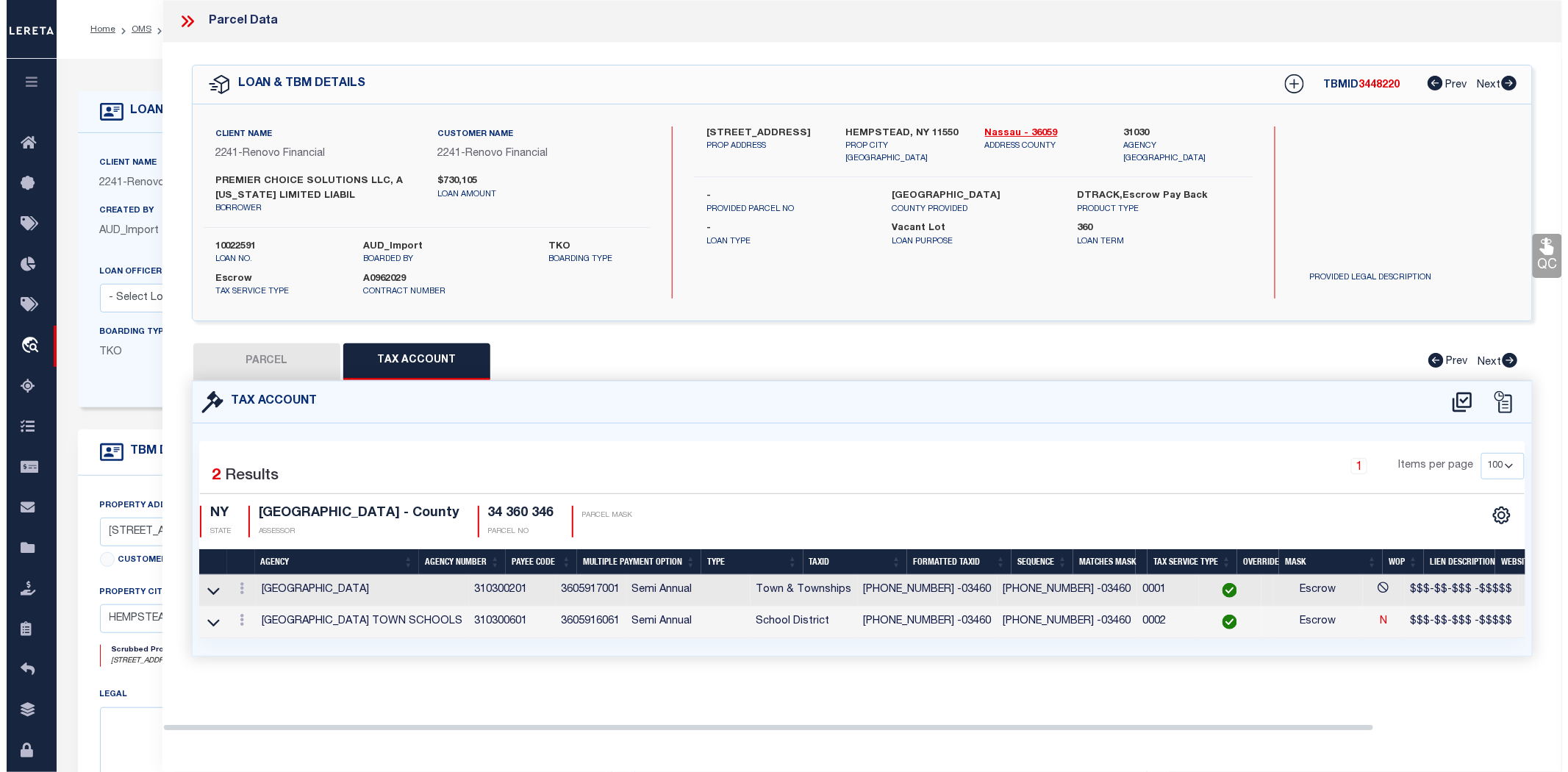
scroll to position [360, 0]
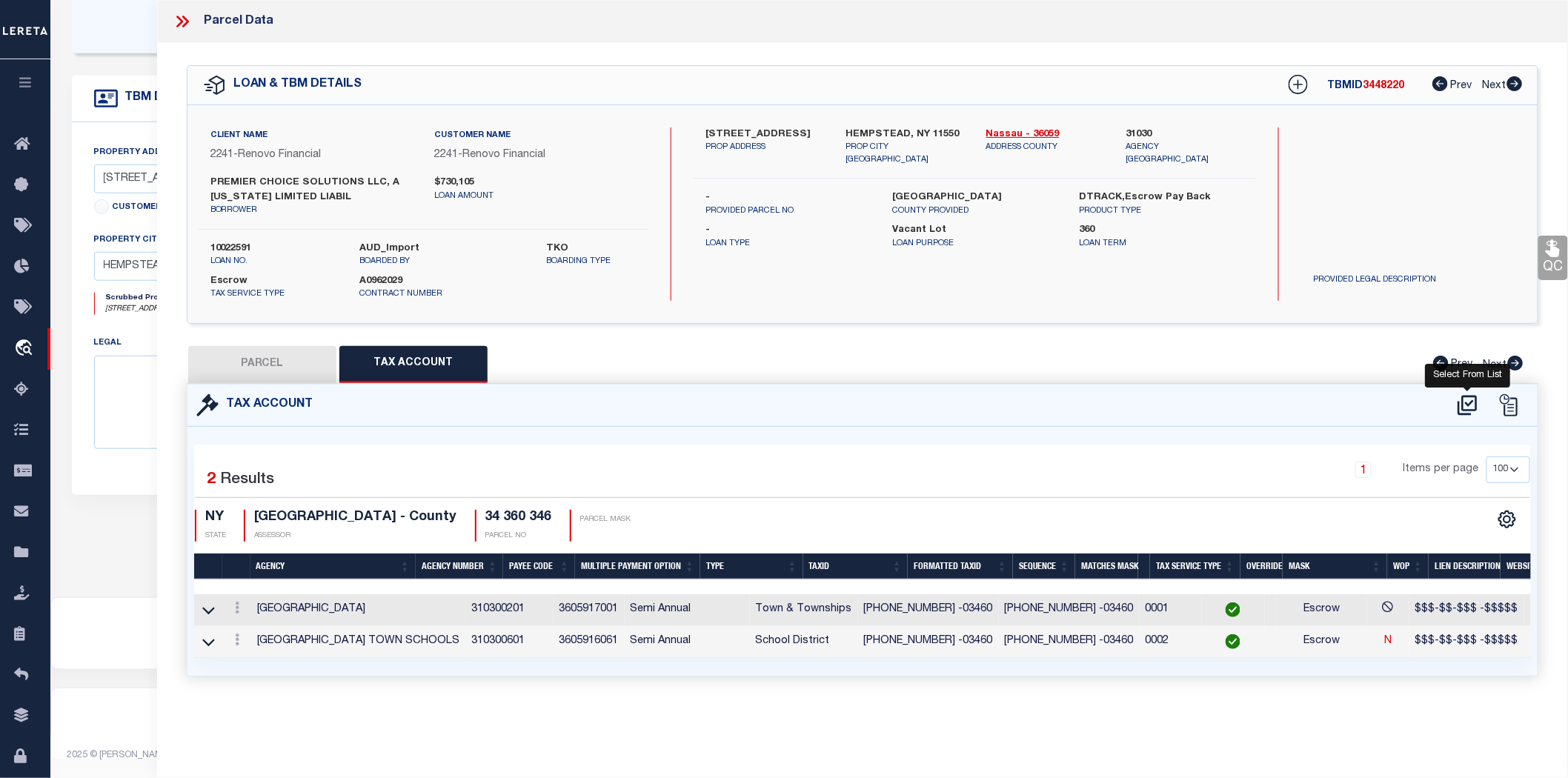
click at [1474, 398] on icon at bounding box center [1467, 405] width 19 height 20
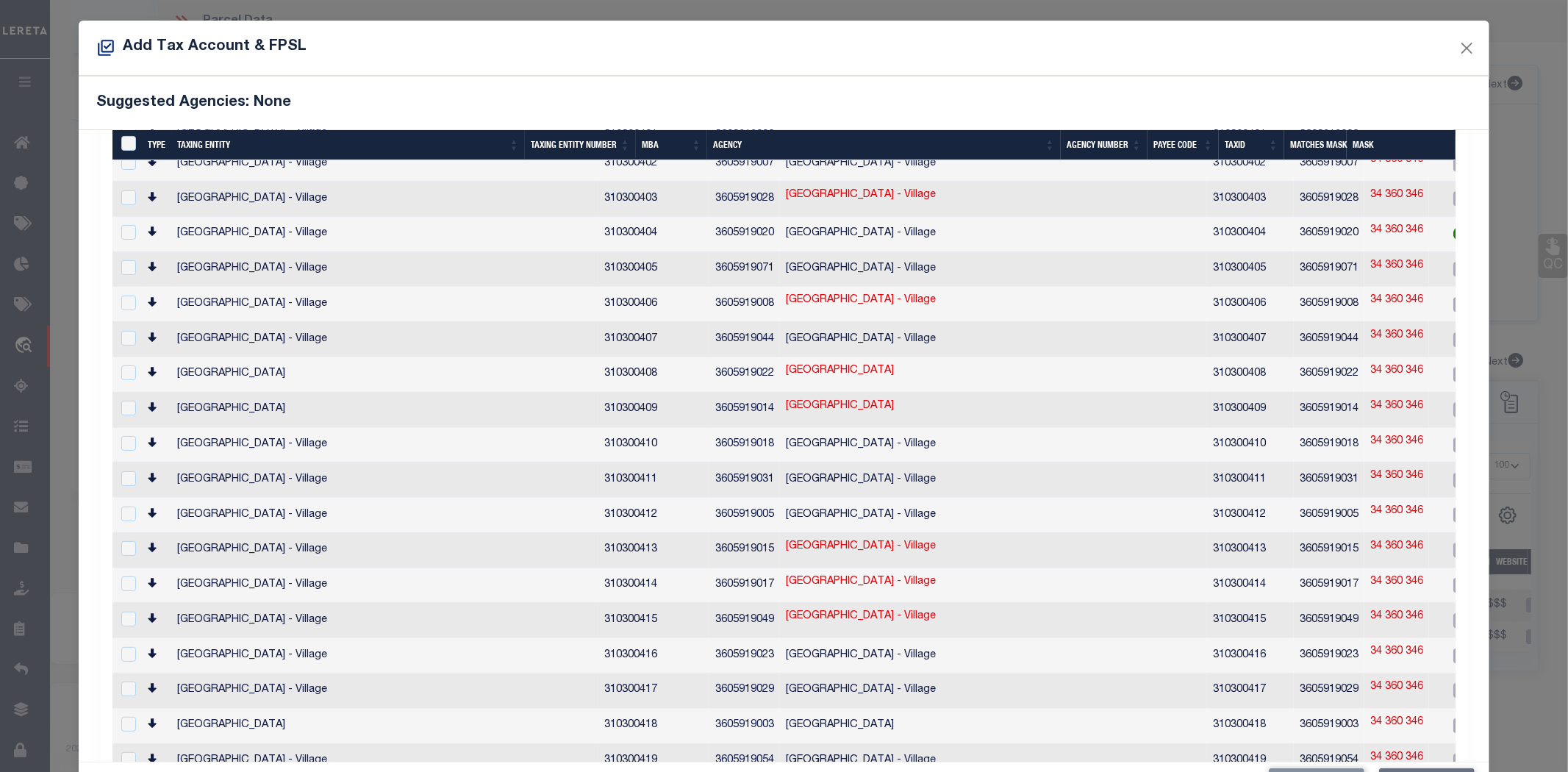
scroll to position [327, 0]
click at [128, 293] on input "checkbox" at bounding box center [128, 300] width 15 height 15
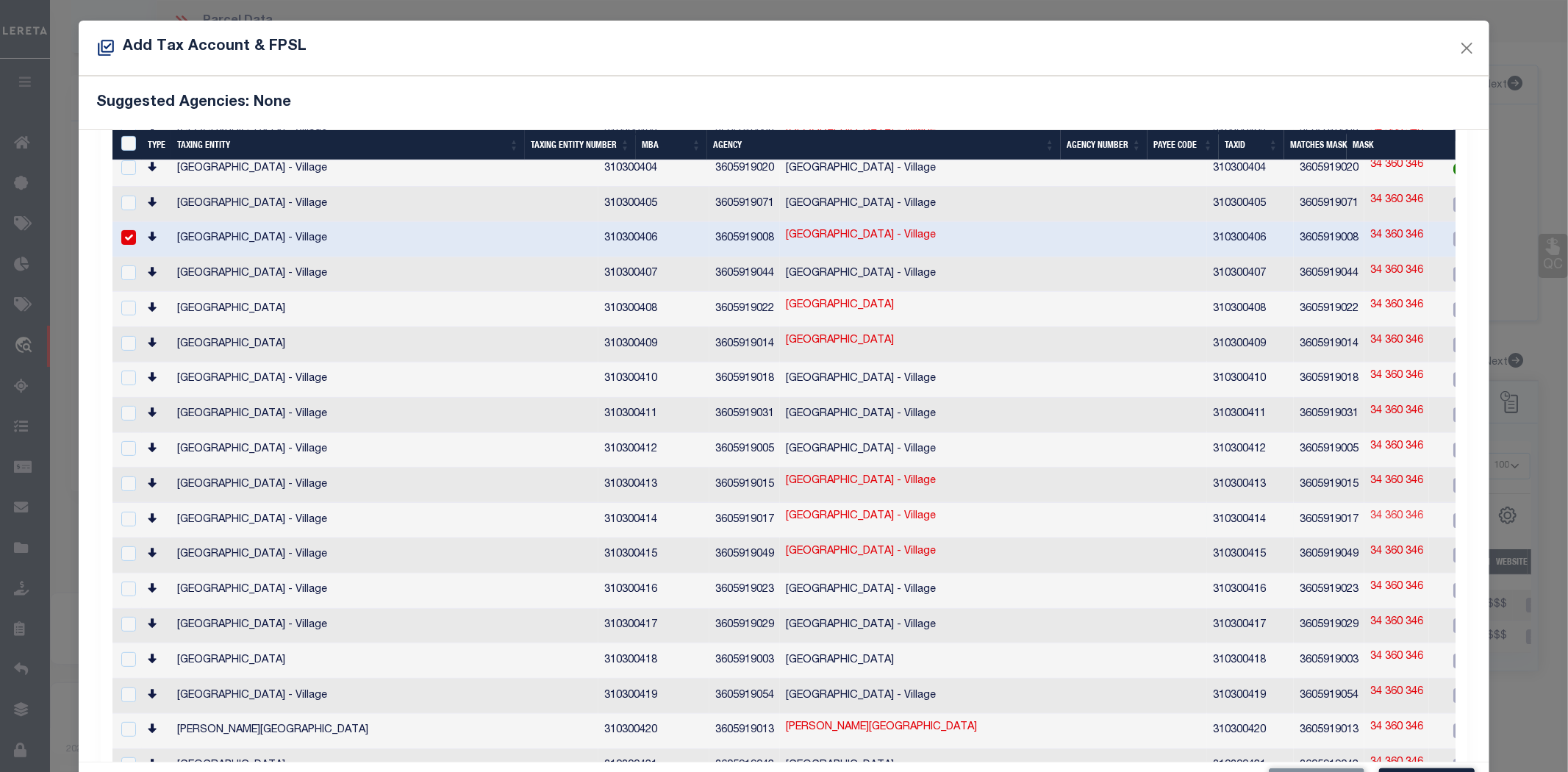
scroll to position [325, 0]
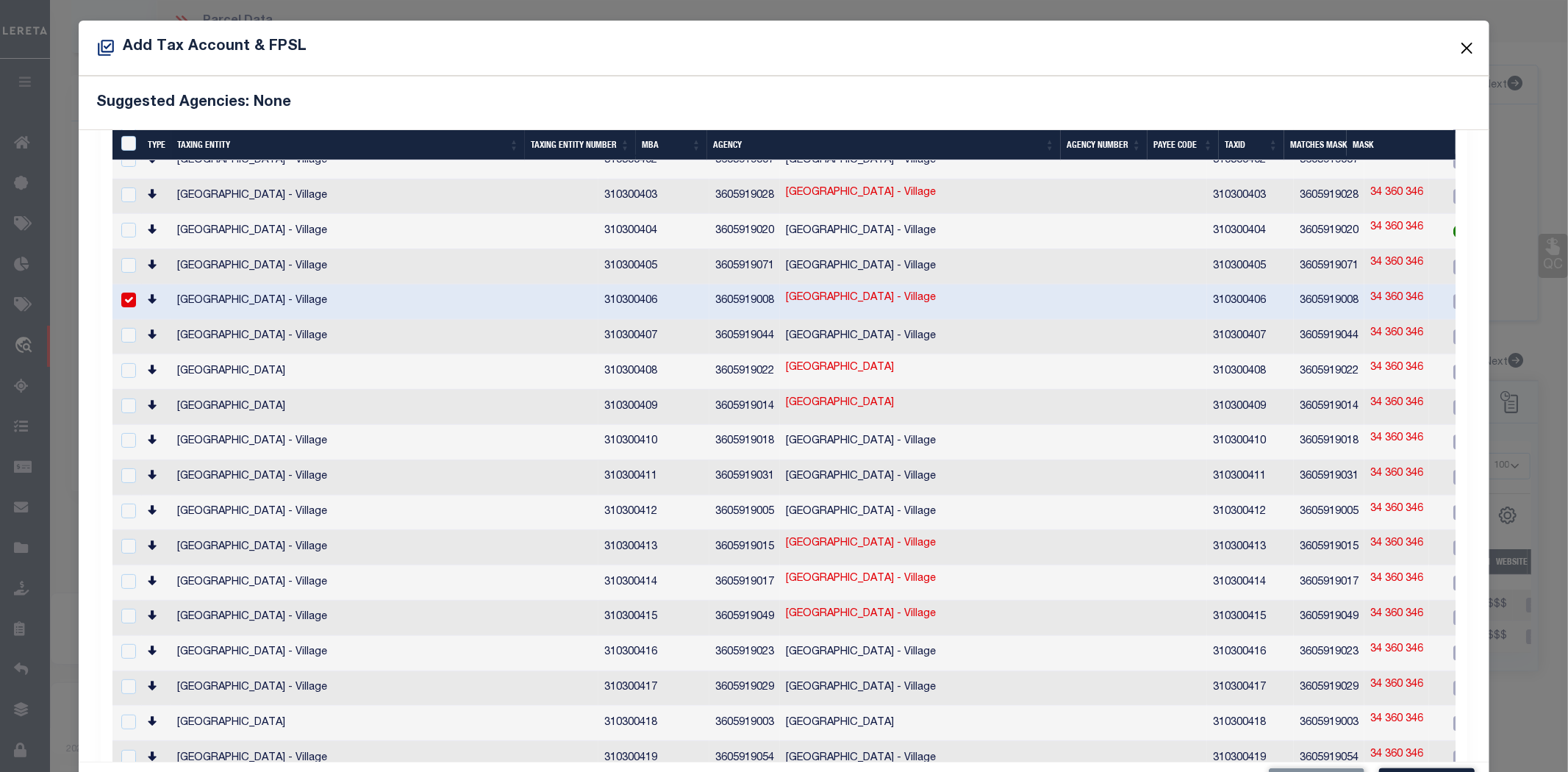
click at [1457, 44] on button "Close" at bounding box center [1466, 47] width 19 height 19
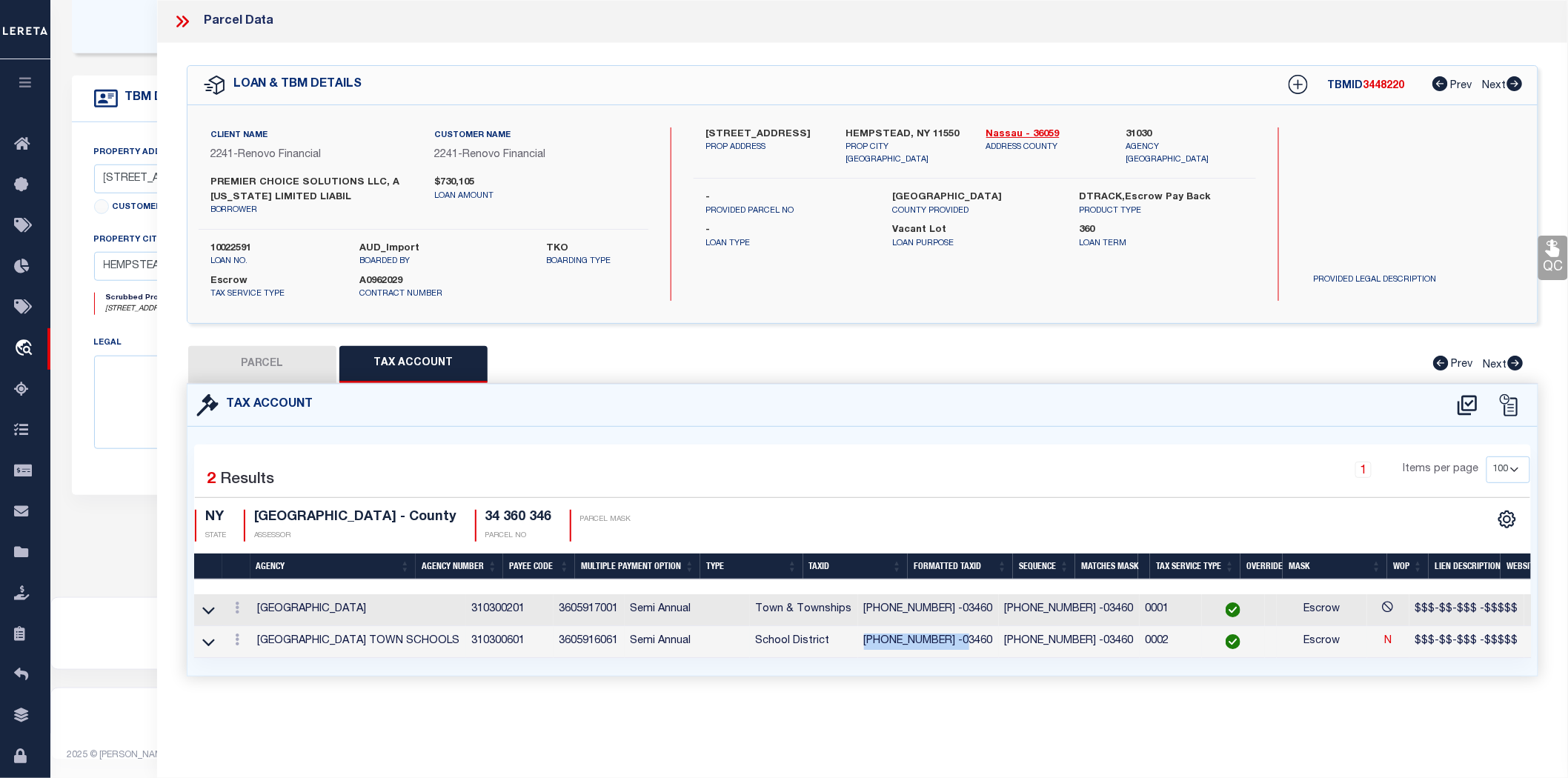
drag, startPoint x: 903, startPoint y: 650, endPoint x: 810, endPoint y: 640, distance: 93.5
click at [858, 640] on td "[PHONE_NUMBER] -03460" at bounding box center [929, 642] width 141 height 32
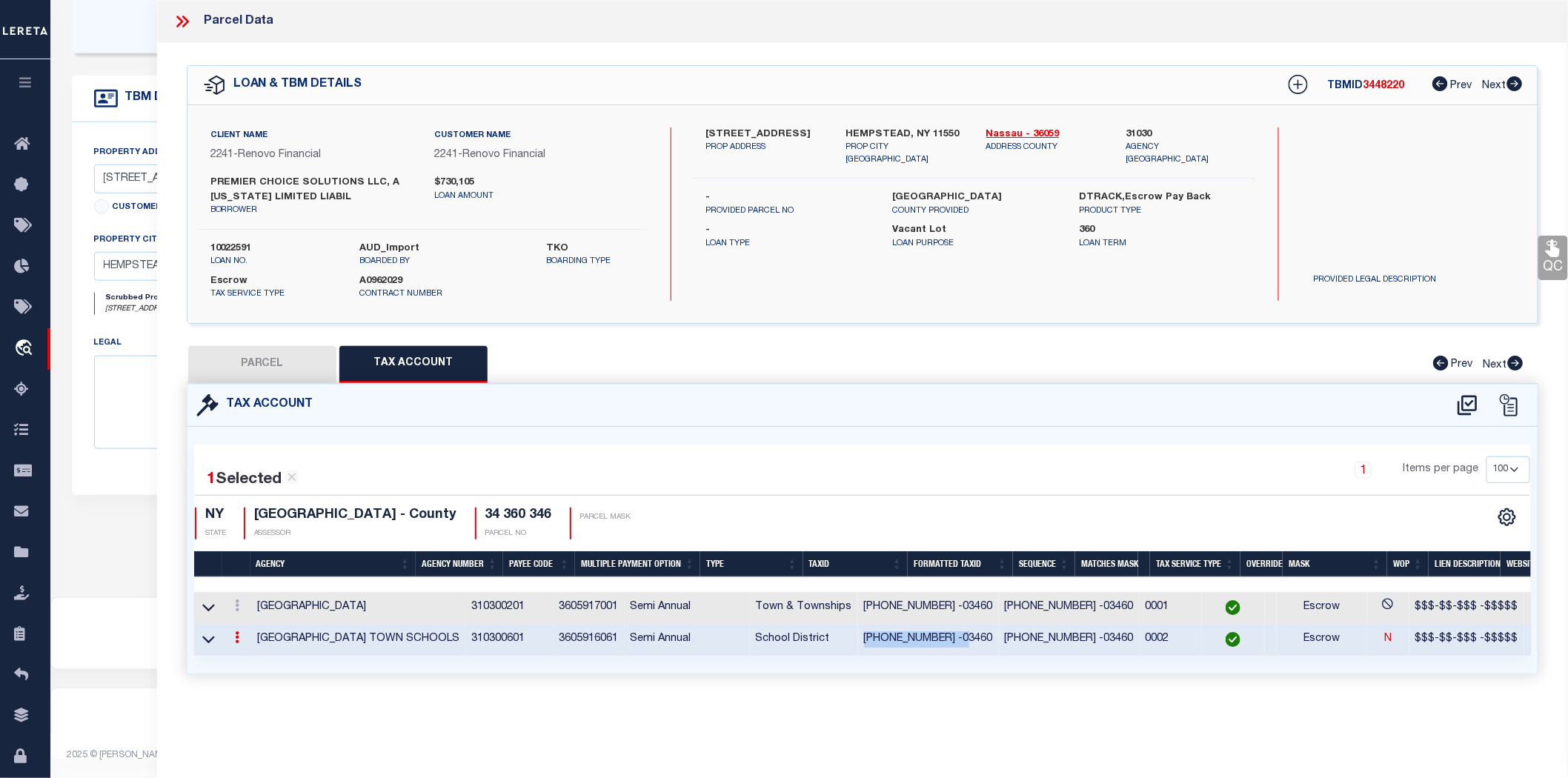
copy td "[PHONE_NUMBER] -03460"
click at [1471, 405] on icon at bounding box center [1468, 405] width 25 height 24
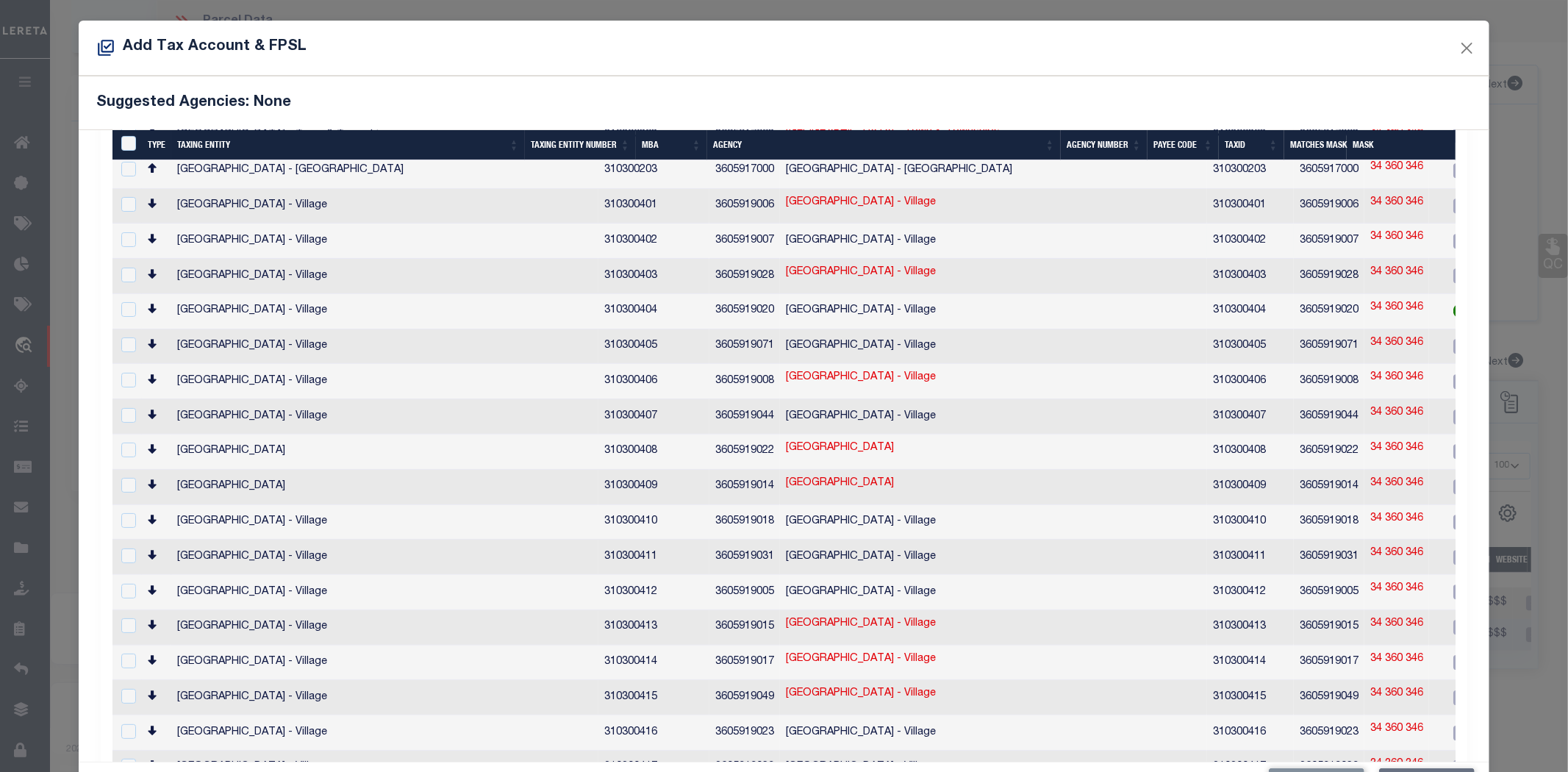
scroll to position [250, 0]
click at [1370, 367] on link "34 360 346" at bounding box center [1397, 375] width 53 height 16
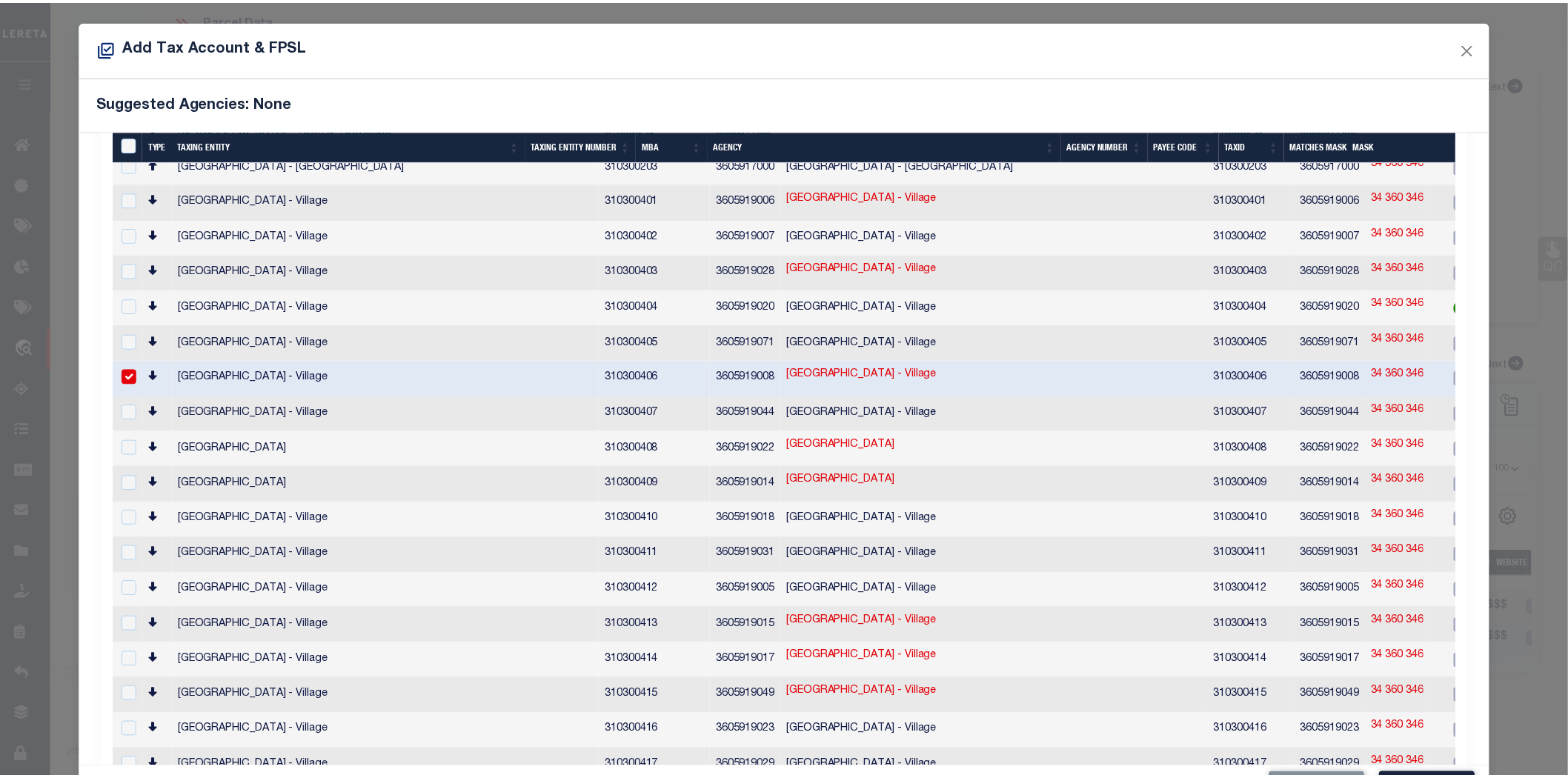
scroll to position [249, 0]
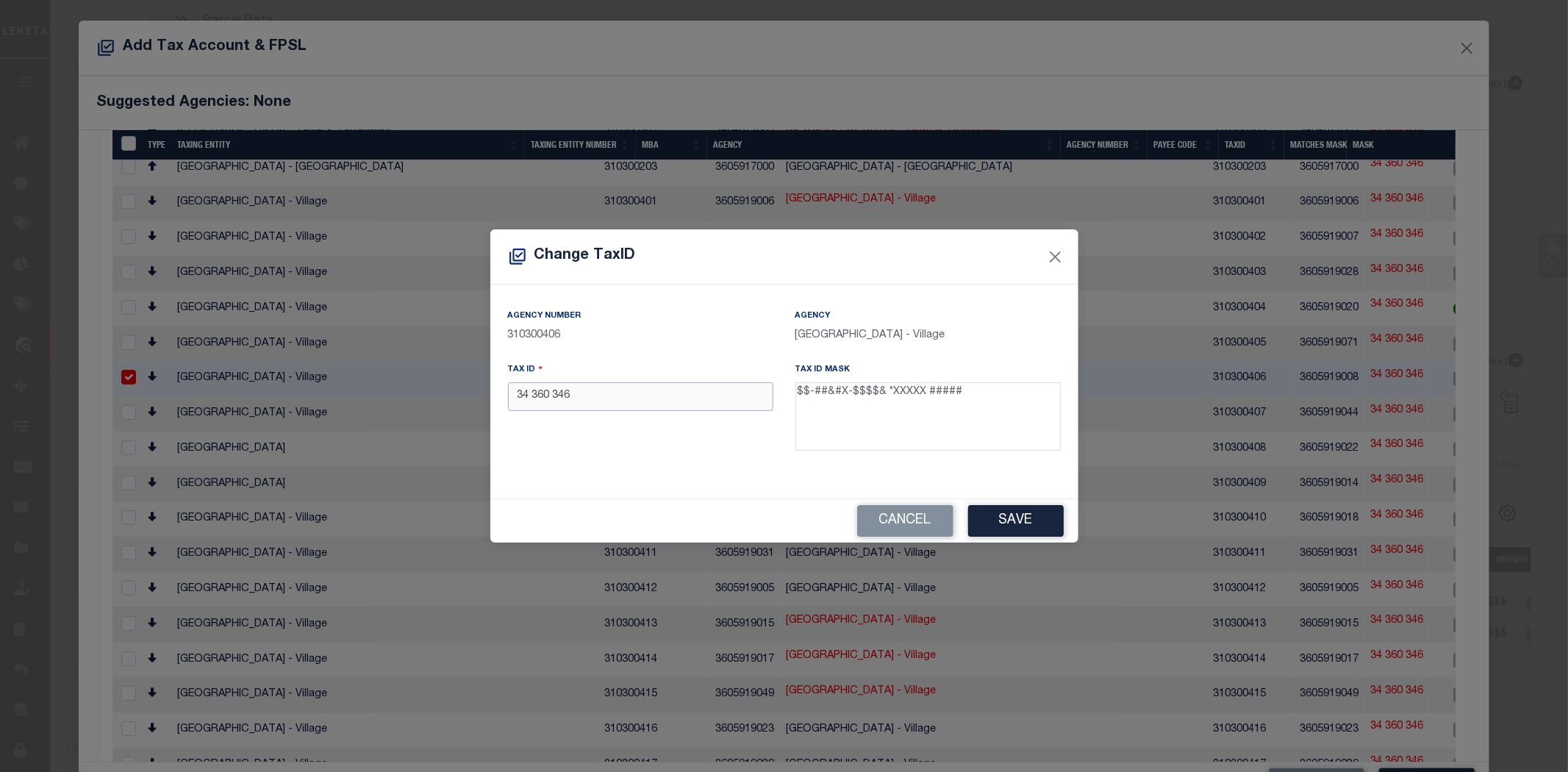
drag, startPoint x: 591, startPoint y: 395, endPoint x: 420, endPoint y: 389, distance: 171.1
click at [420, 389] on div "Change TaxID Agency Number 310300406 Agency [GEOGRAPHIC_DATA] - Village Tax ID …" at bounding box center [784, 386] width 1568 height 772
paste input "[PHONE_NUMBER] -03460"
drag, startPoint x: 1029, startPoint y: 501, endPoint x: 1025, endPoint y: 510, distance: 9.8
click at [1025, 510] on div "Cancel Save" at bounding box center [784, 521] width 588 height 43
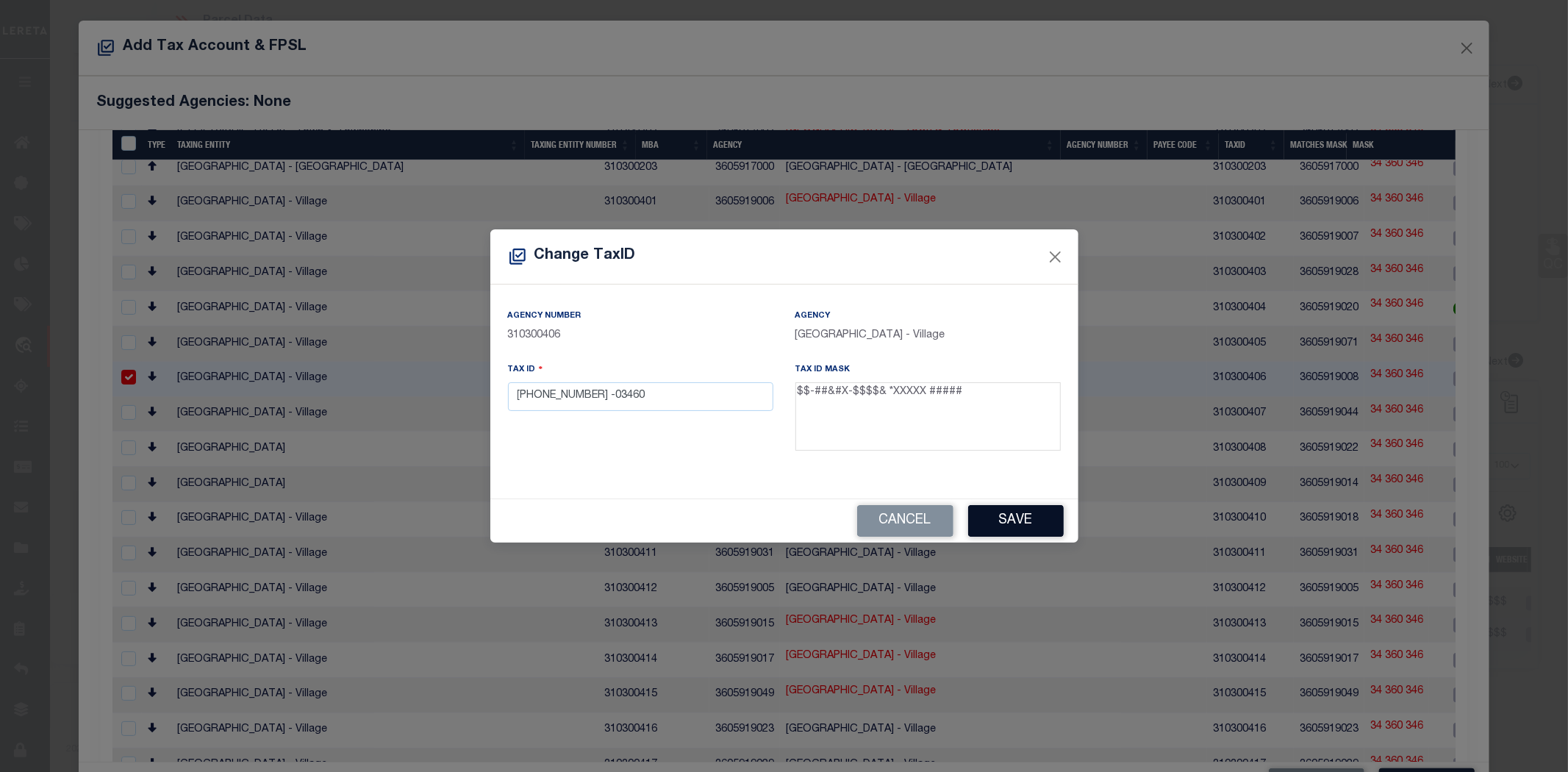
click at [1025, 510] on button "Save" at bounding box center [1016, 521] width 95 height 31
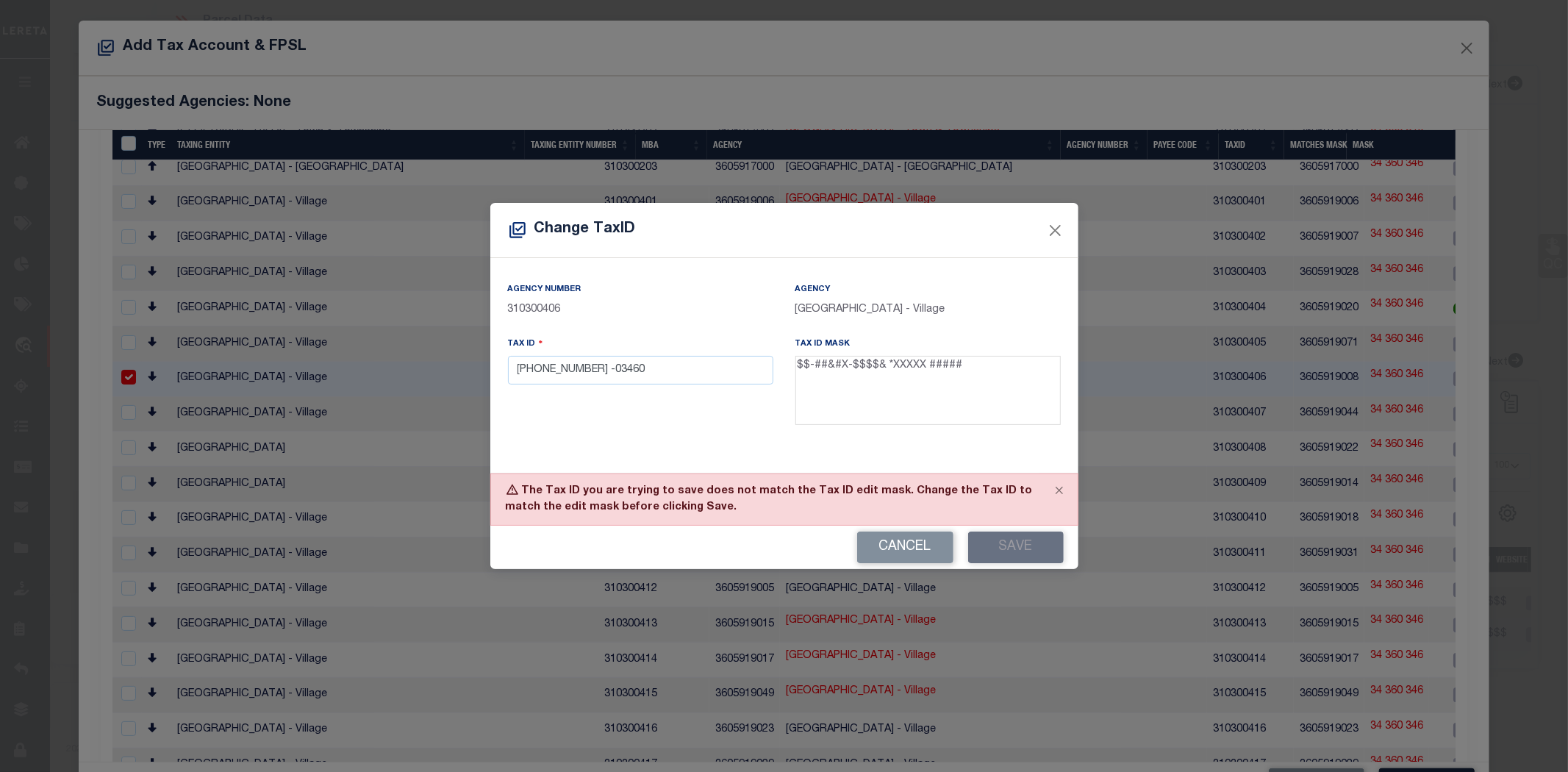
click at [501, 370] on div "Tax ID [PHONE_NUMBER] -03460" at bounding box center [641, 384] width 287 height 95
click at [510, 369] on input "[PHONE_NUMBER] -03460" at bounding box center [641, 370] width 265 height 29
click at [569, 369] on input "[PHONE_NUMBER] -03460" at bounding box center [641, 370] width 265 height 29
click at [574, 375] on input "[PHONE_NUMBER] -03460" at bounding box center [641, 370] width 265 height 29
click at [516, 366] on input "[PHONE_NUMBER] -03460" at bounding box center [641, 370] width 265 height 29
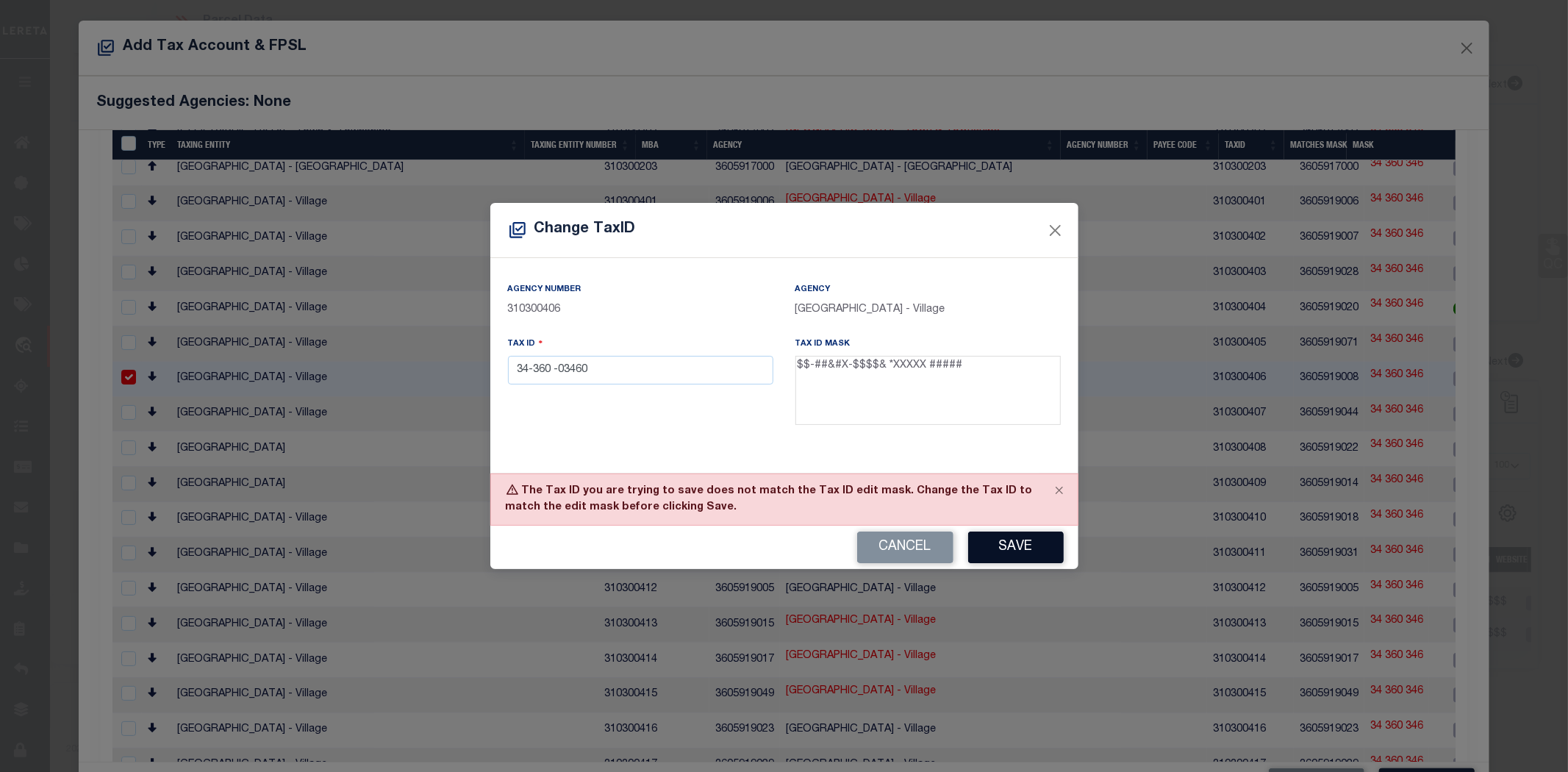
click at [1012, 539] on button "Save" at bounding box center [1016, 548] width 95 height 31
click at [548, 374] on input "34-360 -03460" at bounding box center [641, 370] width 265 height 29
click at [549, 369] on input "34-360 -03460" at bounding box center [641, 370] width 265 height 29
click at [1002, 550] on button "Save" at bounding box center [1016, 548] width 95 height 31
click at [550, 372] on input "34-360 -03460" at bounding box center [641, 370] width 265 height 29
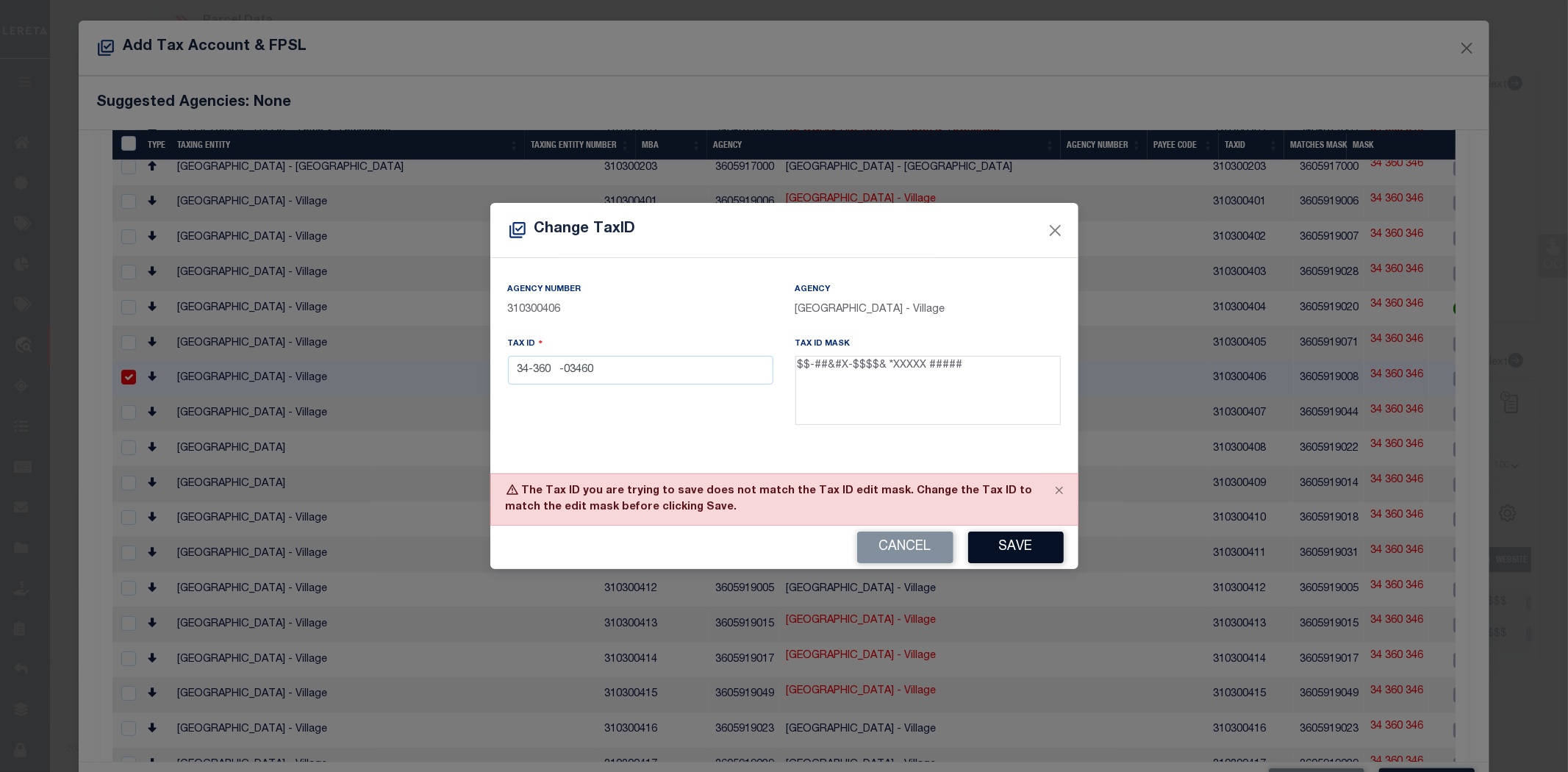
click at [1006, 546] on button "Save" at bounding box center [1016, 548] width 95 height 31
click at [554, 373] on input "34-360 -03460" at bounding box center [641, 370] width 265 height 29
click at [1003, 553] on button "Save" at bounding box center [1016, 548] width 95 height 31
click at [550, 372] on input "34-360 -03460" at bounding box center [641, 370] width 265 height 29
click at [984, 541] on button "Save" at bounding box center [1016, 548] width 95 height 31
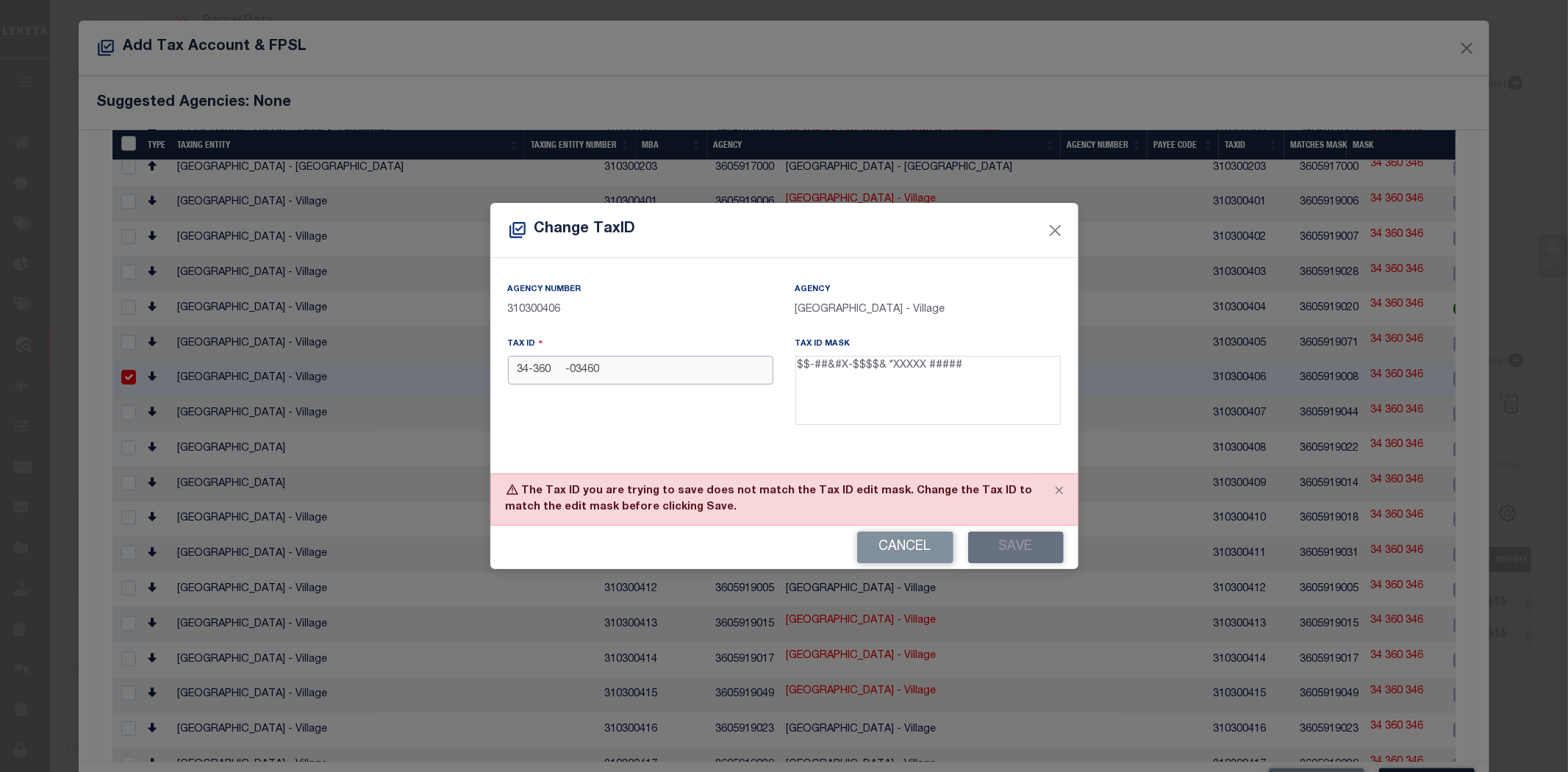
click at [561, 366] on input "34-360 -03460" at bounding box center [641, 370] width 265 height 29
click at [1010, 553] on button "Save" at bounding box center [1016, 548] width 95 height 31
click at [556, 369] on input "34-360 -03460" at bounding box center [641, 370] width 265 height 29
click at [987, 541] on button "Save" at bounding box center [1016, 548] width 95 height 31
click at [557, 373] on input "34-360 -03460" at bounding box center [641, 370] width 265 height 29
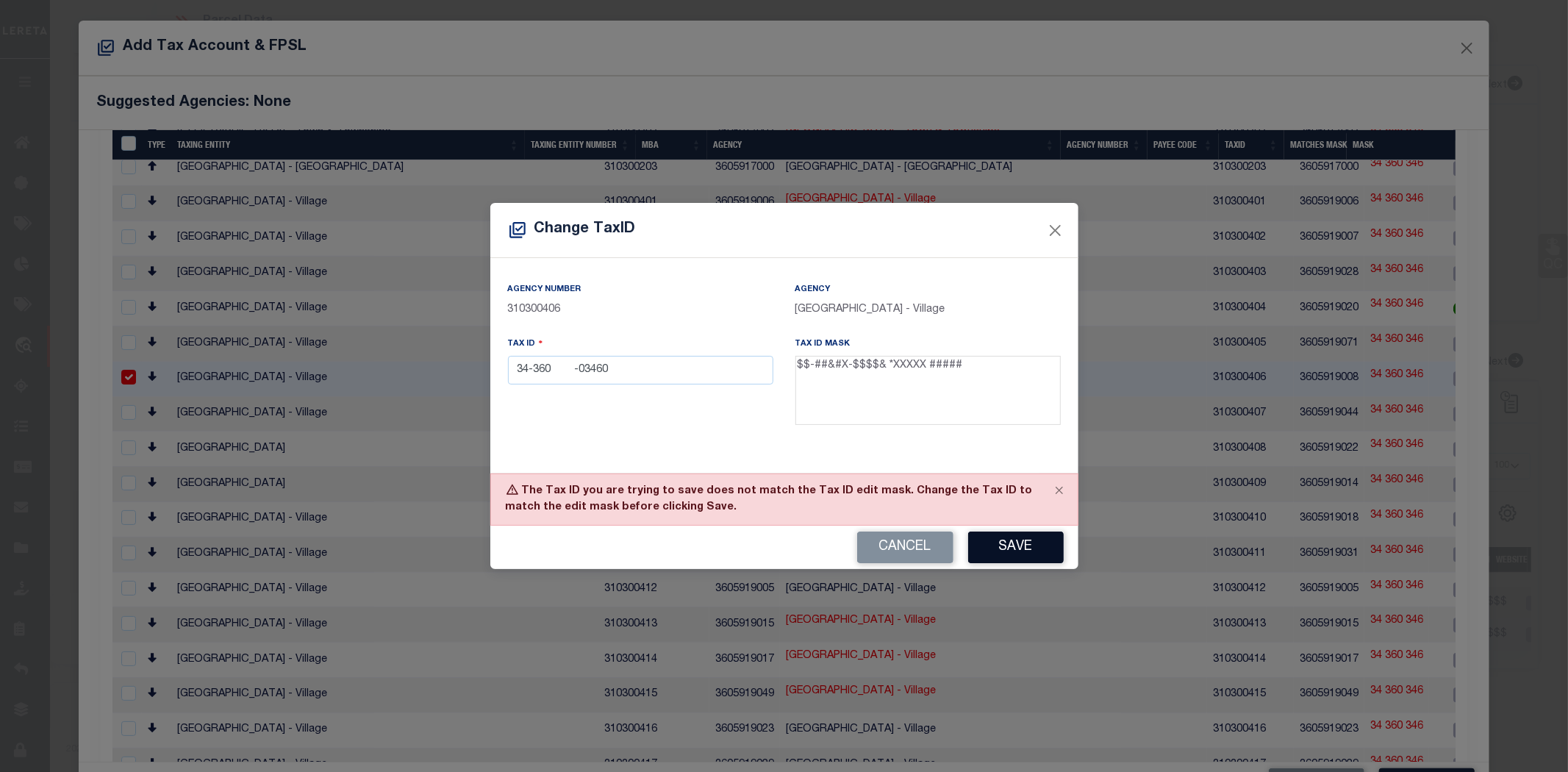
click at [1044, 541] on button "Save" at bounding box center [1016, 548] width 95 height 31
click at [561, 372] on input "34-360 -03460" at bounding box center [641, 370] width 265 height 29
click at [1007, 545] on button "Save" at bounding box center [1016, 548] width 95 height 31
click at [563, 371] on input "34-360 -03460" at bounding box center [641, 370] width 265 height 29
click at [996, 549] on button "Save" at bounding box center [1016, 548] width 95 height 31
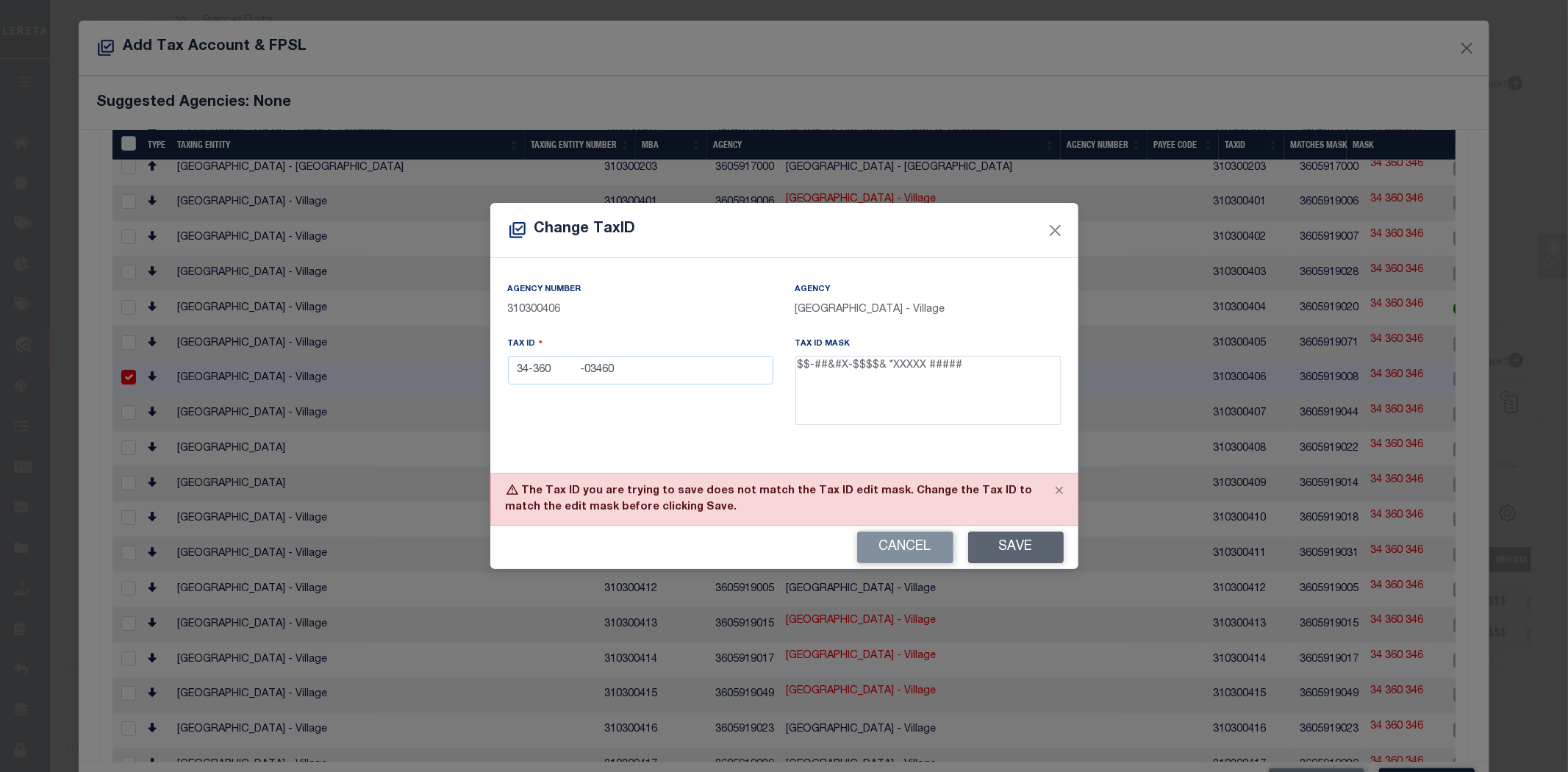
click at [996, 549] on div "Cancel Save" at bounding box center [784, 548] width 588 height 43
click at [561, 369] on input "34-360 -03460" at bounding box center [641, 370] width 265 height 29
click at [936, 543] on button "Cancel" at bounding box center [905, 548] width 96 height 31
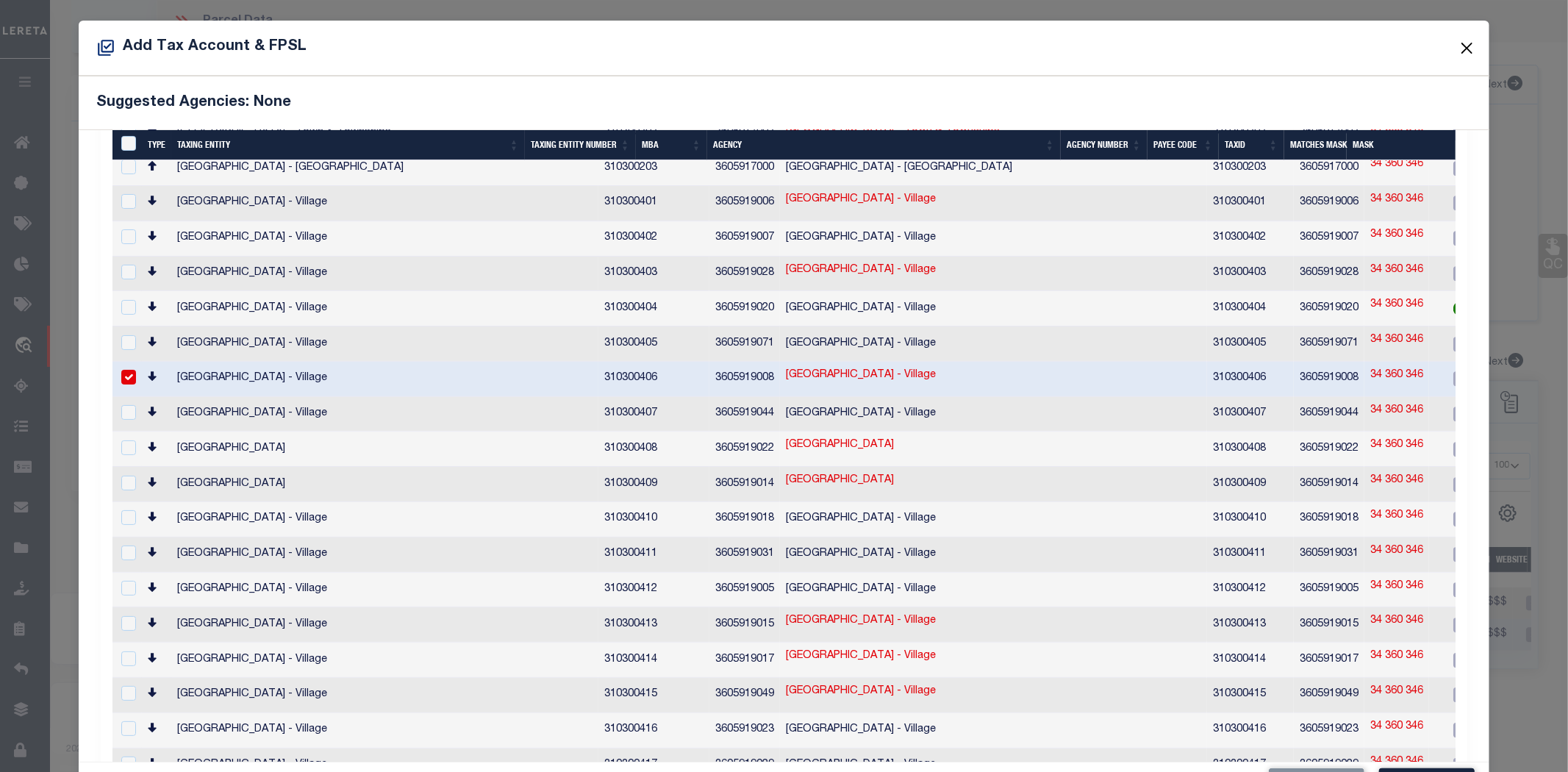
click at [1457, 45] on button "Close" at bounding box center [1466, 47] width 19 height 19
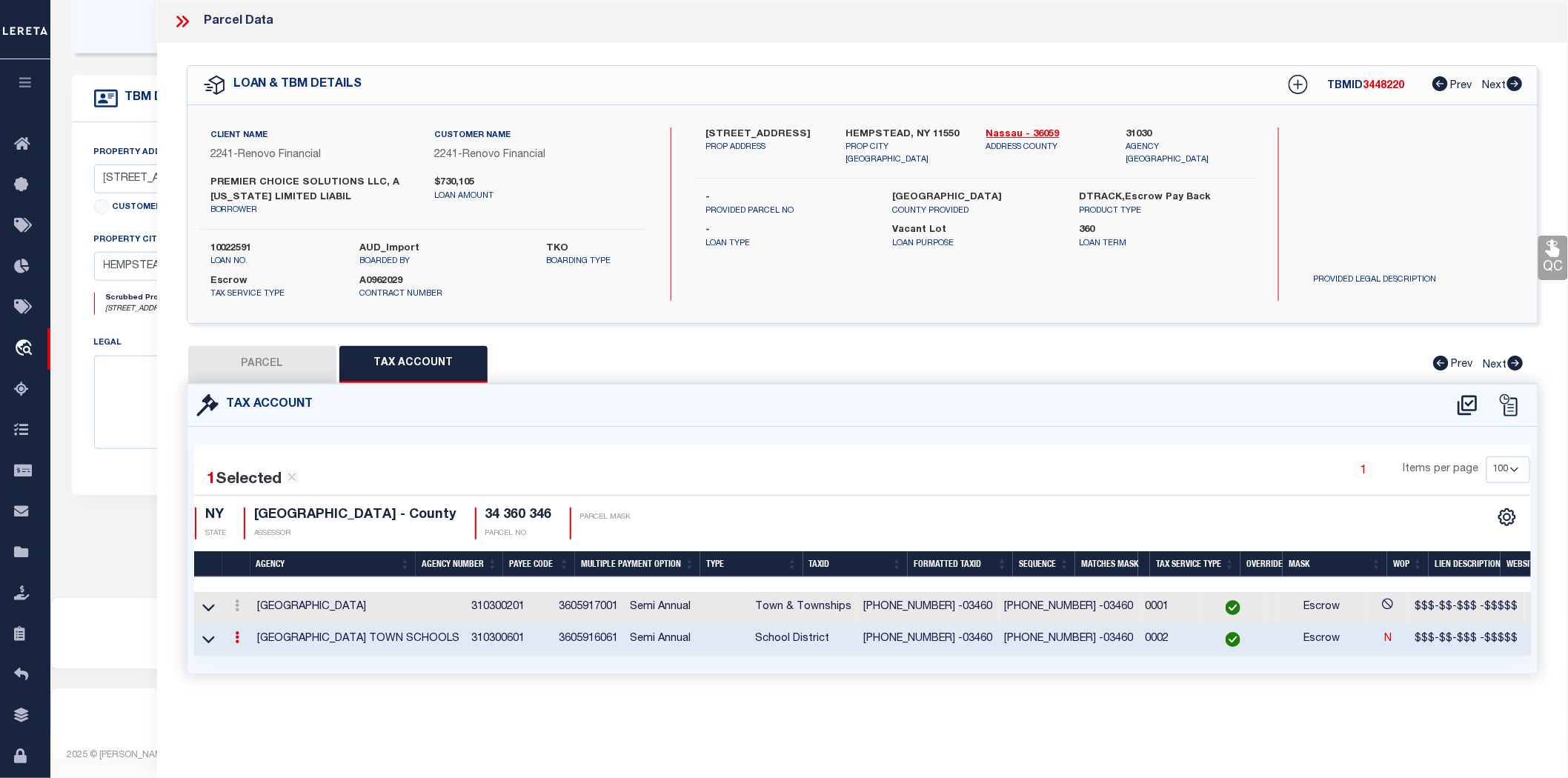
click at [185, 20] on icon at bounding box center [181, 21] width 19 height 19
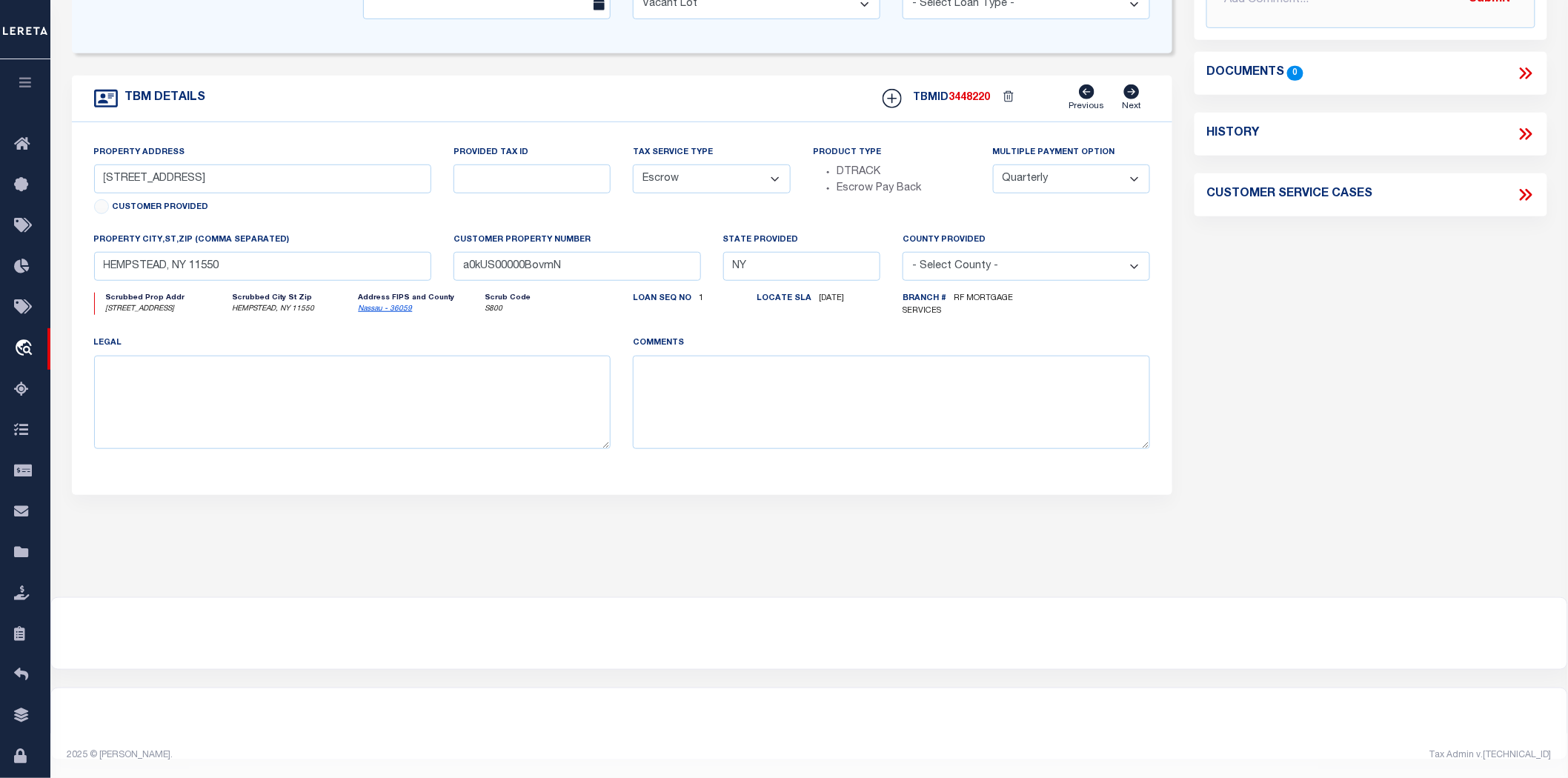
scroll to position [0, 0]
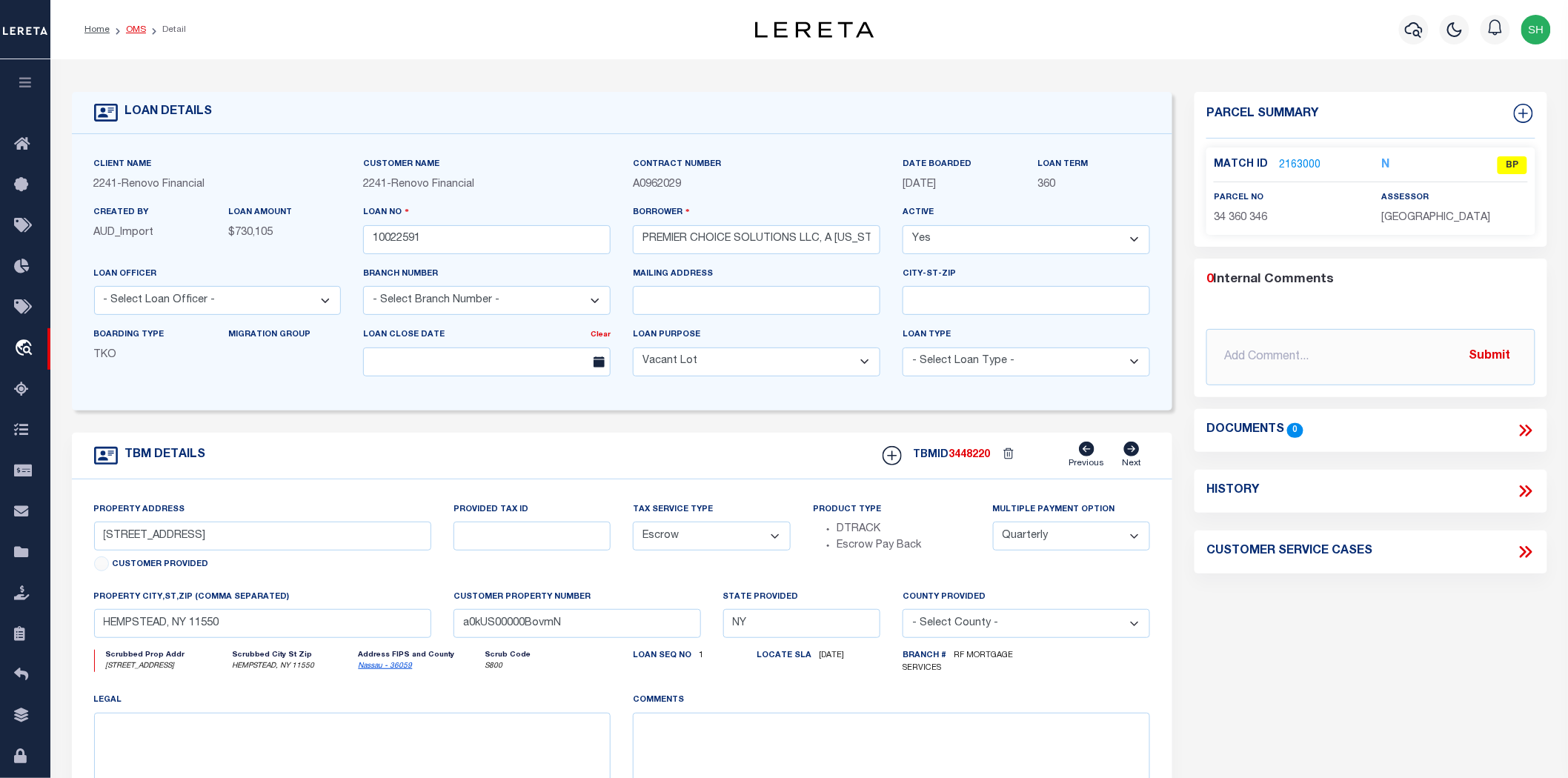
click at [134, 31] on link "OMS" at bounding box center [136, 29] width 20 height 9
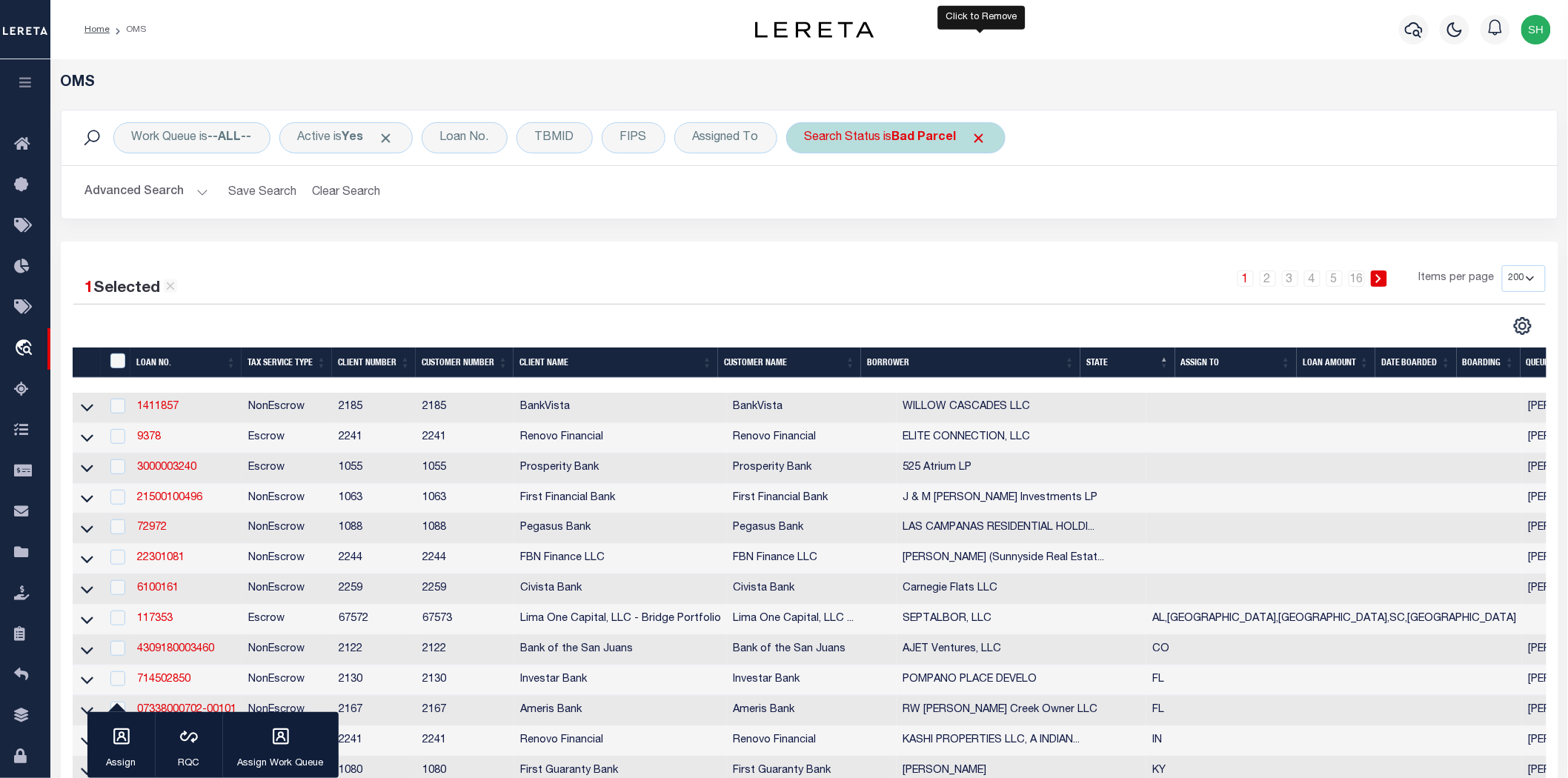
click at [986, 132] on span "Click to Remove" at bounding box center [979, 139] width 16 height 16
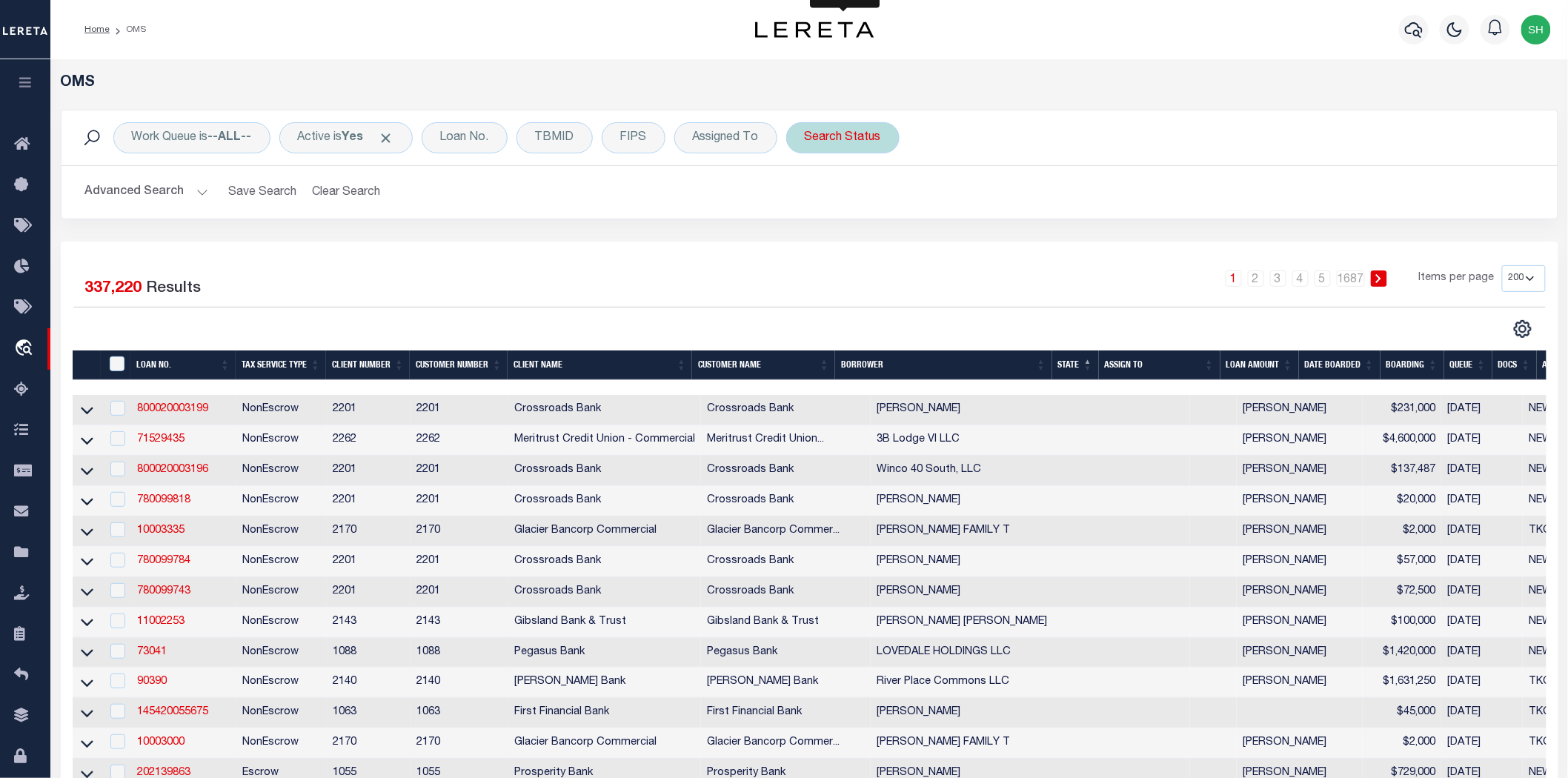
click at [833, 131] on div "Search Status" at bounding box center [842, 137] width 113 height 31
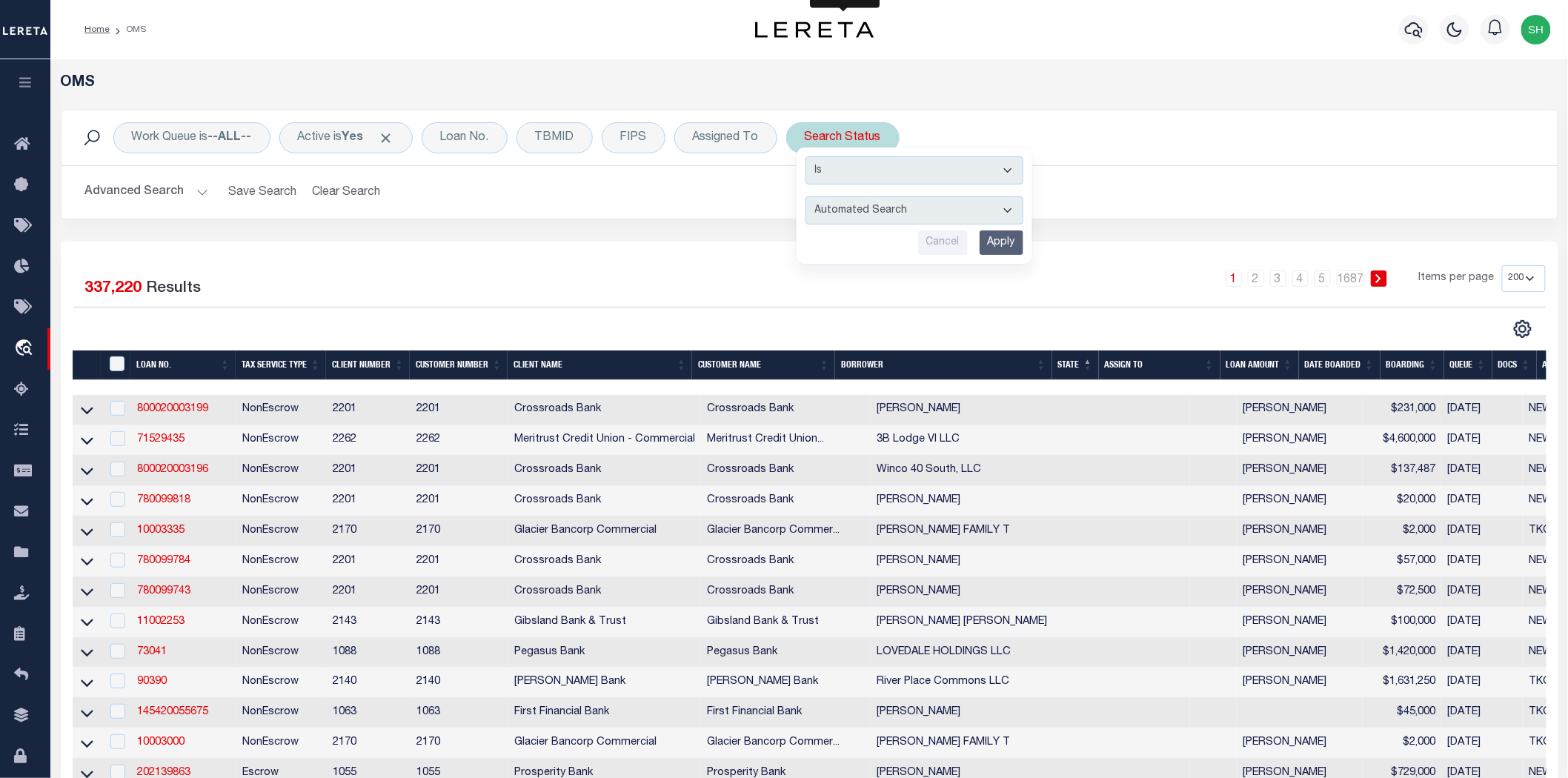
click at [842, 217] on select "Automated Search Bad Parcel Complete Duplicate Parcel High Dollar Reporting In …" at bounding box center [915, 210] width 218 height 28
click at [807, 196] on select "Automated Search Bad Parcel Complete Duplicate Parcel High Dollar Reporting In …" at bounding box center [915, 210] width 218 height 28
click at [1020, 234] on input "Apply" at bounding box center [1002, 243] width 44 height 25
